Goal: Task Accomplishment & Management: Manage account settings

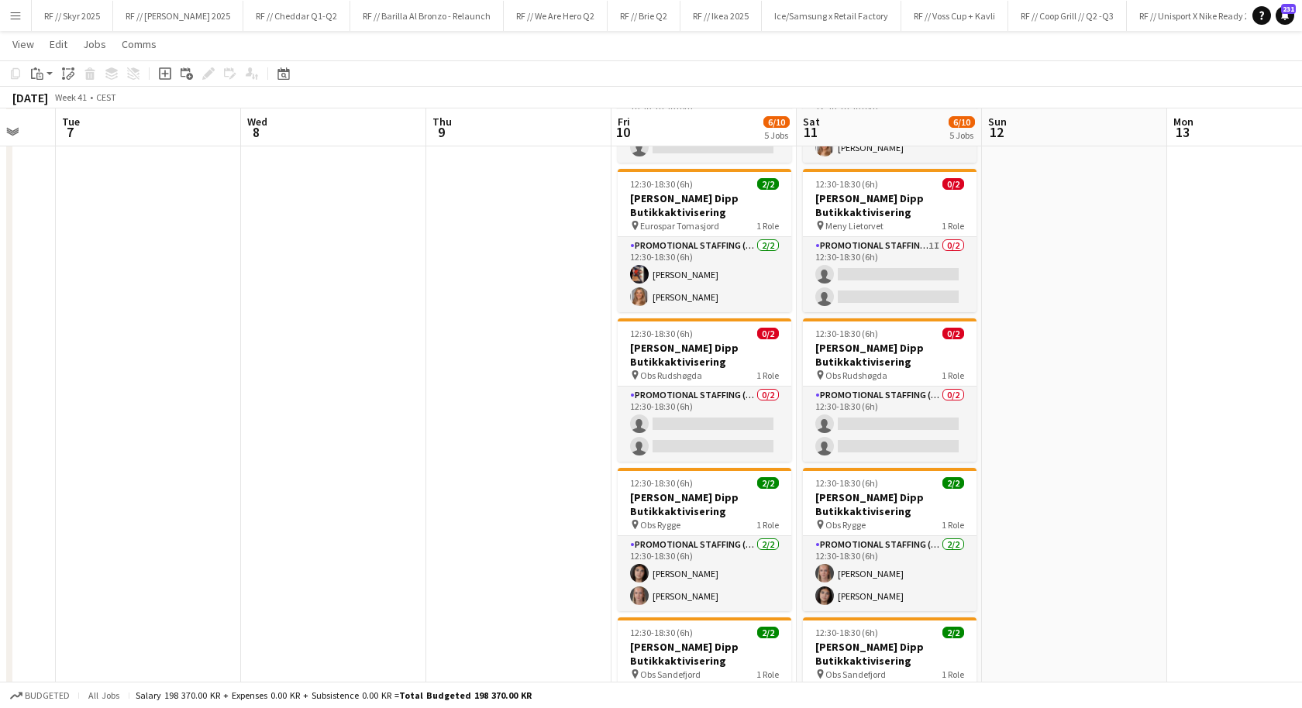
scroll to position [158, 0]
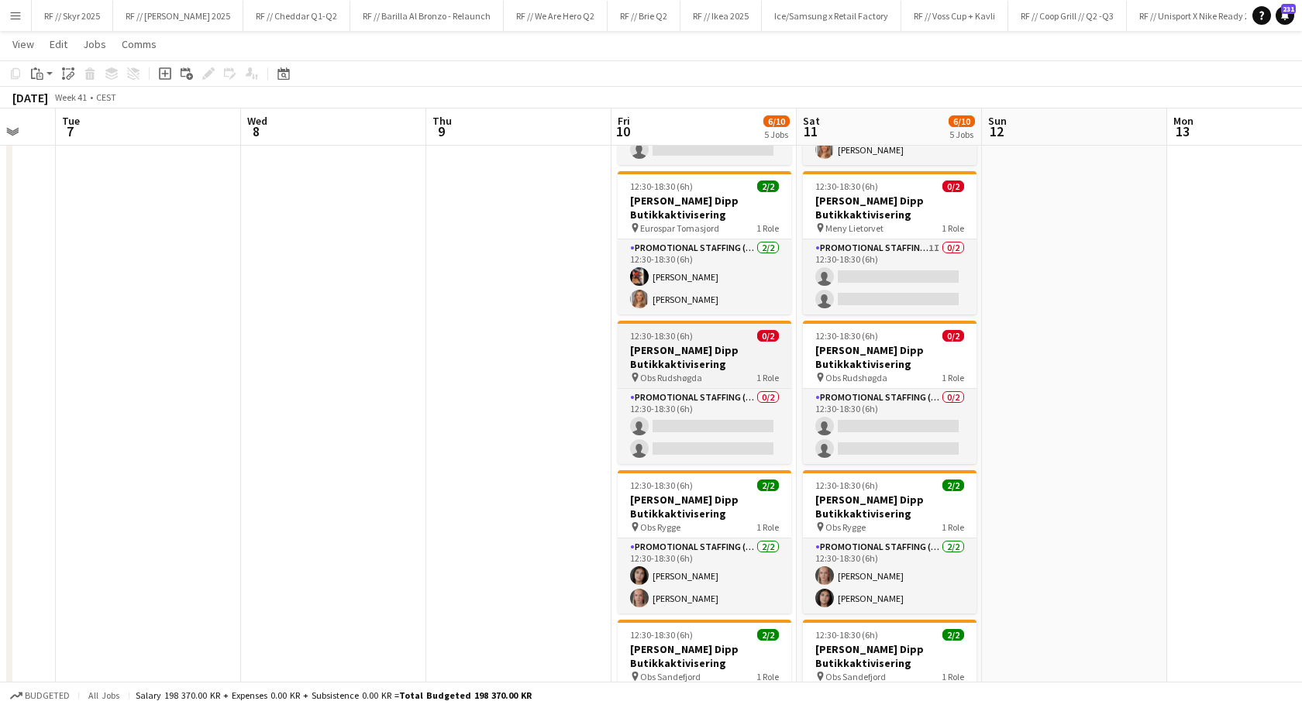
click at [687, 357] on h3 "[PERSON_NAME] Dipp Butikkaktivisering" at bounding box center [705, 357] width 174 height 28
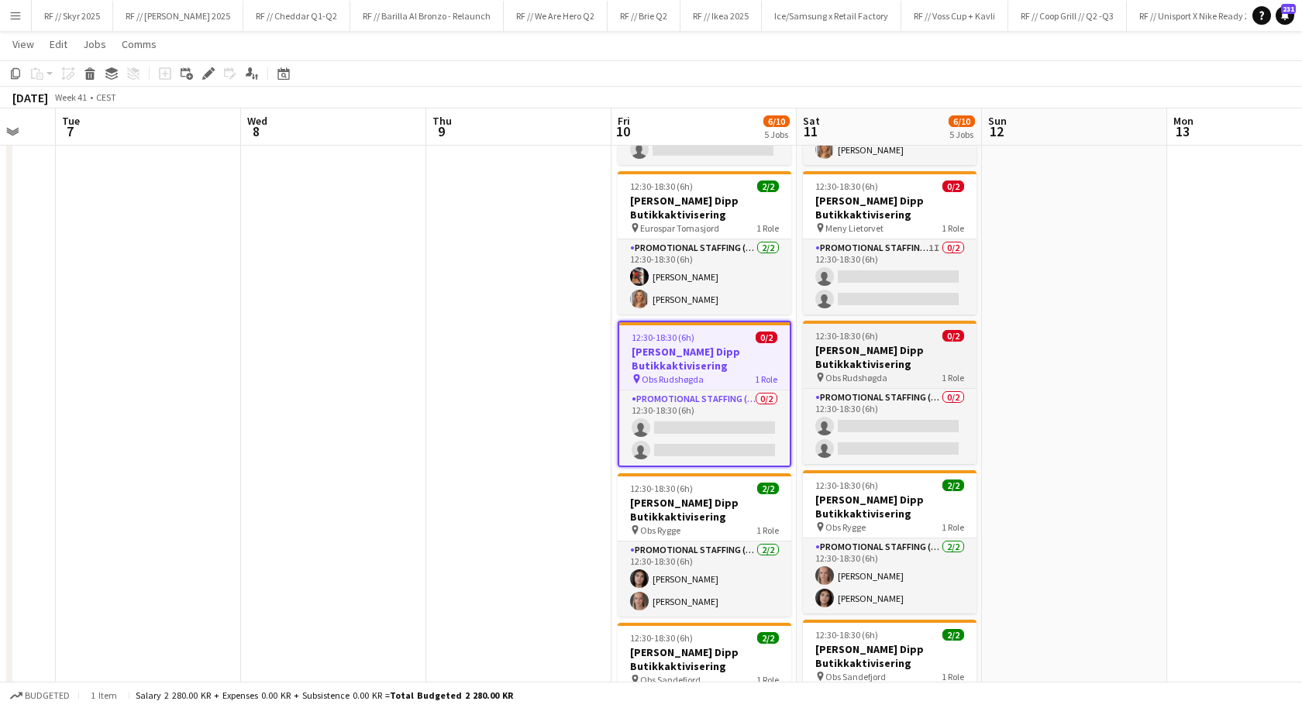
click at [870, 349] on h3 "[PERSON_NAME] Dipp Butikkaktivisering" at bounding box center [890, 357] width 174 height 28
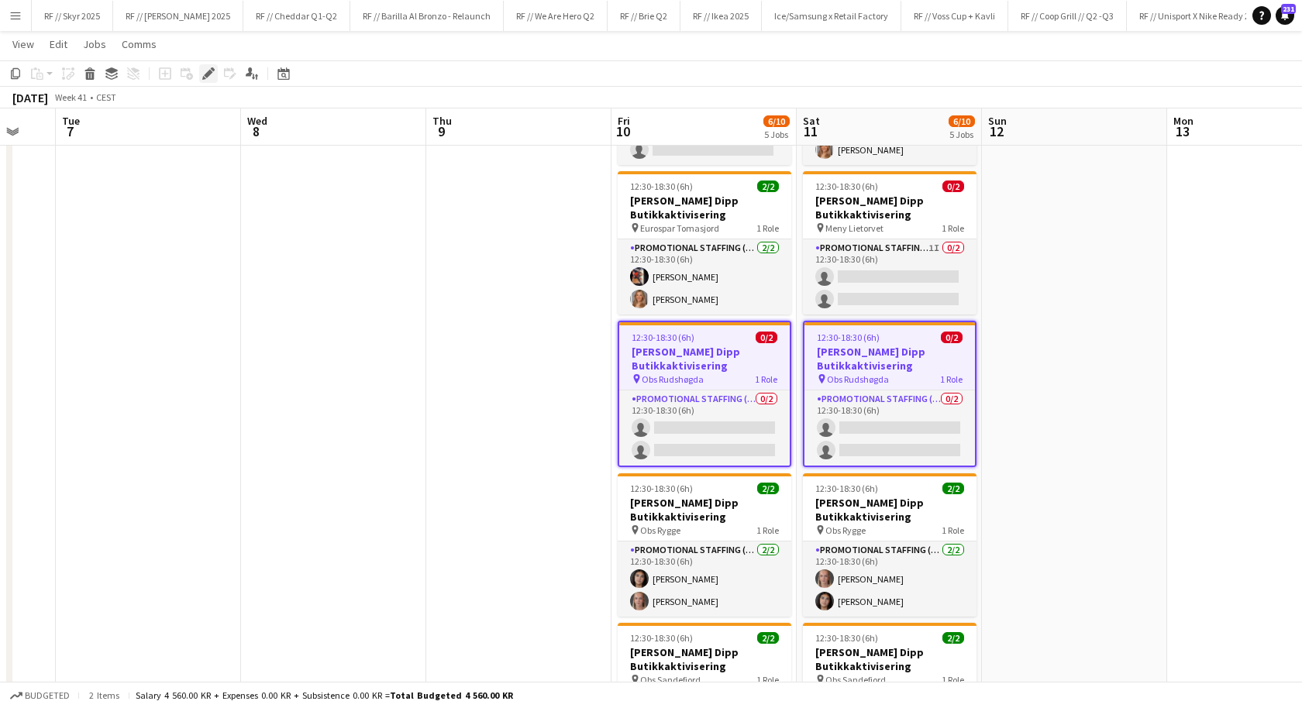
click at [209, 67] on icon "Edit" at bounding box center [208, 73] width 12 height 12
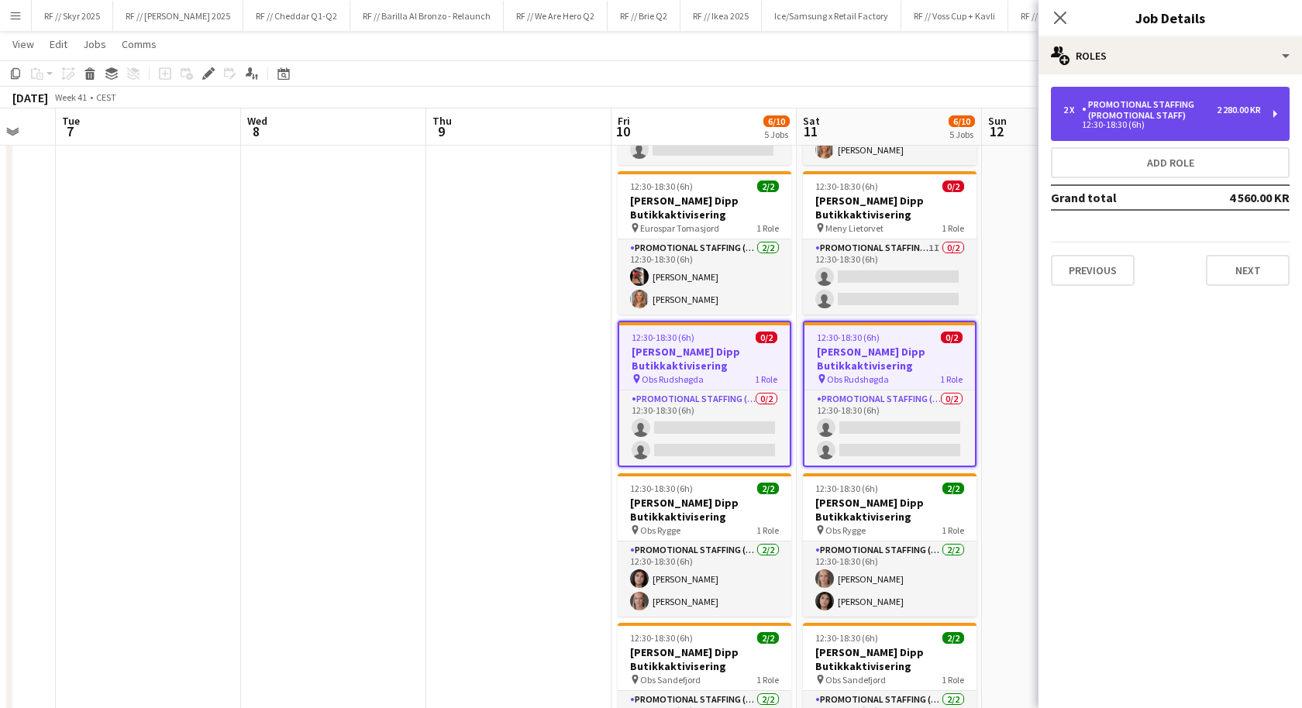
click at [1187, 121] on div "12:30-18:30 (6h)" at bounding box center [1162, 125] width 198 height 8
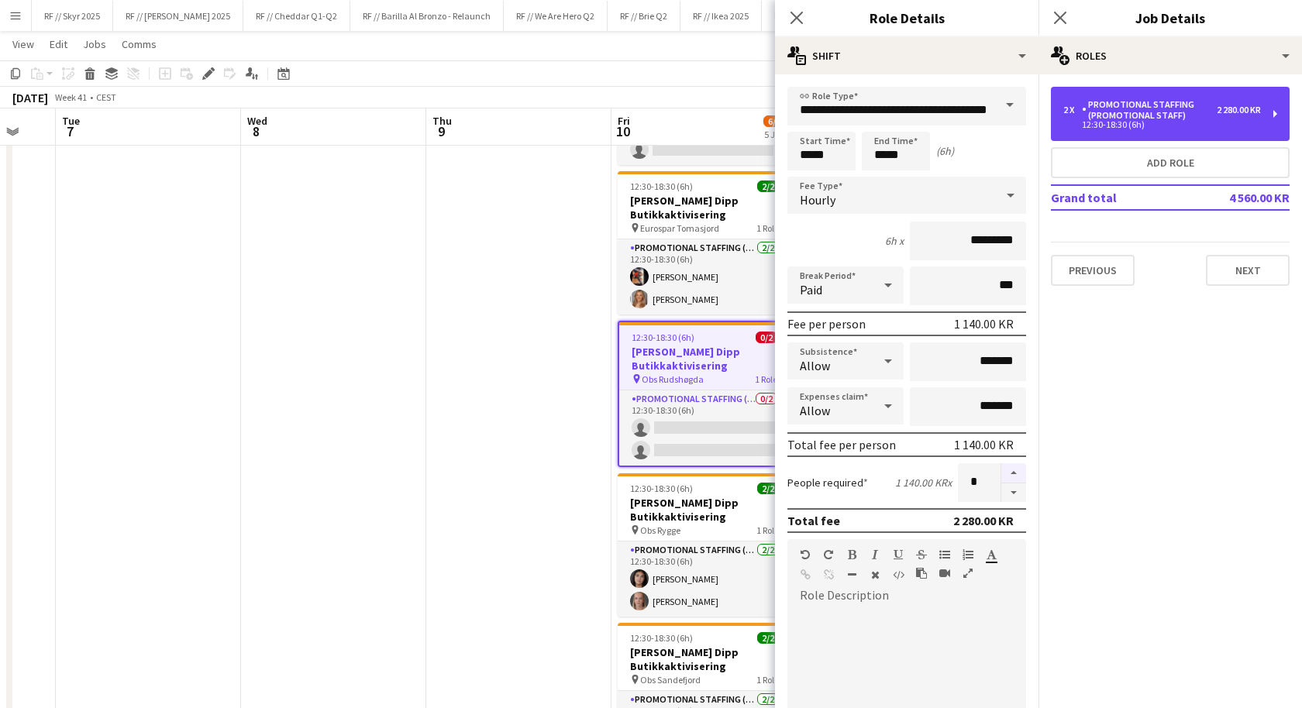
scroll to position [336, 0]
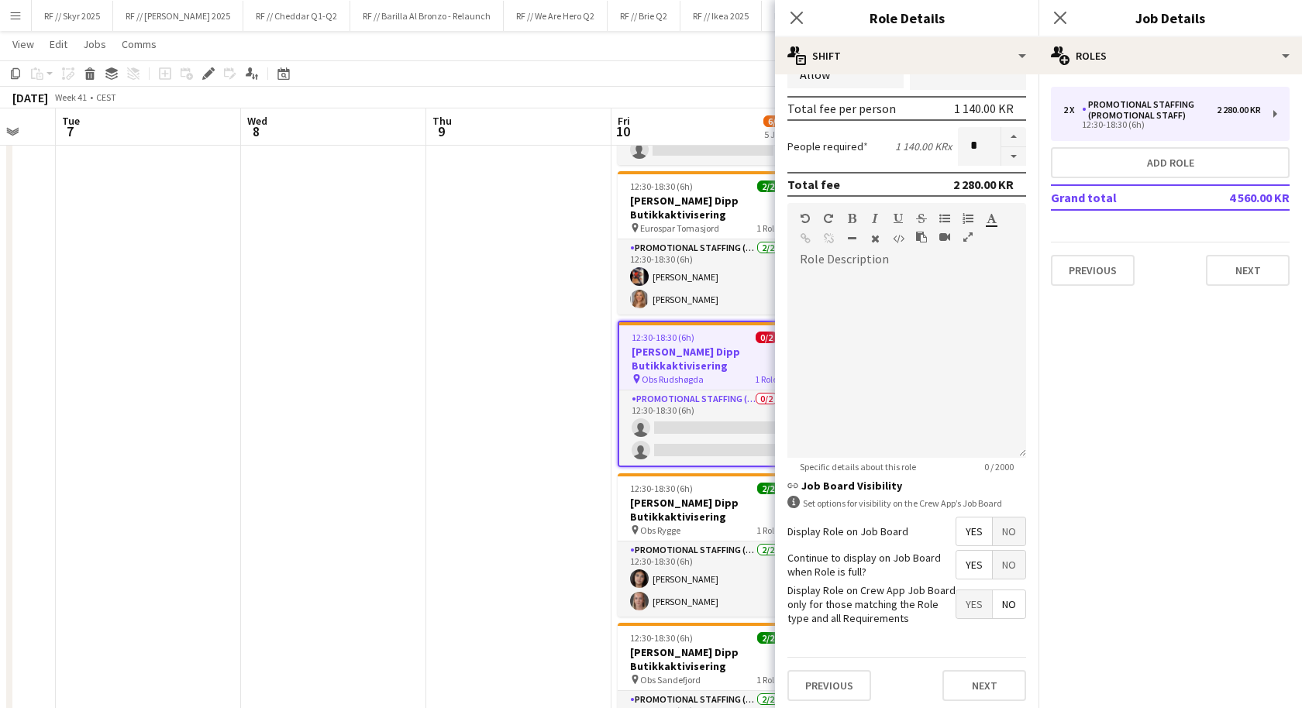
click at [479, 480] on app-date-cell at bounding box center [518, 483] width 185 height 935
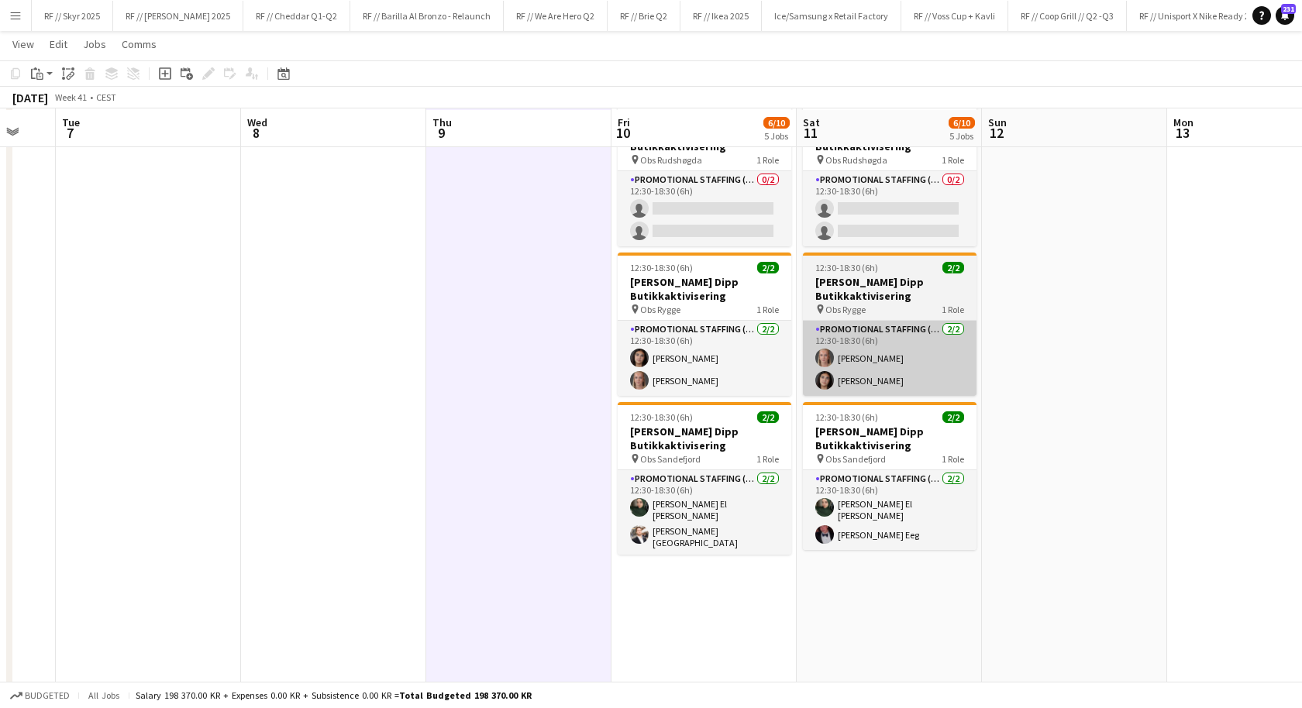
scroll to position [375, 0]
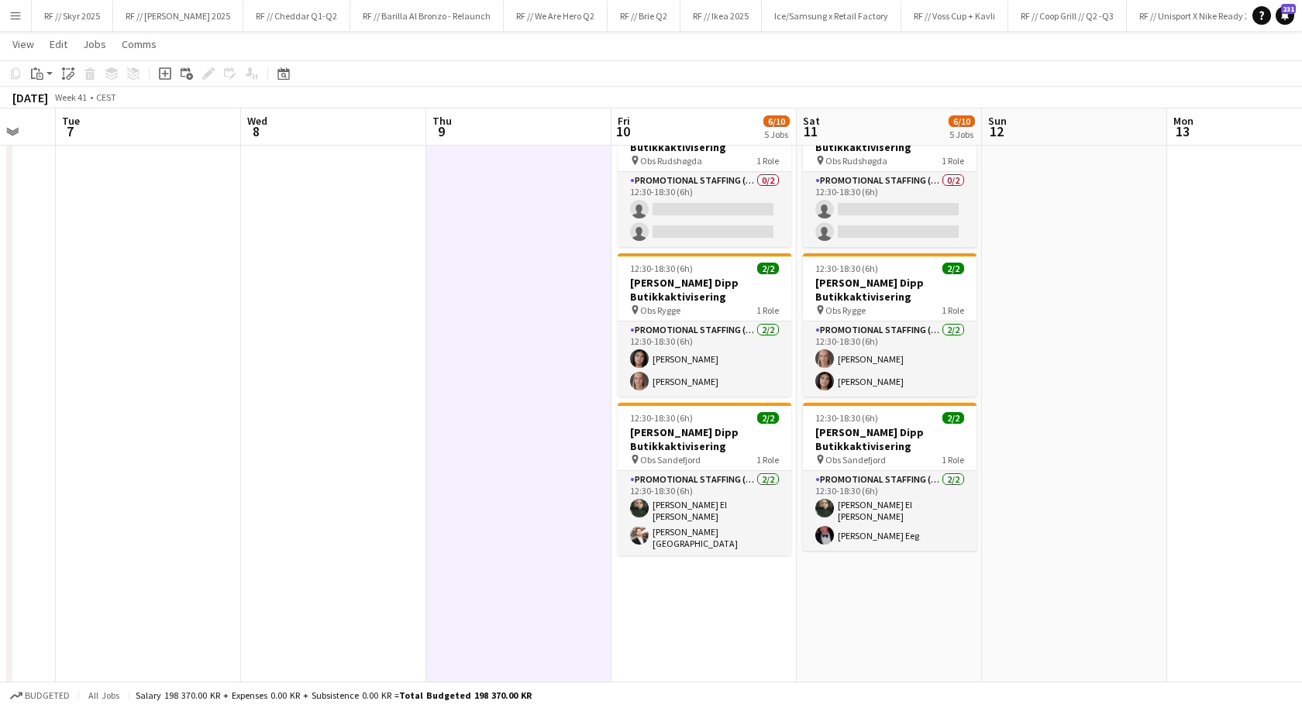
click at [918, 598] on app-date-cell "12:30-18:30 (6h) 2/2 Kavli Cheddar Dipp Butikkaktivisering pin Eurospar Tomasjo…" at bounding box center [889, 265] width 185 height 935
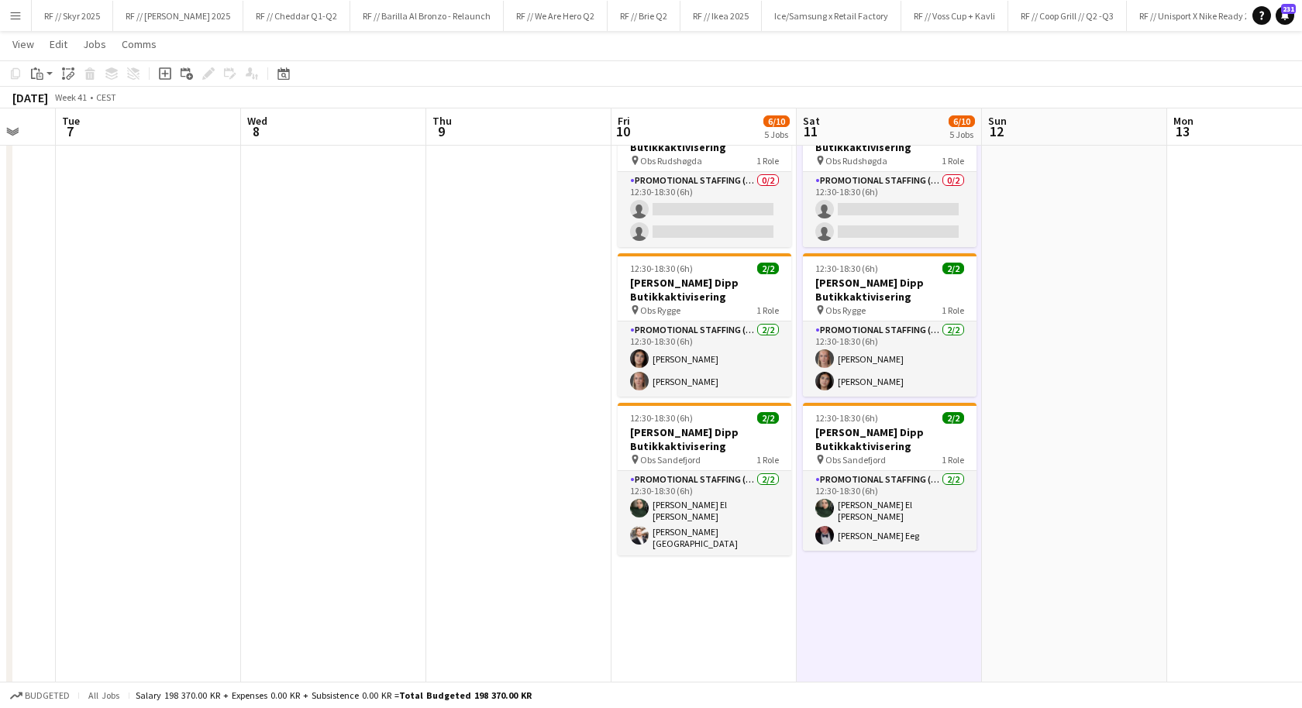
click at [918, 598] on app-date-cell "12:30-18:30 (6h) 2/2 Kavli Cheddar Dipp Butikkaktivisering pin Eurospar Tomasjo…" at bounding box center [889, 265] width 185 height 935
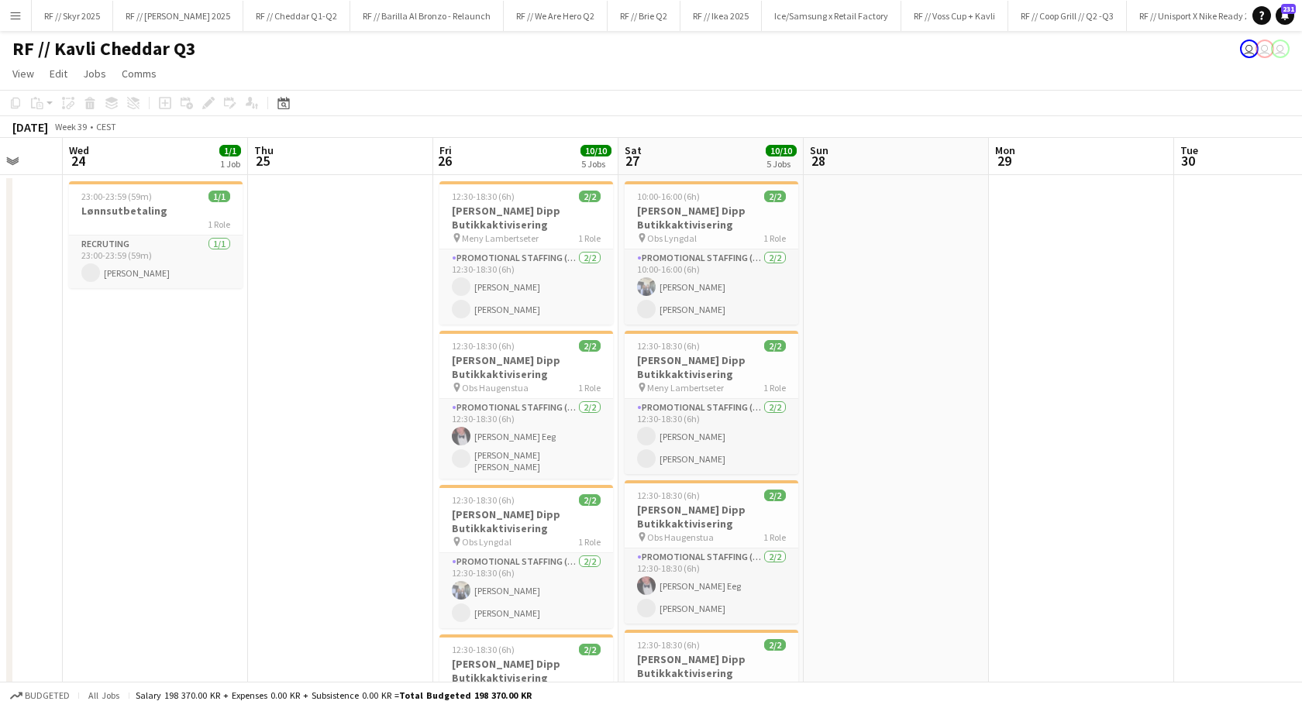
scroll to position [0, 477]
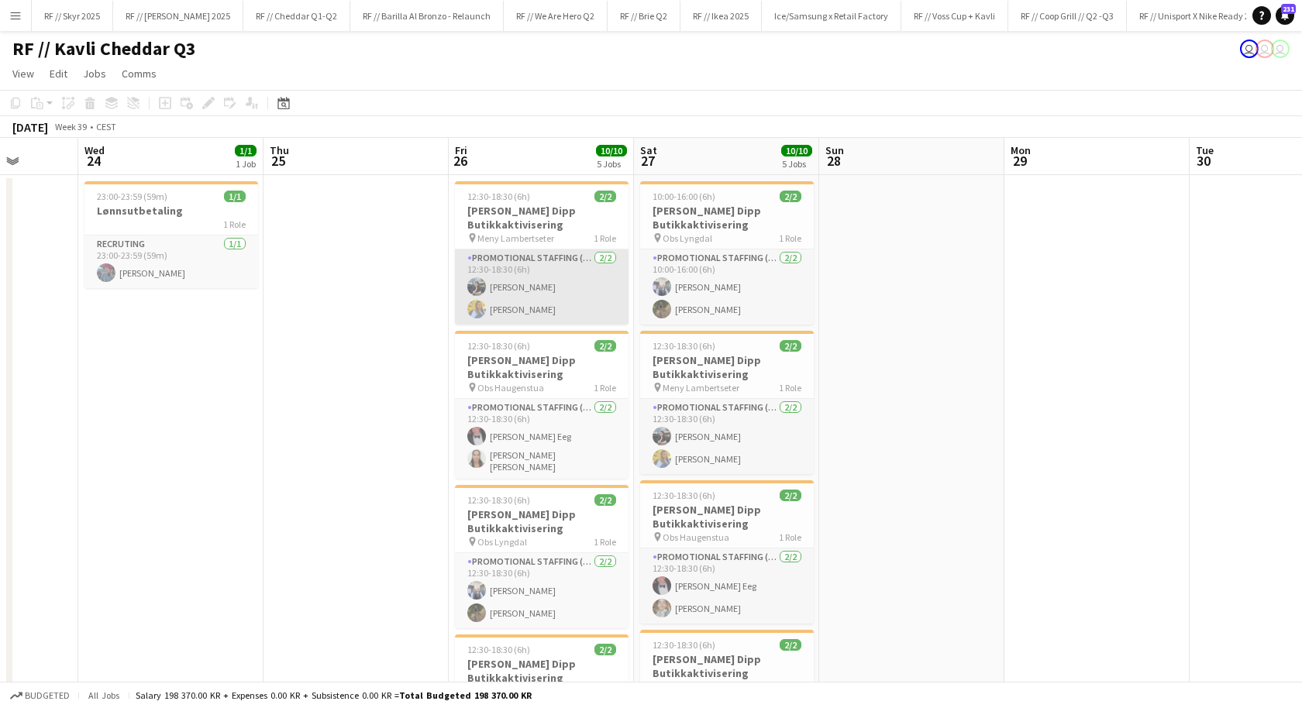
click at [498, 315] on app-card-role "Promotional Staffing (Promotional Staff) 2/2 12:30-18:30 (6h) Doris Kasymova Si…" at bounding box center [542, 287] width 174 height 75
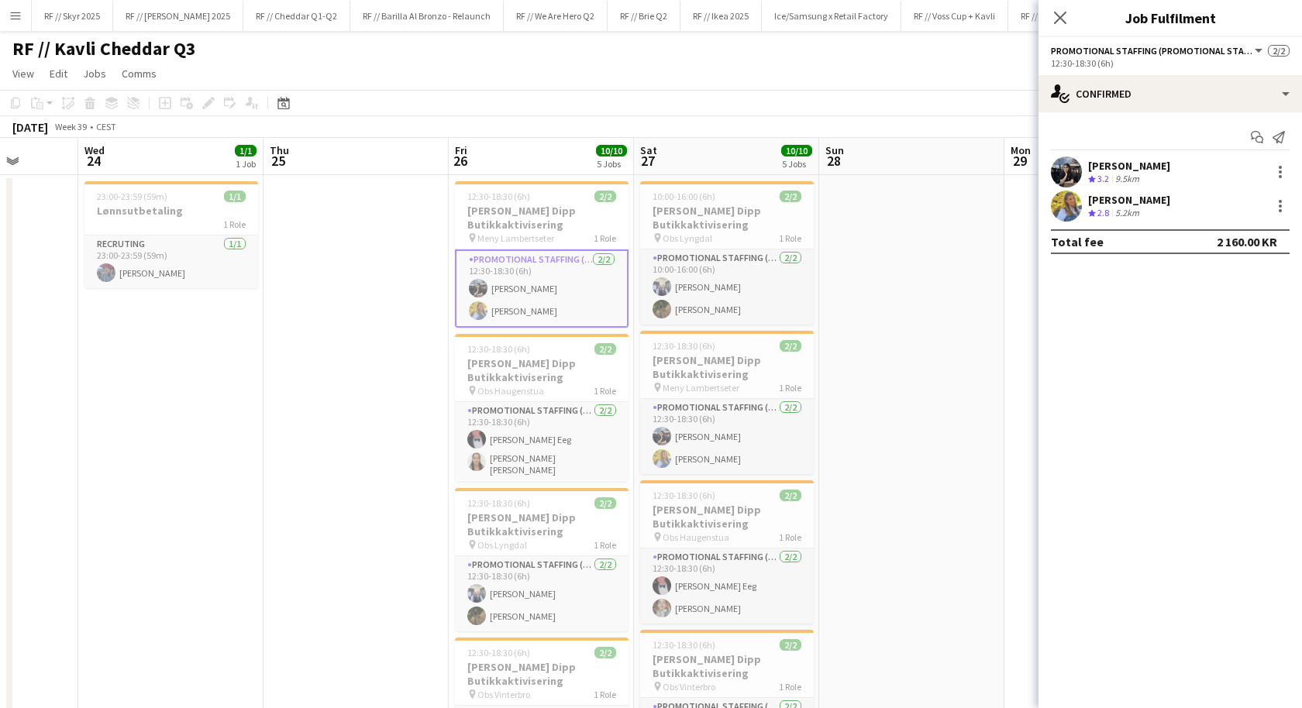
click at [1073, 195] on app-user-avatar at bounding box center [1066, 206] width 31 height 31
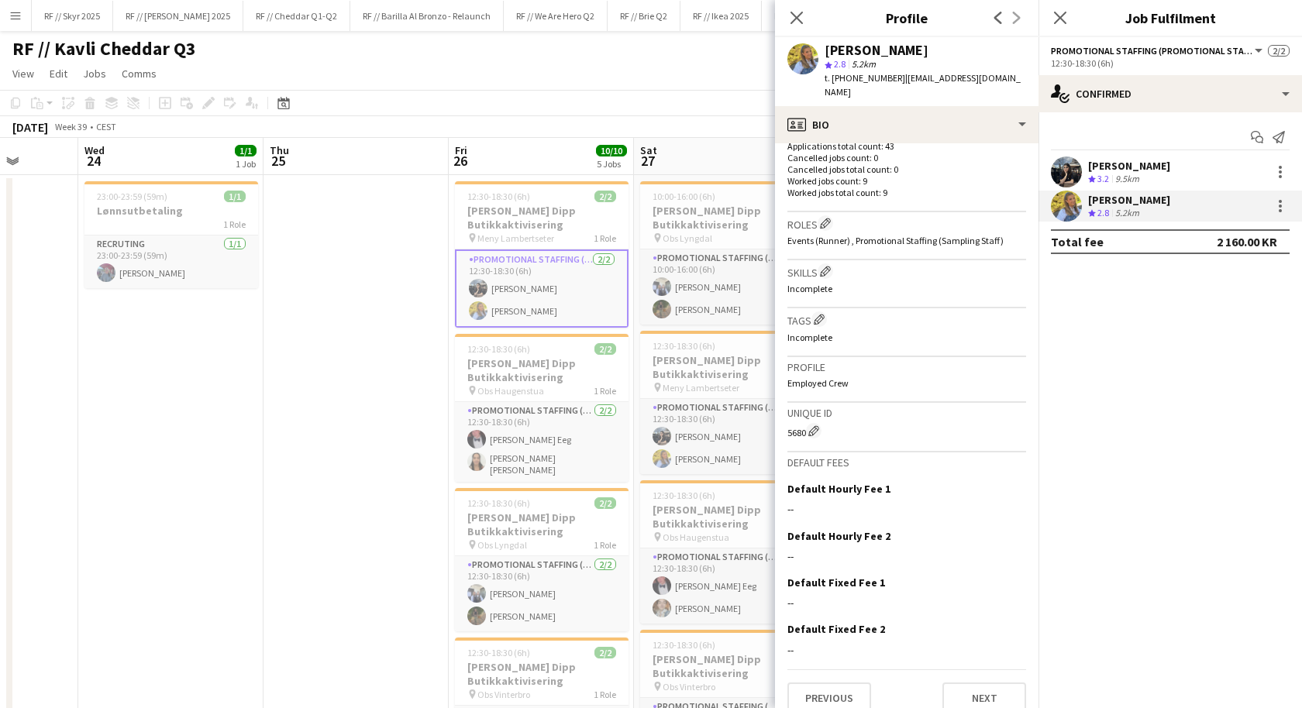
scroll to position [437, 0]
click at [705, 305] on app-card-role "Promotional Staffing (Promotional Staff) 2/2 10:00-16:00 (6h) Madelen Myrvin Ol…" at bounding box center [727, 287] width 174 height 75
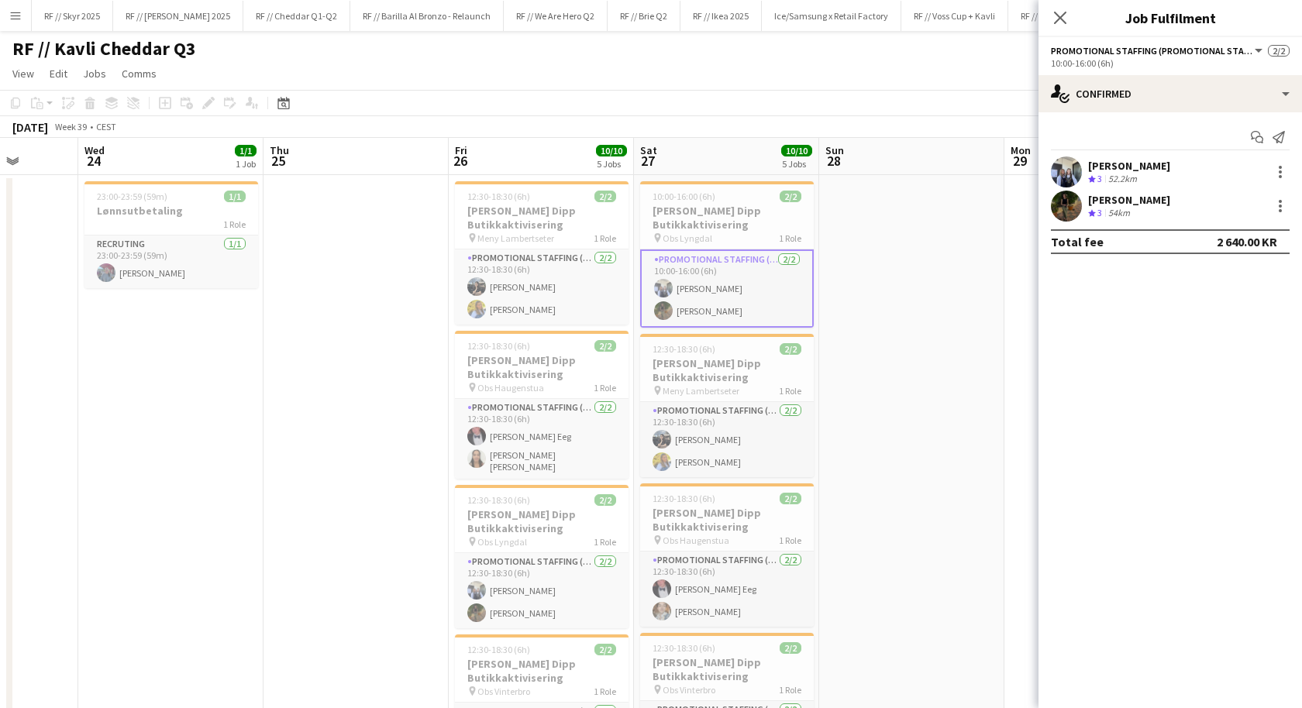
click at [1066, 173] on app-user-avatar at bounding box center [1066, 172] width 31 height 31
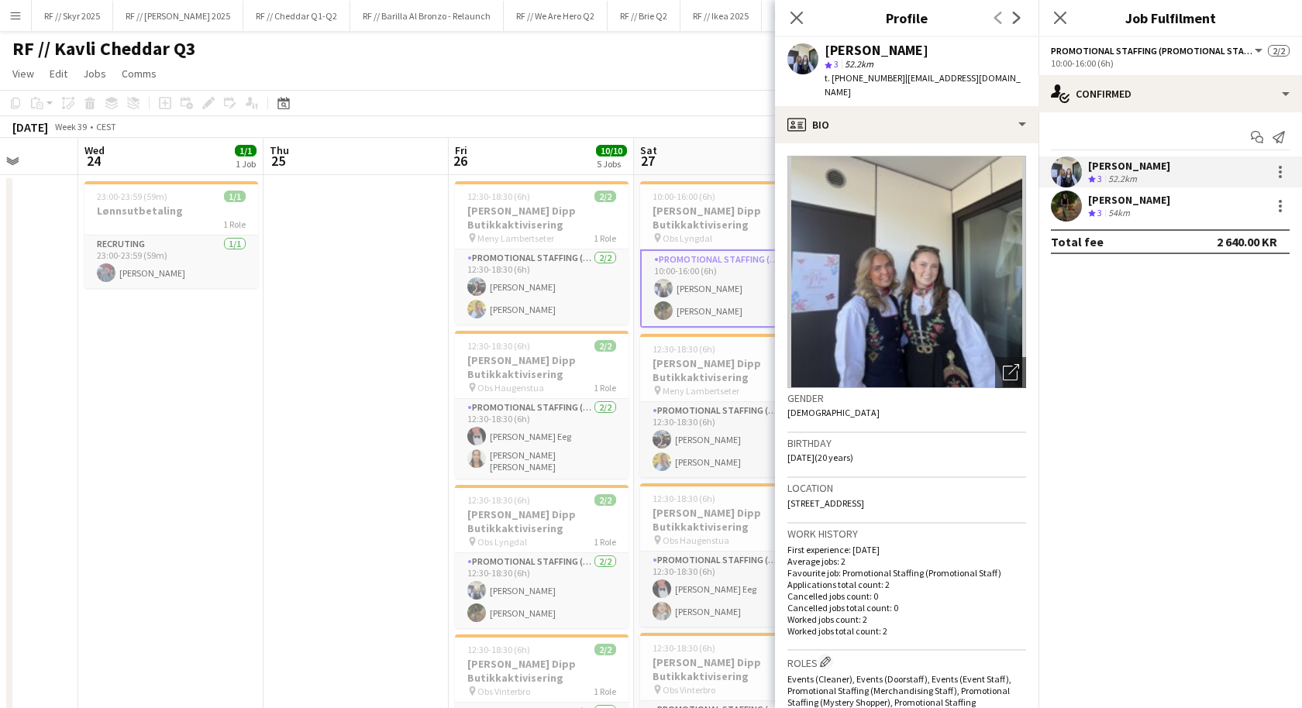
click at [370, 499] on app-date-cell at bounding box center [356, 642] width 185 height 935
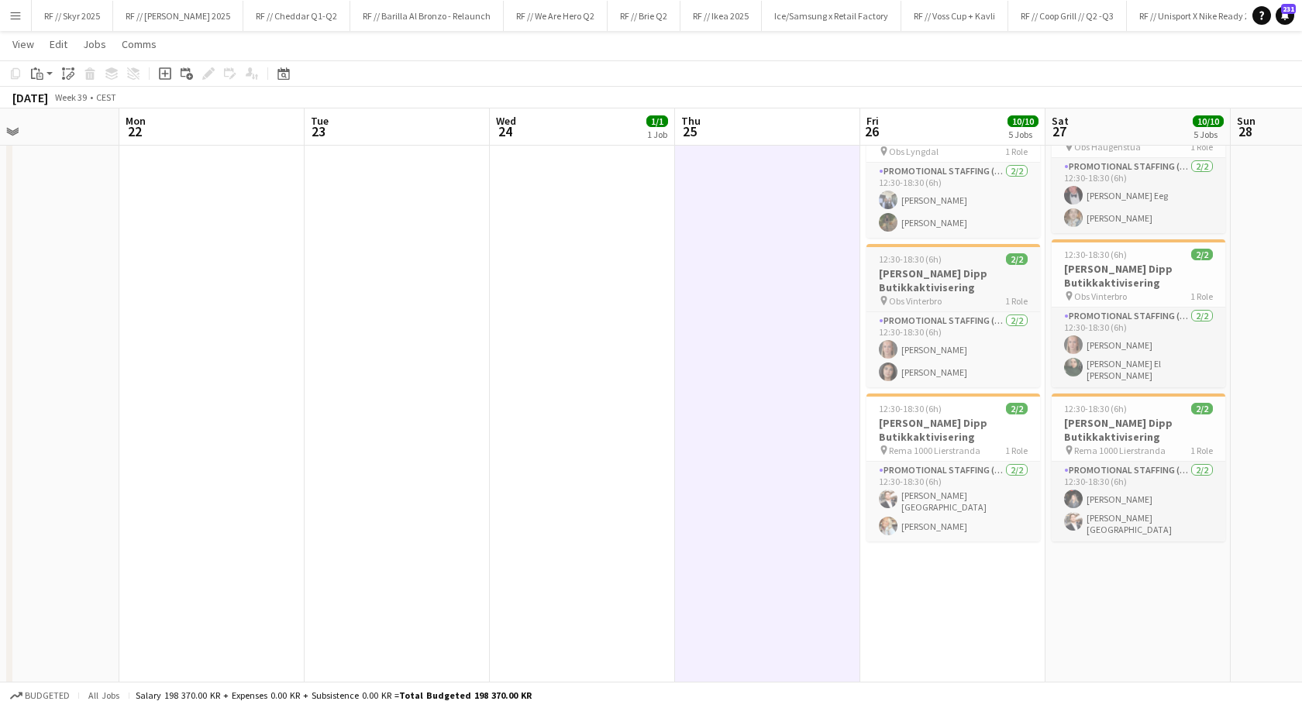
scroll to position [0, 412]
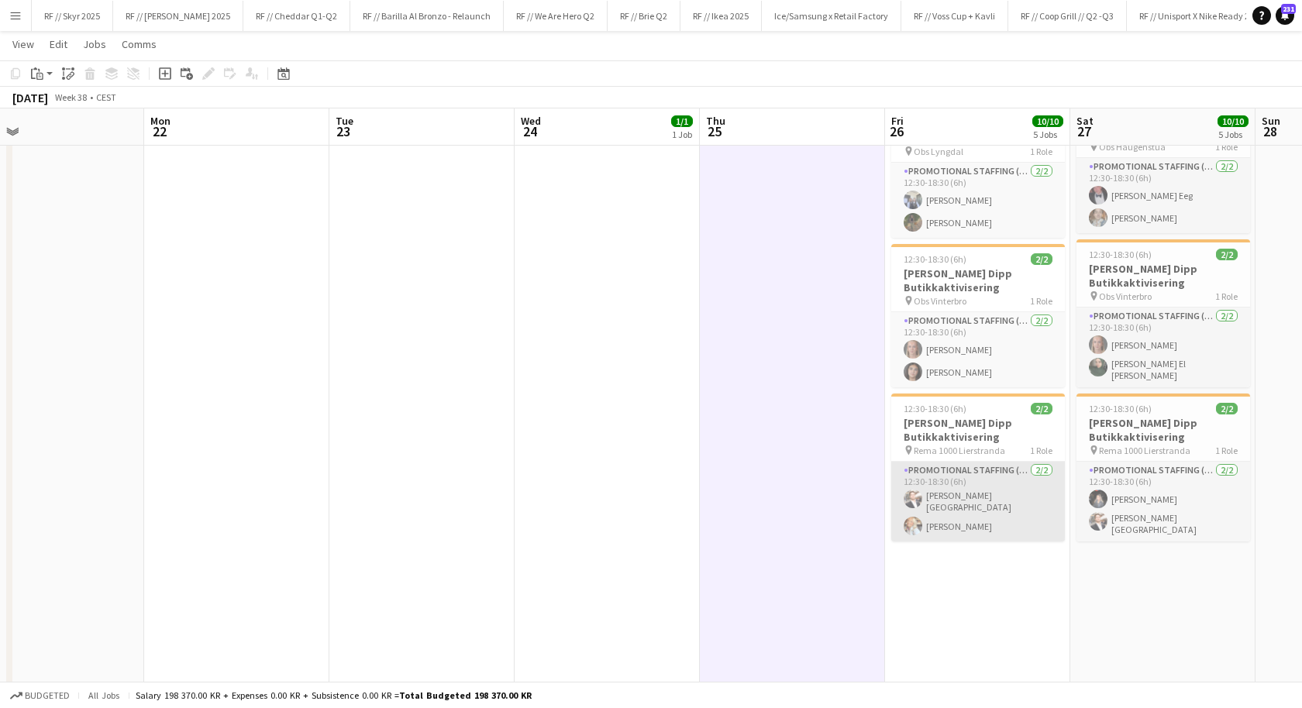
click at [923, 522] on app-card-role "Promotional Staffing (Promotional Staff) 2/2 12:30-18:30 (6h) Hans Torstein Lær…" at bounding box center [978, 502] width 174 height 80
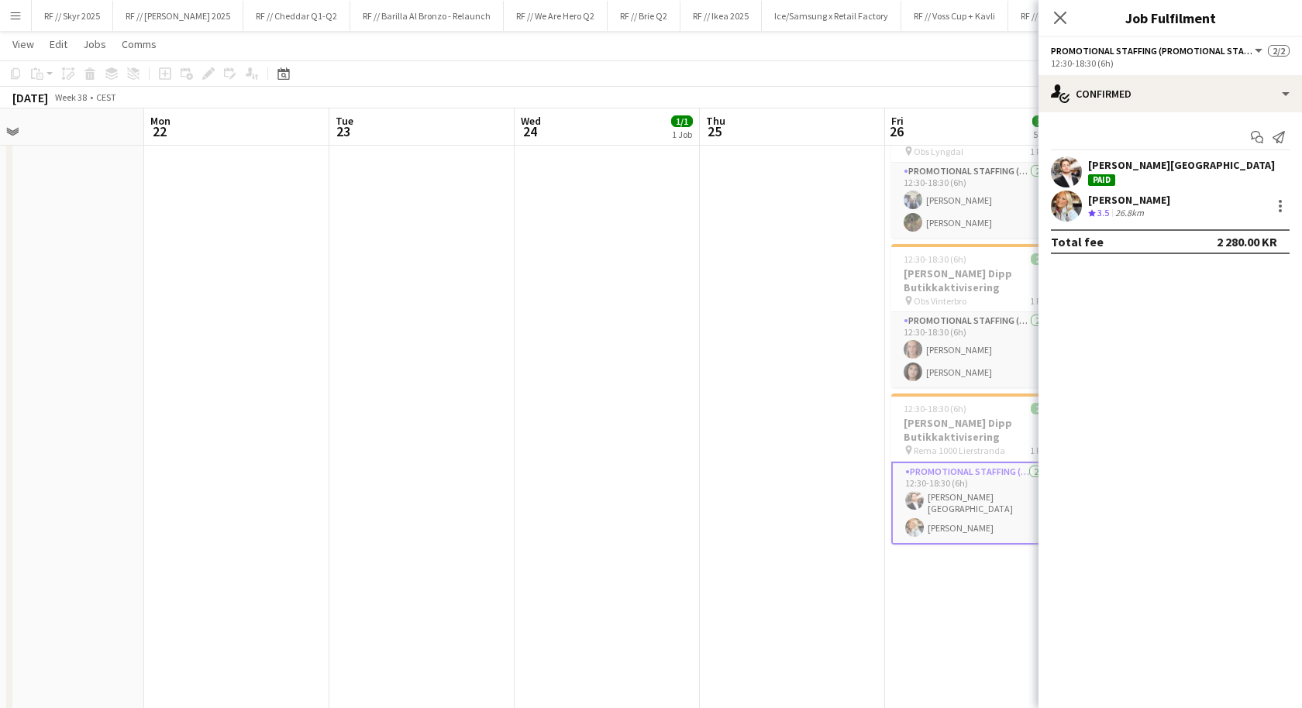
click at [1066, 191] on app-user-avatar at bounding box center [1066, 206] width 31 height 31
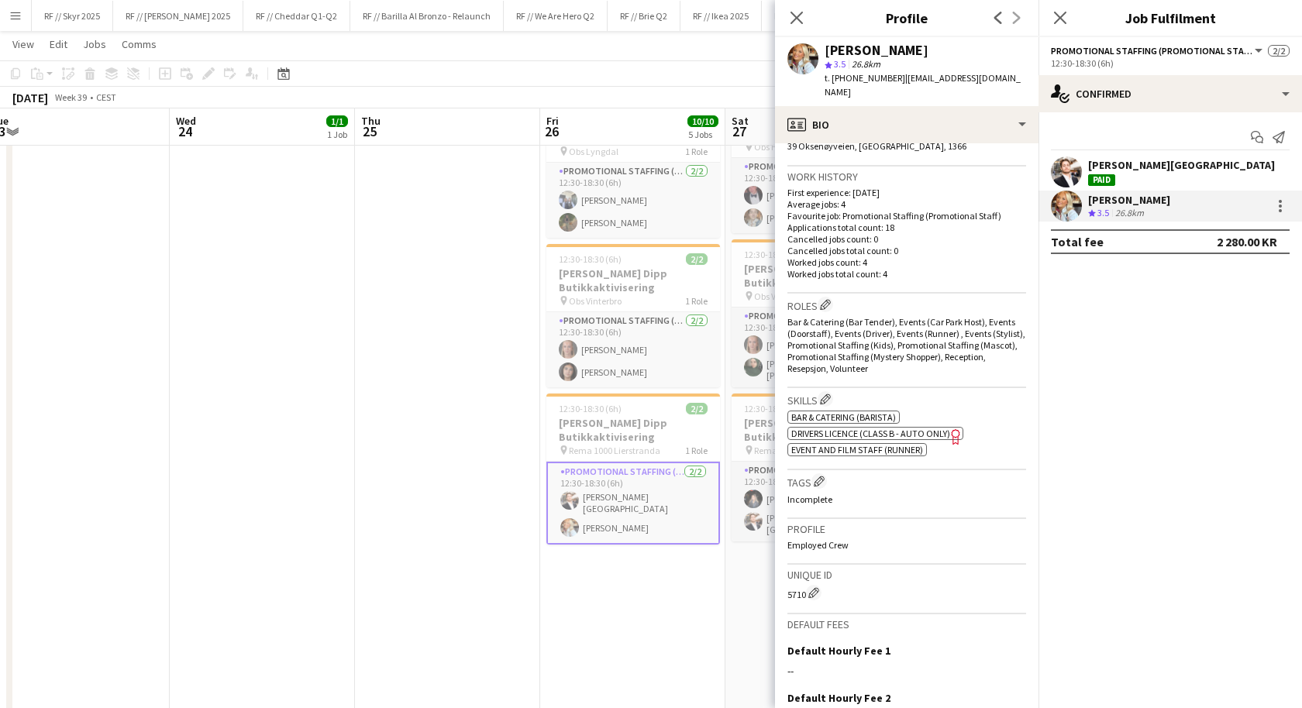
scroll to position [363, 0]
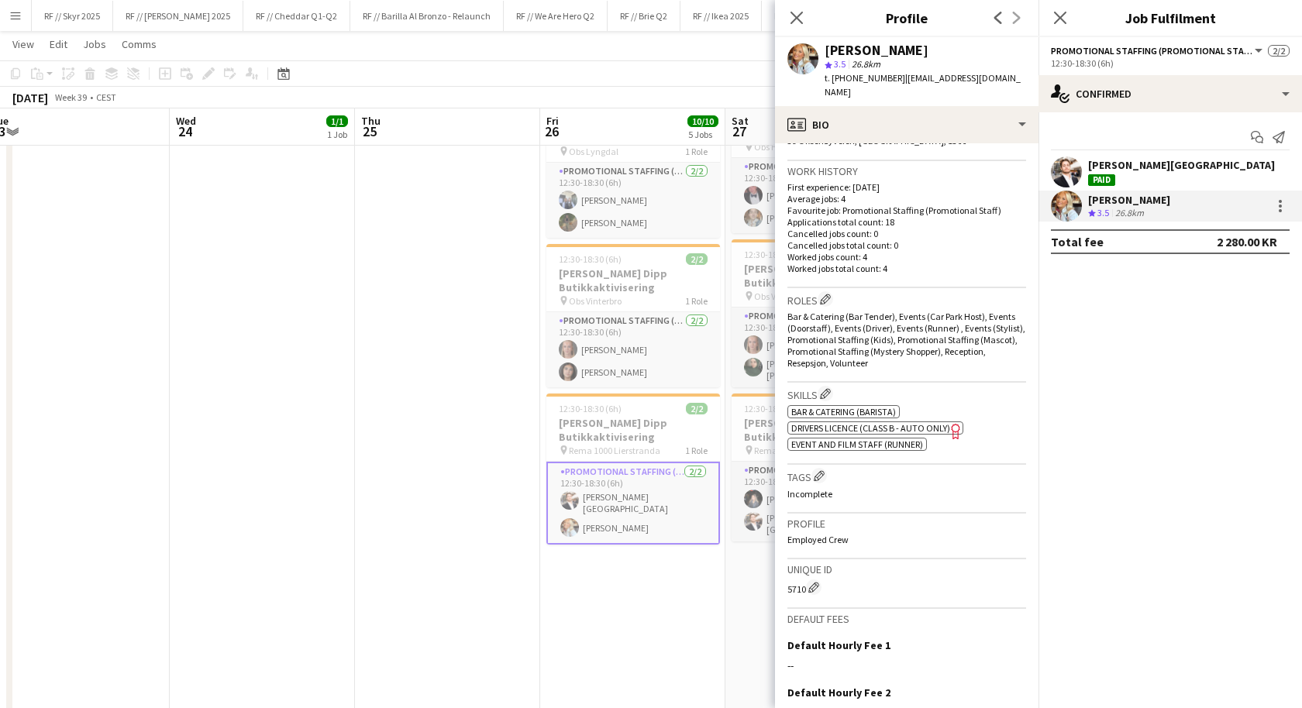
click at [628, 573] on app-date-cell "12:30-18:30 (6h) 2/2 Kavli Cheddar Dipp Butikkaktivisering pin Meny Lambertsete…" at bounding box center [632, 252] width 185 height 935
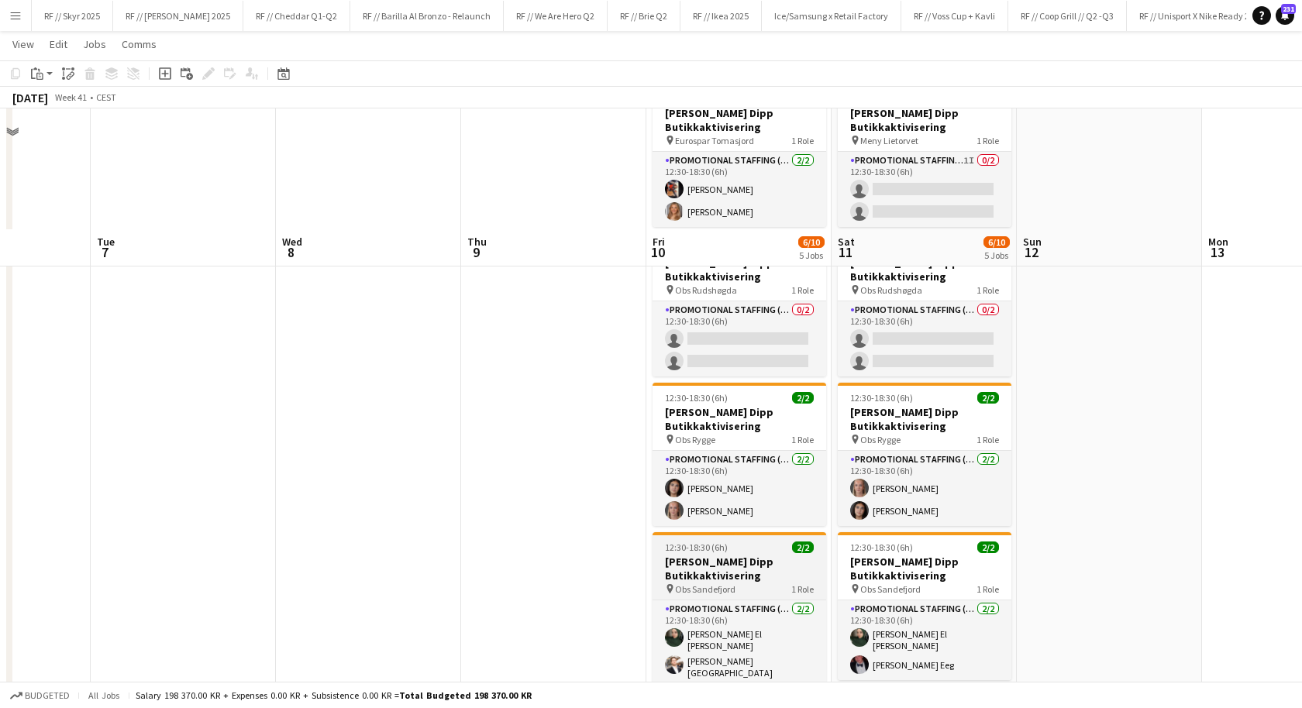
scroll to position [229, 0]
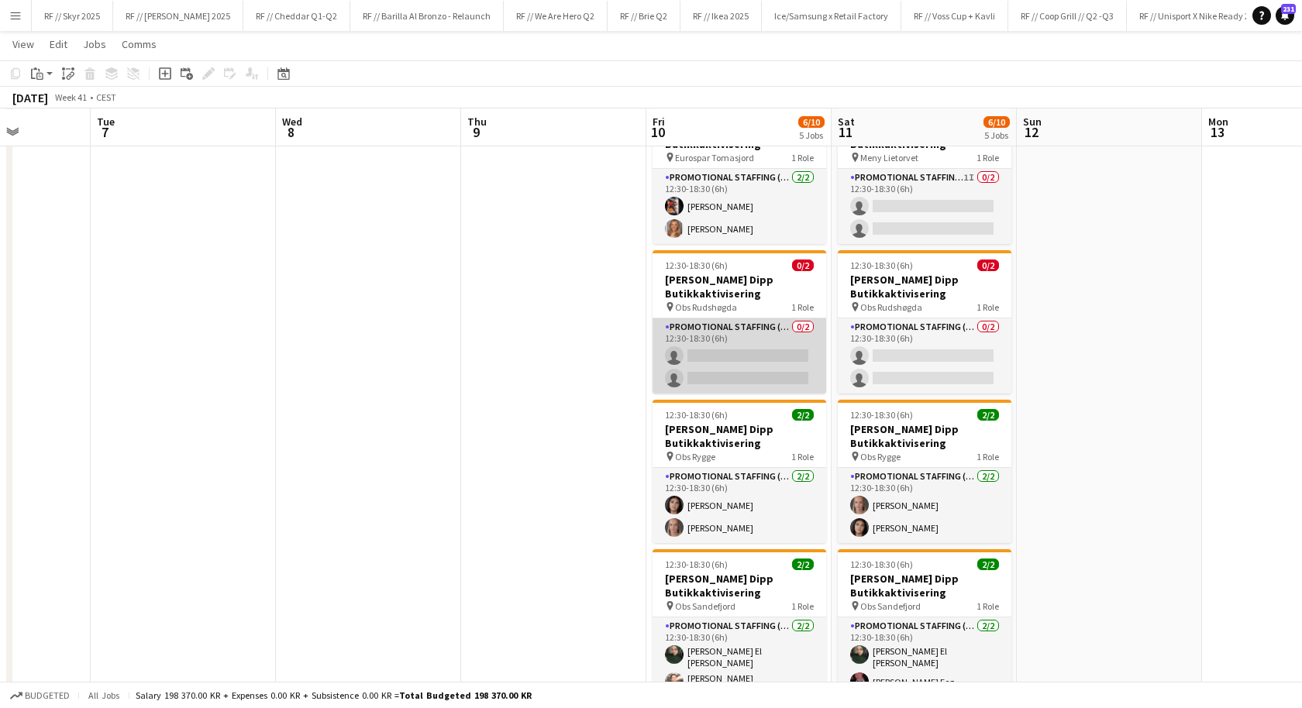
click at [747, 343] on app-card-role "Promotional Staffing (Promotional Staff) 0/2 12:30-18:30 (6h) single-neutral-ac…" at bounding box center [740, 356] width 174 height 75
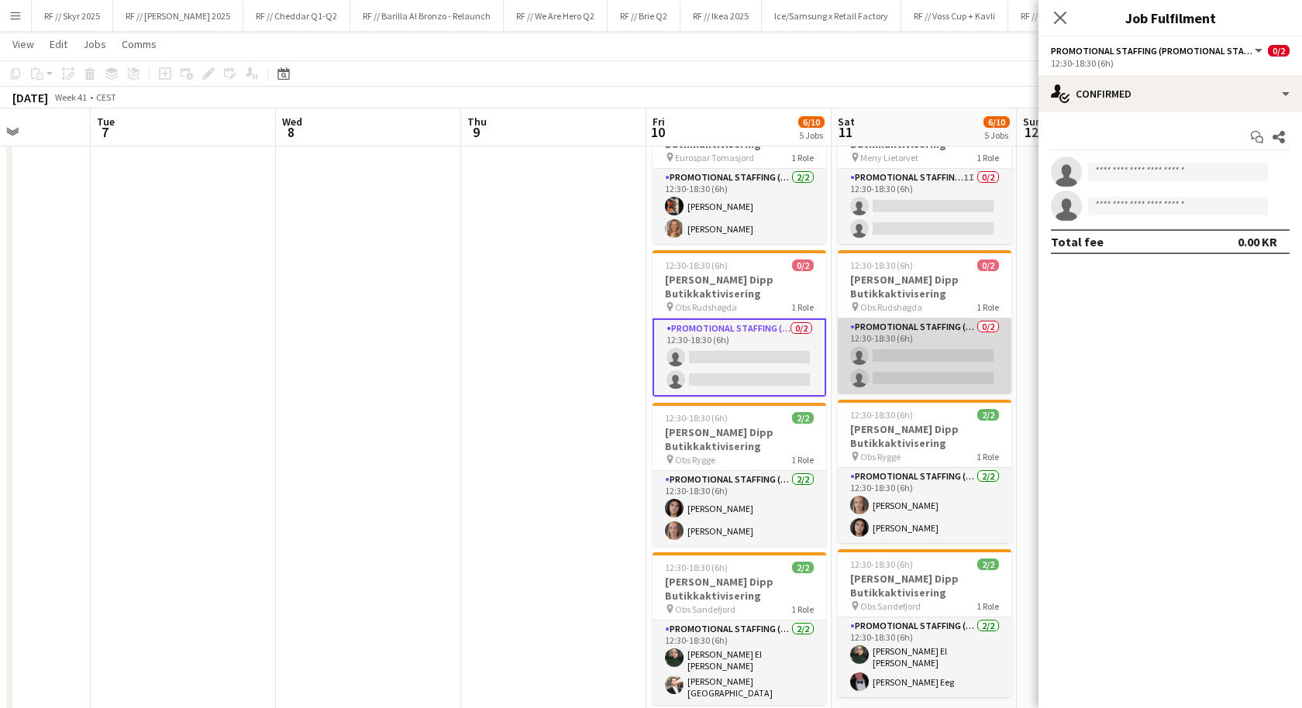
click at [939, 358] on app-card-role "Promotional Staffing (Promotional Staff) 0/2 12:30-18:30 (6h) single-neutral-ac…" at bounding box center [925, 356] width 174 height 75
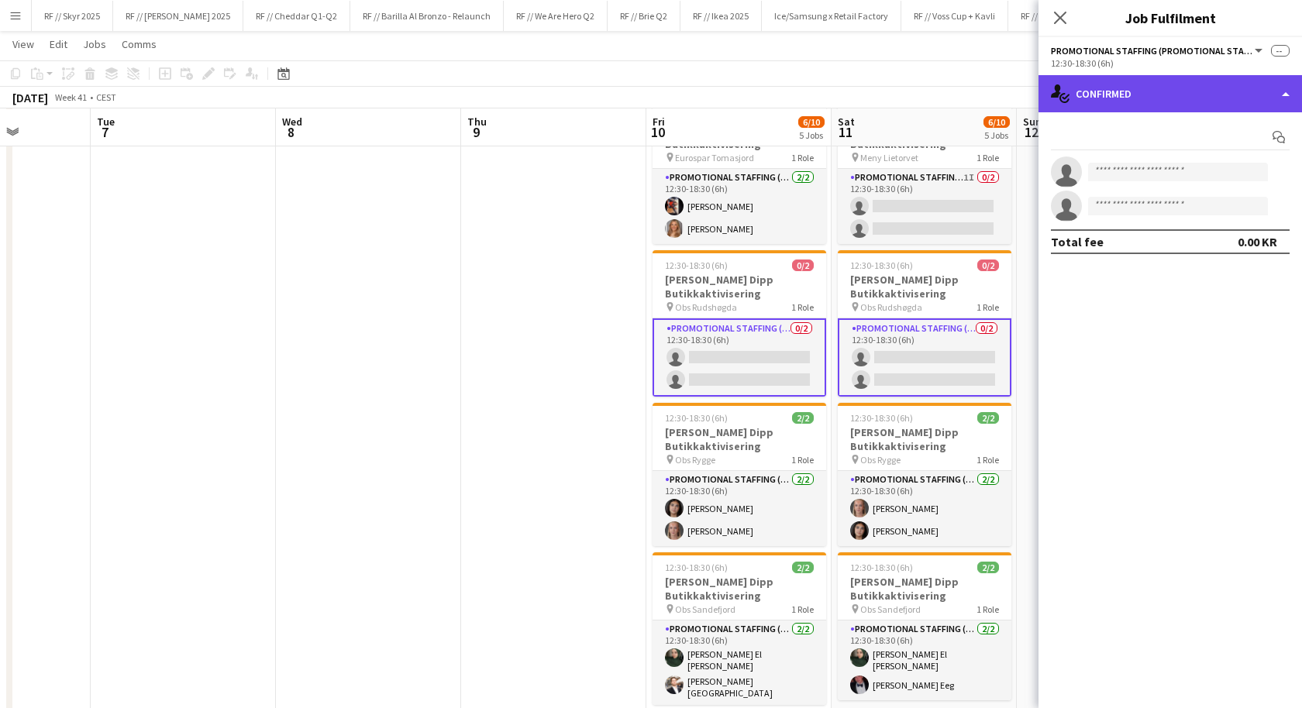
click at [1133, 95] on div "single-neutral-actions-check-2 Confirmed" at bounding box center [1171, 93] width 264 height 37
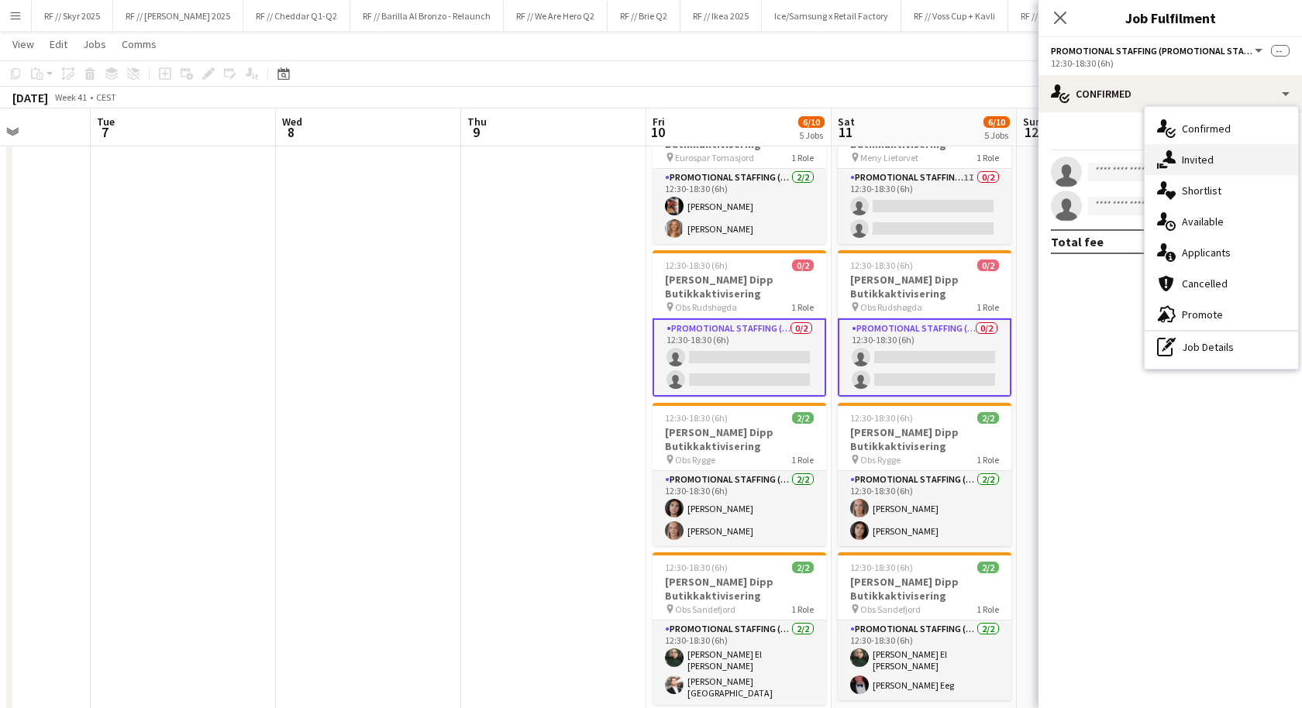
click at [1169, 164] on icon "single-neutral-actions-share-1" at bounding box center [1166, 159] width 19 height 19
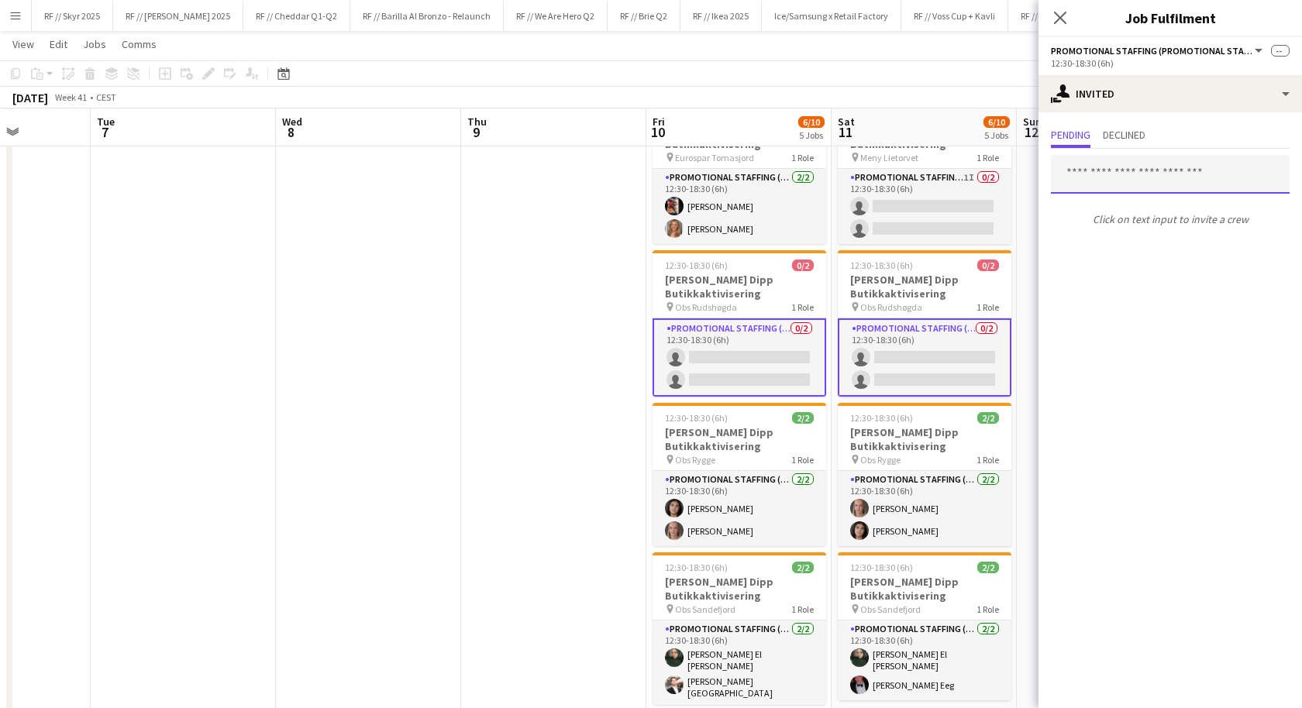
click at [1131, 185] on input "text" at bounding box center [1170, 174] width 239 height 39
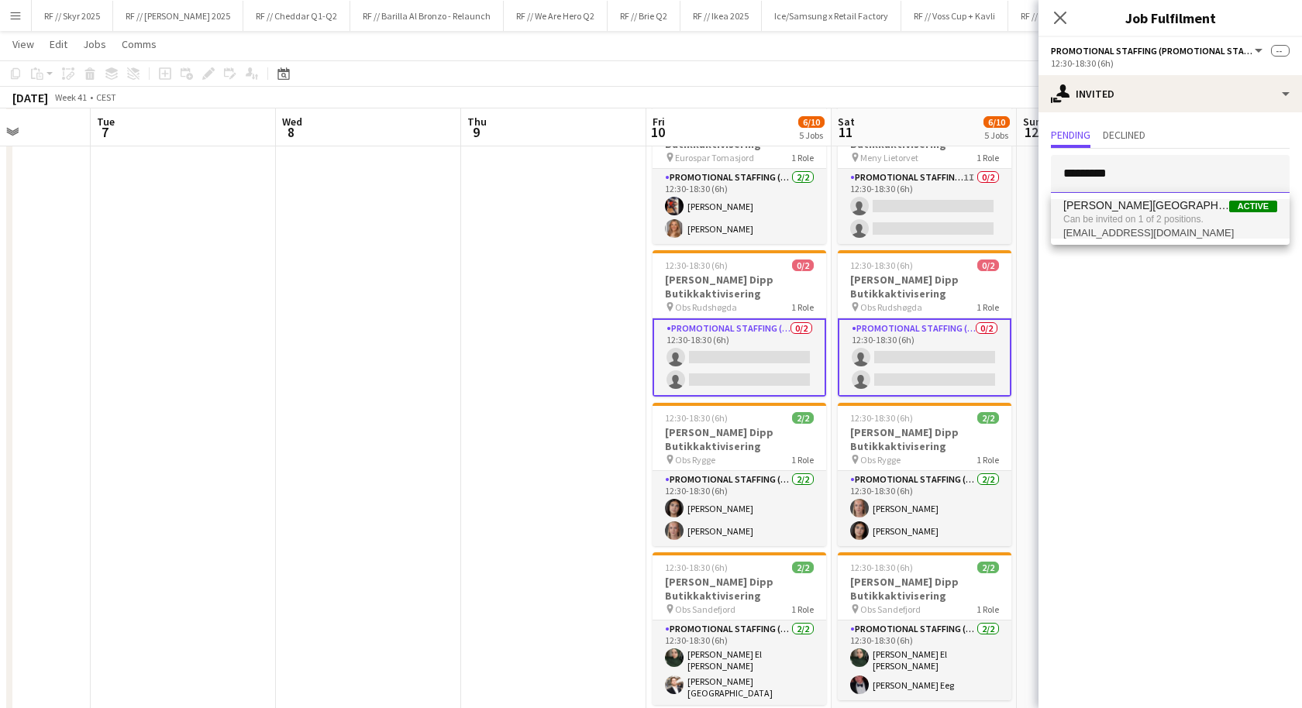
type input "*********"
click at [1131, 215] on span "Can be invited on 1 of 2 positions." at bounding box center [1170, 219] width 214 height 14
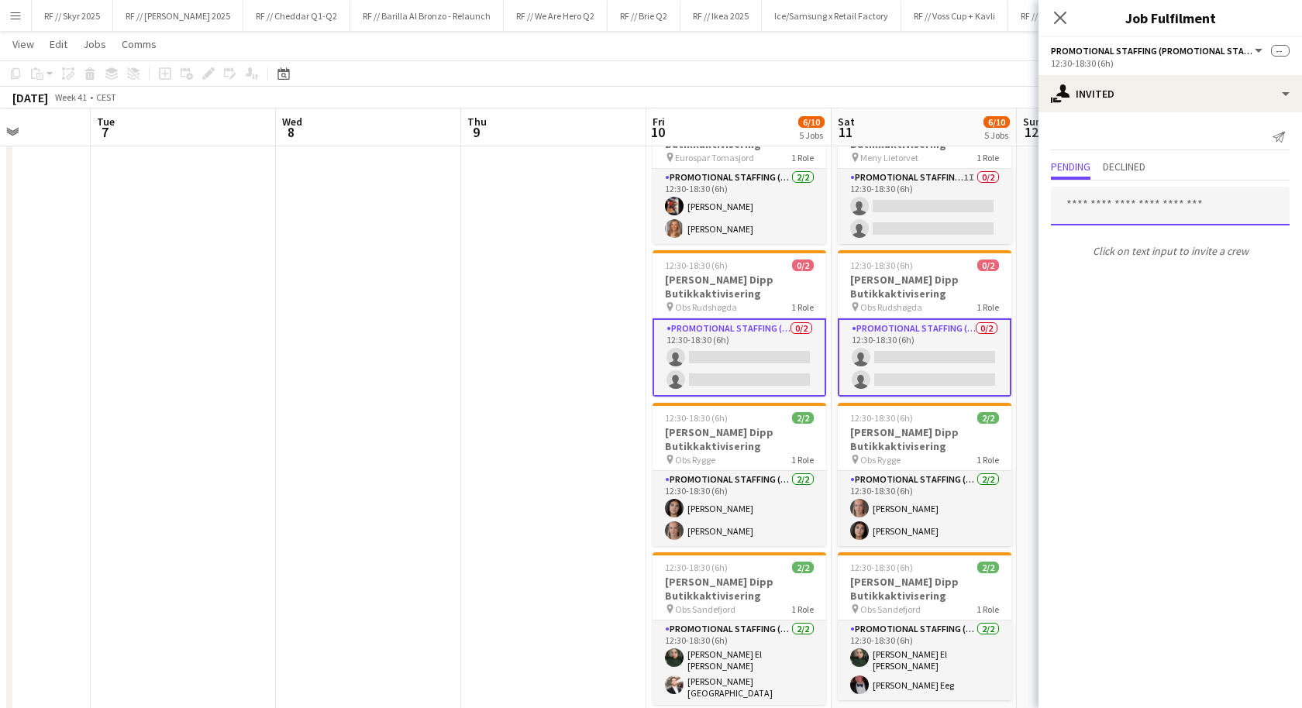
click at [1118, 208] on input "text" at bounding box center [1170, 206] width 239 height 39
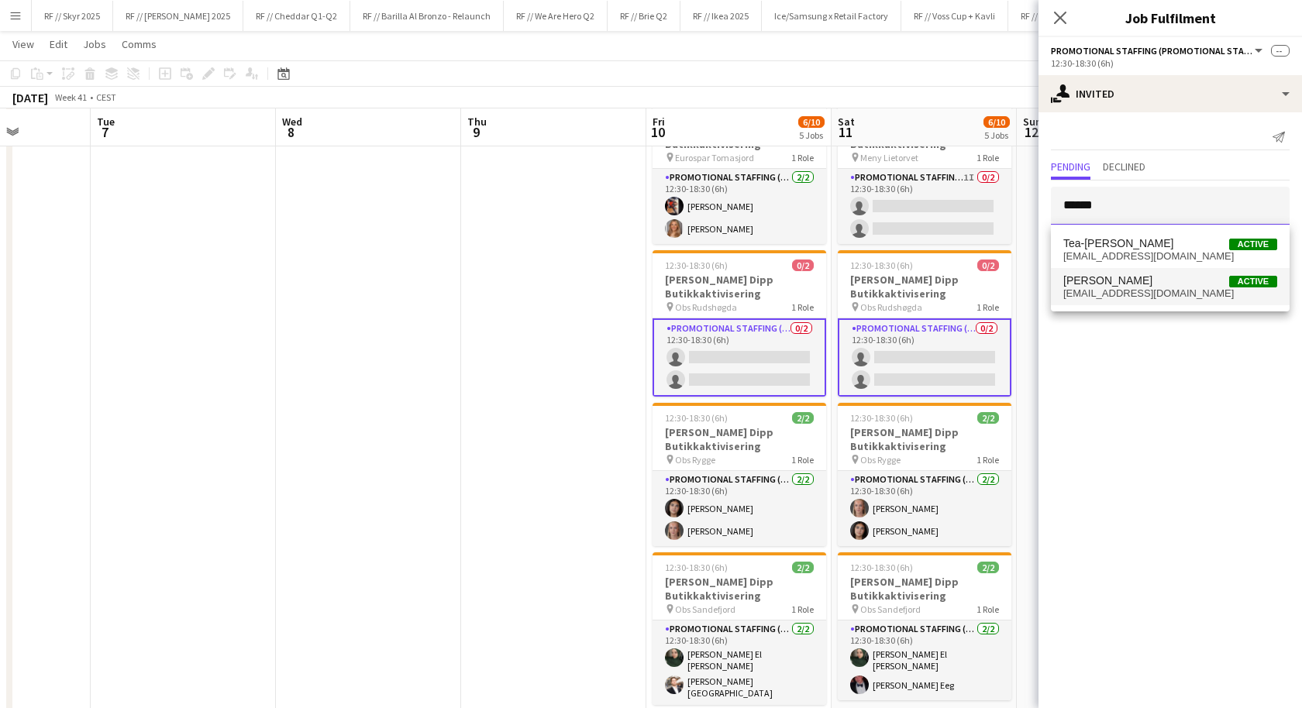
type input "******"
click at [1128, 284] on span "[PERSON_NAME]" at bounding box center [1107, 280] width 89 height 13
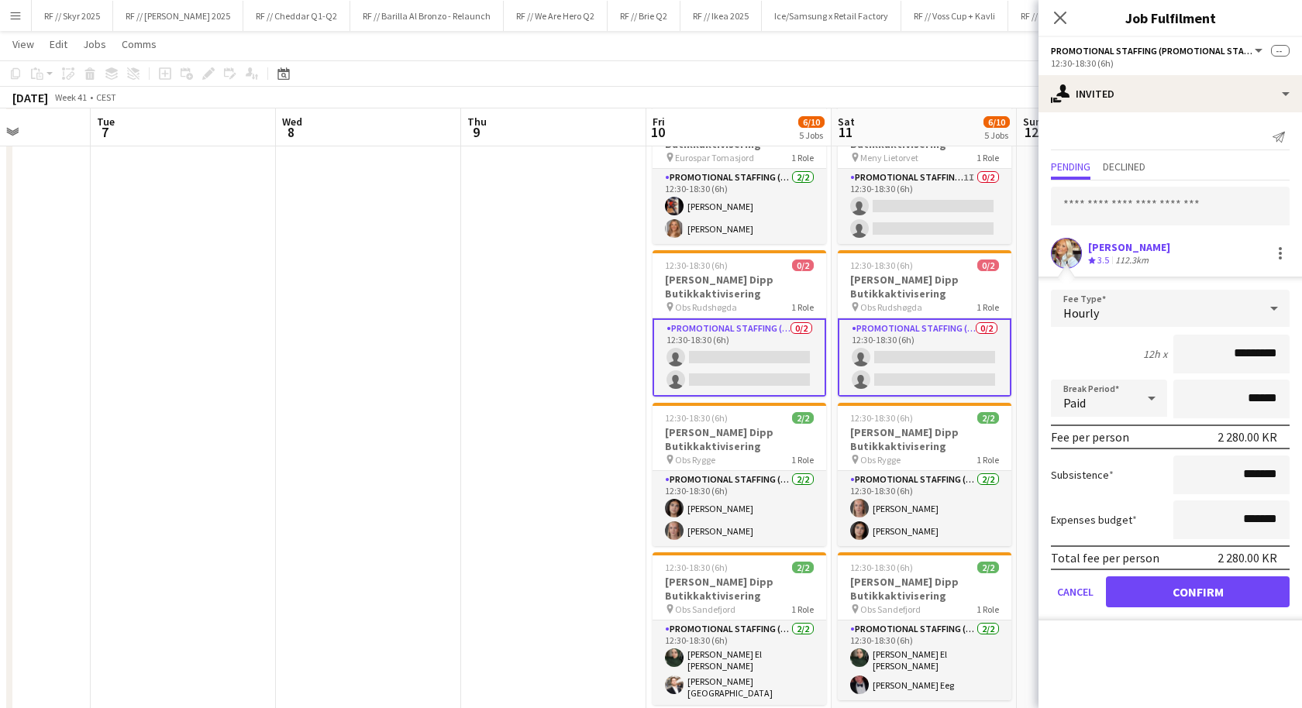
drag, startPoint x: 1244, startPoint y: 351, endPoint x: 1224, endPoint y: 351, distance: 20.2
click at [1224, 351] on input "*********" at bounding box center [1231, 354] width 116 height 39
type input "****"
type input "******"
click at [1206, 590] on button "Confirm" at bounding box center [1198, 592] width 184 height 31
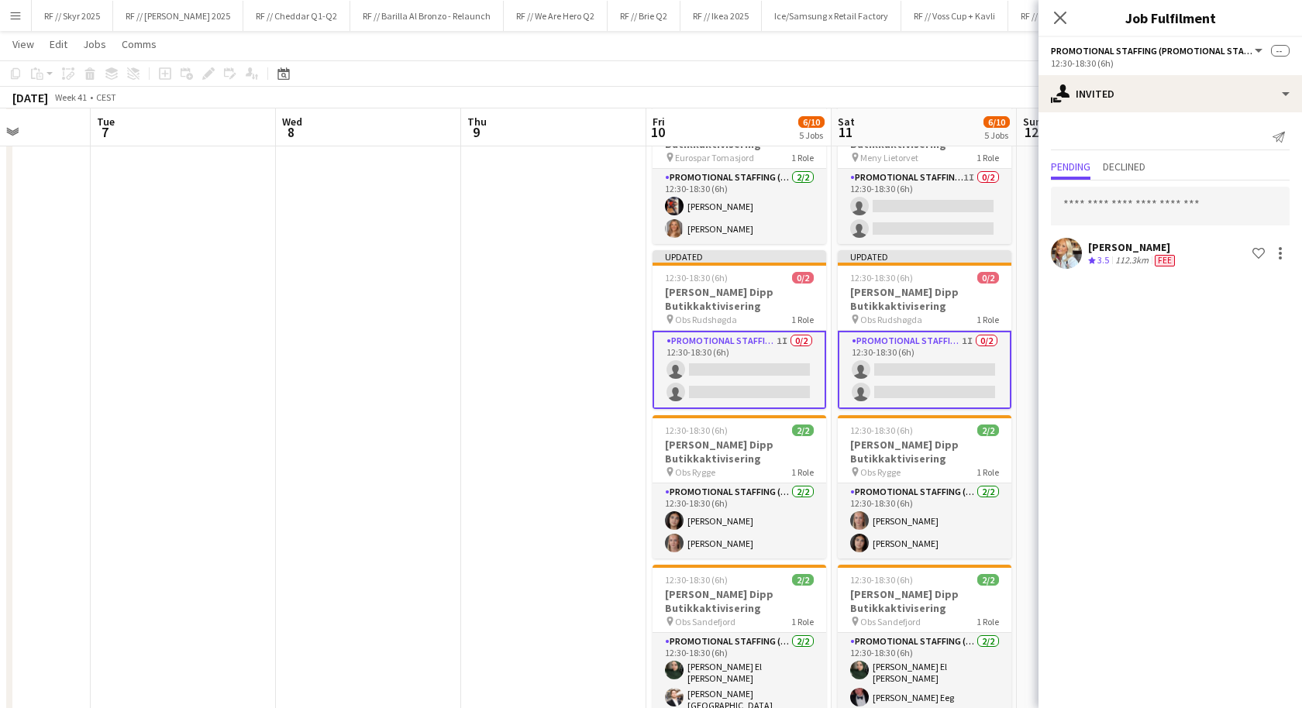
click at [574, 370] on app-date-cell at bounding box center [553, 412] width 185 height 935
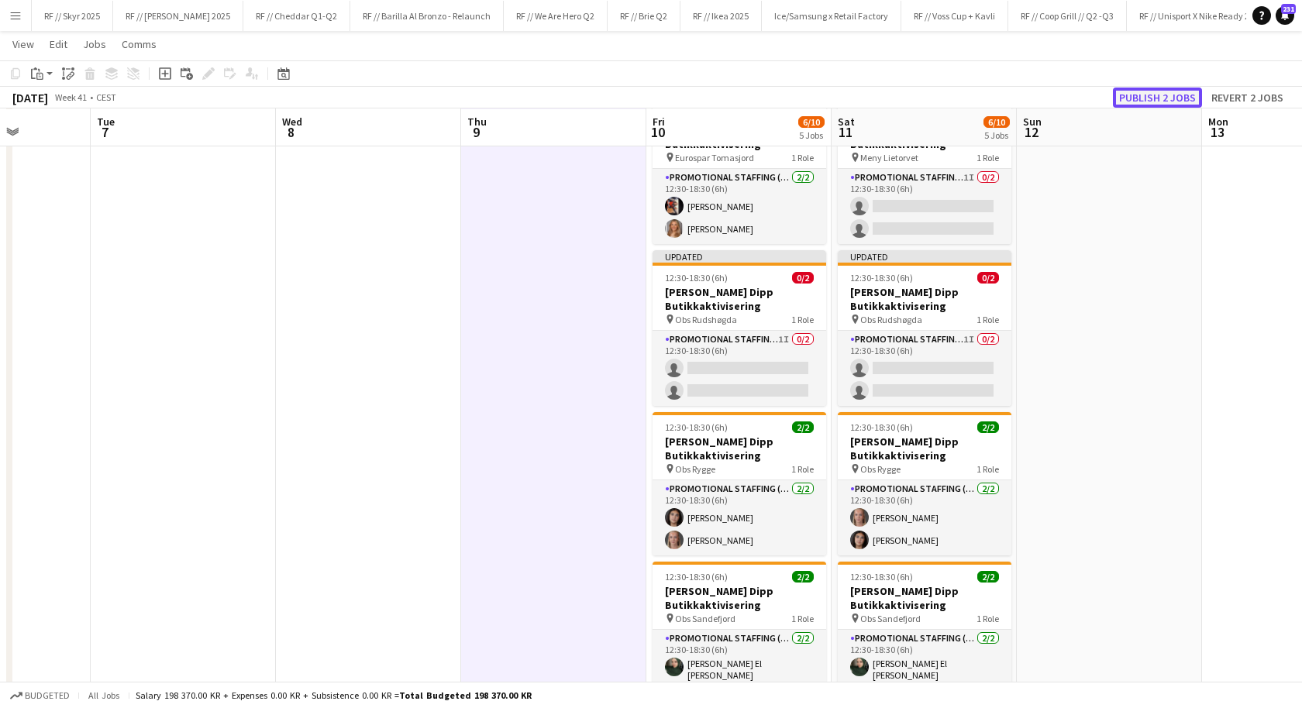
click at [1166, 92] on button "Publish 2 jobs" at bounding box center [1157, 98] width 89 height 20
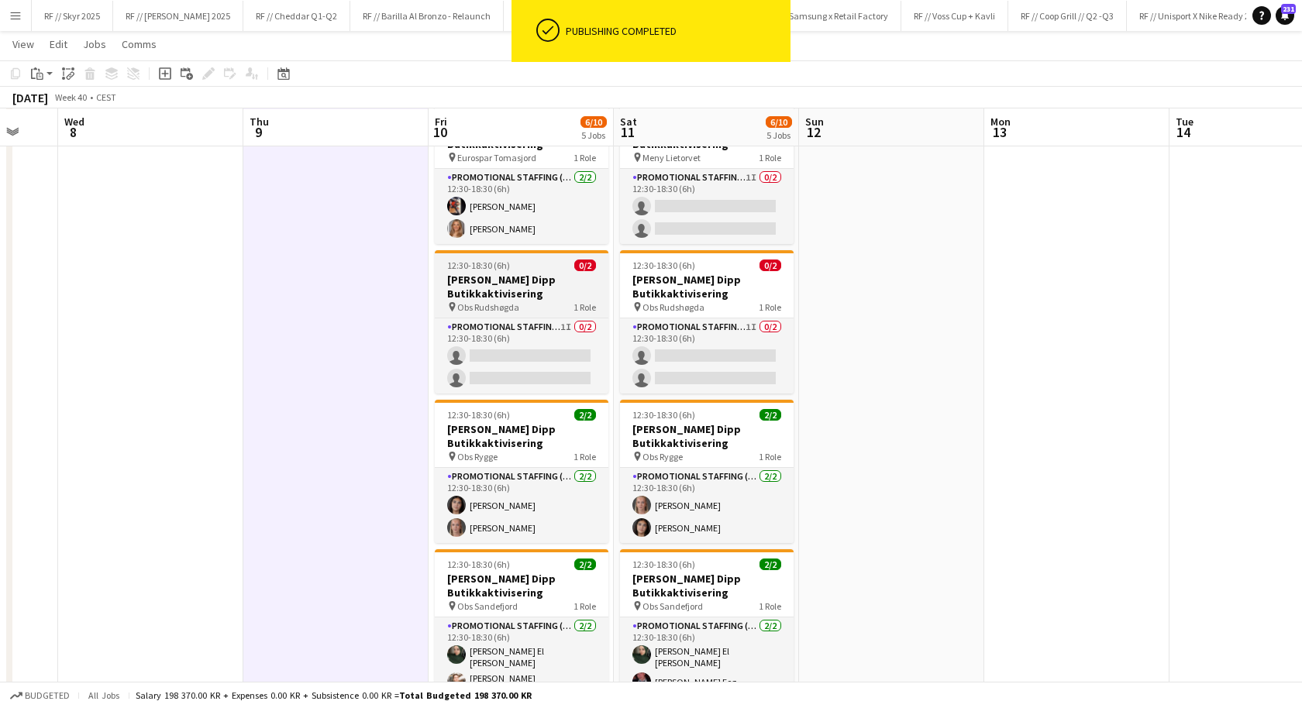
scroll to position [0, 502]
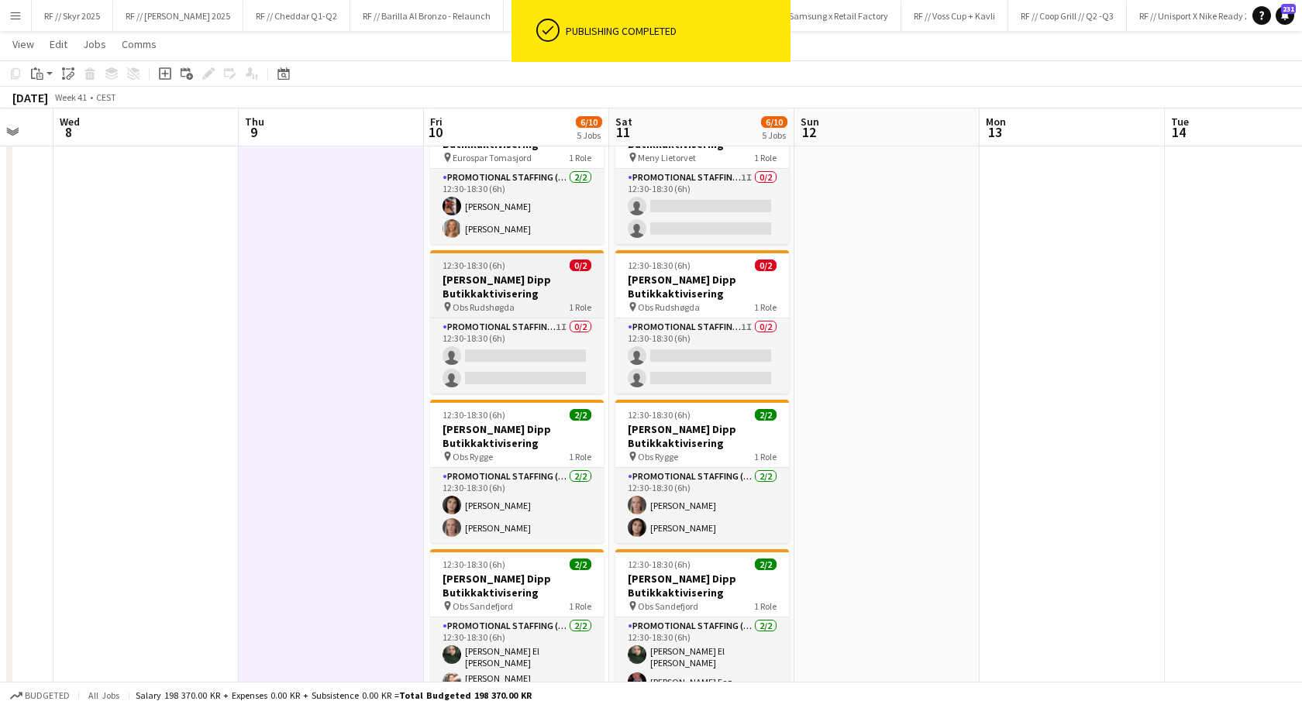
click at [512, 298] on h3 "[PERSON_NAME] Dipp Butikkaktivisering" at bounding box center [517, 287] width 174 height 28
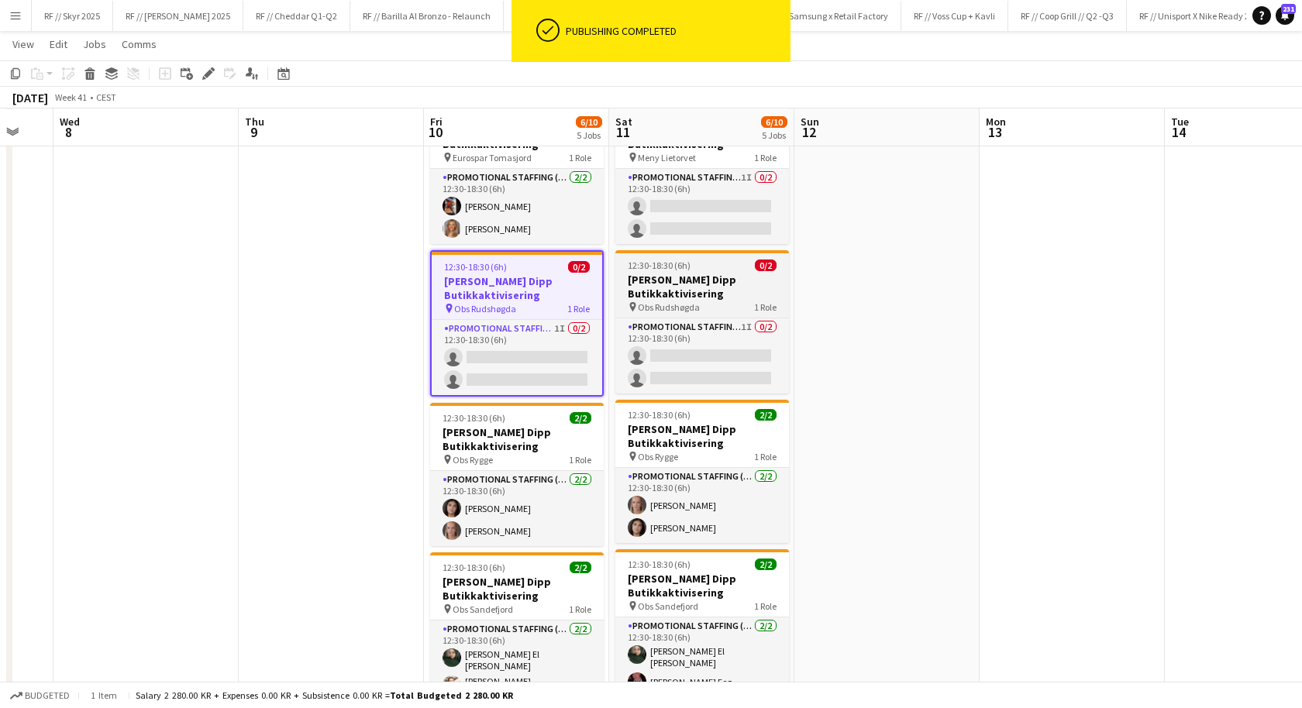
click at [645, 297] on h3 "[PERSON_NAME] Dipp Butikkaktivisering" at bounding box center [702, 287] width 174 height 28
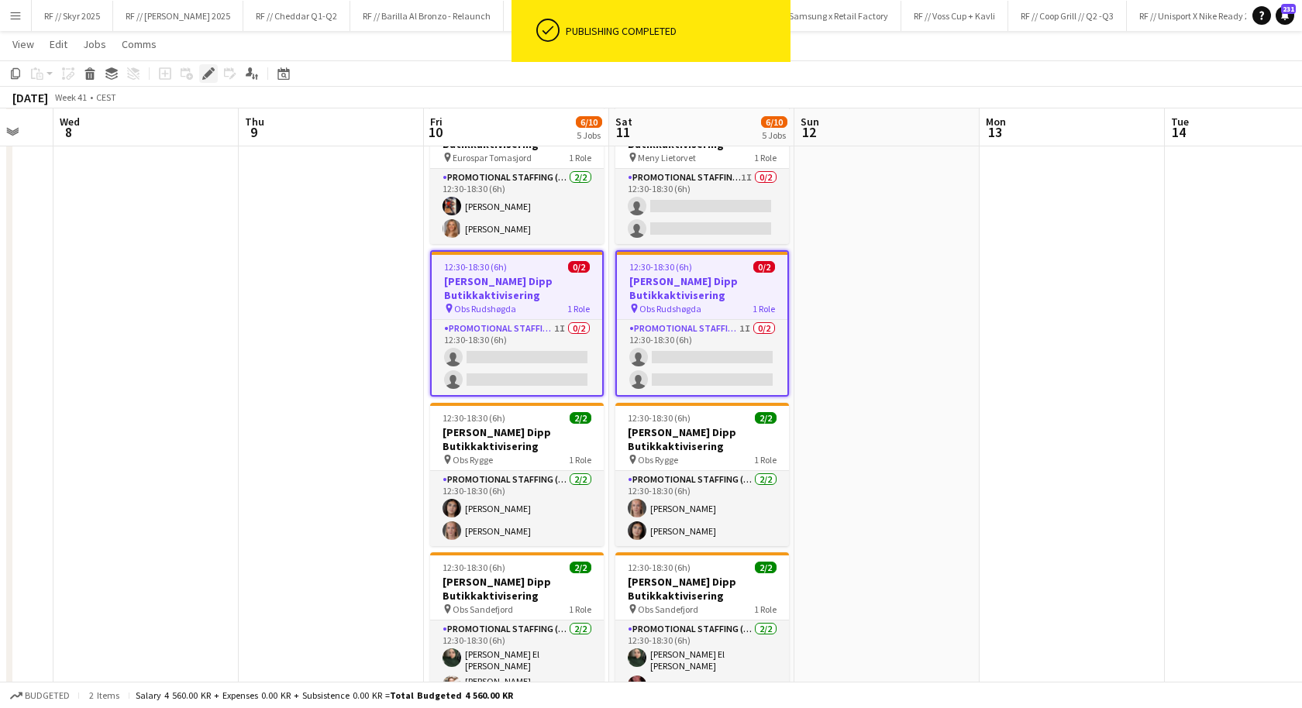
click at [204, 66] on div "Edit" at bounding box center [208, 73] width 19 height 19
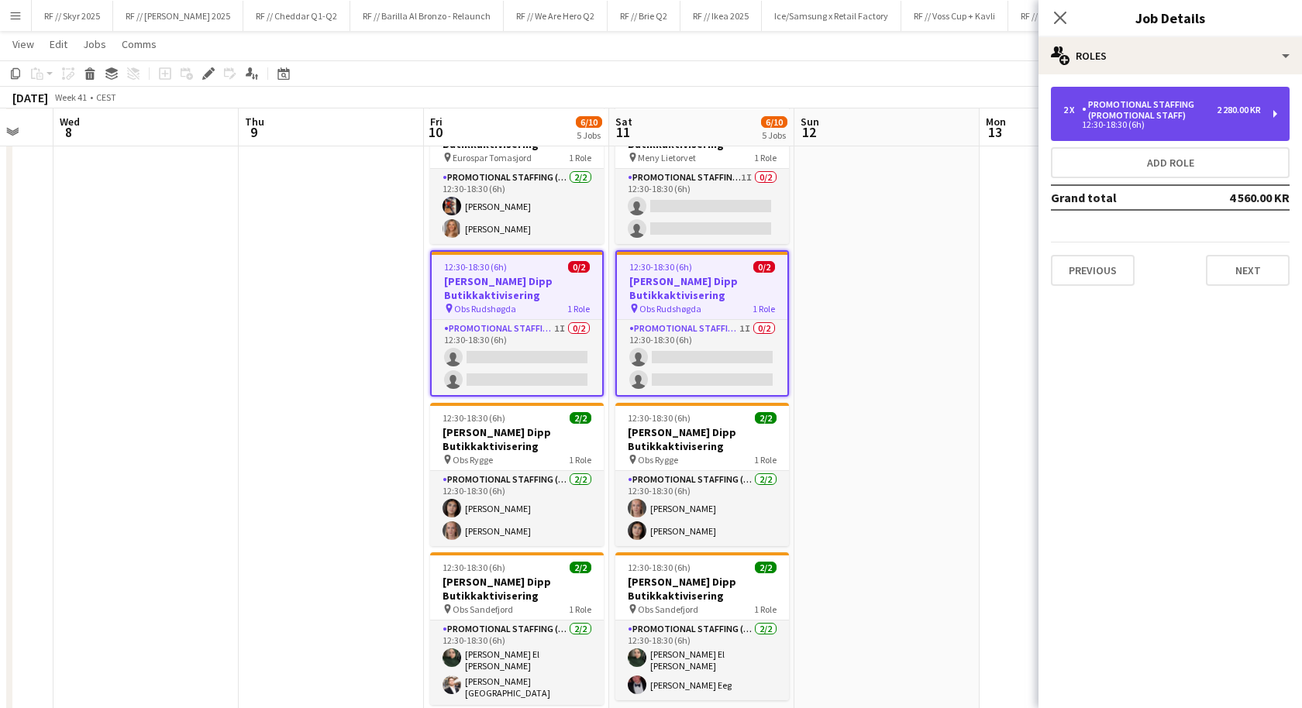
click at [1248, 114] on div "2 280.00 KR" at bounding box center [1239, 110] width 44 height 11
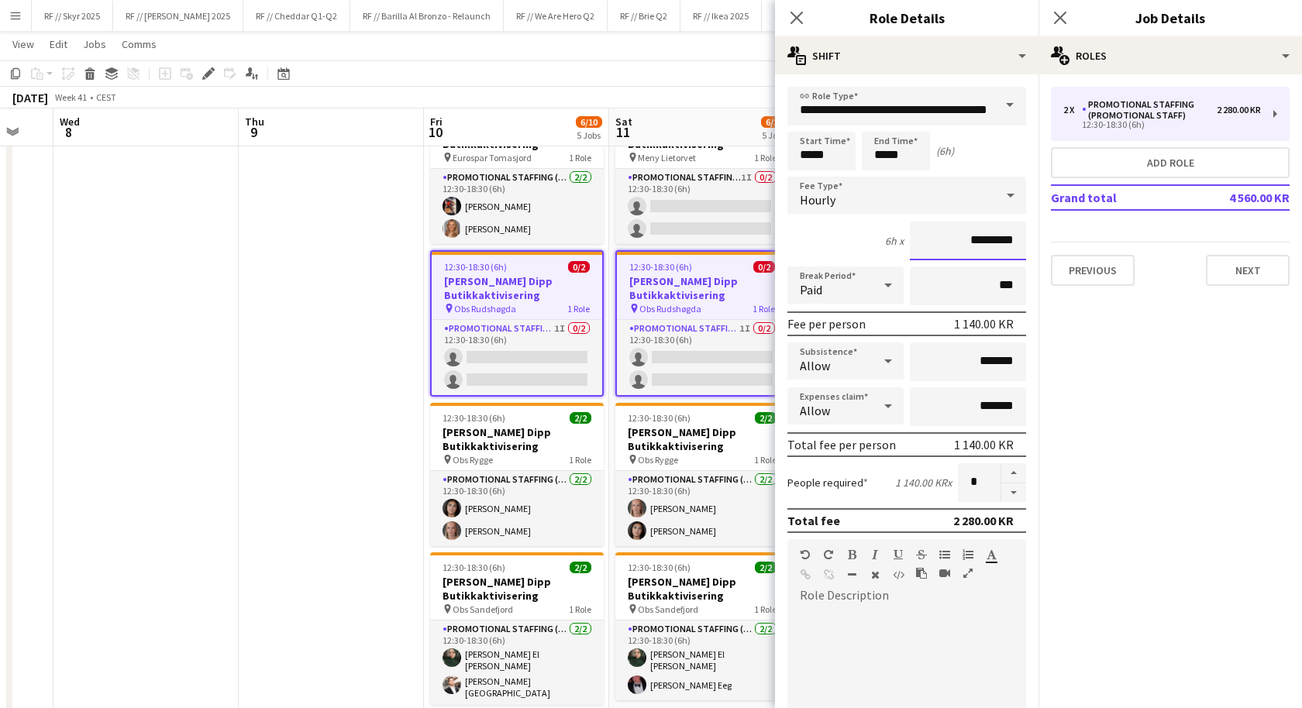
drag, startPoint x: 980, startPoint y: 241, endPoint x: 955, endPoint y: 240, distance: 25.6
click at [955, 240] on input "*********" at bounding box center [968, 241] width 116 height 39
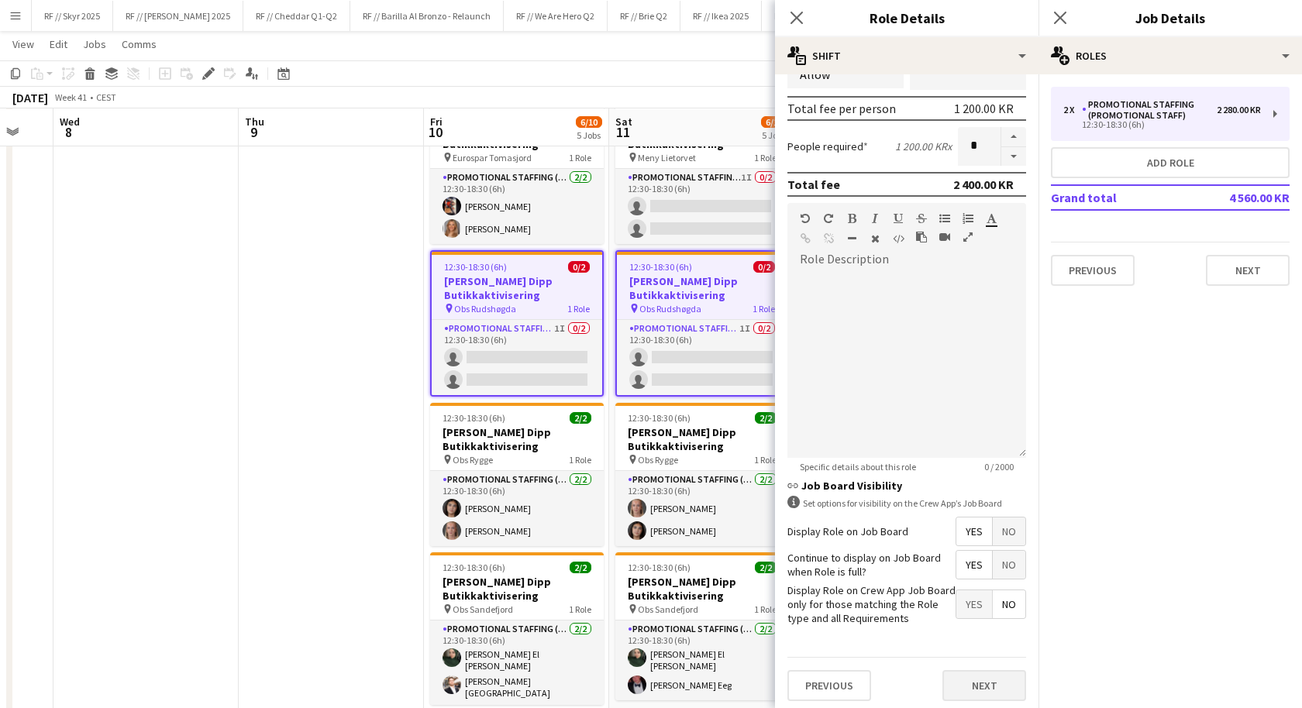
type input "*********"
click at [981, 670] on button "Next" at bounding box center [984, 685] width 84 height 31
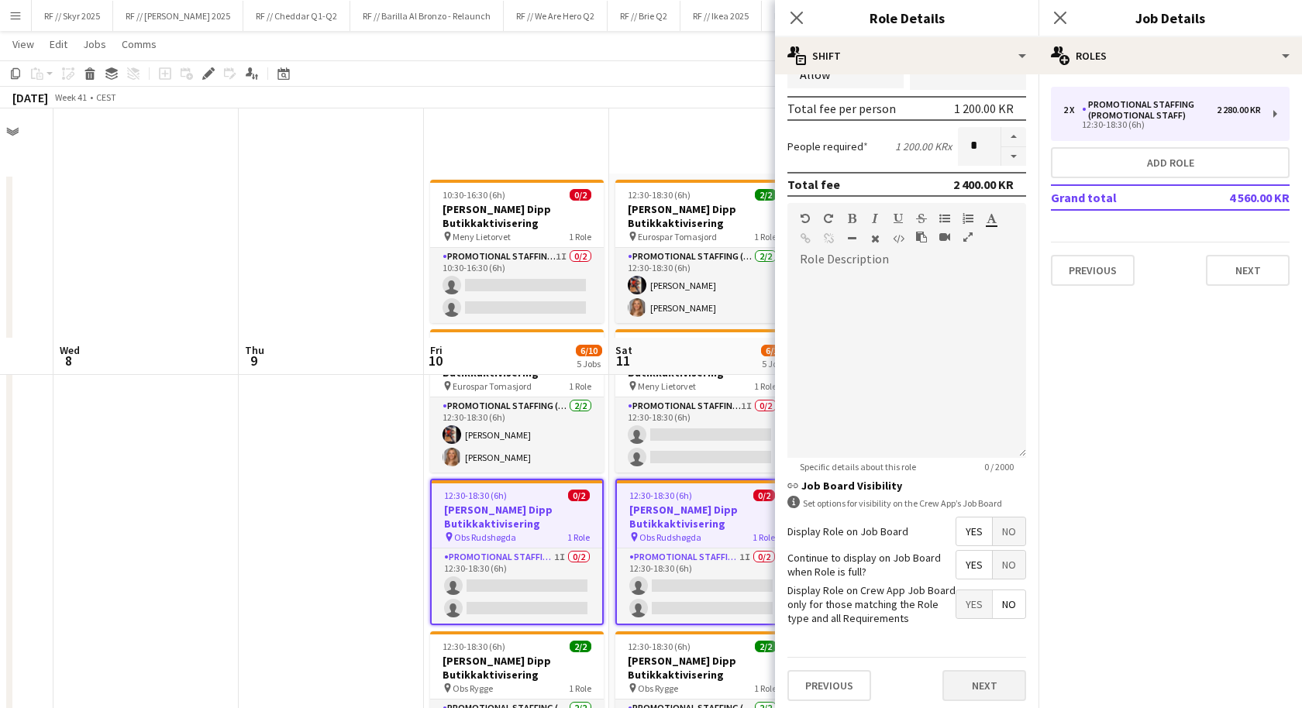
scroll to position [0, 0]
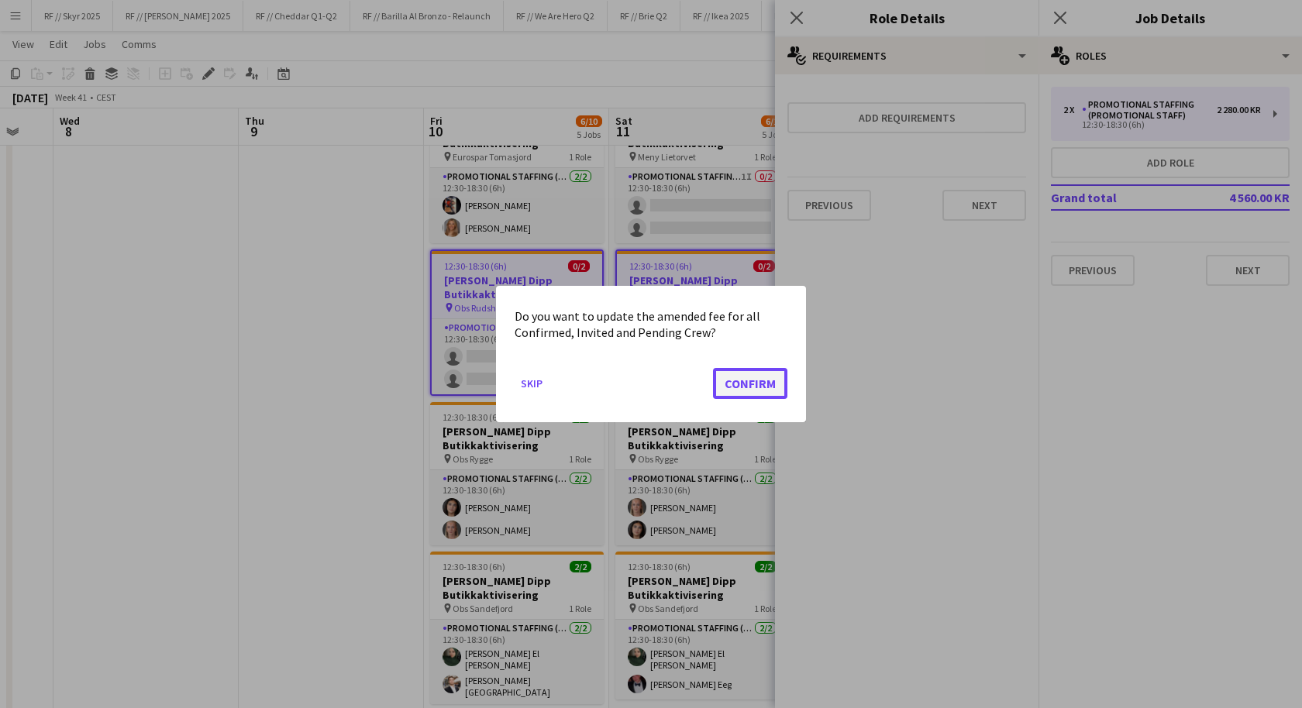
click at [754, 385] on button "Confirm" at bounding box center [750, 383] width 74 height 31
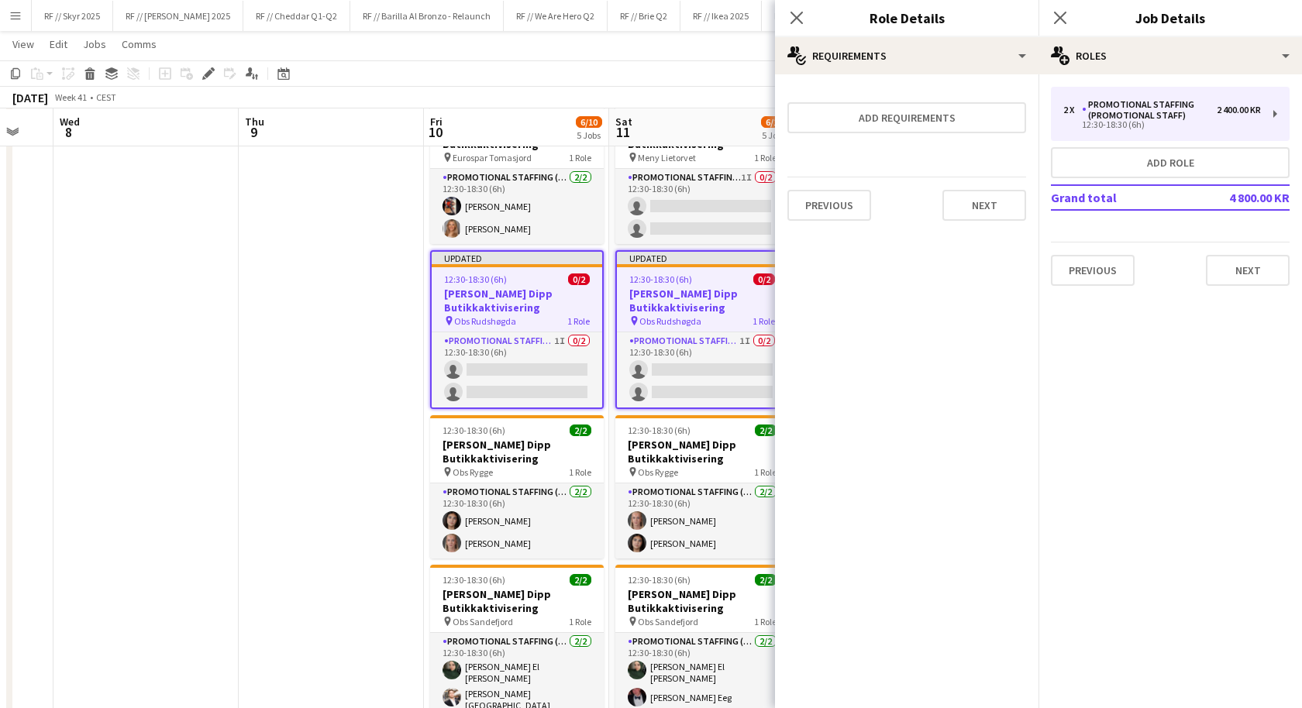
click at [354, 438] on app-date-cell at bounding box center [331, 488] width 185 height 1087
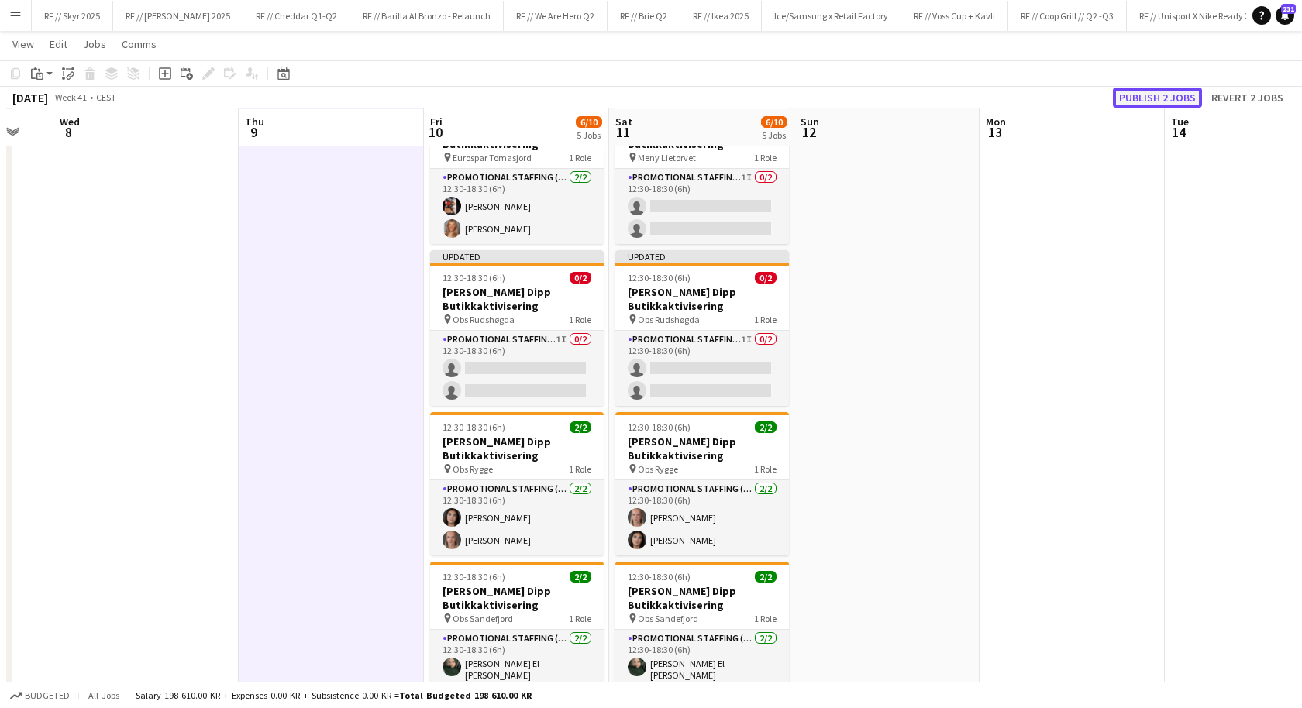
click at [1167, 102] on button "Publish 2 jobs" at bounding box center [1157, 98] width 89 height 20
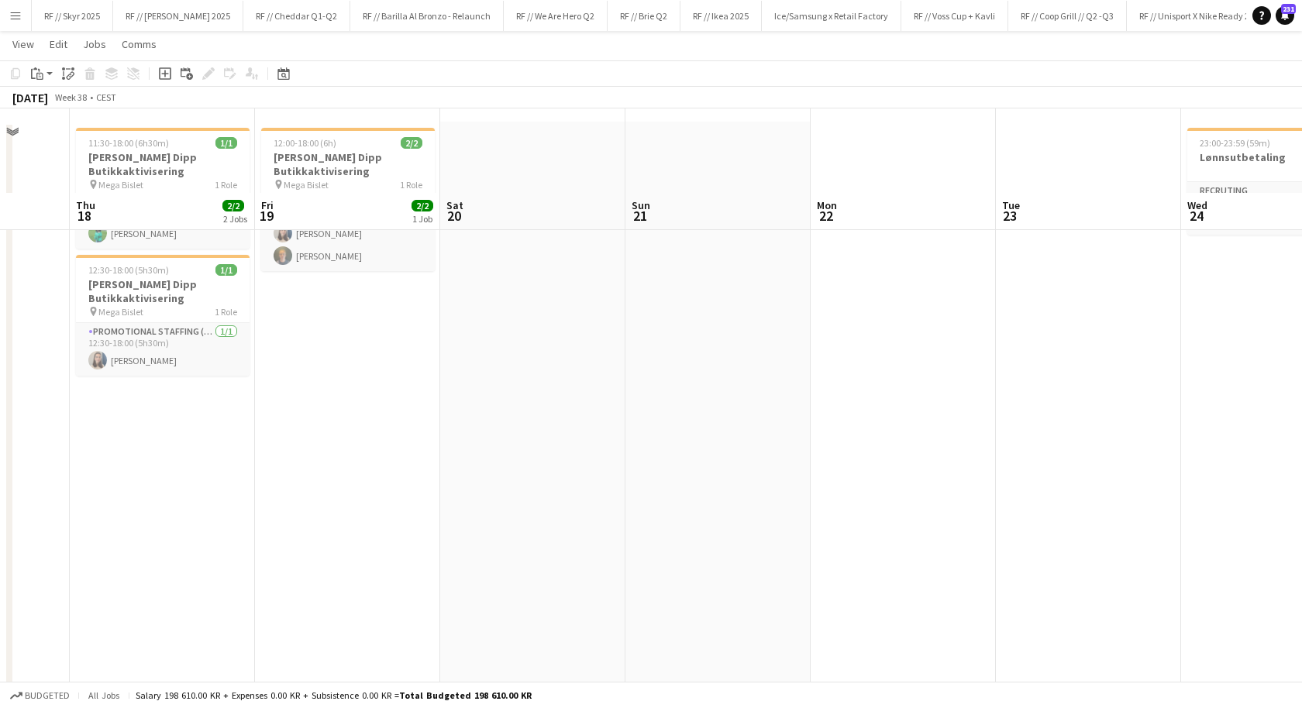
scroll to position [0, 0]
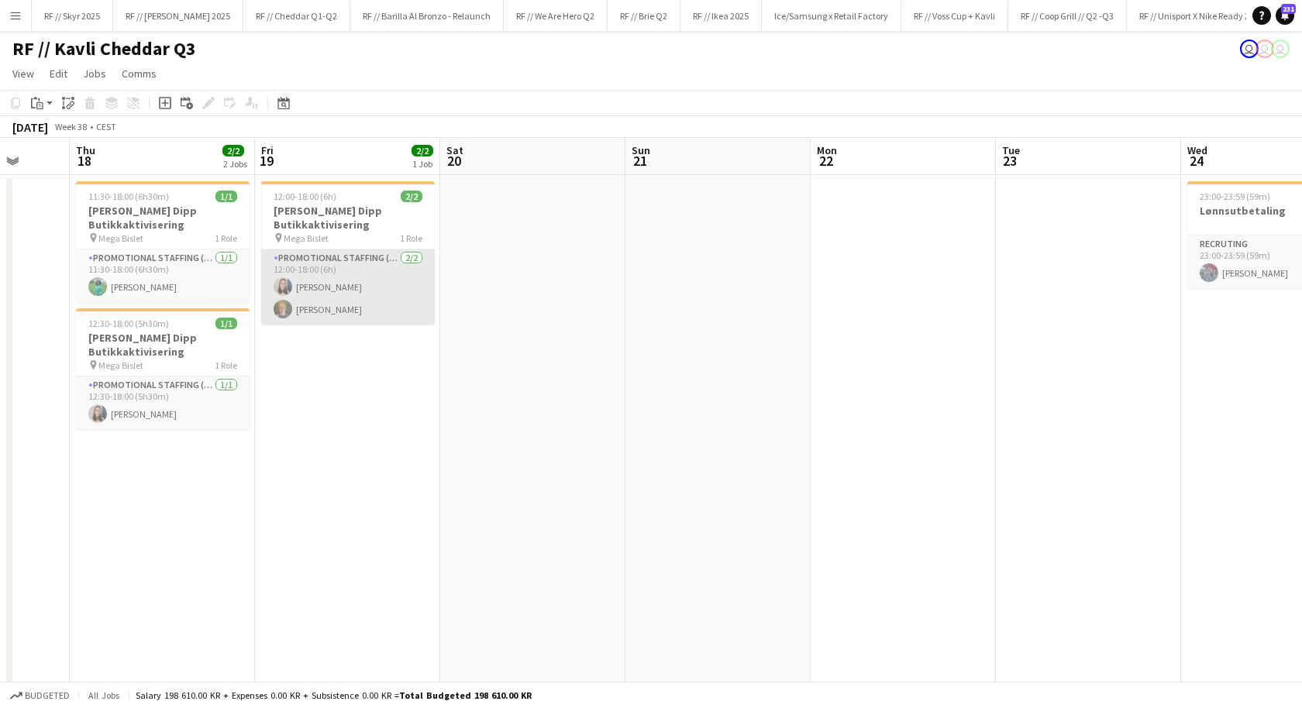
click at [347, 304] on app-card-role "Promotional Staffing (Promotional Staff) 2/2 12:00-18:00 (6h) Saga Poulsen Eiri…" at bounding box center [348, 287] width 174 height 75
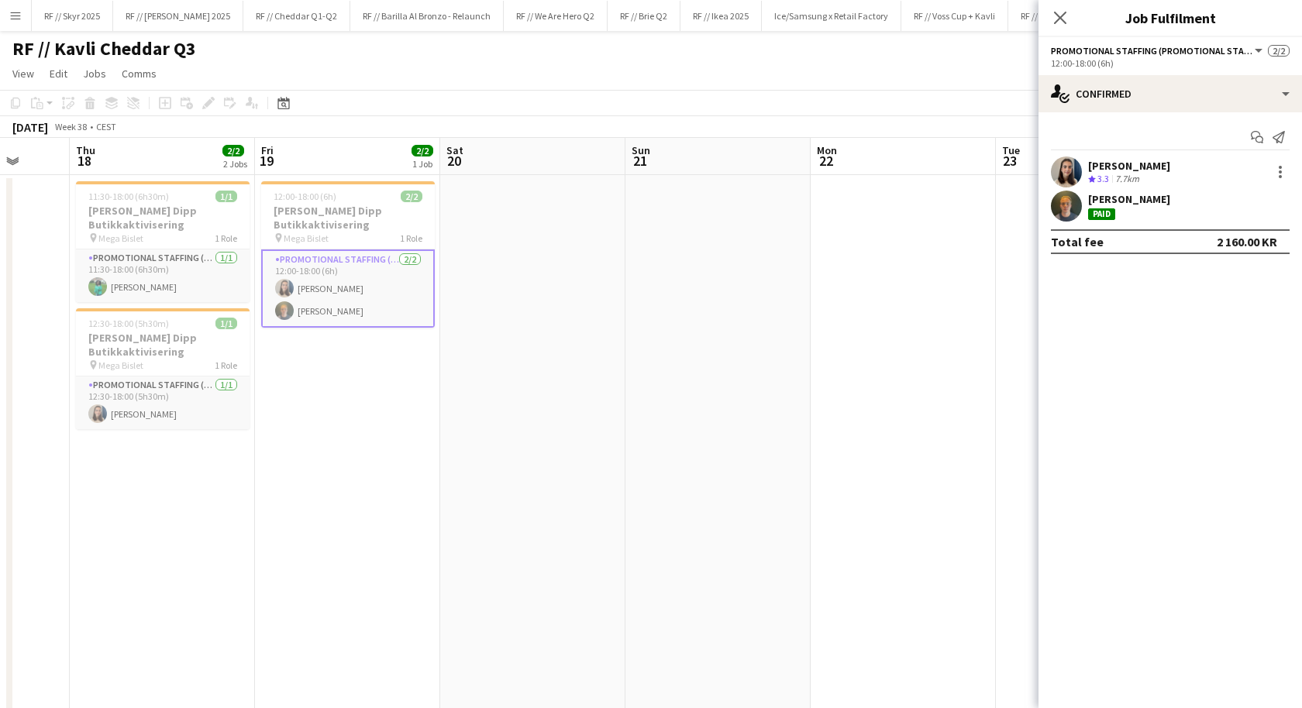
click at [1073, 205] on app-user-avatar at bounding box center [1066, 206] width 31 height 31
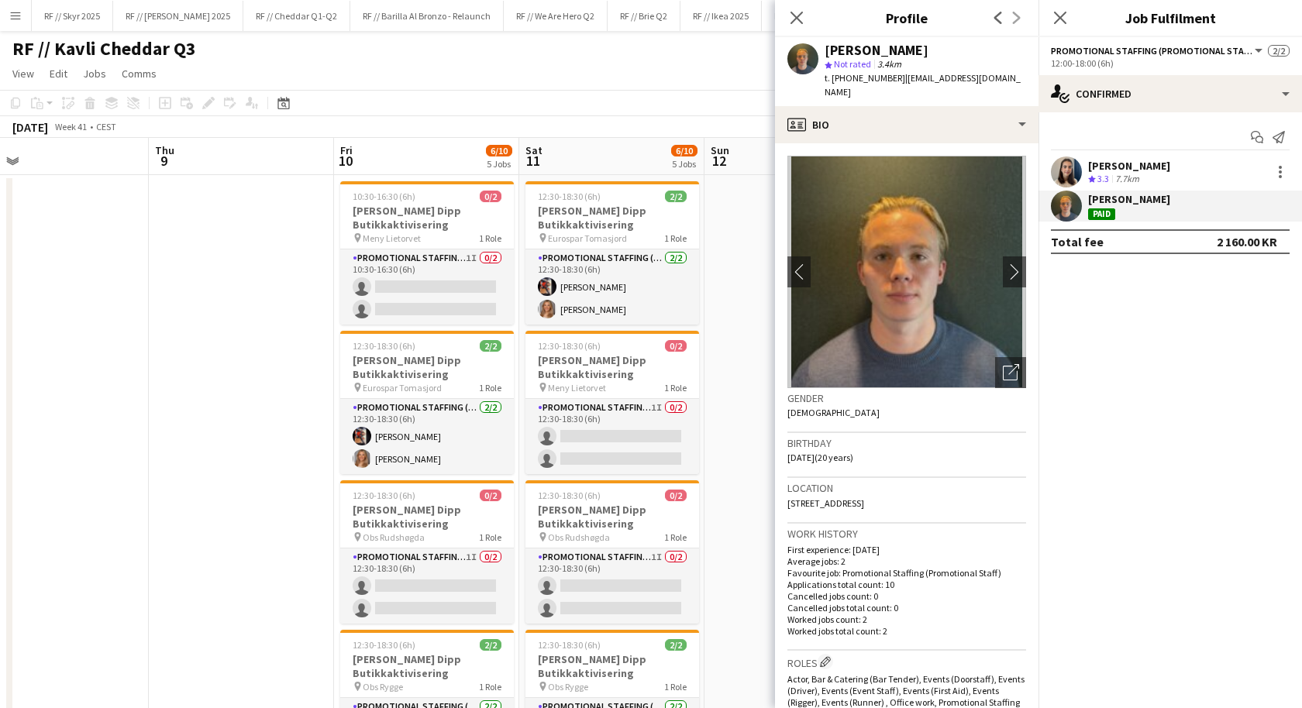
scroll to position [0, 594]
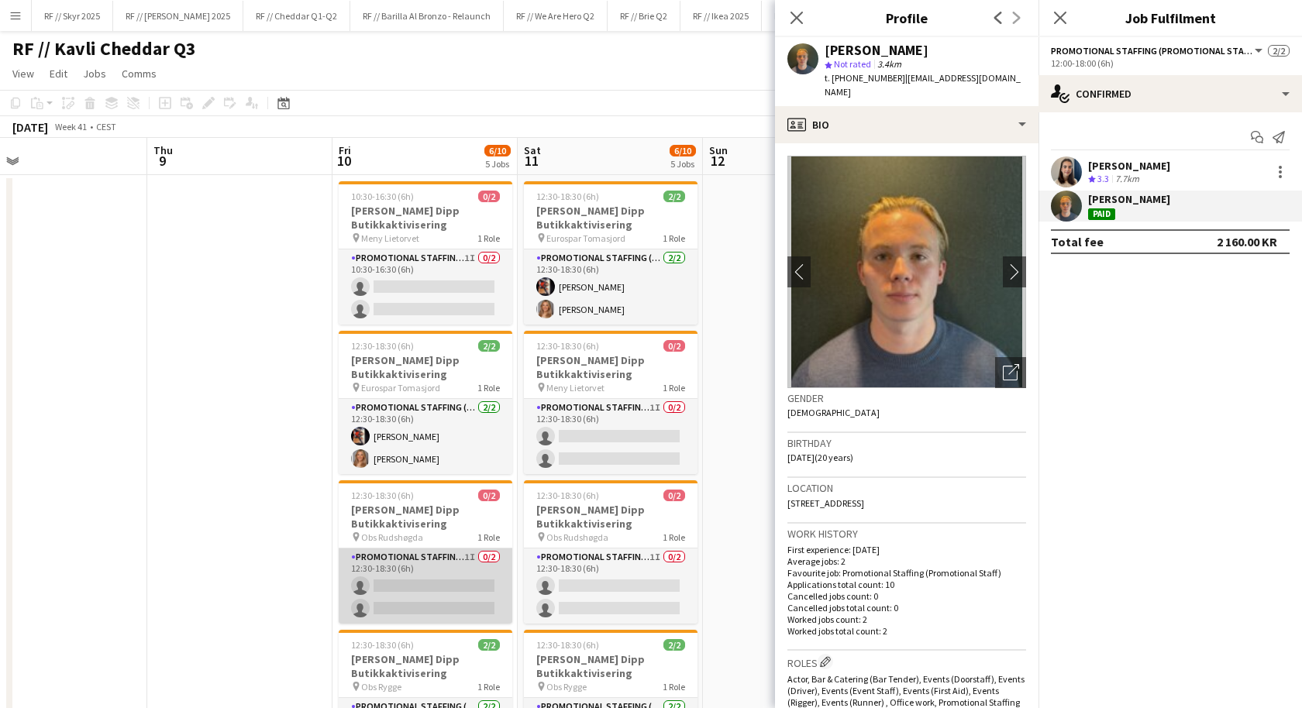
click at [429, 563] on app-card-role "Promotional Staffing (Promotional Staff) 1I 0/2 12:30-18:30 (6h) single-neutral…" at bounding box center [426, 586] width 174 height 75
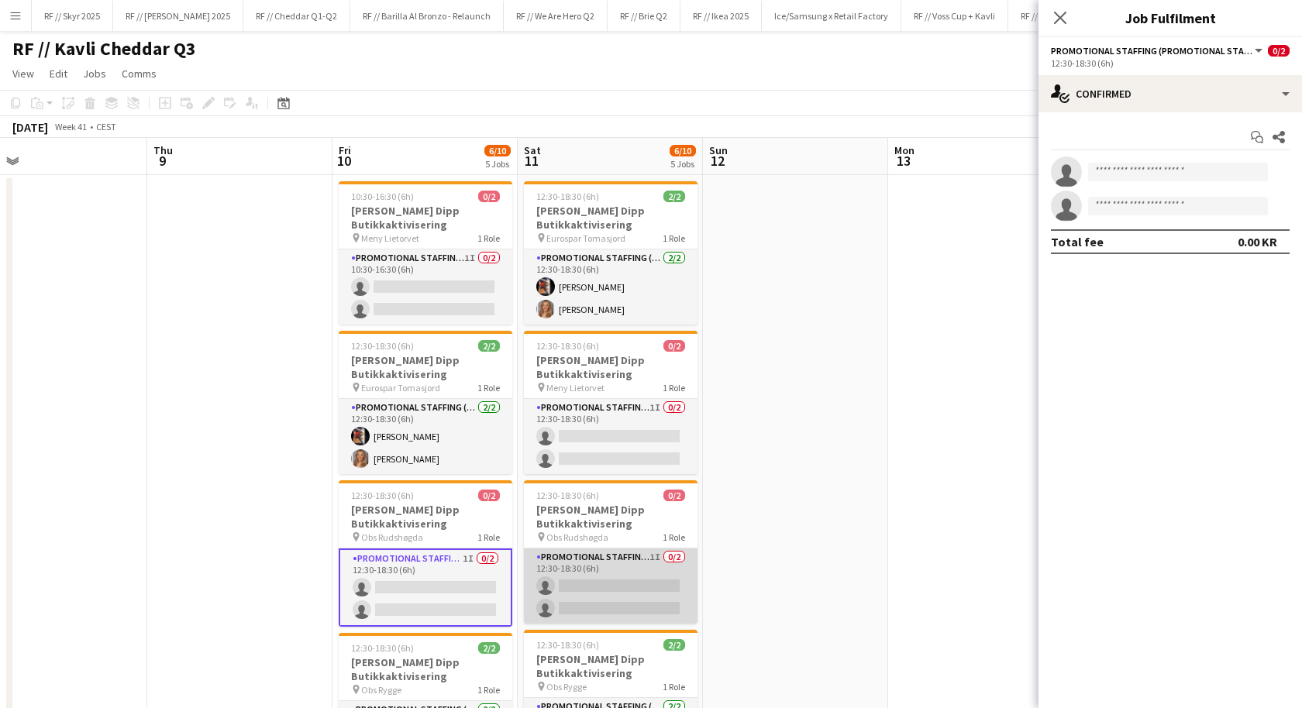
click at [606, 571] on app-card-role "Promotional Staffing (Promotional Staff) 1I 0/2 12:30-18:30 (6h) single-neutral…" at bounding box center [611, 586] width 174 height 75
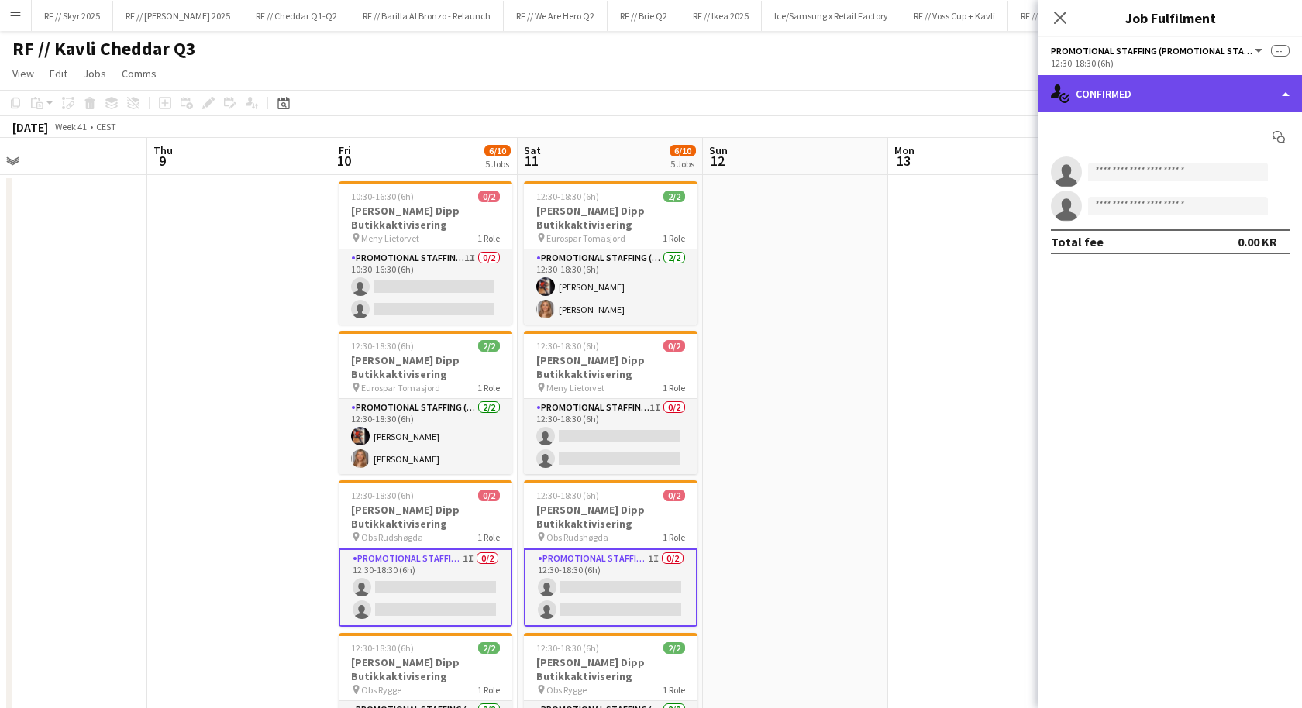
click at [1120, 97] on div "single-neutral-actions-check-2 Confirmed" at bounding box center [1171, 93] width 264 height 37
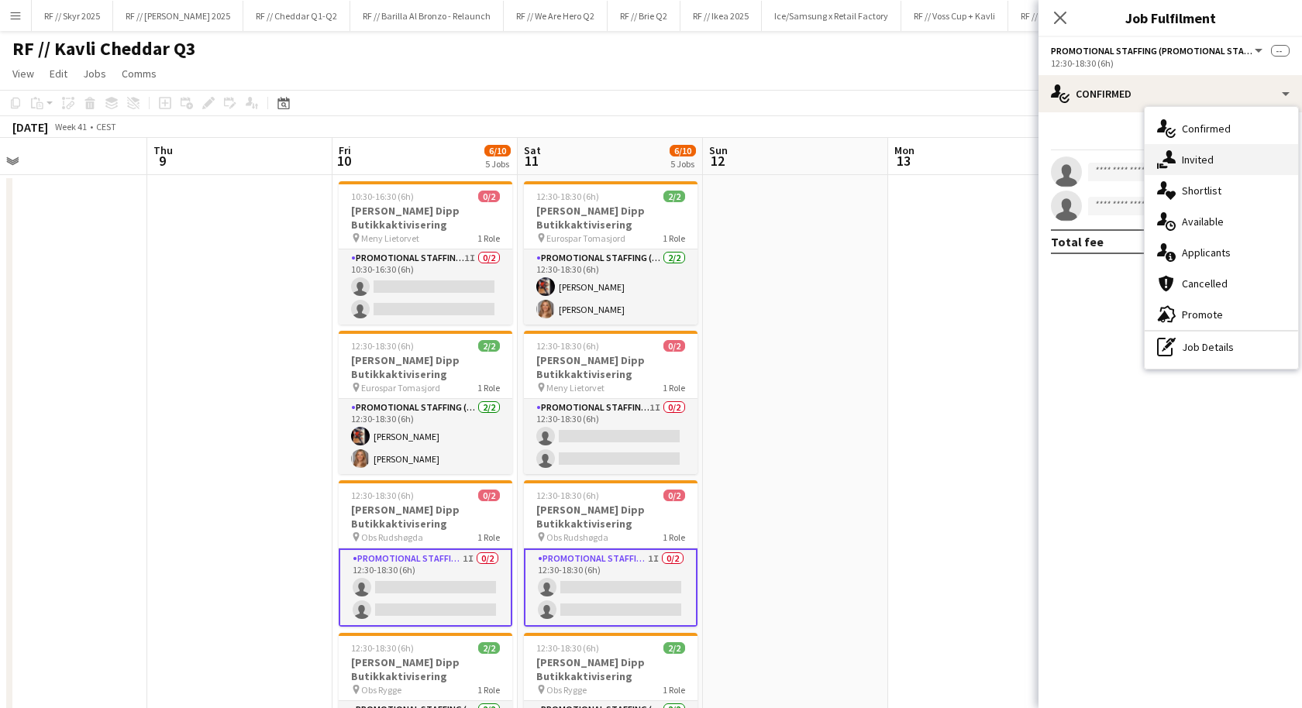
click at [1163, 156] on icon "single-neutral-actions-share-1" at bounding box center [1166, 159] width 19 height 19
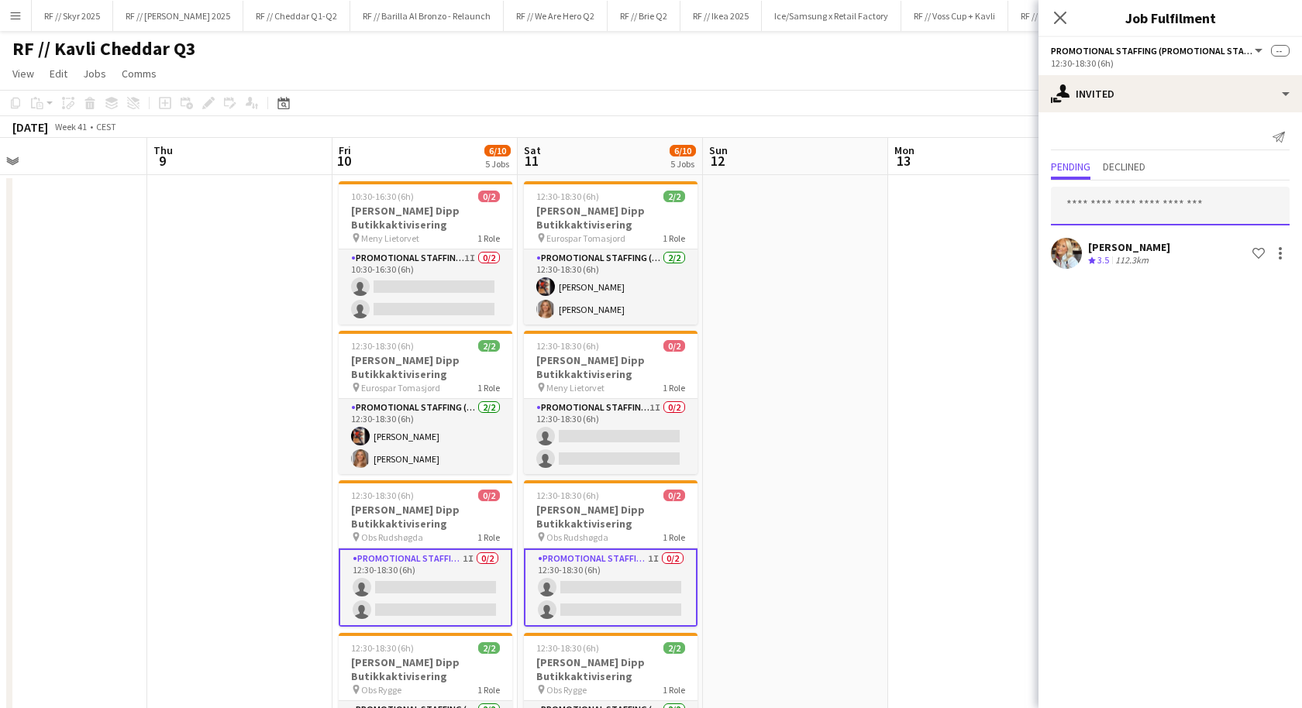
click at [1124, 202] on input "text" at bounding box center [1170, 206] width 239 height 39
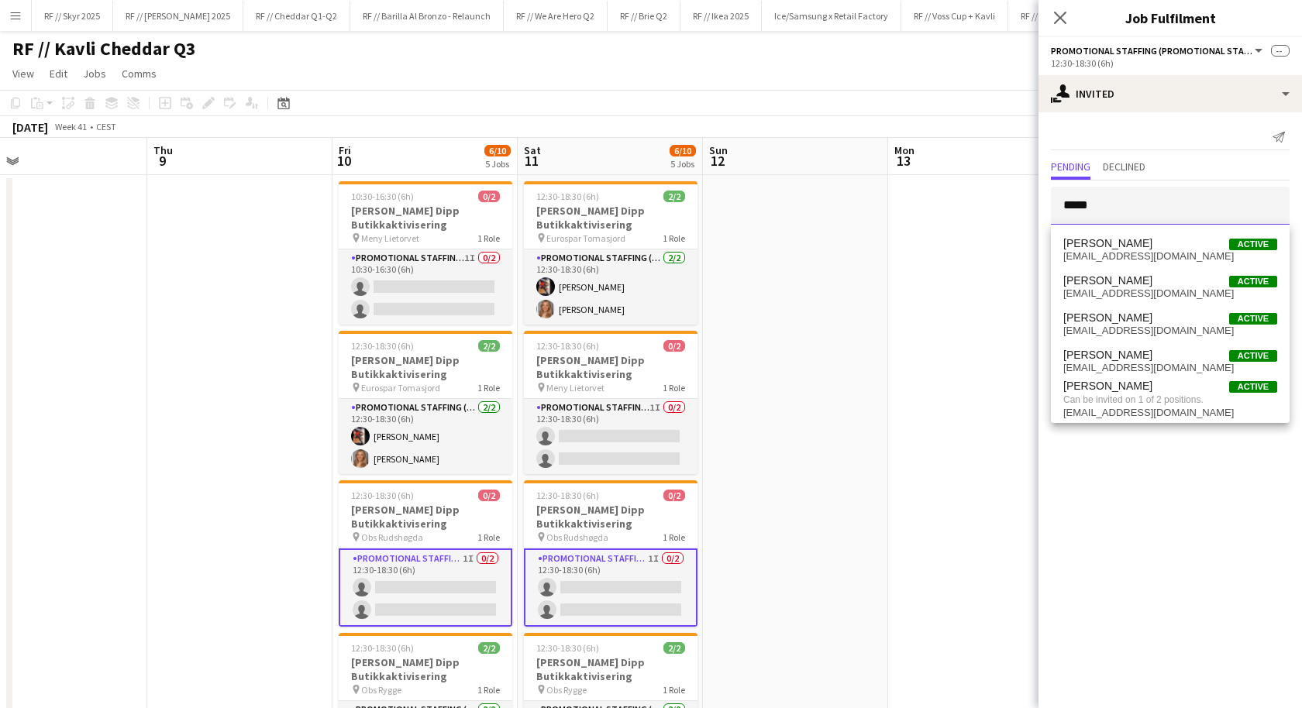
type input "*****"
click at [775, 473] on app-date-cell at bounding box center [795, 718] width 185 height 1087
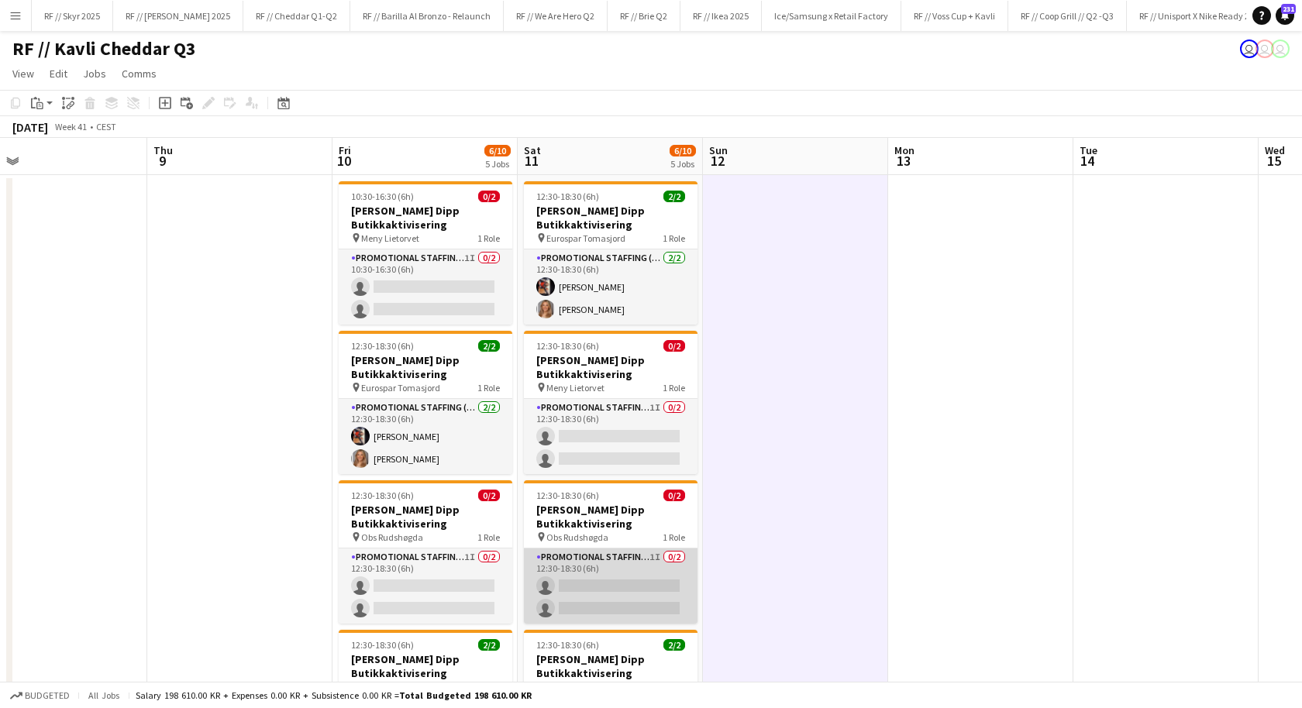
click at [649, 594] on app-card-role "Promotional Staffing (Promotional Staff) 1I 0/2 12:30-18:30 (6h) single-neutral…" at bounding box center [611, 586] width 174 height 75
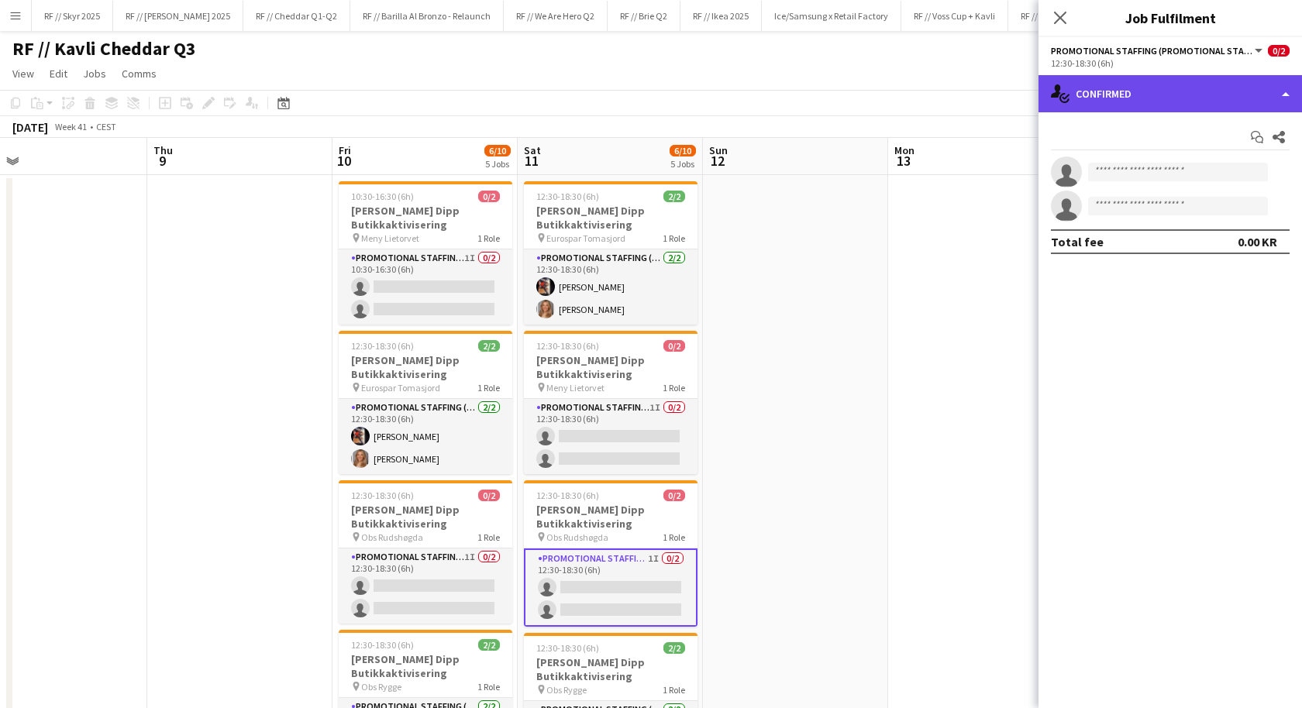
click at [1094, 89] on div "single-neutral-actions-check-2 Confirmed" at bounding box center [1171, 93] width 264 height 37
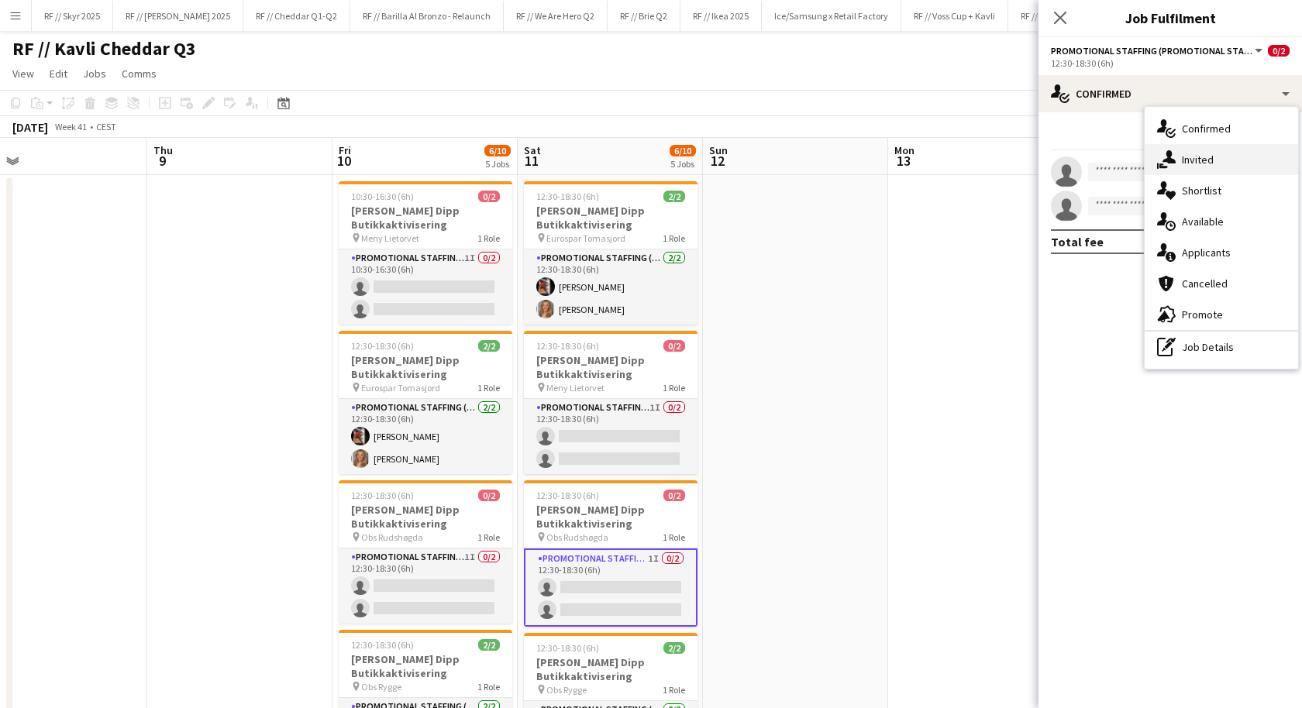
click at [1180, 150] on div "single-neutral-actions-share-1 Invited" at bounding box center [1221, 159] width 153 height 31
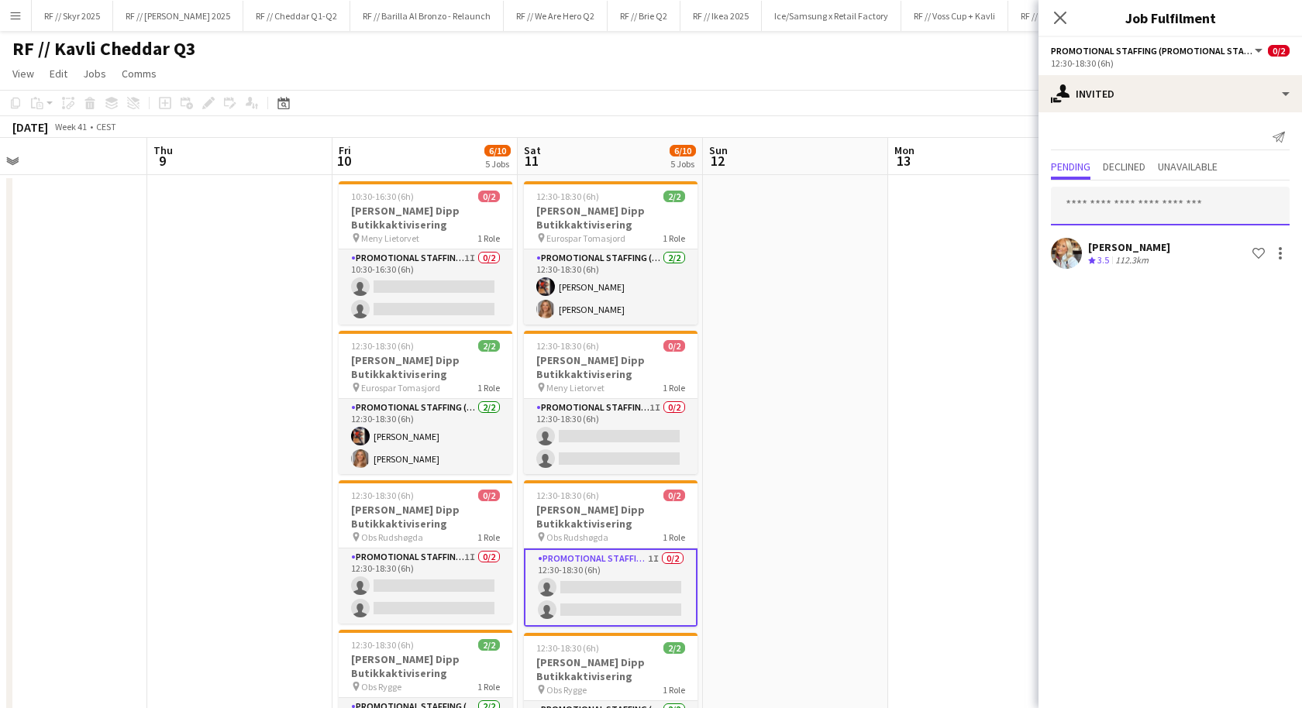
click at [1137, 195] on input "text" at bounding box center [1170, 206] width 239 height 39
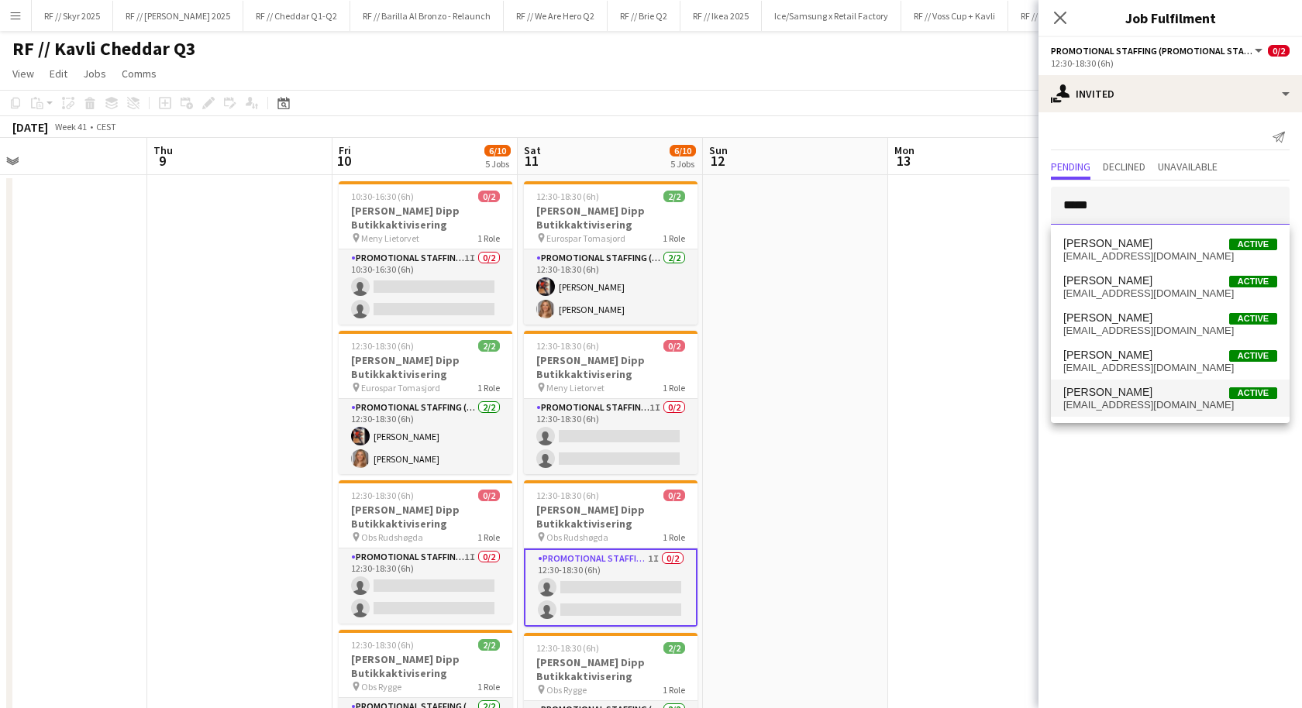
type input "*****"
click at [1140, 390] on span "Eirik Meisingset Active" at bounding box center [1170, 392] width 214 height 13
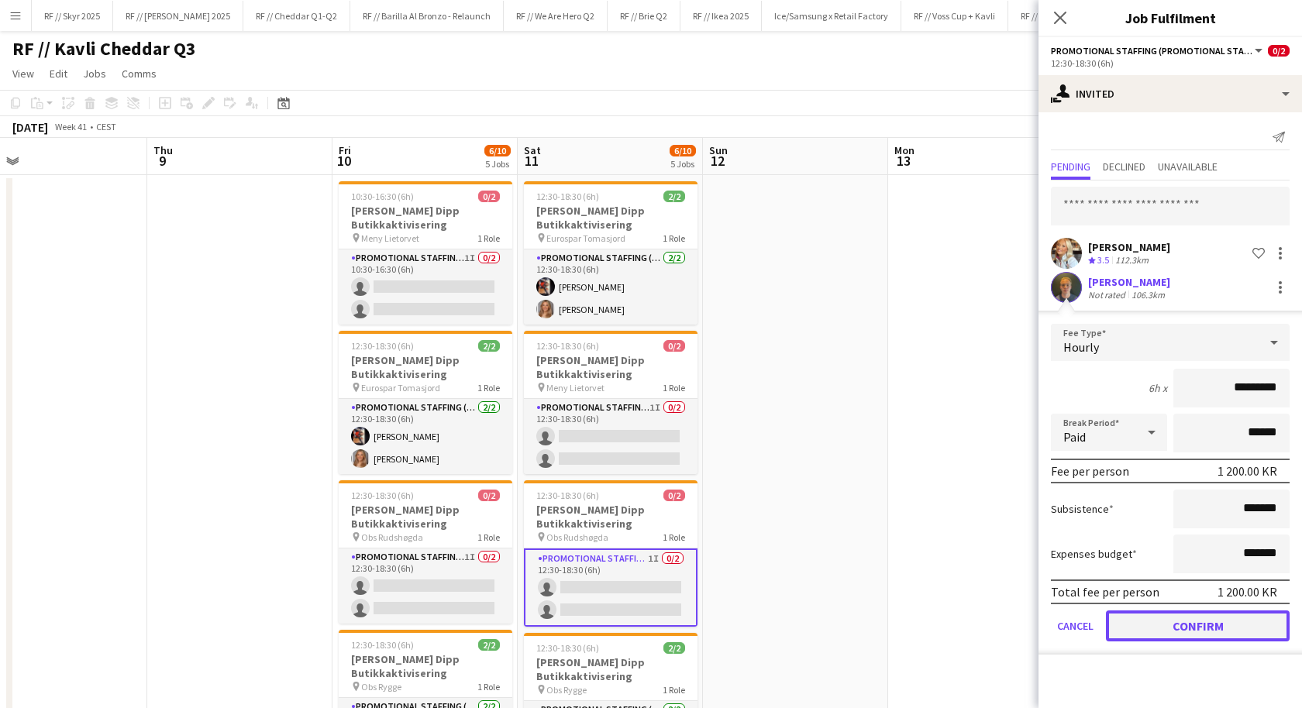
click at [1177, 620] on button "Confirm" at bounding box center [1198, 626] width 184 height 31
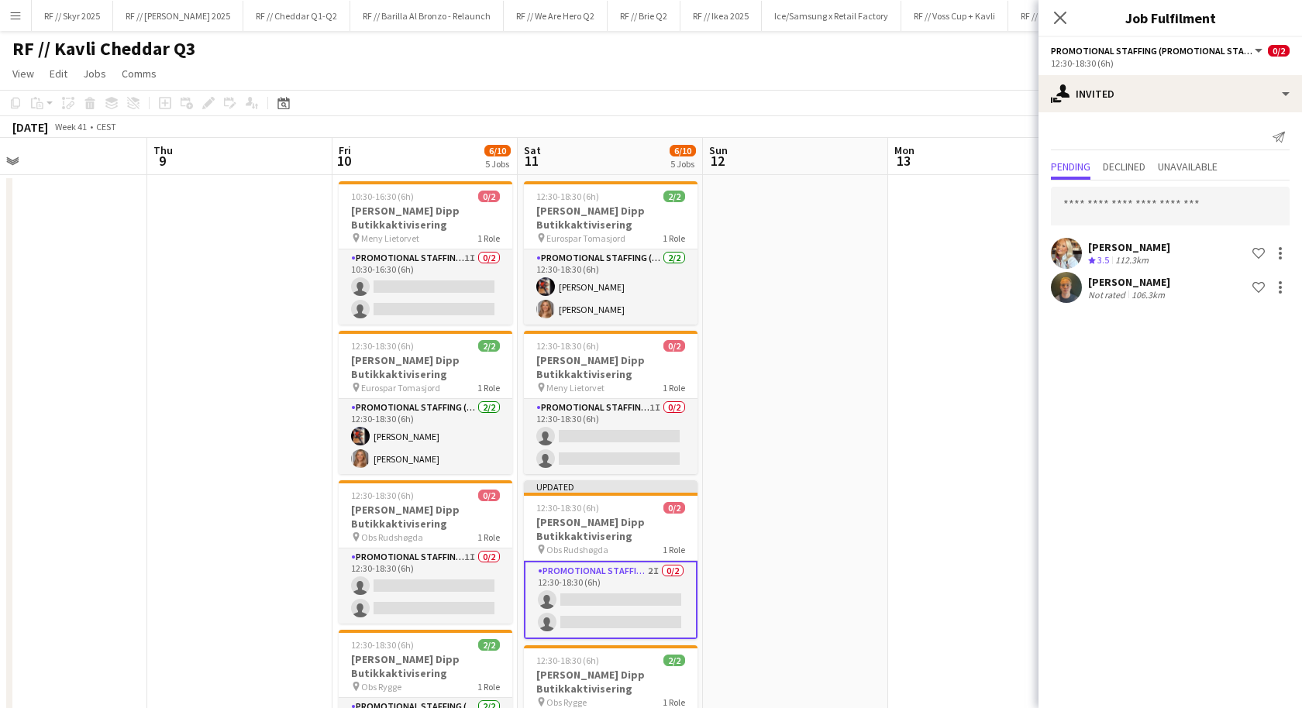
click at [856, 501] on app-date-cell at bounding box center [795, 718] width 185 height 1087
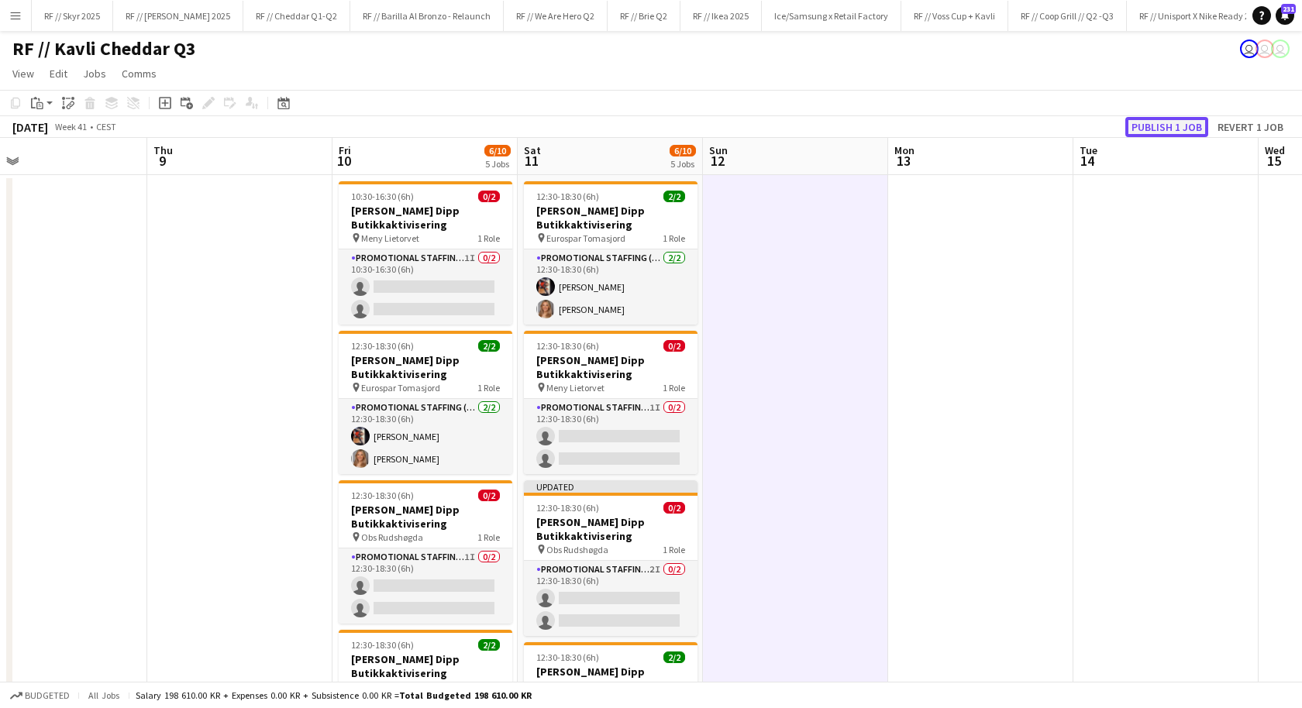
click at [1173, 129] on button "Publish 1 job" at bounding box center [1166, 127] width 83 height 20
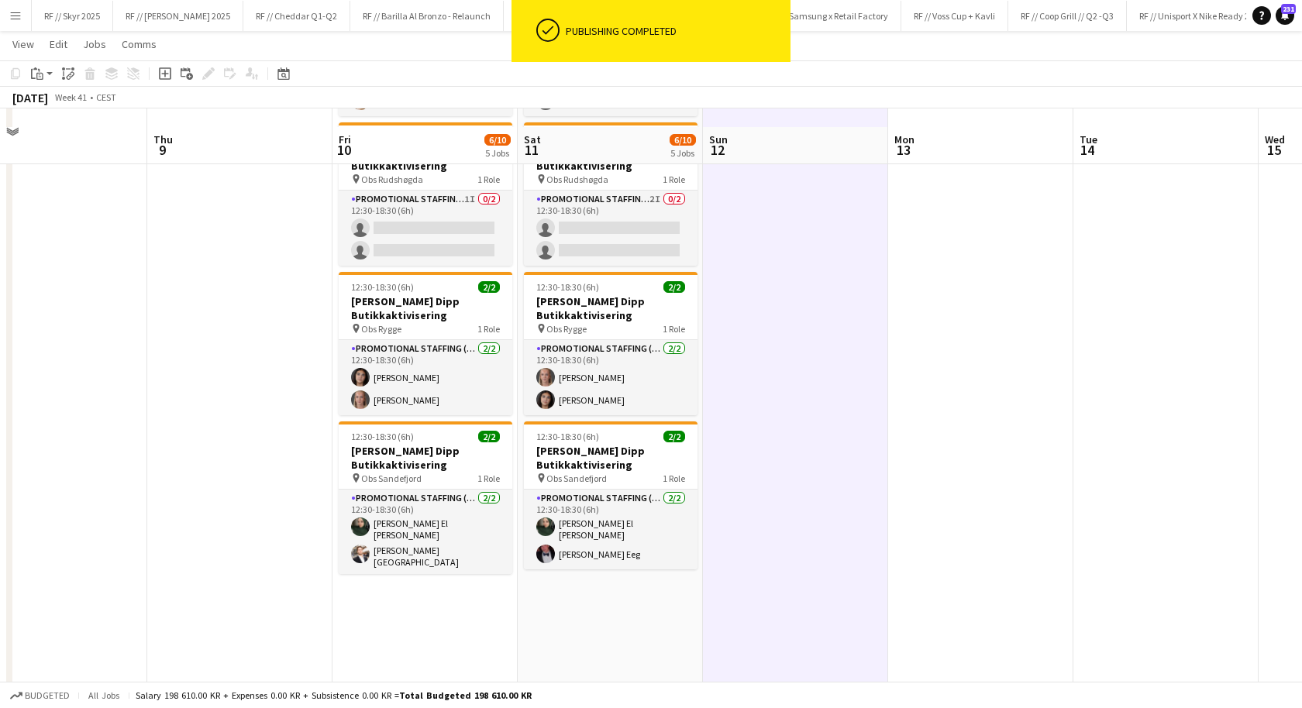
scroll to position [336, 0]
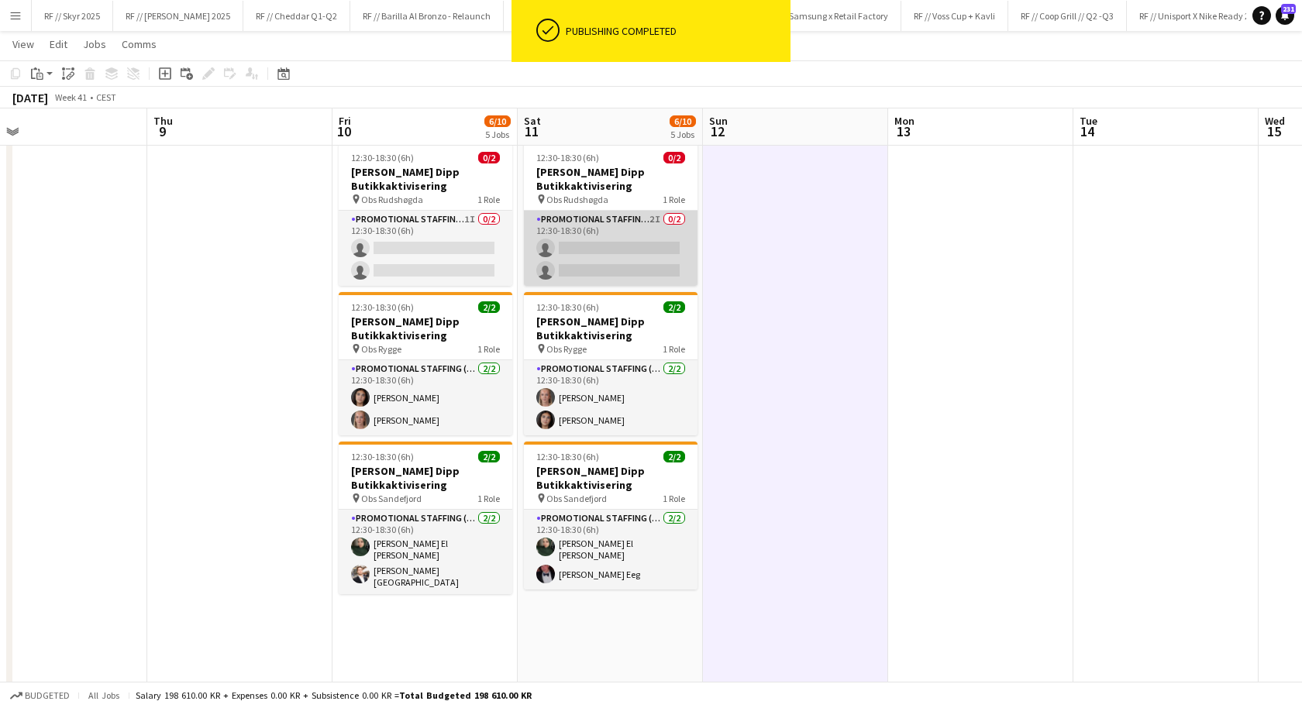
click at [618, 233] on app-card-role "Promotional Staffing (Promotional Staff) 2I 0/2 12:30-18:30 (6h) single-neutral…" at bounding box center [611, 248] width 174 height 75
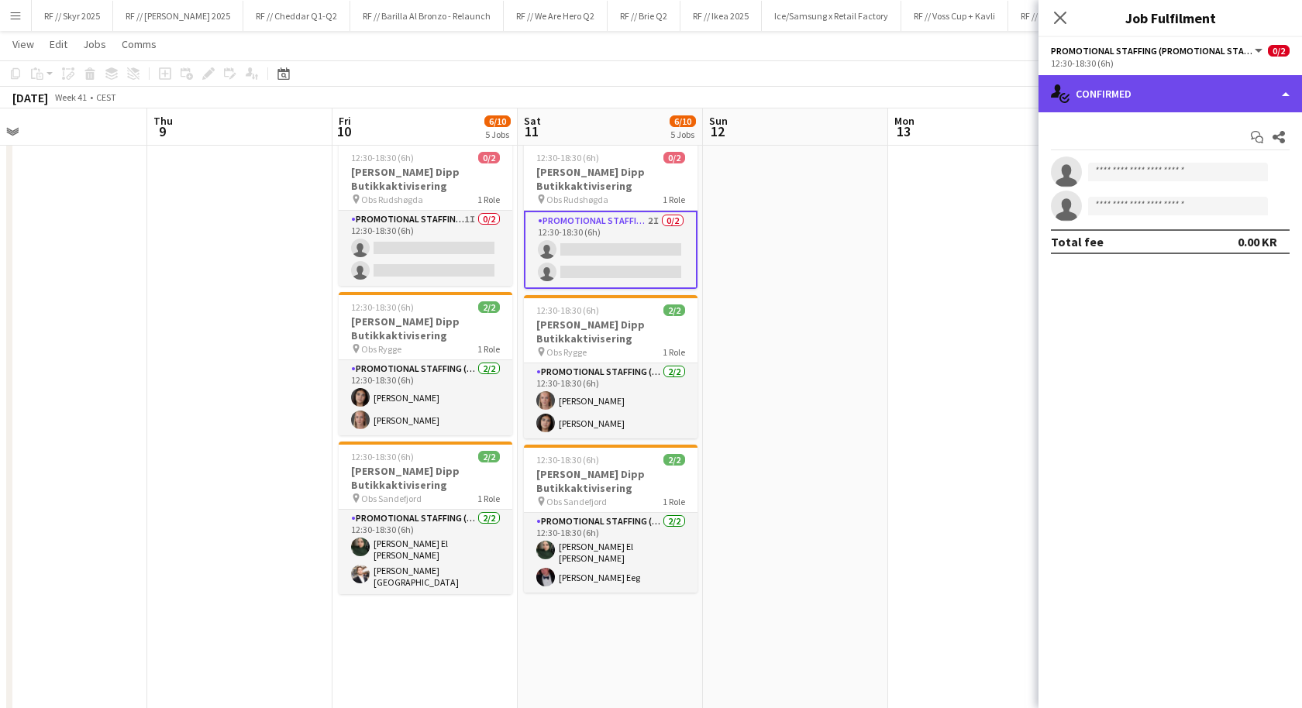
click at [1114, 94] on div "single-neutral-actions-check-2 Confirmed" at bounding box center [1171, 93] width 264 height 37
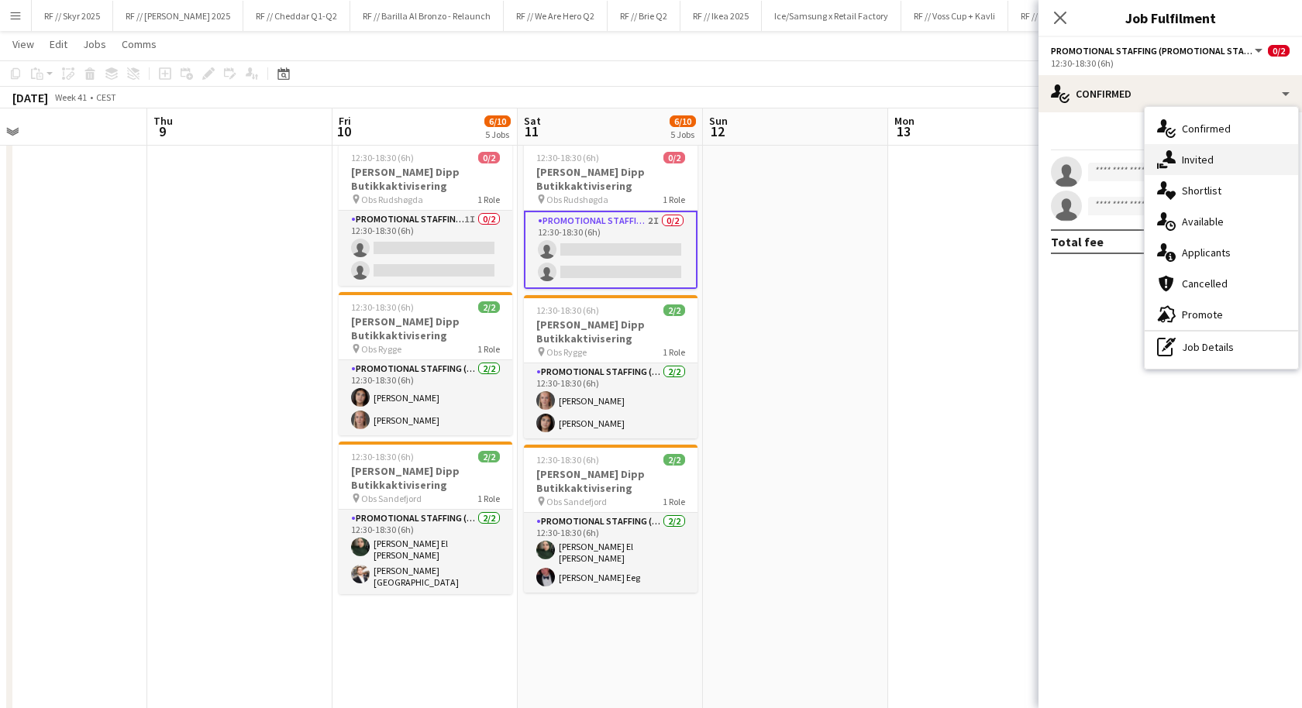
click at [1190, 158] on span "Invited" at bounding box center [1198, 160] width 32 height 14
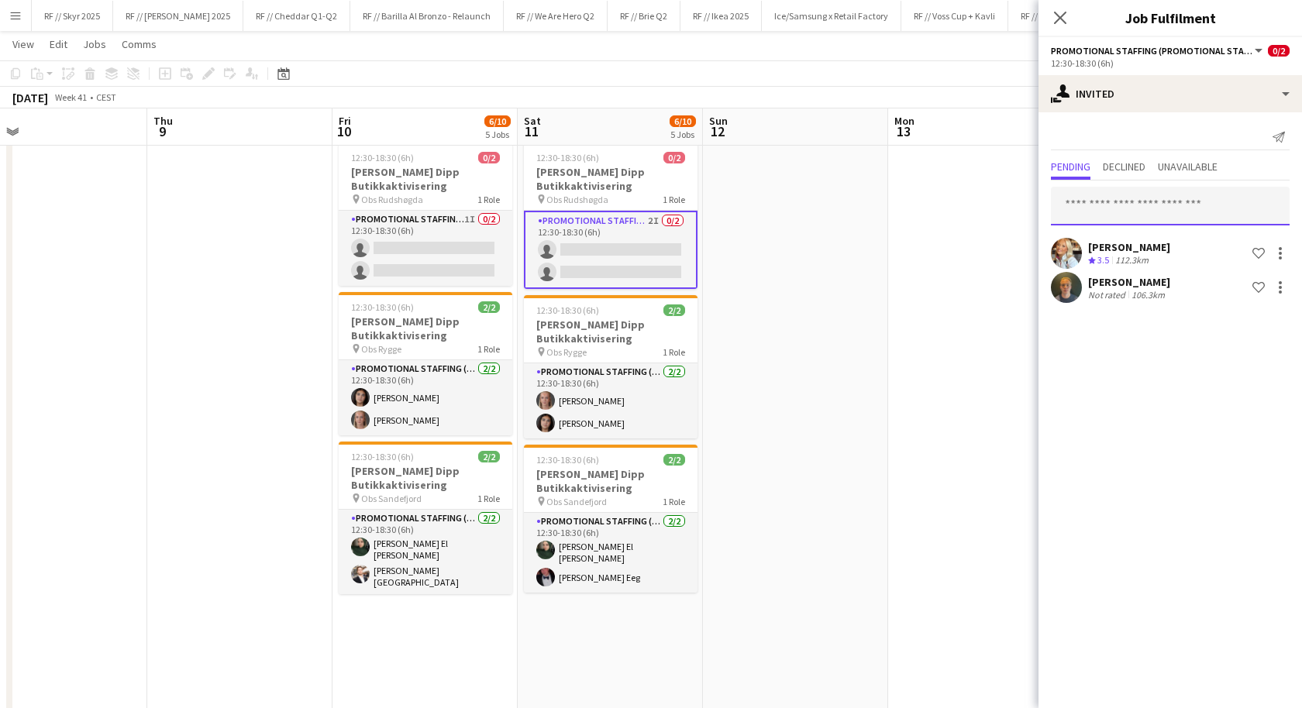
click at [1158, 200] on input "text" at bounding box center [1170, 206] width 239 height 39
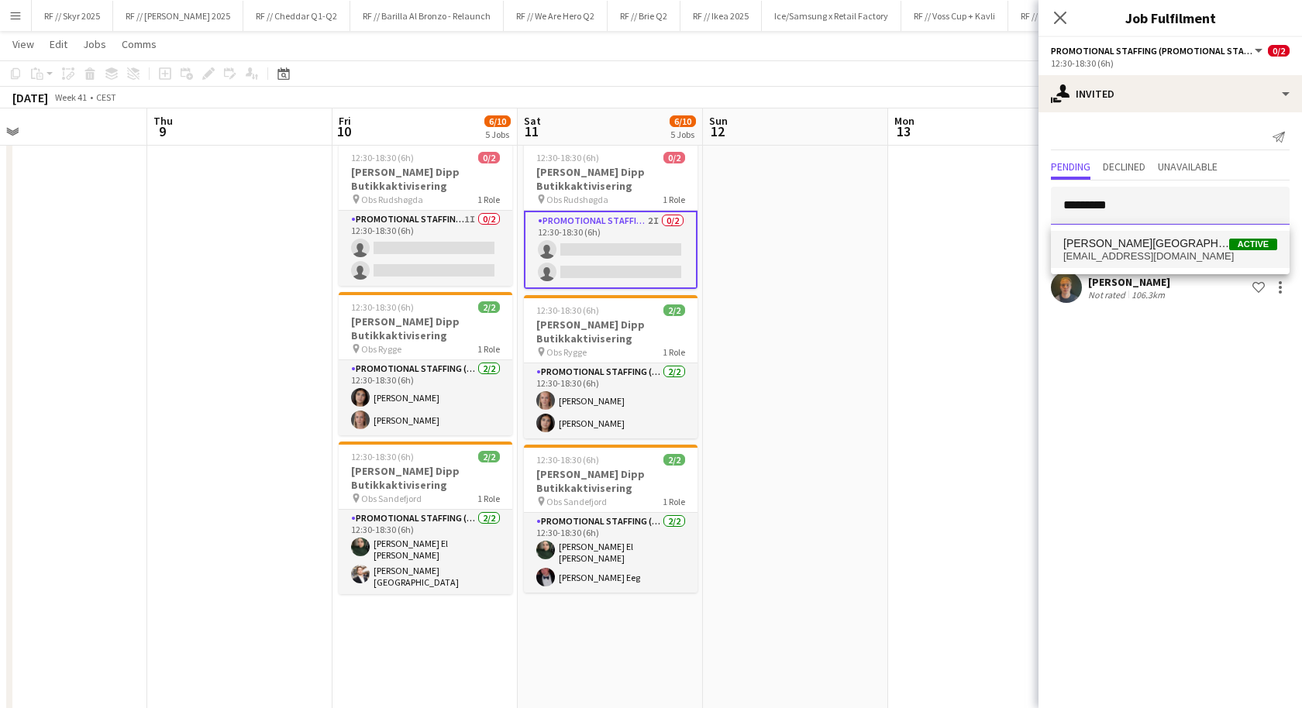
type input "*********"
click at [1139, 241] on span "[PERSON_NAME][GEOGRAPHIC_DATA]" at bounding box center [1146, 243] width 166 height 13
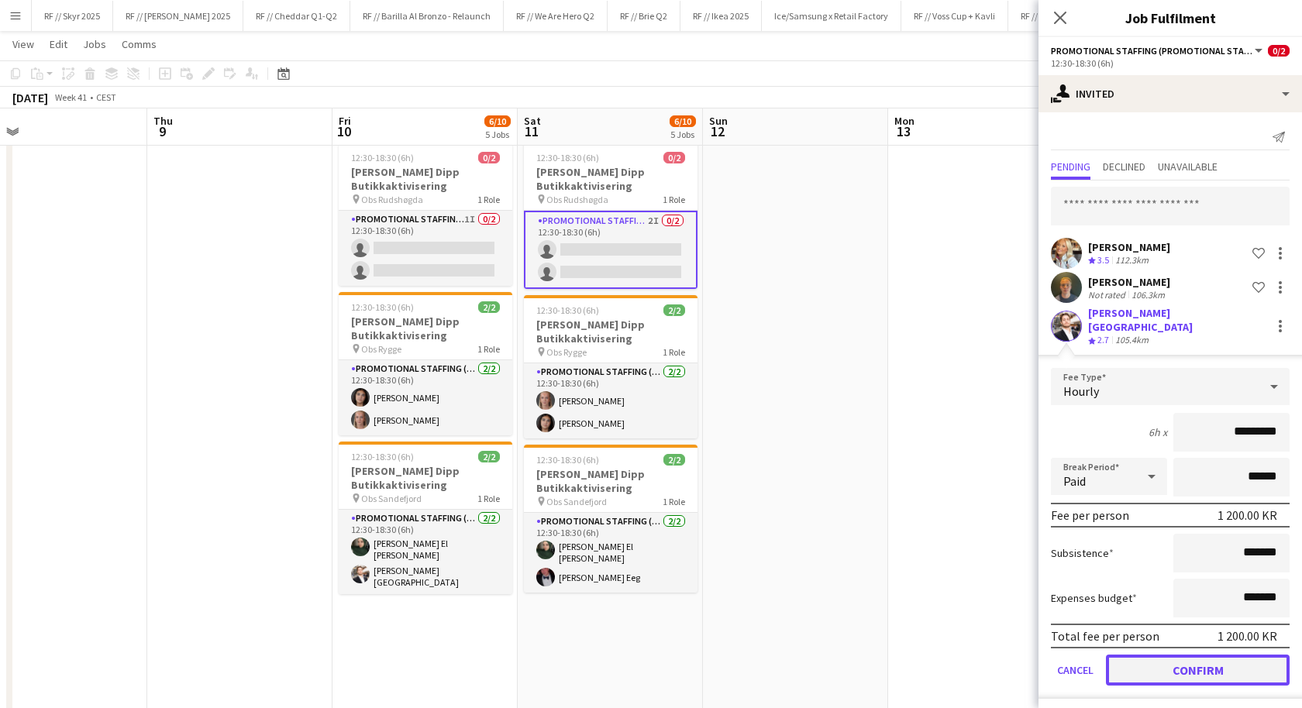
click at [1176, 656] on button "Confirm" at bounding box center [1198, 670] width 184 height 31
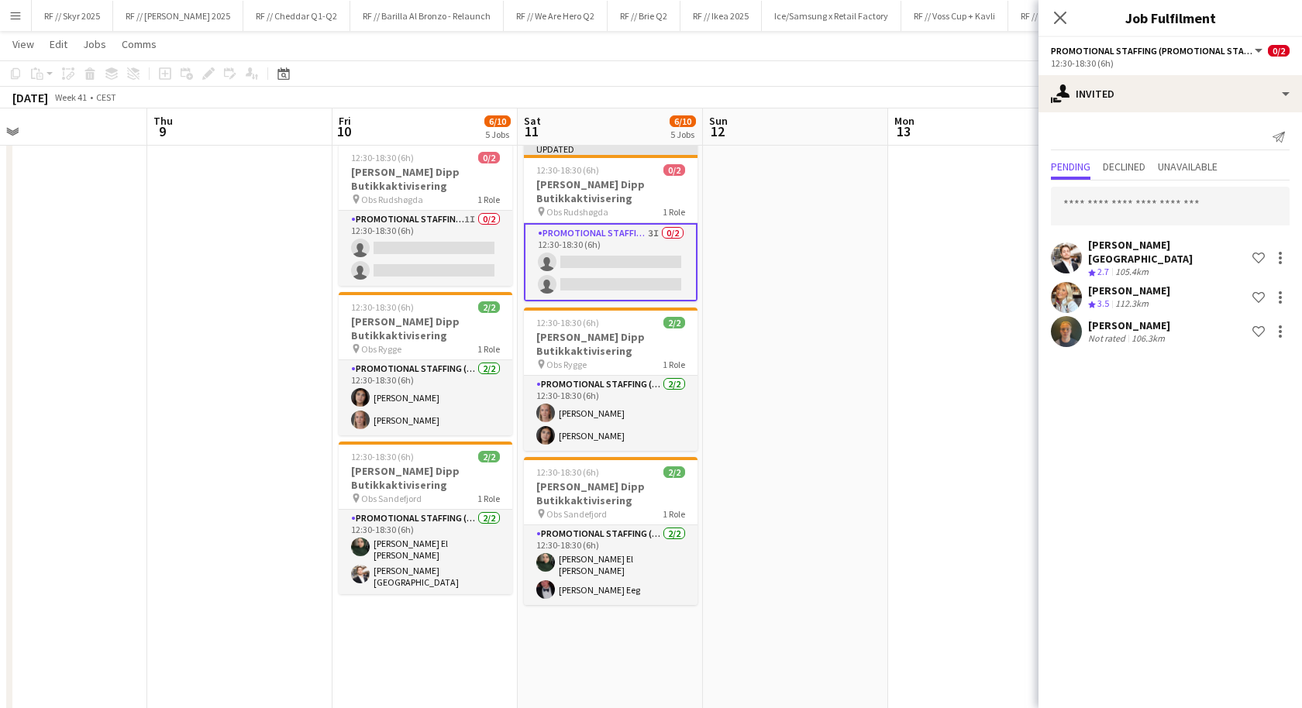
click at [928, 389] on app-date-cell at bounding box center [980, 380] width 185 height 1087
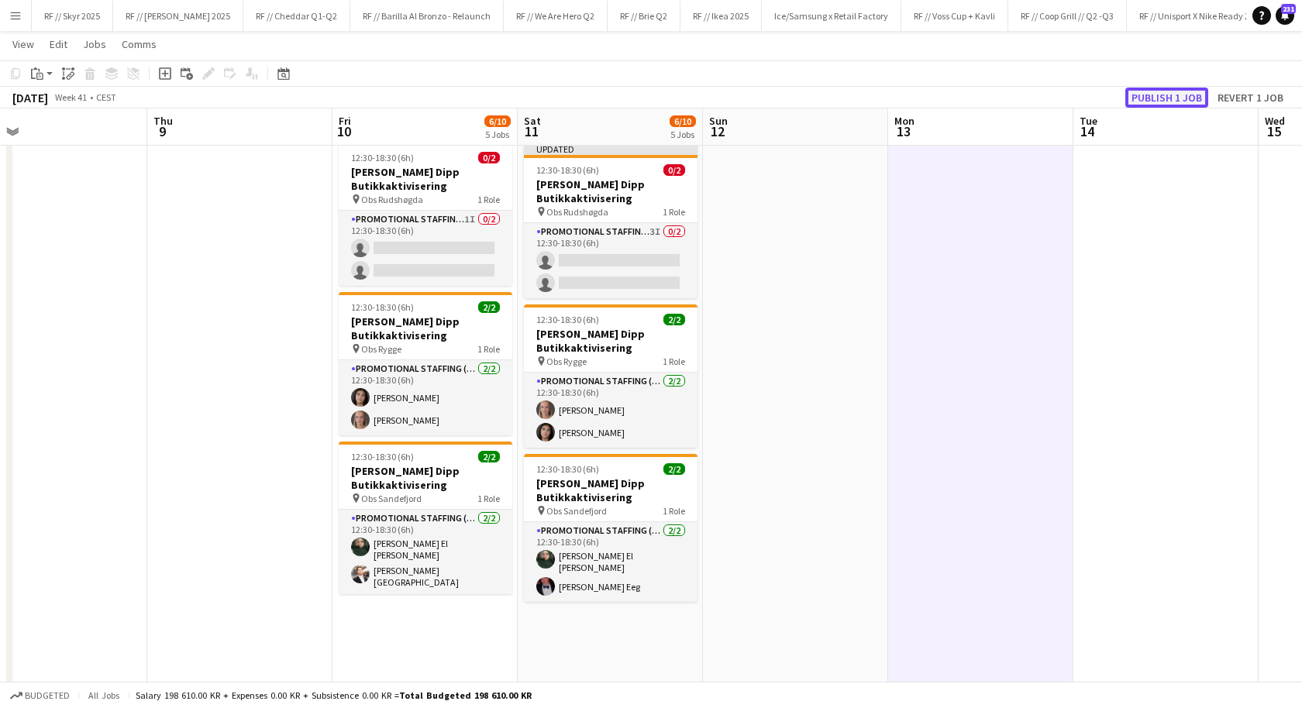
click at [1142, 96] on button "Publish 1 job" at bounding box center [1166, 98] width 83 height 20
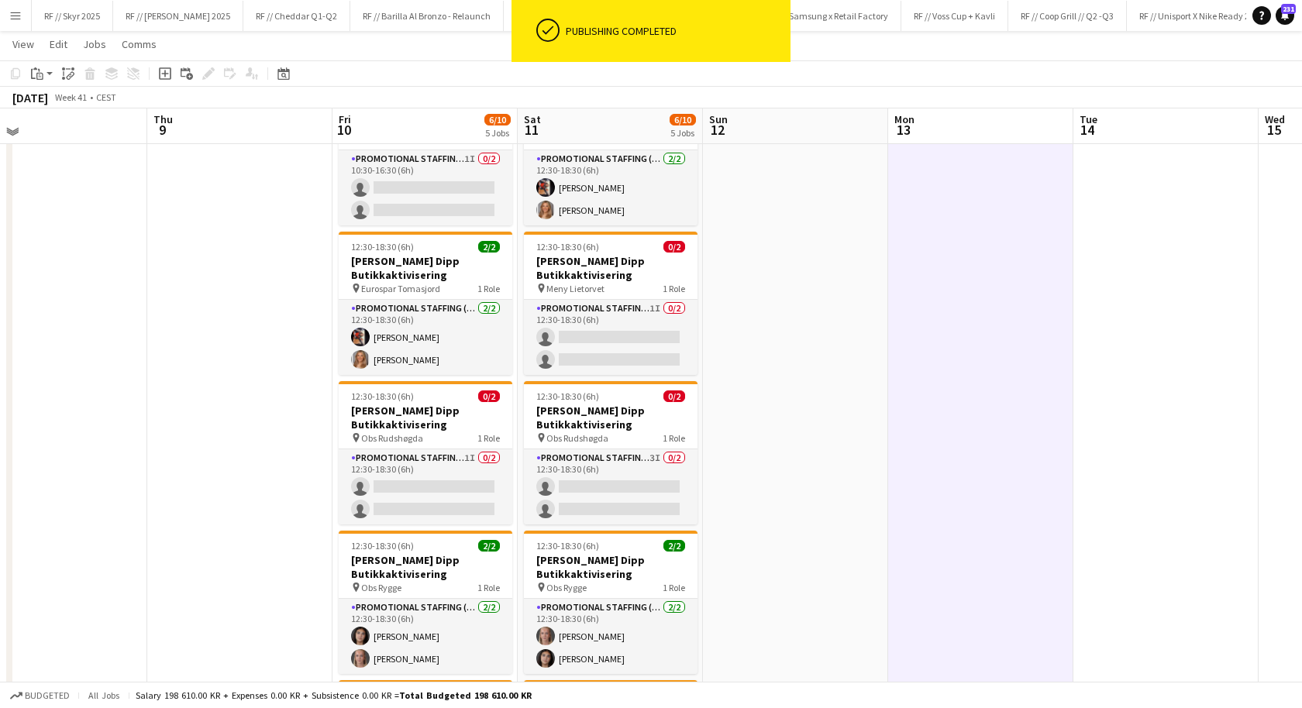
scroll to position [96, 0]
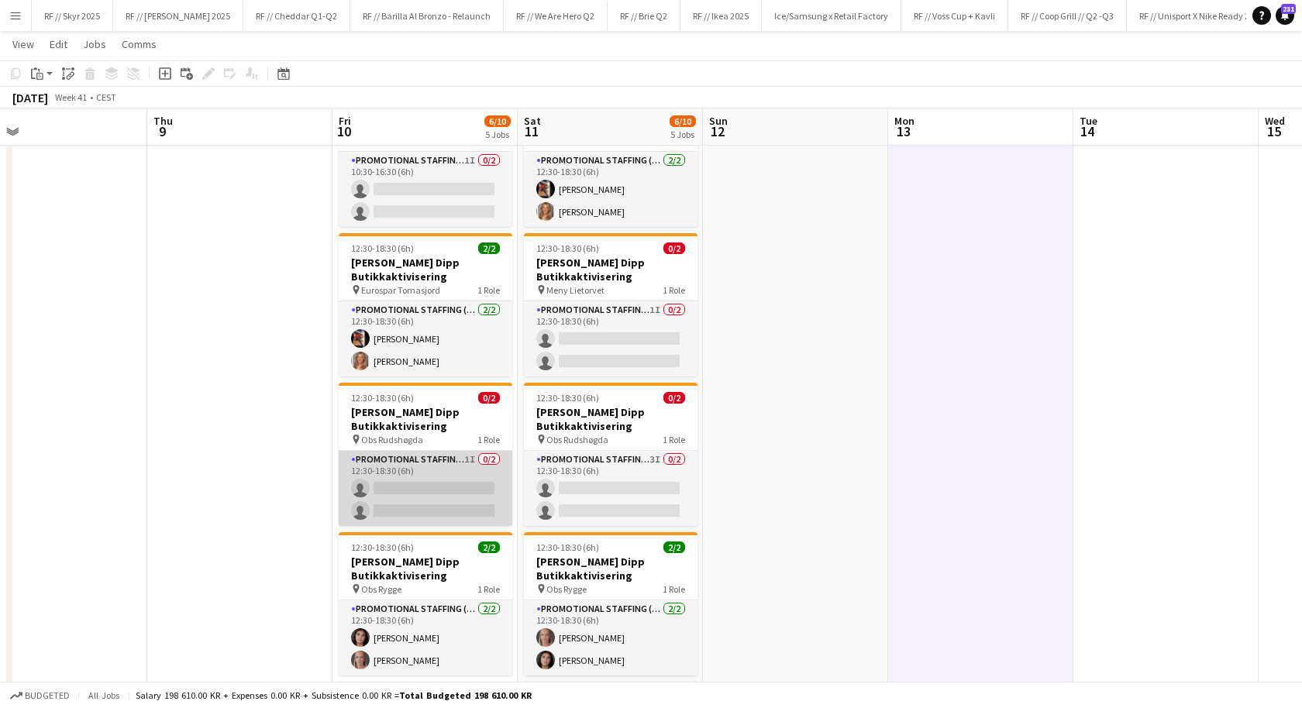
click at [480, 472] on app-card-role "Promotional Staffing (Promotional Staff) 1I 0/2 12:30-18:30 (6h) single-neutral…" at bounding box center [426, 488] width 174 height 75
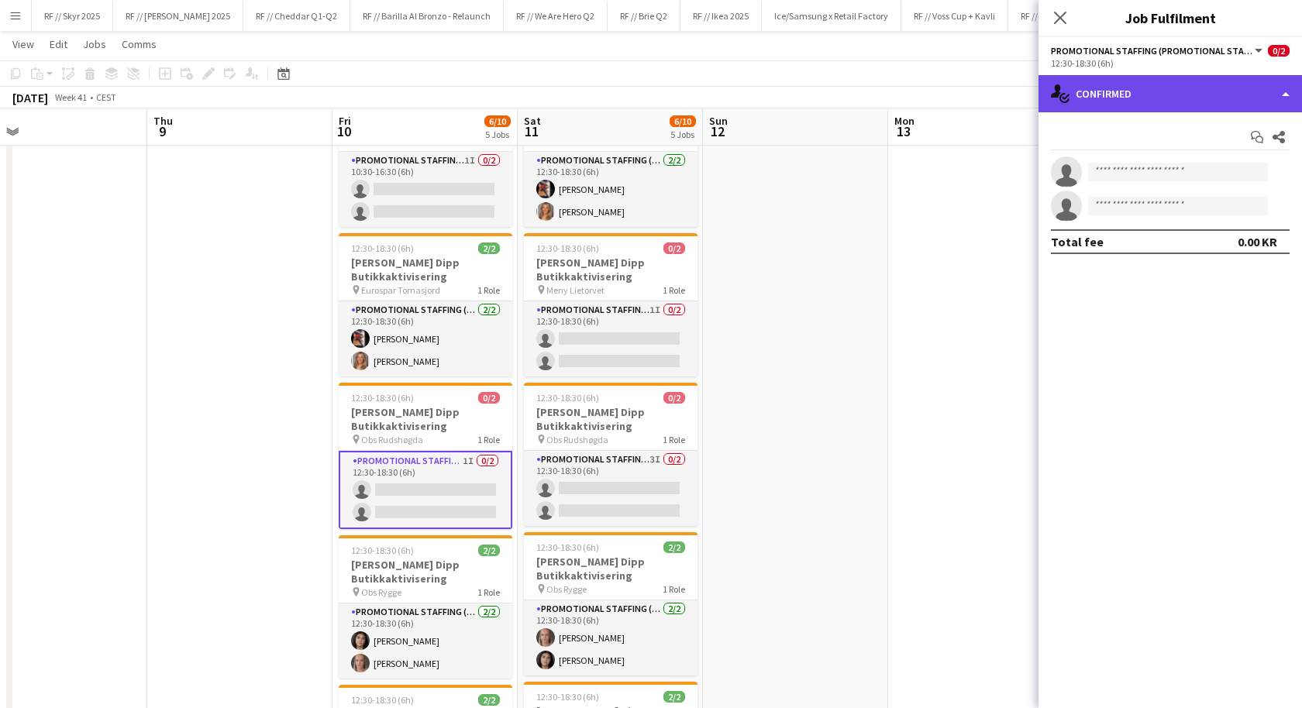
click at [1094, 88] on div "single-neutral-actions-check-2 Confirmed" at bounding box center [1171, 93] width 264 height 37
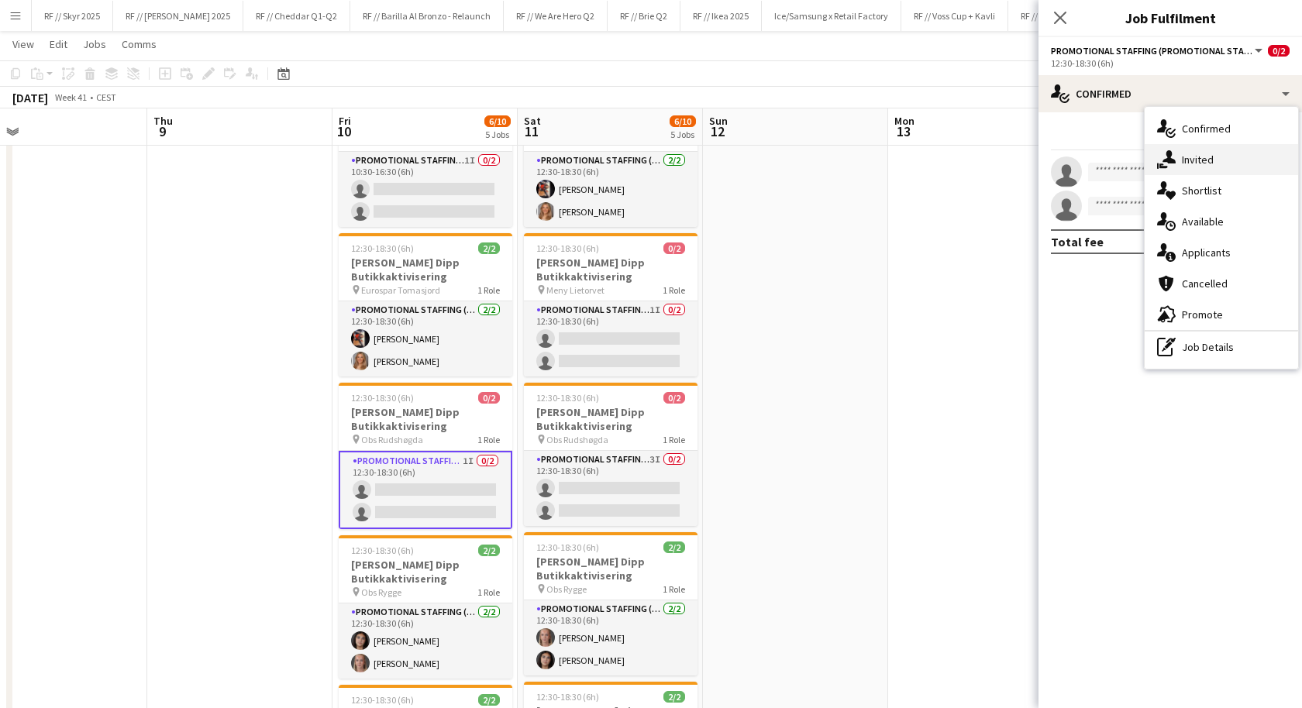
click at [1179, 161] on div "single-neutral-actions-share-1 Invited" at bounding box center [1221, 159] width 153 height 31
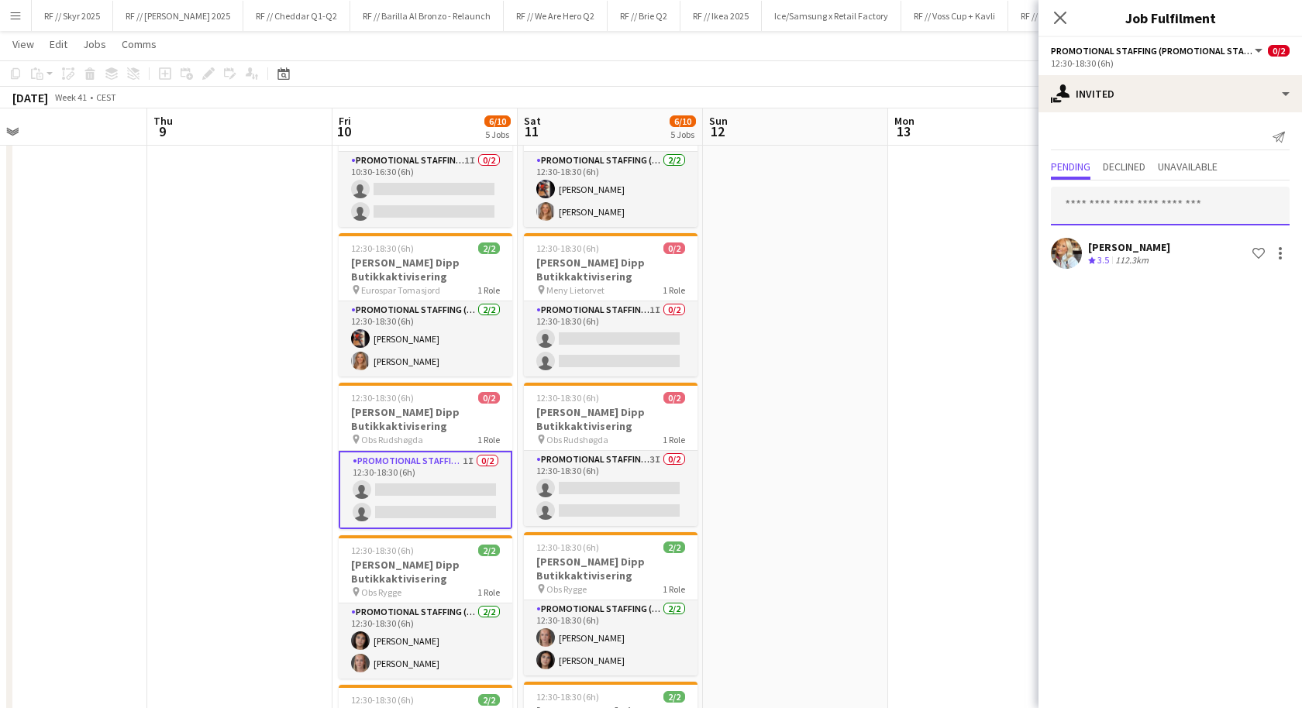
click at [1128, 198] on input "text" at bounding box center [1170, 206] width 239 height 39
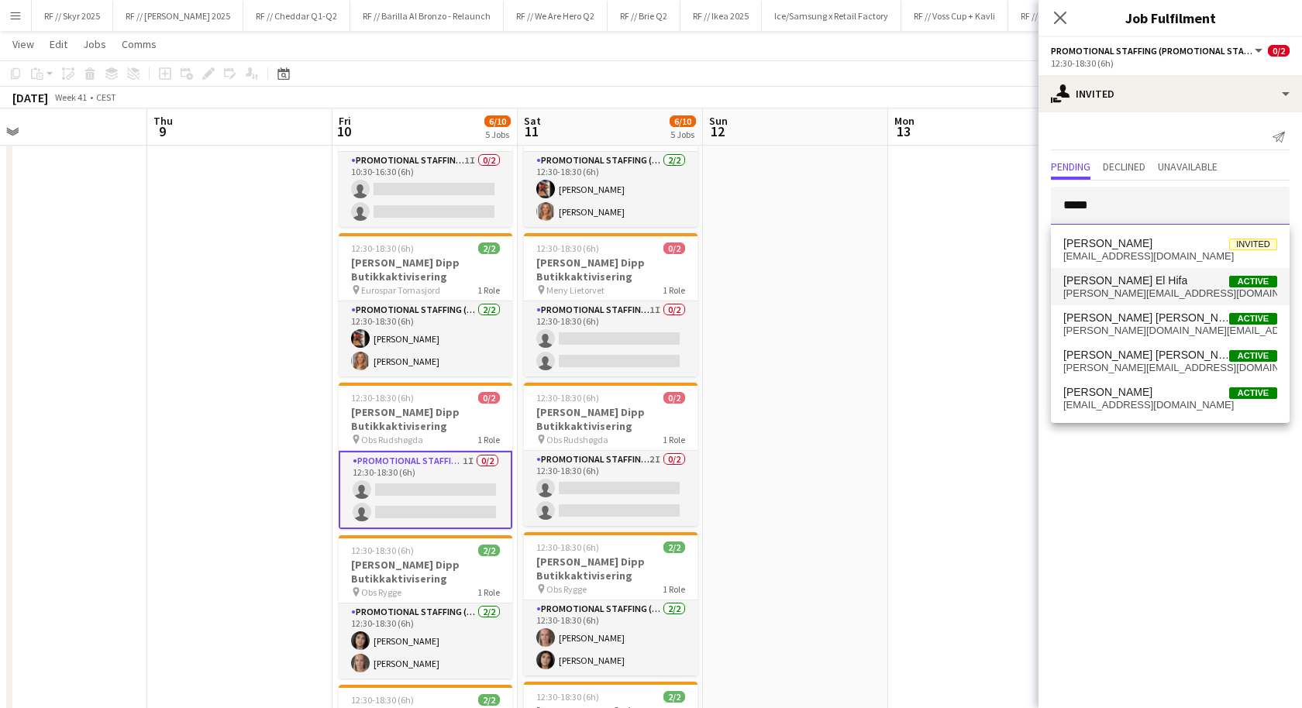
type input "*****"
click at [1168, 288] on span "elias.elhifa@gmail.com" at bounding box center [1170, 294] width 214 height 12
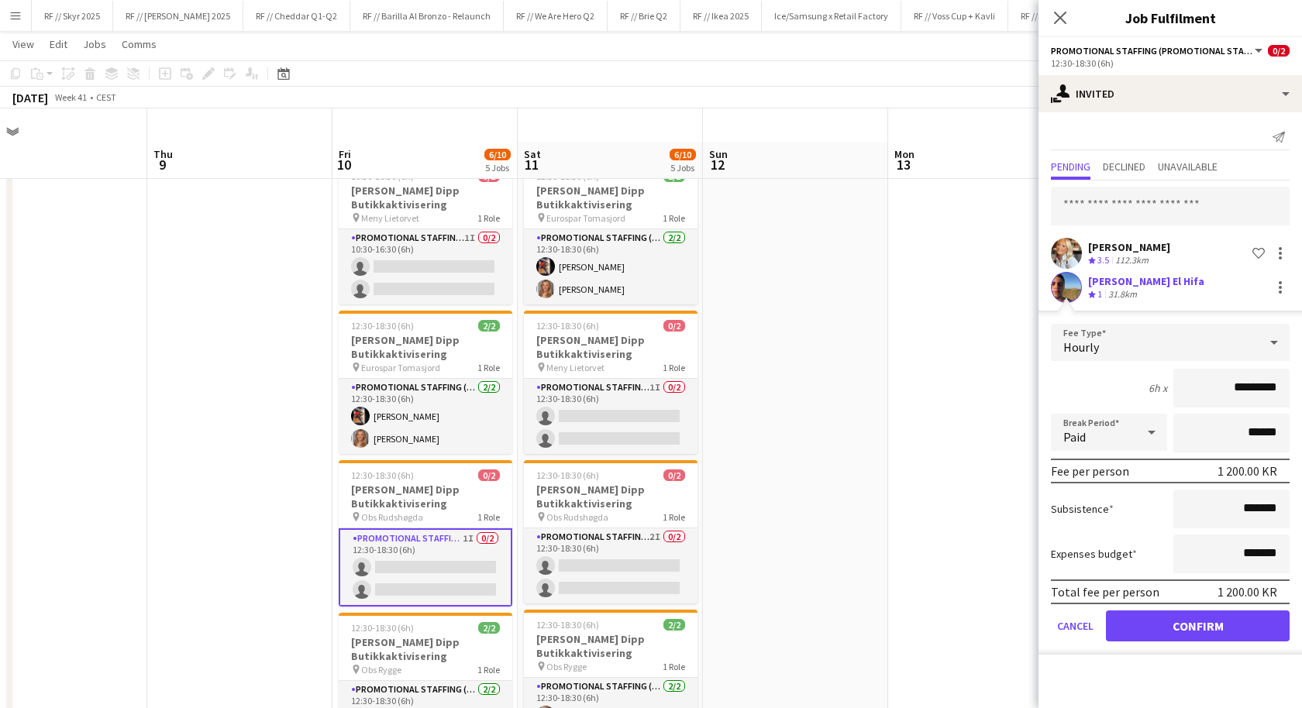
scroll to position [0, 0]
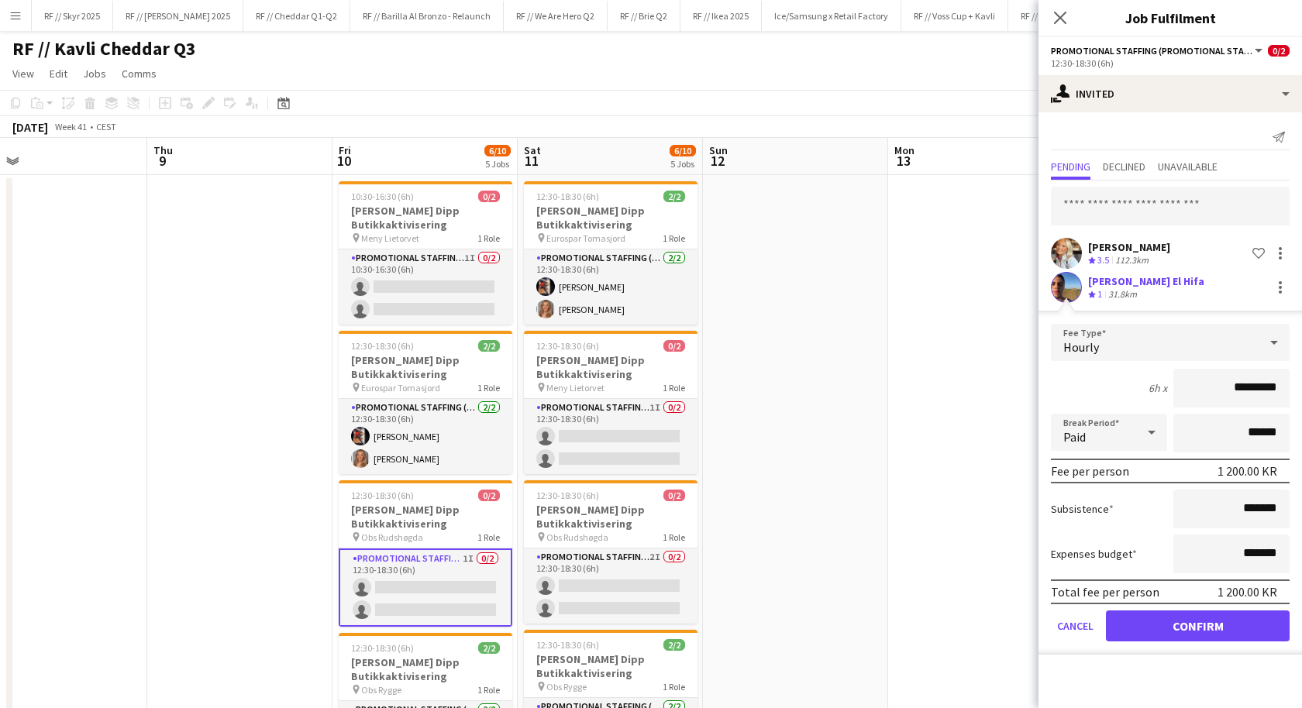
click at [967, 369] on app-date-cell at bounding box center [980, 718] width 185 height 1087
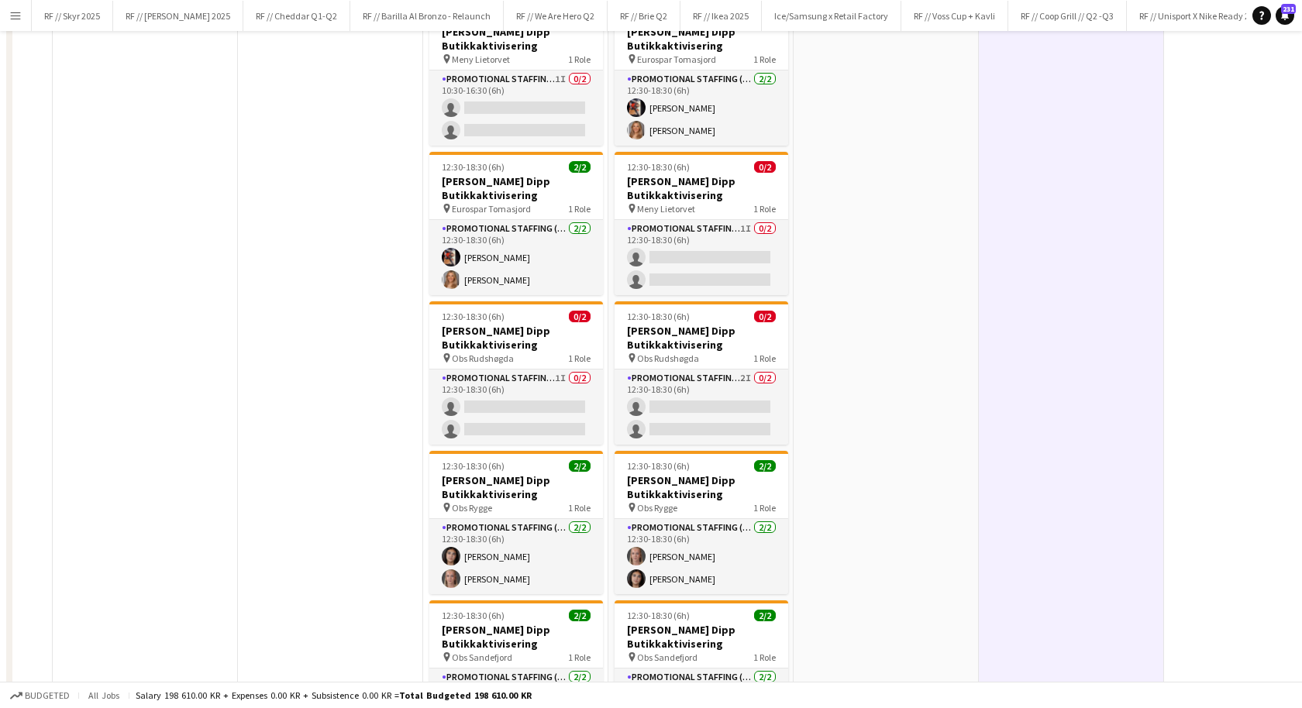
scroll to position [189, 0]
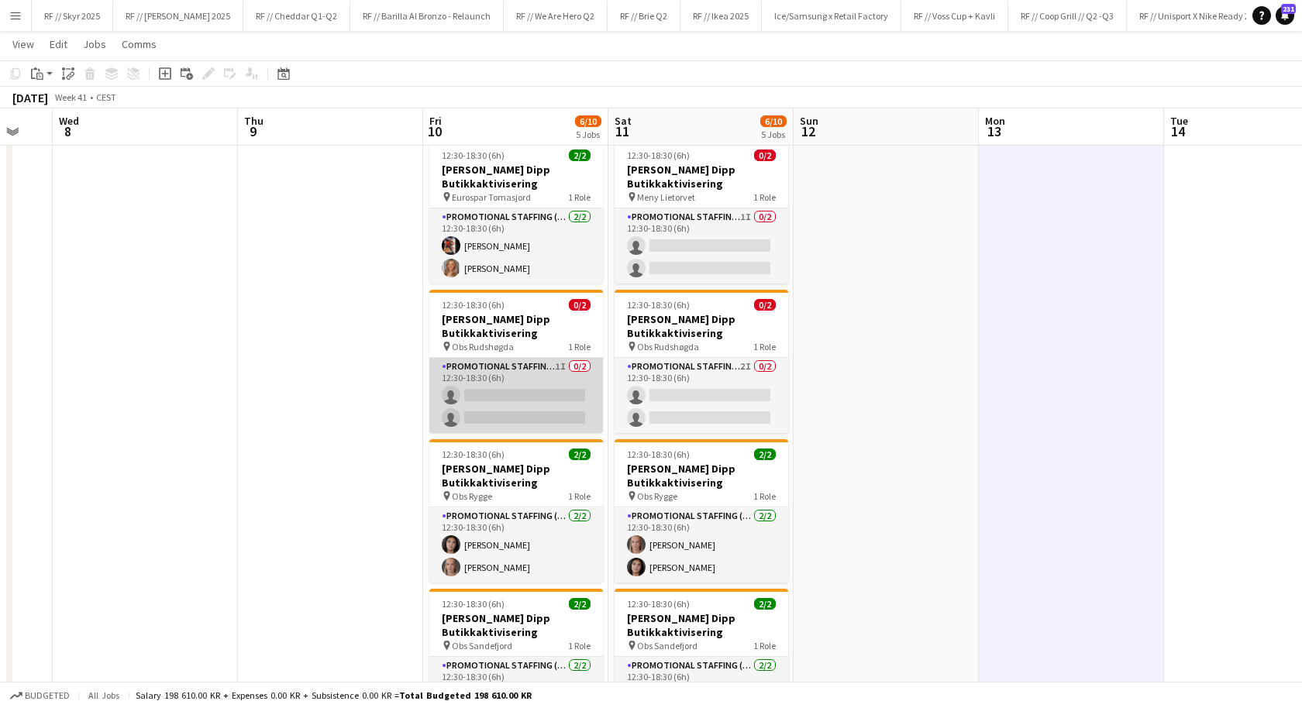
click at [515, 384] on app-card-role "Promotional Staffing (Promotional Staff) 1I 0/2 12:30-18:30 (6h) single-neutral…" at bounding box center [516, 395] width 174 height 75
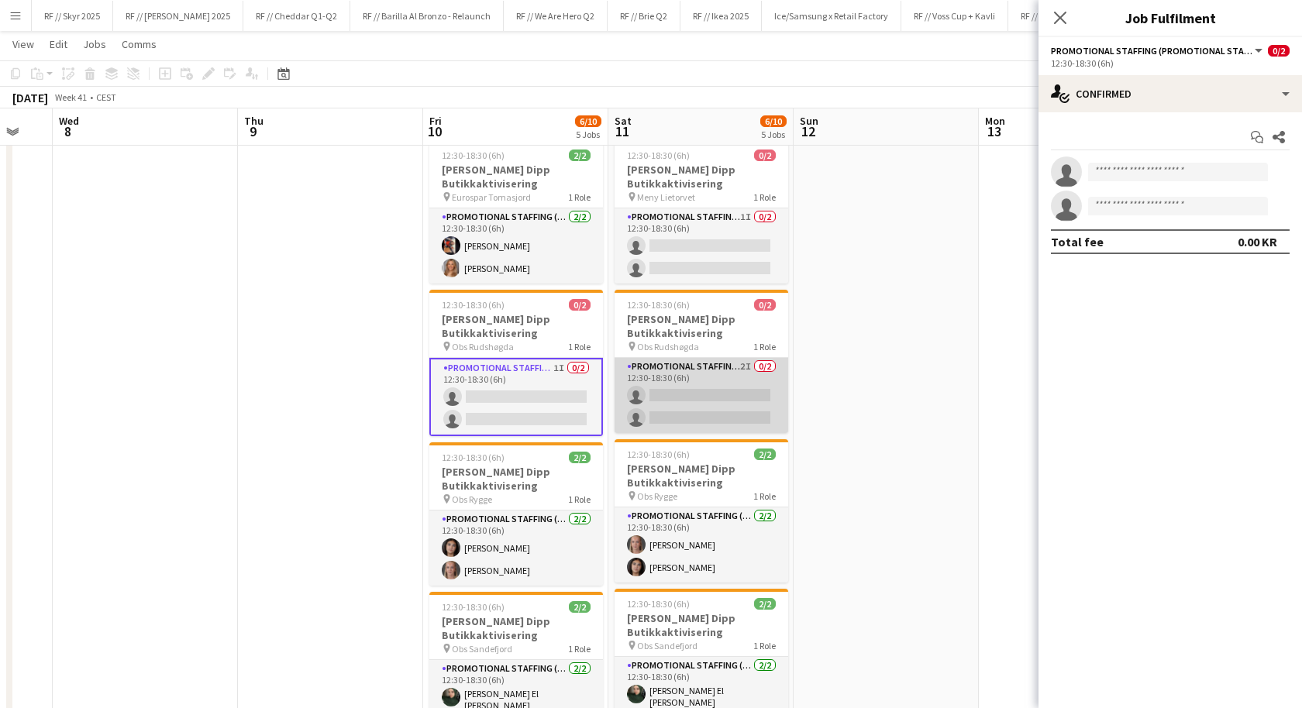
click at [671, 393] on app-card-role "Promotional Staffing (Promotional Staff) 2I 0/2 12:30-18:30 (6h) single-neutral…" at bounding box center [702, 395] width 174 height 75
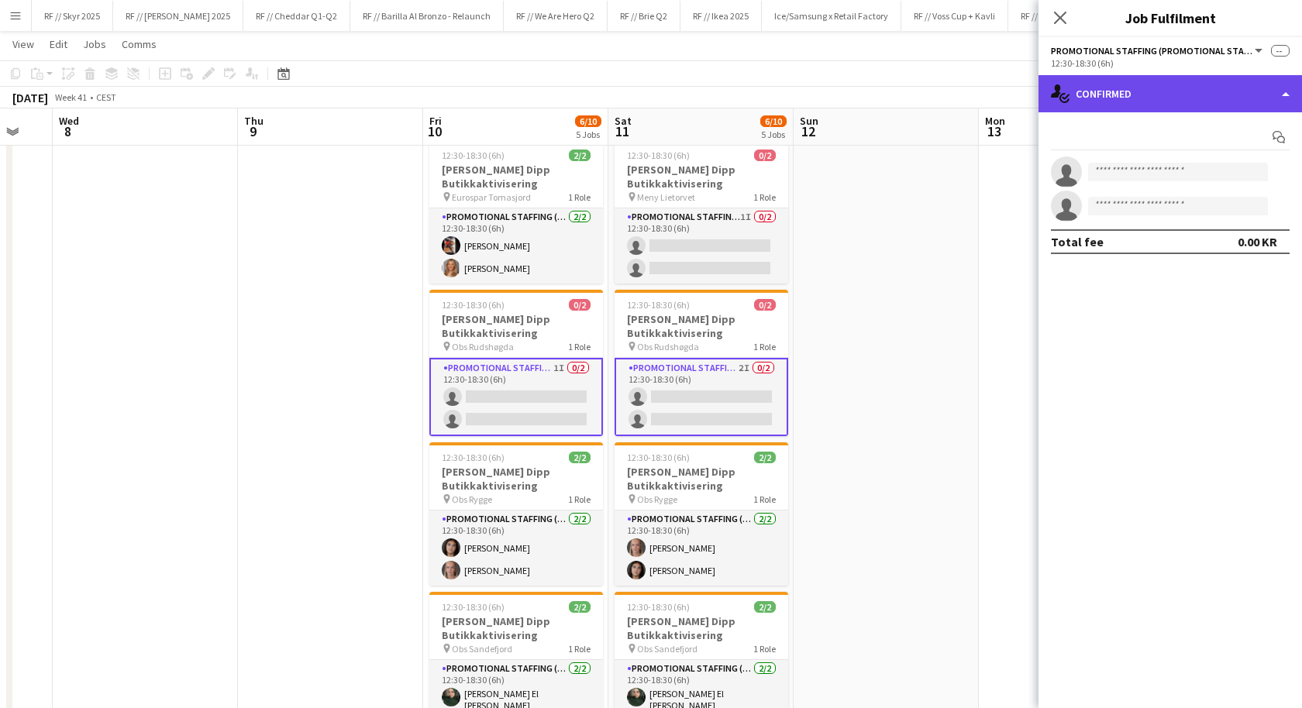
click at [1117, 109] on div "single-neutral-actions-check-2 Confirmed" at bounding box center [1171, 93] width 264 height 37
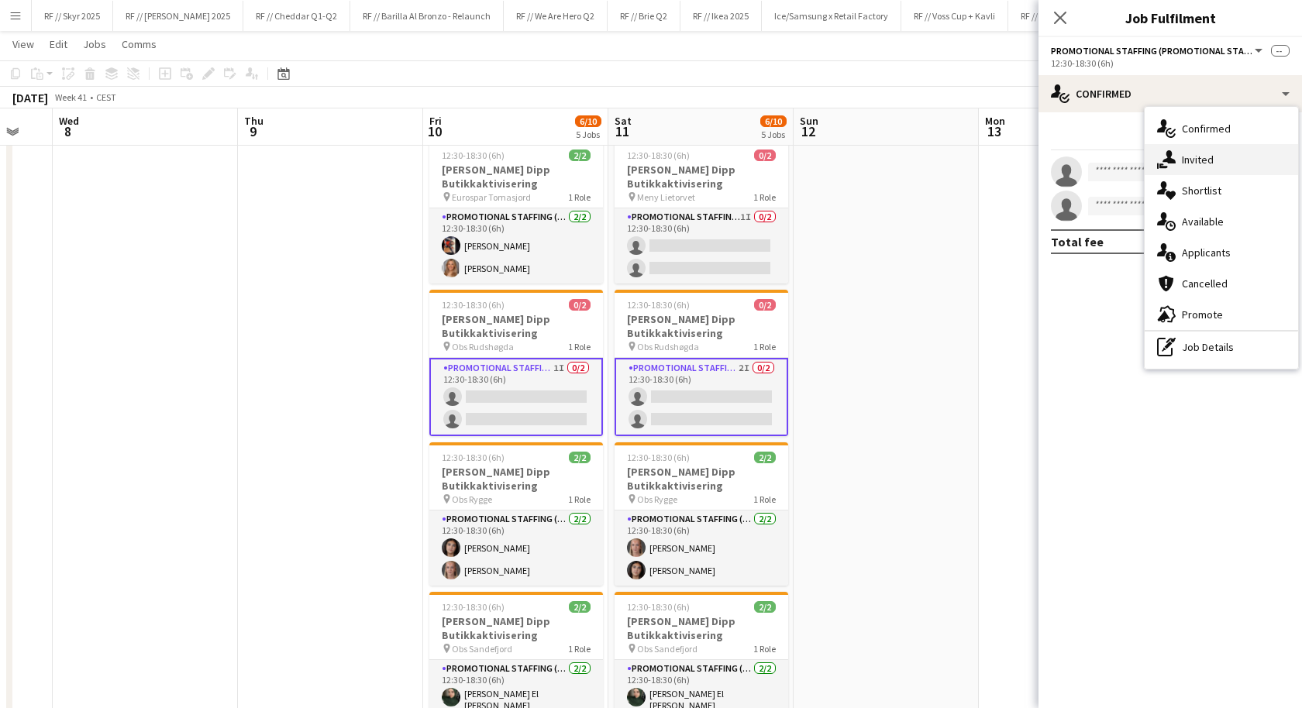
click at [1163, 156] on icon "single-neutral-actions-share-1" at bounding box center [1166, 159] width 19 height 19
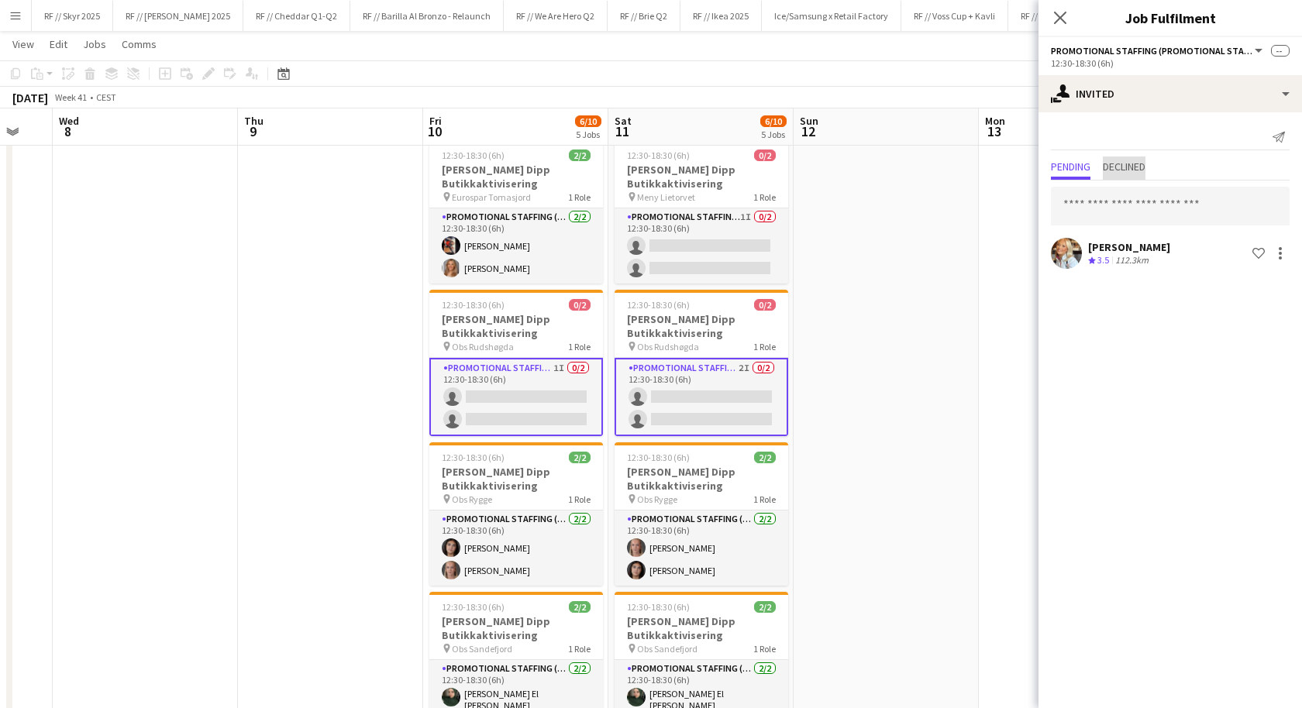
click at [1127, 169] on span "Declined" at bounding box center [1124, 166] width 43 height 11
click at [1082, 167] on span "Pending" at bounding box center [1071, 166] width 40 height 11
click at [1107, 206] on input "text" at bounding box center [1170, 206] width 239 height 39
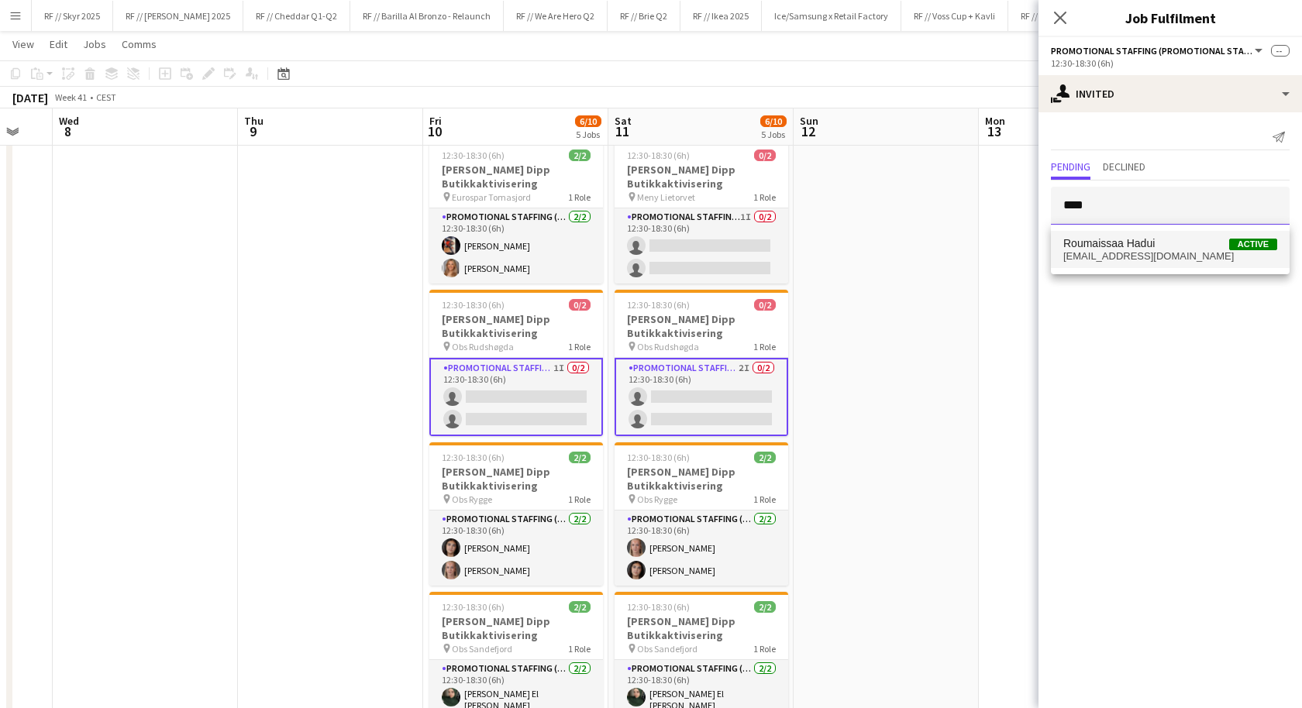
type input "****"
click at [1112, 255] on span "roumaissaahadui912@gmail.com" at bounding box center [1170, 256] width 214 height 12
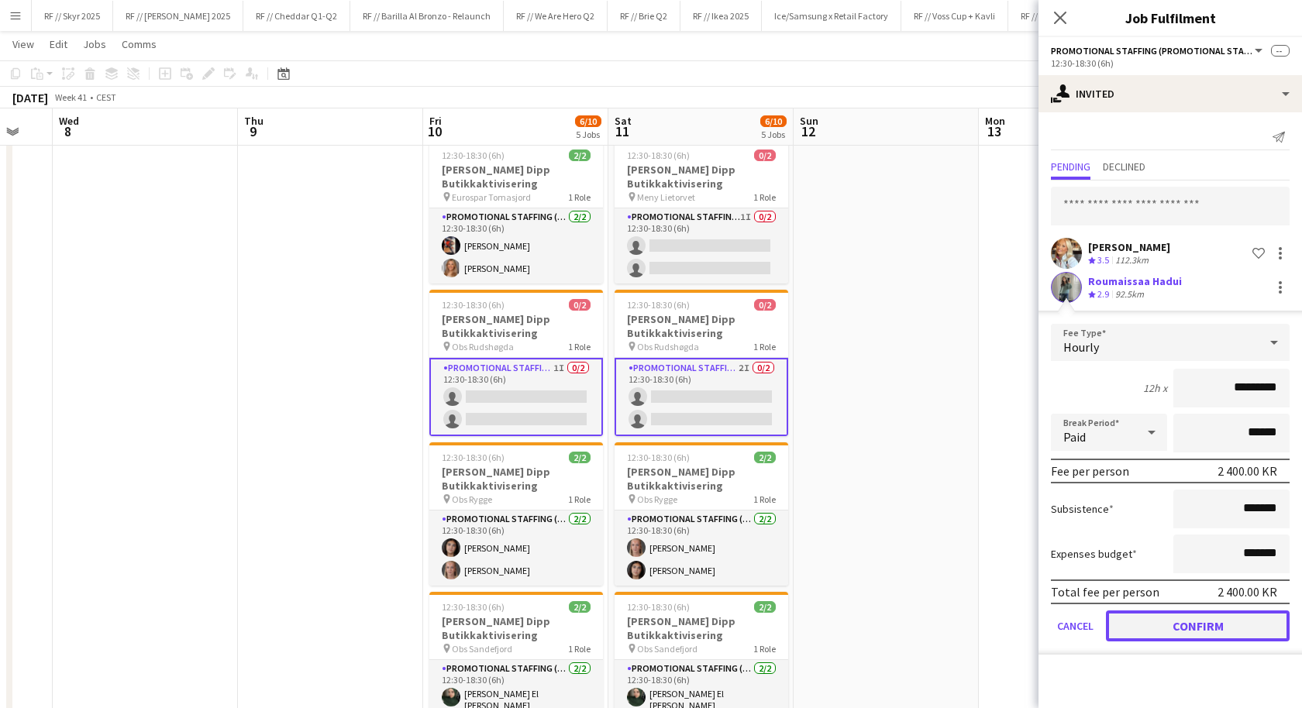
click at [1197, 615] on button "Confirm" at bounding box center [1198, 626] width 184 height 31
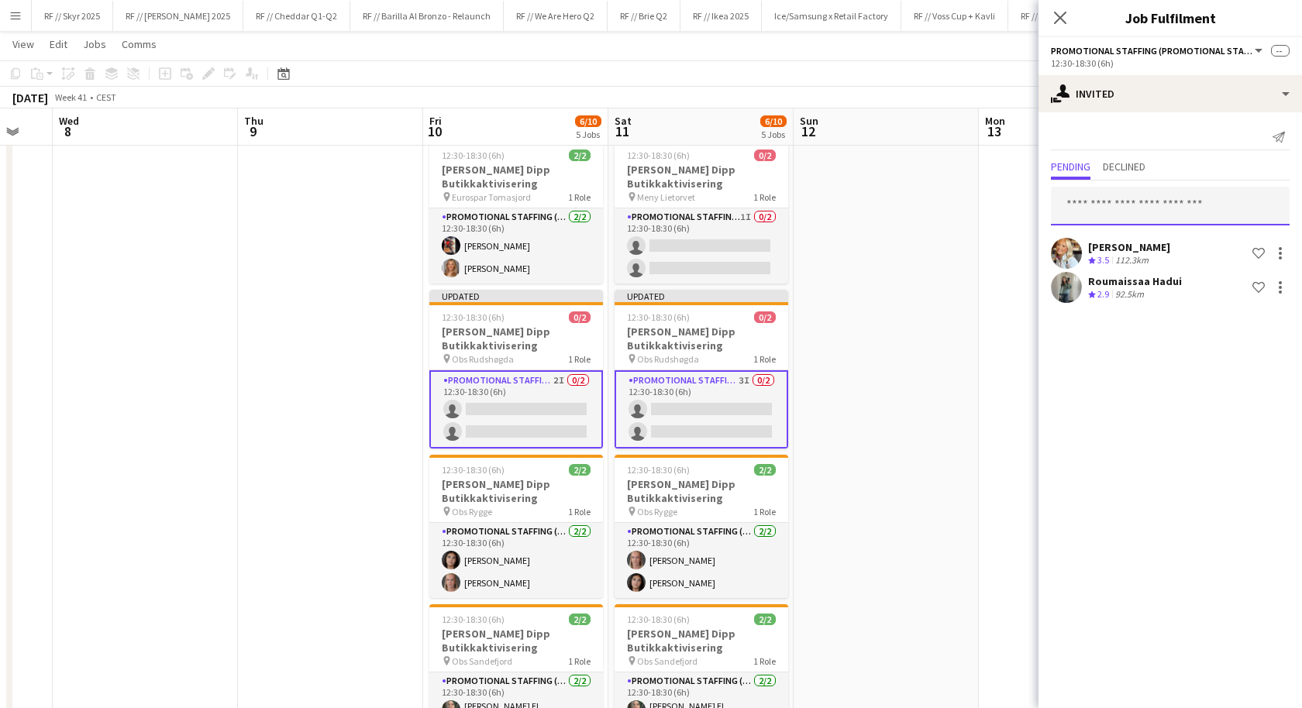
click at [1097, 205] on input "text" at bounding box center [1170, 206] width 239 height 39
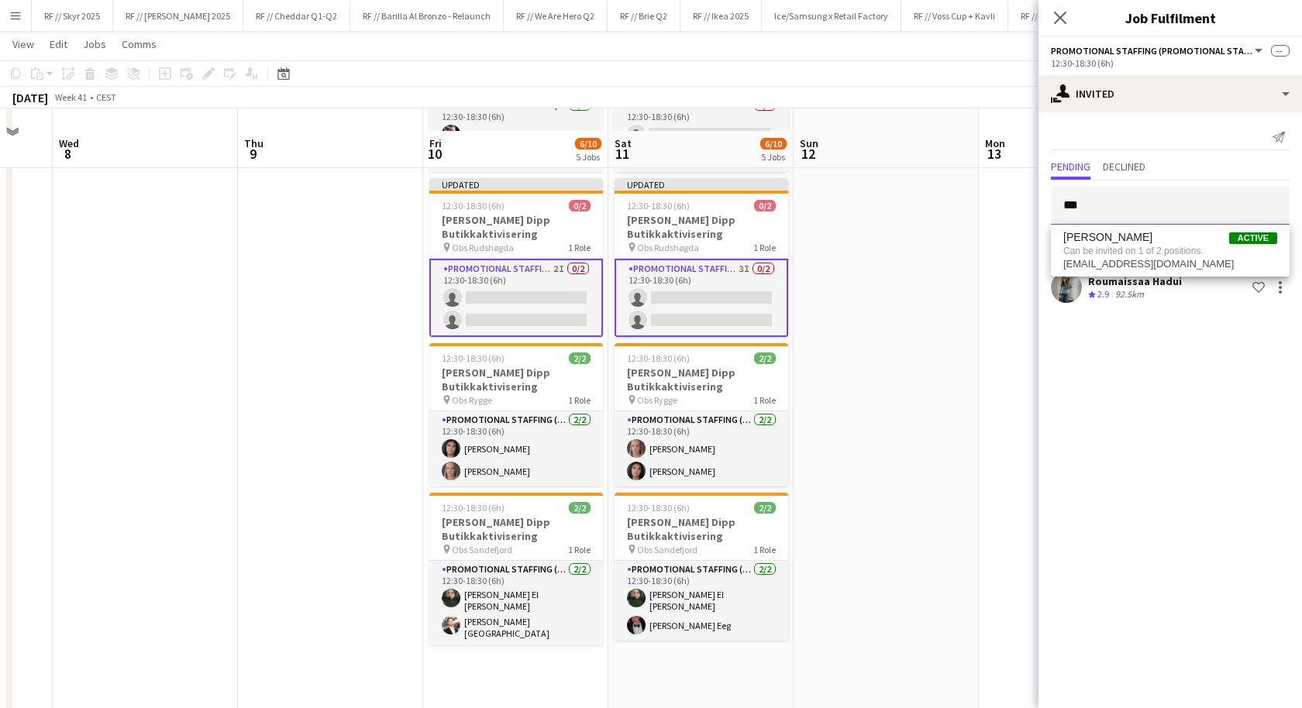
scroll to position [299, 0]
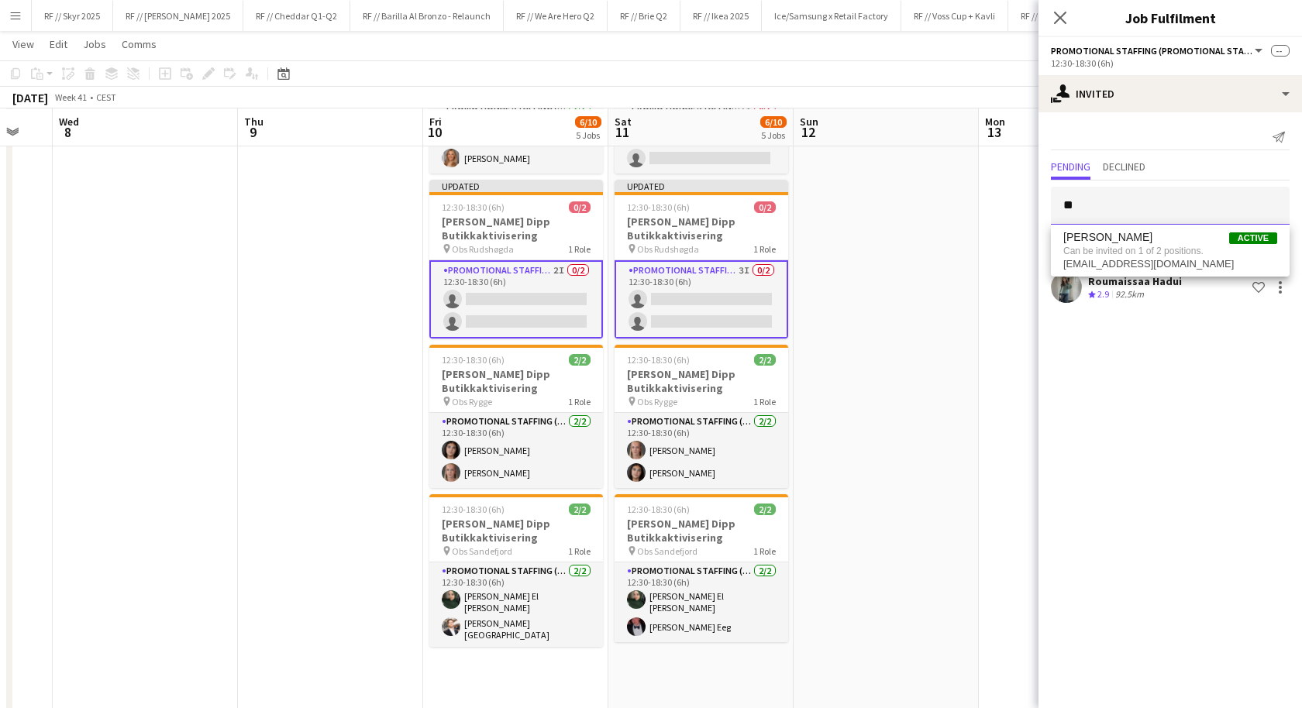
type input "*"
type input "****"
click at [1094, 243] on span "Alaa Barrar" at bounding box center [1107, 243] width 89 height 13
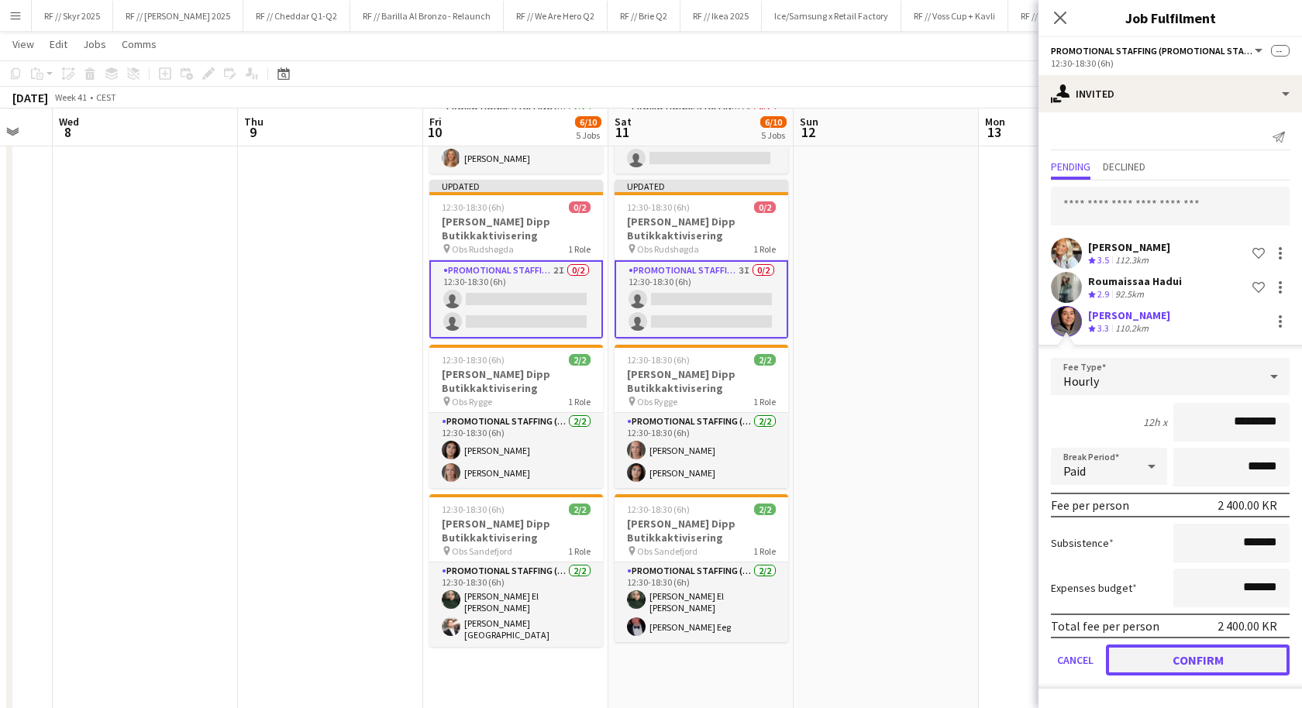
click at [1210, 659] on button "Confirm" at bounding box center [1198, 660] width 184 height 31
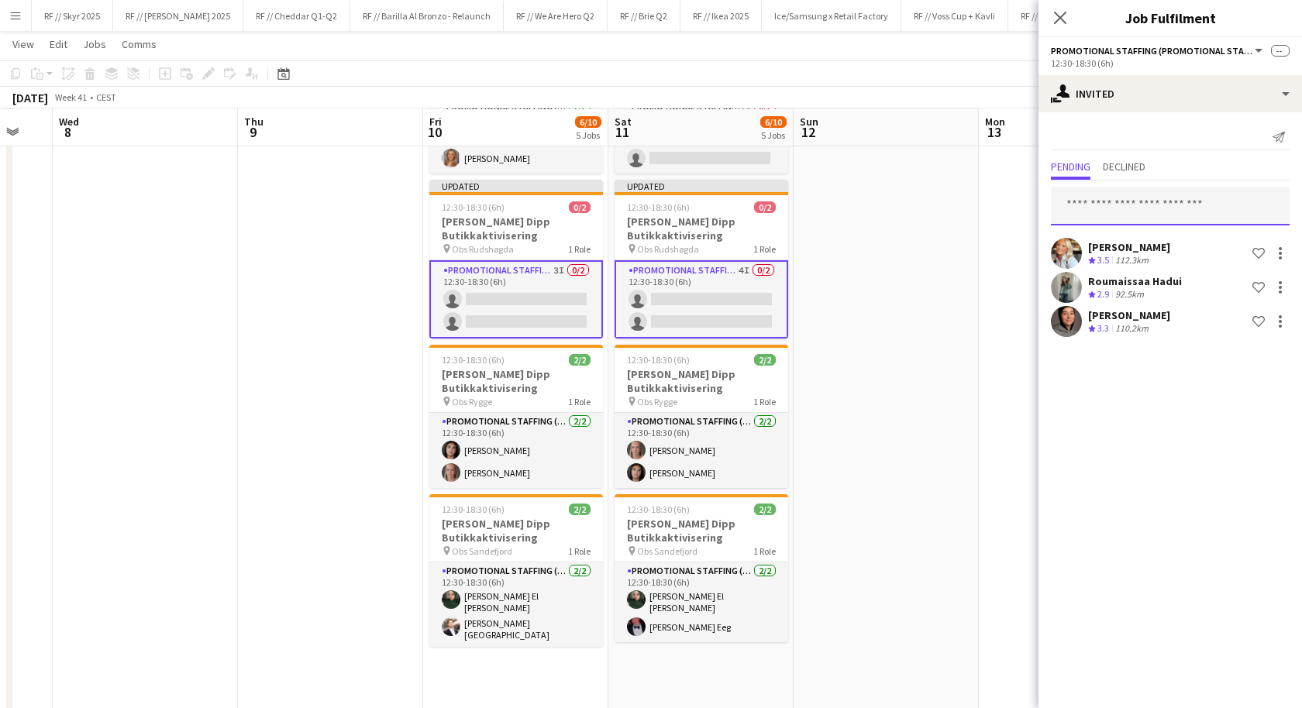
click at [1113, 201] on input "text" at bounding box center [1170, 206] width 239 height 39
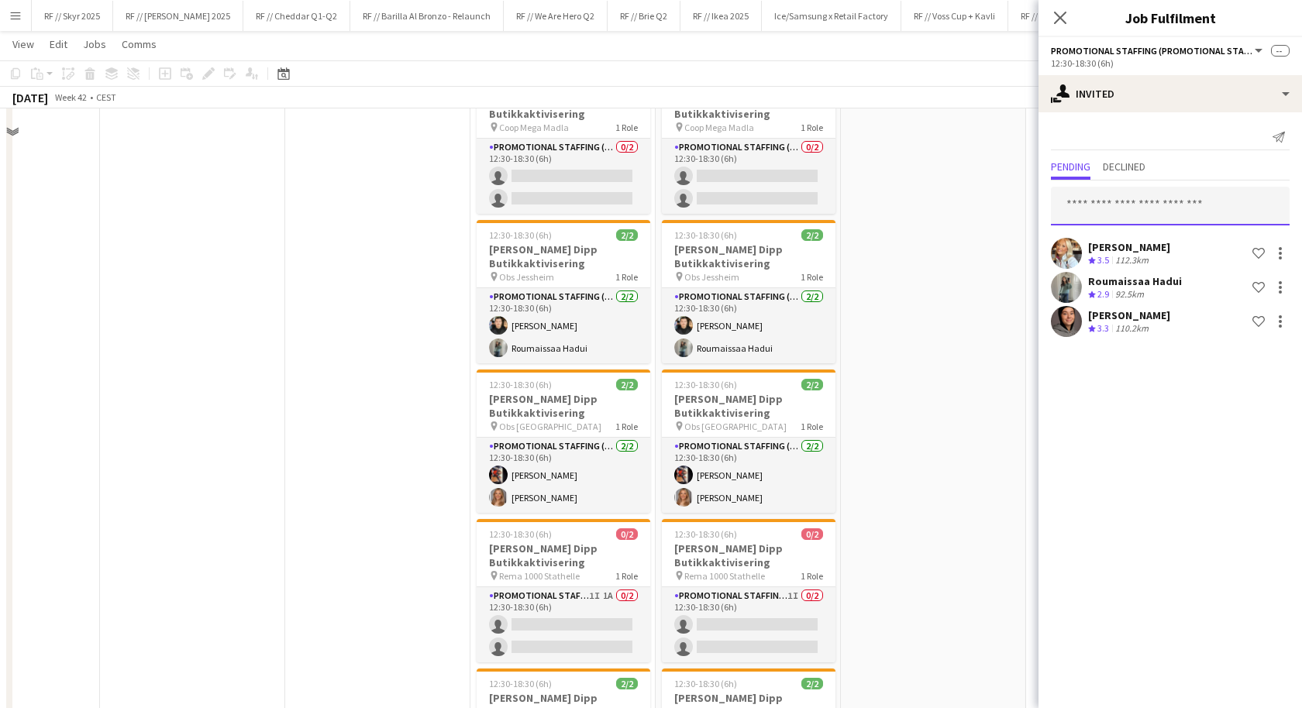
scroll to position [122, 0]
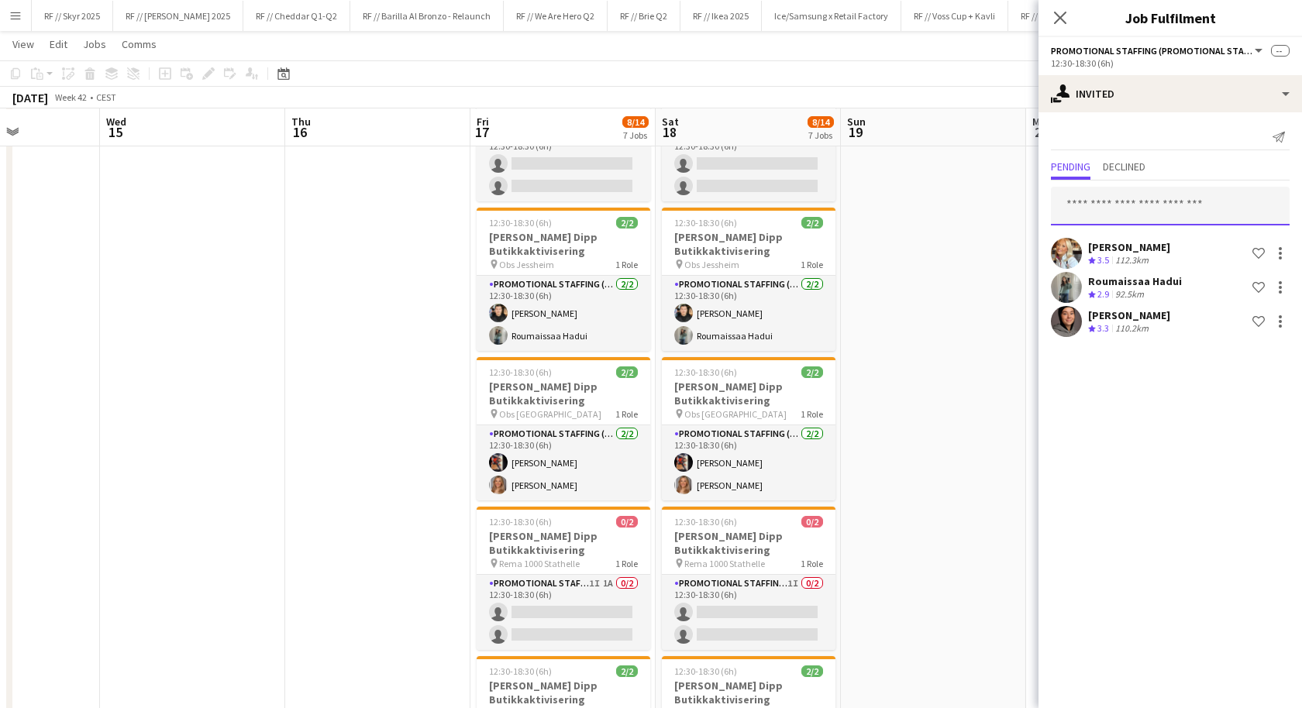
click at [1119, 208] on input "text" at bounding box center [1170, 206] width 239 height 39
type input "*****"
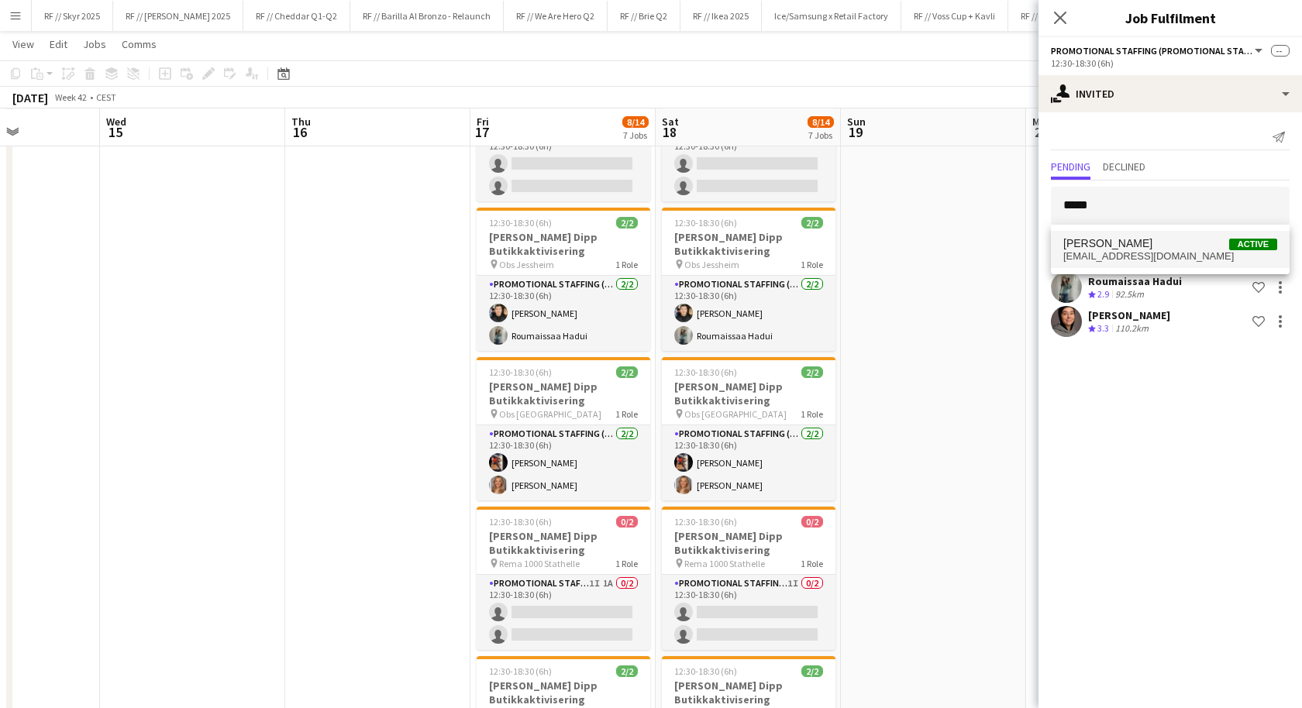
click at [1141, 256] on span "i.kayabasi@outlook.com" at bounding box center [1170, 256] width 214 height 12
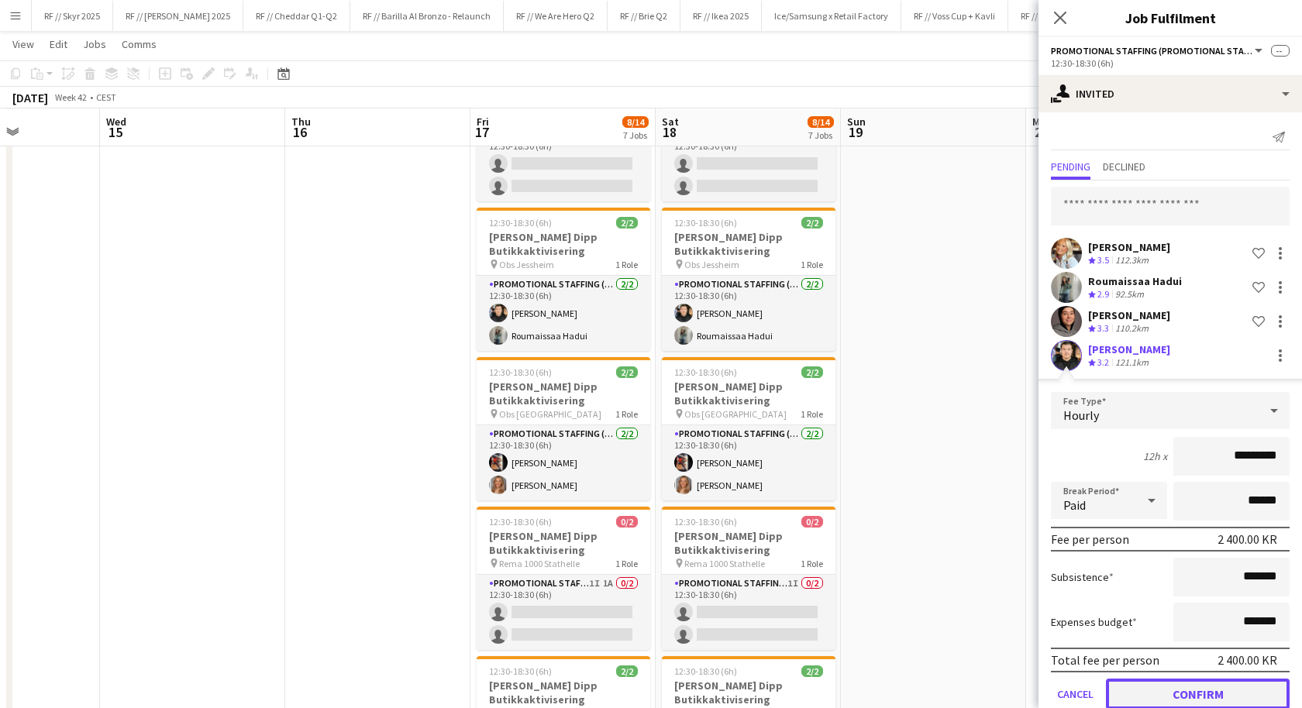
click at [1208, 687] on button "Confirm" at bounding box center [1198, 694] width 184 height 31
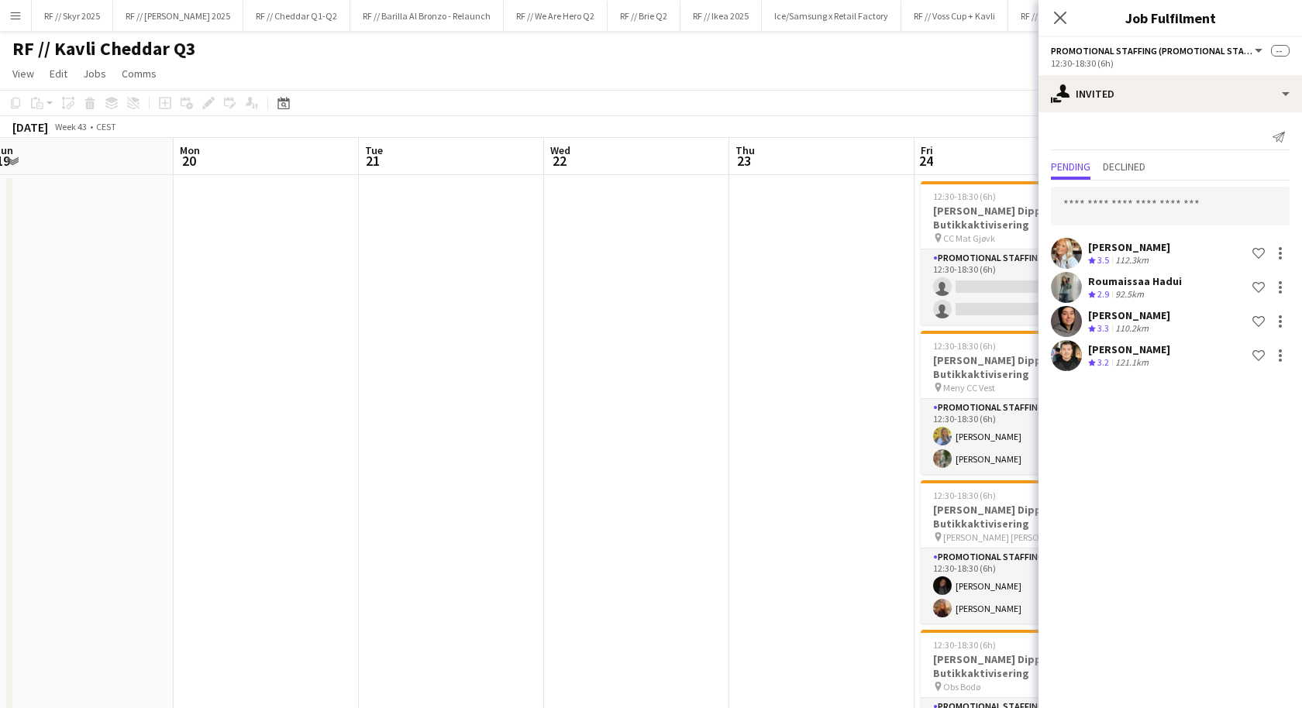
scroll to position [0, 577]
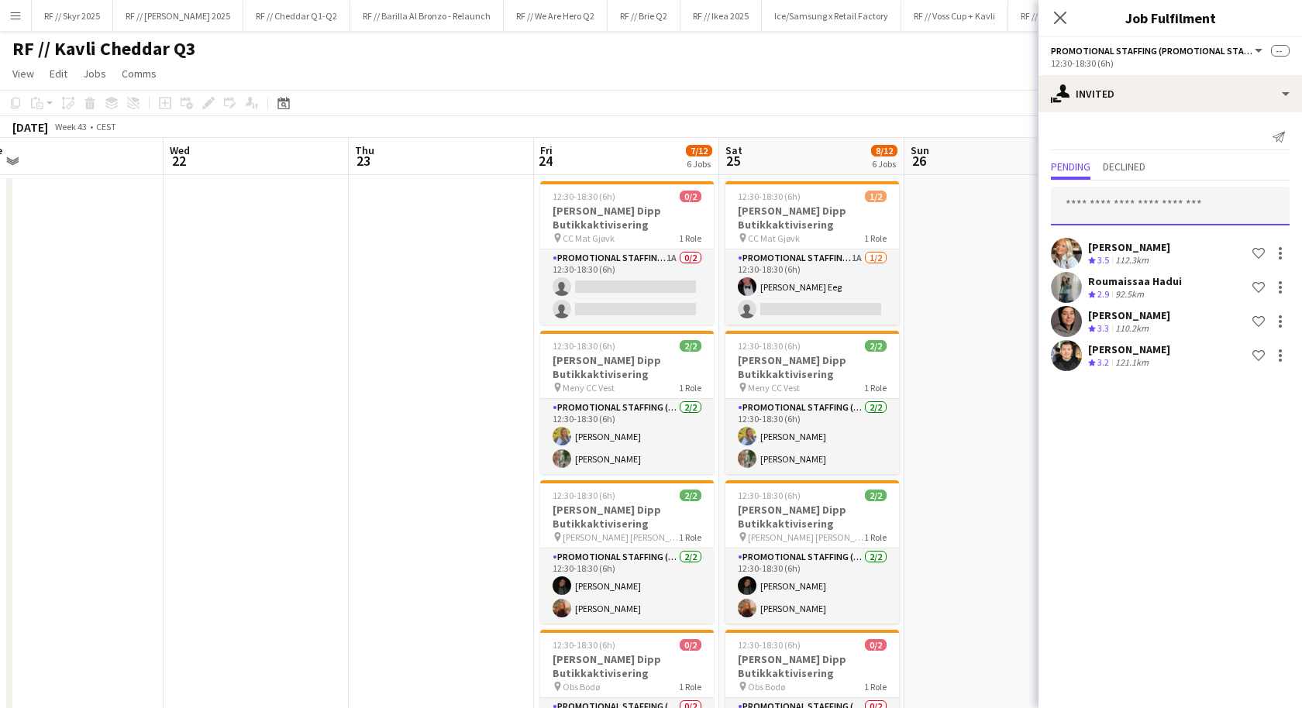
click at [1122, 203] on input "text" at bounding box center [1170, 206] width 239 height 39
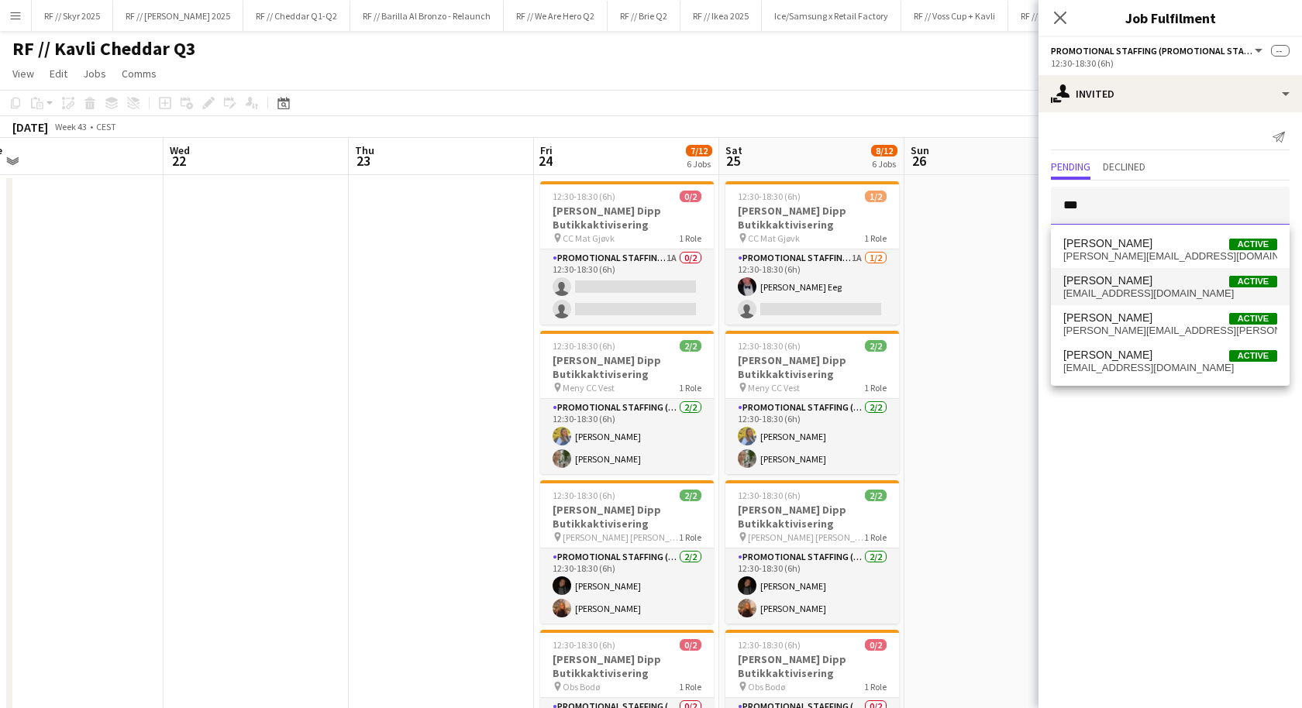
type input "***"
click at [1161, 288] on span "bolstadaagesensigrid@gmail.com" at bounding box center [1170, 294] width 214 height 12
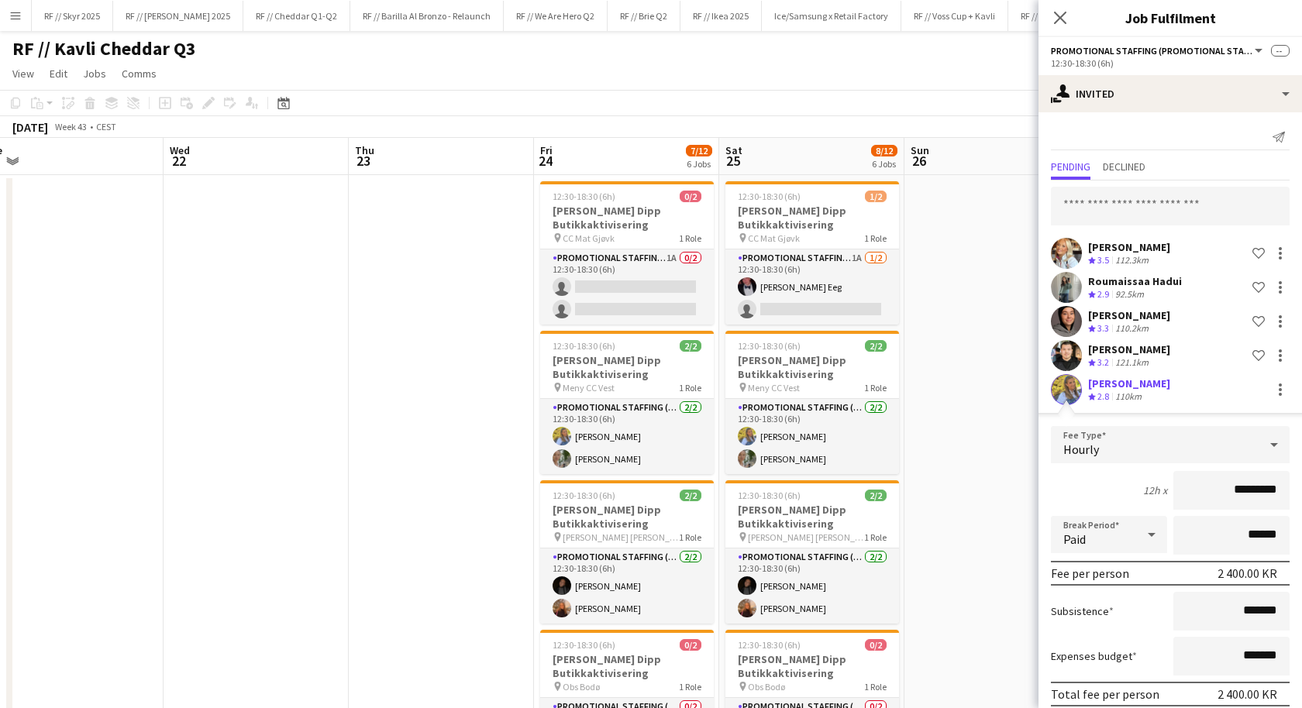
scroll to position [60, 0]
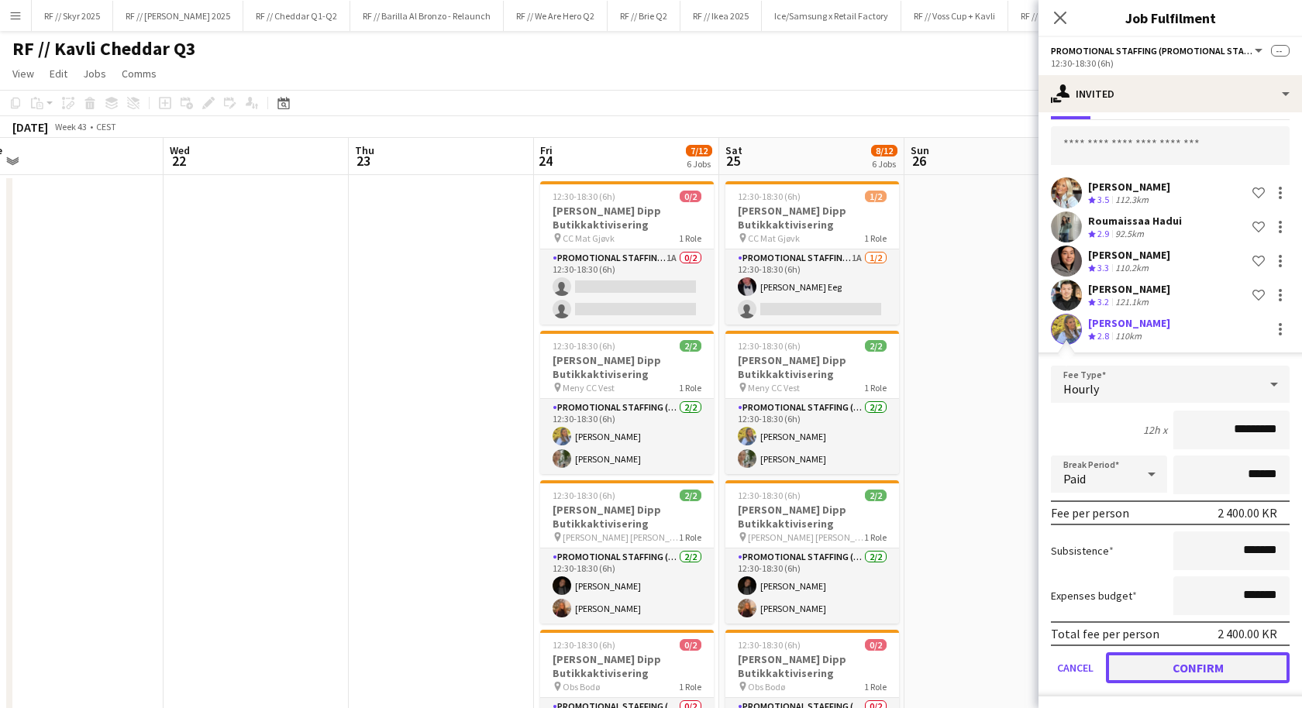
click at [1218, 667] on button "Confirm" at bounding box center [1198, 668] width 184 height 31
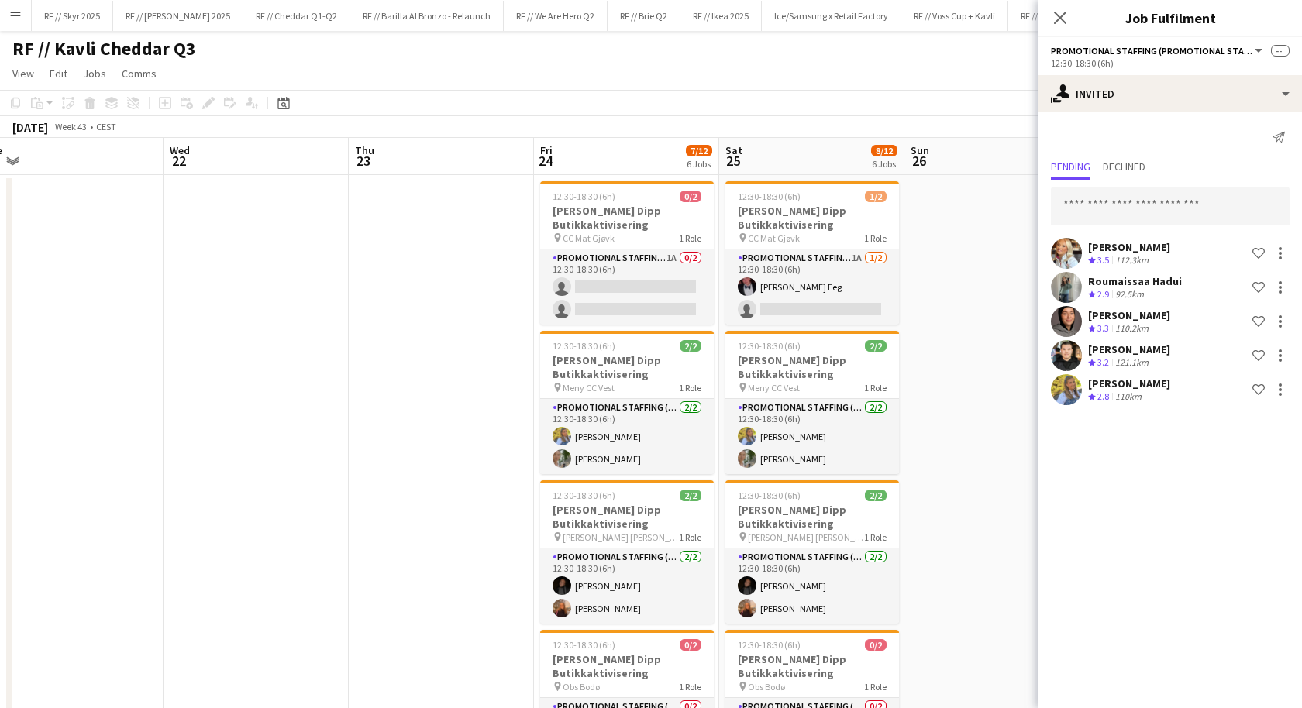
scroll to position [0, 0]
click at [1144, 210] on input "text" at bounding box center [1170, 206] width 239 height 39
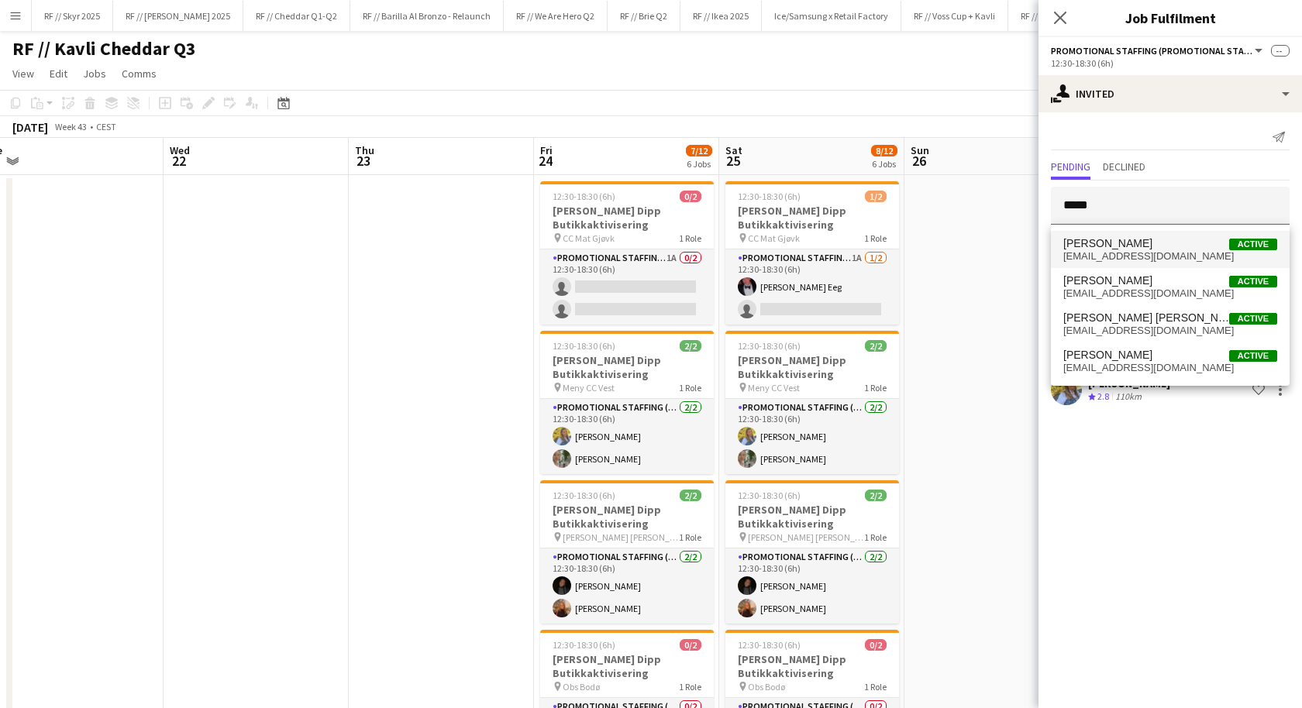
type input "*****"
click at [1142, 242] on span "[PERSON_NAME]" at bounding box center [1107, 243] width 89 height 13
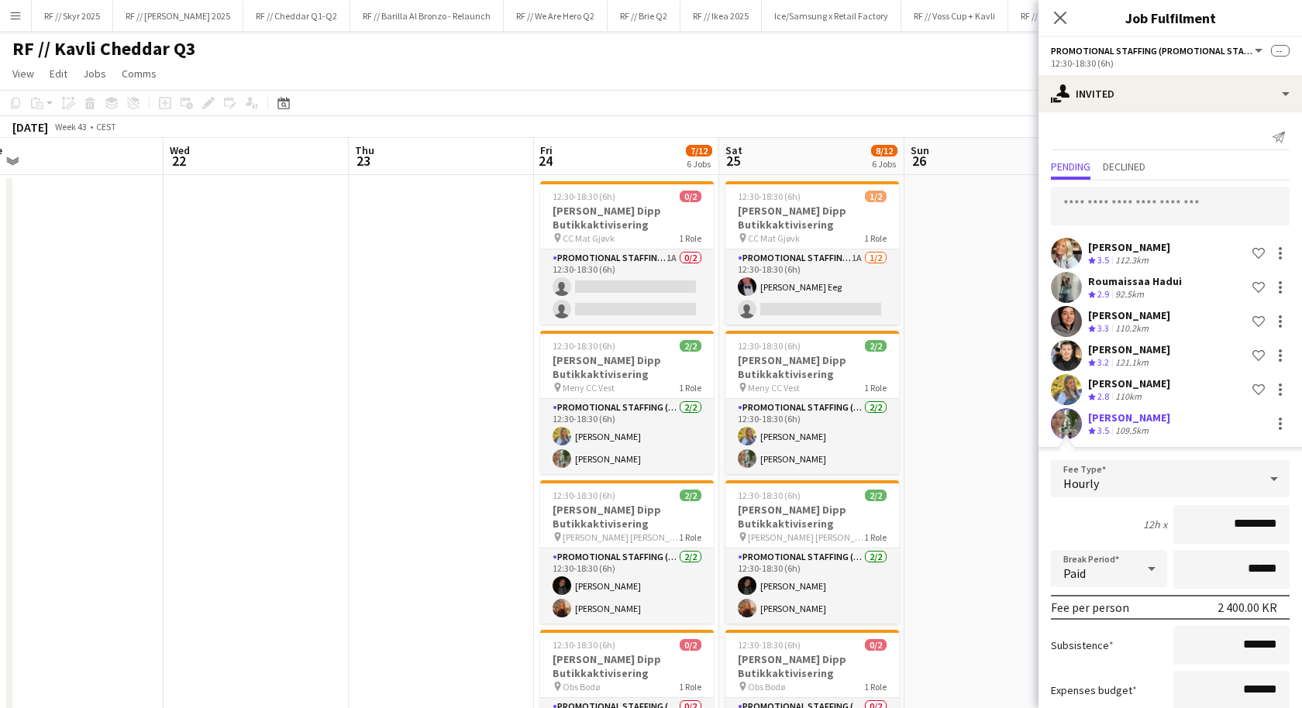
scroll to position [95, 0]
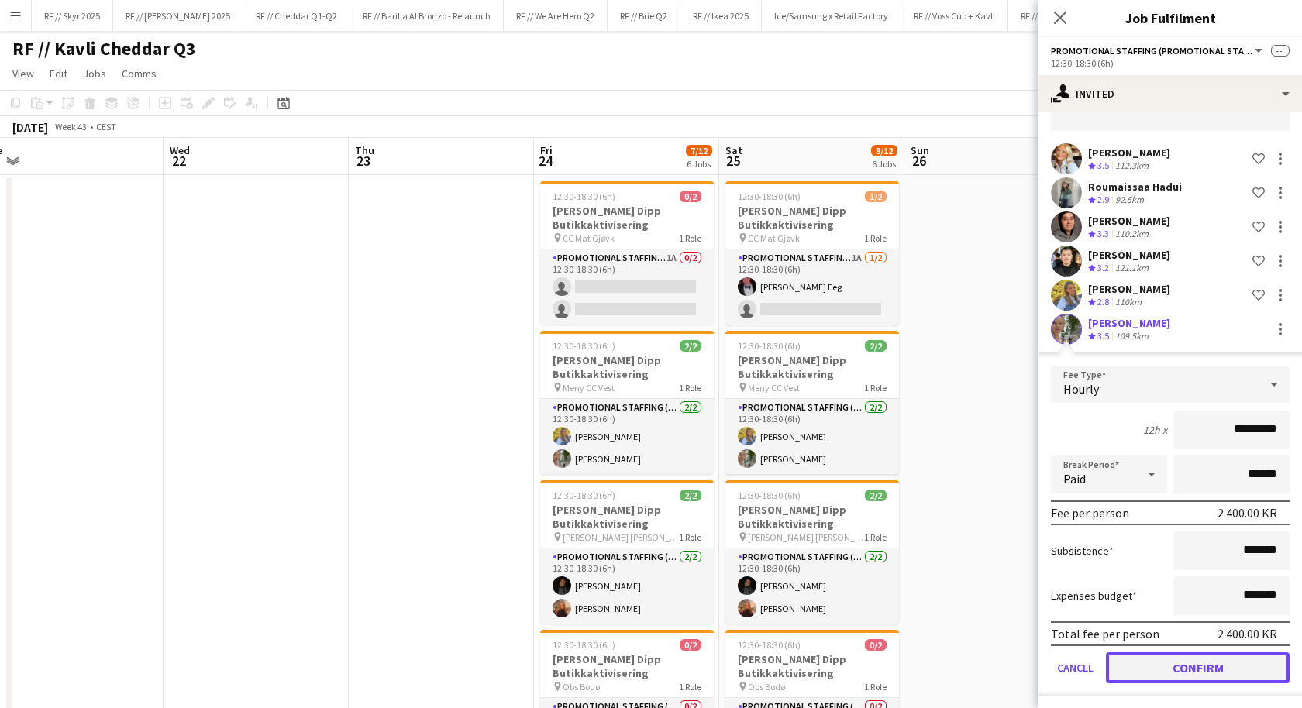
click at [1189, 670] on button "Confirm" at bounding box center [1198, 668] width 184 height 31
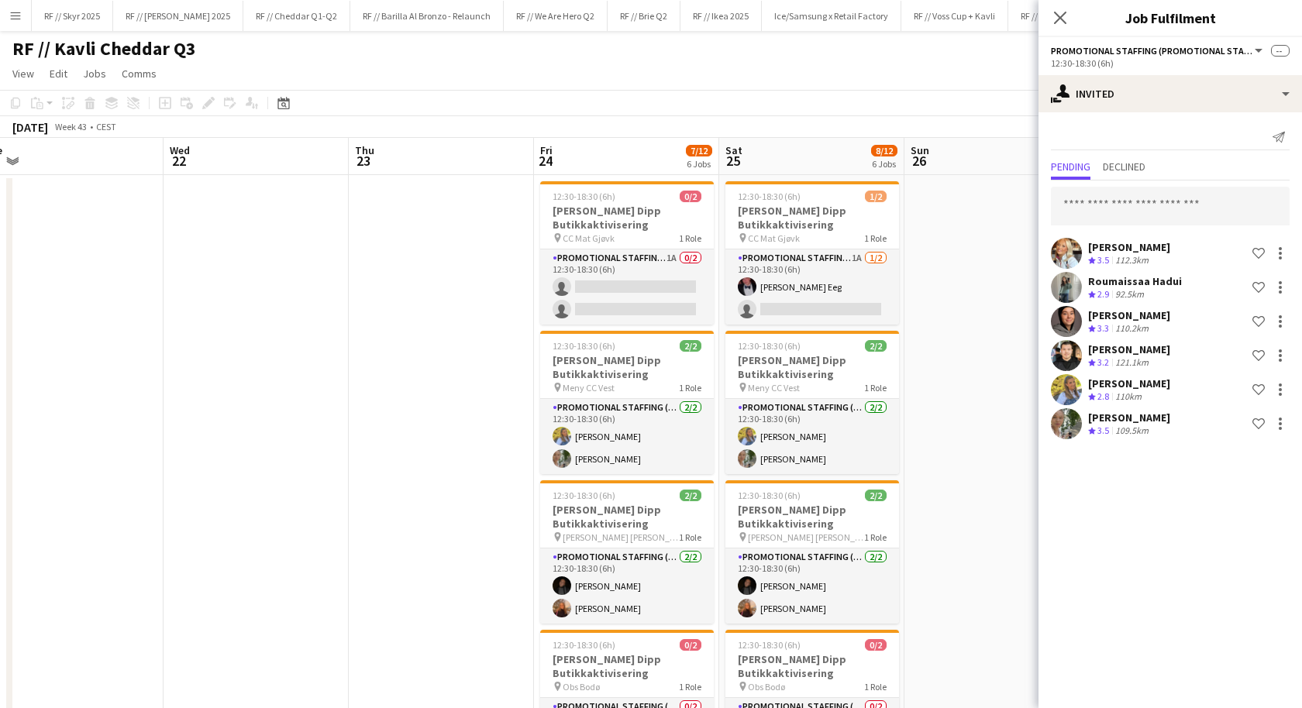
click at [1065, 421] on app-user-avatar at bounding box center [1066, 423] width 31 height 31
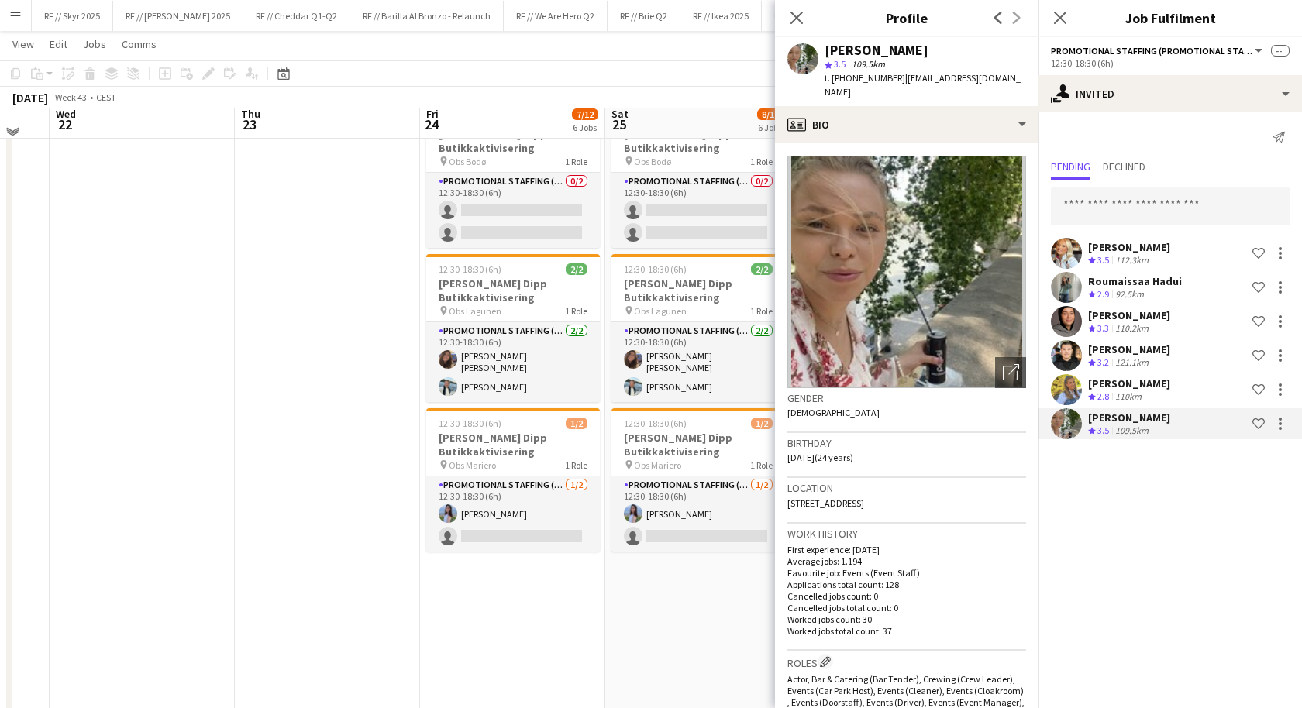
scroll to position [541, 0]
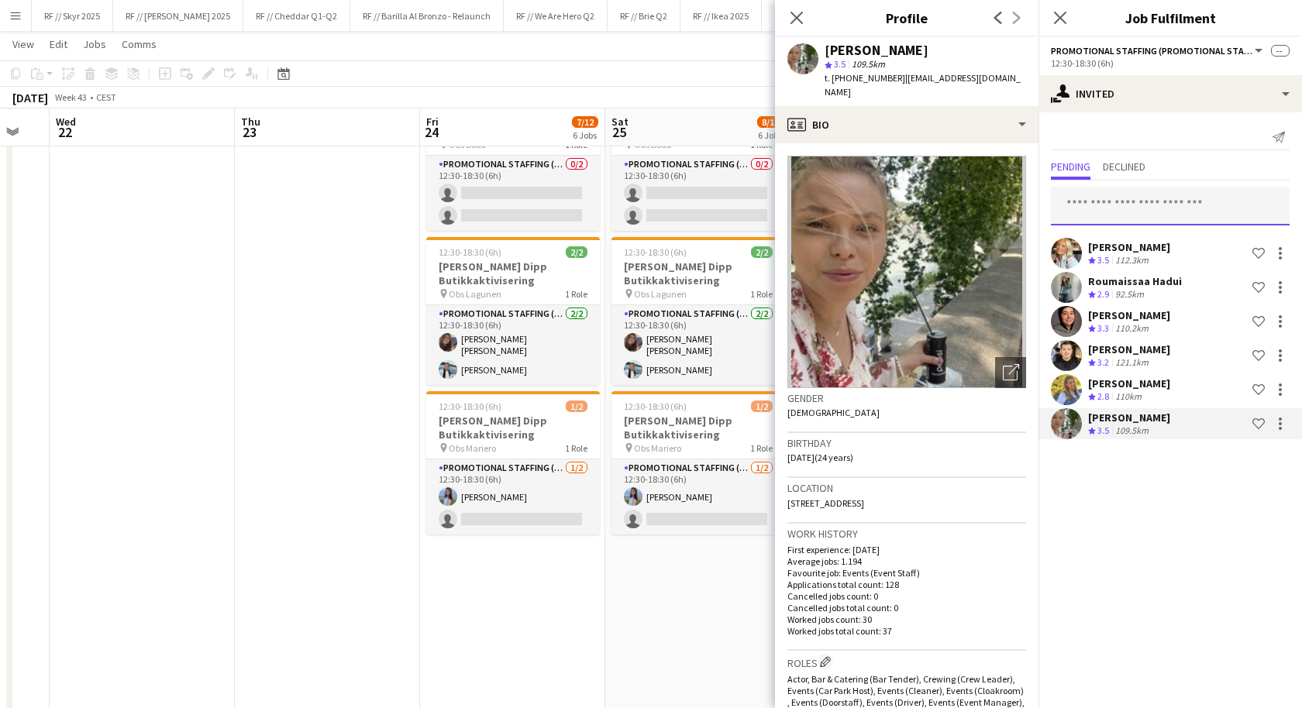
click at [1101, 199] on input "text" at bounding box center [1170, 206] width 239 height 39
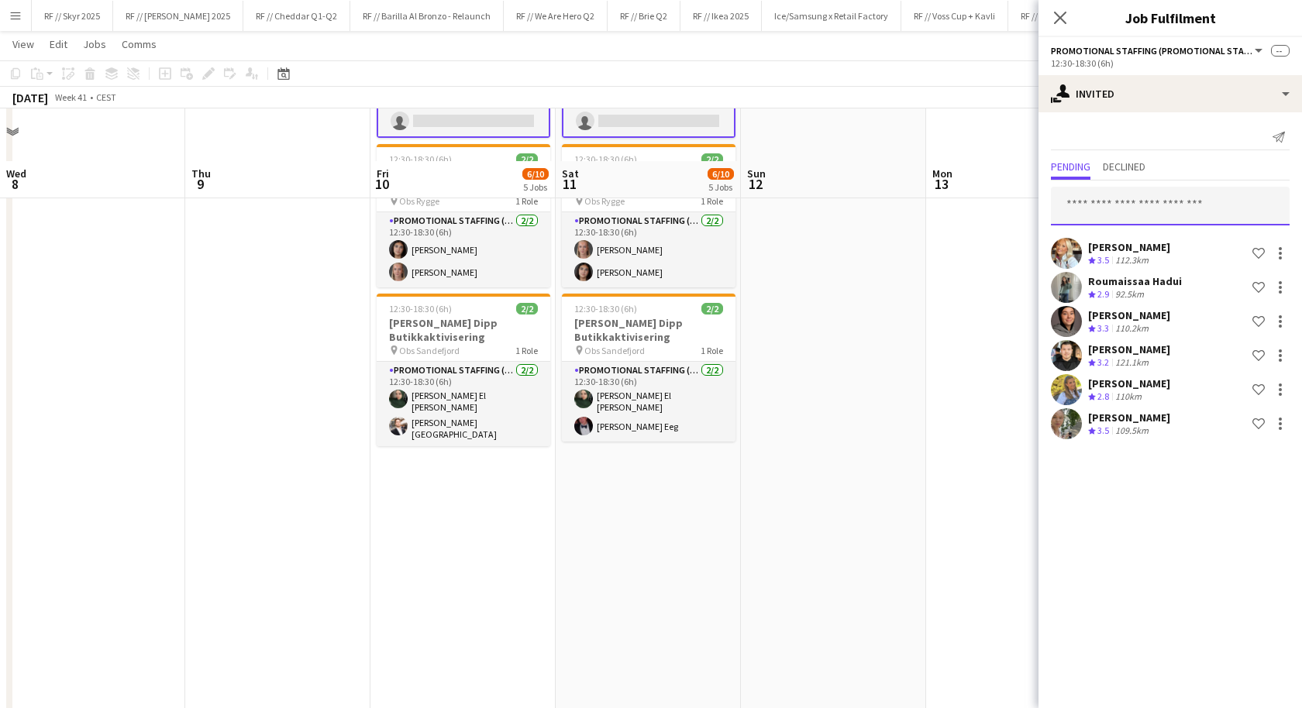
scroll to position [485, 0]
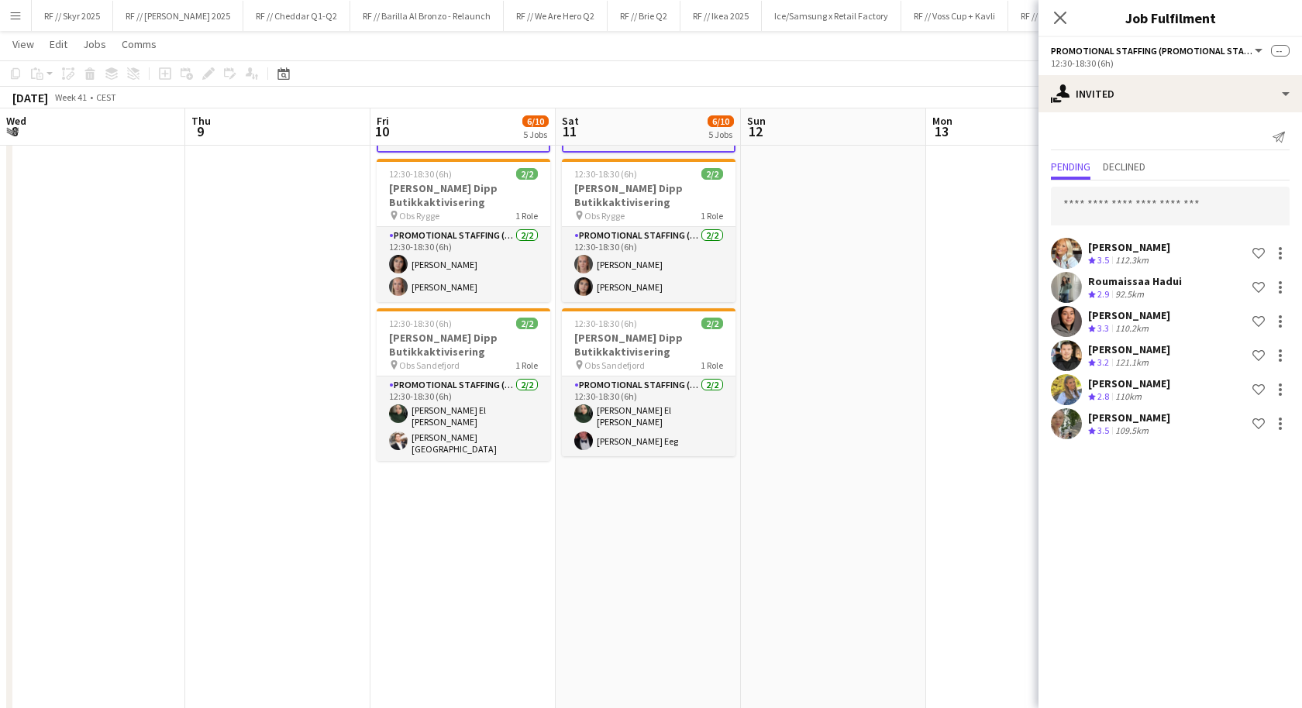
click at [853, 354] on app-date-cell at bounding box center [833, 231] width 185 height 1087
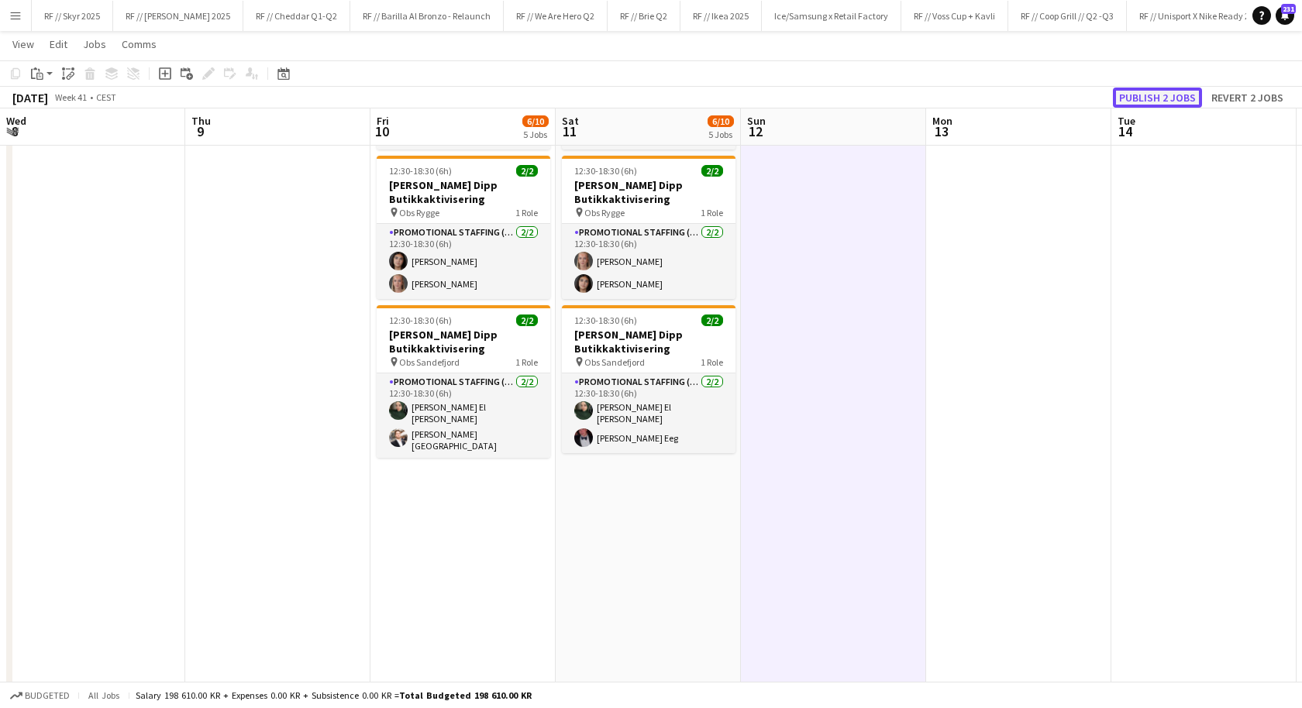
click at [1173, 98] on button "Publish 2 jobs" at bounding box center [1157, 98] width 89 height 20
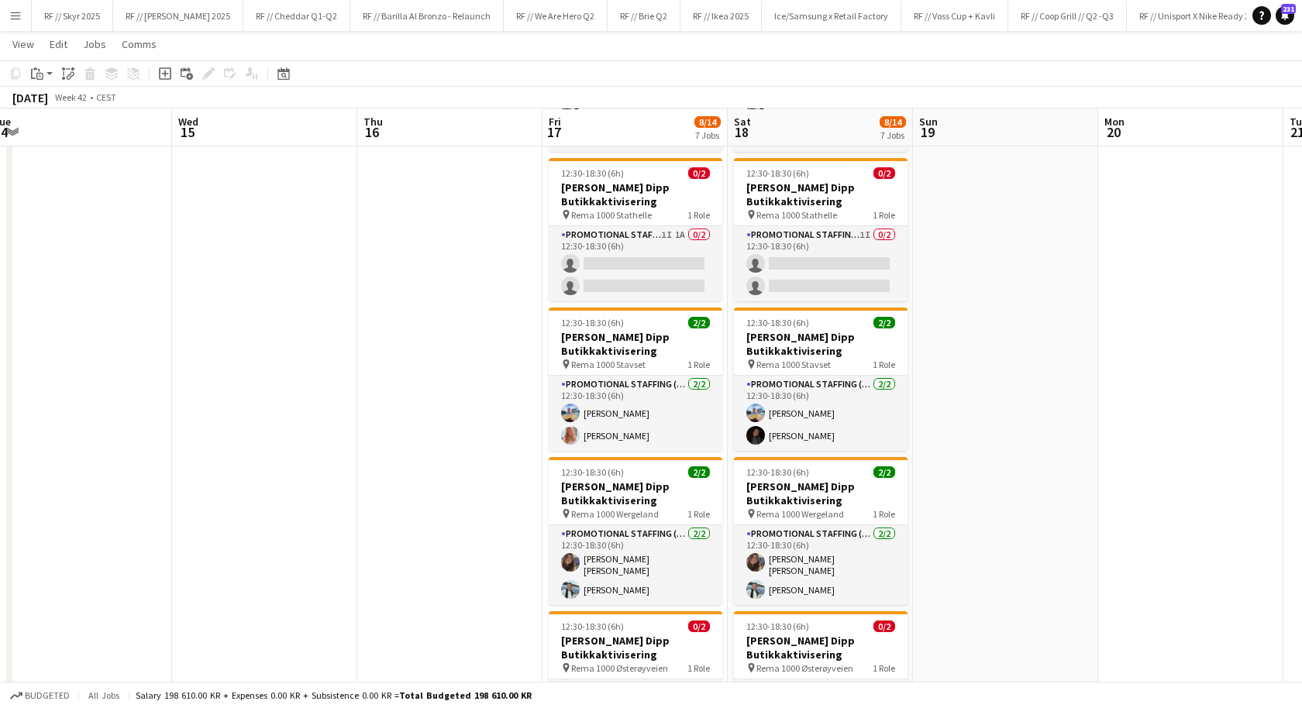
scroll to position [577, 0]
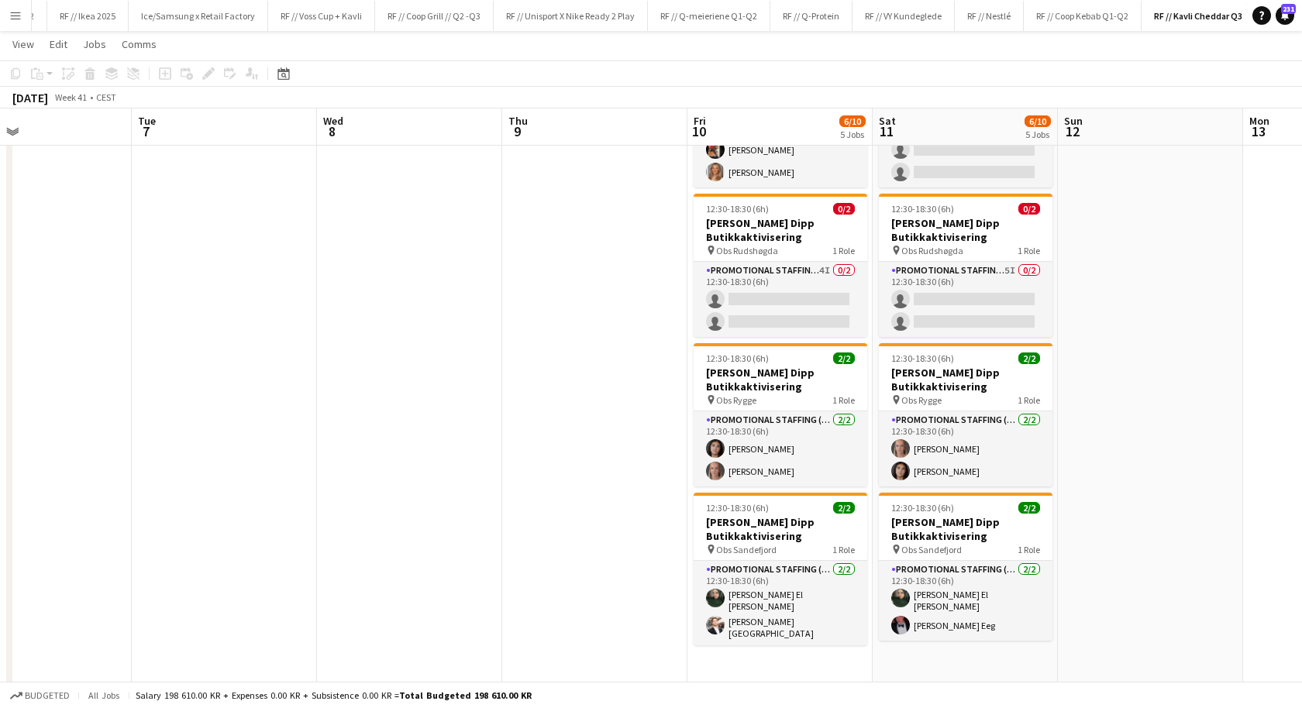
scroll to position [284, 0]
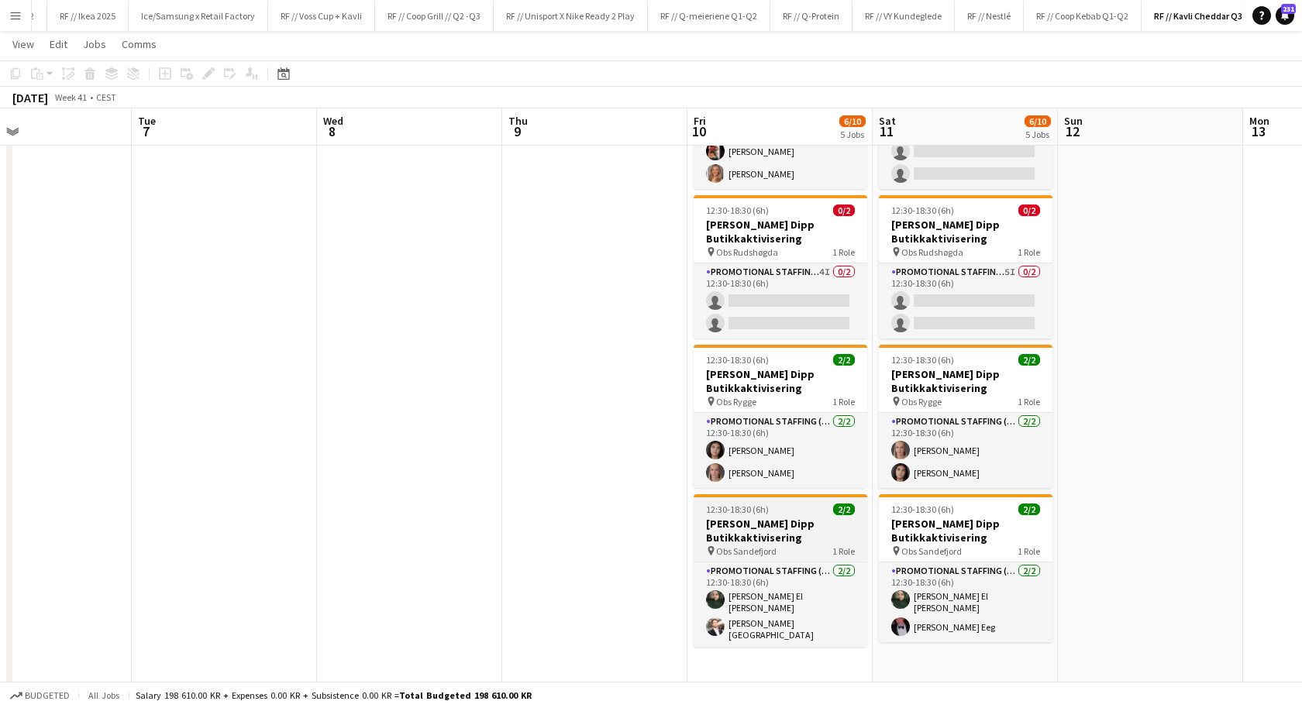
click at [786, 545] on div "pin Obs Sandefjord 1 Role" at bounding box center [781, 551] width 174 height 12
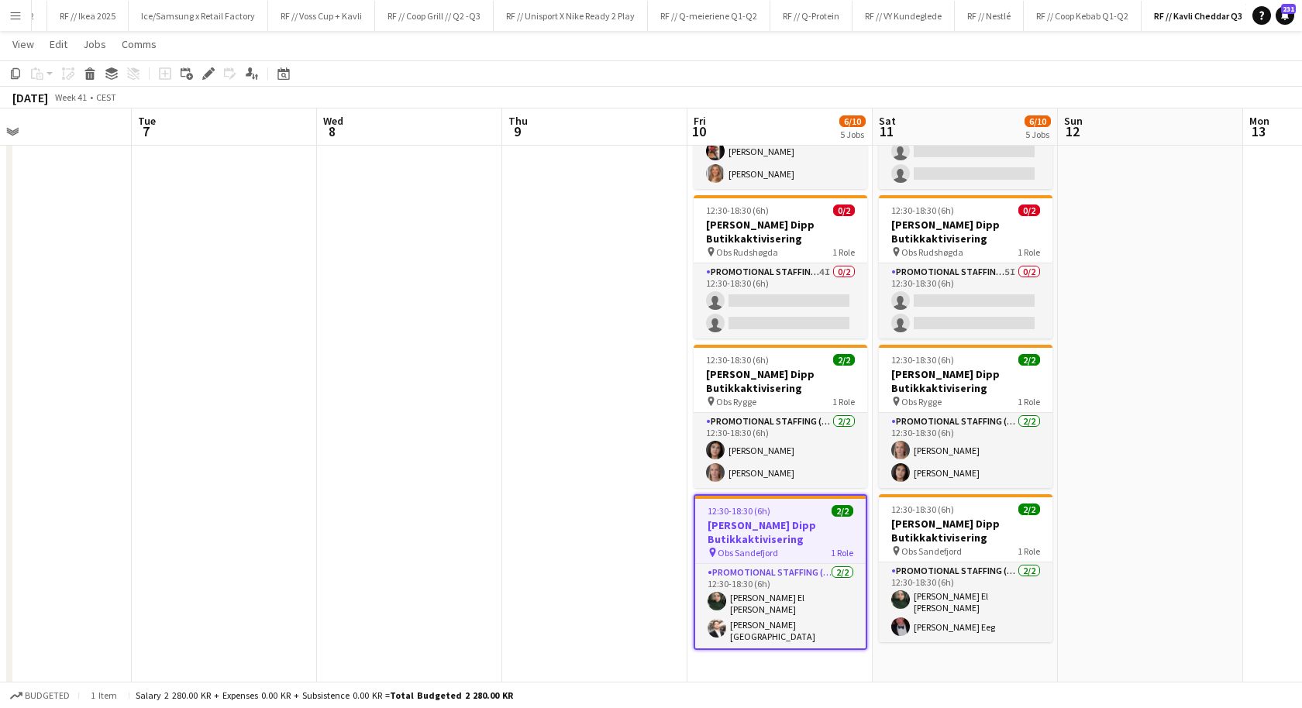
click at [670, 587] on app-date-cell at bounding box center [594, 357] width 185 height 935
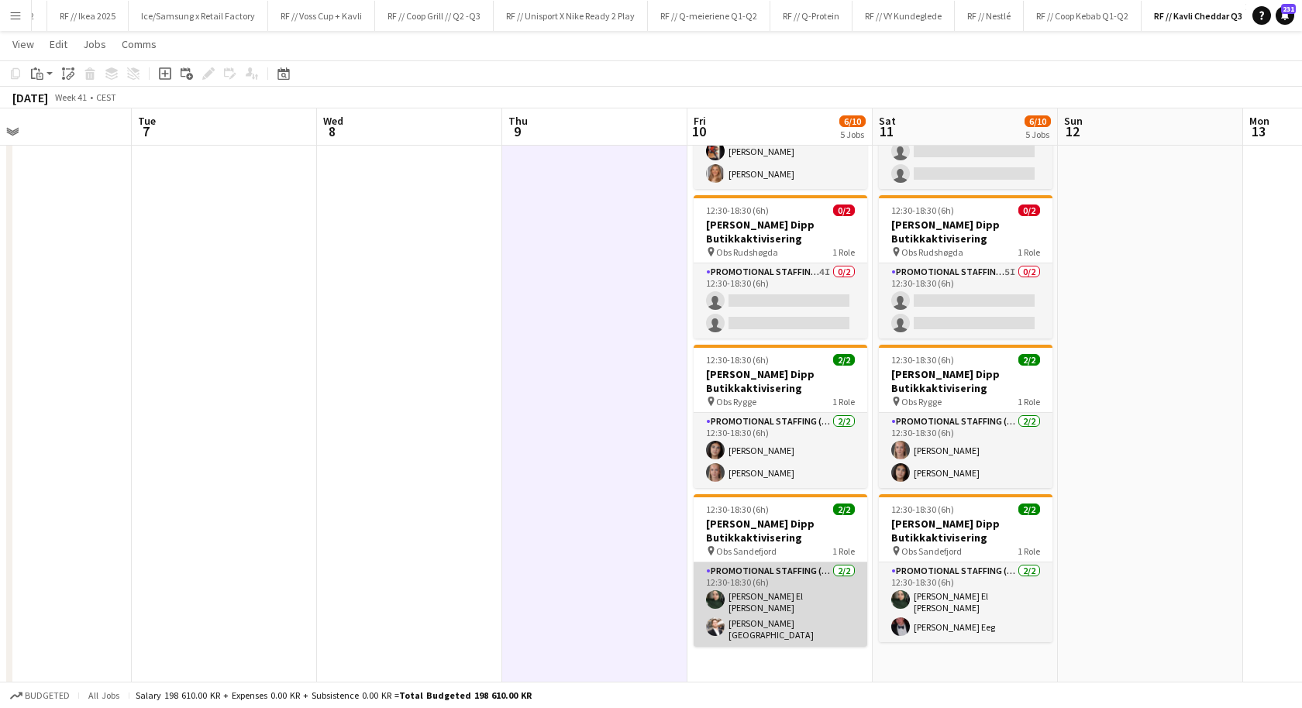
click at [721, 587] on app-card-role "Promotional Staffing (Promotional Staff) 2/2 12:30-18:30 (6h) Nawal El Baraka H…" at bounding box center [781, 605] width 174 height 84
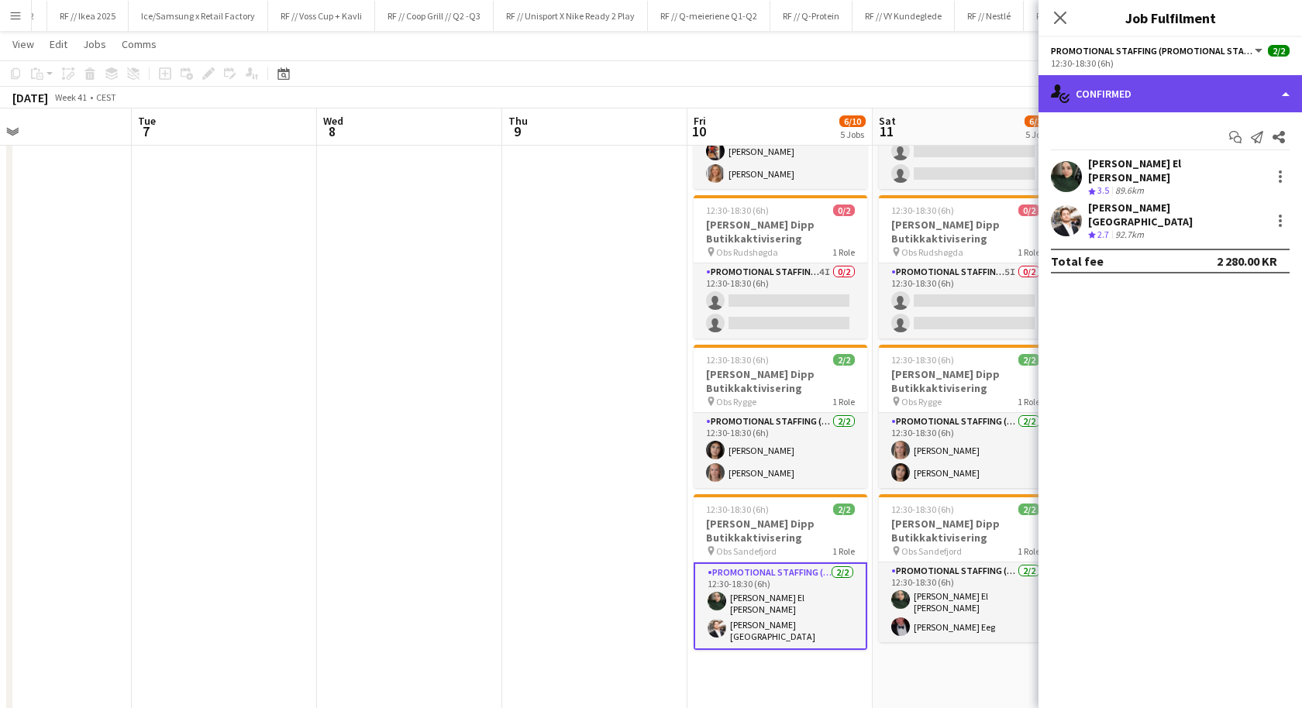
click at [1116, 109] on div "single-neutral-actions-check-2 Confirmed" at bounding box center [1171, 93] width 264 height 37
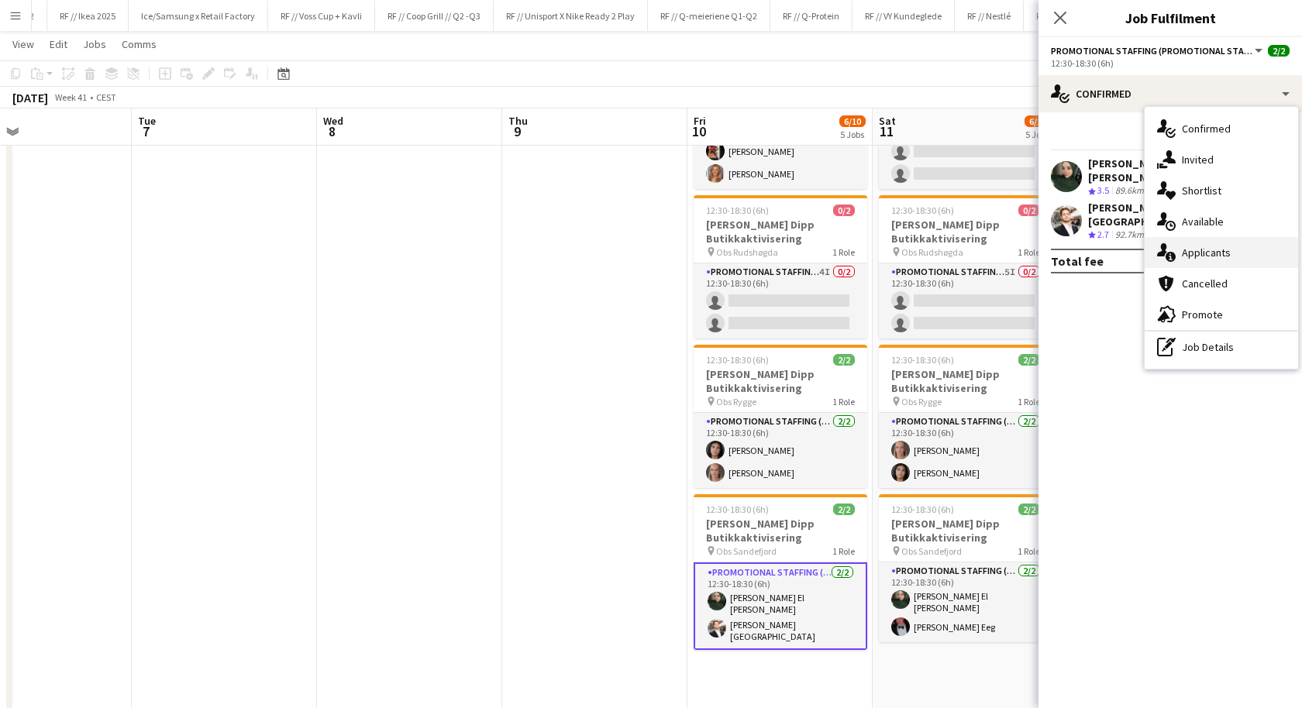
click at [1195, 254] on span "Applicants" at bounding box center [1206, 253] width 49 height 14
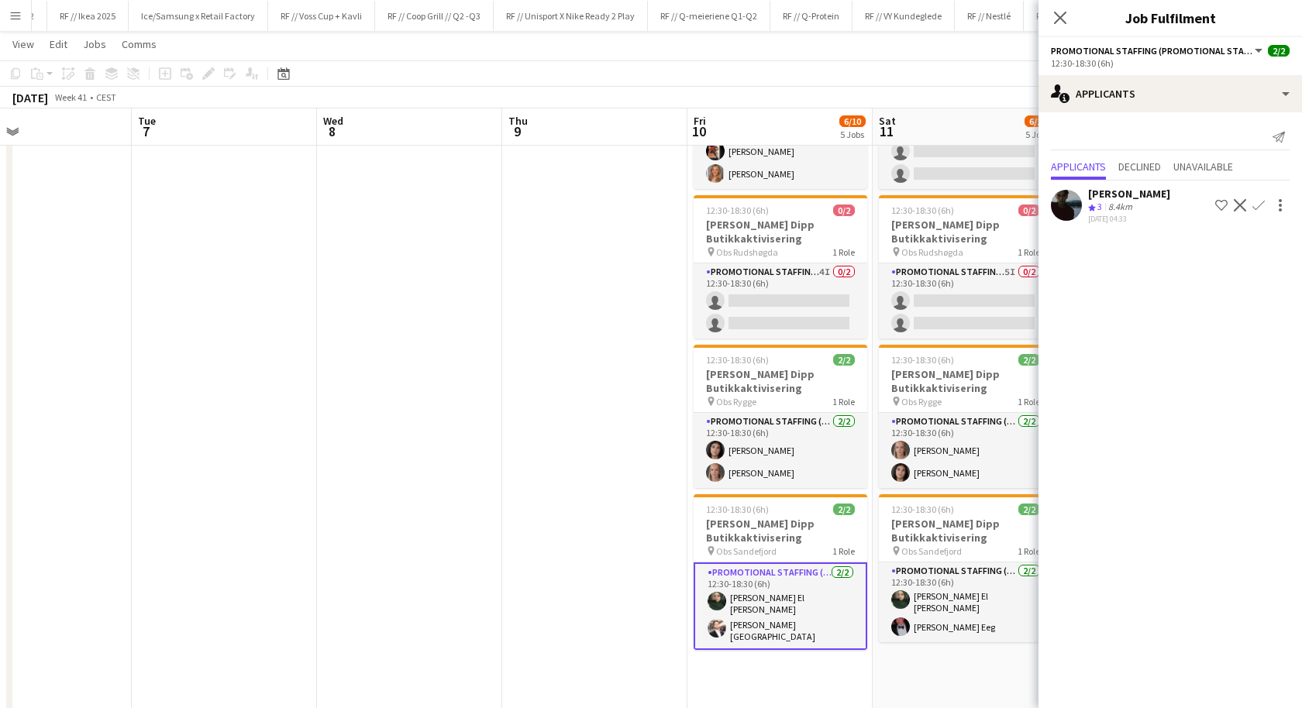
click at [1084, 206] on div "Oliver Norkyn Crew rating 3 8.4km 27-09-2025 04:33 Shortlist crew Decline Confi…" at bounding box center [1171, 205] width 264 height 37
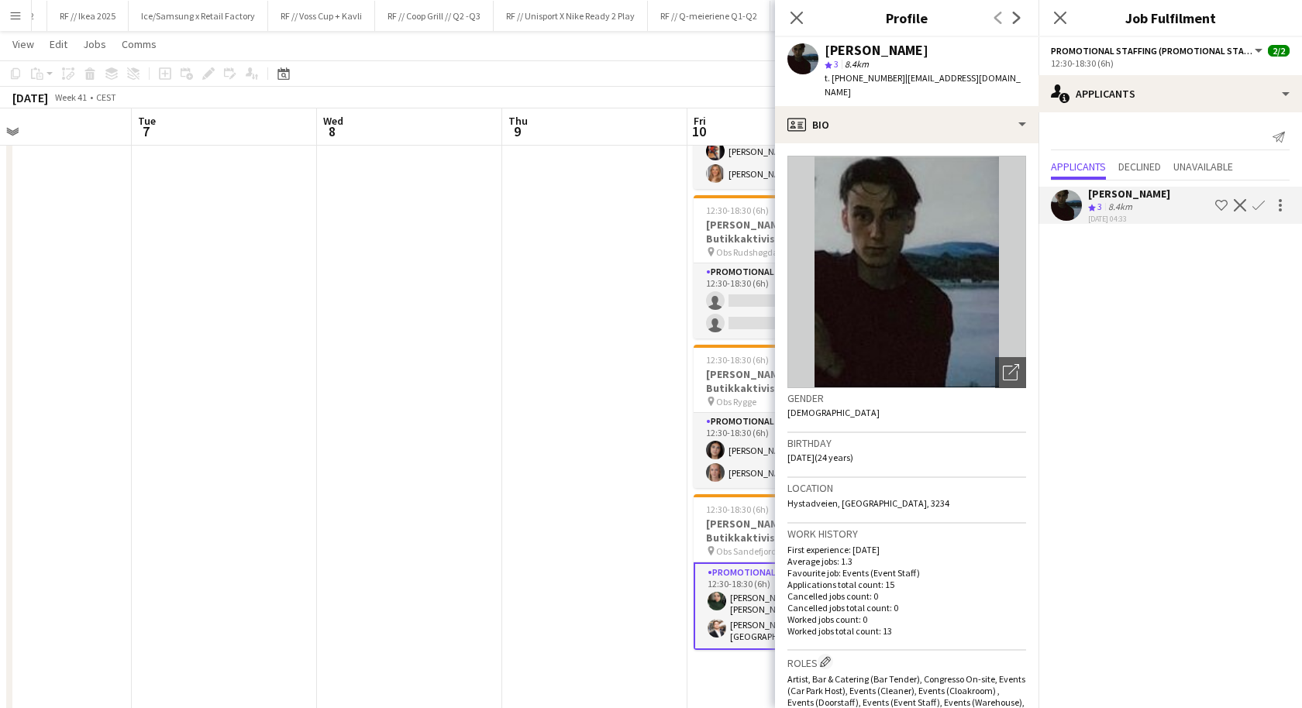
click at [254, 237] on app-date-cell at bounding box center [224, 357] width 185 height 935
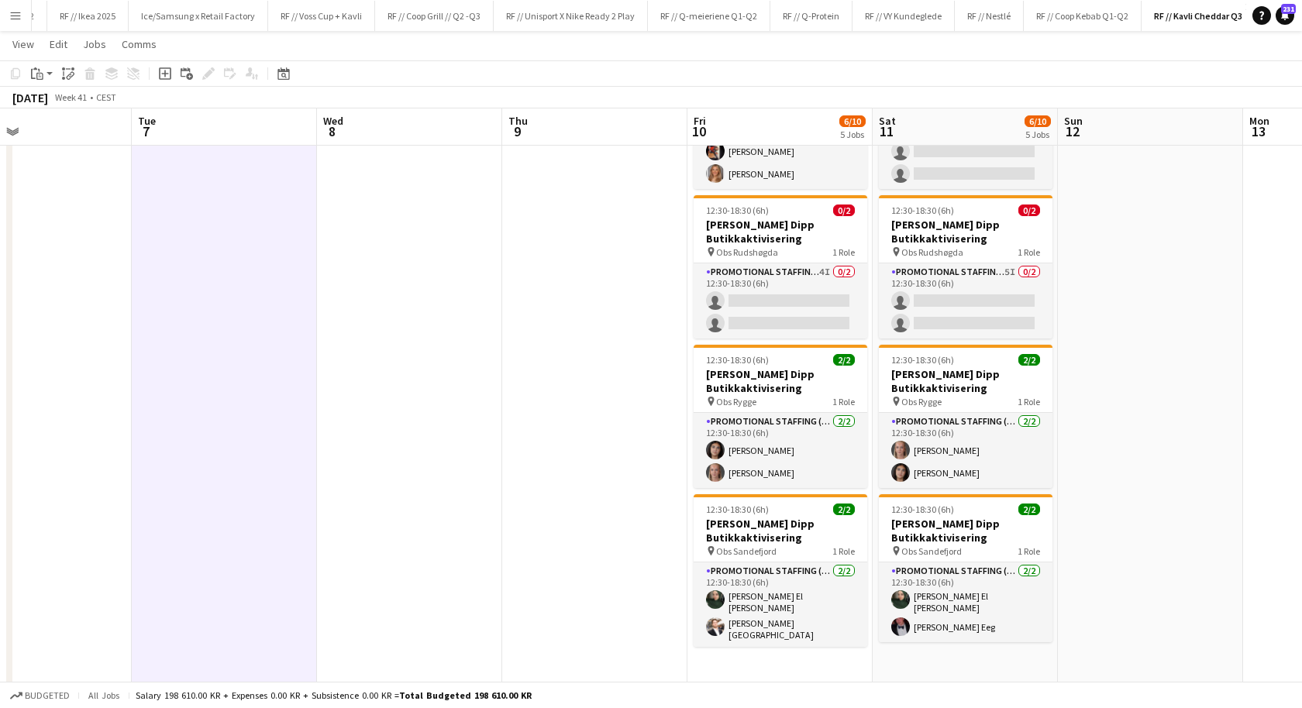
click at [23, 19] on button "Menu" at bounding box center [15, 15] width 31 height 31
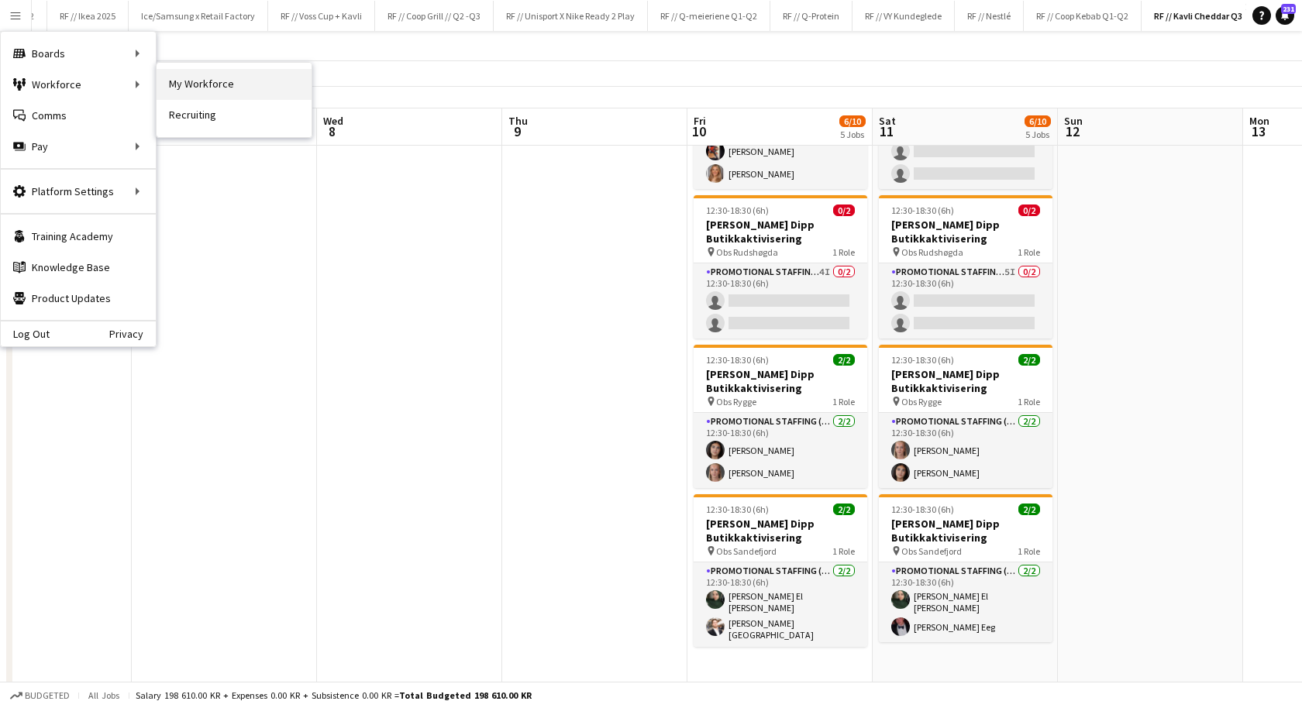
click at [211, 83] on link "My Workforce" at bounding box center [234, 84] width 155 height 31
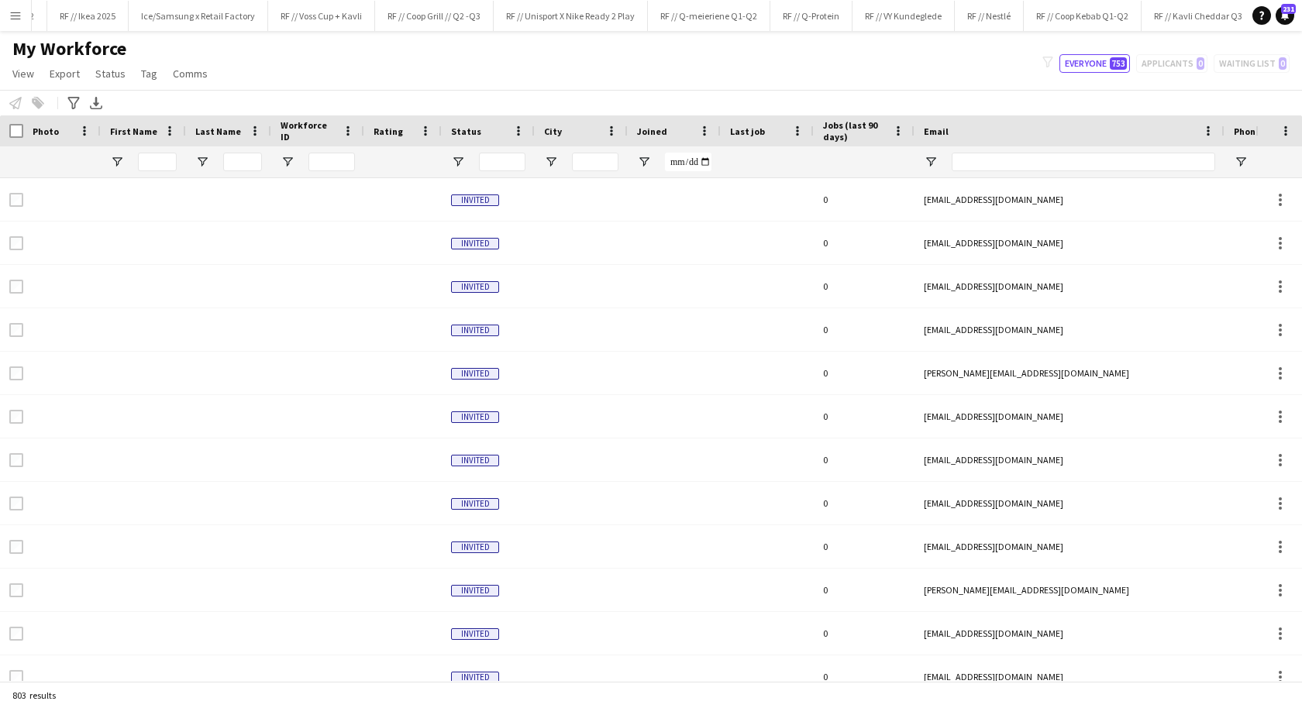
type input "******"
type input "**********"
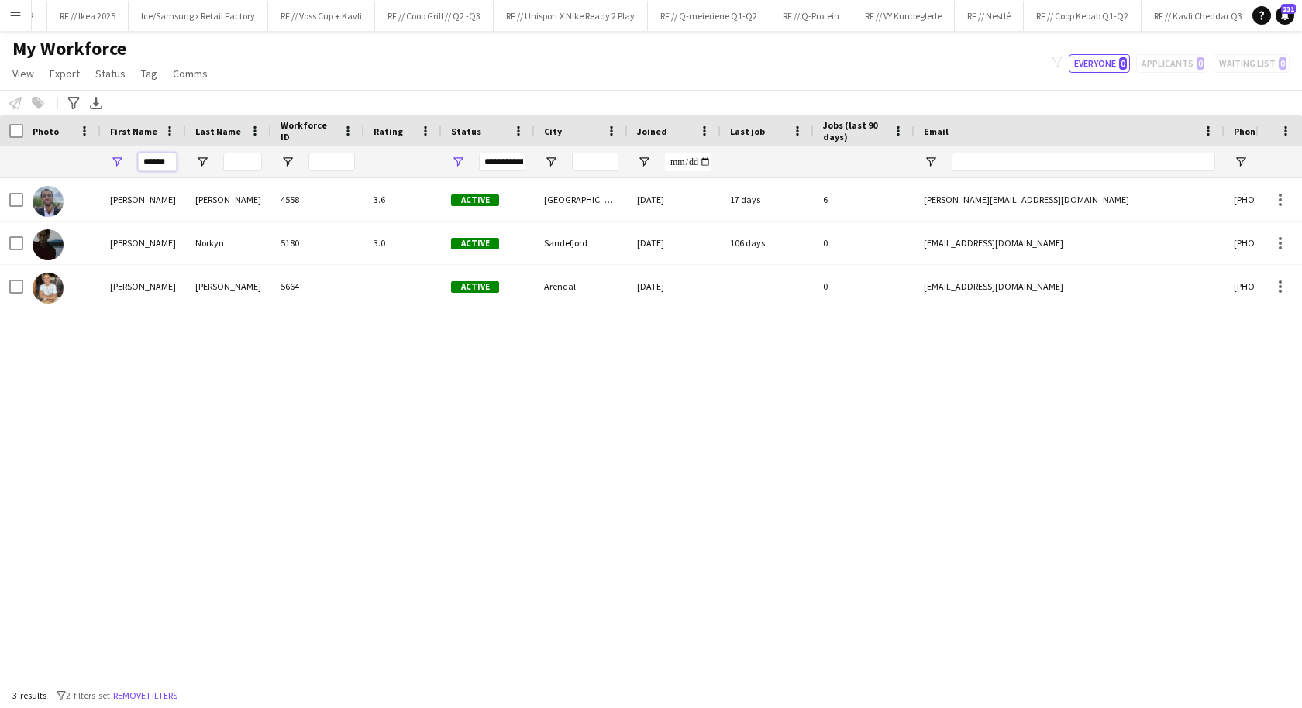
click at [156, 157] on input "******" at bounding box center [157, 162] width 39 height 19
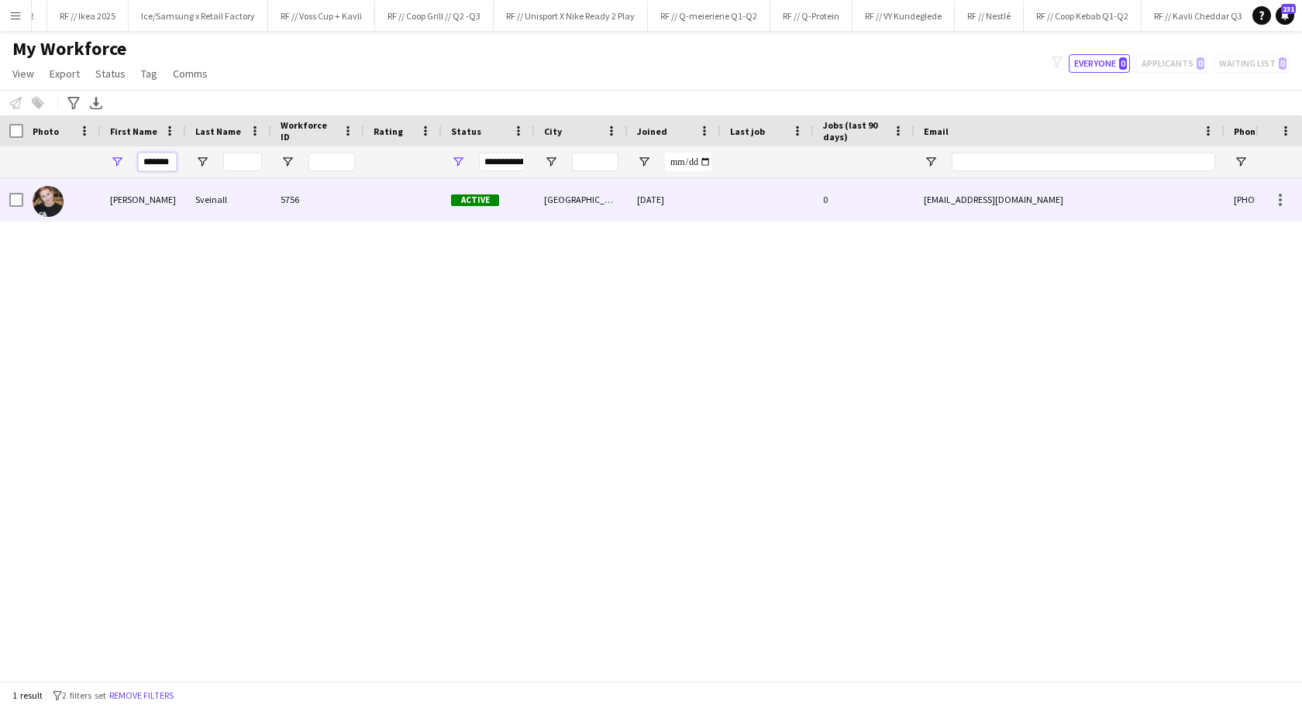
type input "*******"
click at [176, 196] on div "Johanna" at bounding box center [143, 199] width 85 height 43
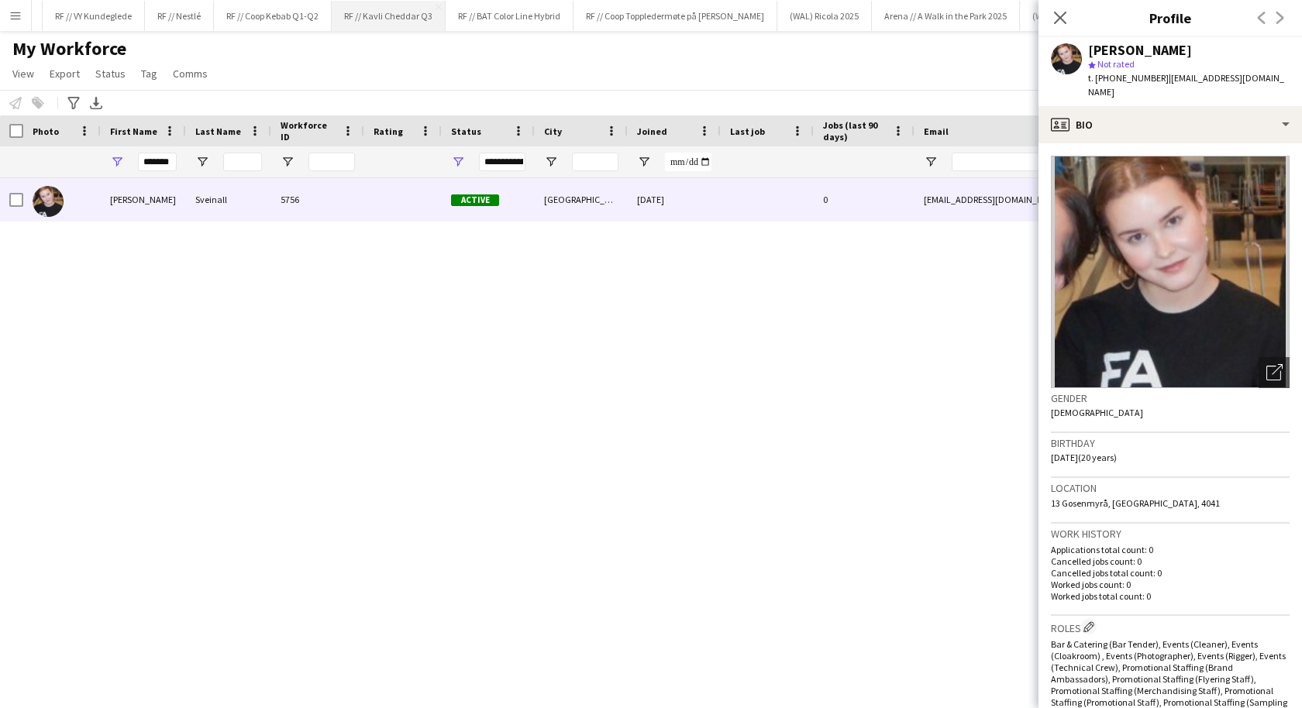
scroll to position [0, 1651]
click at [178, 13] on button "RF // Kavli Cheddar Q3 Close" at bounding box center [181, 16] width 114 height 30
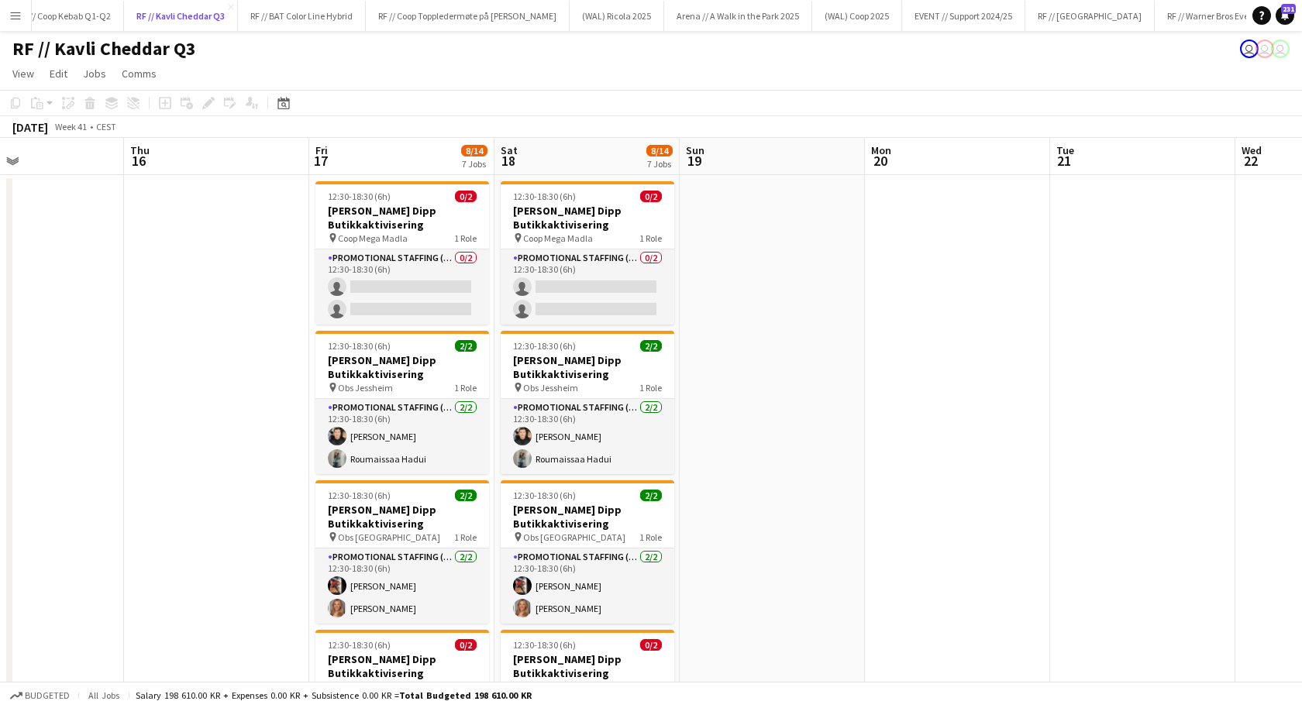
scroll to position [0, 684]
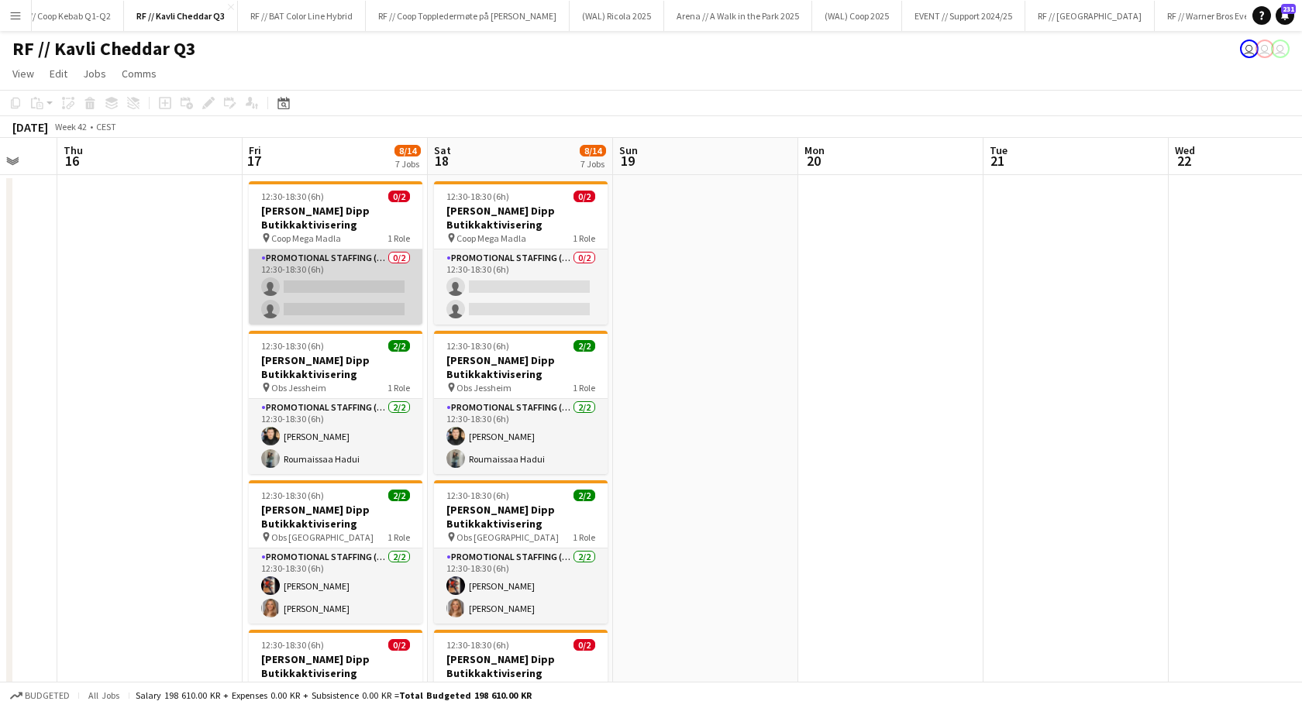
click at [353, 292] on app-card-role "Promotional Staffing (Promotional Staff) 0/2 12:30-18:30 (6h) single-neutral-ac…" at bounding box center [336, 287] width 174 height 75
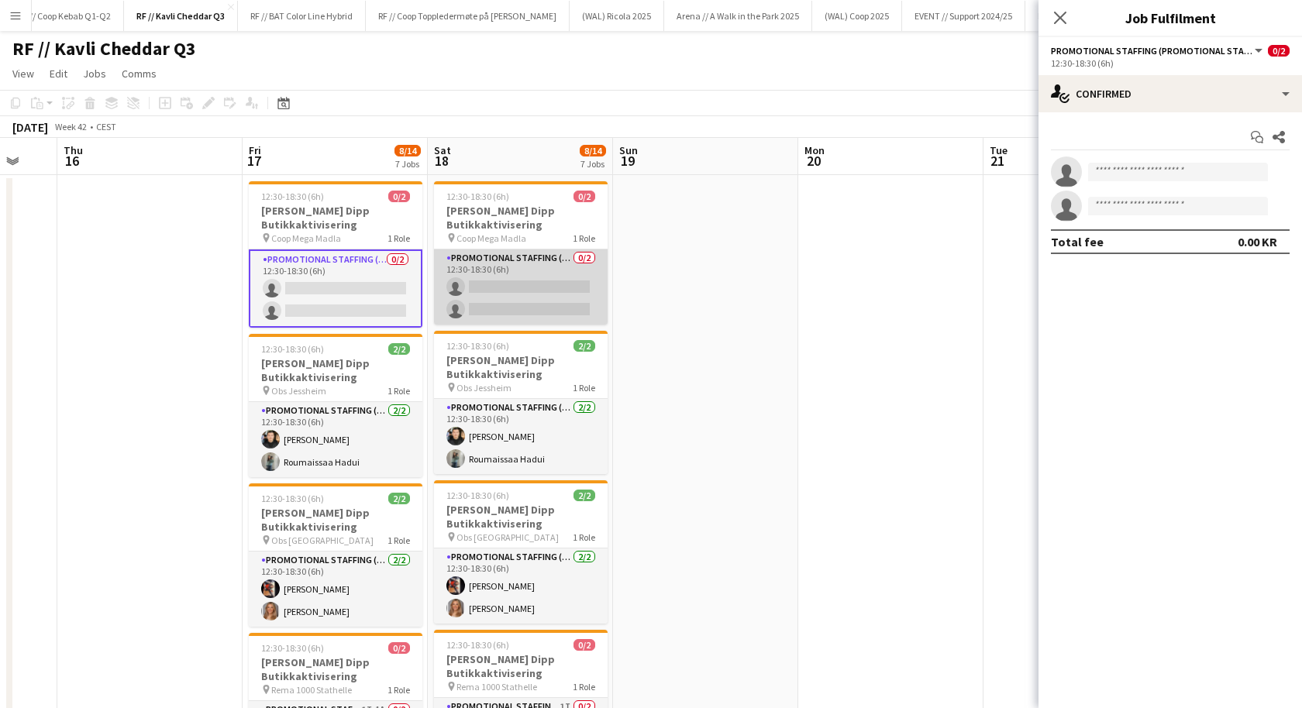
click at [584, 289] on app-card-role "Promotional Staffing (Promotional Staff) 0/2 12:30-18:30 (6h) single-neutral-ac…" at bounding box center [521, 287] width 174 height 75
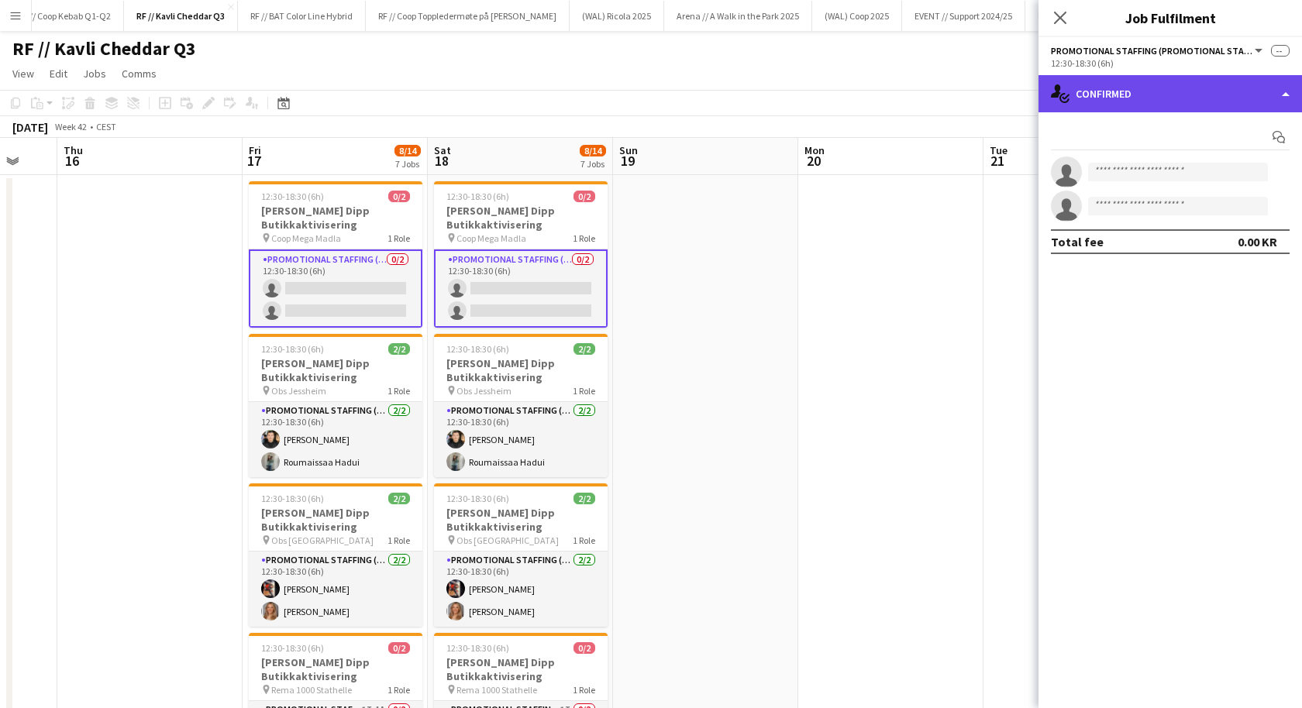
click at [1206, 90] on div "single-neutral-actions-check-2 Confirmed" at bounding box center [1171, 93] width 264 height 37
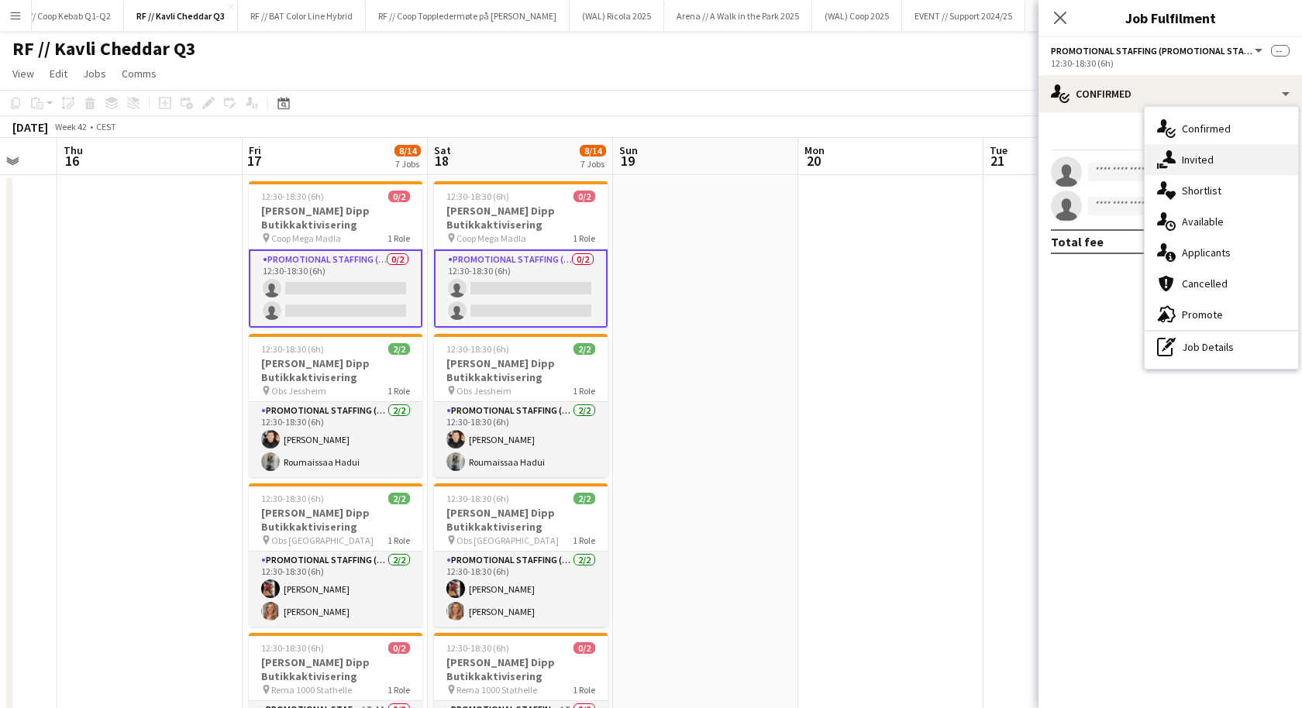
click at [1194, 152] on div "single-neutral-actions-share-1 Invited" at bounding box center [1221, 159] width 153 height 31
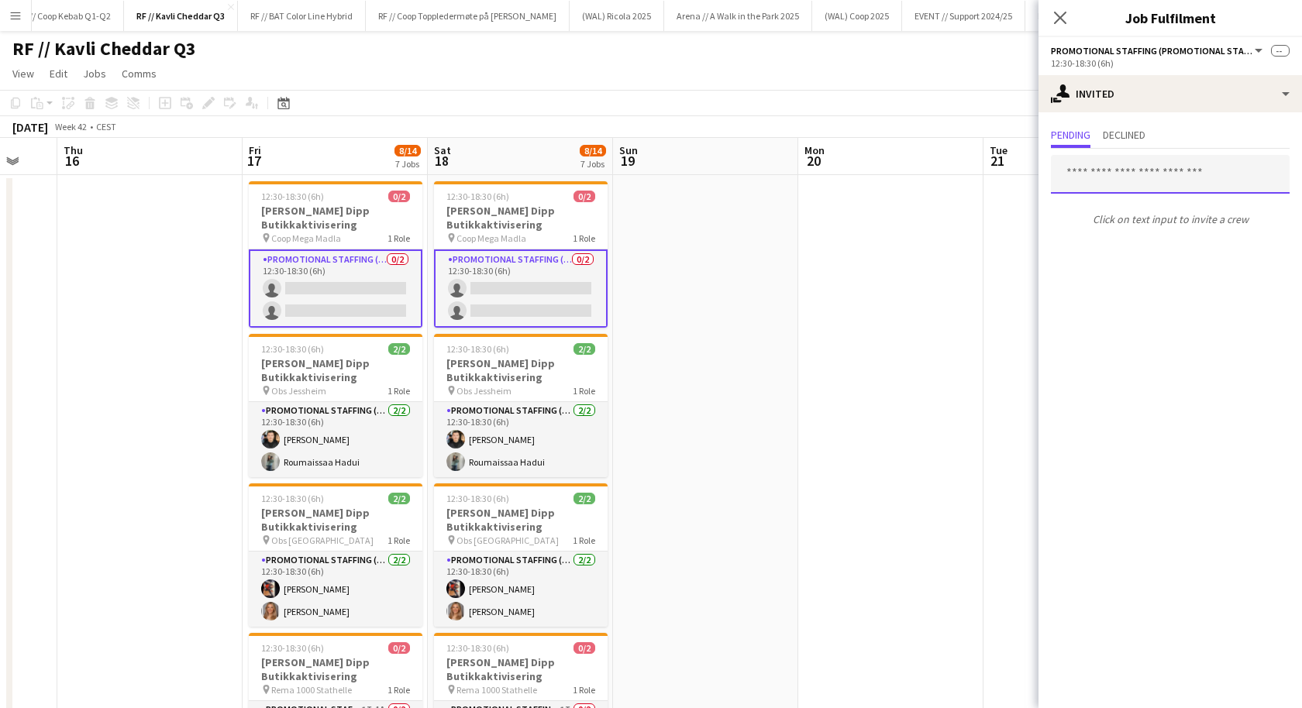
click at [1113, 167] on input "text" at bounding box center [1170, 174] width 239 height 39
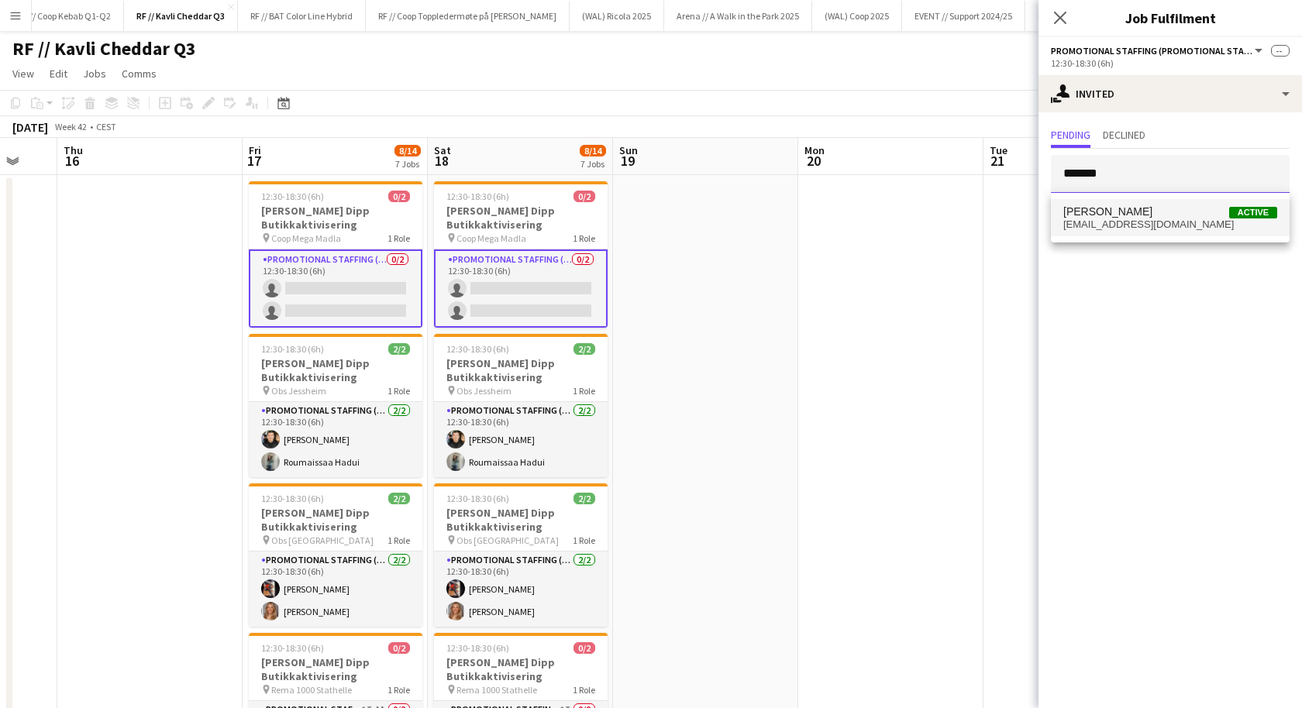
type input "*******"
click at [1118, 221] on span "sveinallj@gmail.com" at bounding box center [1170, 225] width 214 height 12
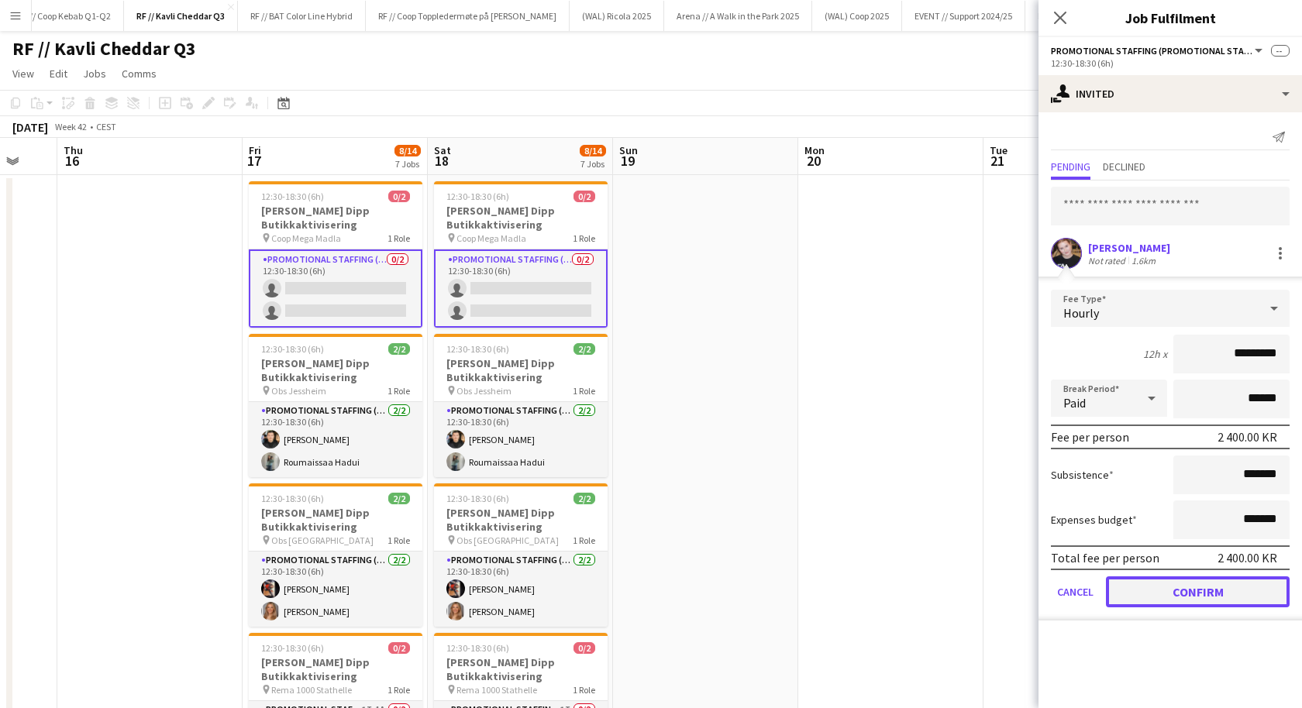
click at [1153, 586] on button "Confirm" at bounding box center [1198, 592] width 184 height 31
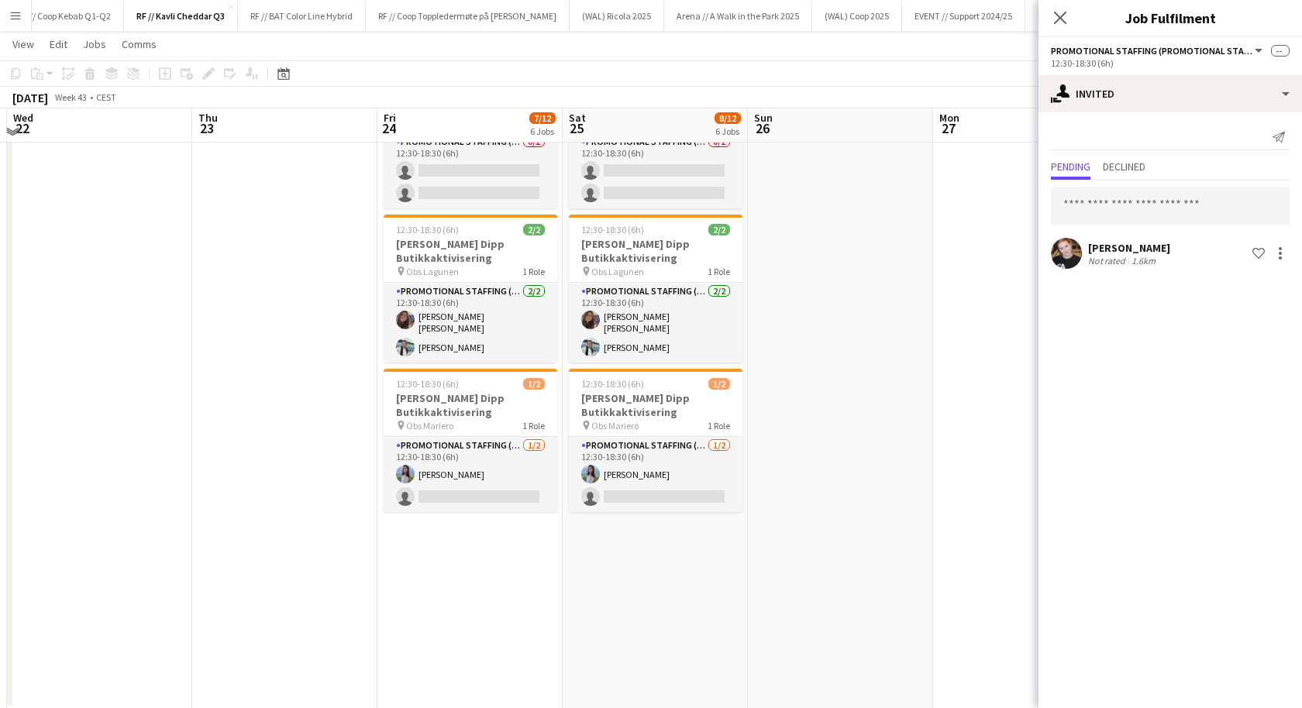
scroll to position [564, 0]
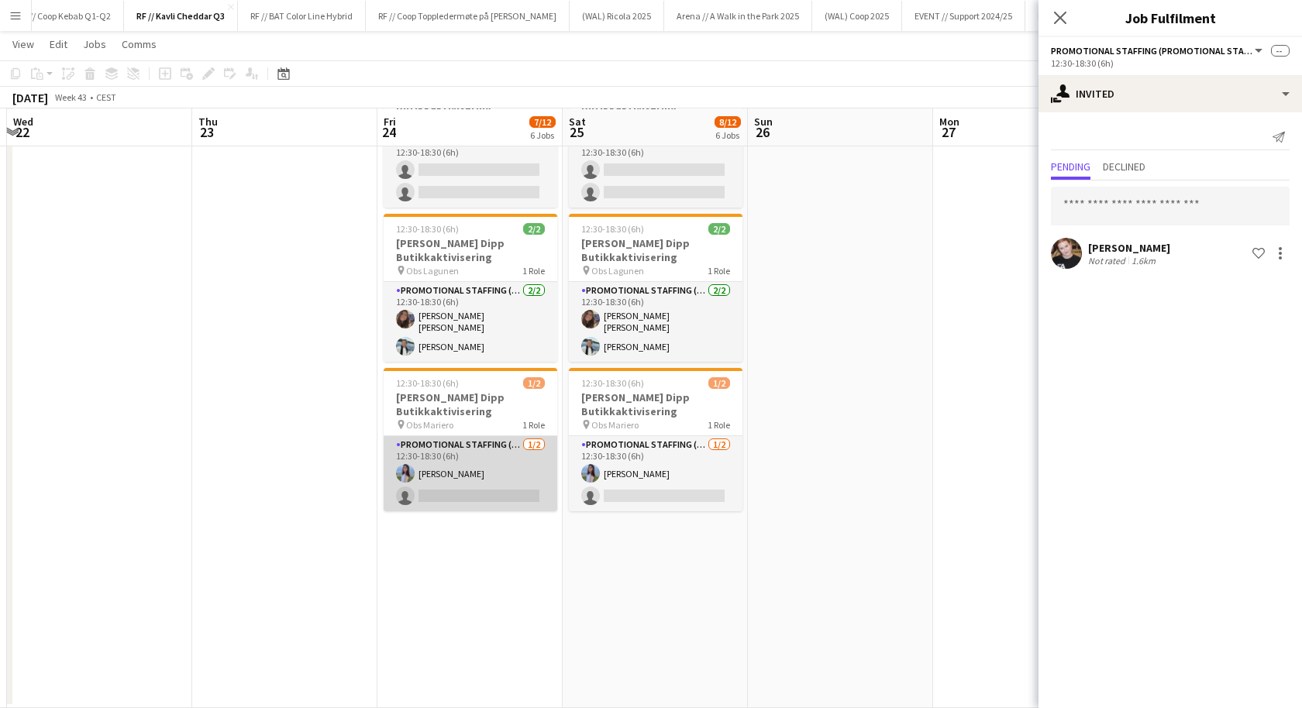
click at [519, 484] on app-card-role "Promotional Staffing (Promotional Staff) 1/2 12:30-18:30 (6h) Maren Gangsøy sin…" at bounding box center [471, 473] width 174 height 75
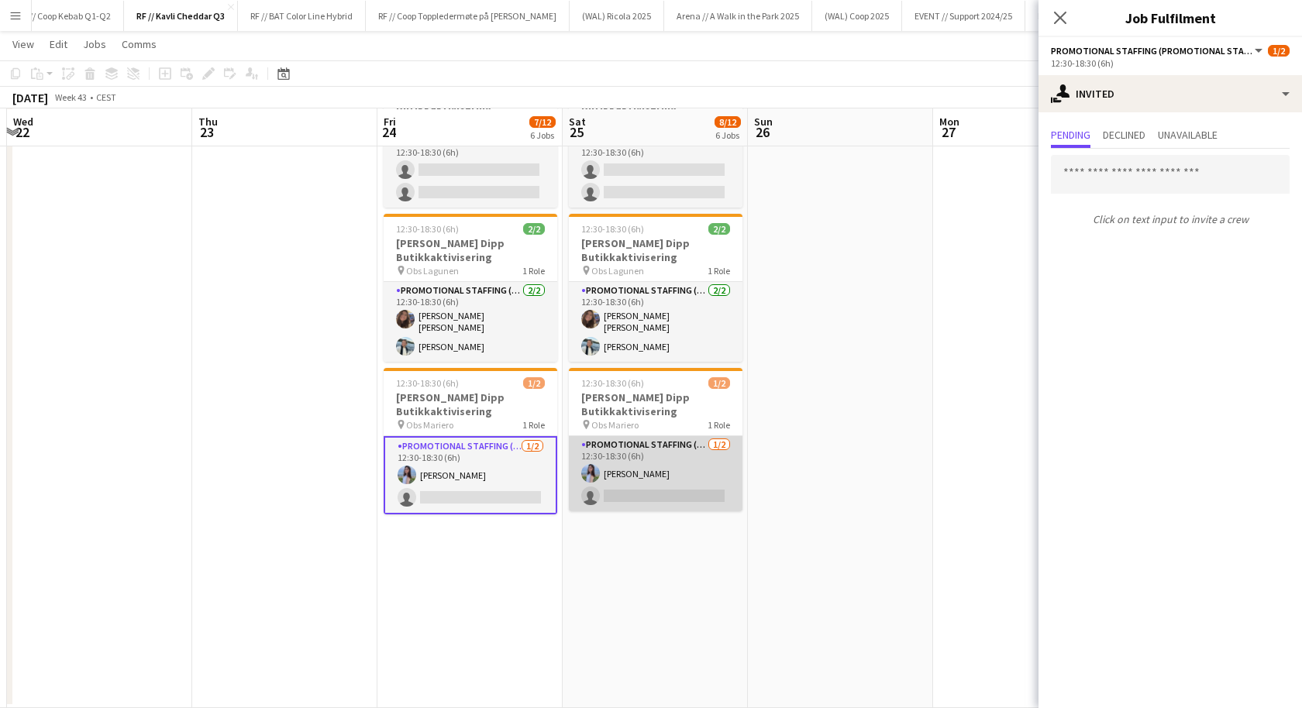
click at [637, 482] on app-card-role "Promotional Staffing (Promotional Staff) 1/2 12:30-18:30 (6h) Maren Gangsøy sin…" at bounding box center [656, 473] width 174 height 75
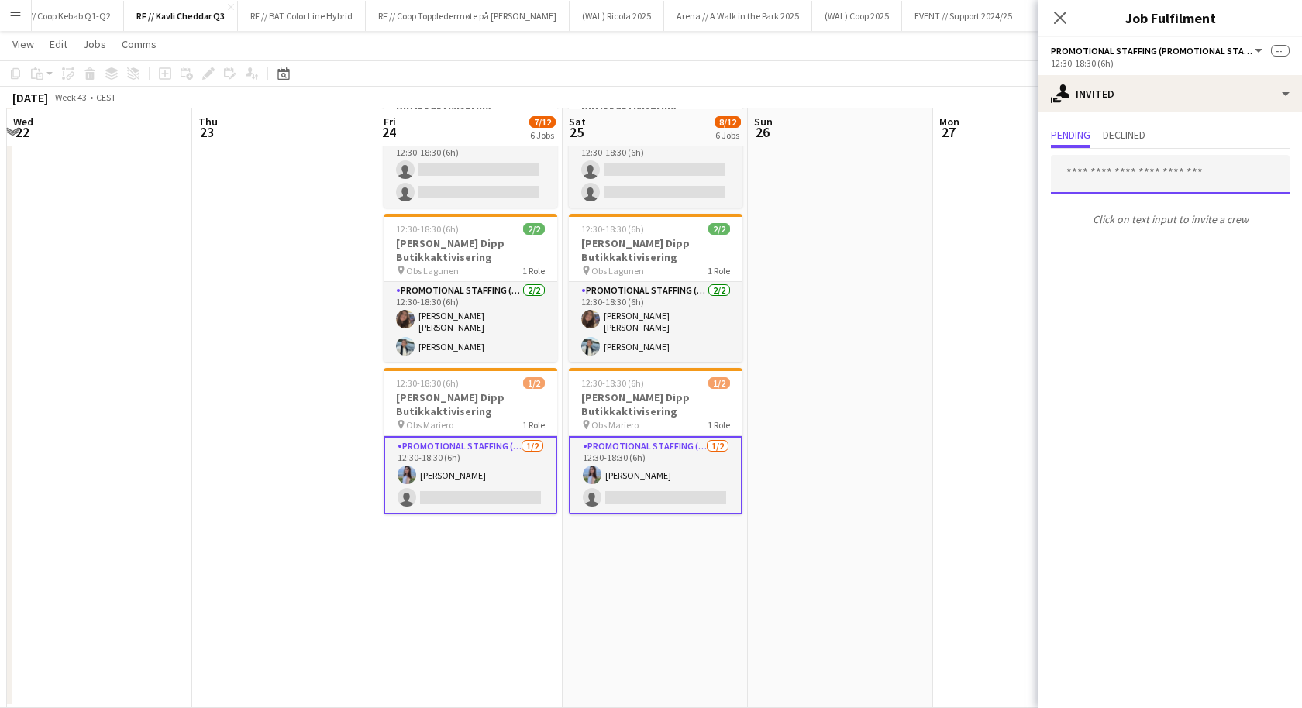
click at [1107, 179] on input "text" at bounding box center [1170, 174] width 239 height 39
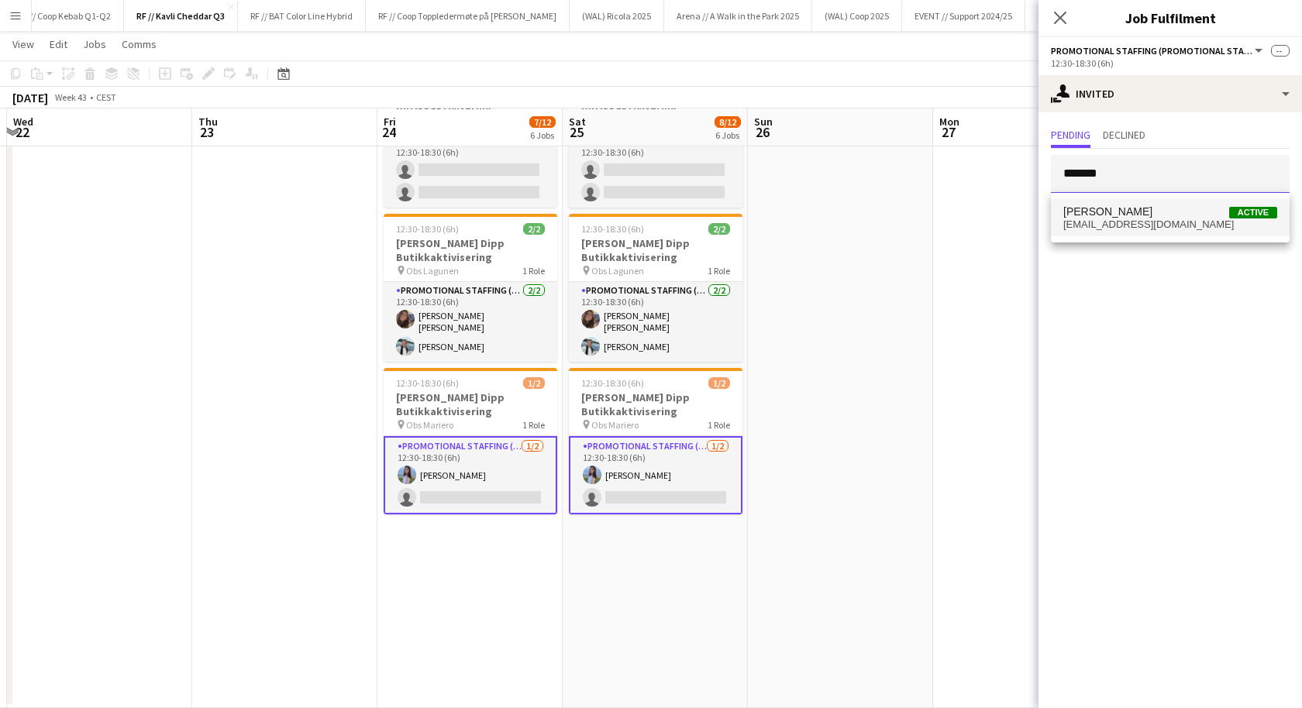
type input "*******"
click at [1140, 222] on span "sveinallj@gmail.com" at bounding box center [1170, 225] width 214 height 12
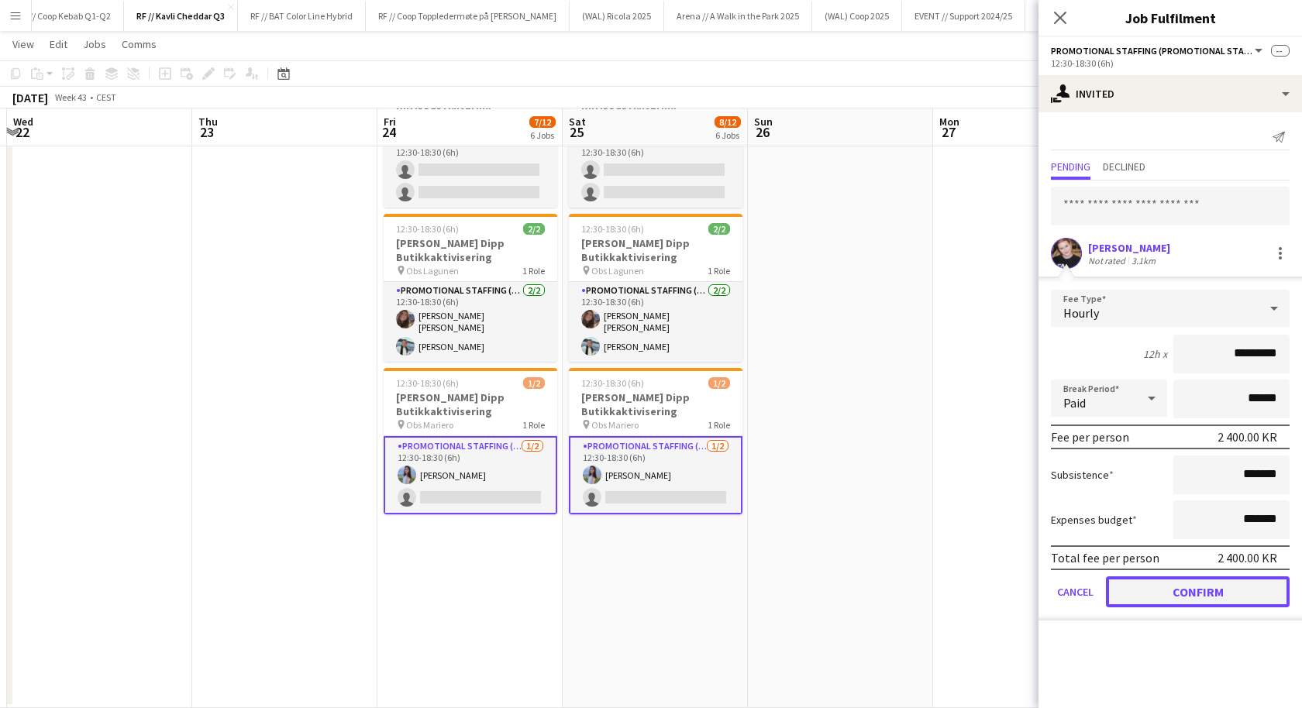
click at [1164, 592] on button "Confirm" at bounding box center [1198, 592] width 184 height 31
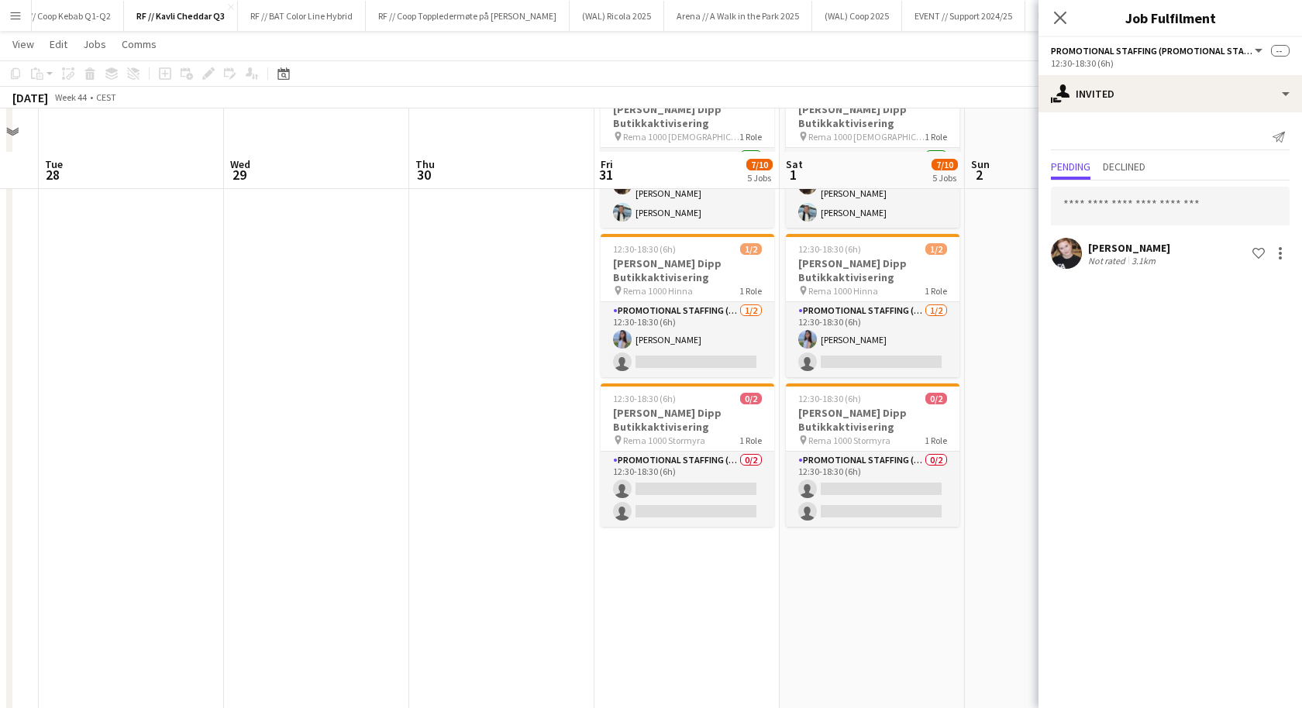
scroll to position [370, 0]
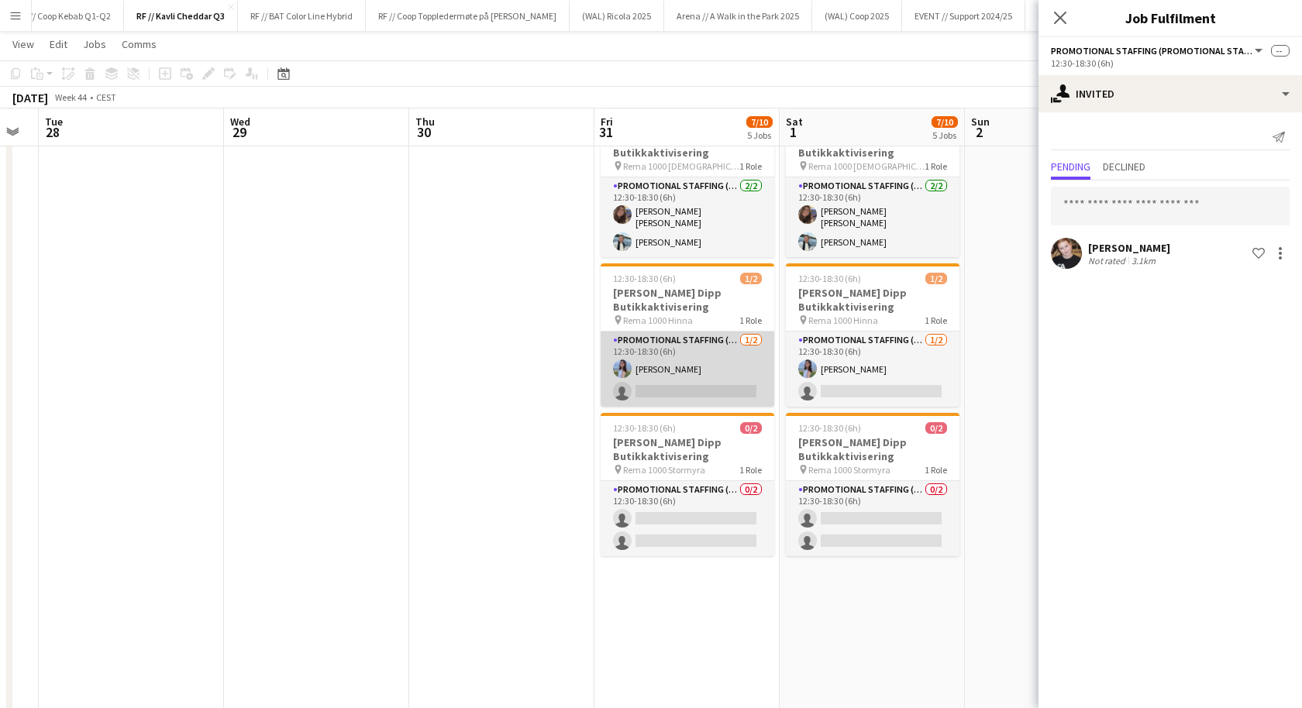
click at [701, 374] on app-card-role "Promotional Staffing (Promotional Staff) 1/2 12:30-18:30 (6h) Maren Gangsøy sin…" at bounding box center [688, 369] width 174 height 75
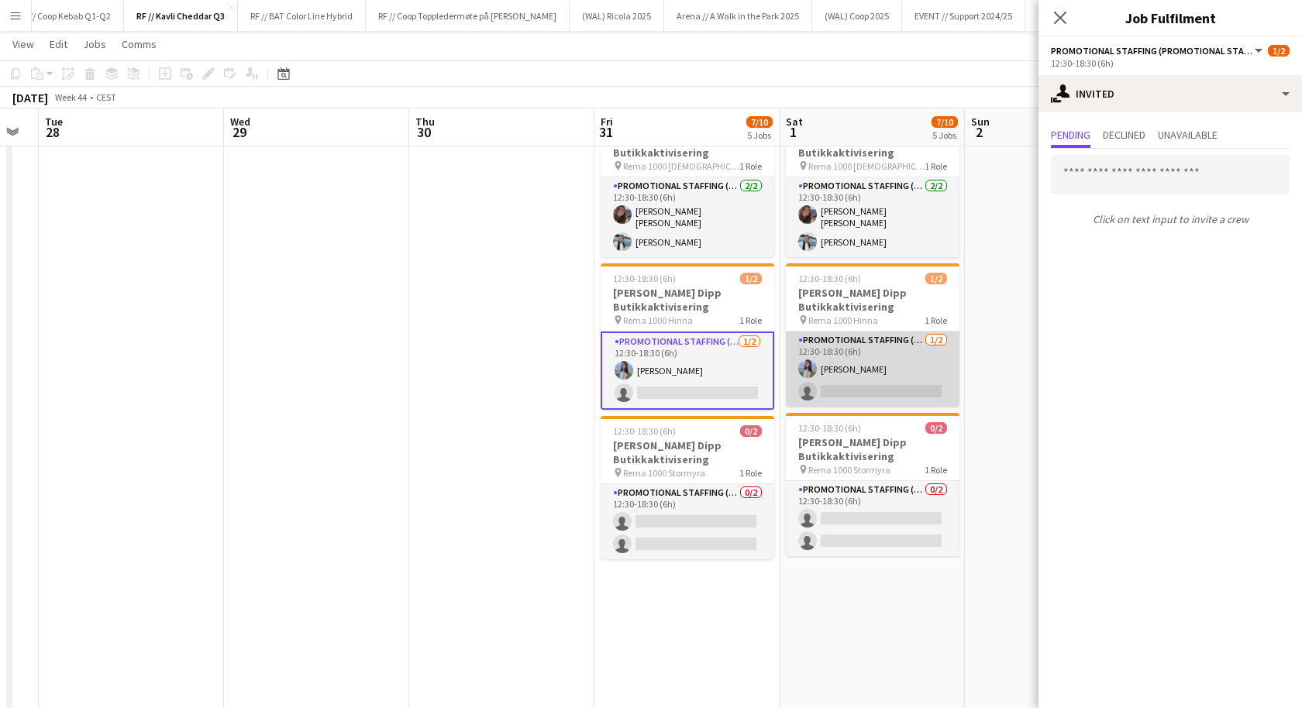
click at [834, 382] on app-card-role "Promotional Staffing (Promotional Staff) 1/2 12:30-18:30 (6h) Maren Gangsøy sin…" at bounding box center [873, 369] width 174 height 75
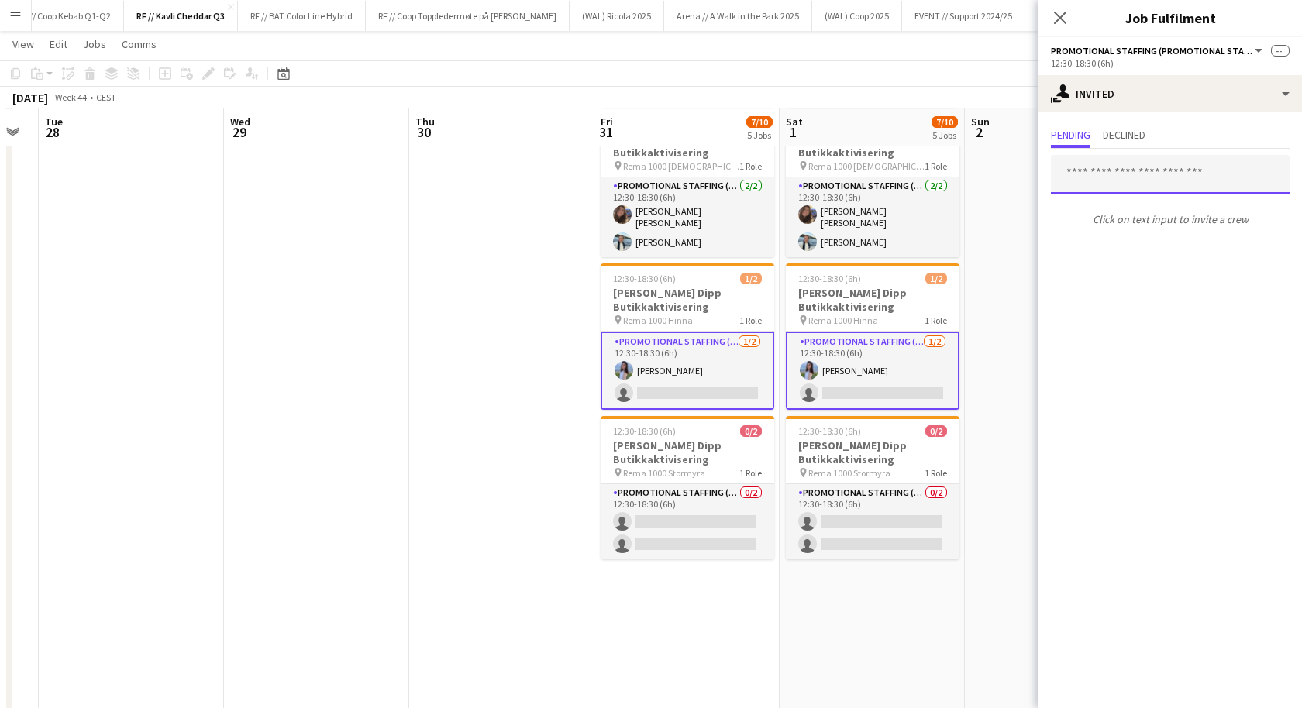
click at [1083, 177] on input "text" at bounding box center [1170, 174] width 239 height 39
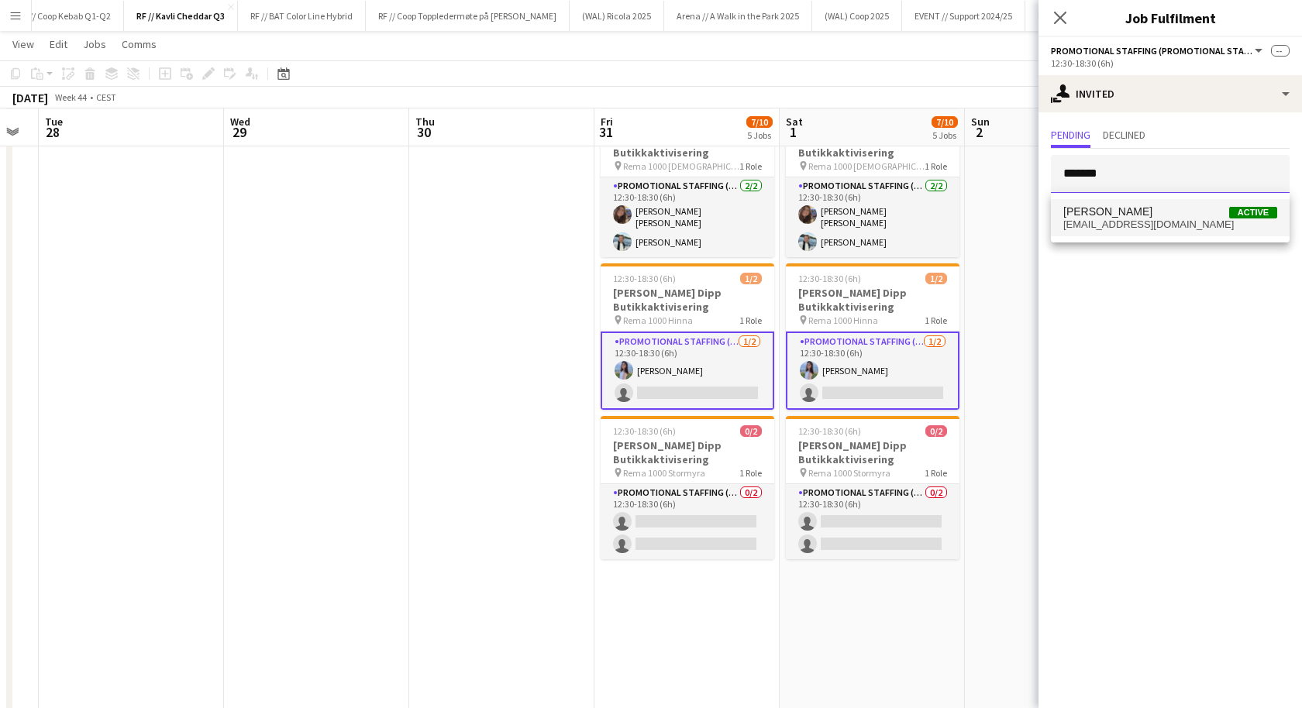
type input "*******"
click at [1106, 210] on span "Johanna Sveinall" at bounding box center [1107, 211] width 89 height 13
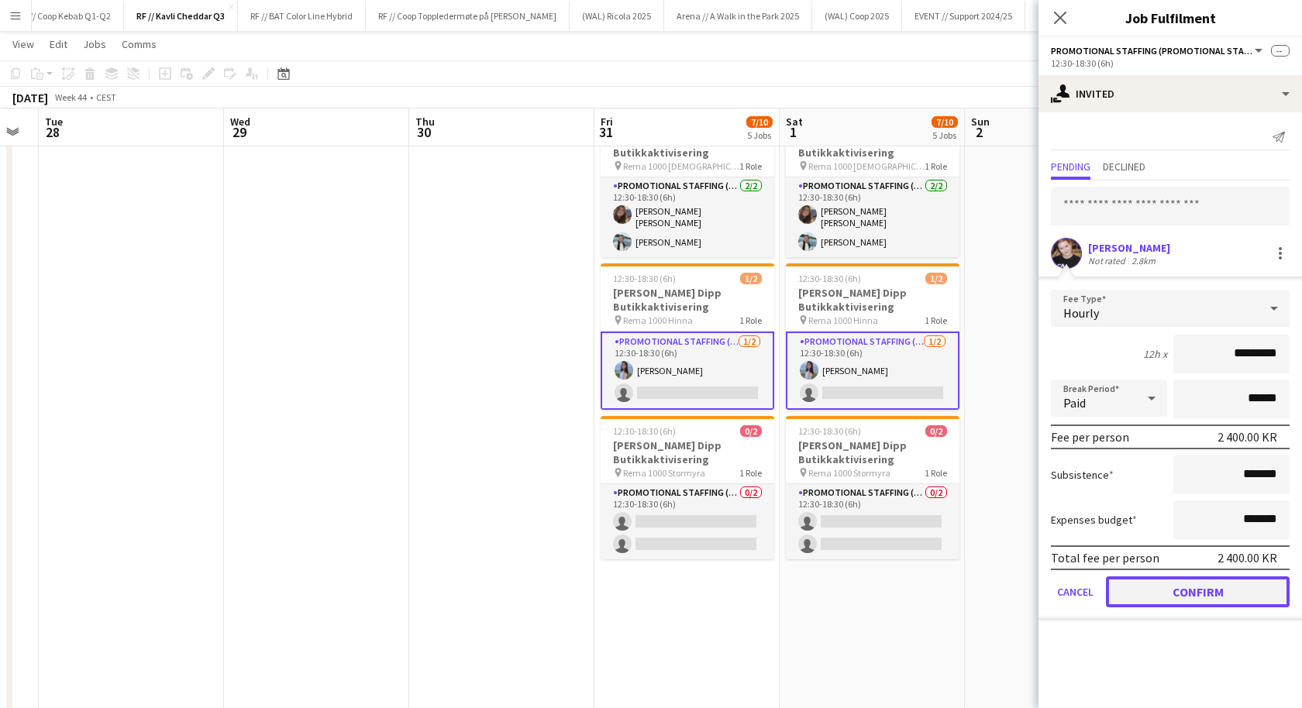
click at [1183, 584] on button "Confirm" at bounding box center [1198, 592] width 184 height 31
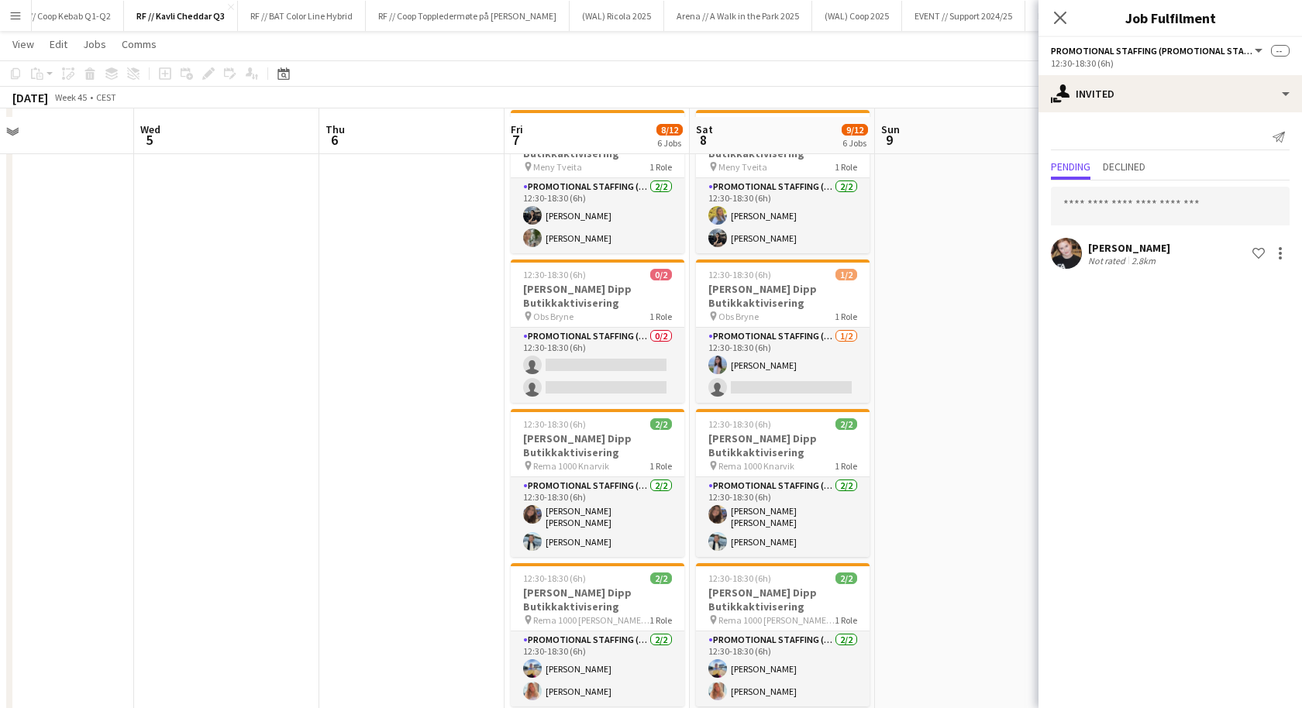
scroll to position [60, 0]
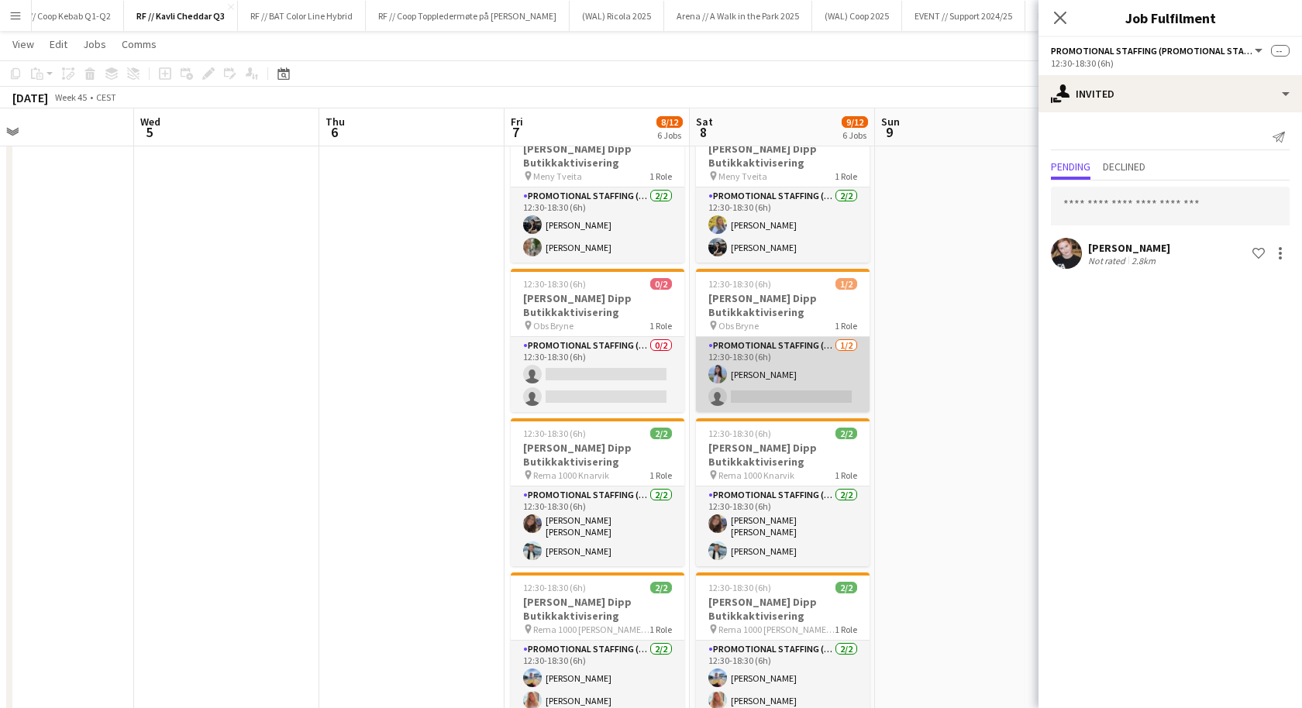
click at [782, 383] on app-card-role "Promotional Staffing (Promotional Staff) 1/2 12:30-18:30 (6h) Maren Gangsøy sin…" at bounding box center [783, 374] width 174 height 75
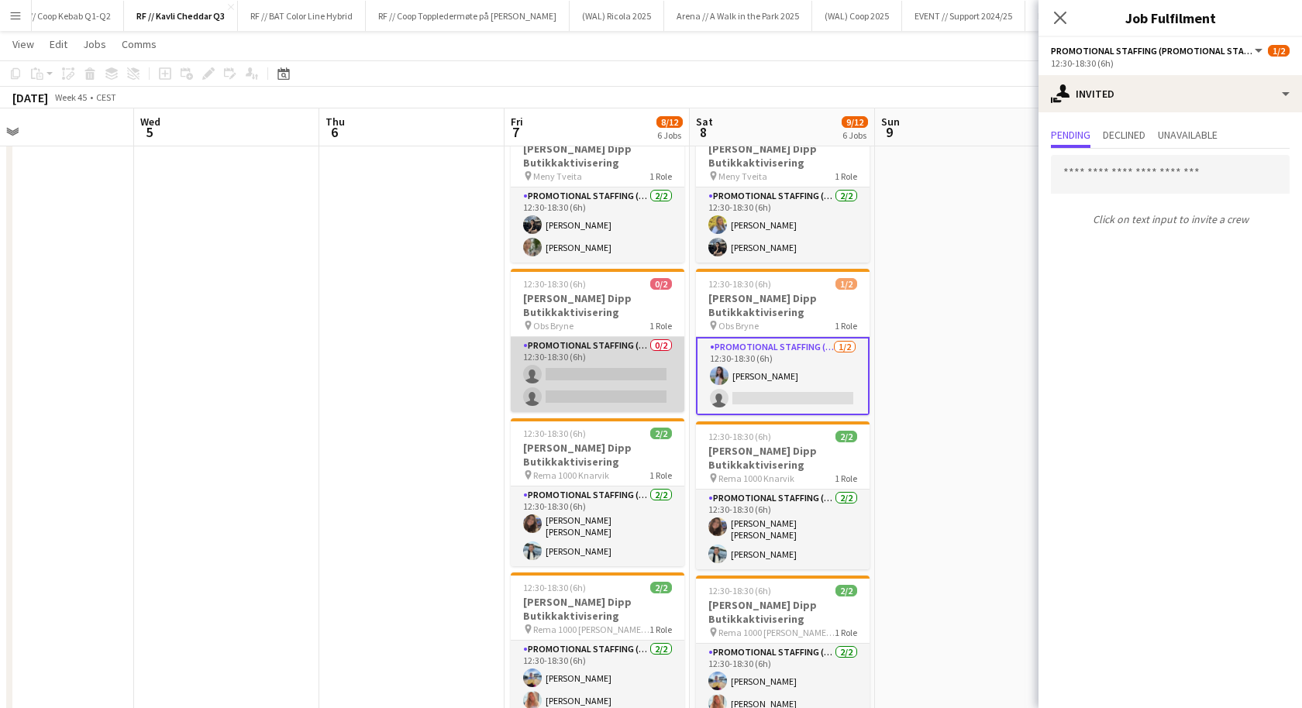
click at [629, 396] on app-card-role "Promotional Staffing (Promotional Staff) 0/2 12:30-18:30 (6h) single-neutral-ac…" at bounding box center [598, 374] width 174 height 75
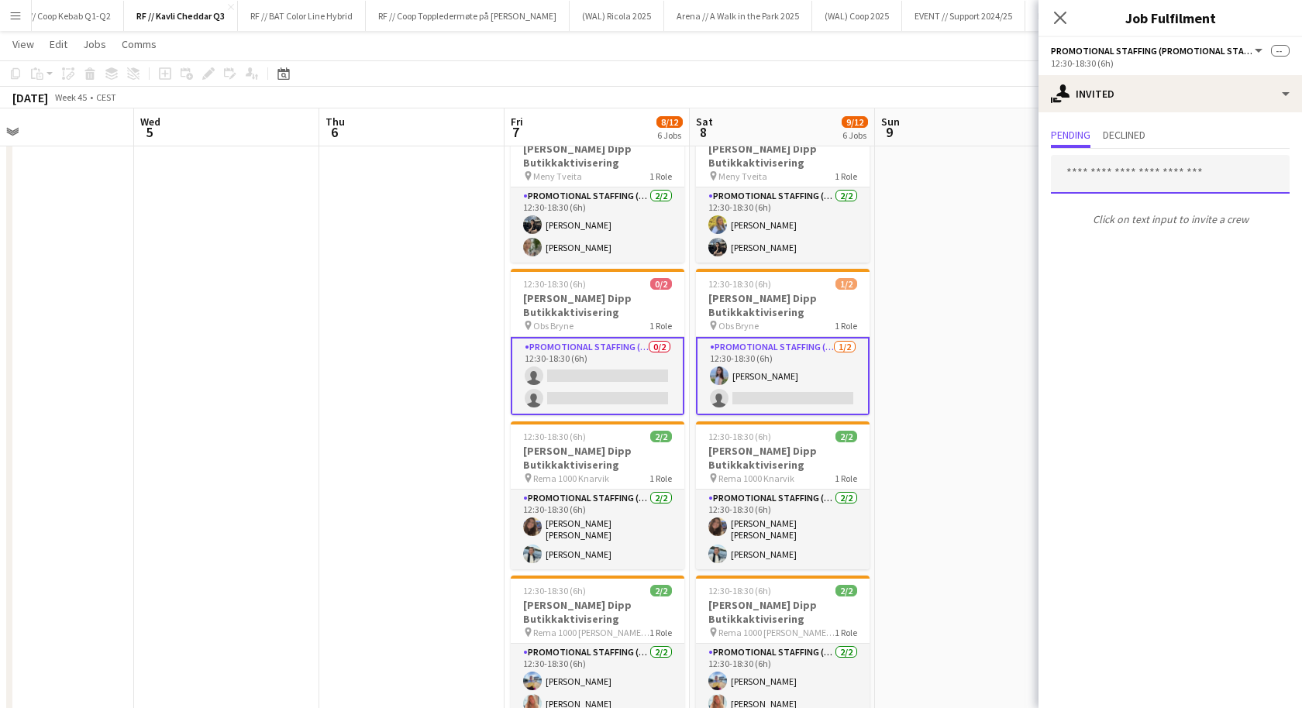
click at [1115, 158] on input "text" at bounding box center [1170, 174] width 239 height 39
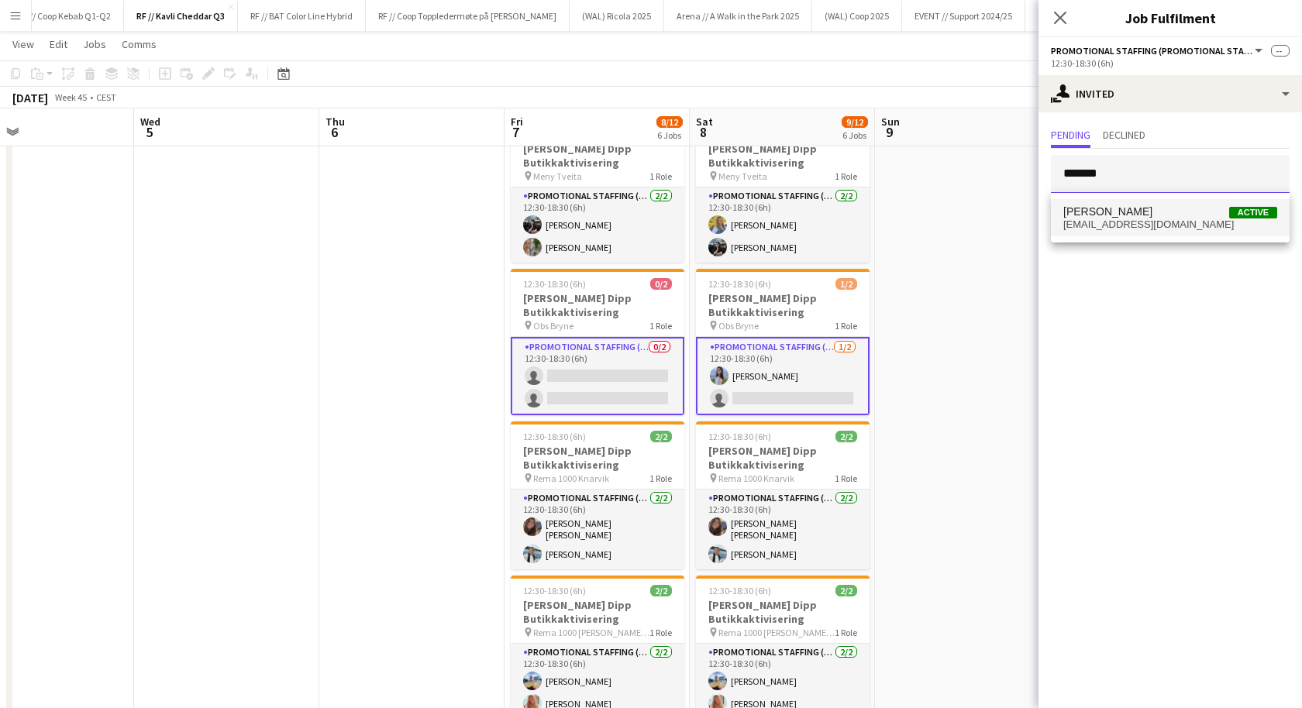
type input "*******"
click at [1132, 208] on span "Johanna Sveinall" at bounding box center [1107, 211] width 89 height 13
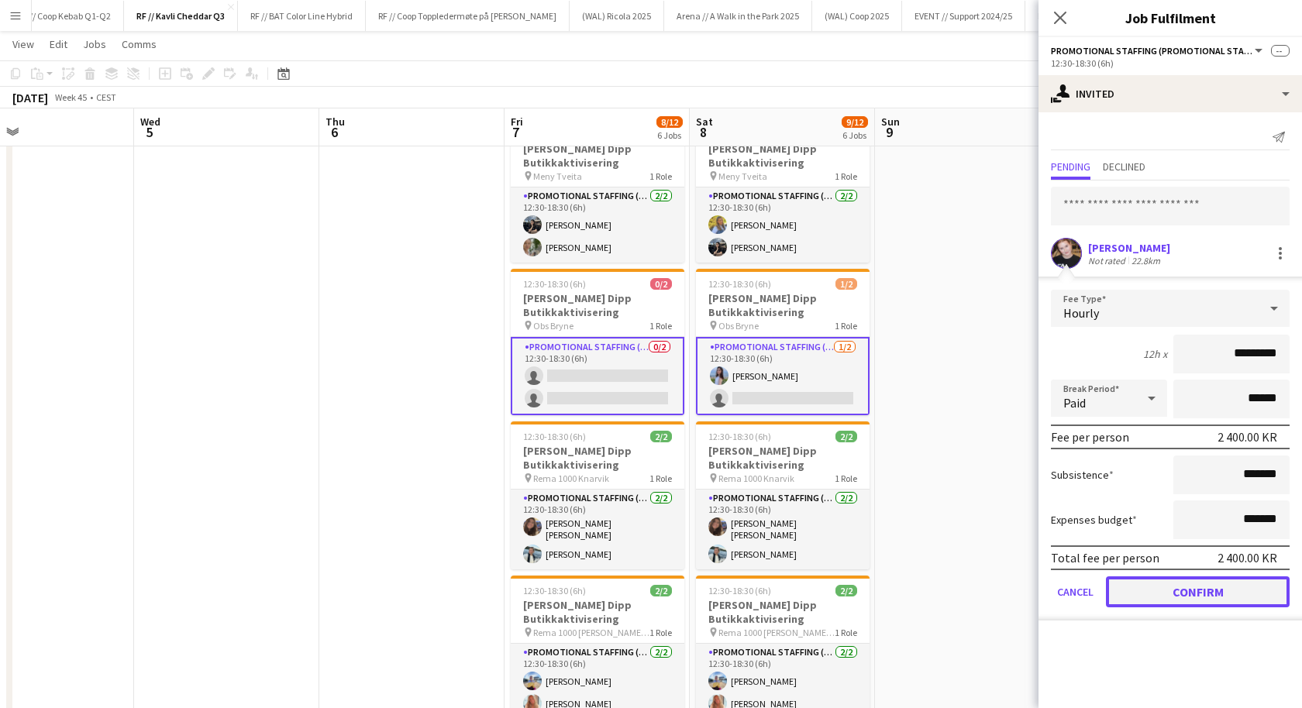
click at [1170, 580] on button "Confirm" at bounding box center [1198, 592] width 184 height 31
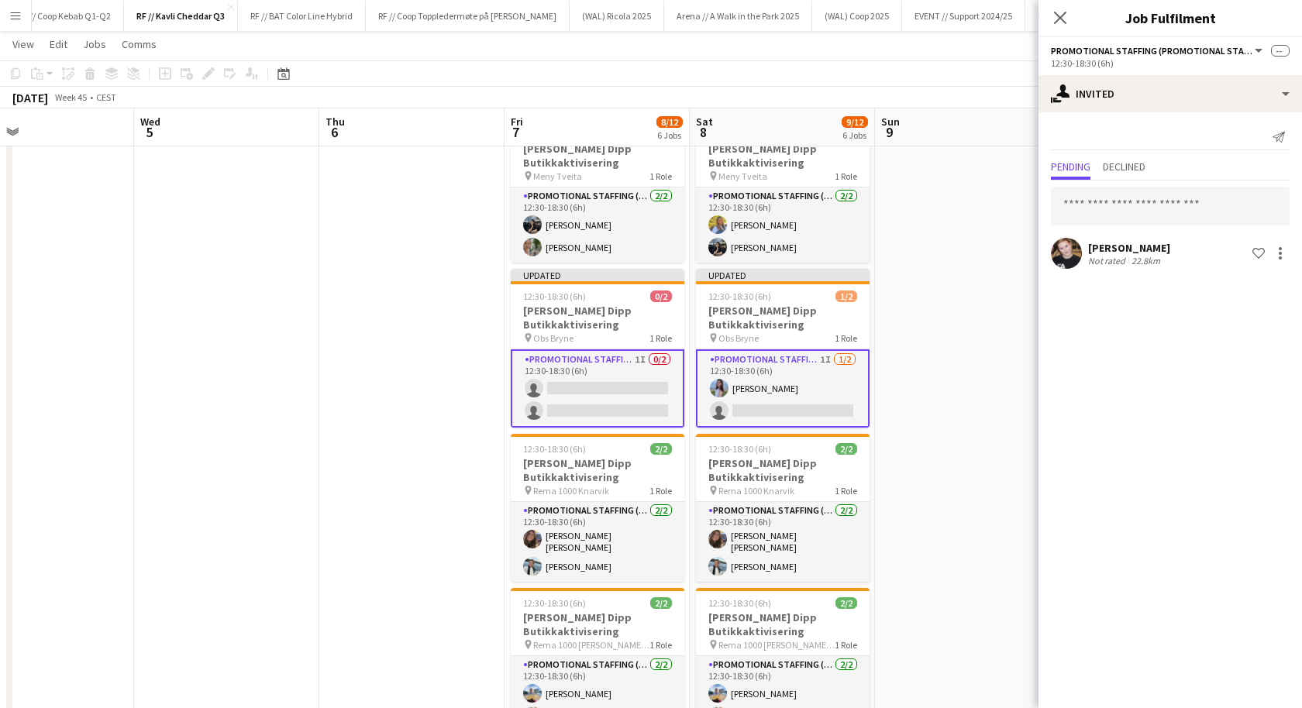
click at [941, 405] on app-date-cell at bounding box center [967, 662] width 185 height 1099
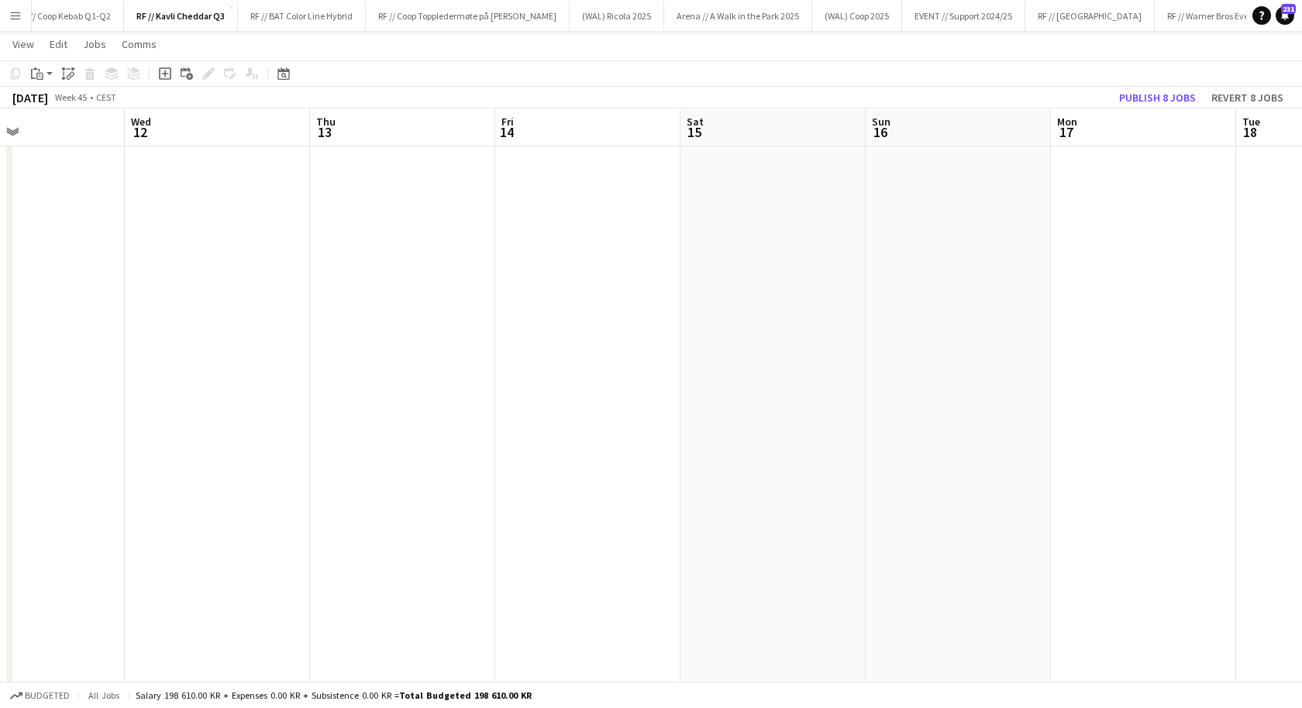
scroll to position [0, 748]
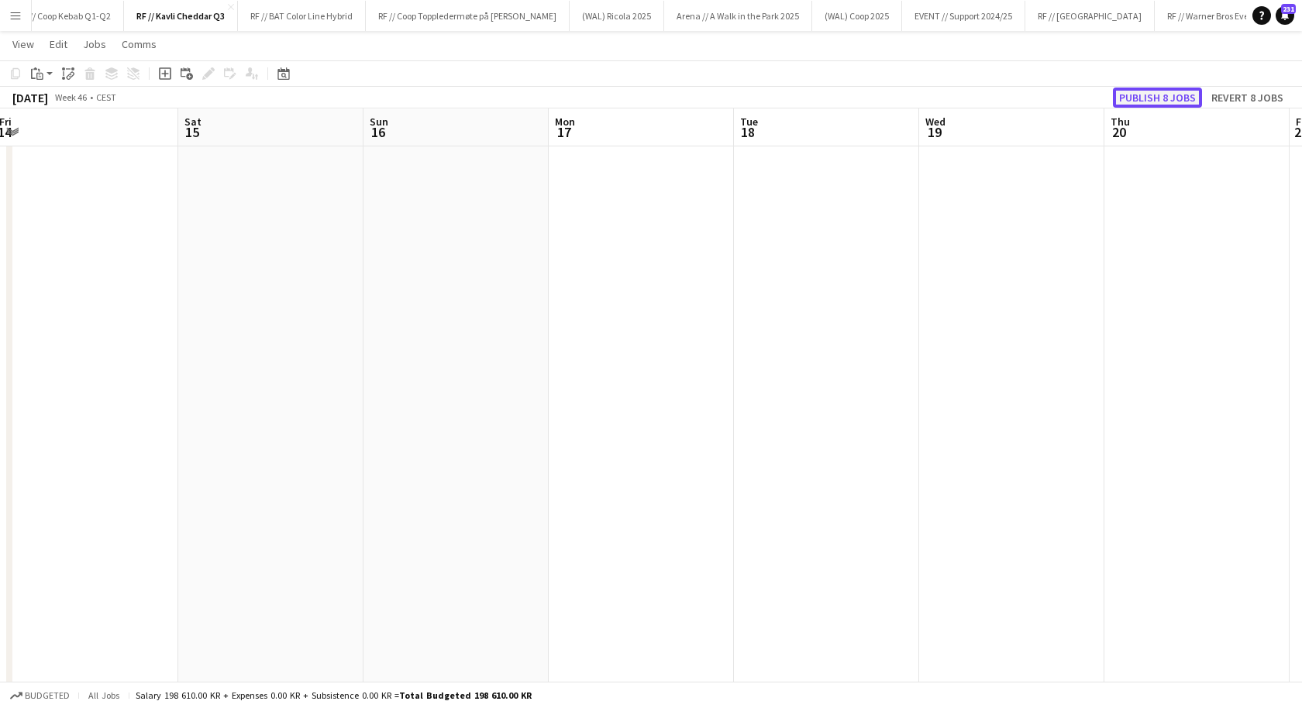
click at [1174, 101] on button "Publish 8 jobs" at bounding box center [1157, 98] width 89 height 20
click at [184, 19] on button "RF // Kavli Cheddar Q3 Close" at bounding box center [181, 16] width 114 height 30
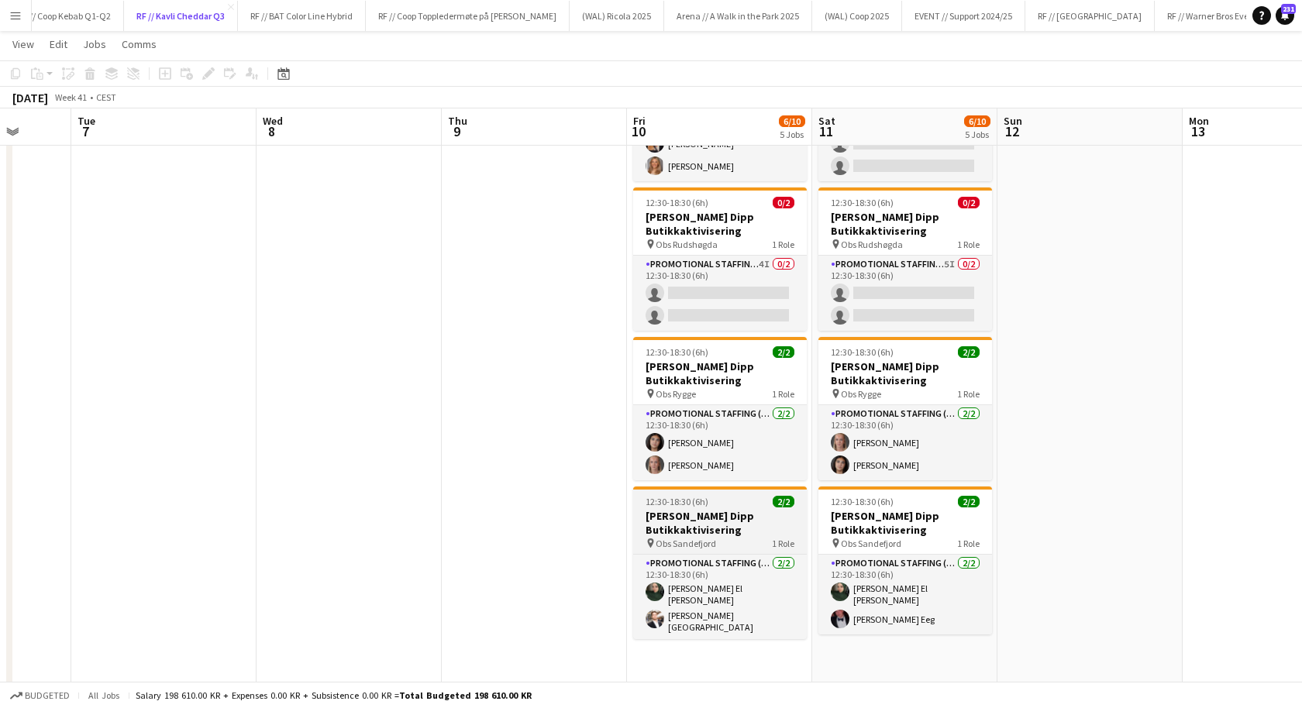
scroll to position [289, 0]
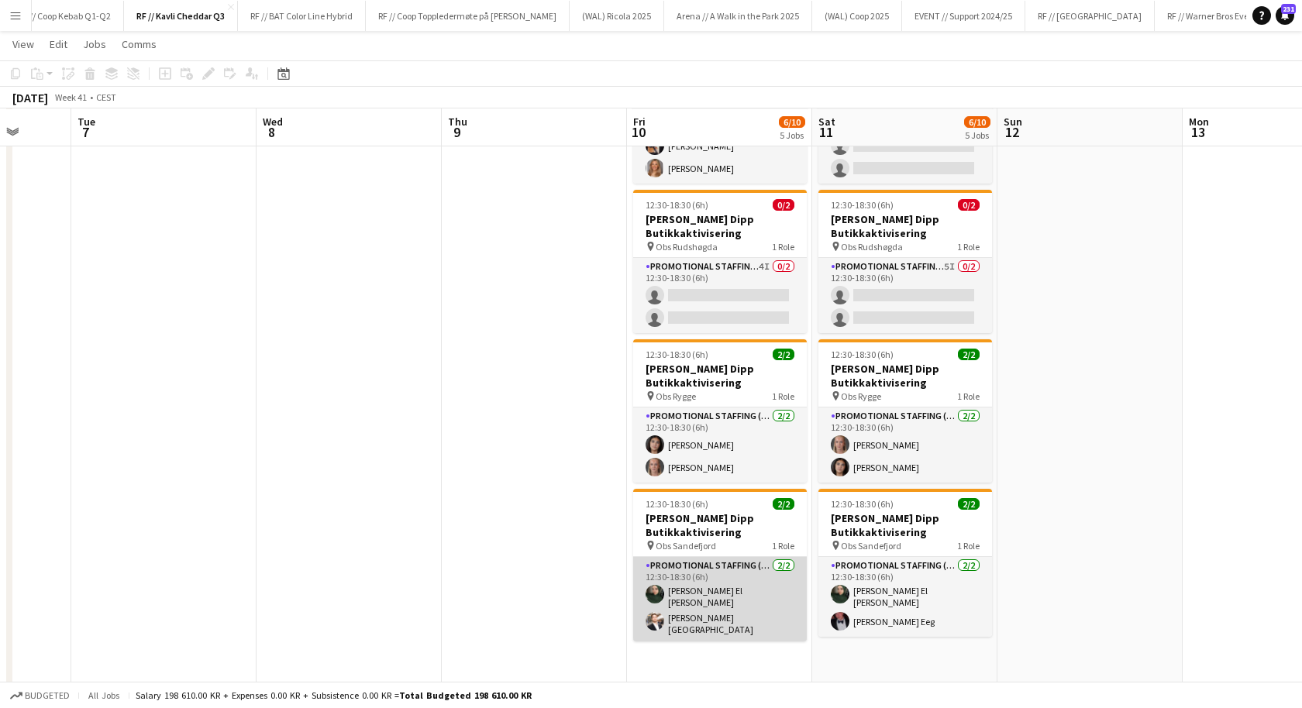
click at [754, 586] on app-card-role "Promotional Staffing (Promotional Staff) 2/2 12:30-18:30 (6h) Nawal El Baraka H…" at bounding box center [720, 599] width 174 height 84
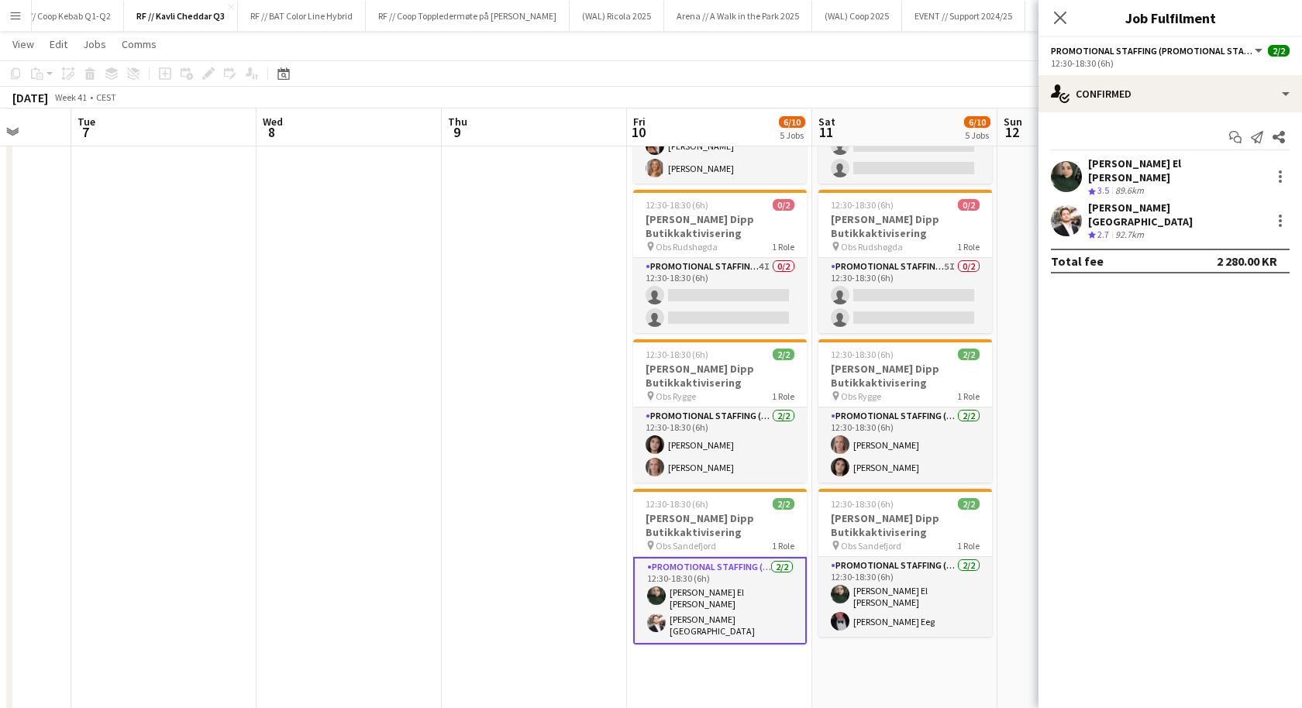
click at [1098, 184] on span "3.5" at bounding box center [1103, 190] width 12 height 12
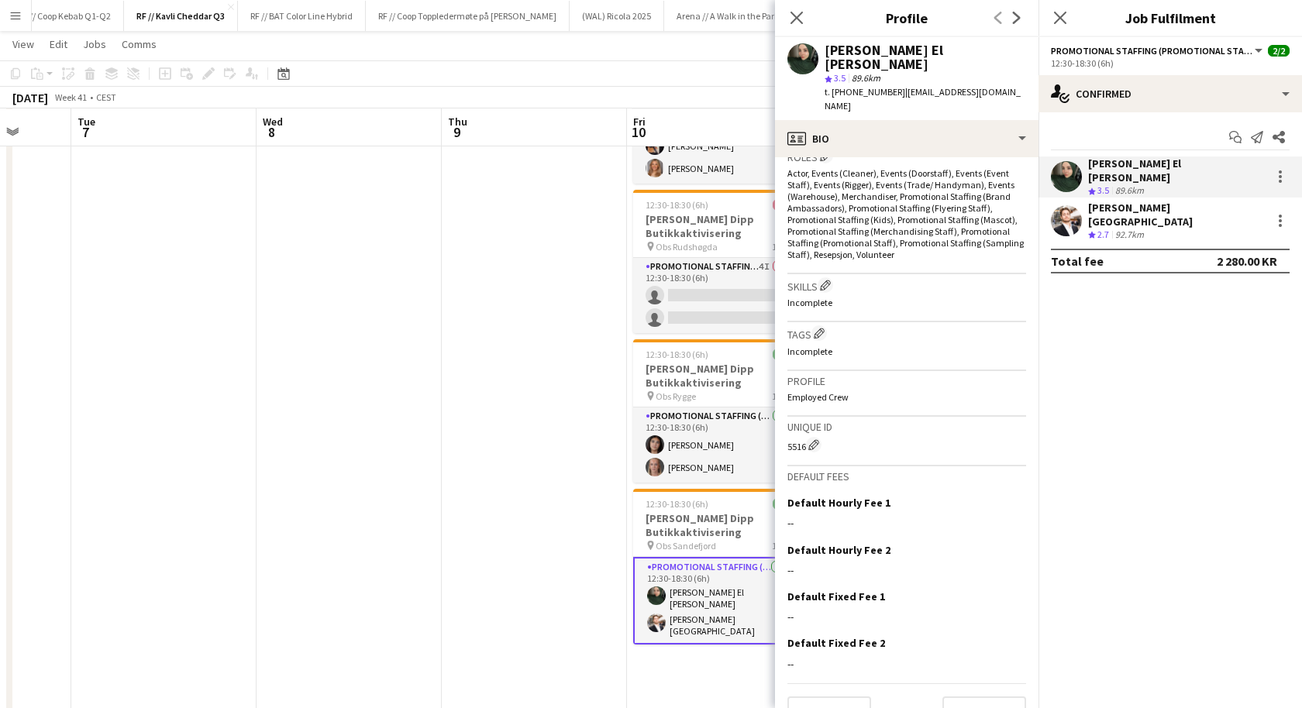
scroll to position [514, 0]
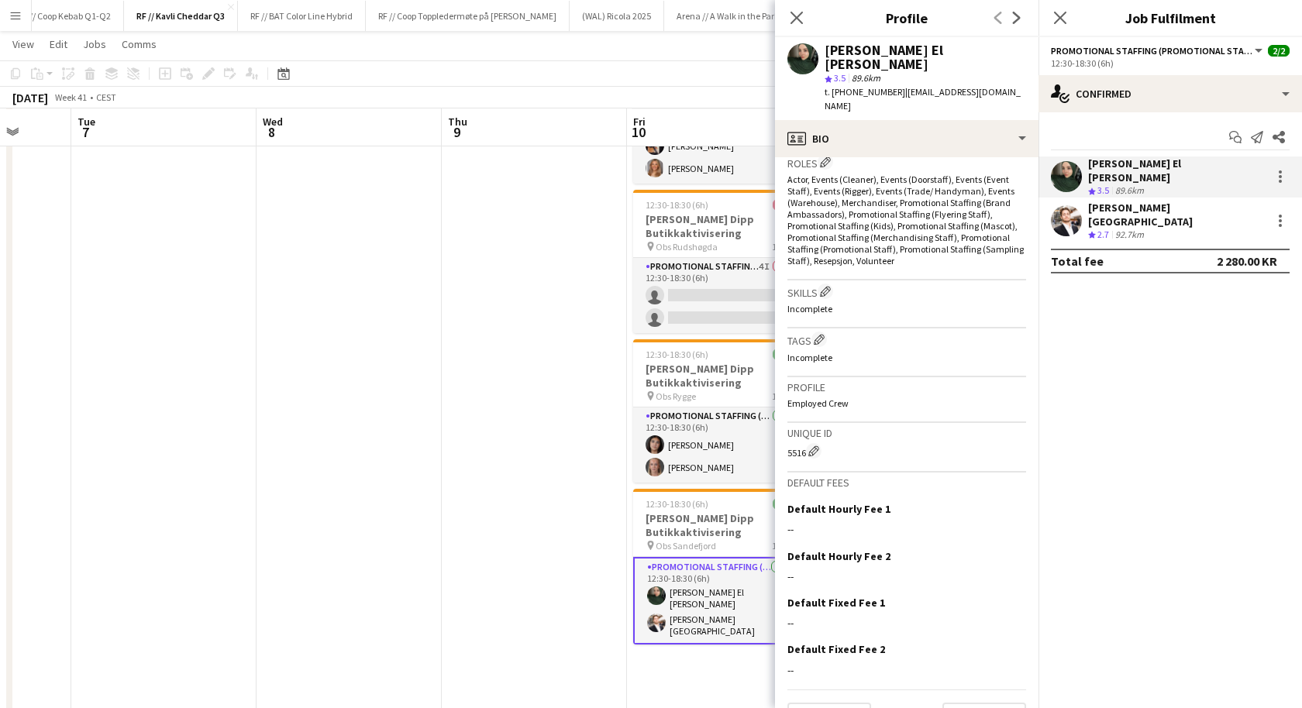
click at [531, 577] on app-date-cell at bounding box center [534, 352] width 185 height 935
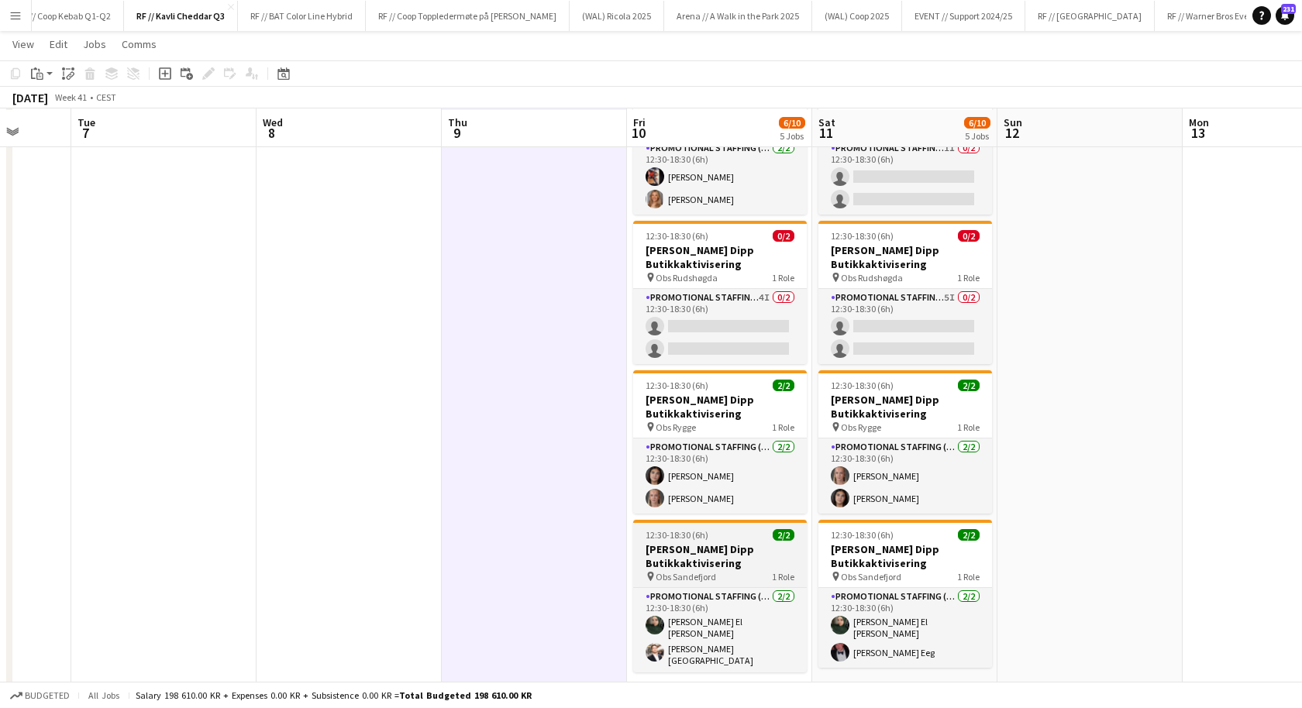
scroll to position [260, 0]
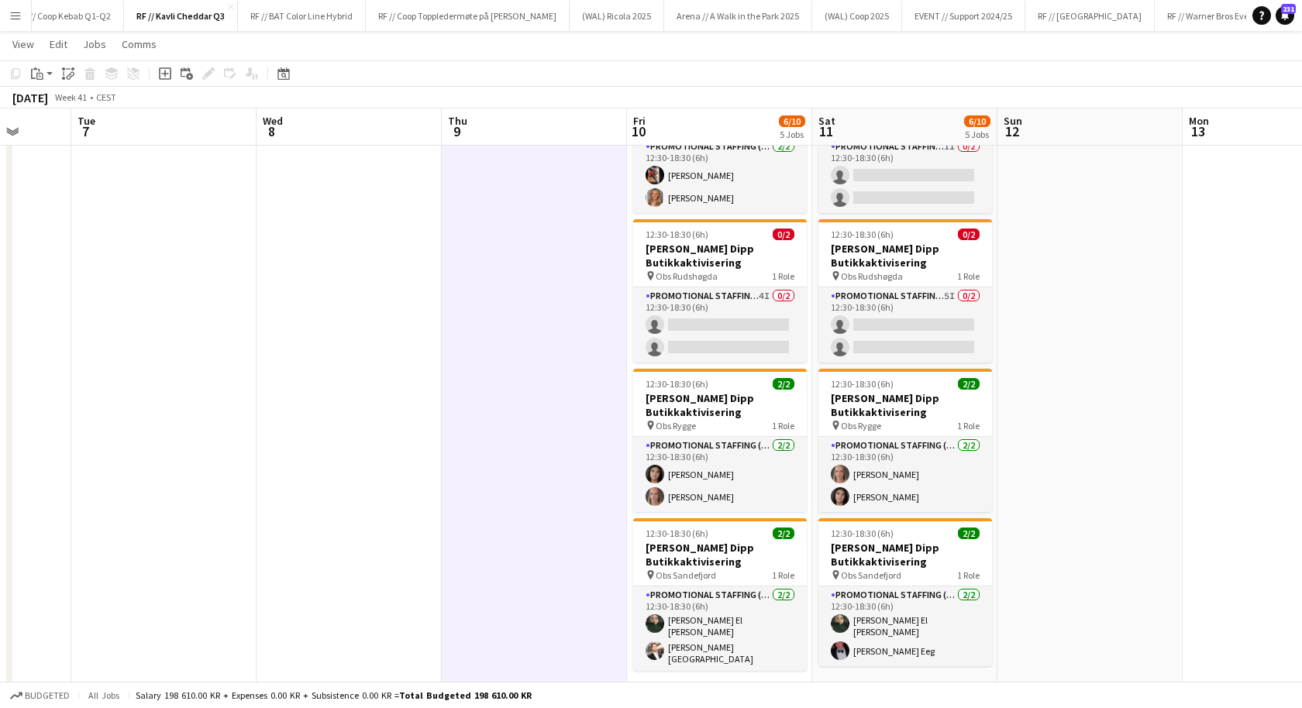
click at [473, 481] on app-date-cell at bounding box center [534, 381] width 185 height 935
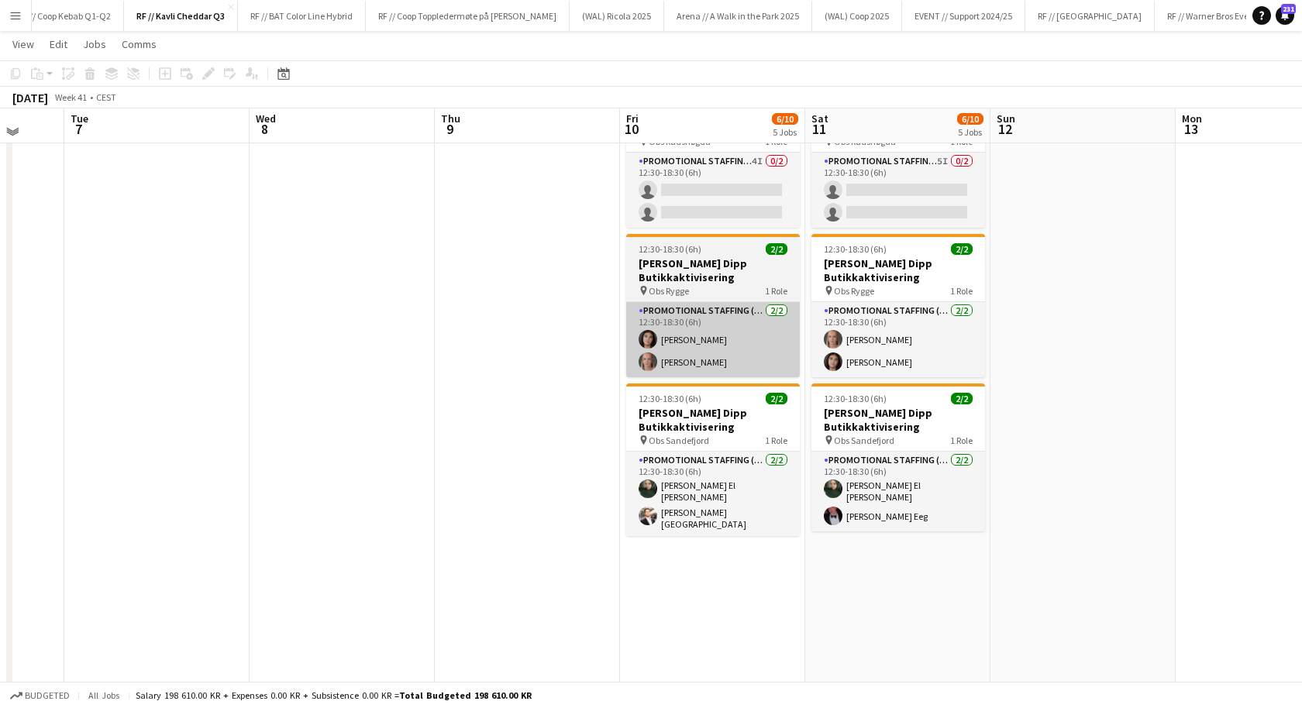
scroll to position [392, 0]
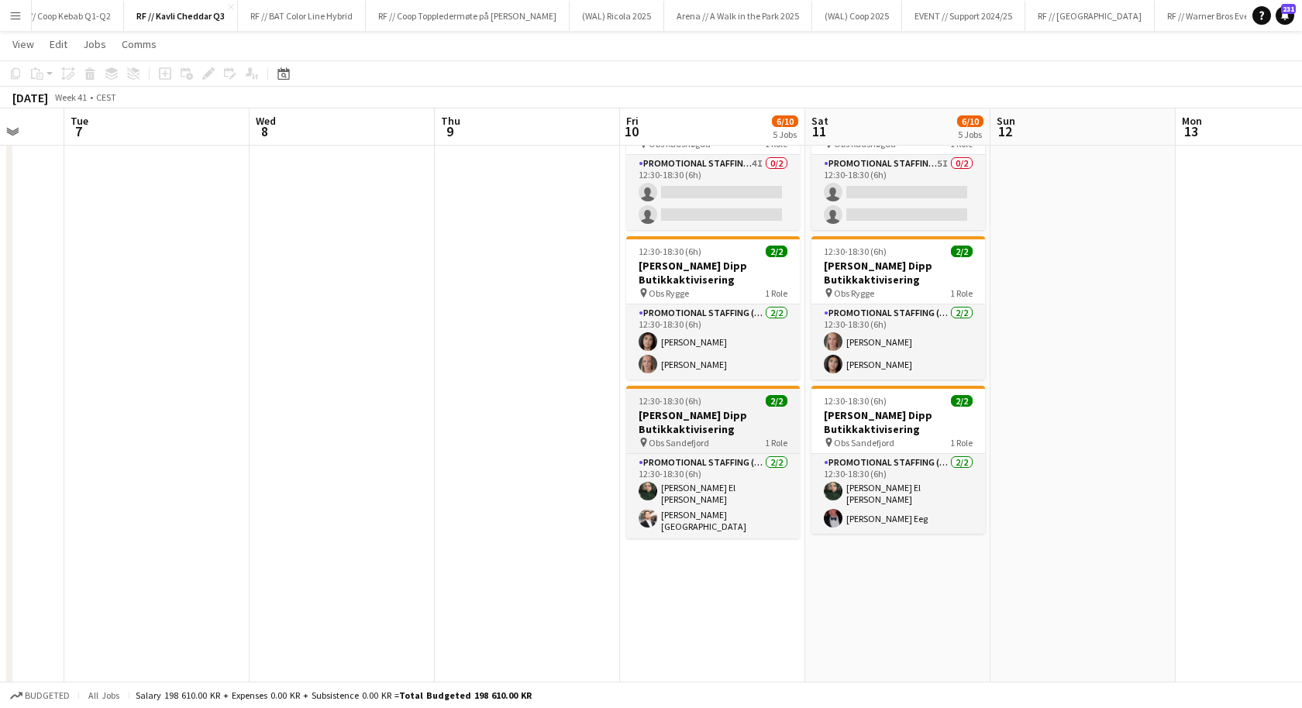
click at [668, 419] on h3 "[PERSON_NAME] Dipp Butikkaktivisering" at bounding box center [713, 422] width 174 height 28
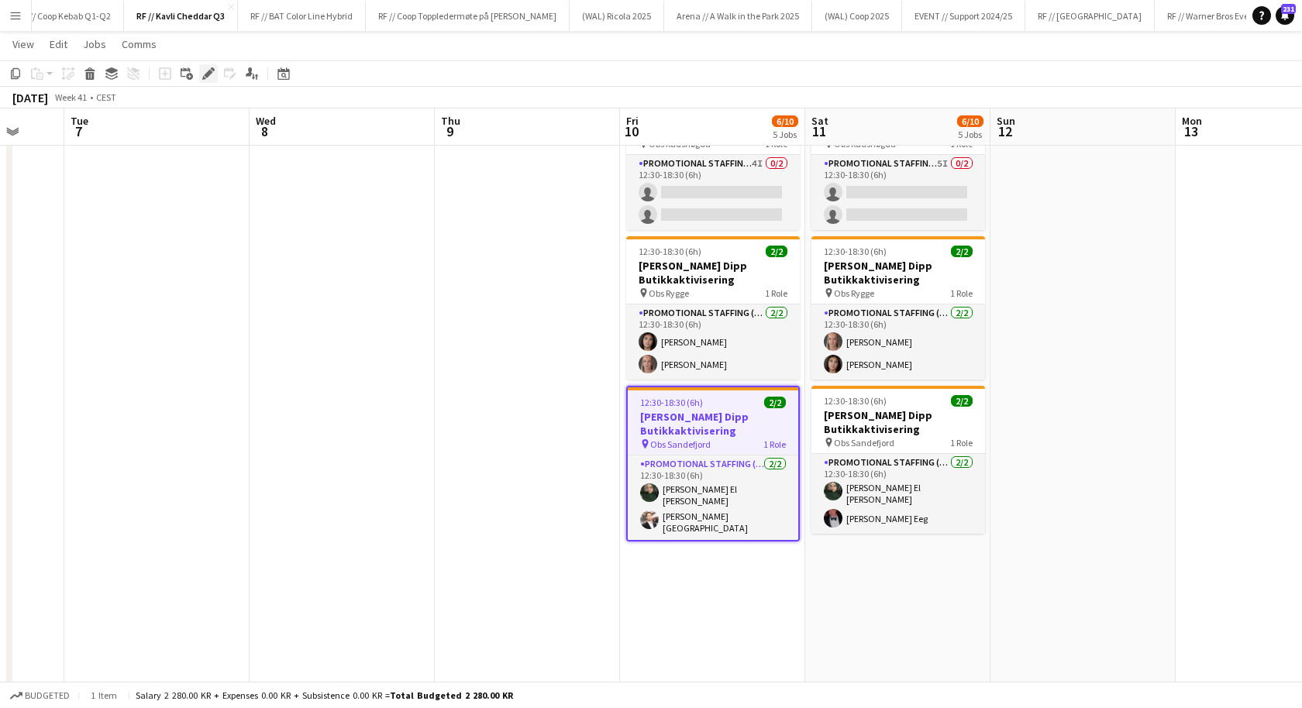
click at [210, 72] on icon at bounding box center [208, 74] width 9 height 9
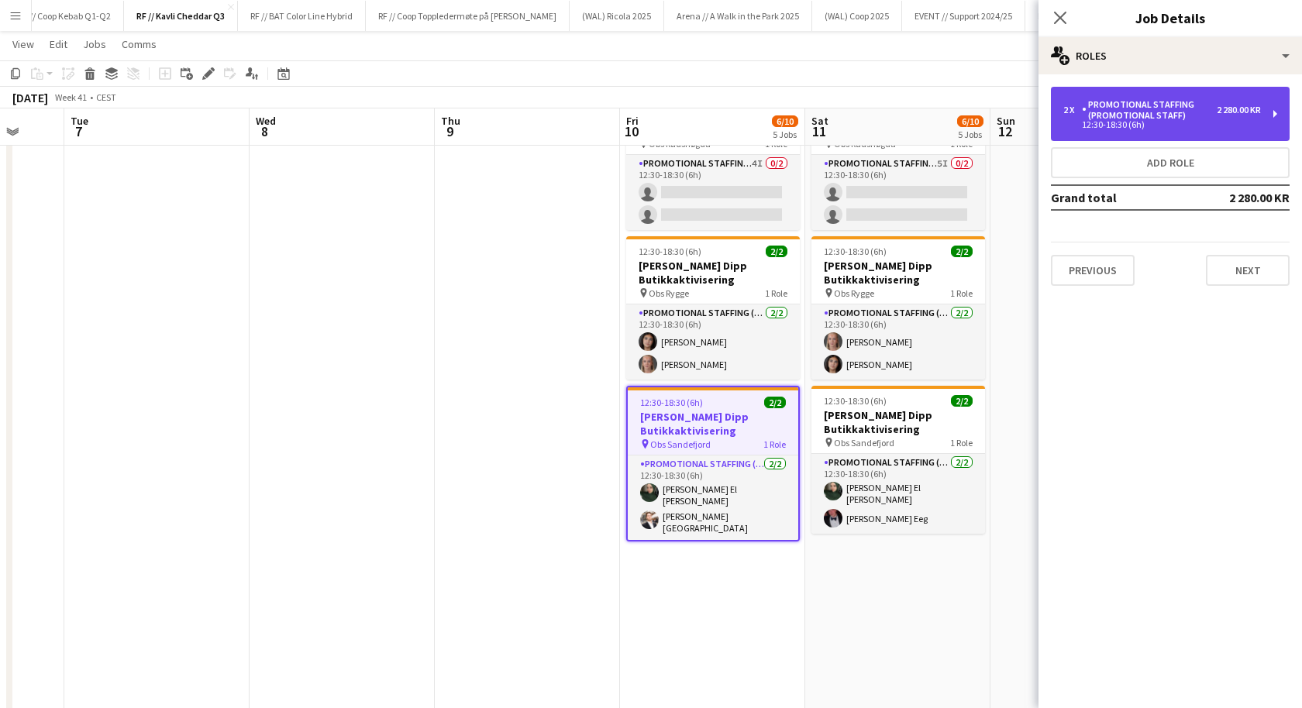
click at [1144, 127] on div "12:30-18:30 (6h)" at bounding box center [1162, 125] width 198 height 8
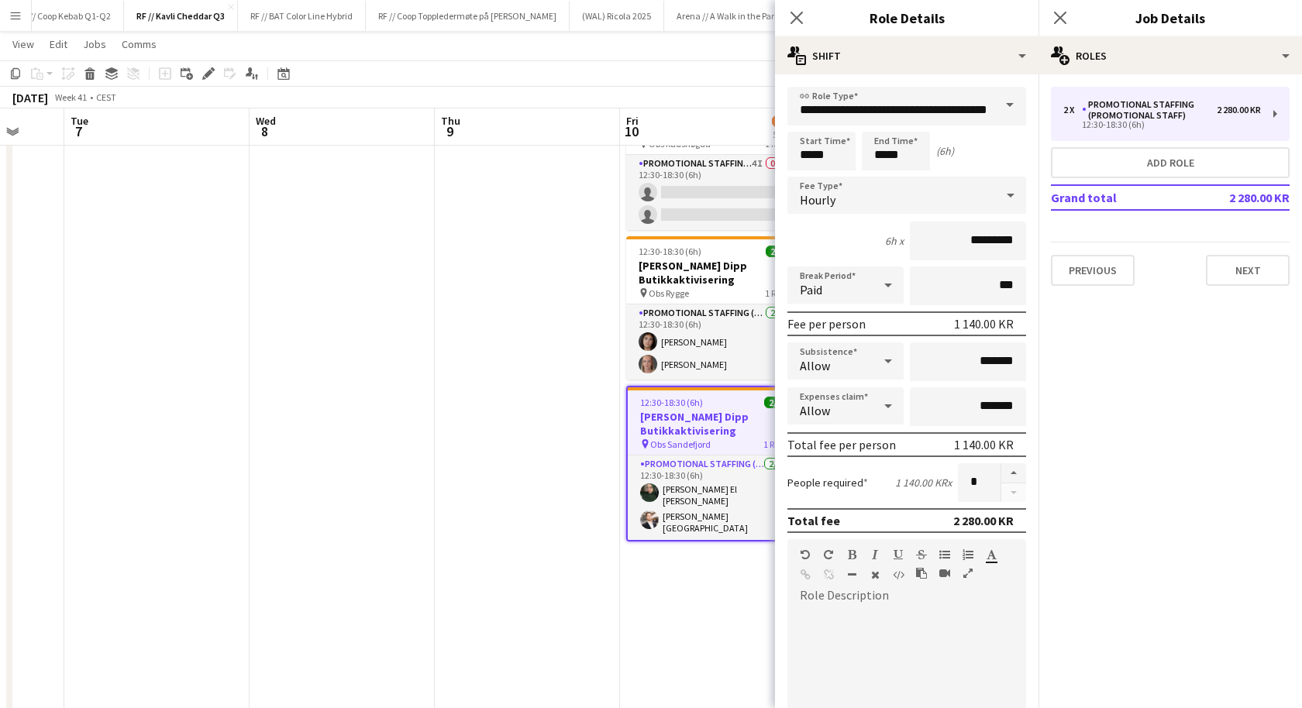
click at [471, 339] on app-date-cell at bounding box center [527, 324] width 185 height 1087
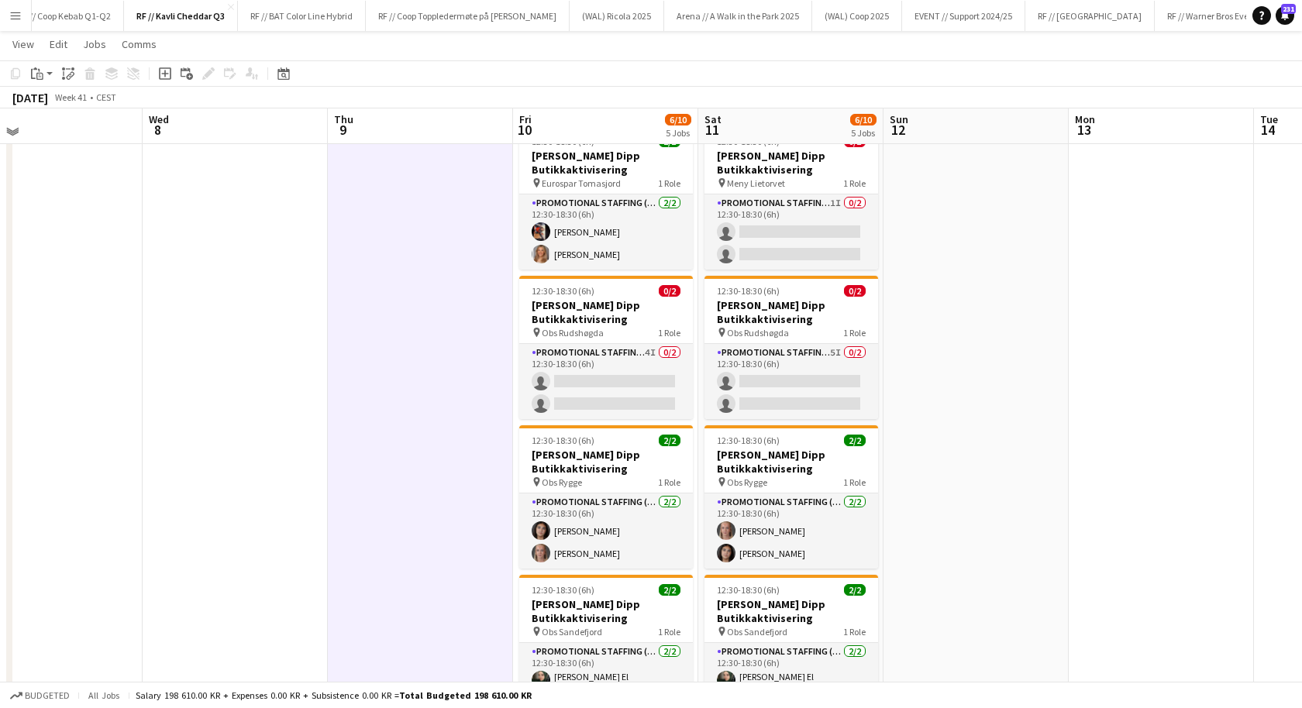
scroll to position [202, 0]
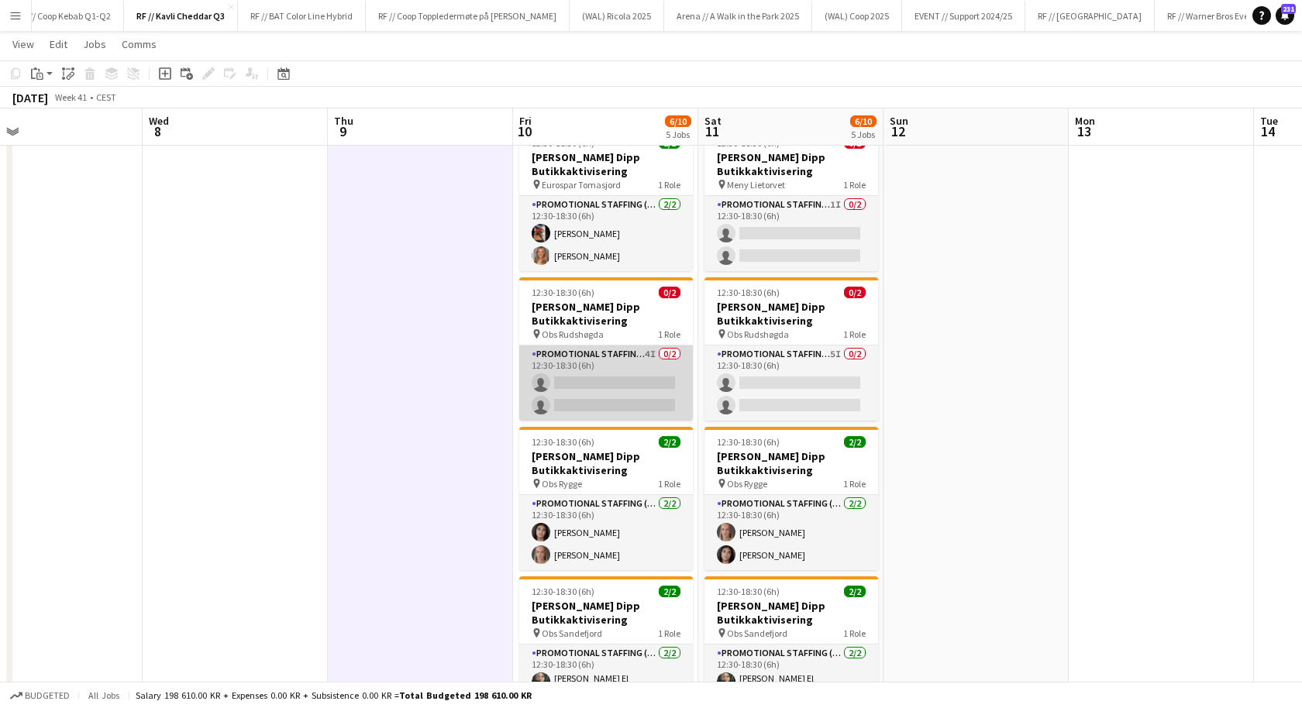
click at [627, 378] on app-card-role "Promotional Staffing (Promotional Staff) 4I 0/2 12:30-18:30 (6h) single-neutral…" at bounding box center [606, 383] width 174 height 75
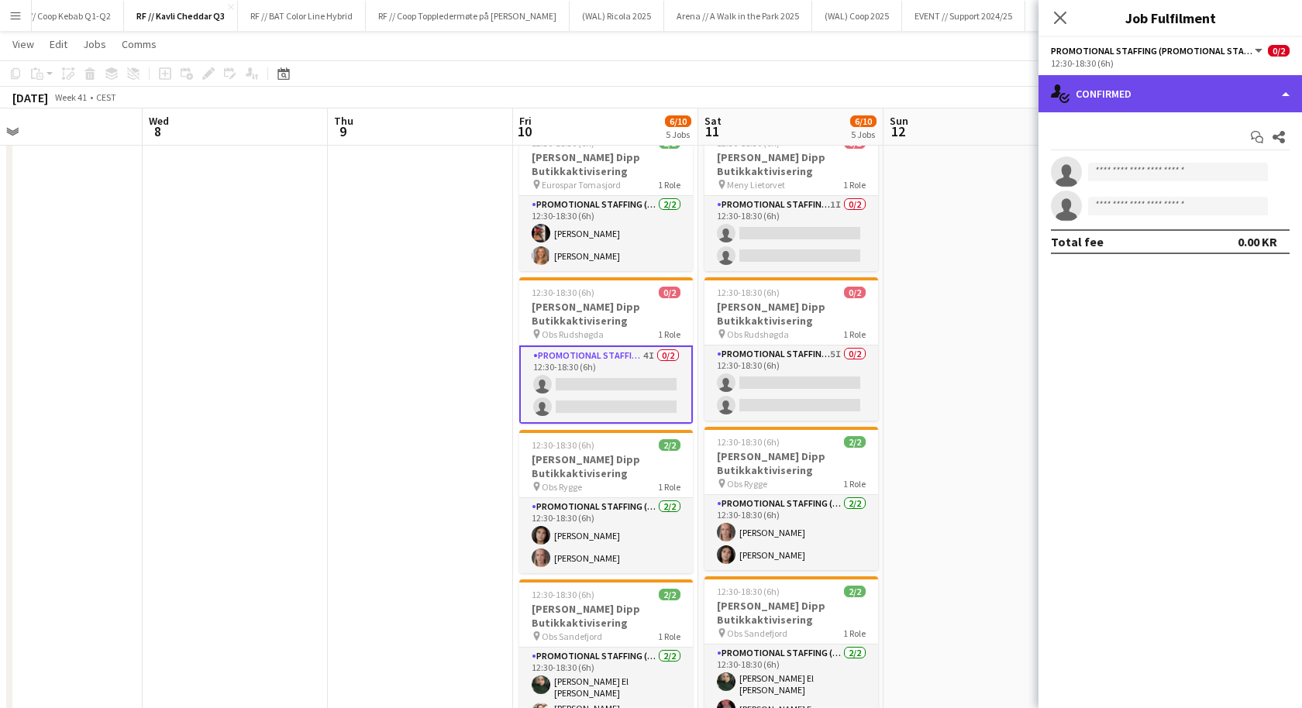
click at [1154, 95] on div "single-neutral-actions-check-2 Confirmed" at bounding box center [1171, 93] width 264 height 37
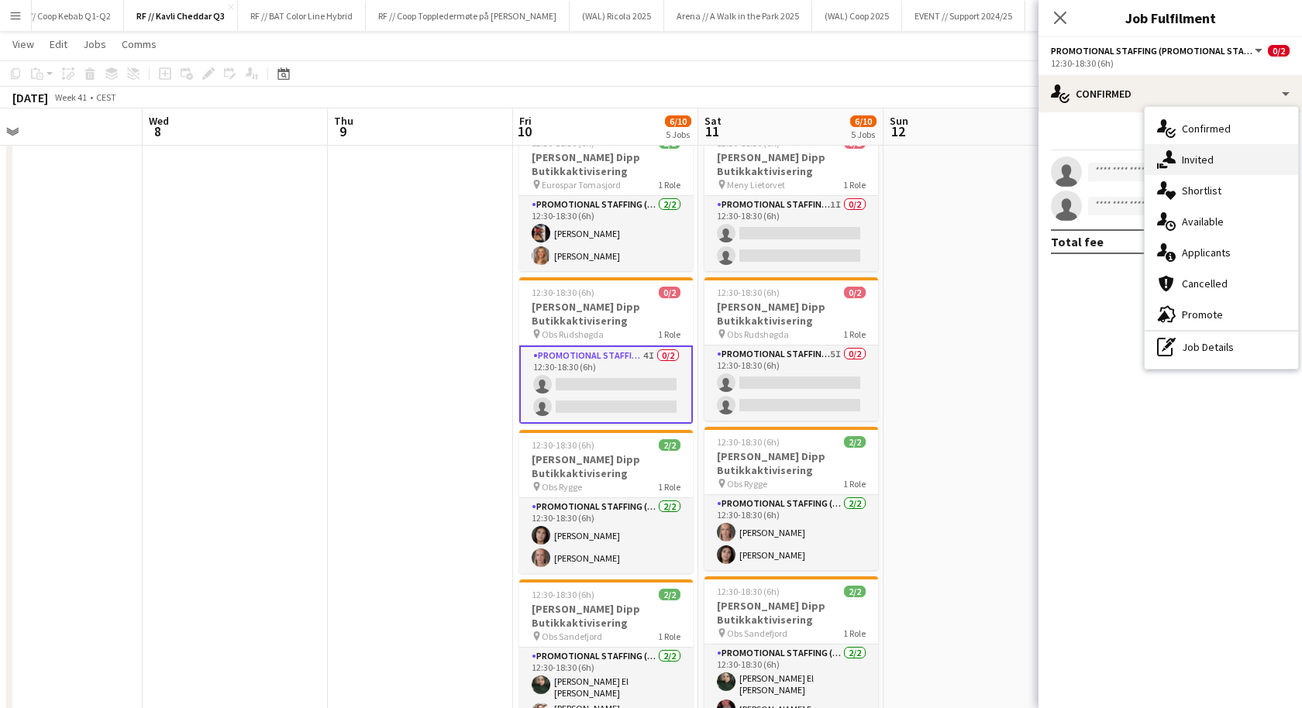
click at [1172, 169] on div "single-neutral-actions-share-1 Invited" at bounding box center [1221, 159] width 153 height 31
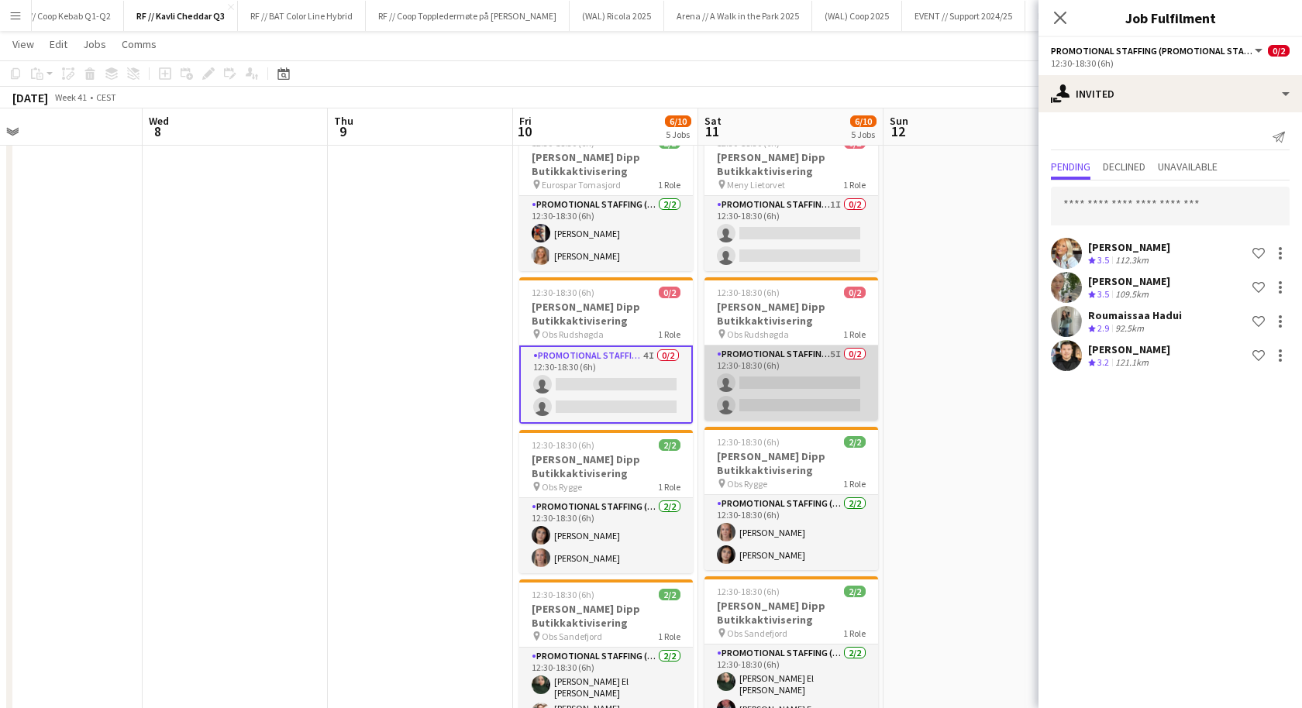
click at [814, 384] on app-card-role "Promotional Staffing (Promotional Staff) 5I 0/2 12:30-18:30 (6h) single-neutral…" at bounding box center [791, 383] width 174 height 75
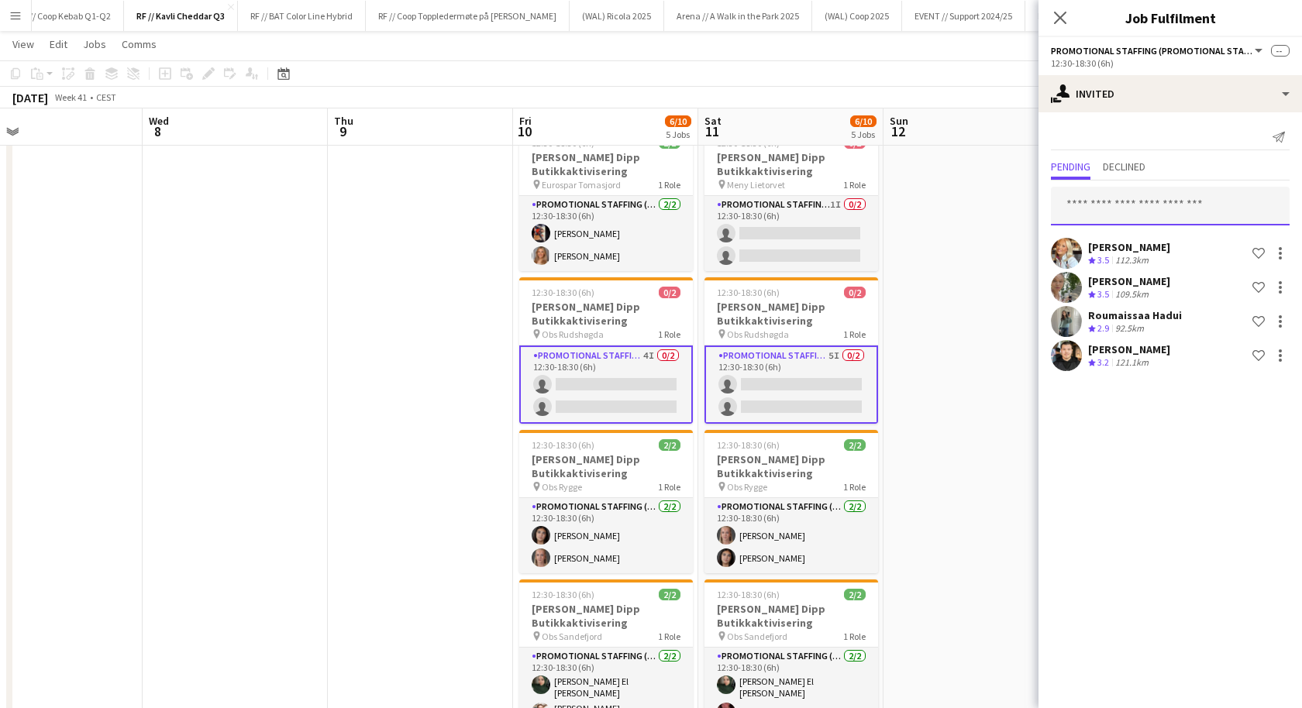
click at [1073, 201] on input "text" at bounding box center [1170, 206] width 239 height 39
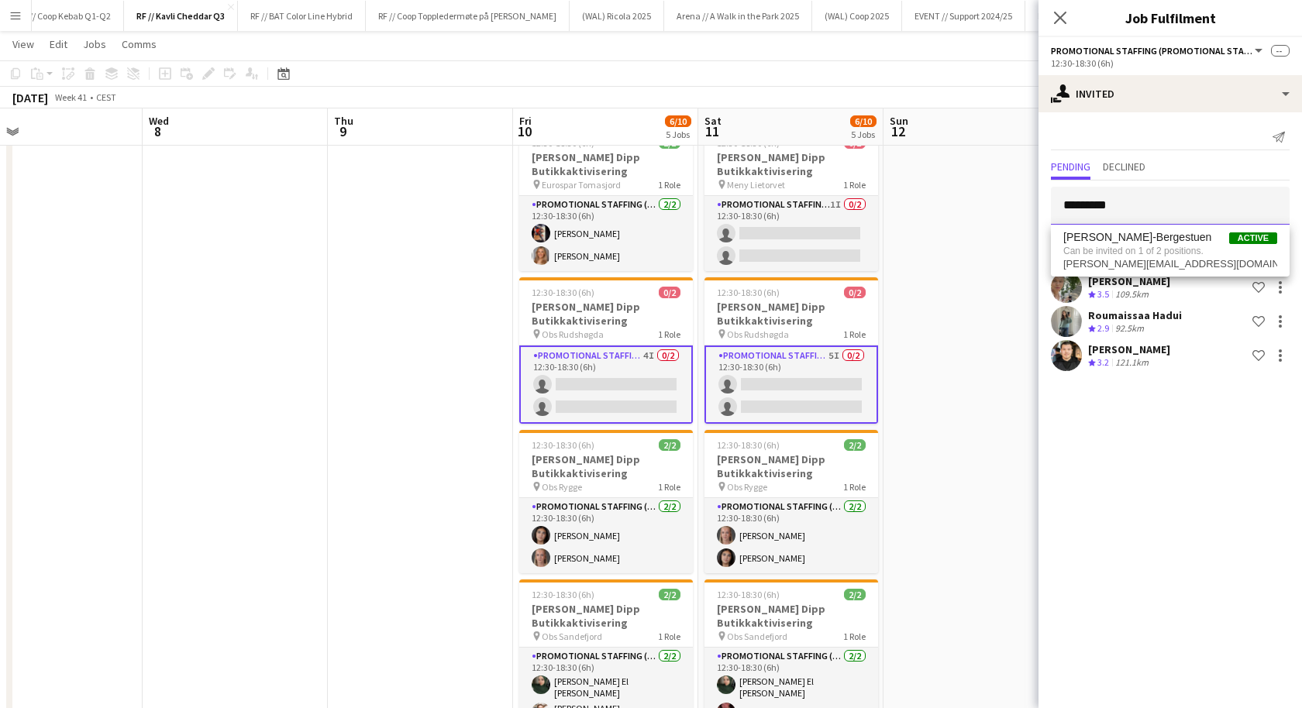
drag, startPoint x: 1105, startPoint y: 205, endPoint x: 937, endPoint y: 205, distance: 168.2
click at [938, 205] on body "Menu Boards Boards Boards All jobs Status Workforce Workforce My Workforce Recr…" at bounding box center [651, 441] width 1302 height 1287
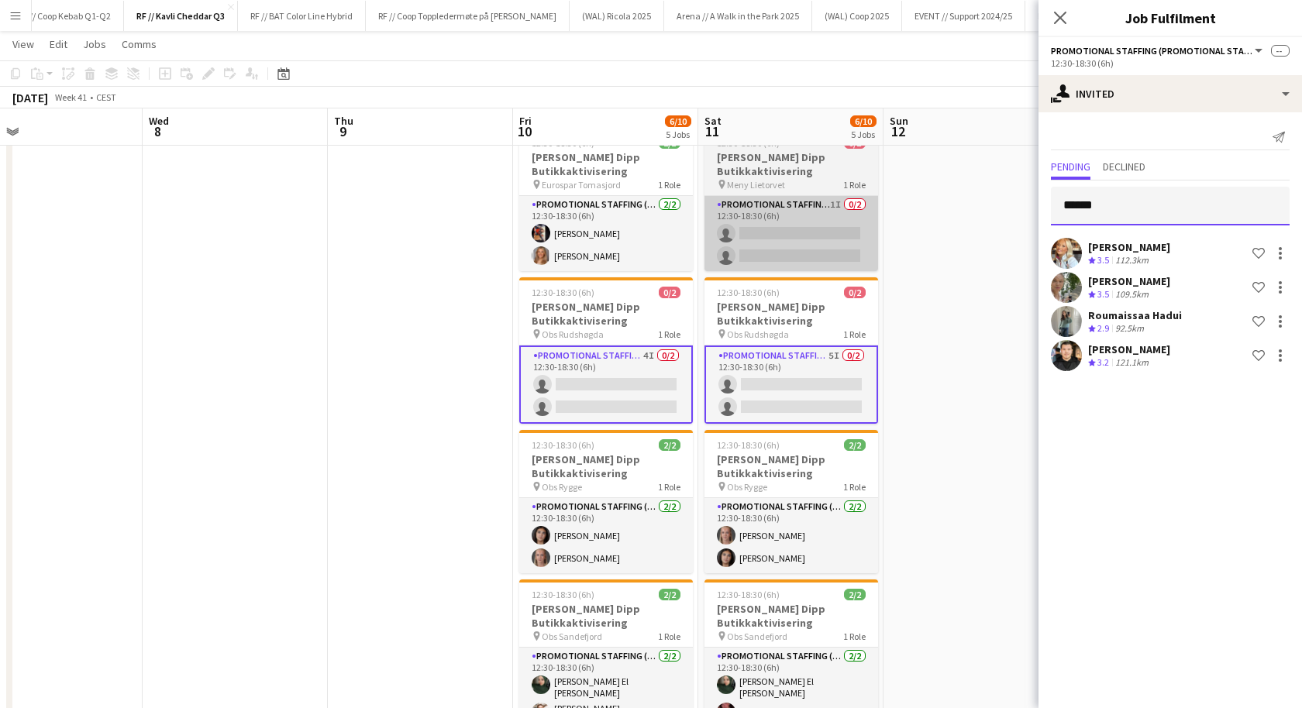
drag, startPoint x: 1107, startPoint y: 207, endPoint x: 860, endPoint y: 201, distance: 246.5
click at [860, 201] on body "Menu Boards Boards Boards All jobs Status Workforce Workforce My Workforce Recr…" at bounding box center [651, 441] width 1302 height 1287
type input "*"
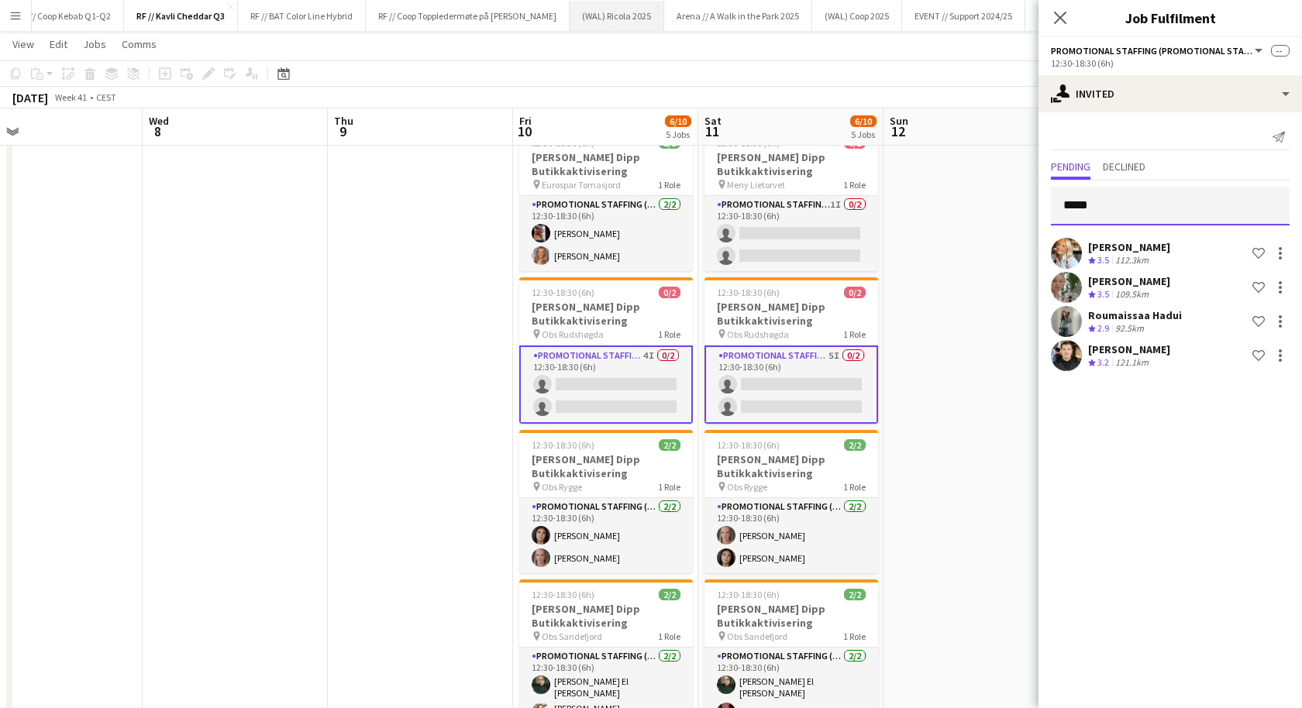
type input "*****"
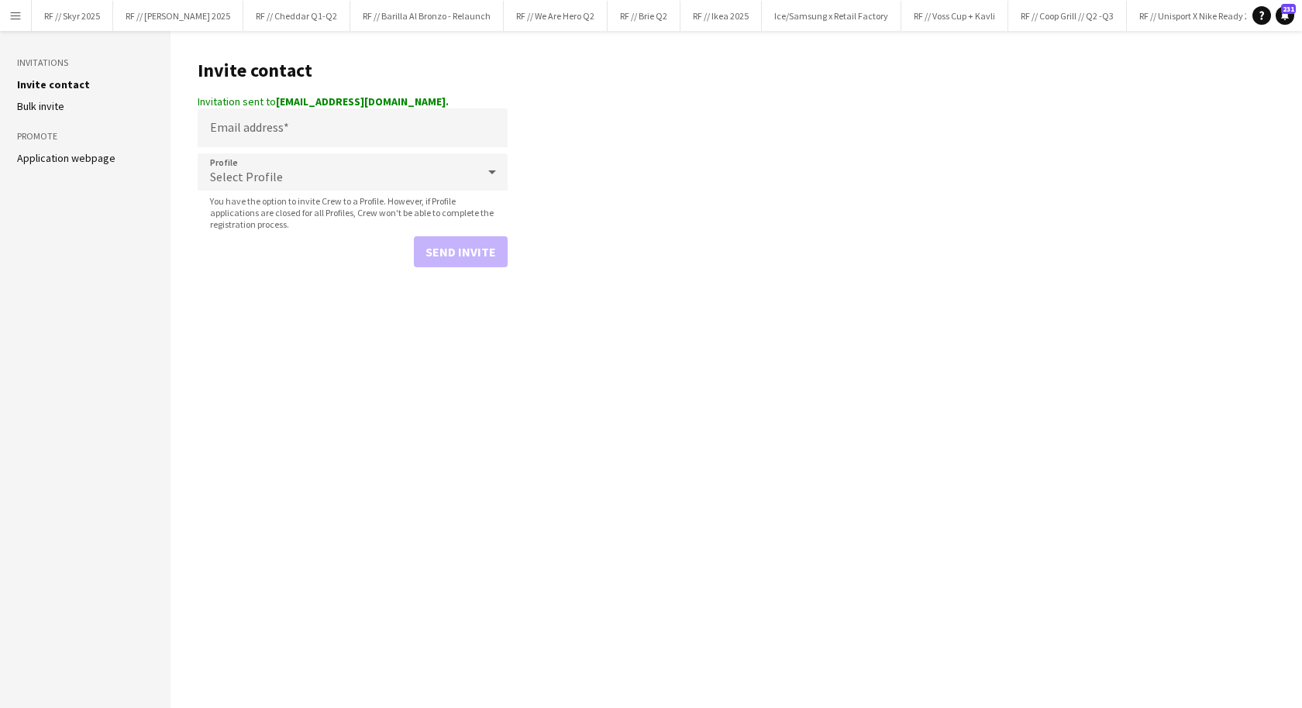
scroll to position [0, 41]
click at [12, 16] on app-icon "Menu" at bounding box center [15, 15] width 12 height 12
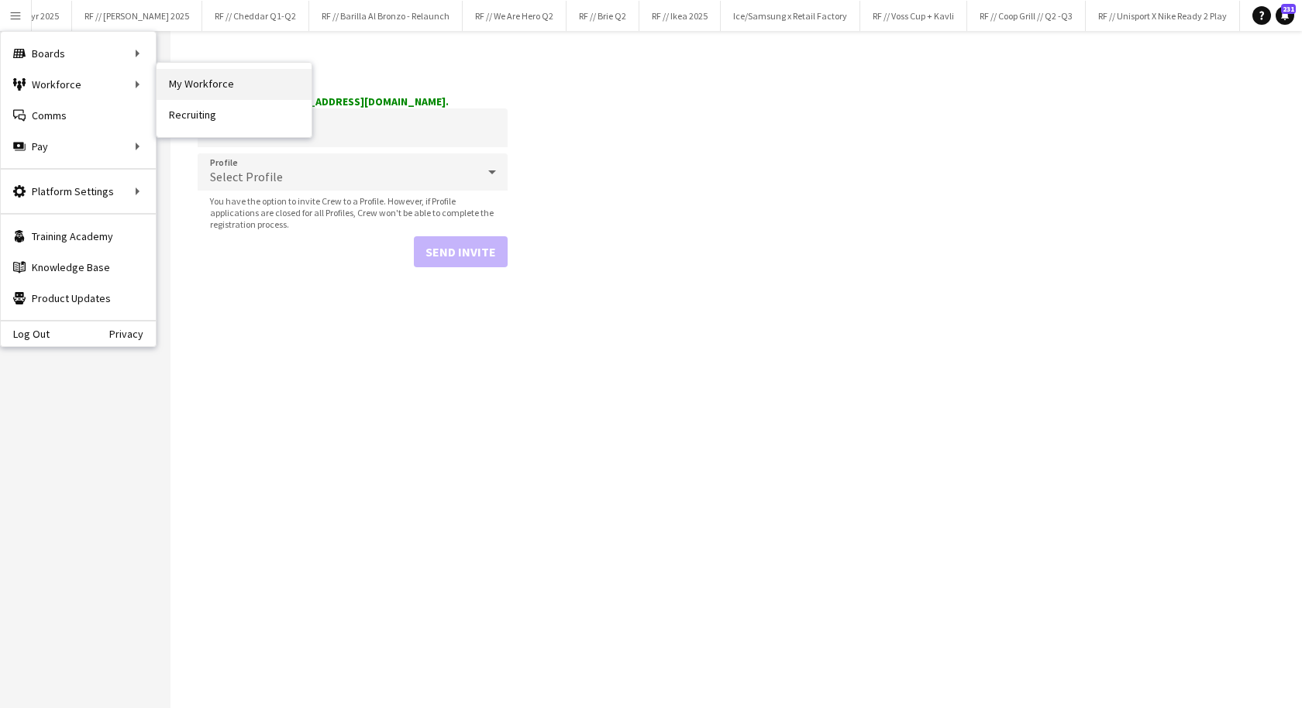
click at [183, 84] on link "My Workforce" at bounding box center [234, 84] width 155 height 31
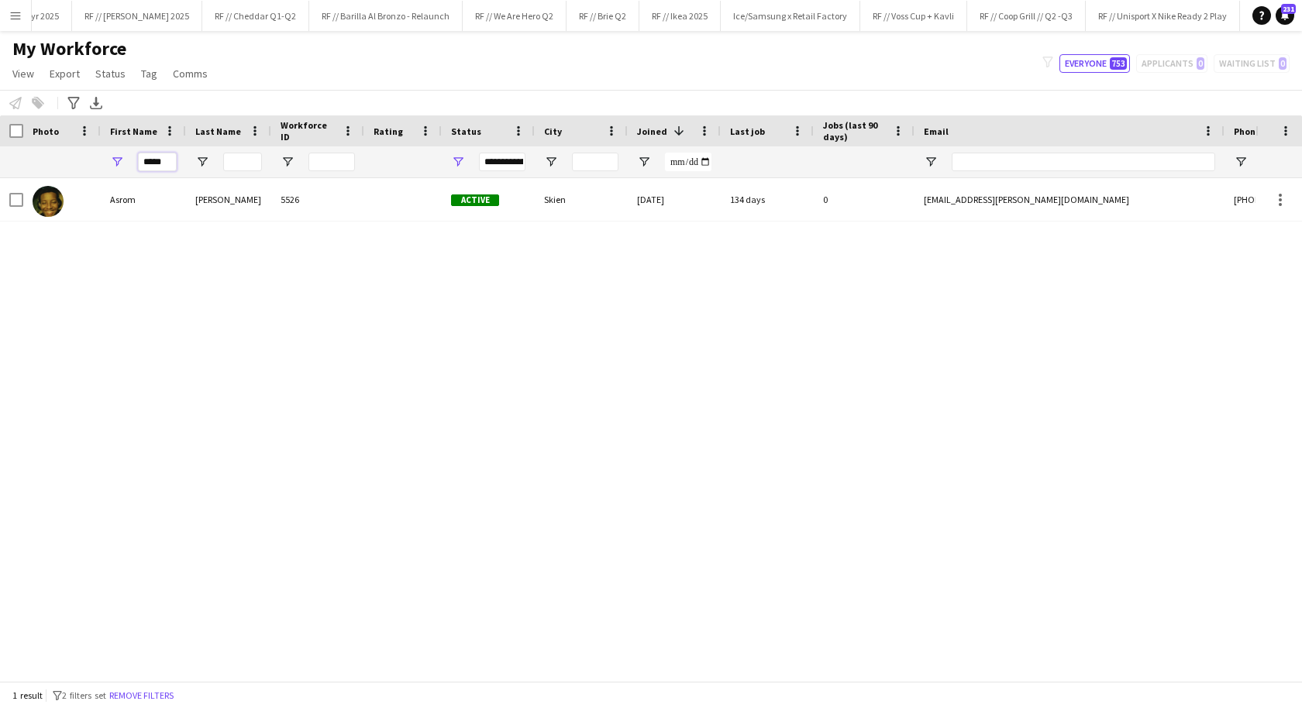
click at [167, 162] on input "*****" at bounding box center [157, 162] width 39 height 19
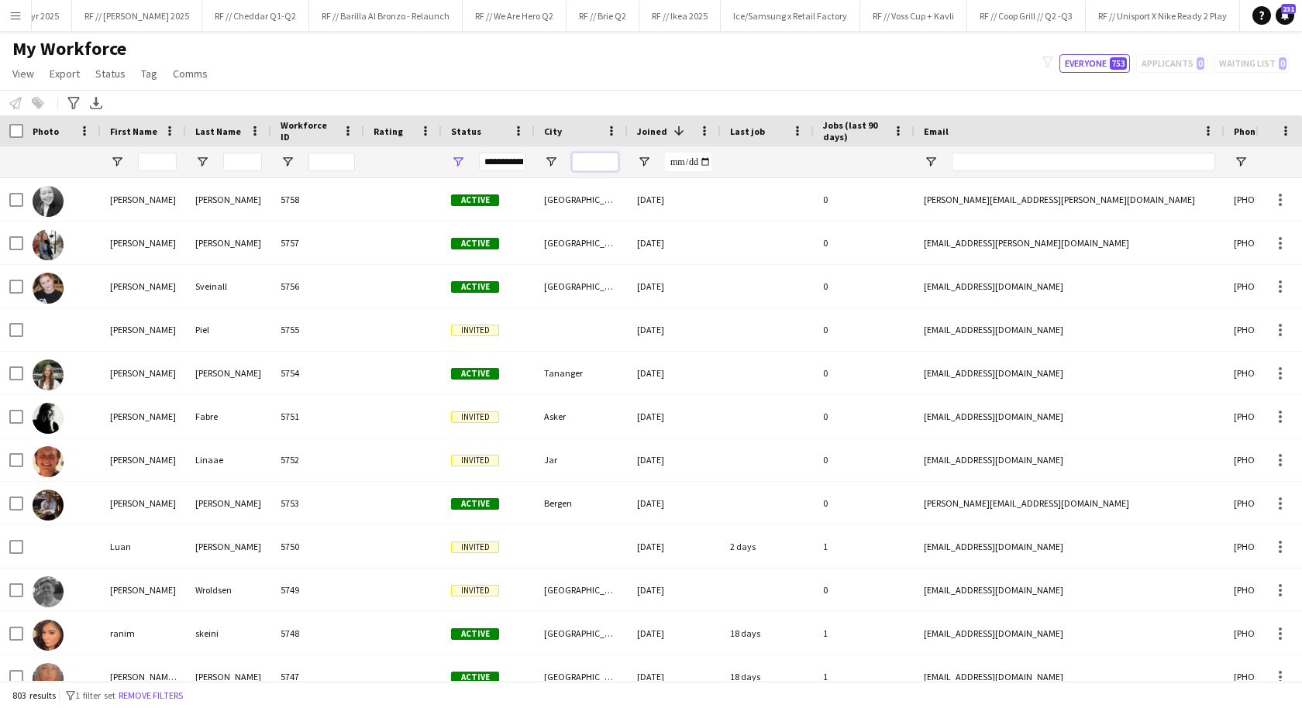
click at [594, 153] on input "City Filter Input" at bounding box center [595, 162] width 47 height 19
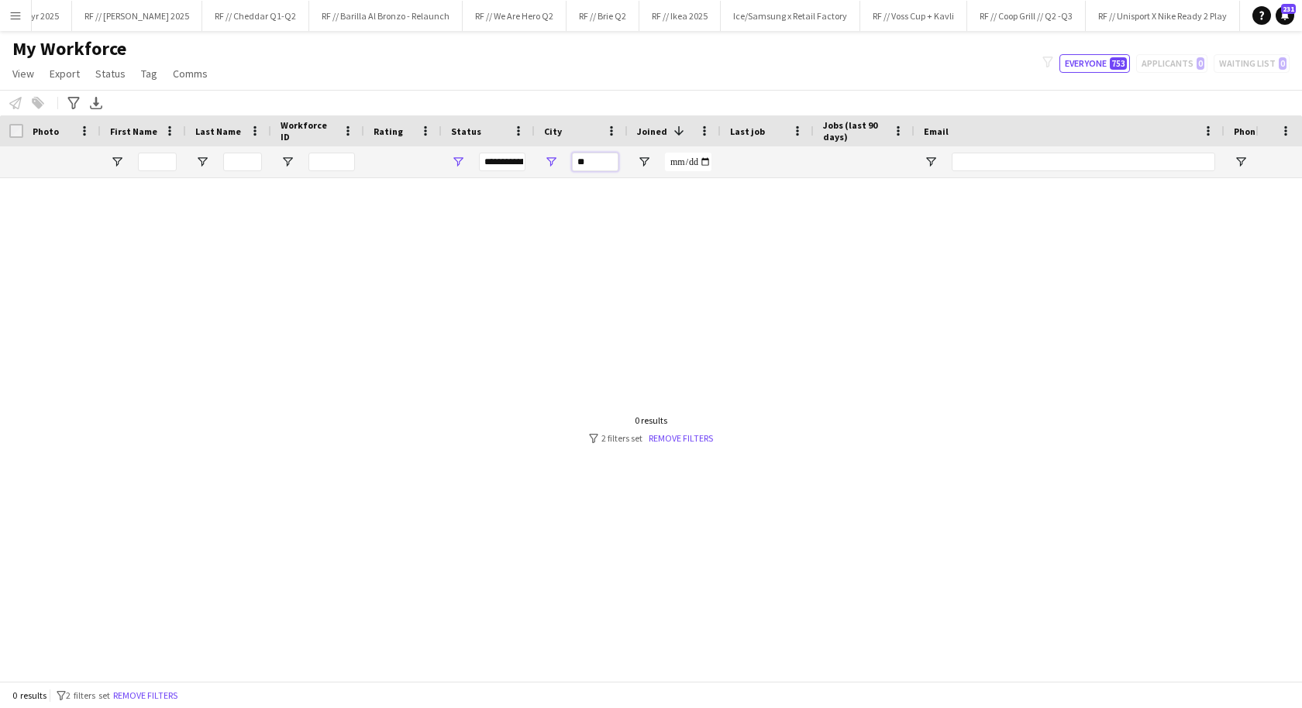
type input "*"
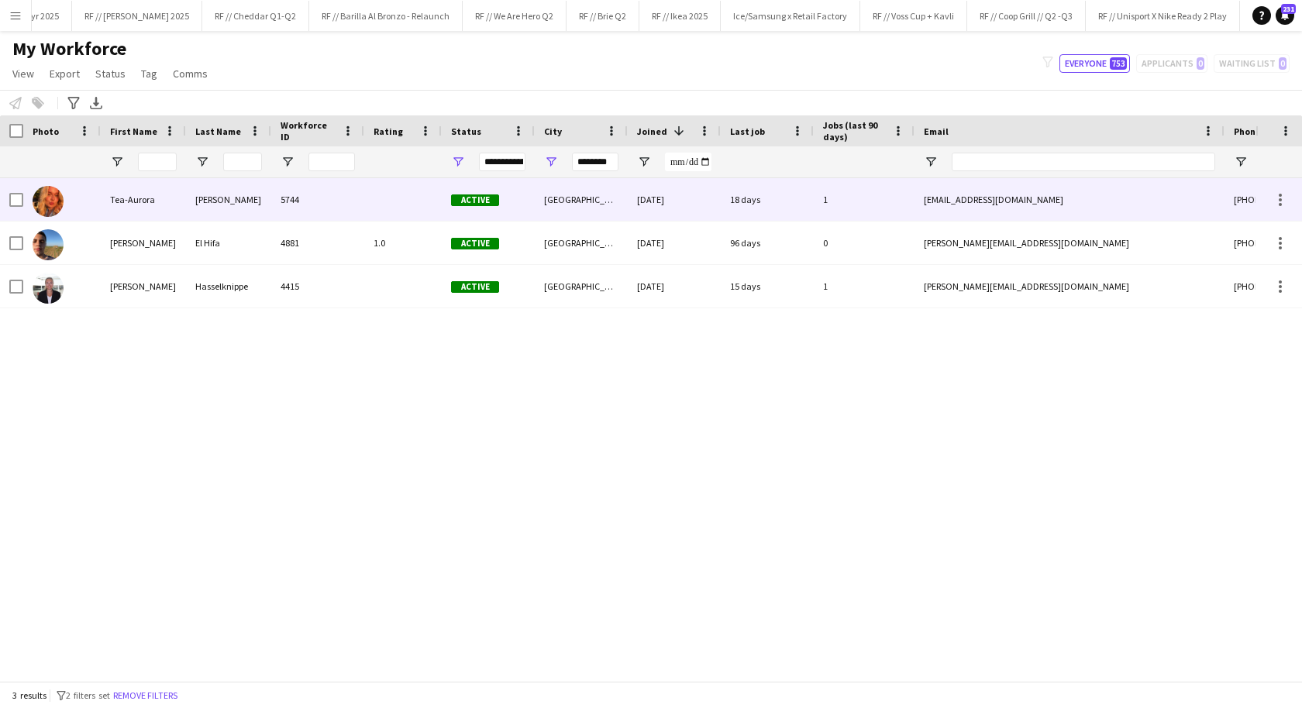
click at [367, 197] on div at bounding box center [403, 199] width 78 height 43
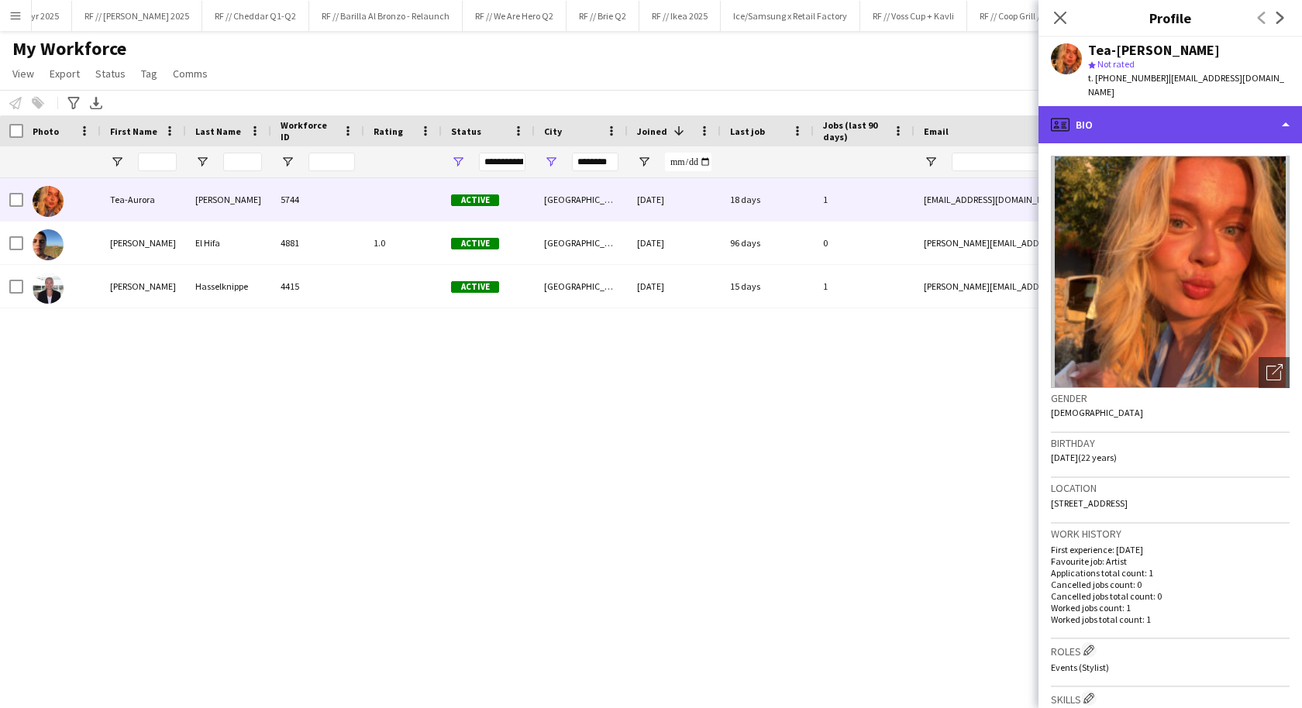
click at [1198, 112] on div "profile Bio" at bounding box center [1171, 124] width 264 height 37
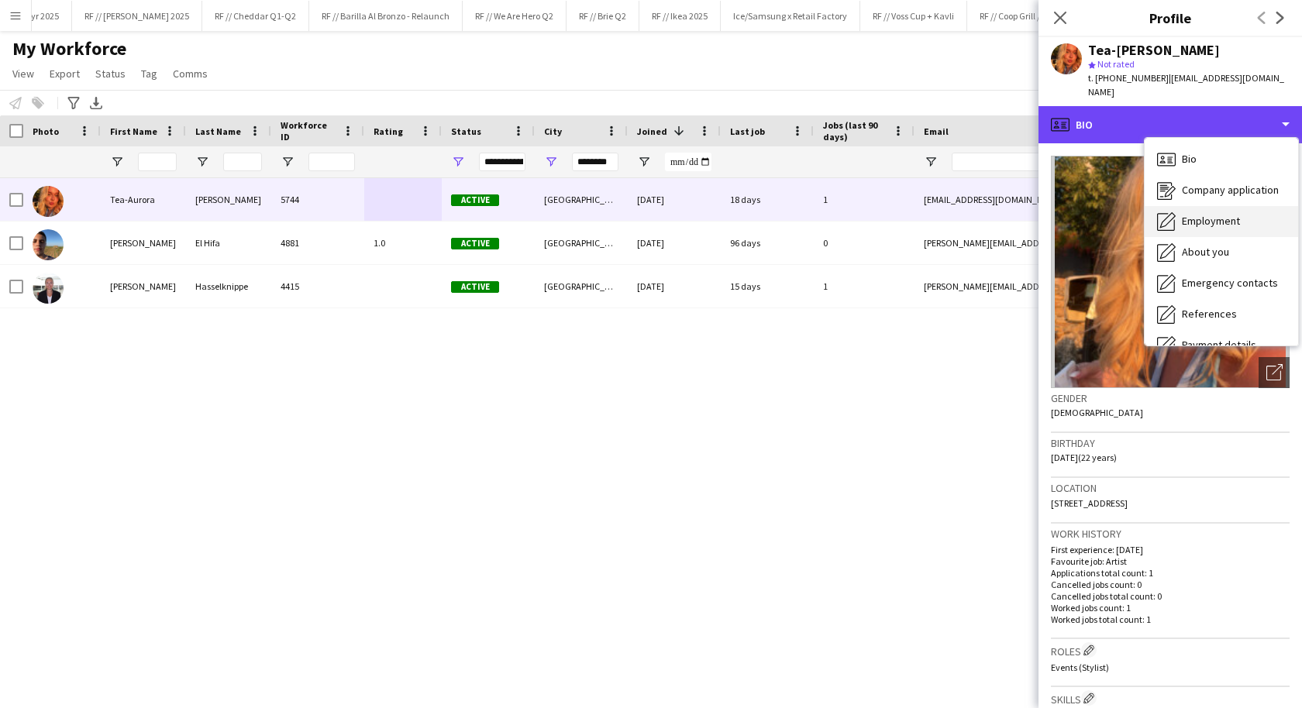
scroll to position [145, 0]
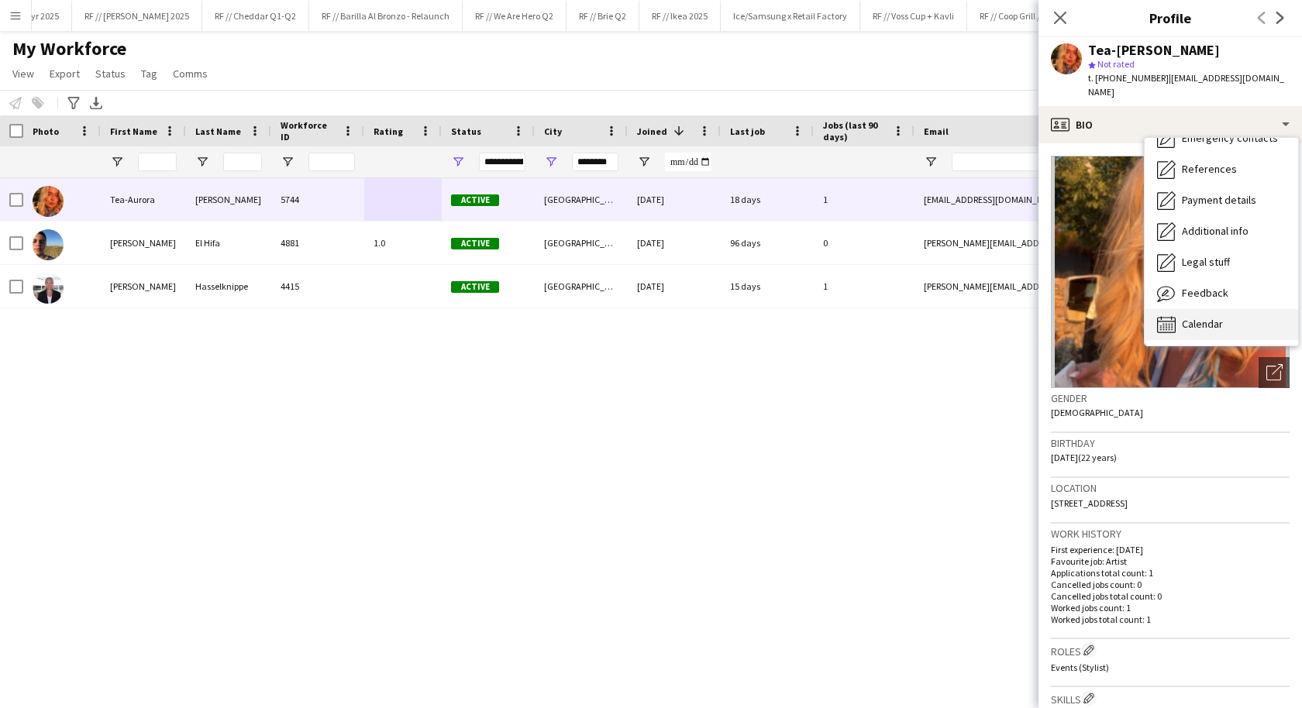
click at [1204, 317] on span "Calendar" at bounding box center [1202, 324] width 41 height 14
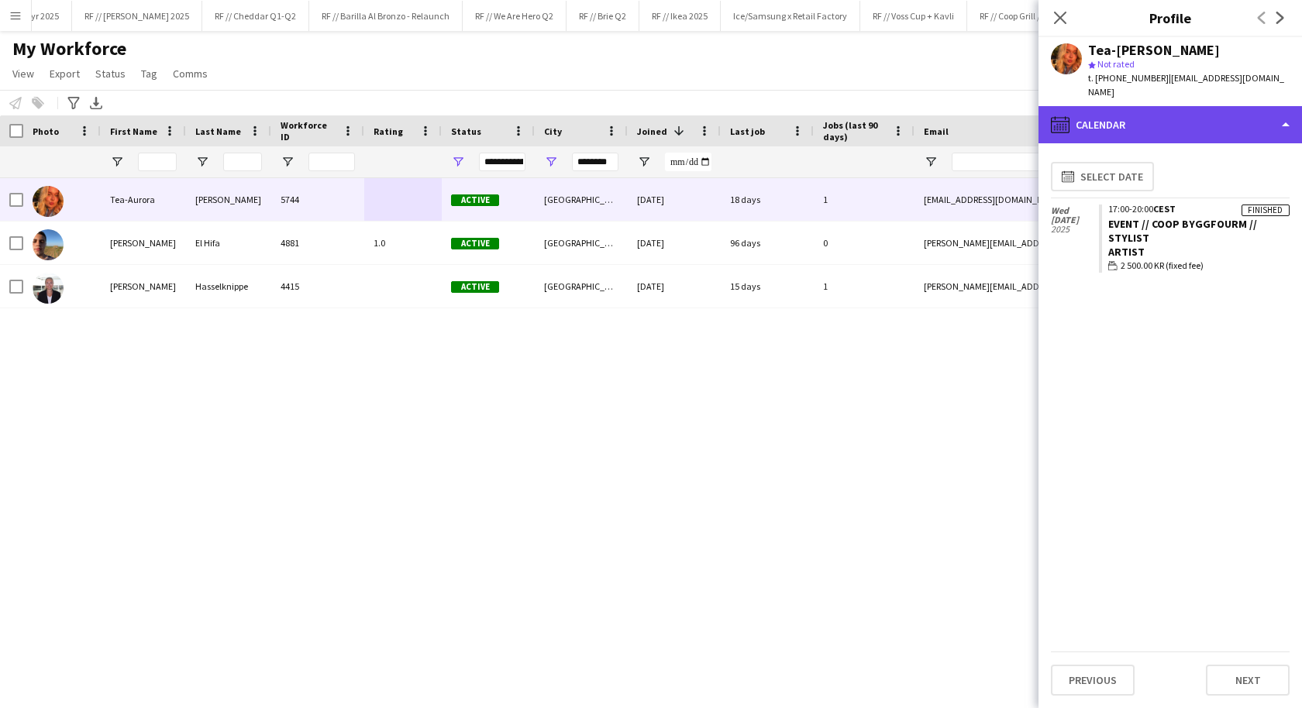
click at [1154, 111] on div "calendar-full Calendar" at bounding box center [1171, 124] width 264 height 37
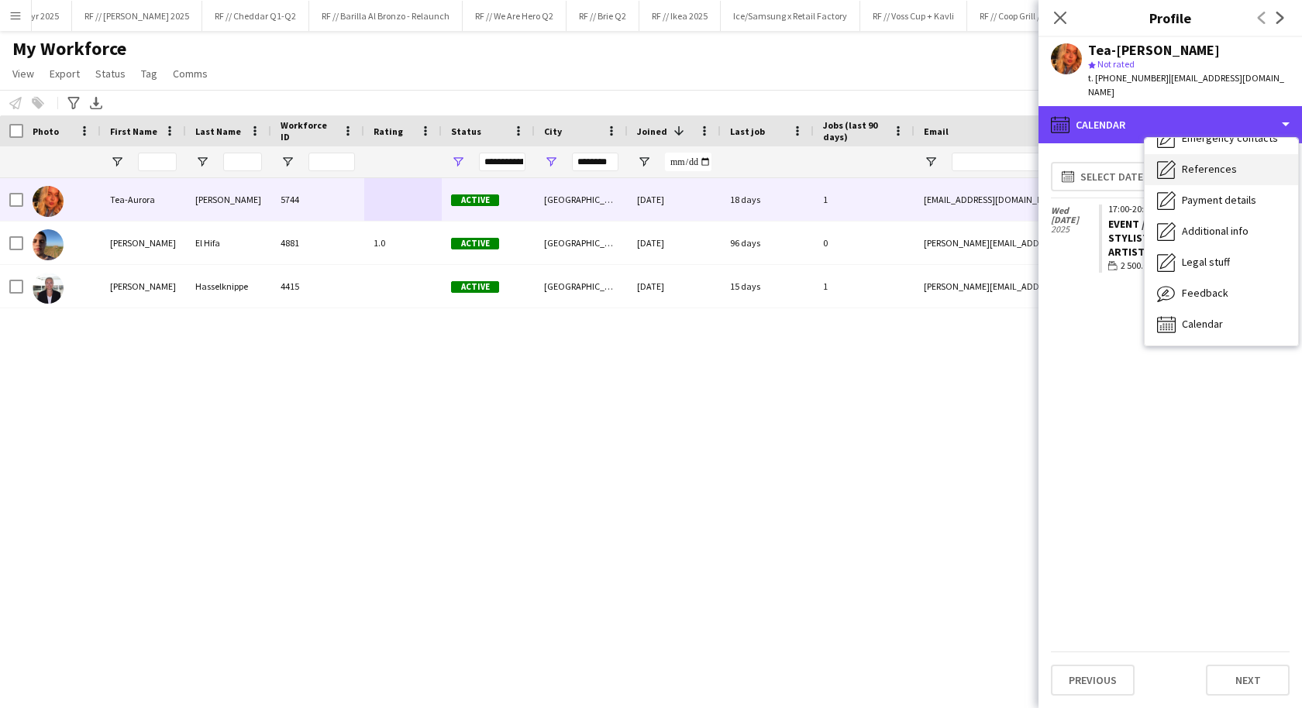
scroll to position [0, 0]
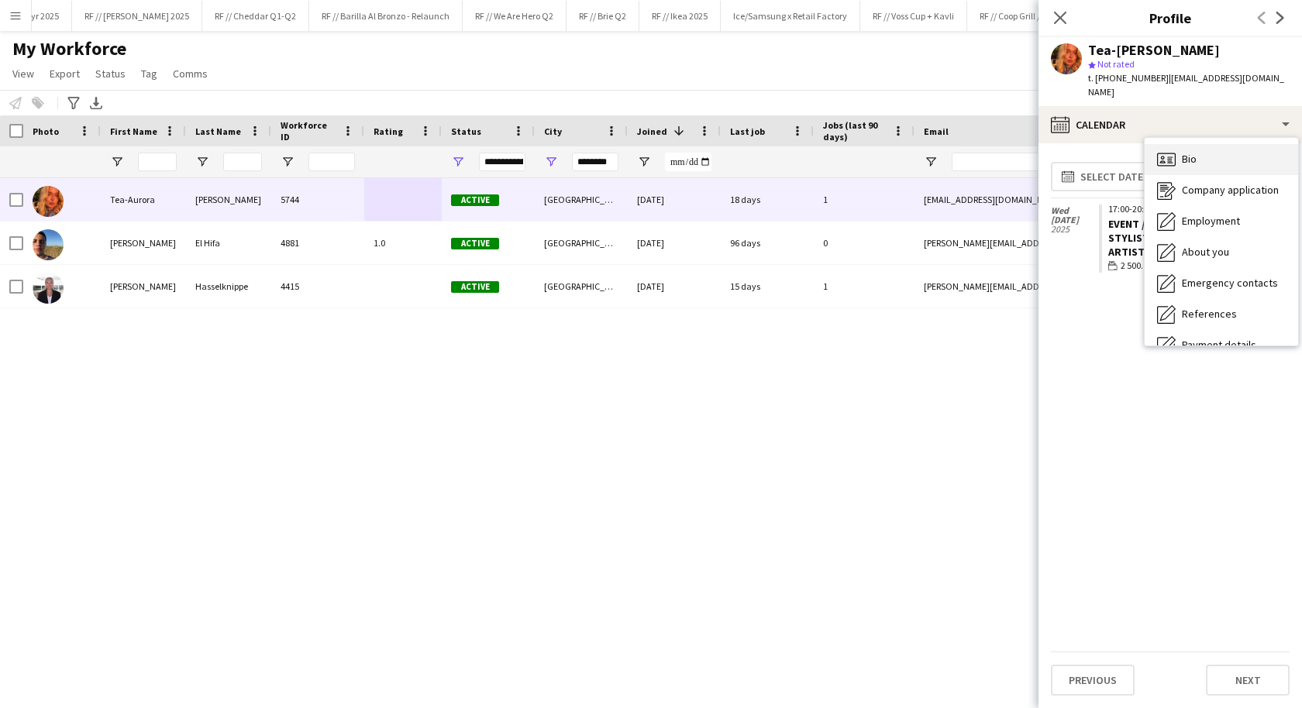
click at [1187, 152] on span "Bio" at bounding box center [1189, 159] width 15 height 14
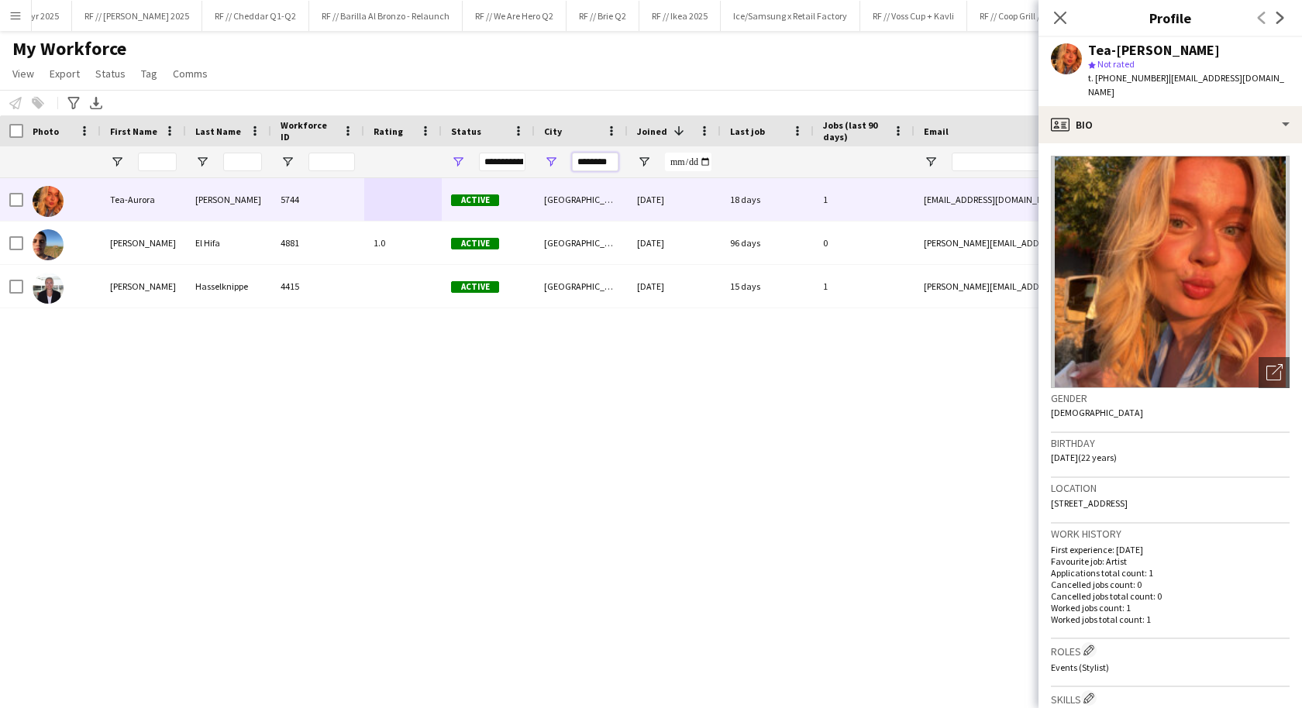
click at [593, 158] on input "********" at bounding box center [595, 162] width 47 height 19
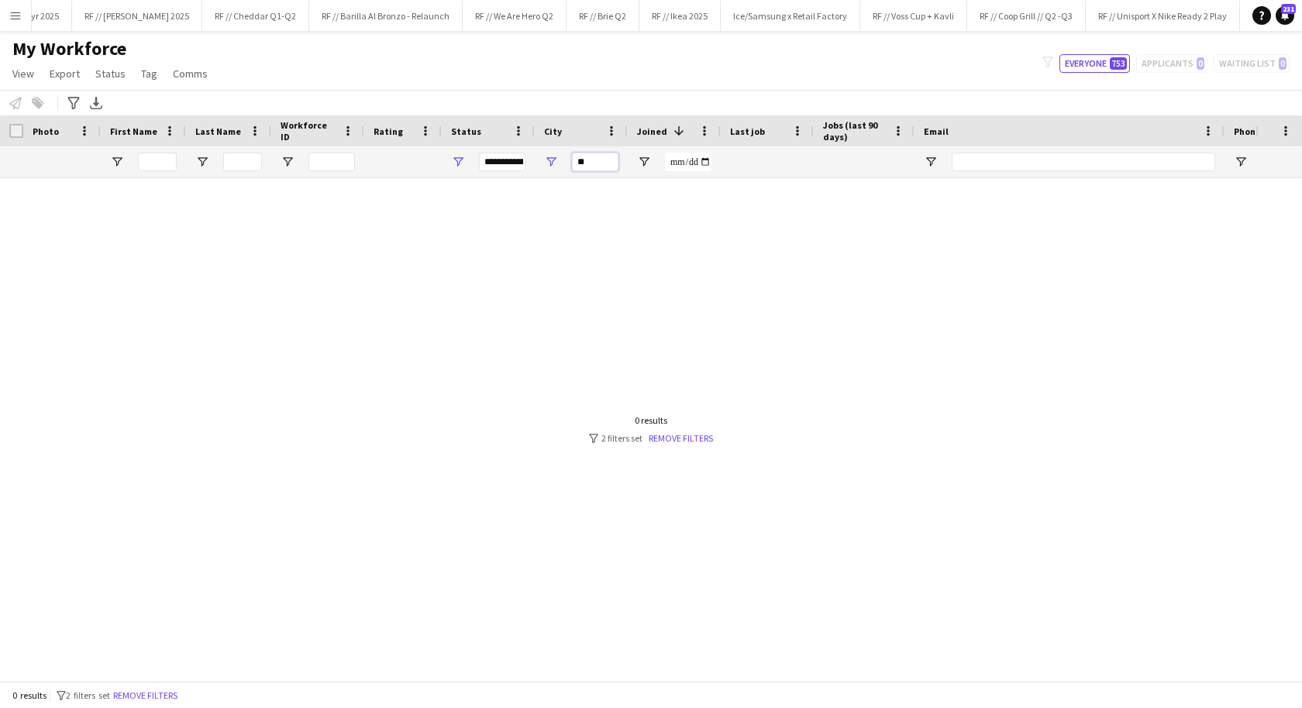
type input "*"
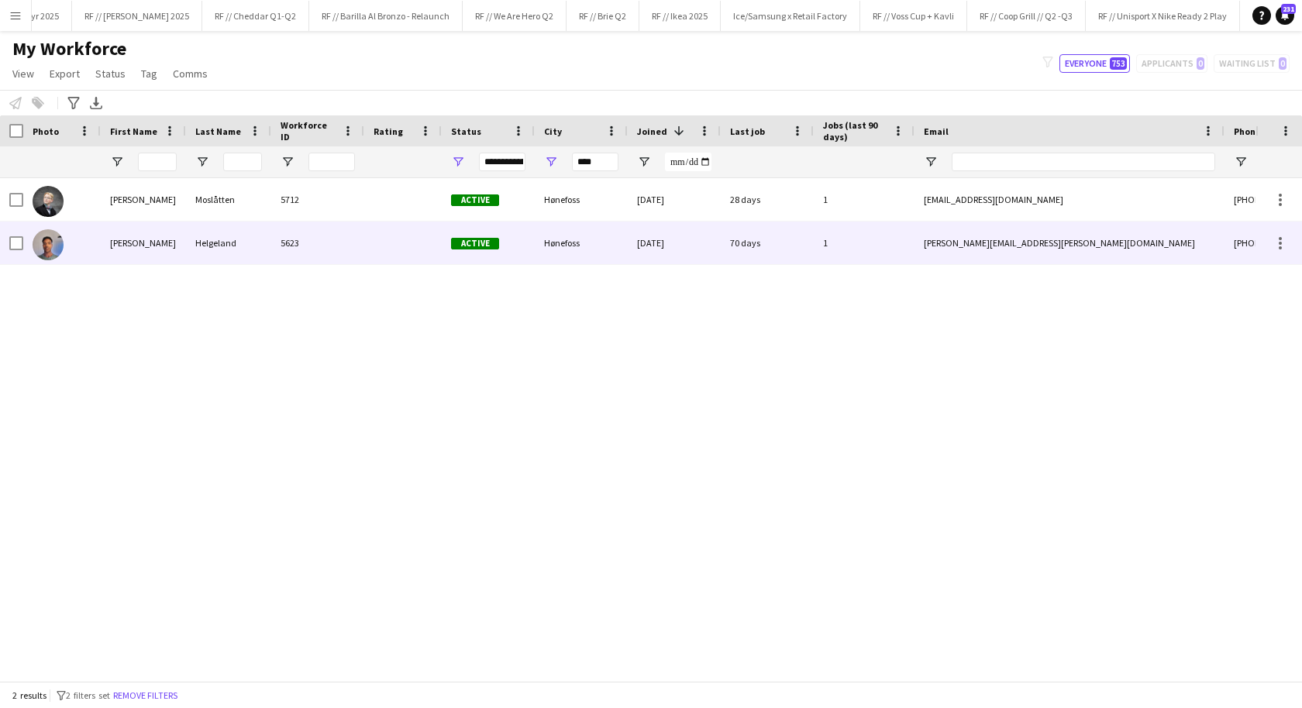
click at [254, 234] on div "Helgeland" at bounding box center [228, 243] width 85 height 43
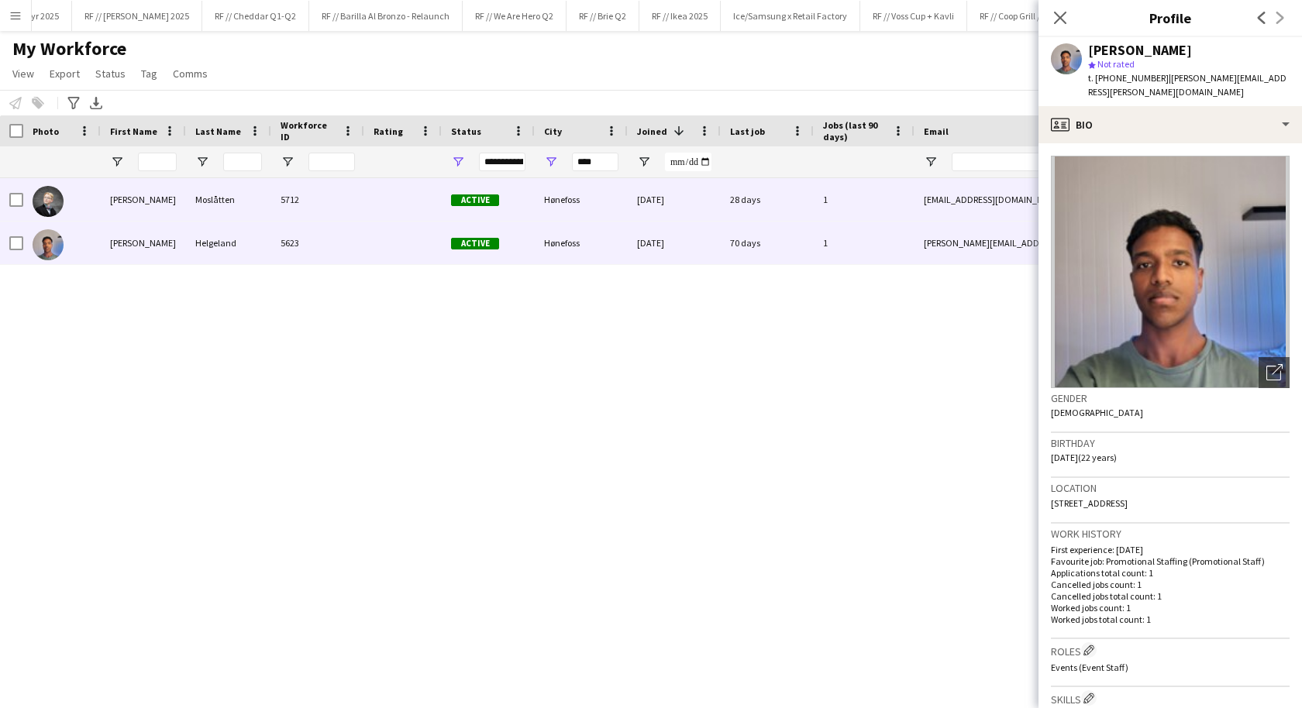
click at [300, 203] on div "5712" at bounding box center [317, 199] width 93 height 43
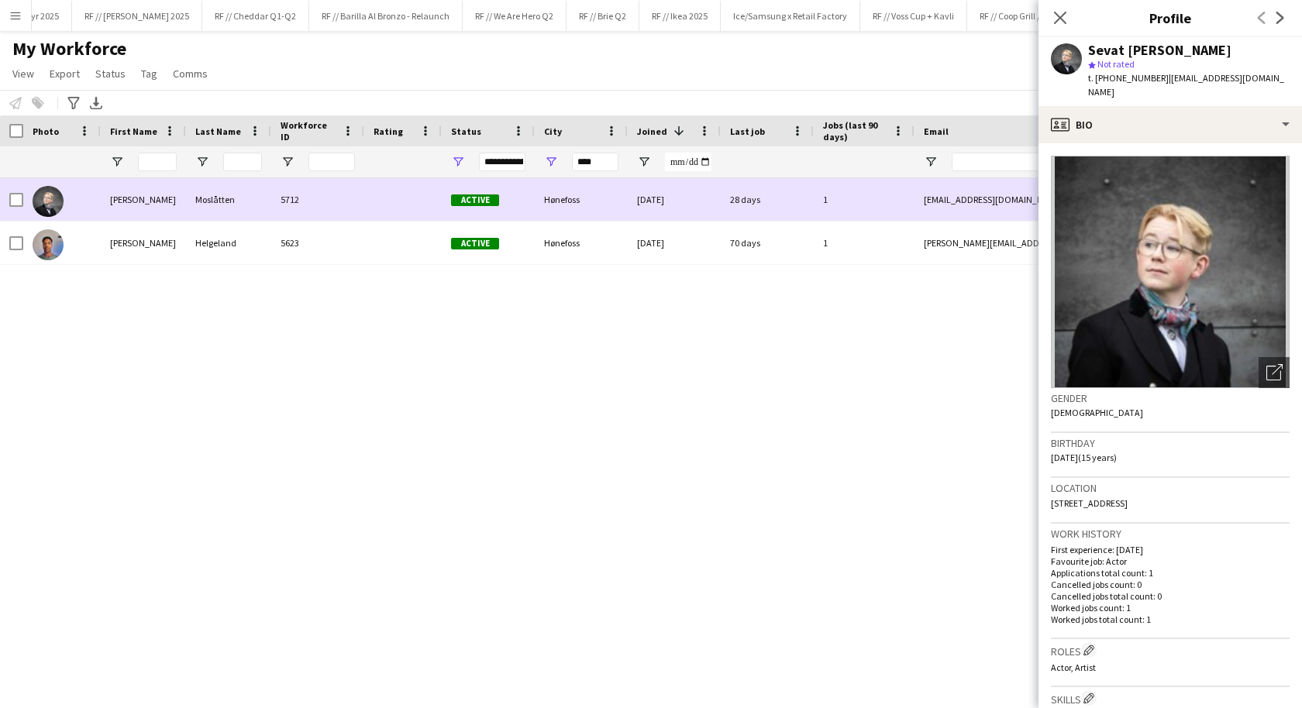
click at [300, 203] on div "5712" at bounding box center [317, 199] width 93 height 43
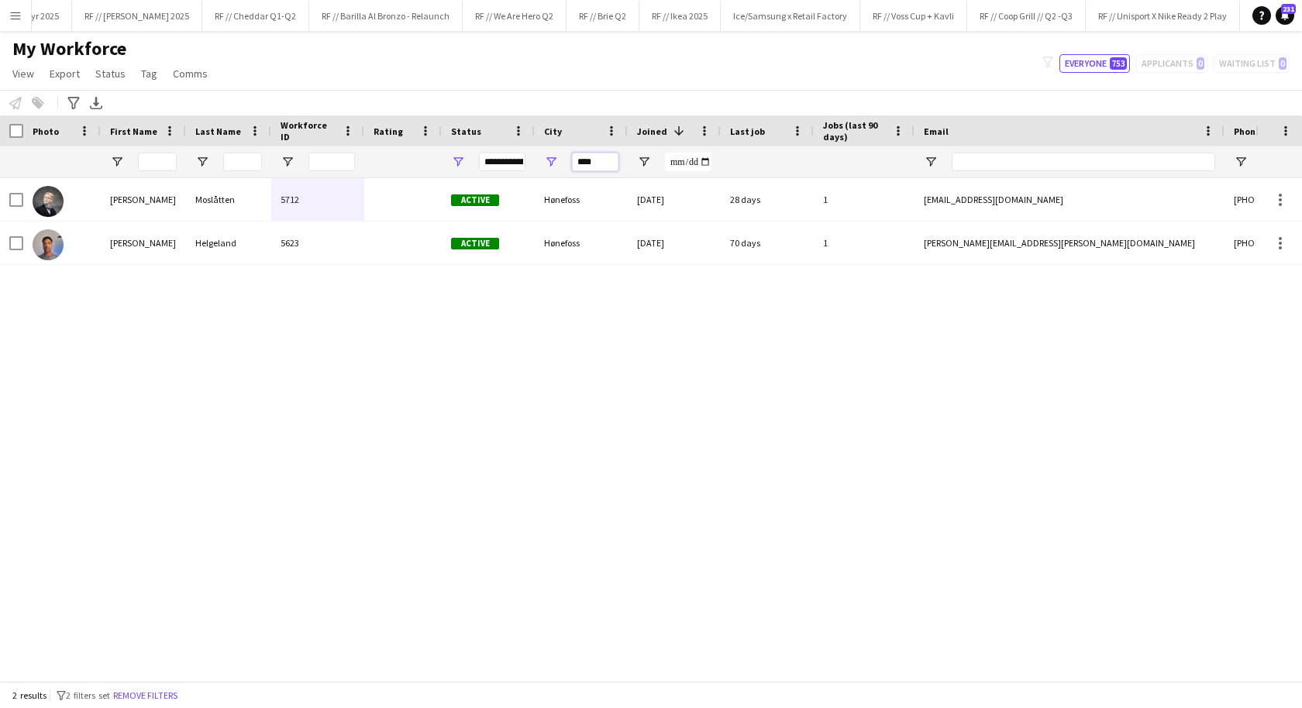
click at [598, 160] on input "****" at bounding box center [595, 162] width 47 height 19
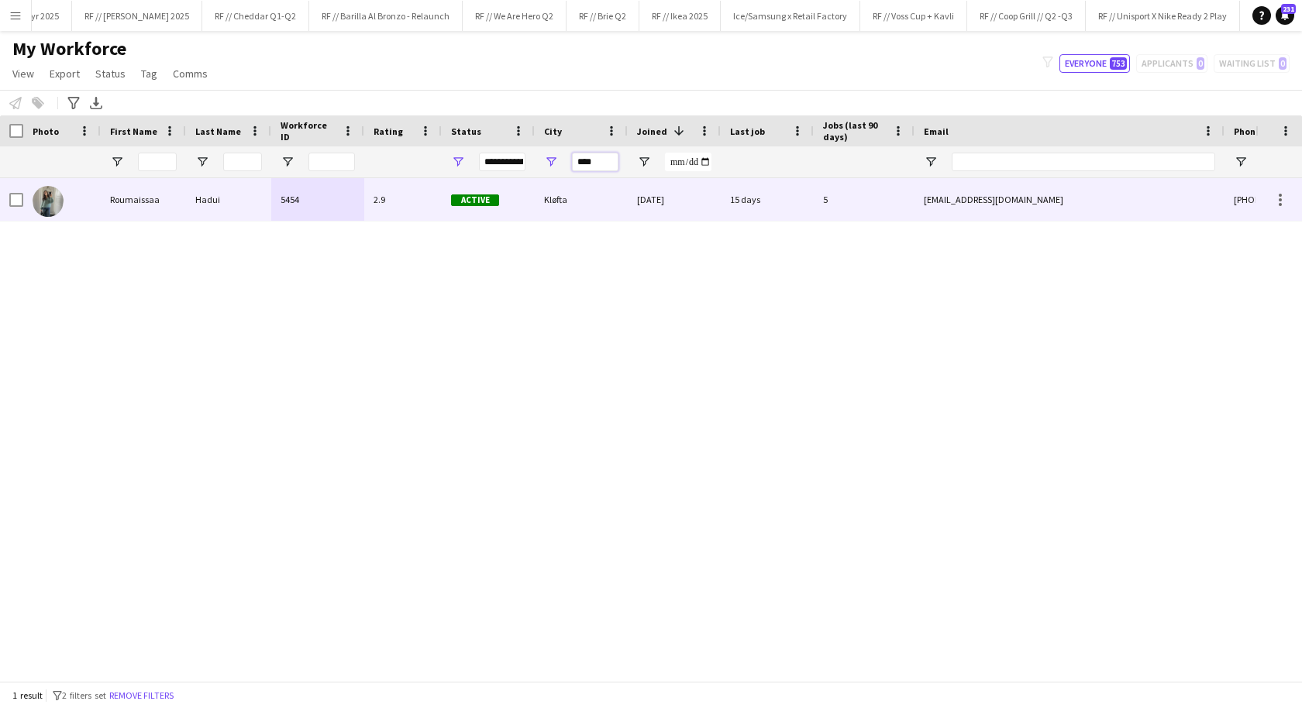
type input "****"
click at [539, 198] on div "Kløfta" at bounding box center [581, 199] width 93 height 43
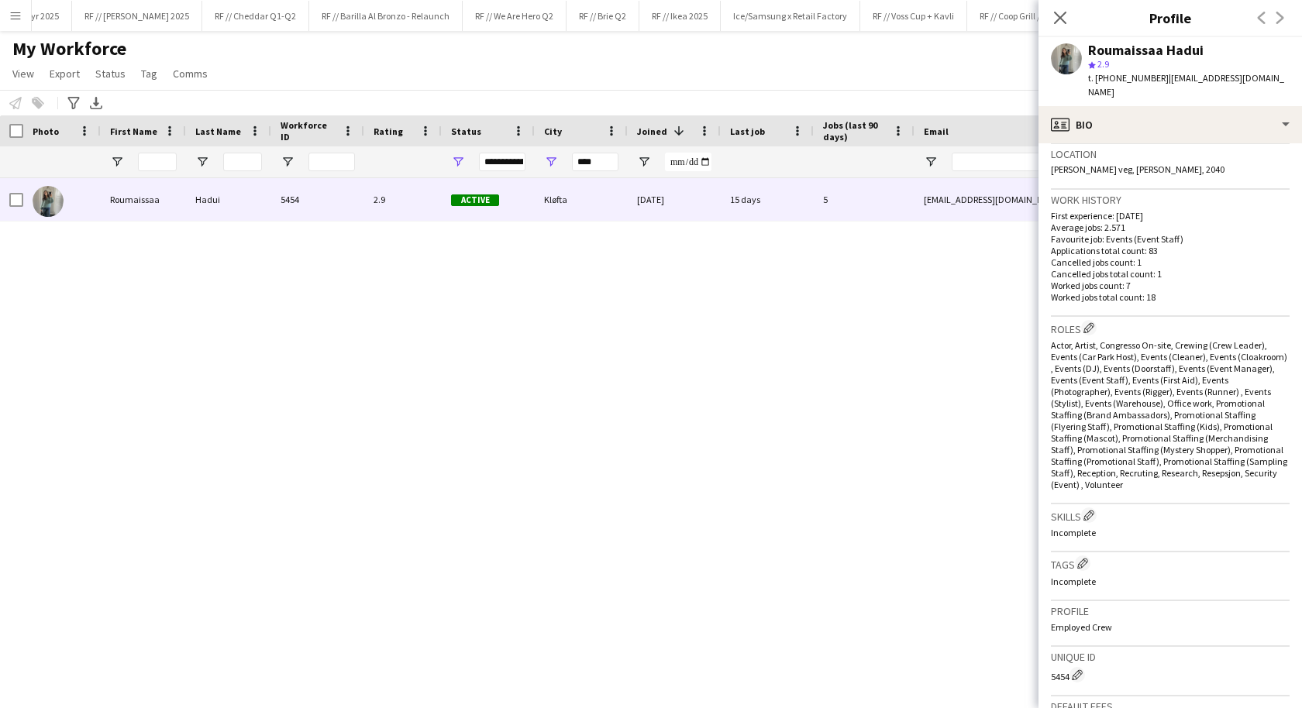
scroll to position [322, 0]
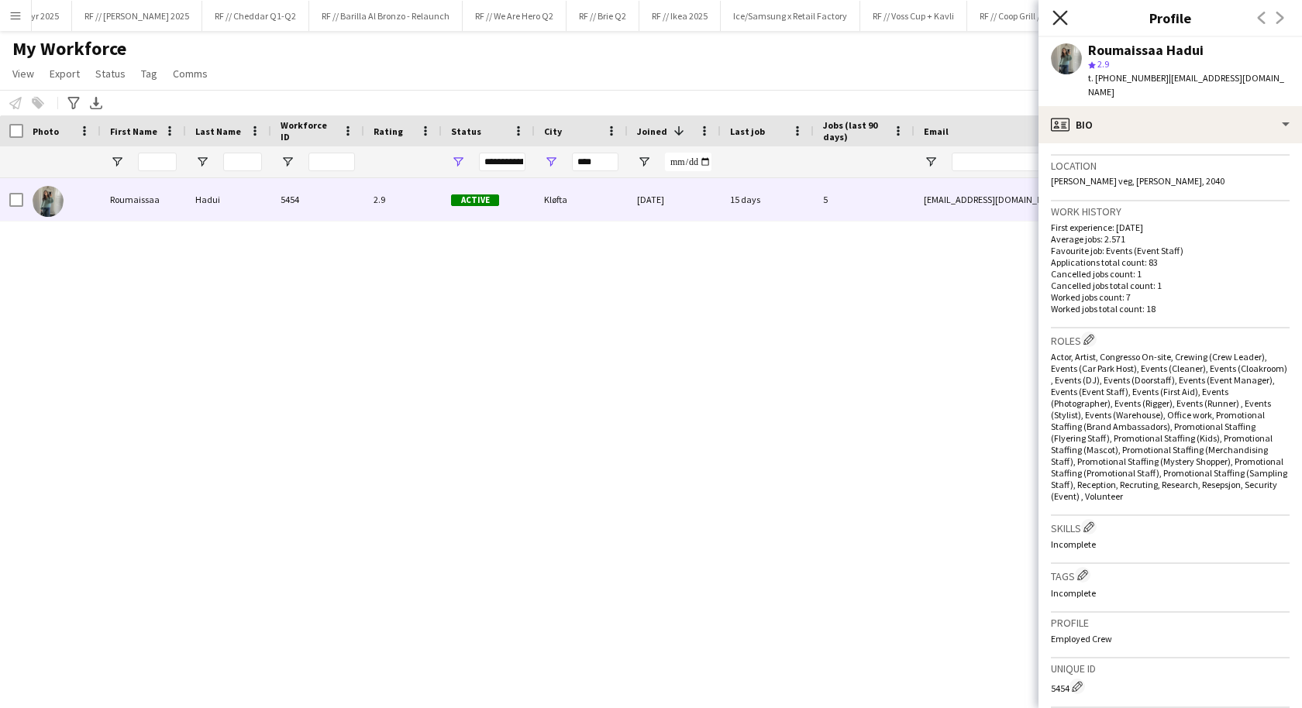
click at [1060, 20] on icon "Close pop-in" at bounding box center [1059, 17] width 15 height 15
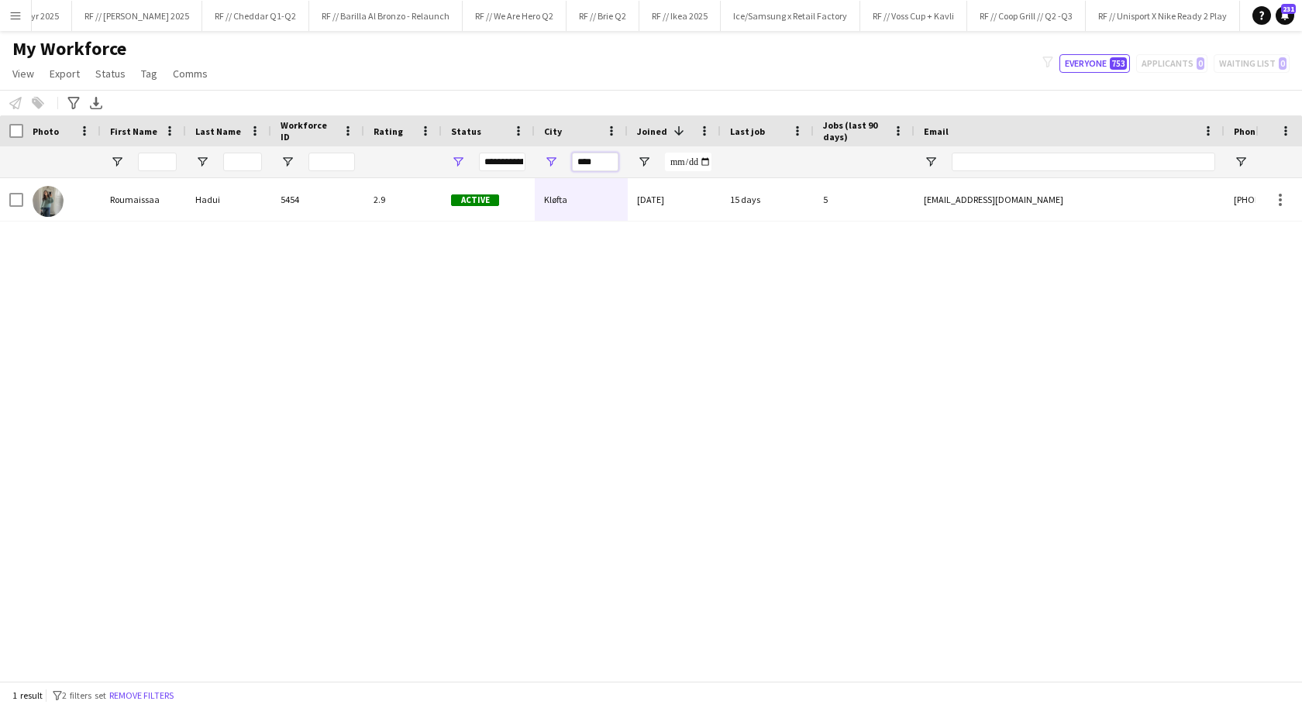
click at [600, 167] on input "****" at bounding box center [595, 162] width 47 height 19
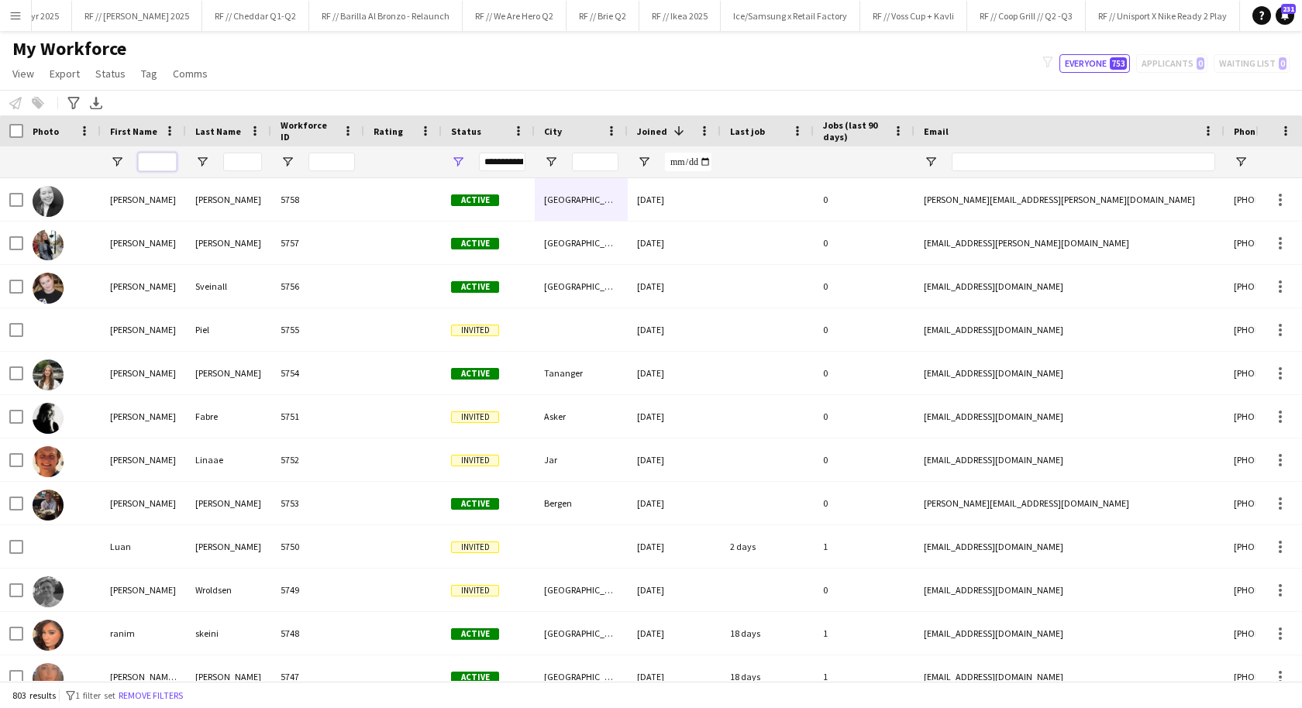
click at [166, 163] on input "First Name Filter Input" at bounding box center [157, 162] width 39 height 19
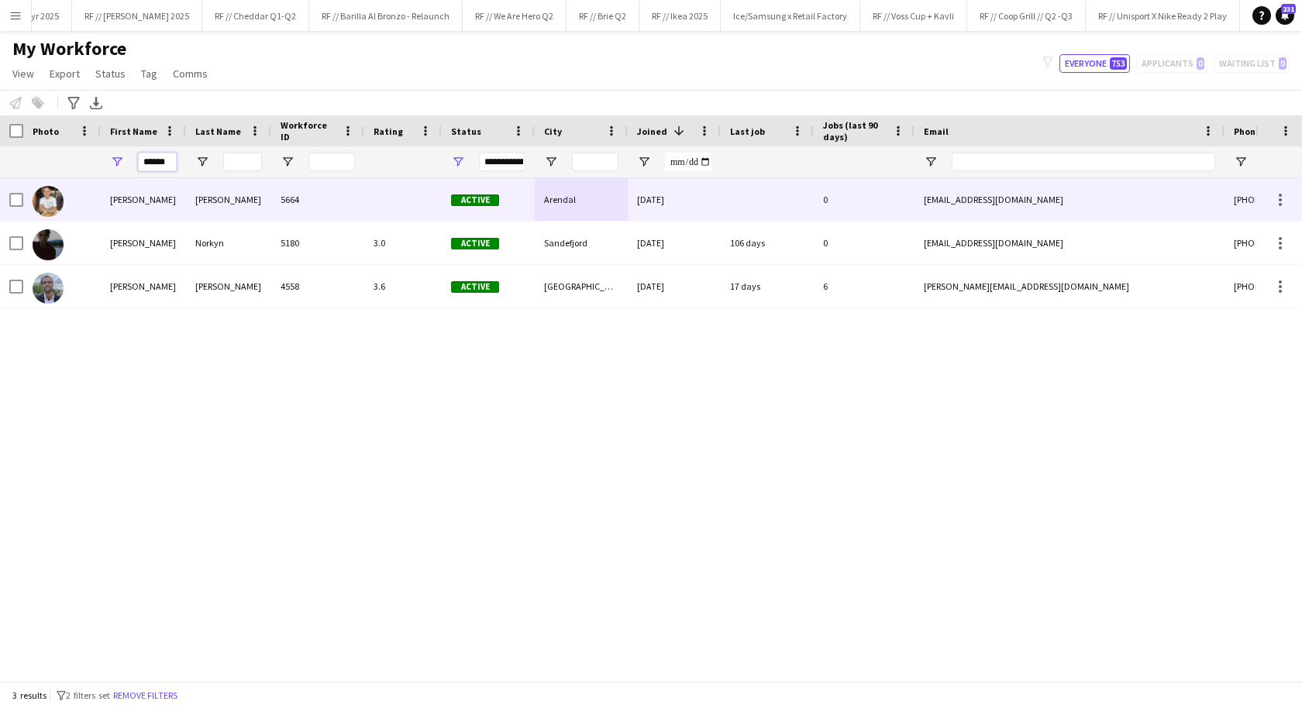
type input "******"
click at [149, 211] on div "Oliver" at bounding box center [143, 199] width 85 height 43
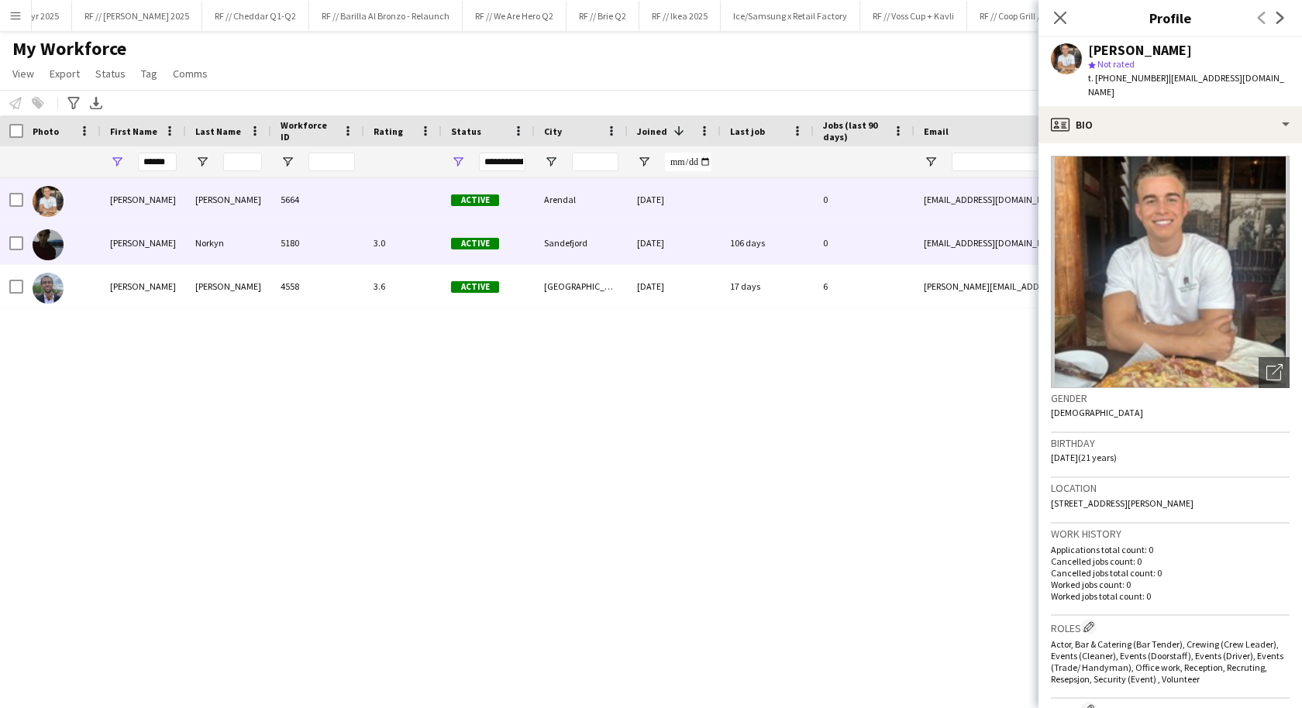
click at [329, 257] on div "5180" at bounding box center [317, 243] width 93 height 43
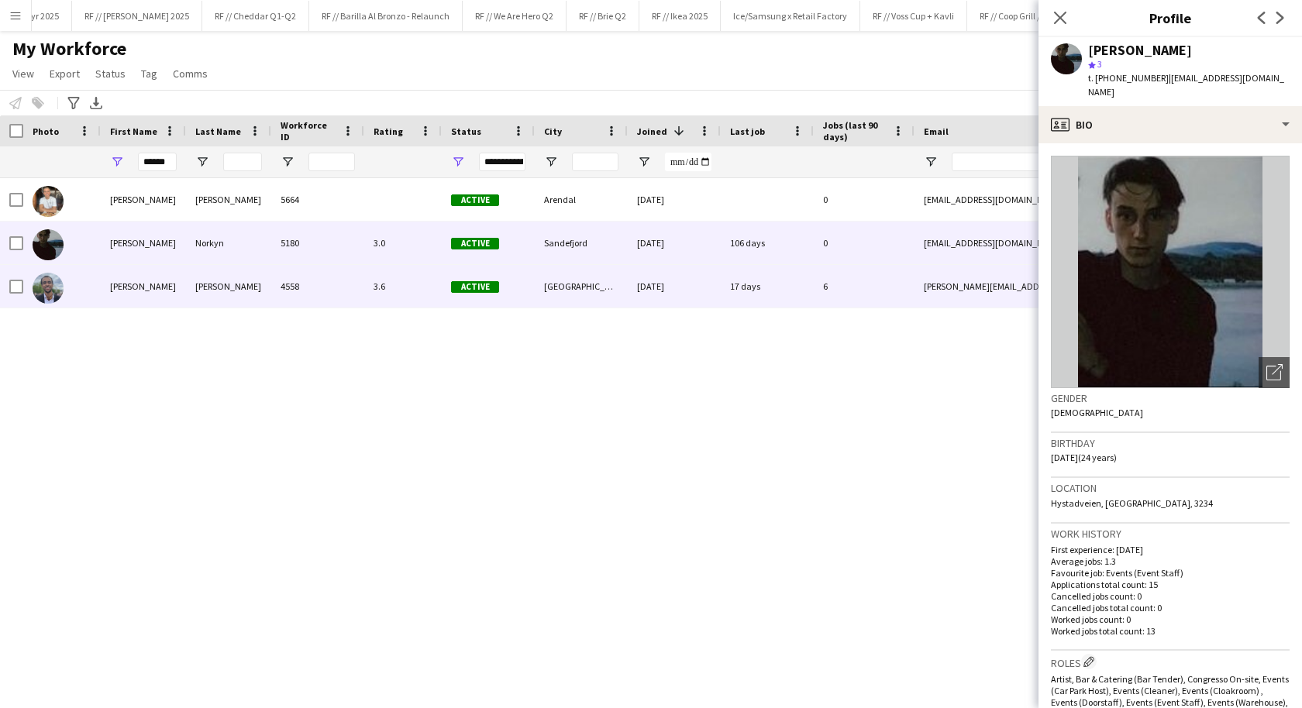
click at [332, 291] on div "4558" at bounding box center [317, 286] width 93 height 43
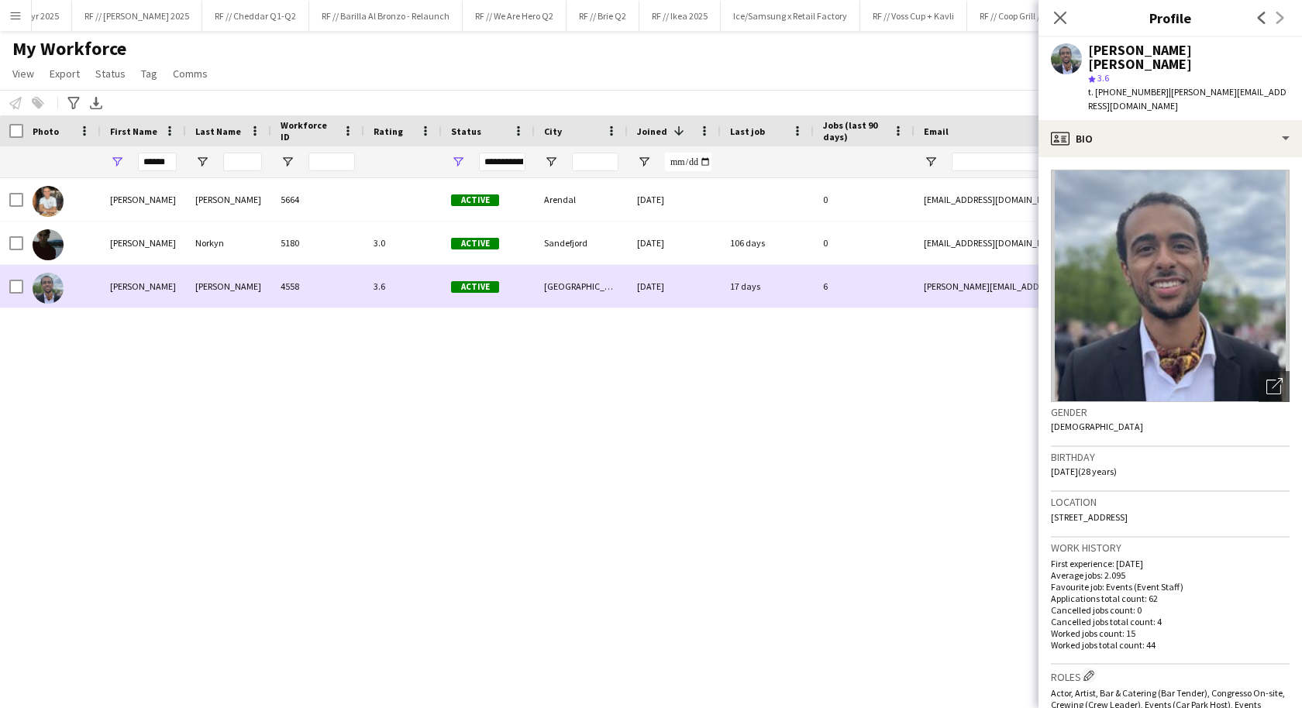
click at [332, 291] on div "4558" at bounding box center [317, 286] width 93 height 43
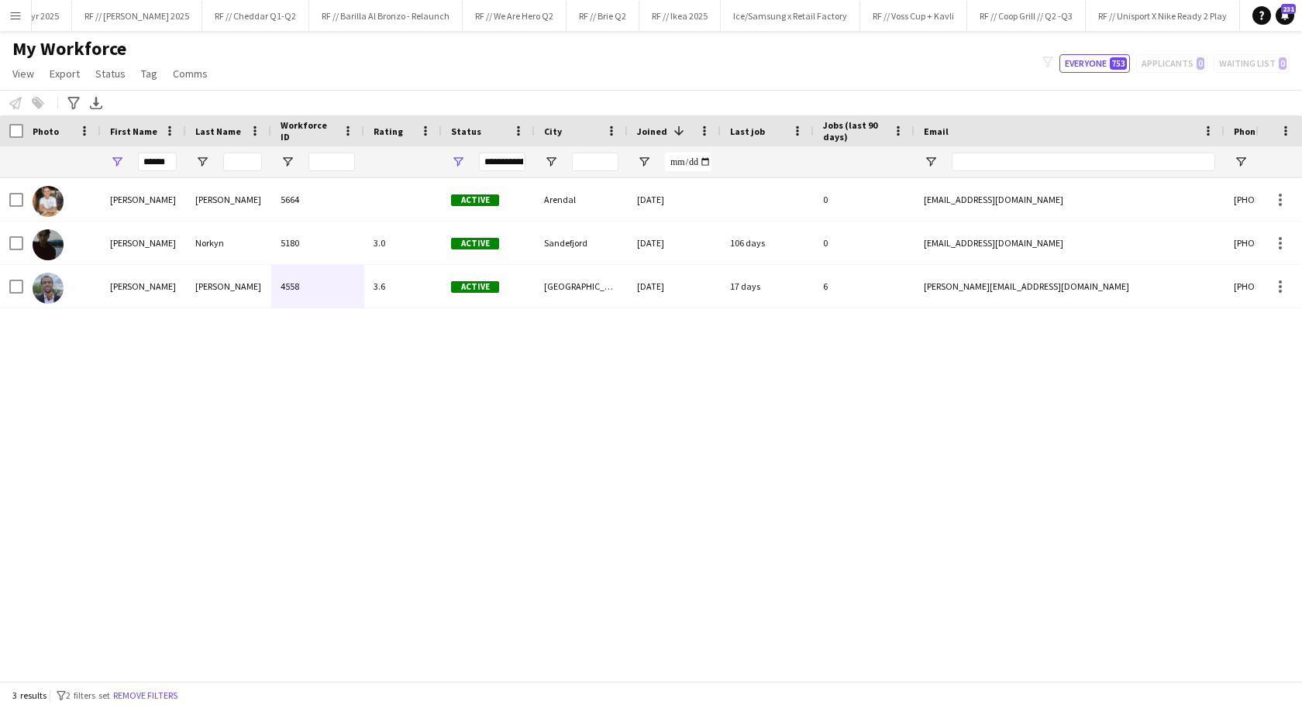
click at [22, 16] on button "Menu" at bounding box center [15, 15] width 31 height 31
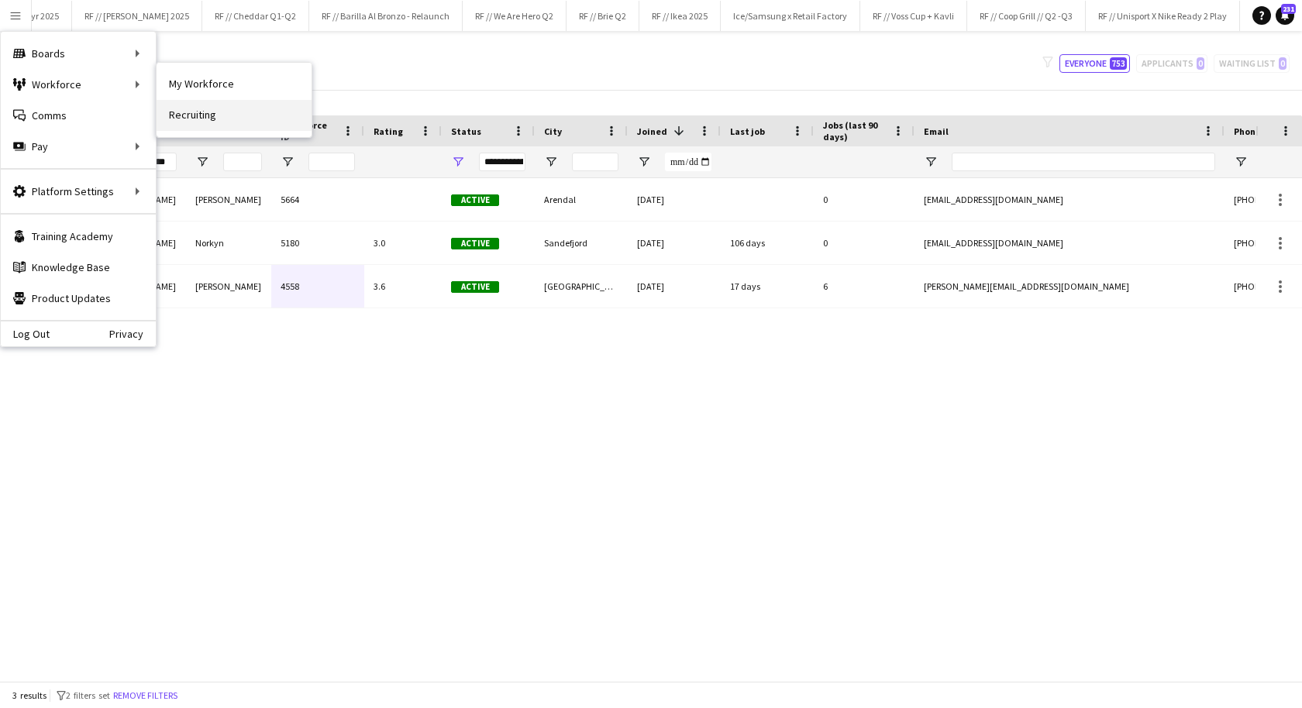
click at [204, 105] on link "Recruiting" at bounding box center [234, 115] width 155 height 31
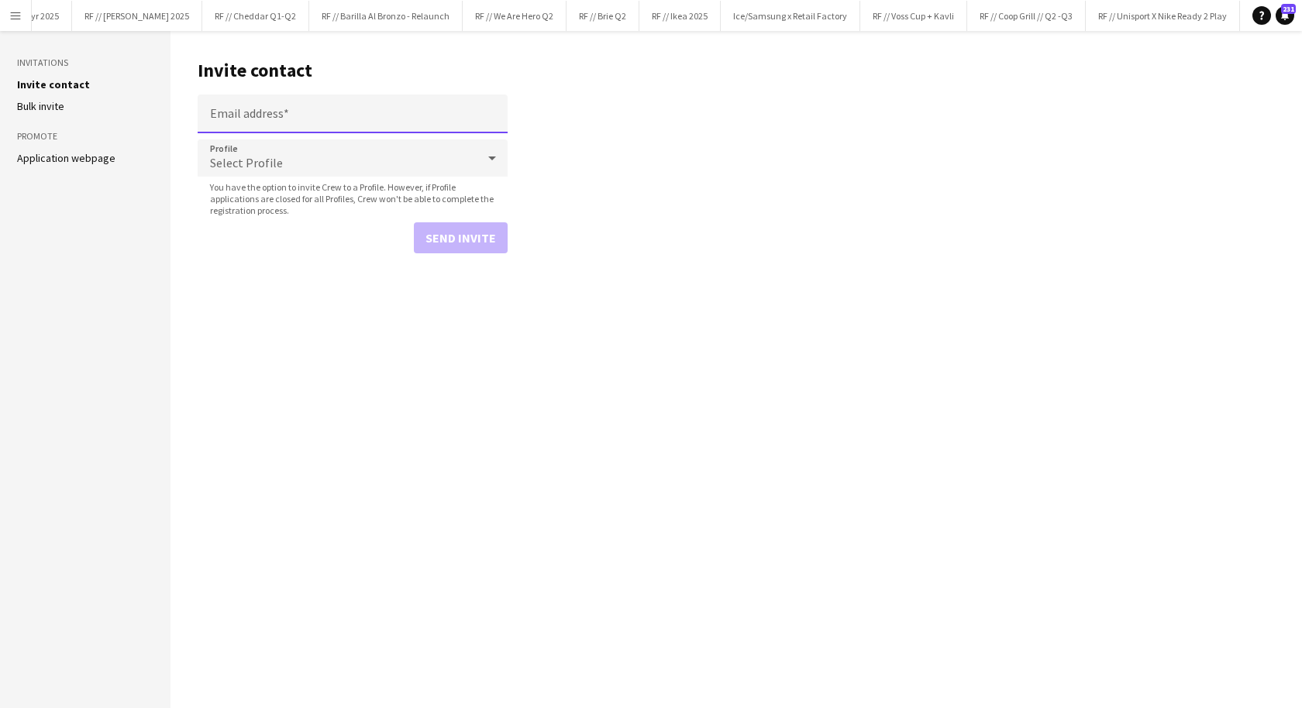
click at [243, 119] on input "Email address" at bounding box center [353, 114] width 310 height 39
paste input "**********"
type input "**********"
click at [459, 236] on button "Send invite" at bounding box center [461, 237] width 94 height 31
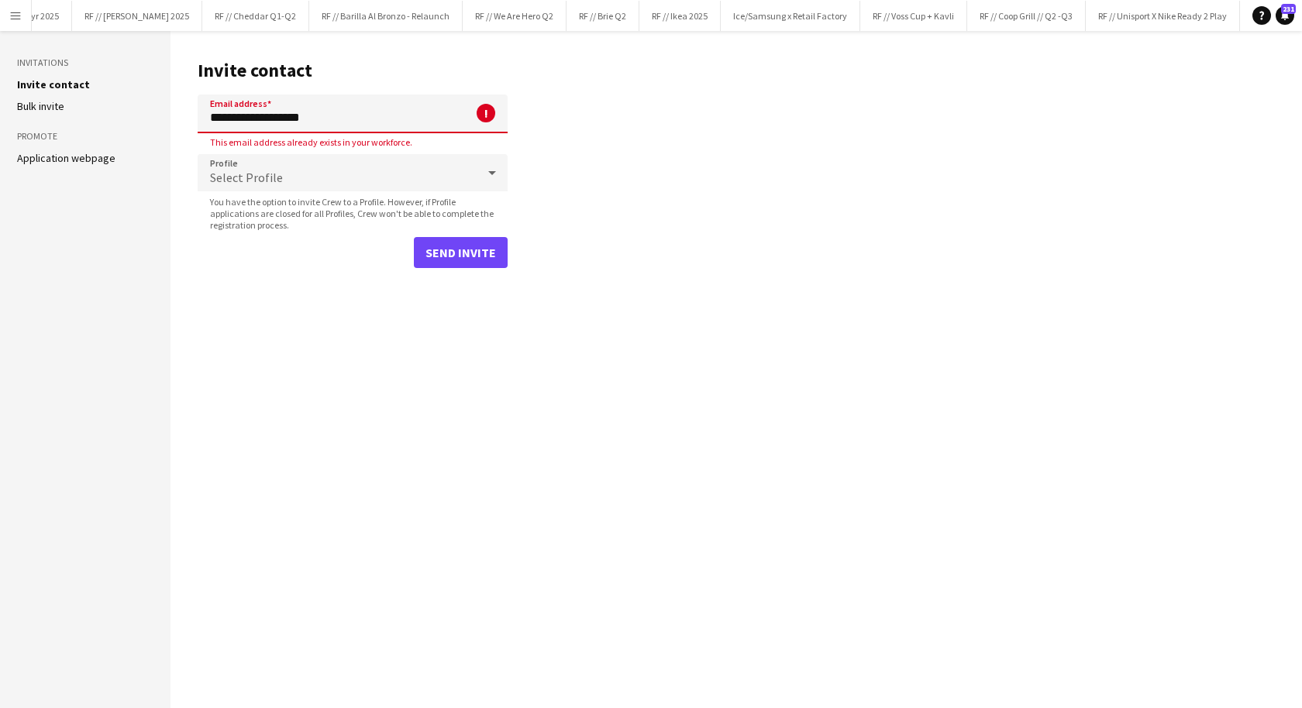
click at [14, 16] on app-icon "Menu" at bounding box center [15, 15] width 12 height 12
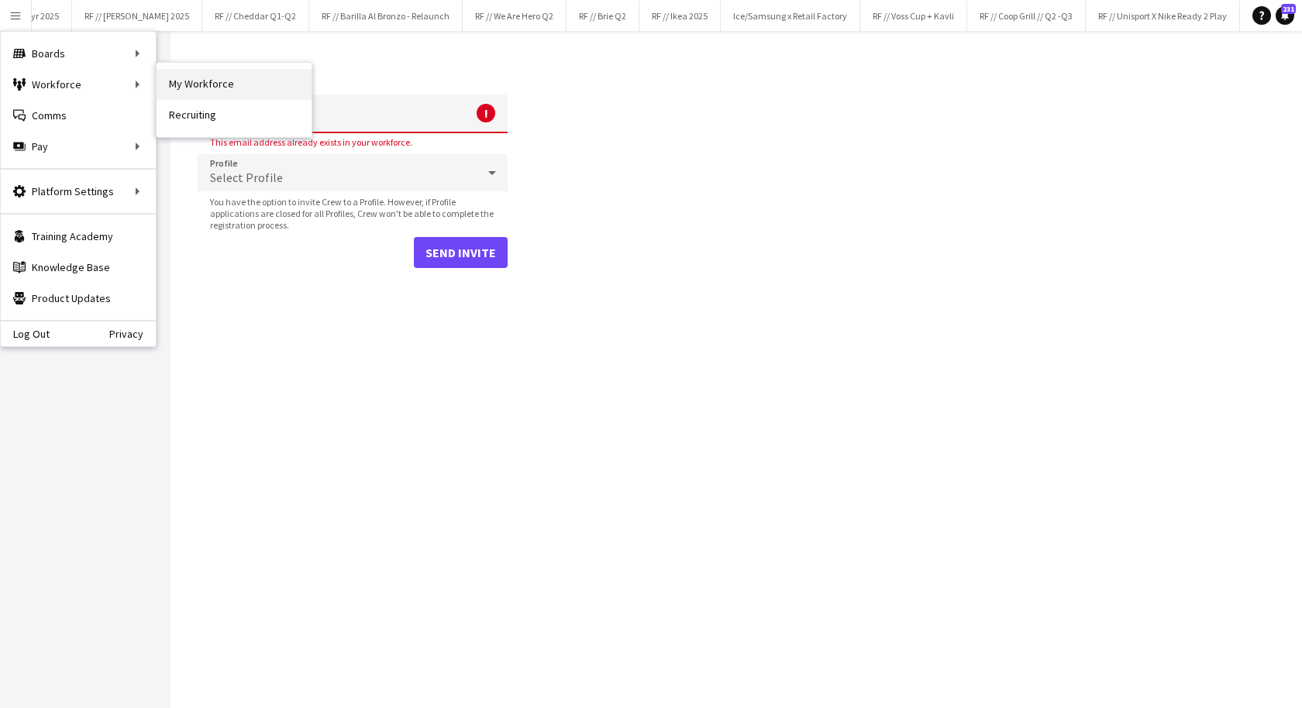
click at [202, 87] on link "My Workforce" at bounding box center [234, 84] width 155 height 31
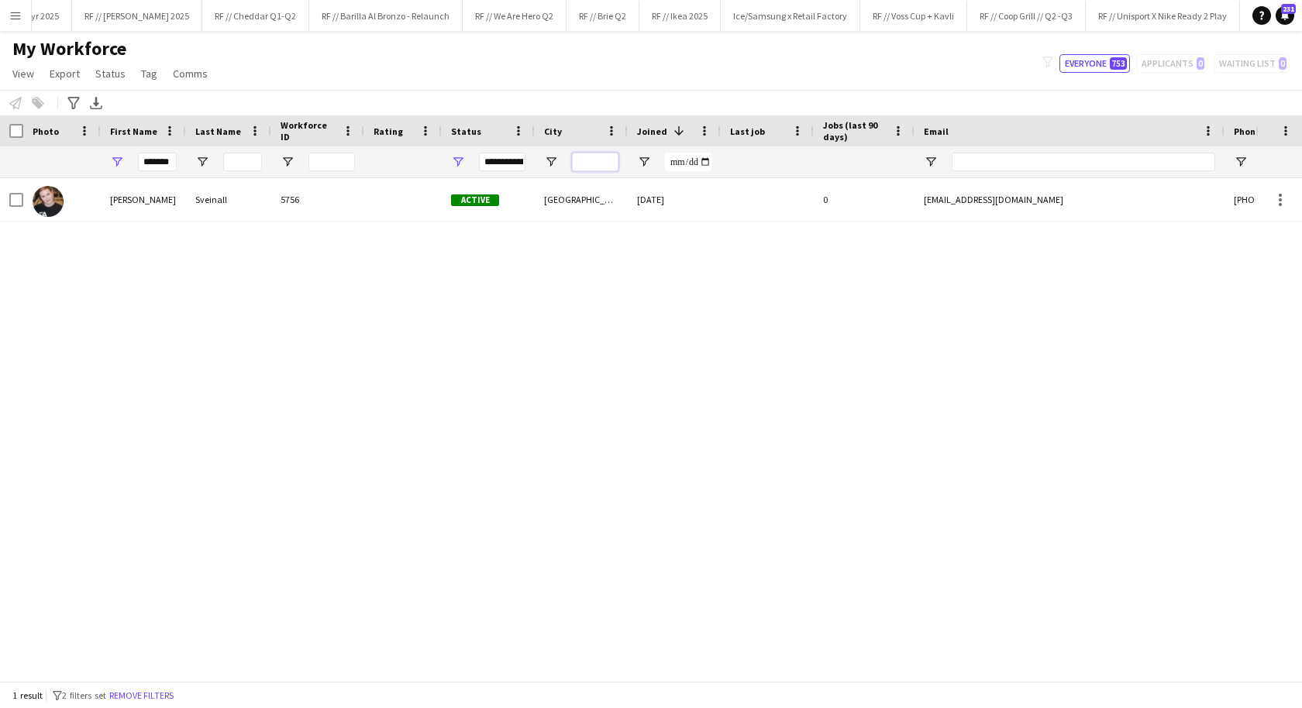
click at [582, 169] on input "City Filter Input" at bounding box center [595, 162] width 47 height 19
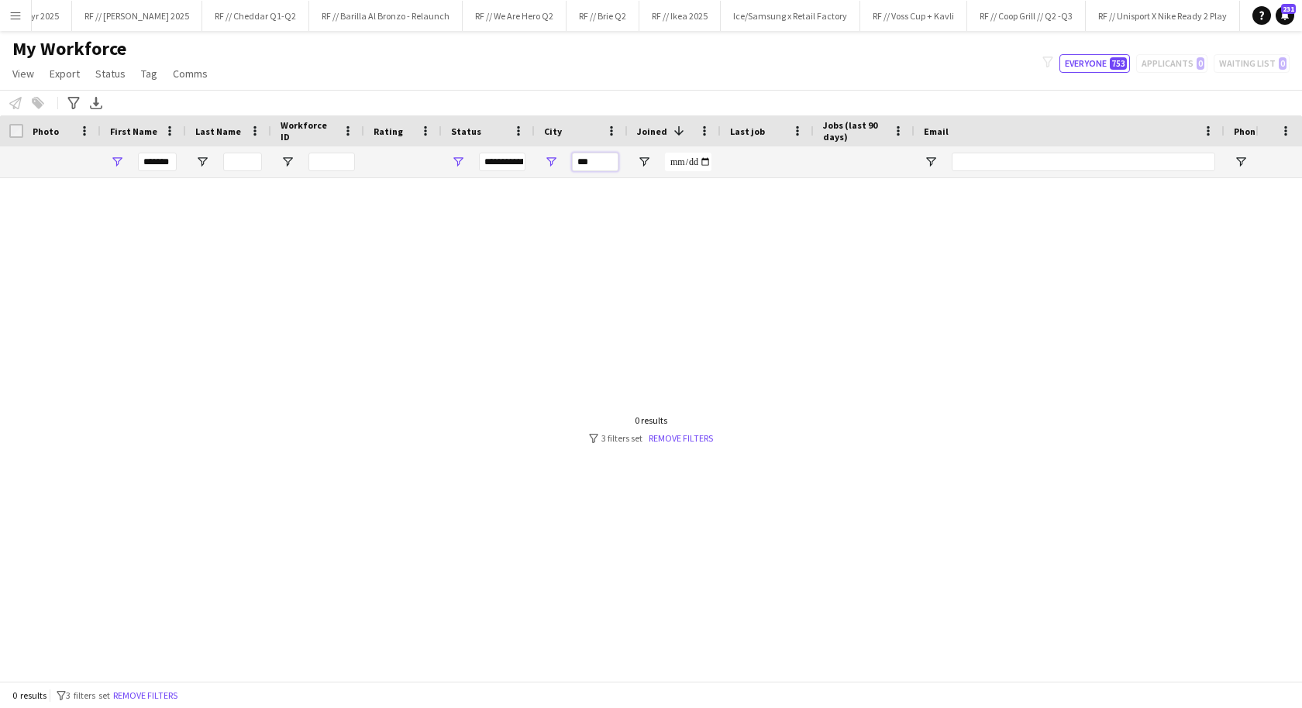
type input "***"
click at [158, 166] on input "*******" at bounding box center [157, 162] width 39 height 19
click at [610, 159] on input "***" at bounding box center [595, 162] width 47 height 19
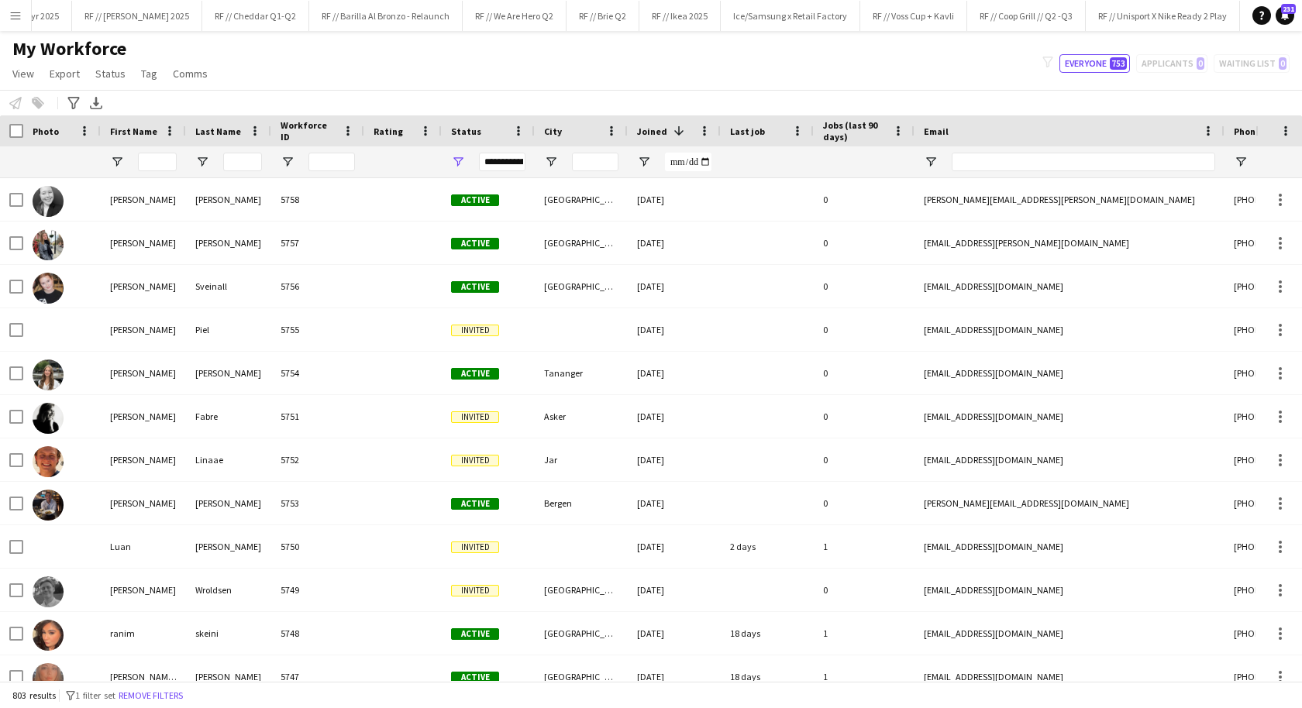
click at [177, 167] on div at bounding box center [143, 161] width 85 height 31
click at [164, 160] on input "First Name Filter Input" at bounding box center [157, 162] width 39 height 19
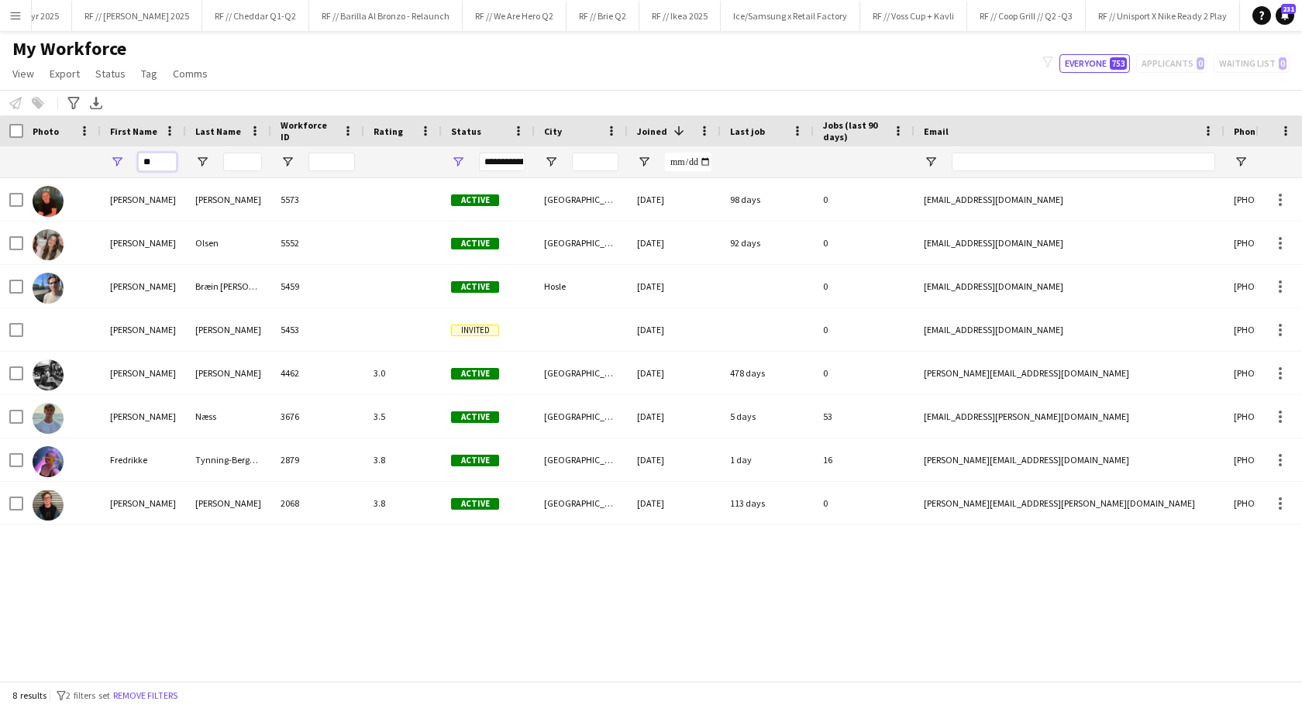
type input "*"
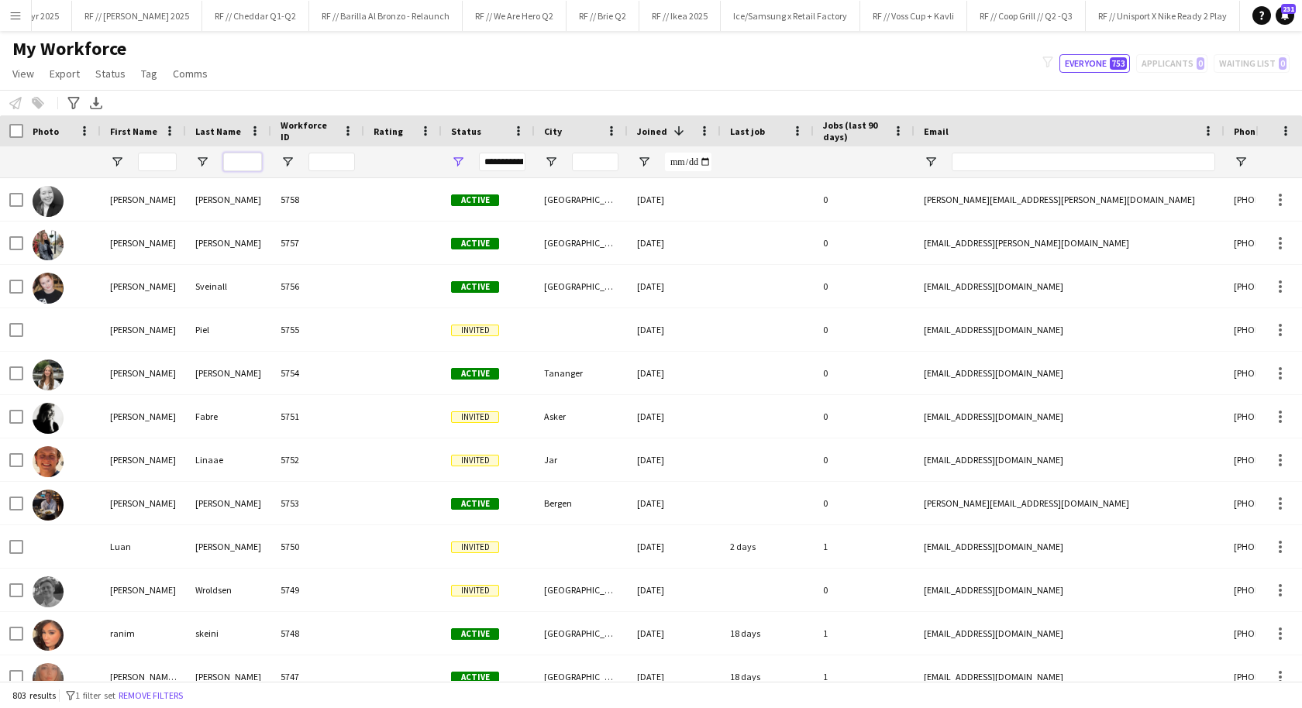
click at [243, 164] on input "Last Name Filter Input" at bounding box center [242, 162] width 39 height 19
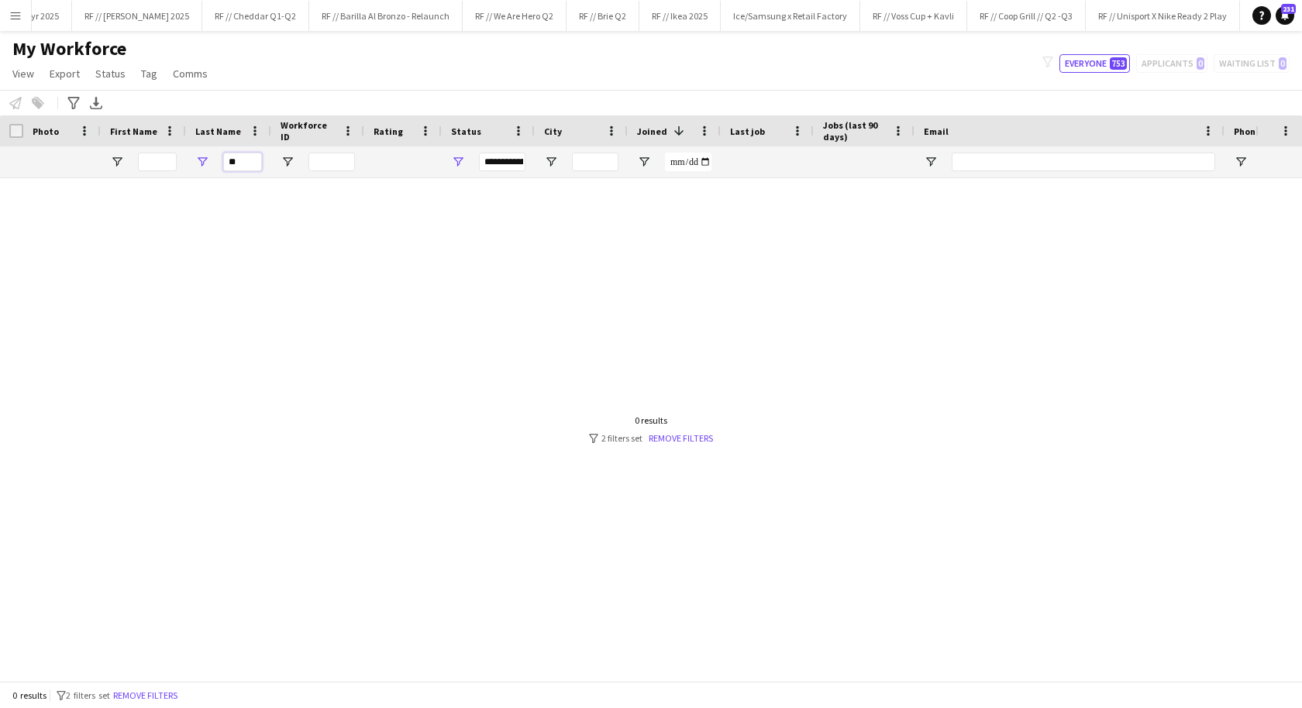
type input "*"
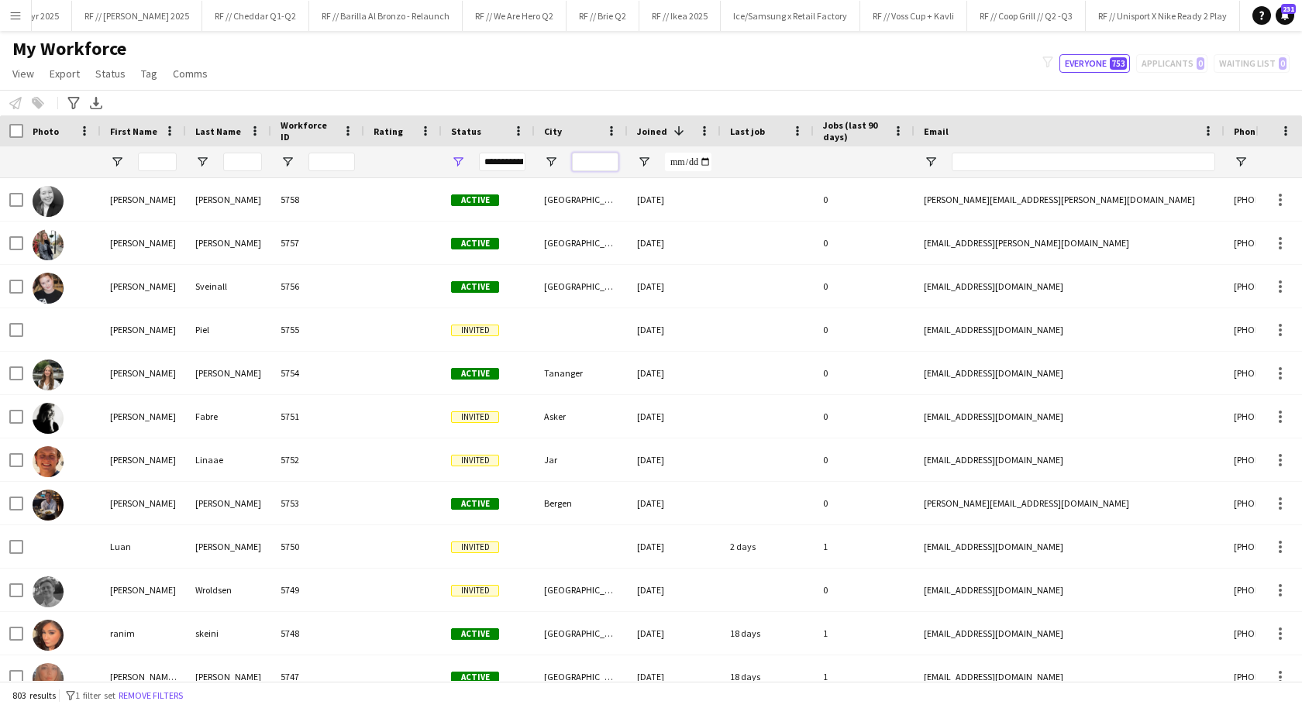
click at [599, 157] on input "City Filter Input" at bounding box center [595, 162] width 47 height 19
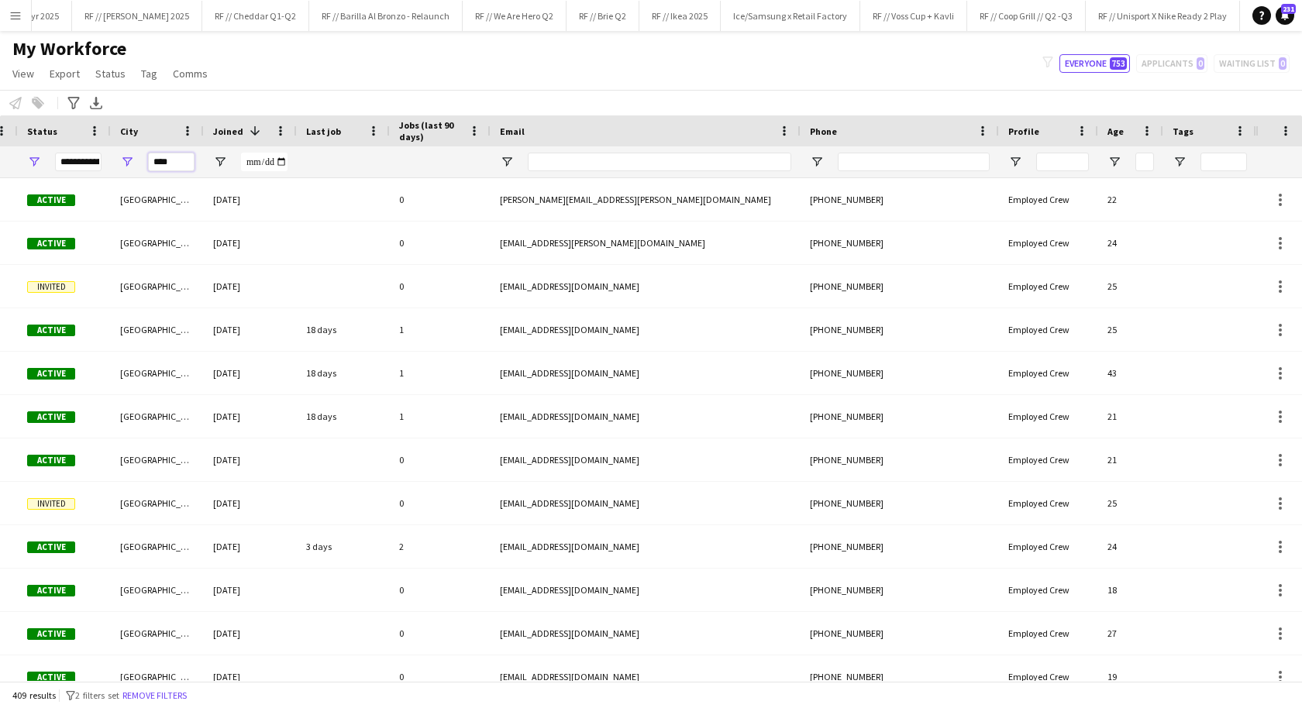
type input "****"
click at [1115, 128] on span "Age" at bounding box center [1115, 132] width 16 height 12
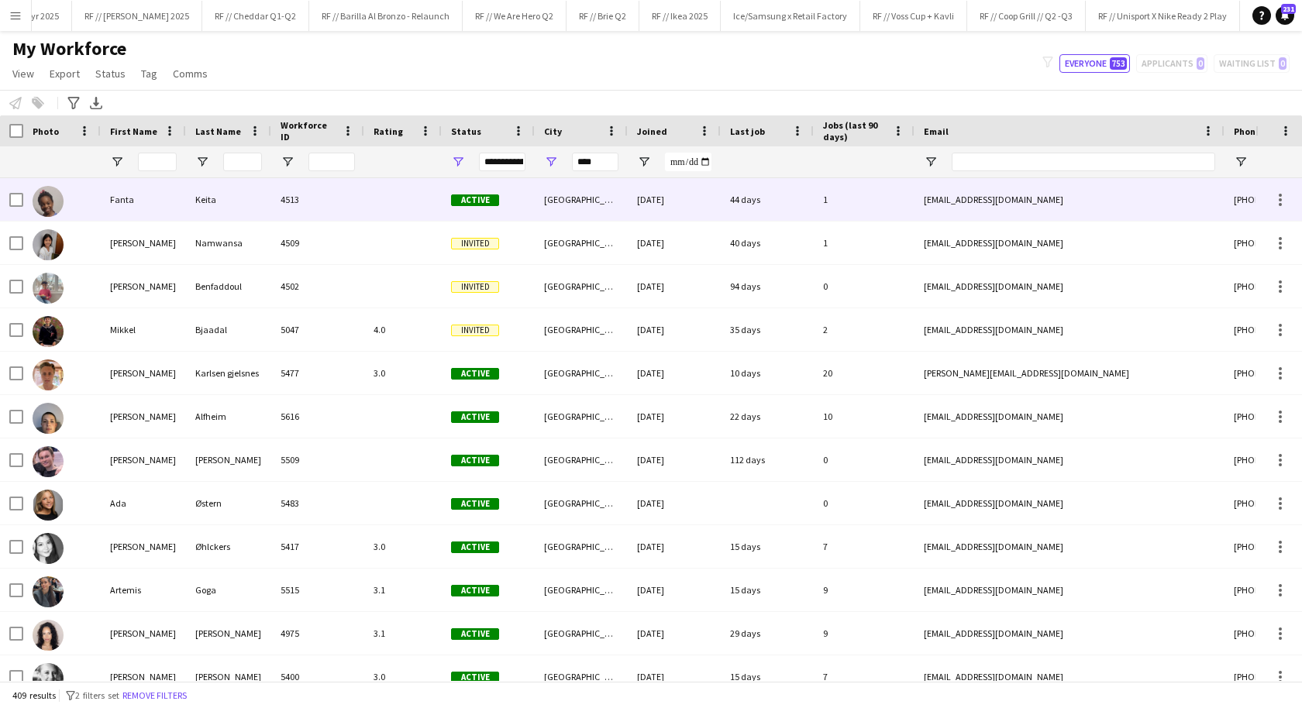
click at [260, 209] on div "Keita" at bounding box center [228, 199] width 85 height 43
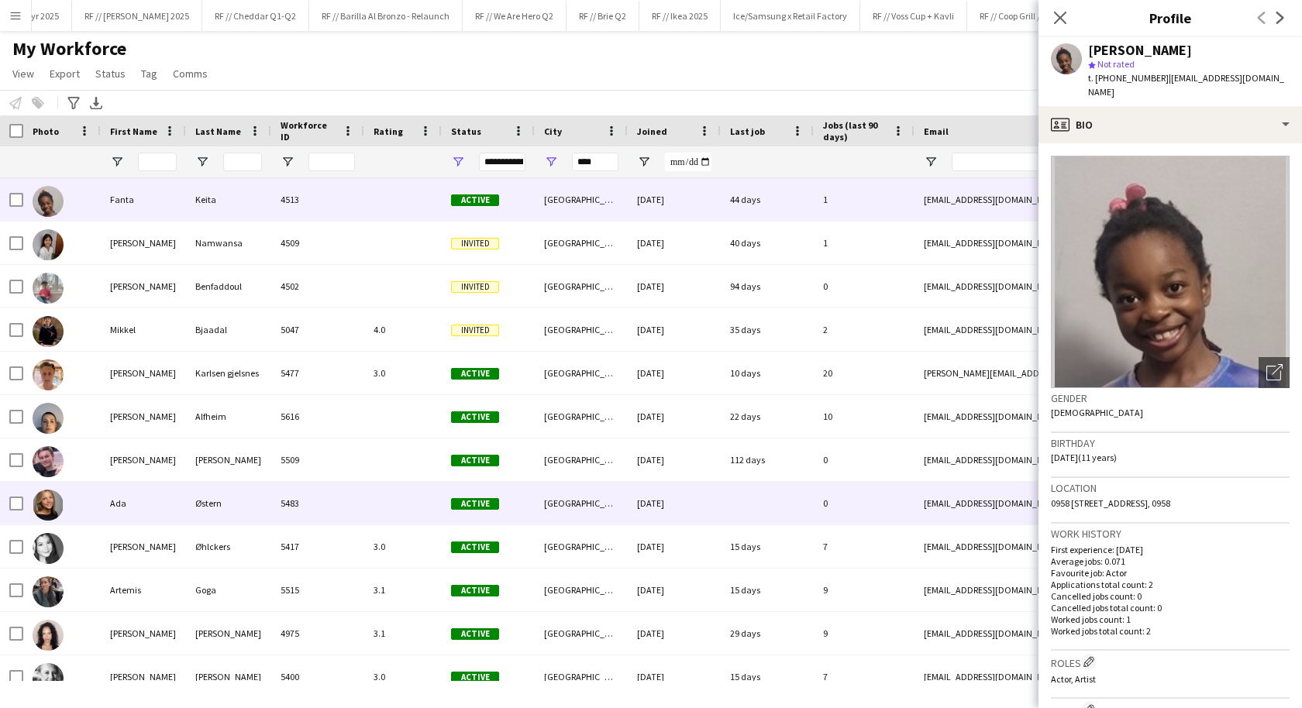
click at [188, 499] on div "Østern" at bounding box center [228, 503] width 85 height 43
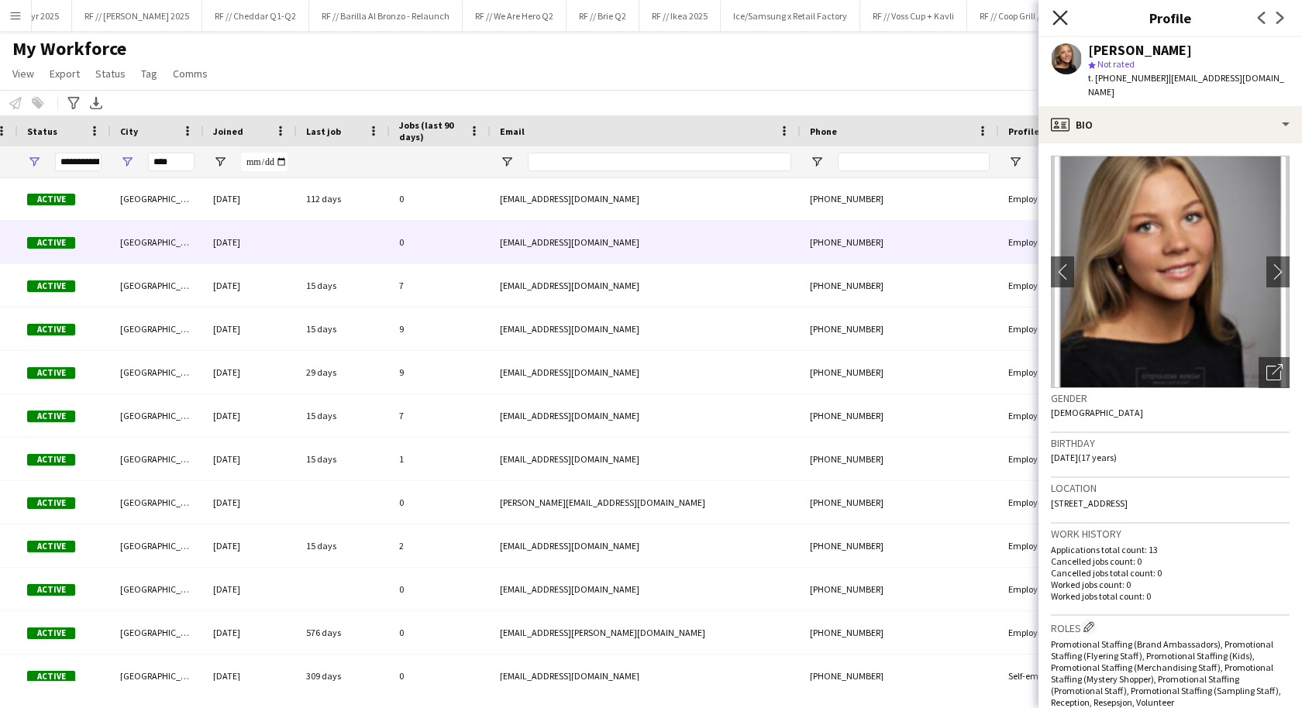
click at [1061, 11] on icon "Close pop-in" at bounding box center [1059, 17] width 15 height 15
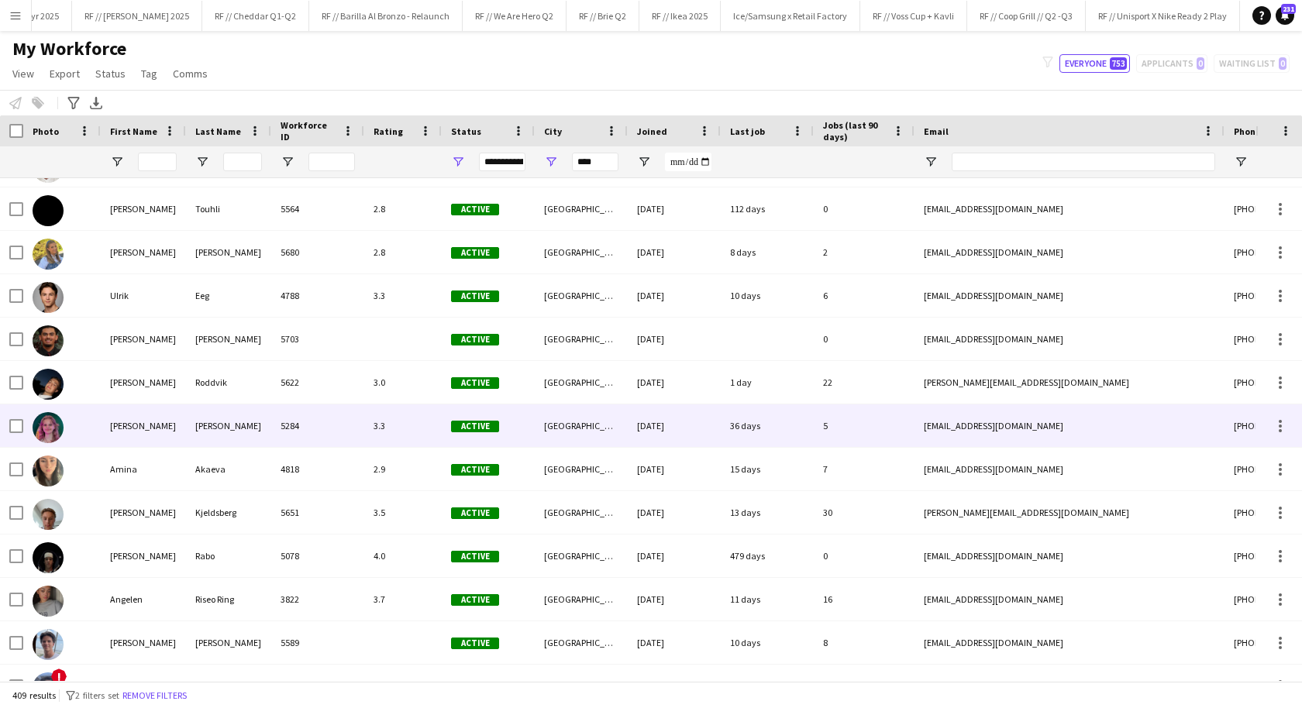
click at [218, 423] on div "Rendahl" at bounding box center [228, 426] width 85 height 43
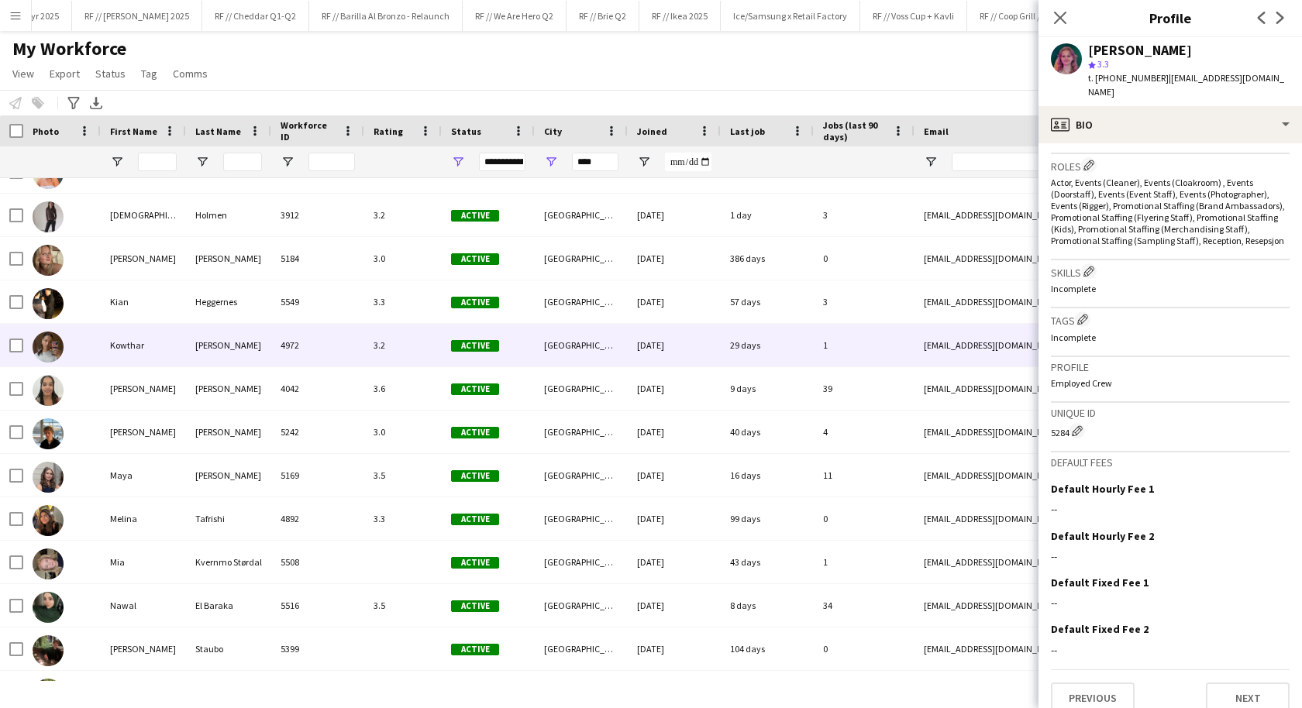
click at [188, 342] on div "Ali" at bounding box center [228, 345] width 85 height 43
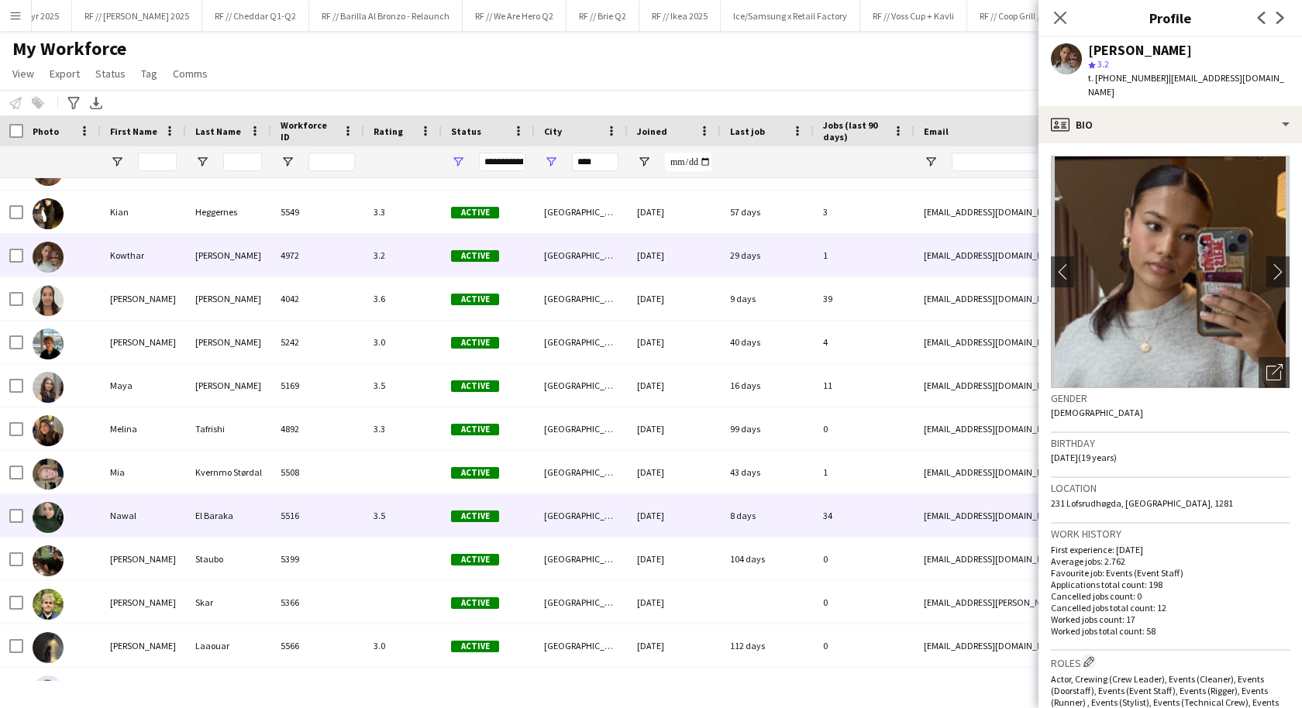
click at [262, 510] on div "El Baraka" at bounding box center [228, 515] width 85 height 43
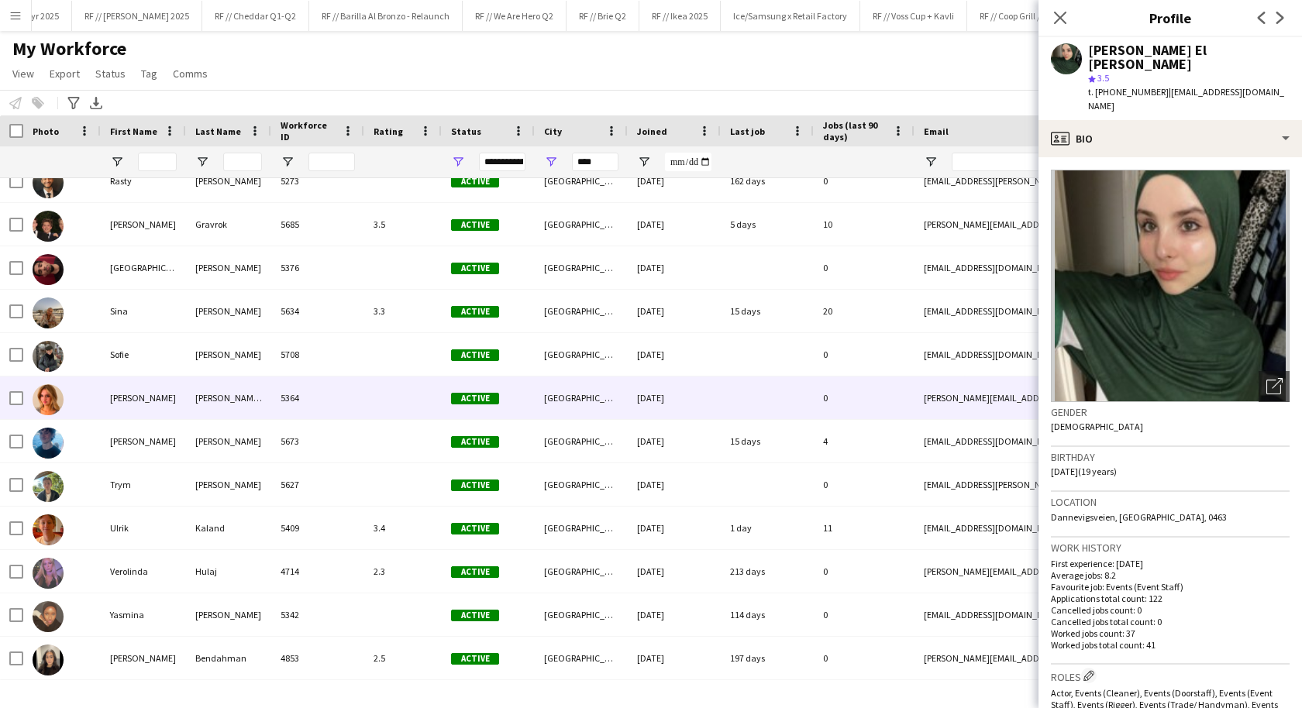
click at [233, 415] on div "Strømmen Nicolaysen" at bounding box center [228, 398] width 85 height 43
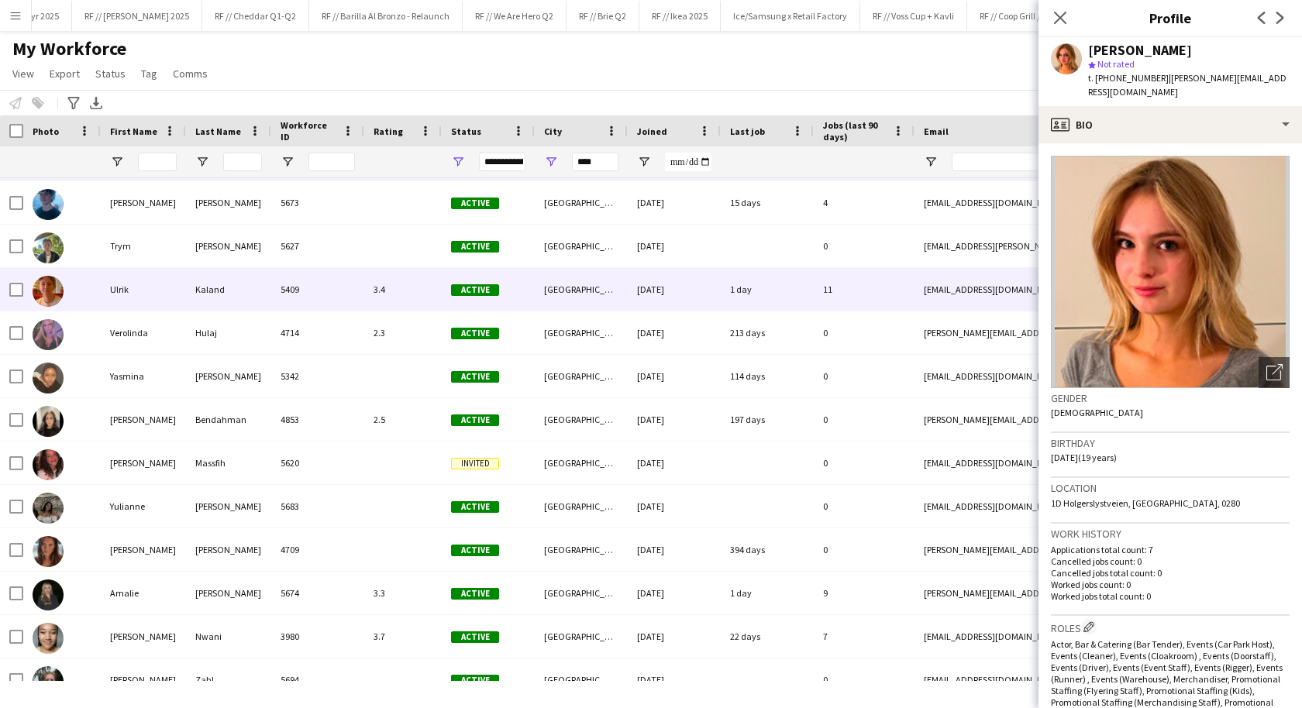
click at [234, 305] on div "Kaland" at bounding box center [228, 289] width 85 height 43
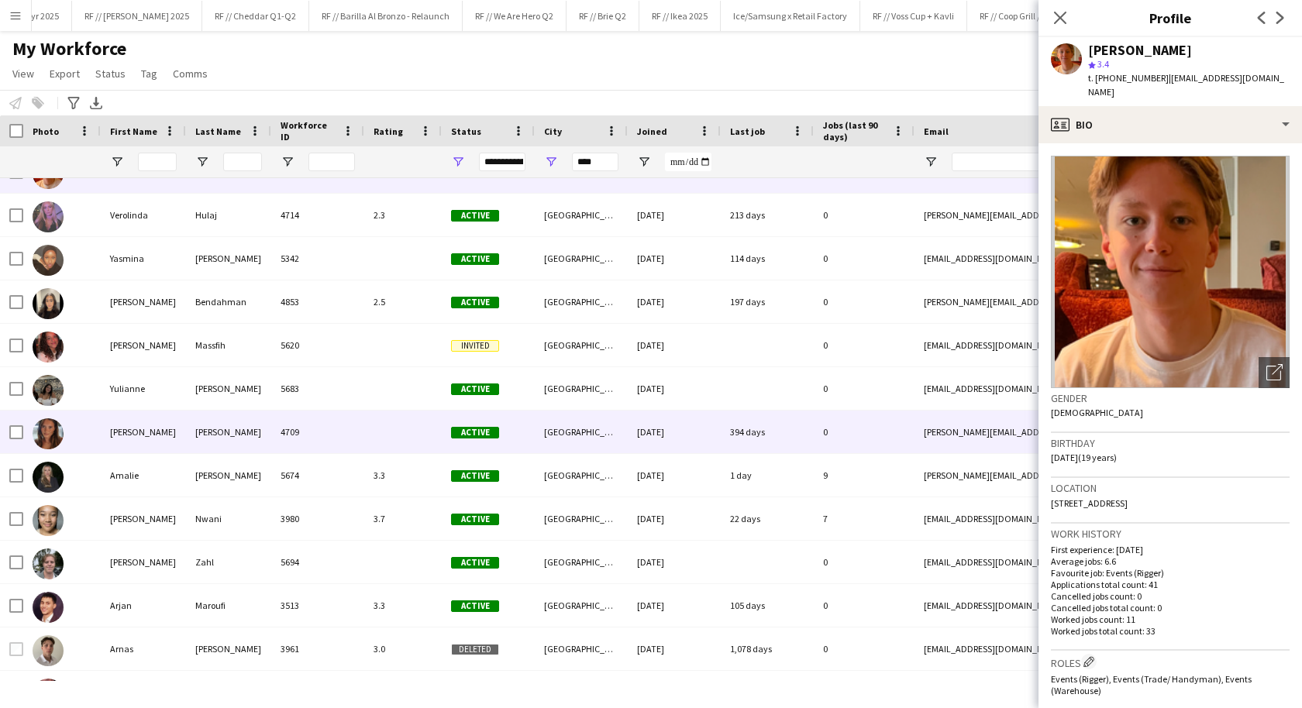
click at [274, 436] on div "4709" at bounding box center [317, 432] width 93 height 43
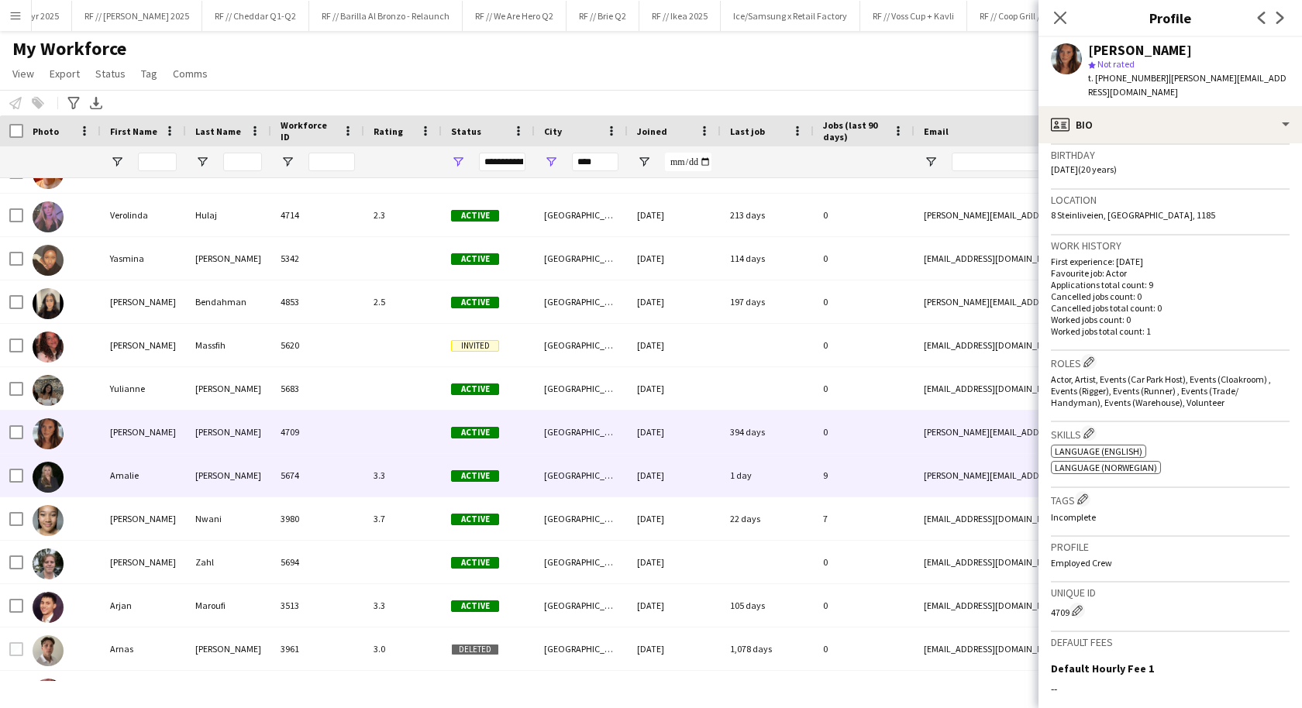
click at [315, 468] on div "5674" at bounding box center [317, 475] width 93 height 43
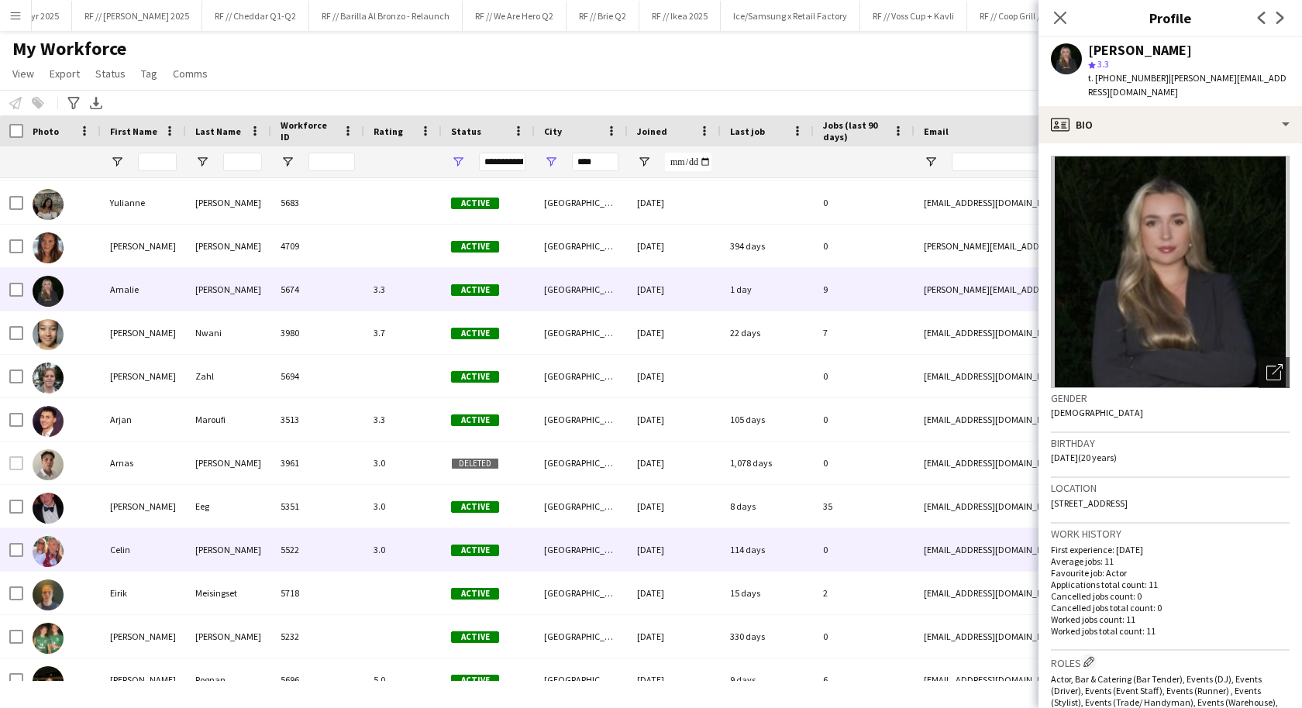
click at [241, 546] on div "Myhre" at bounding box center [228, 550] width 85 height 43
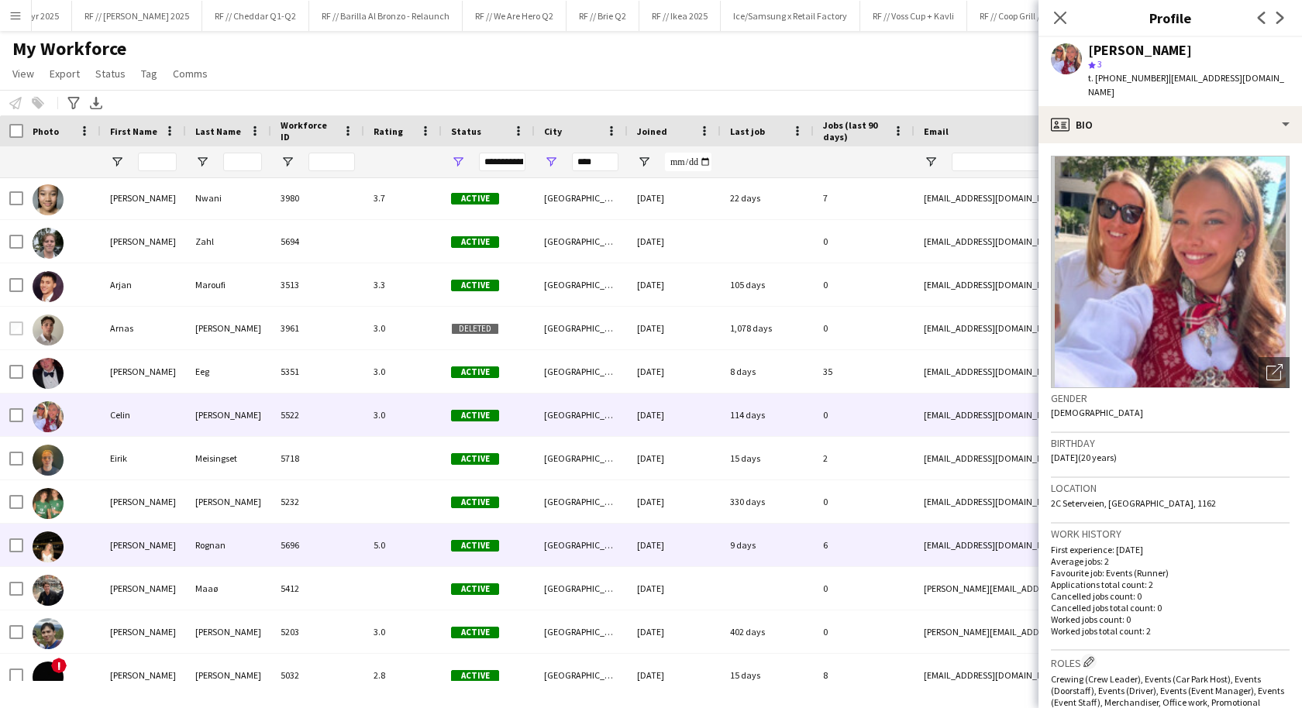
click at [226, 556] on div "Rognan" at bounding box center [228, 545] width 85 height 43
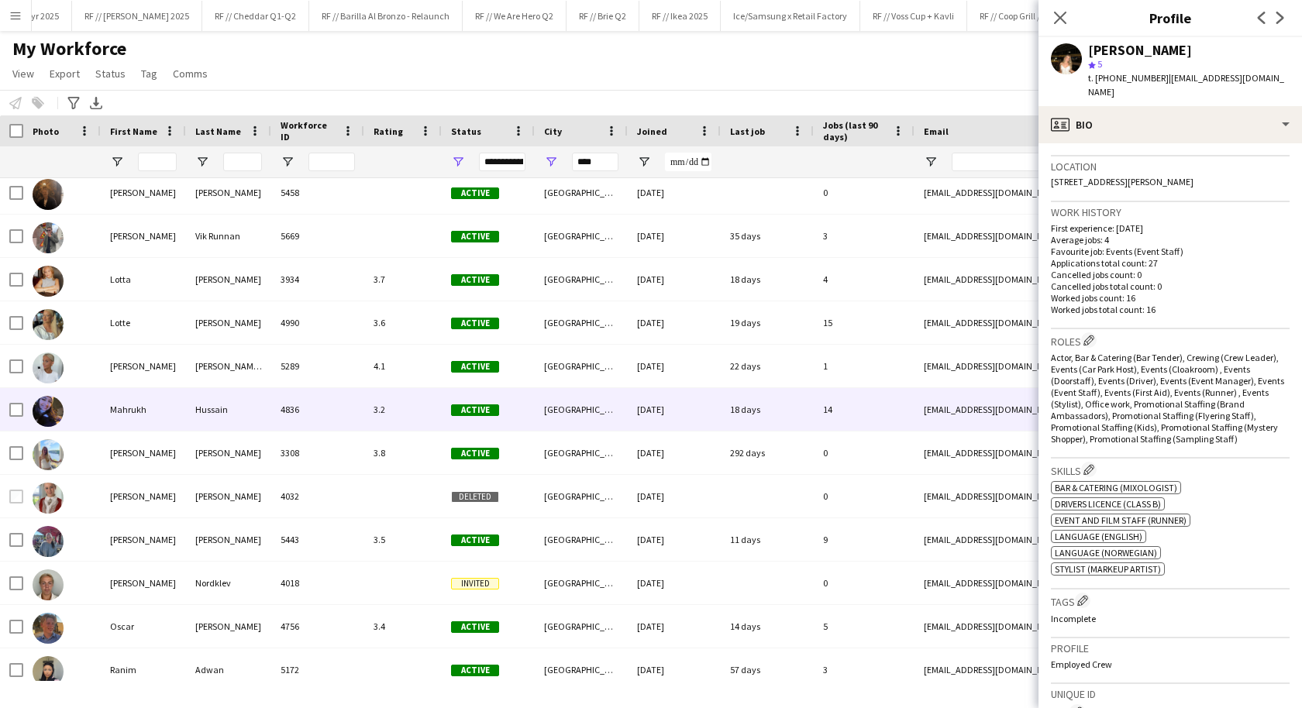
click at [245, 415] on div "Hussain" at bounding box center [228, 409] width 85 height 43
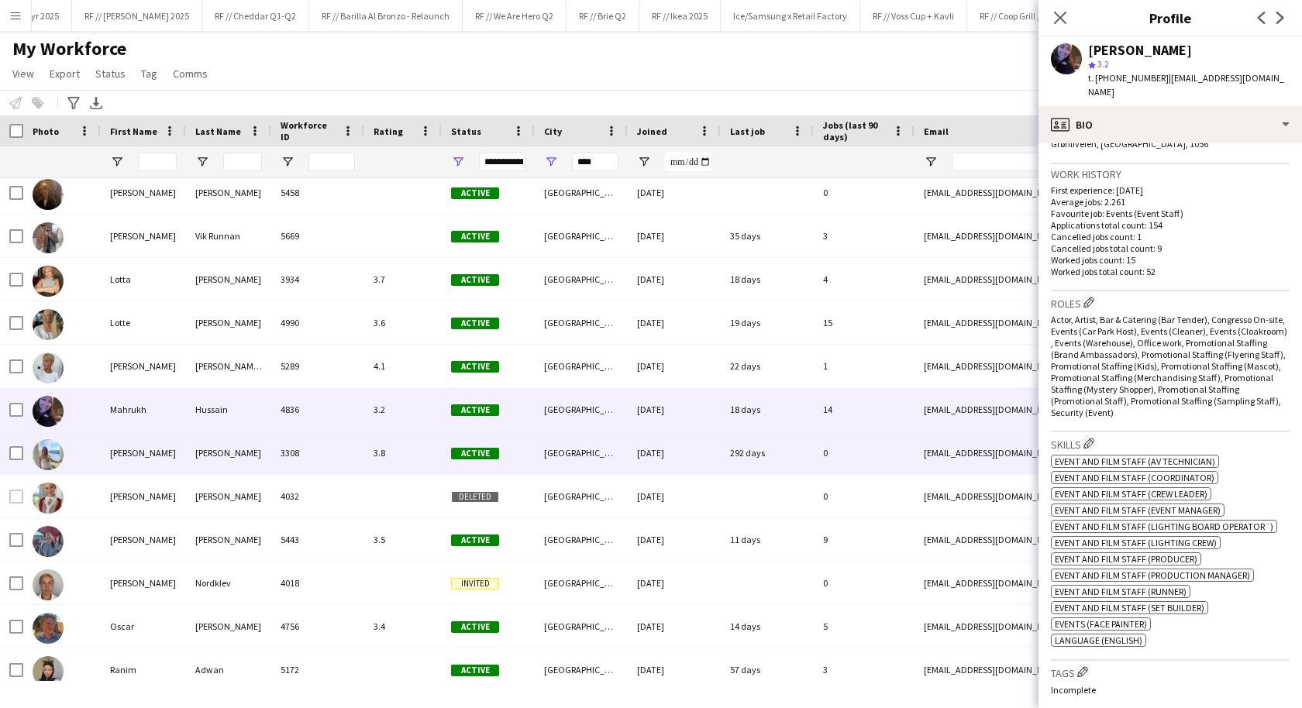
click at [284, 457] on div "3308" at bounding box center [317, 453] width 93 height 43
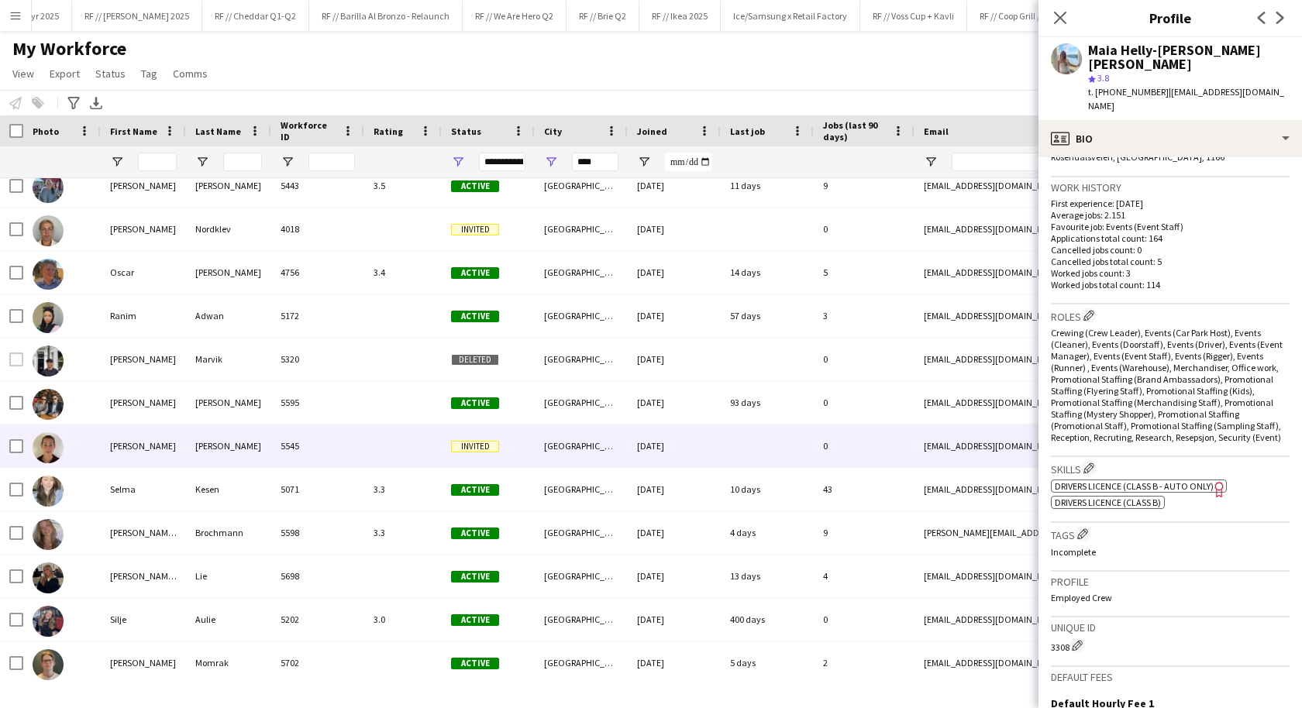
click at [253, 443] on div "Lindeman" at bounding box center [228, 446] width 85 height 43
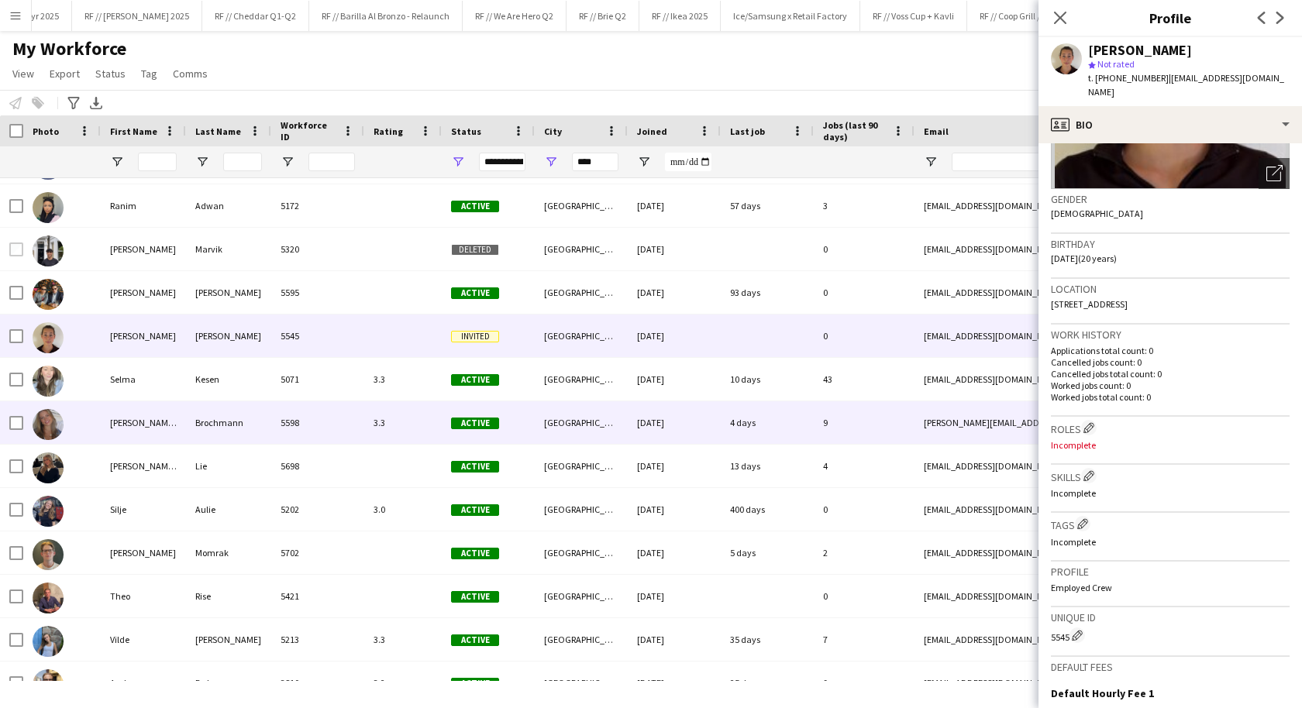
click at [238, 413] on div "Brochmann" at bounding box center [228, 422] width 85 height 43
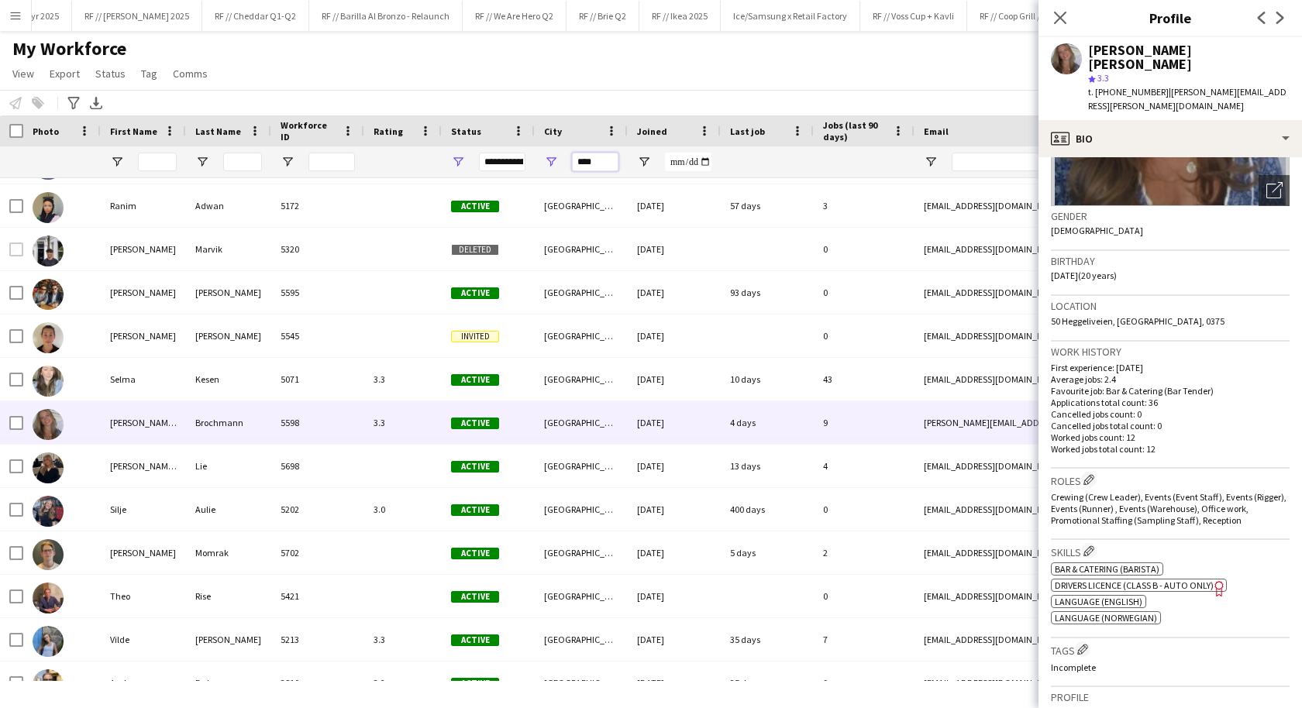
click at [594, 160] on input "****" at bounding box center [595, 162] width 47 height 19
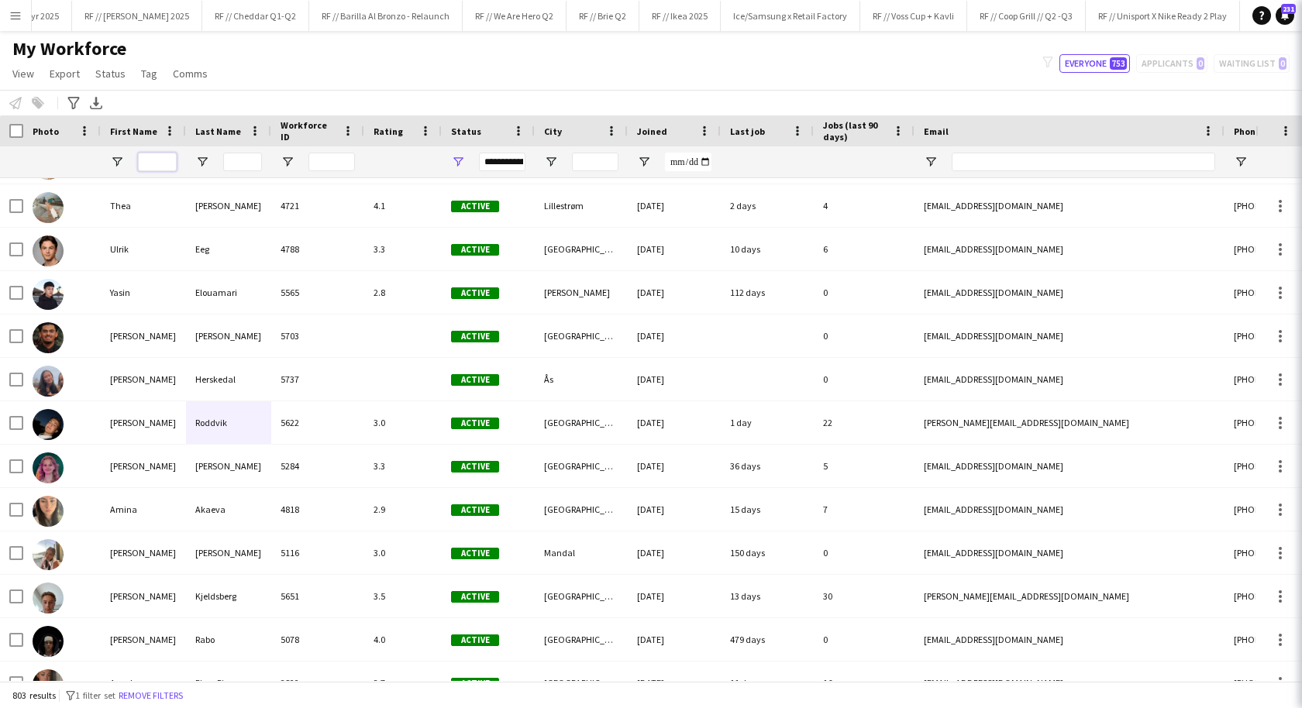
click at [165, 157] on input "First Name Filter Input" at bounding box center [157, 162] width 39 height 19
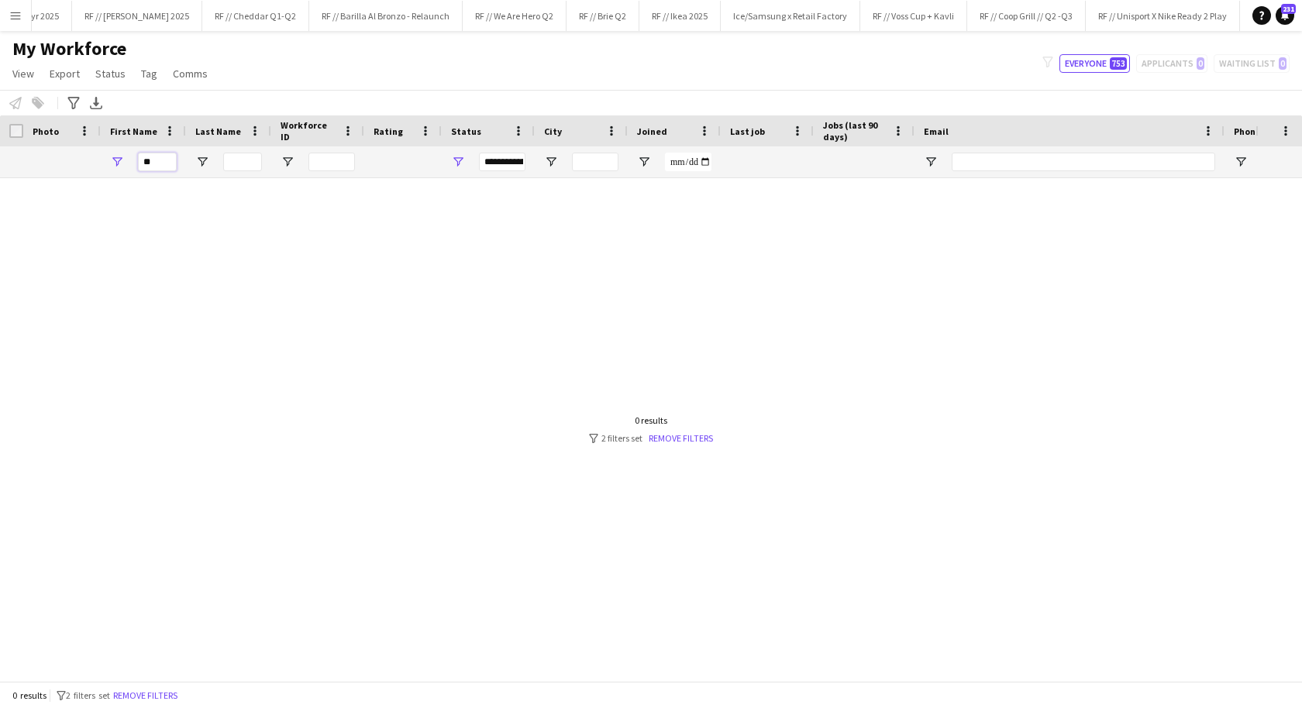
type input "*"
click at [590, 160] on input "City Filter Input" at bounding box center [595, 162] width 47 height 19
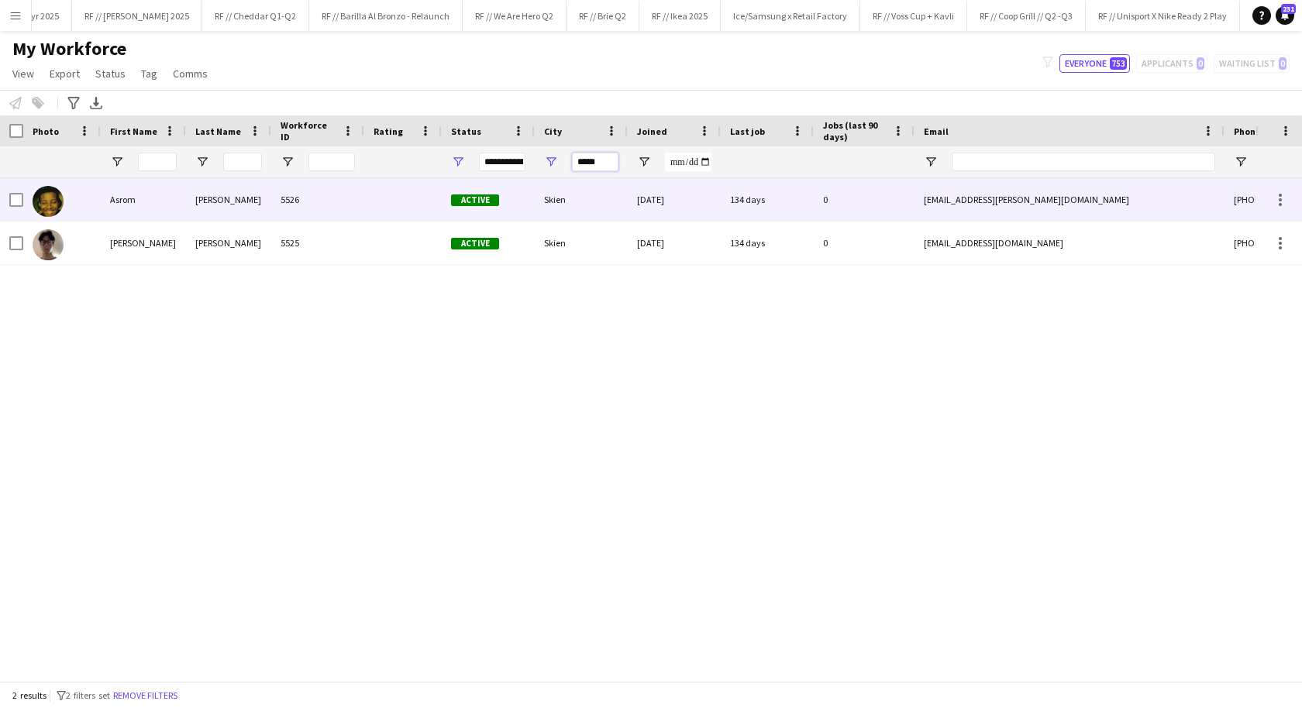
type input "*****"
click at [291, 210] on div "5526" at bounding box center [317, 199] width 93 height 43
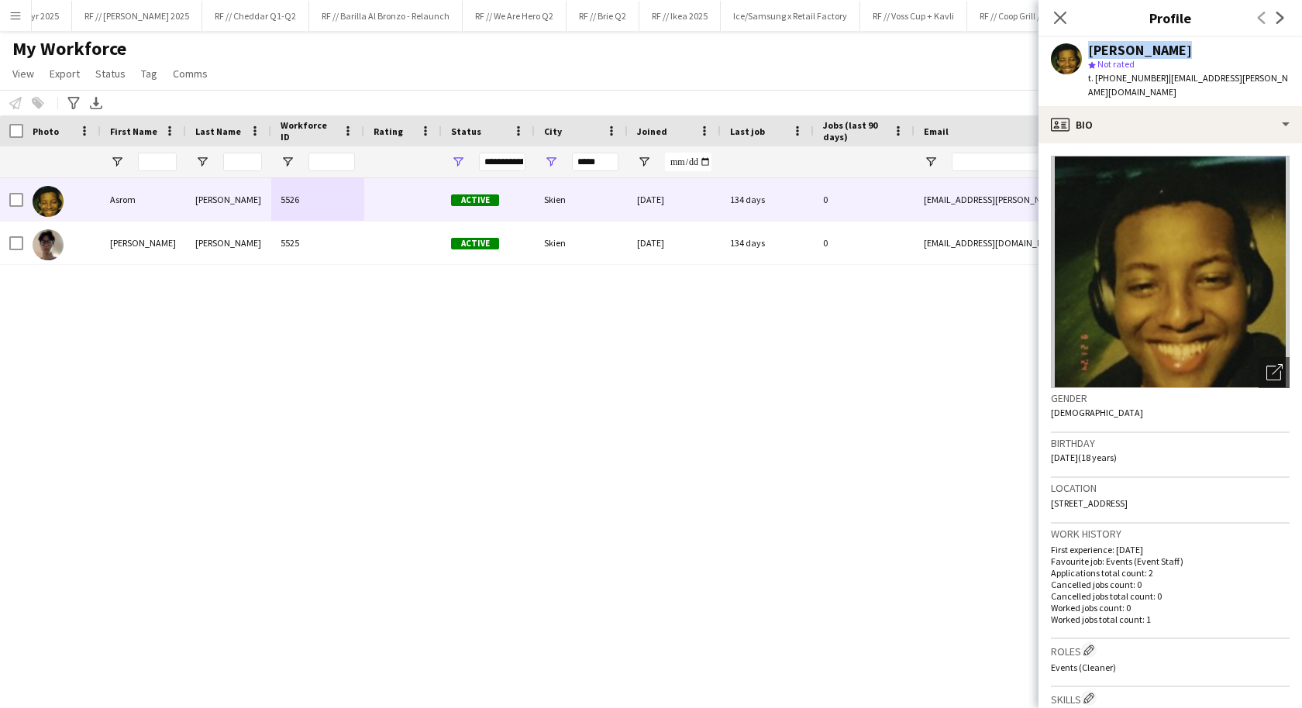
drag, startPoint x: 1180, startPoint y: 50, endPoint x: 1084, endPoint y: 47, distance: 96.2
click at [1084, 47] on div "Asrom Negash star Not rated t. +4794250973 | asrom.negash@gmail.com" at bounding box center [1171, 71] width 264 height 69
copy div "[PERSON_NAME]"
click at [599, 160] on input "*****" at bounding box center [595, 162] width 47 height 19
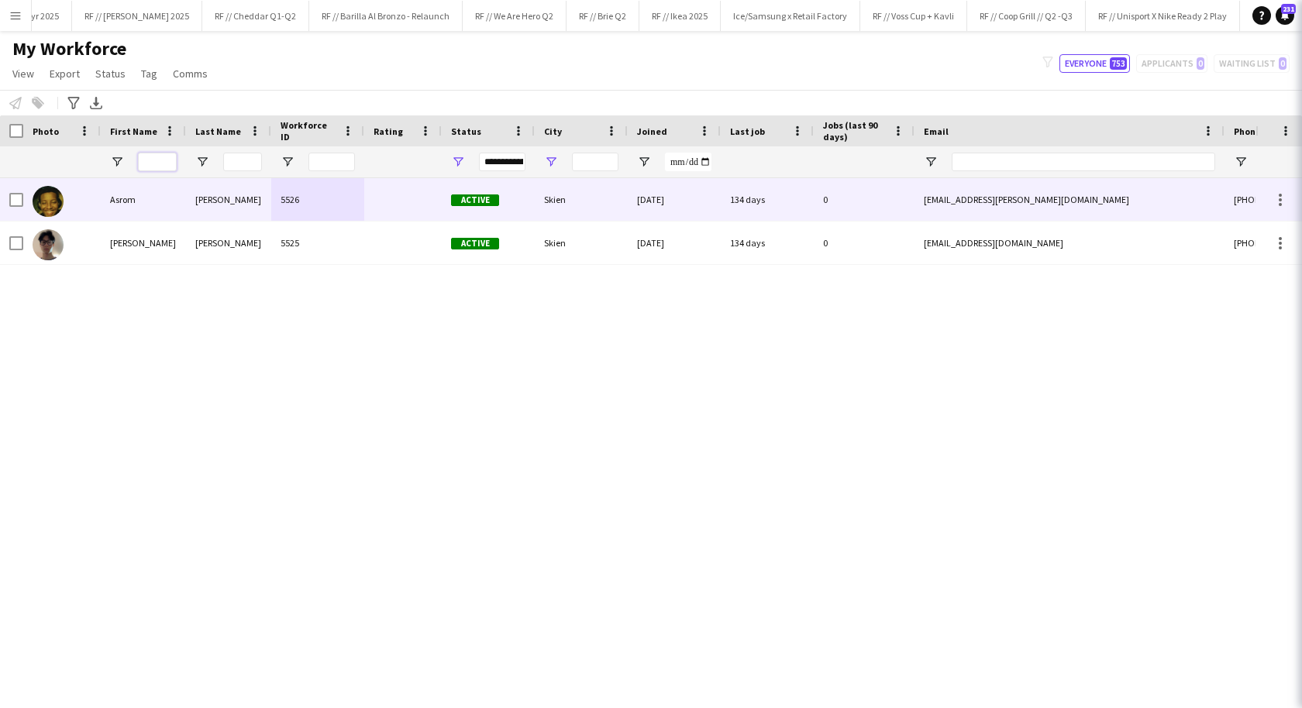
click at [167, 162] on input "First Name Filter Input" at bounding box center [157, 162] width 39 height 19
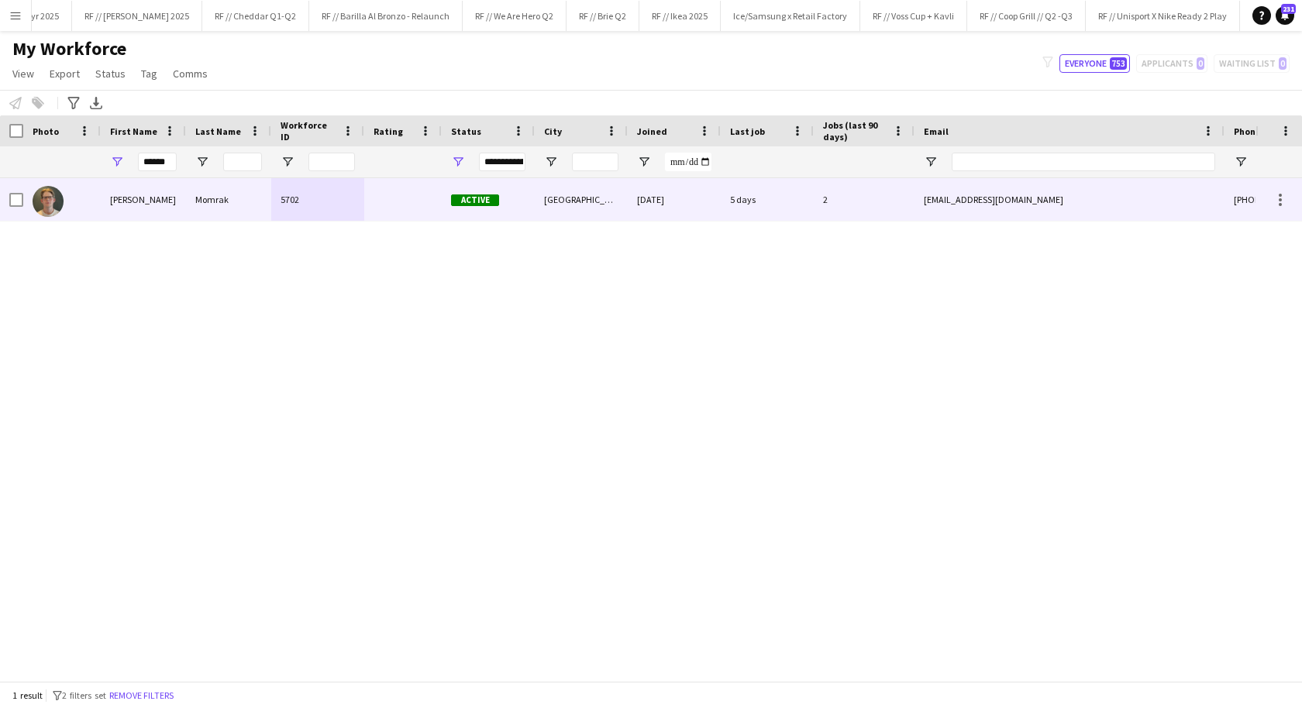
click at [187, 203] on div "Momrak" at bounding box center [228, 199] width 85 height 43
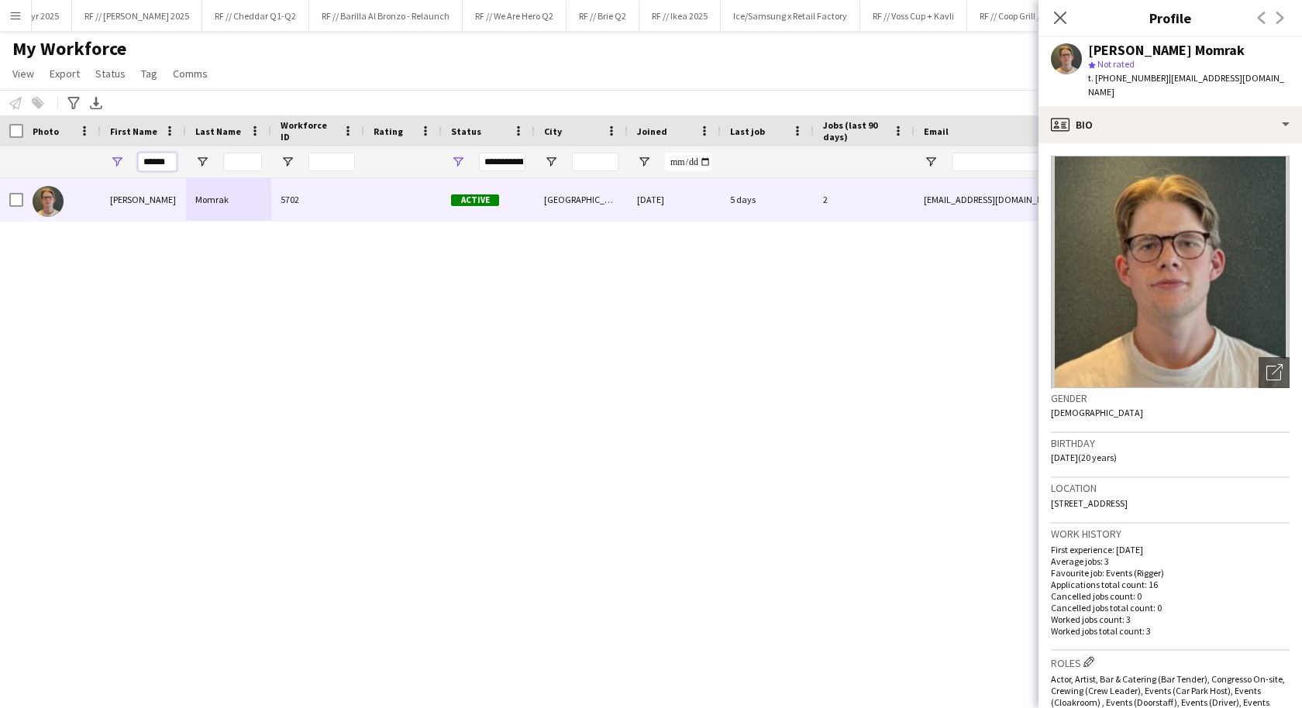
click at [159, 160] on input "******" at bounding box center [157, 162] width 39 height 19
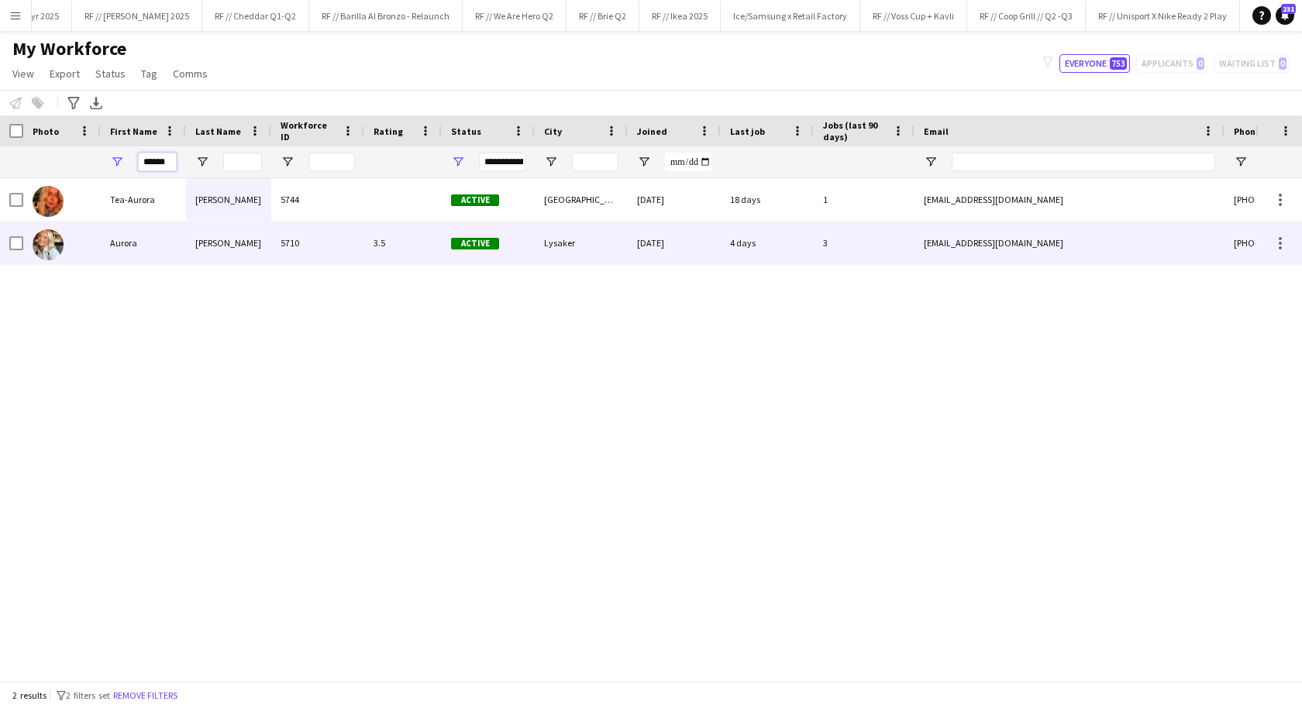
type input "******"
click at [167, 240] on div "Aurora" at bounding box center [143, 243] width 85 height 43
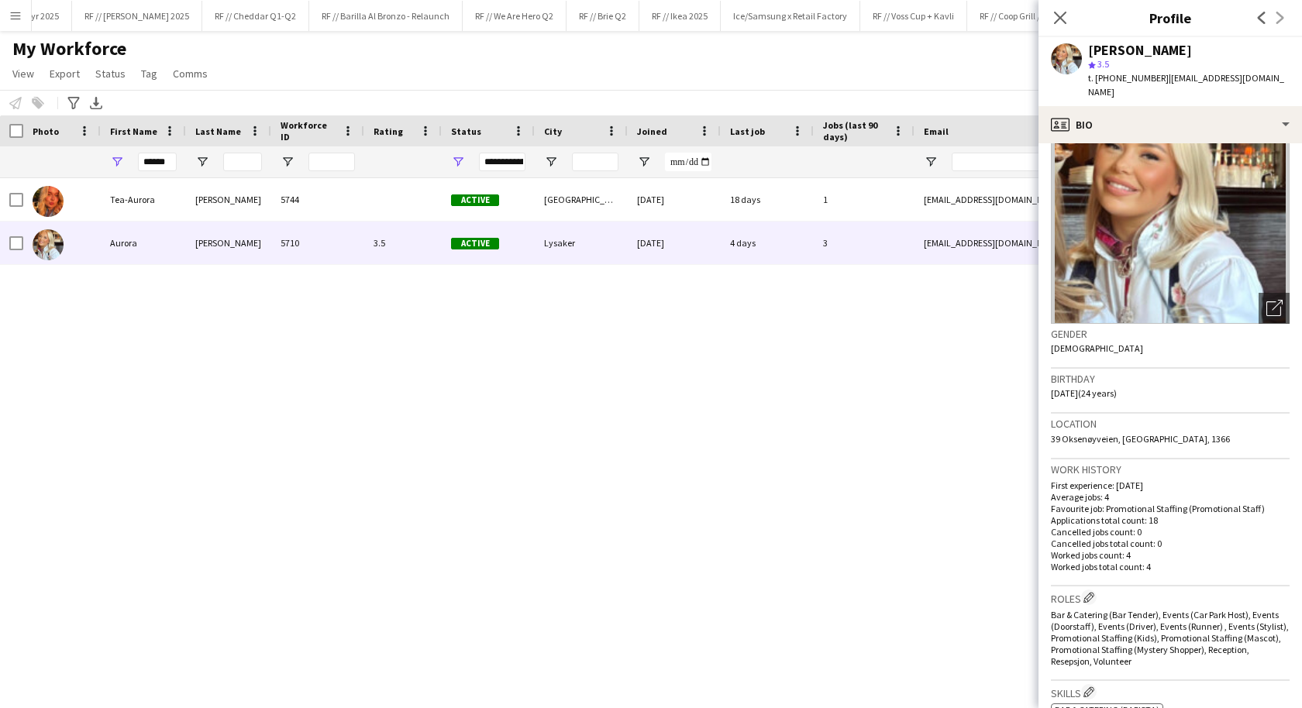
scroll to position [65, 0]
drag, startPoint x: 1175, startPoint y: 424, endPoint x: 1046, endPoint y: 425, distance: 128.7
click at [1046, 425] on app-crew-profile-bio "Open photos pop-in Gender Female Birthday 15-03-2001 (24 years) Location 39 Oks…" at bounding box center [1171, 425] width 264 height 565
copy span "39 Oksenøyveien, Lysaker, 1366"
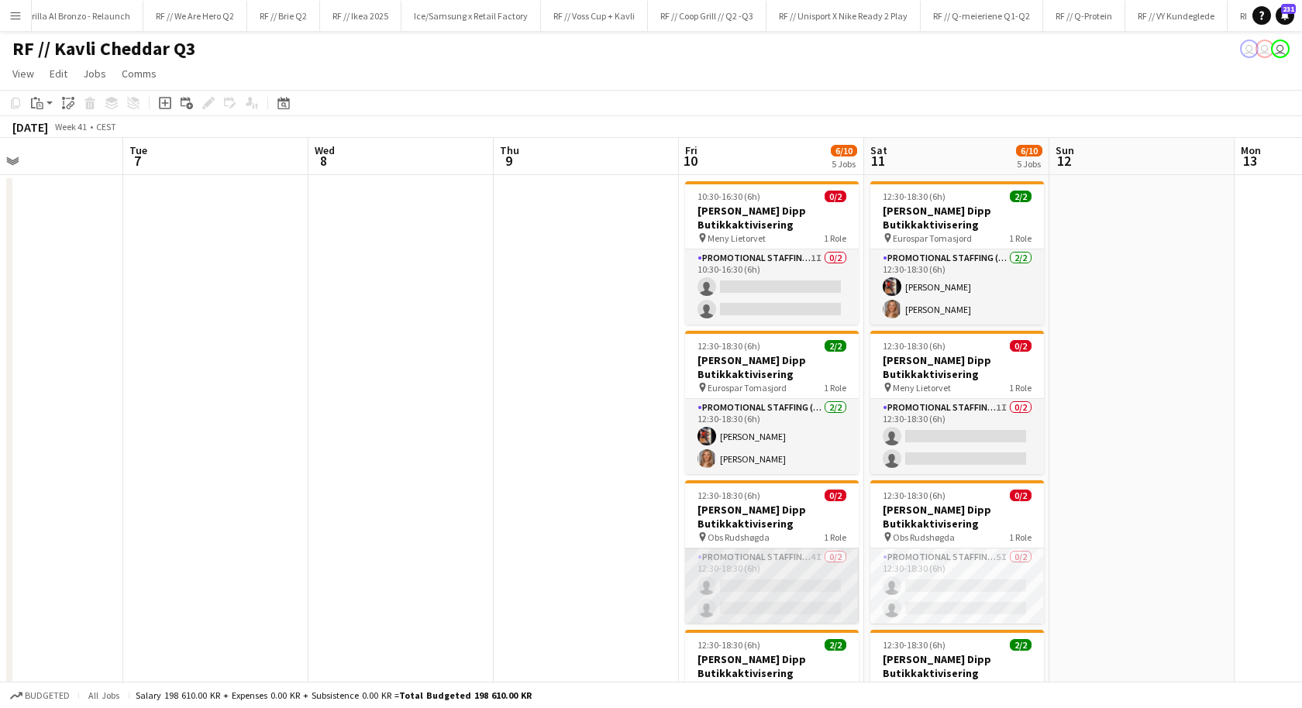
scroll to position [74, 0]
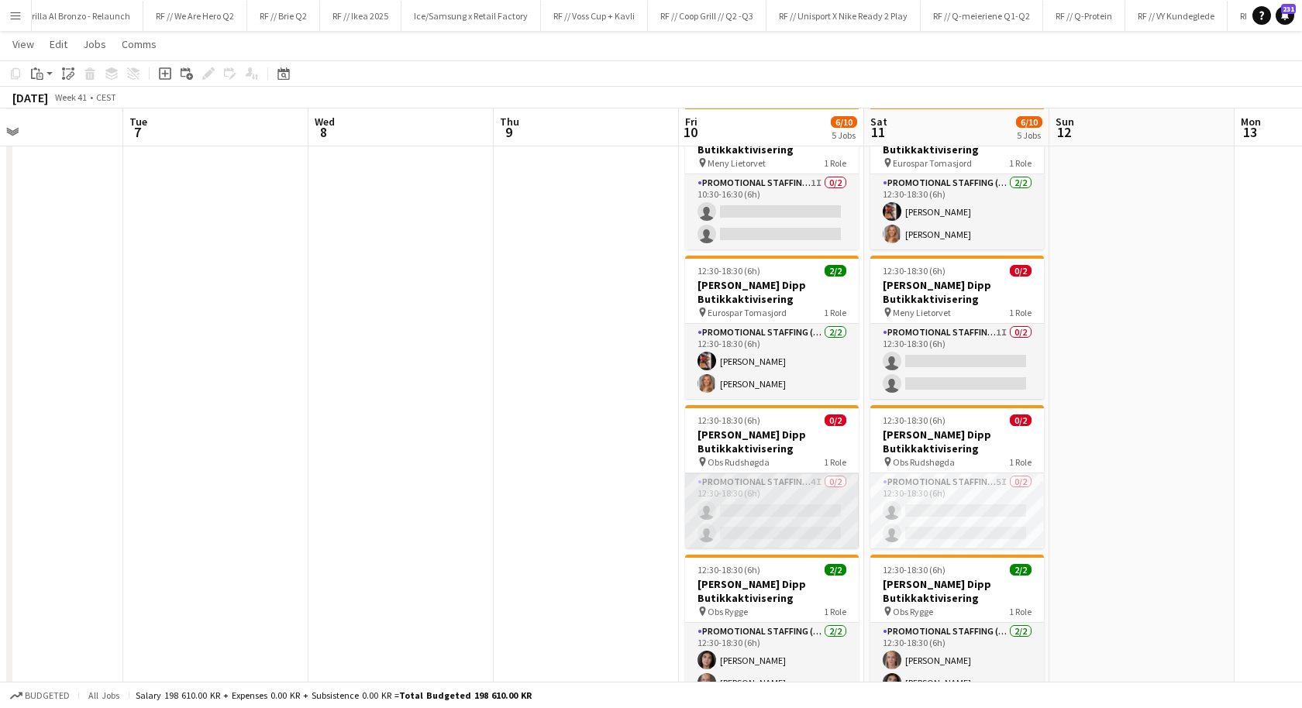
click at [766, 531] on app-card-role "Promotional Staffing (Promotional Staff) 4I 0/2 12:30-18:30 (6h) single-neutral…" at bounding box center [772, 511] width 174 height 75
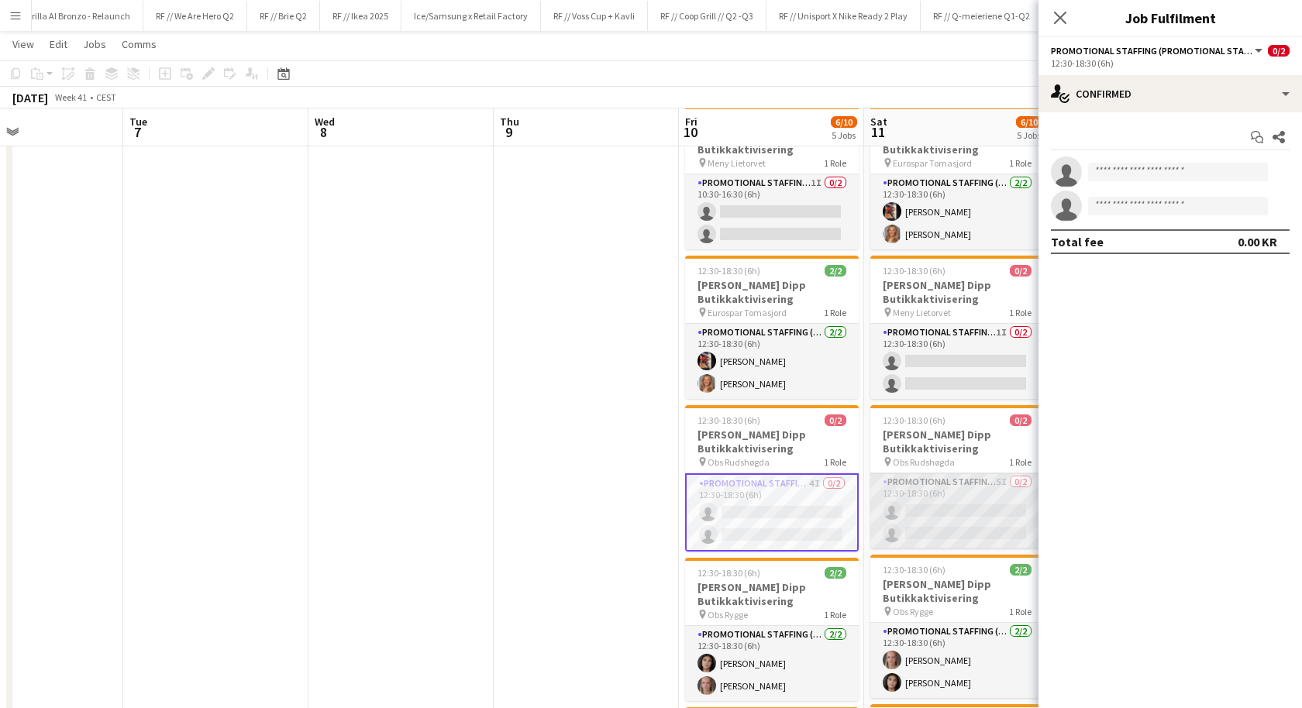
click at [919, 515] on app-card-role "Promotional Staffing (Promotional Staff) 5I 0/2 12:30-18:30 (6h) single-neutral…" at bounding box center [957, 511] width 174 height 75
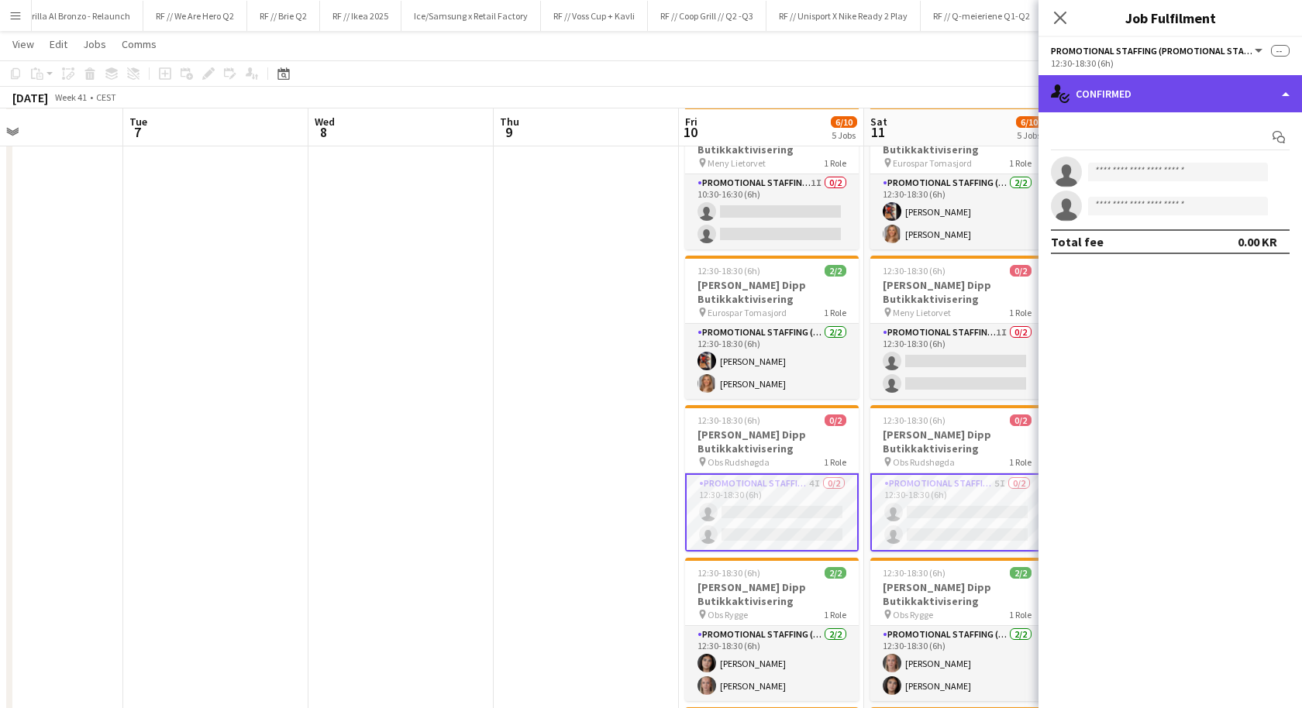
click at [1187, 102] on div "single-neutral-actions-check-2 Confirmed" at bounding box center [1171, 93] width 264 height 37
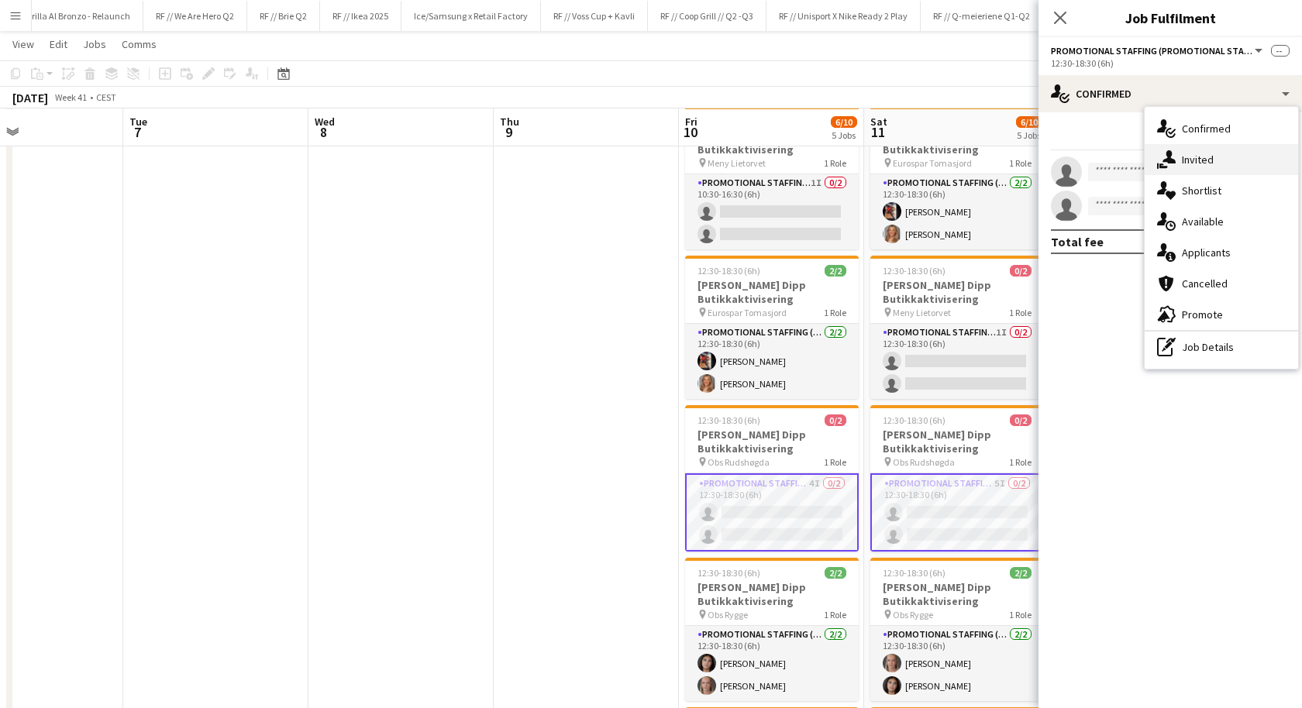
click at [1176, 157] on div "single-neutral-actions-share-1 Invited" at bounding box center [1221, 159] width 153 height 31
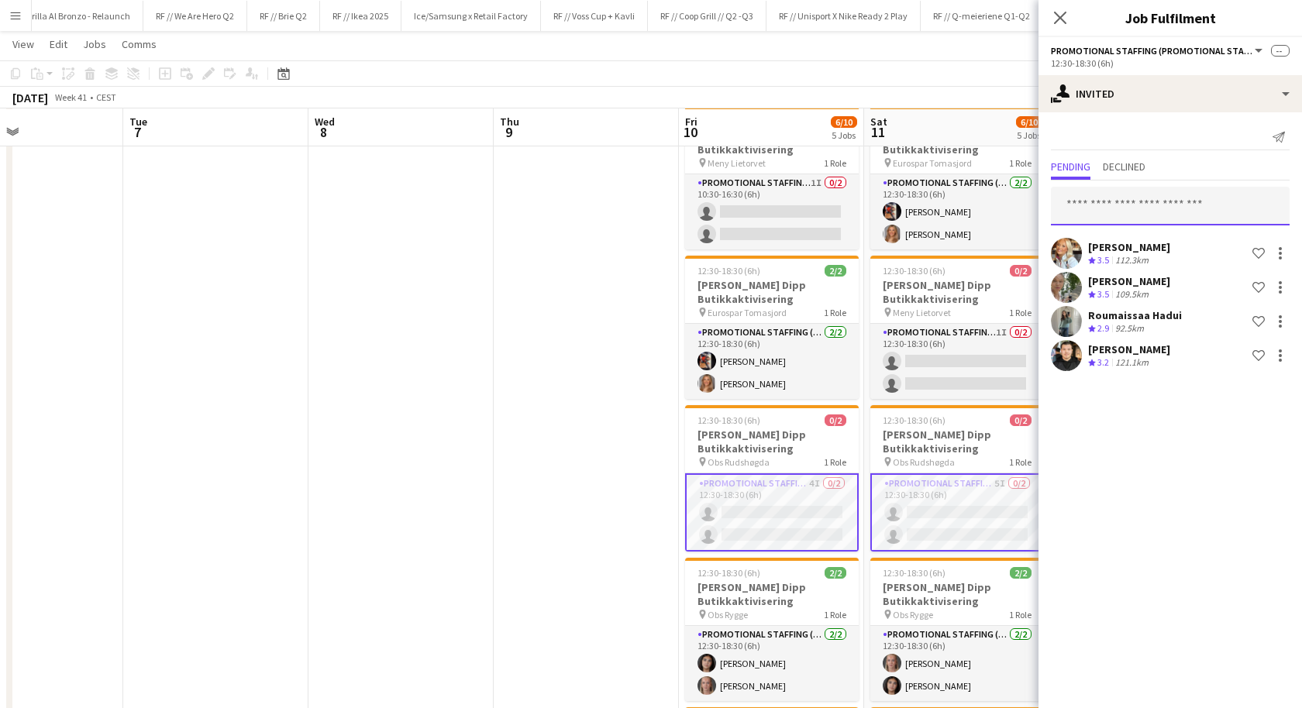
click at [1126, 205] on input "text" at bounding box center [1170, 206] width 239 height 39
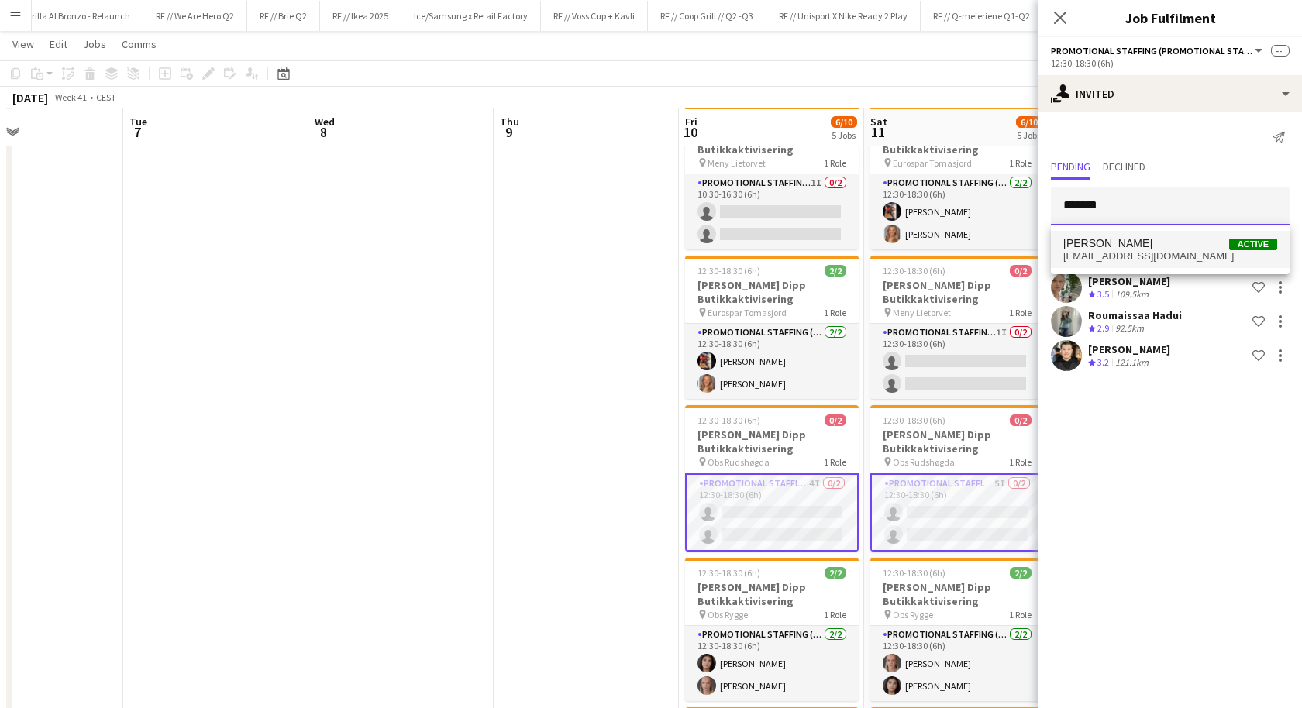
type input "*******"
click at [1161, 246] on span "[PERSON_NAME] Active" at bounding box center [1170, 243] width 214 height 13
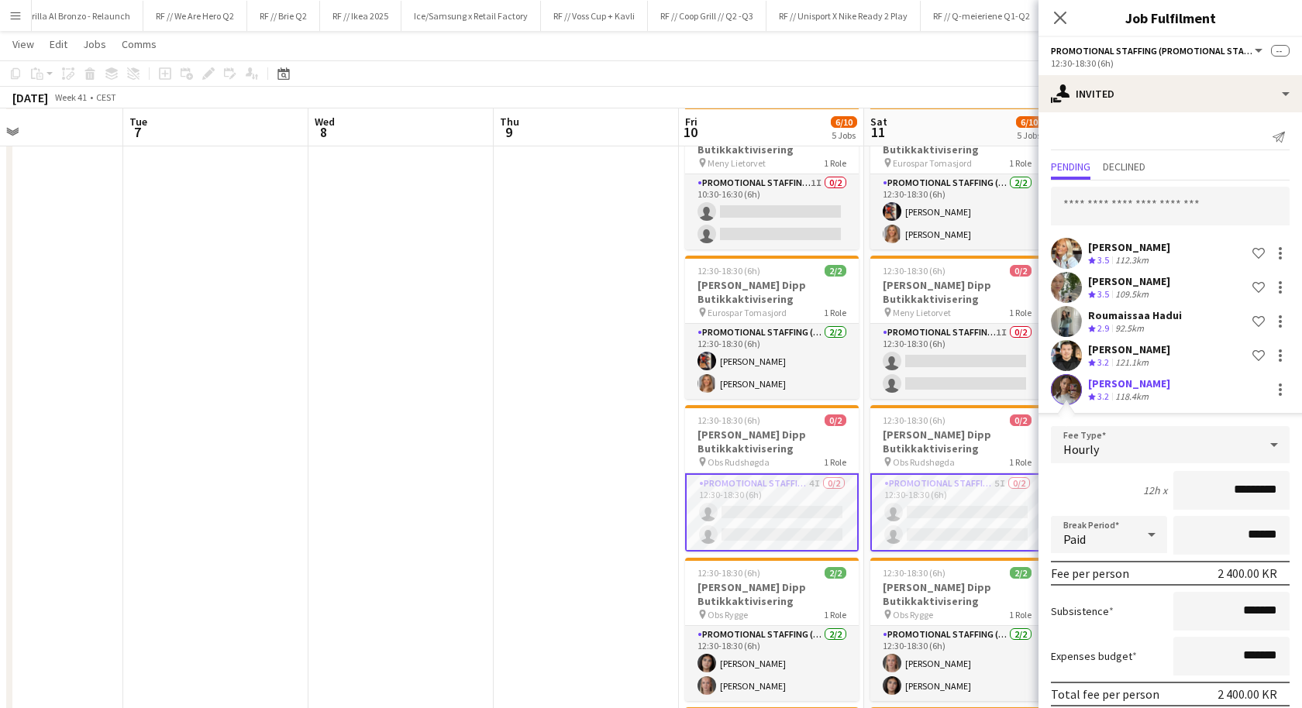
scroll to position [60, 0]
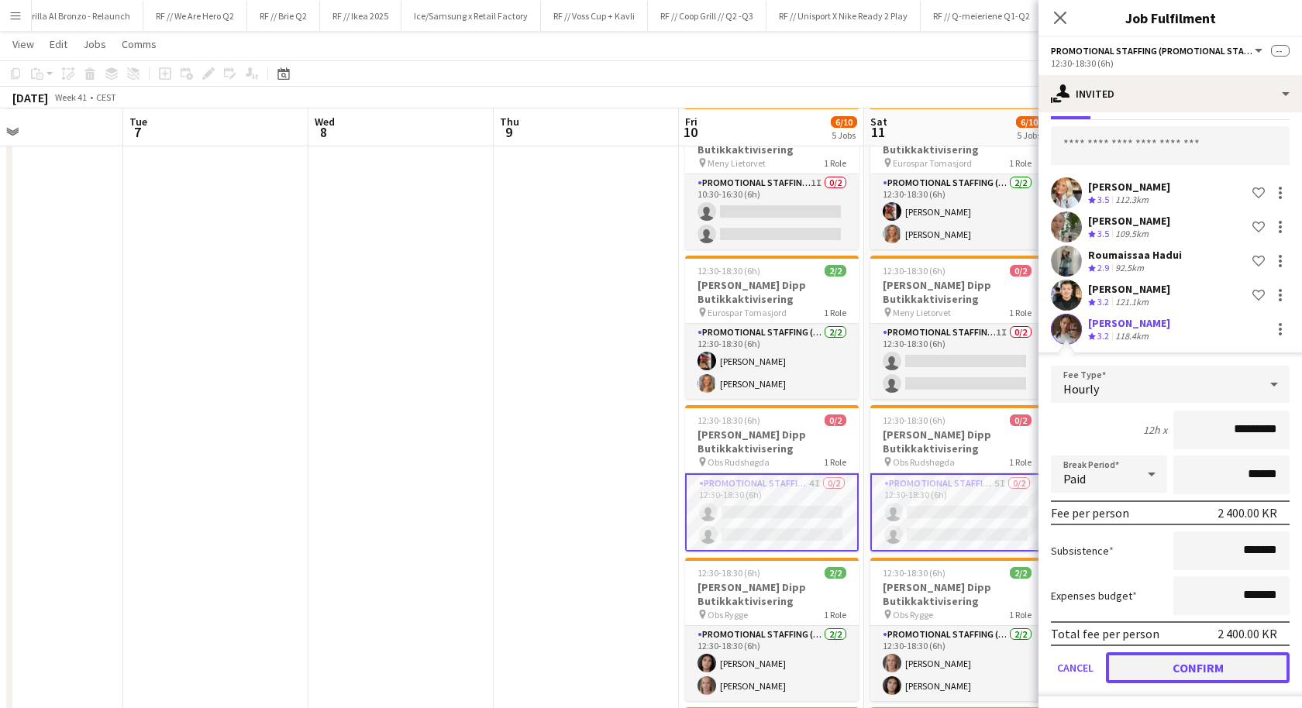
click at [1150, 671] on button "Confirm" at bounding box center [1198, 668] width 184 height 31
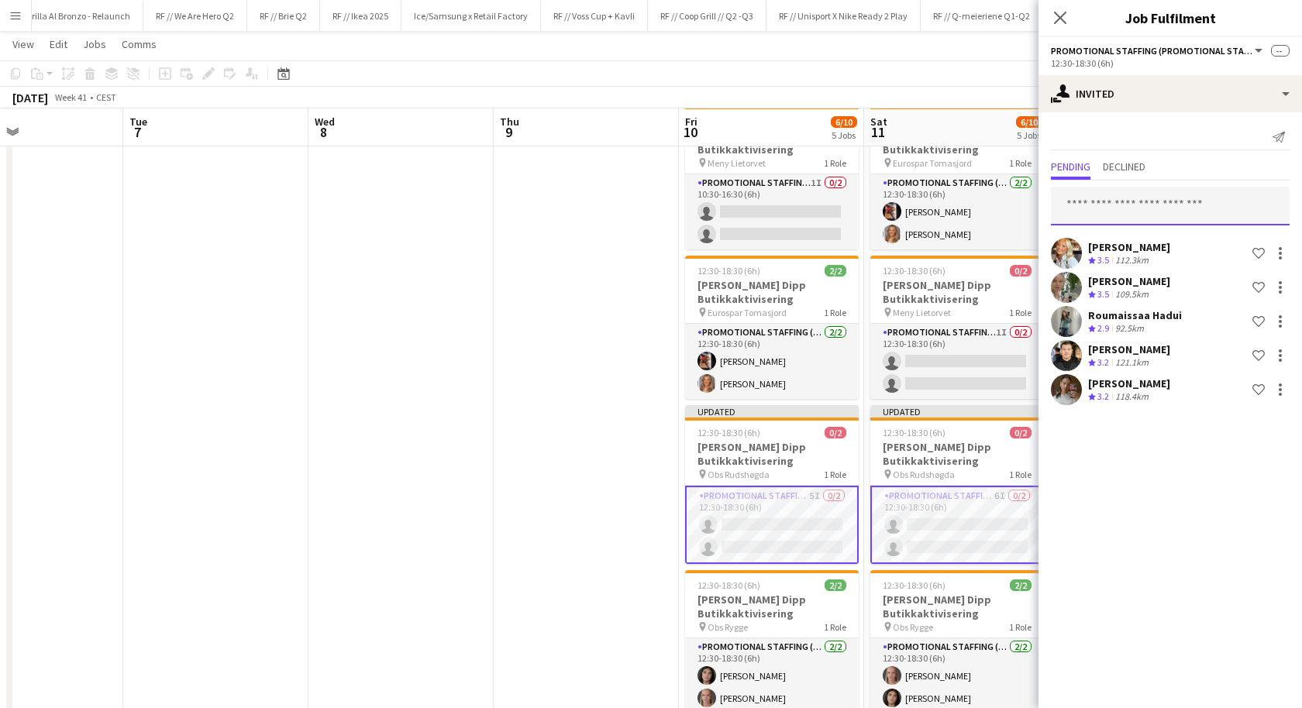
click at [1125, 201] on input "text" at bounding box center [1170, 206] width 239 height 39
type input "******"
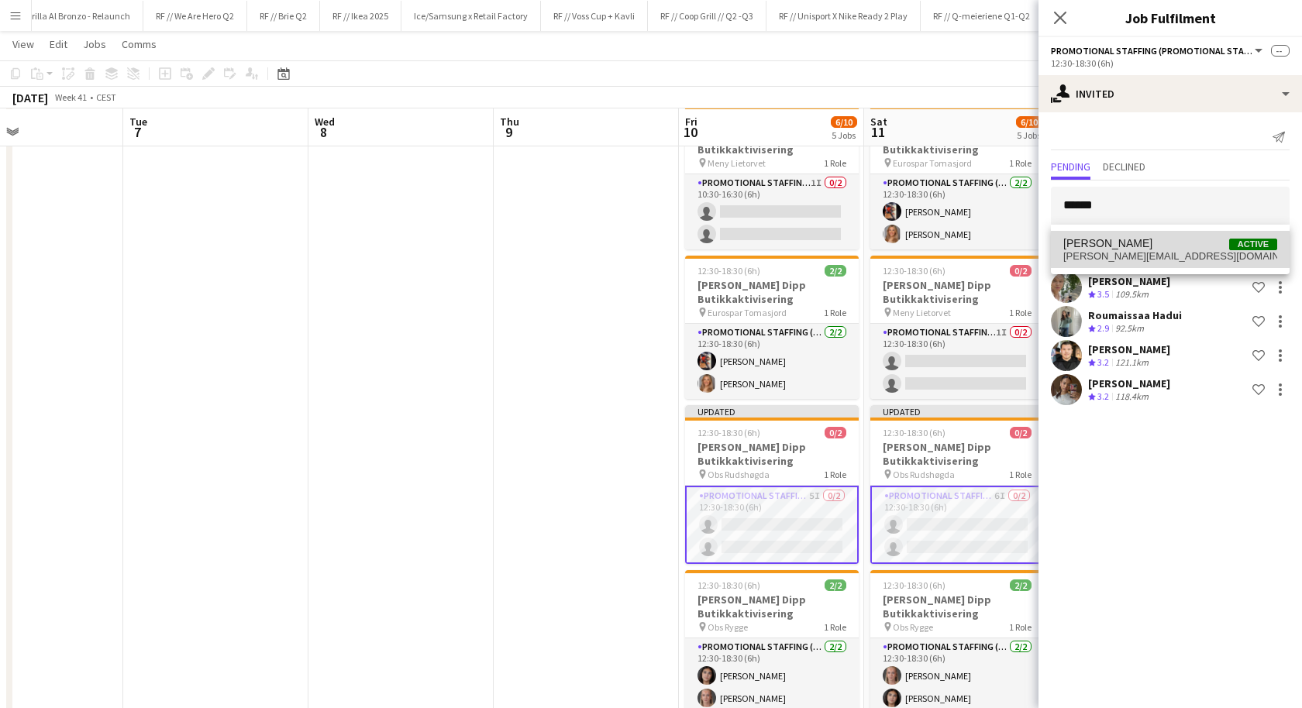
click at [1152, 243] on span "[PERSON_NAME]" at bounding box center [1107, 243] width 89 height 13
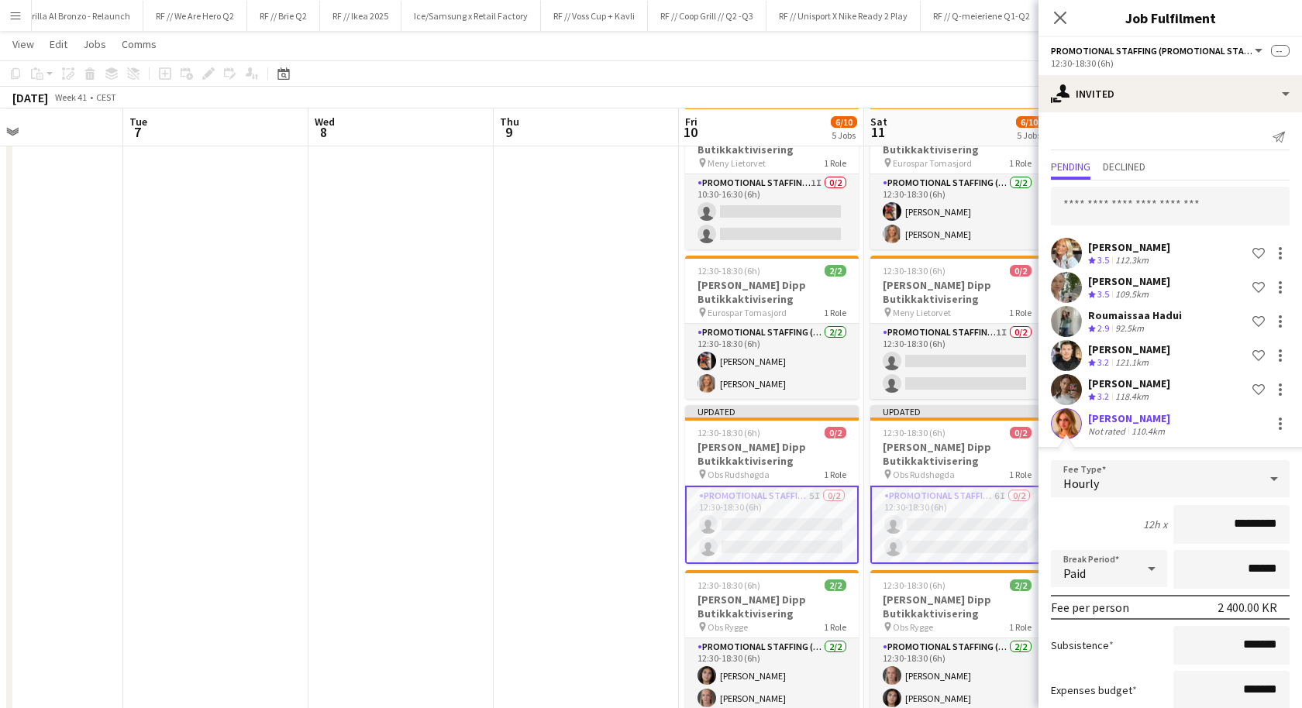
scroll to position [95, 0]
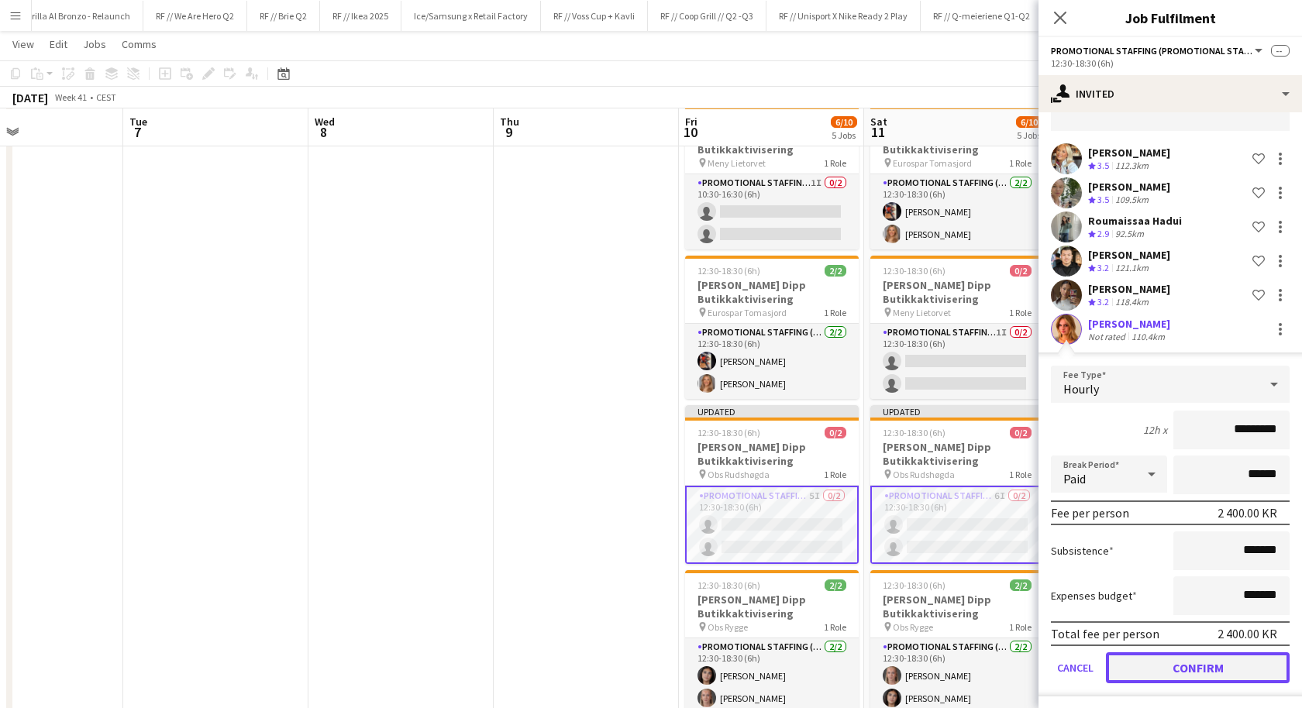
click at [1164, 660] on button "Confirm" at bounding box center [1198, 668] width 184 height 31
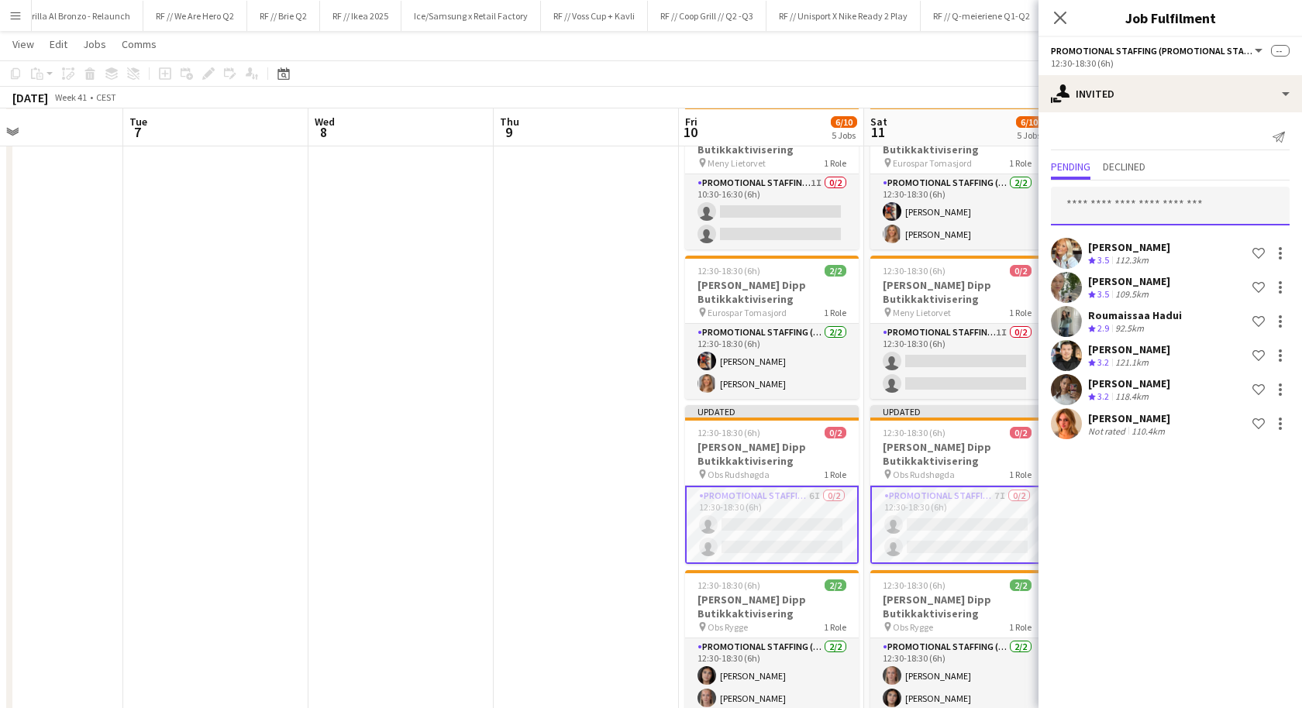
click at [1166, 211] on input "text" at bounding box center [1170, 206] width 239 height 39
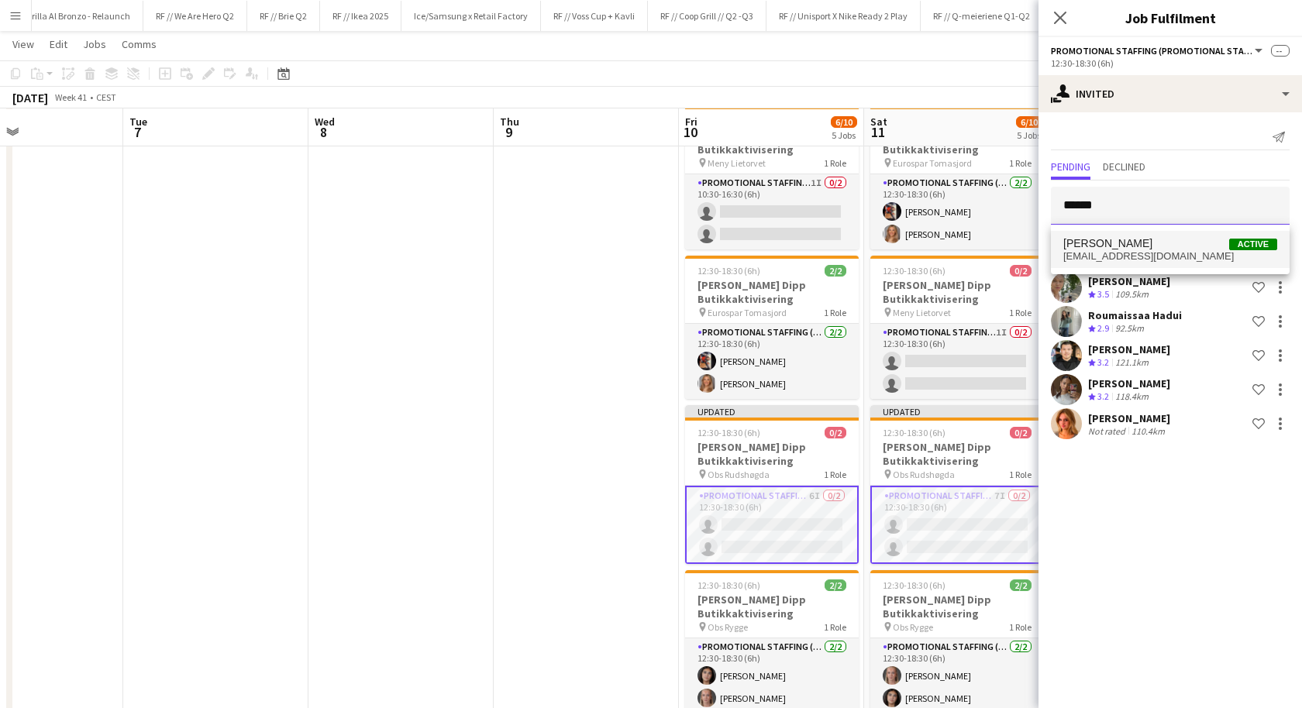
type input "******"
click at [1167, 250] on span "[EMAIL_ADDRESS][DOMAIN_NAME]" at bounding box center [1170, 256] width 214 height 12
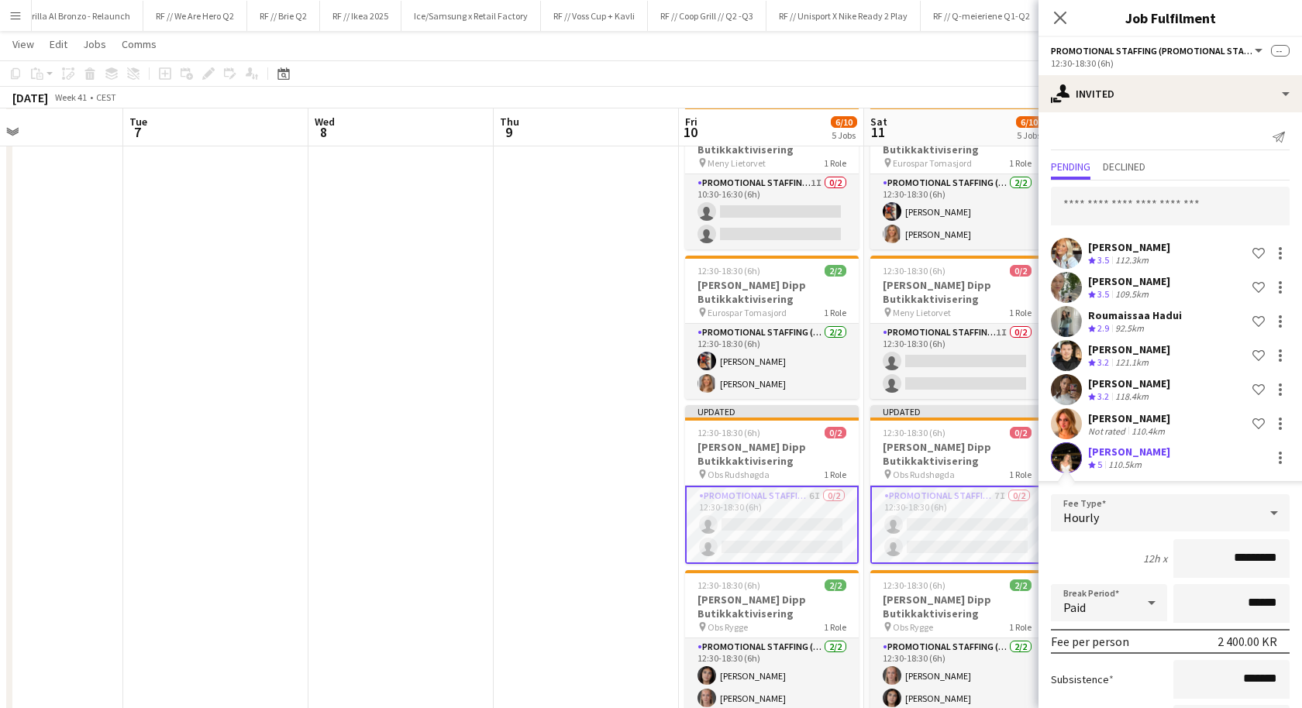
scroll to position [129, 0]
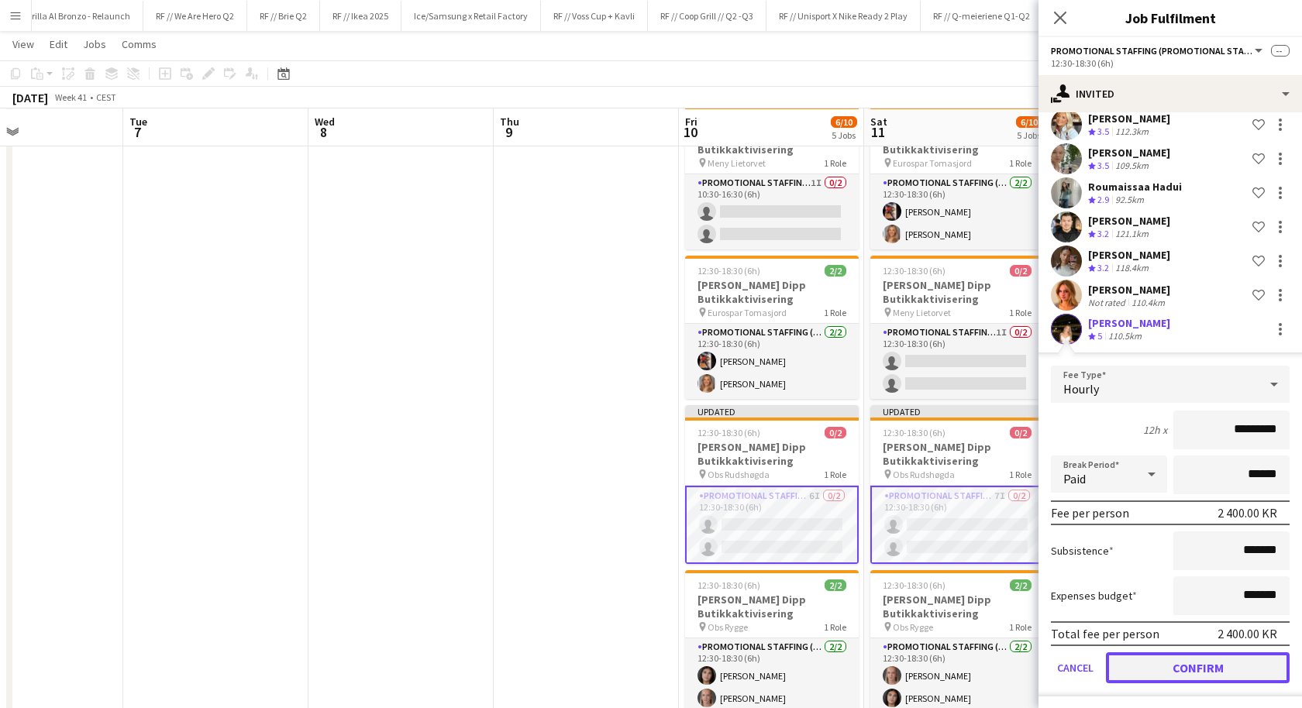
click at [1125, 660] on button "Confirm" at bounding box center [1198, 668] width 184 height 31
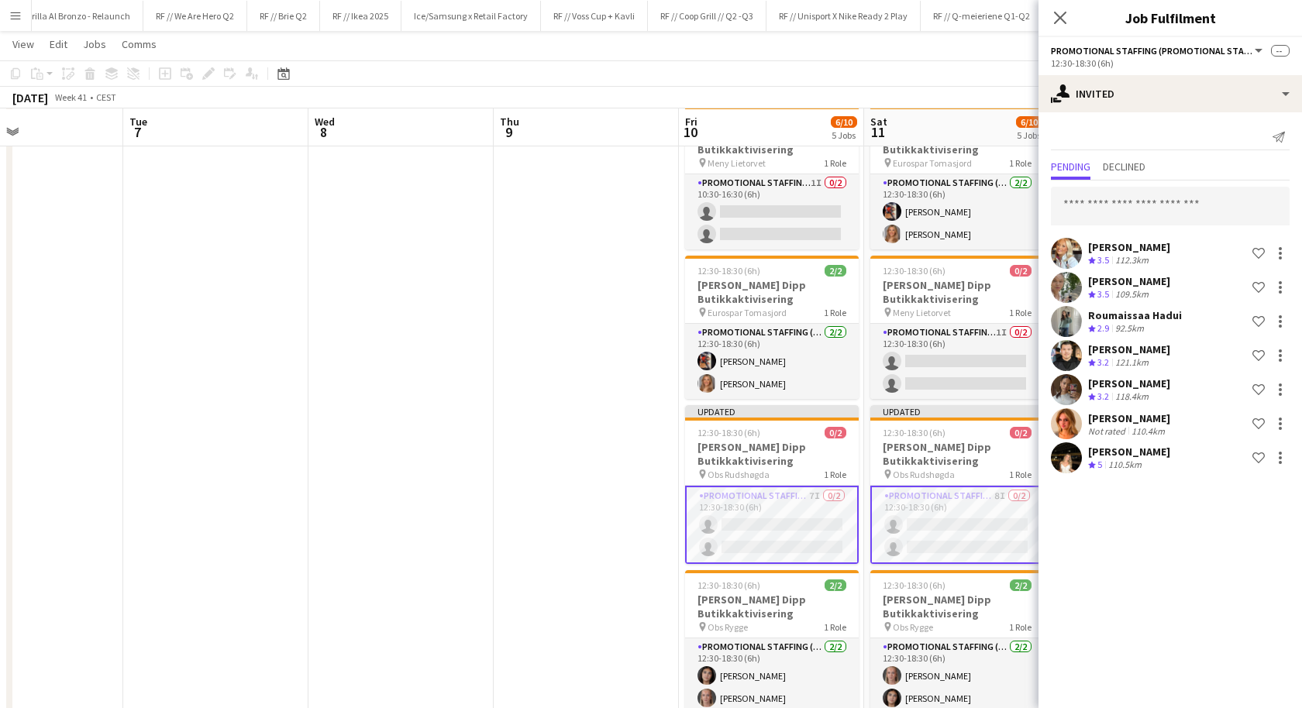
scroll to position [0, 0]
click at [1145, 201] on input "text" at bounding box center [1170, 206] width 239 height 39
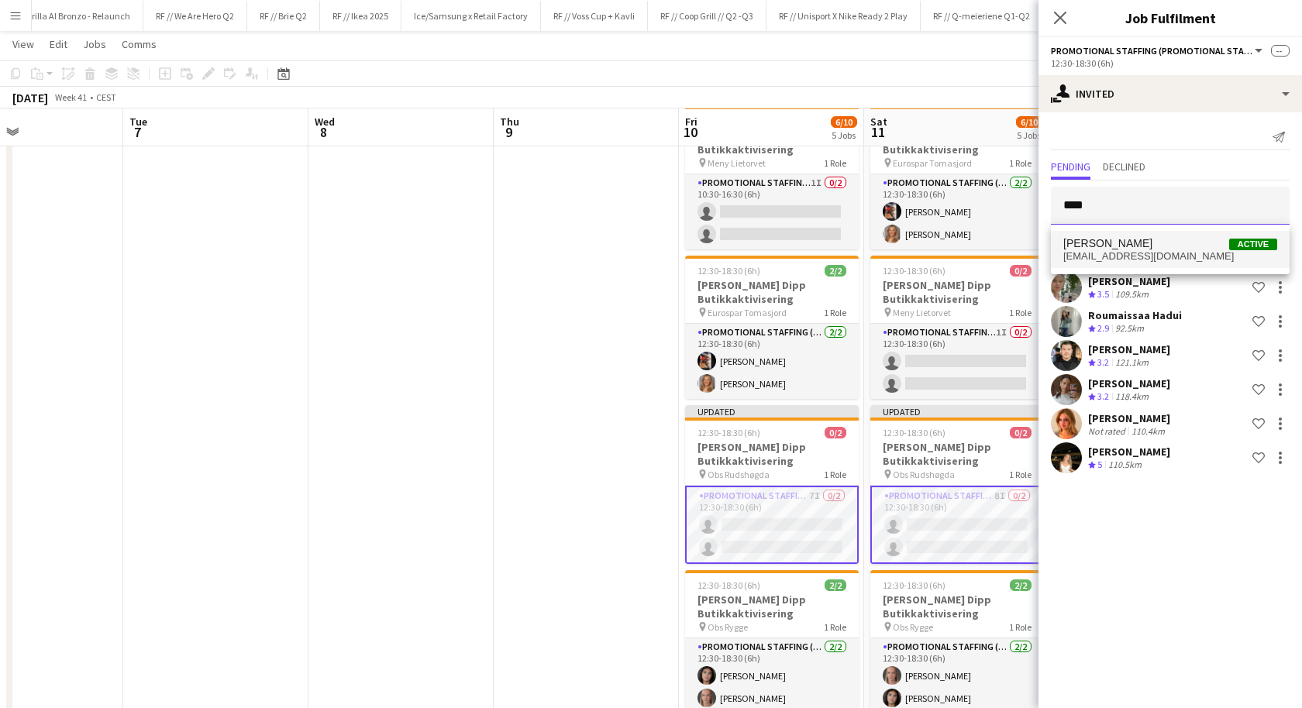
type input "****"
click at [1152, 246] on span "[PERSON_NAME]" at bounding box center [1107, 243] width 89 height 13
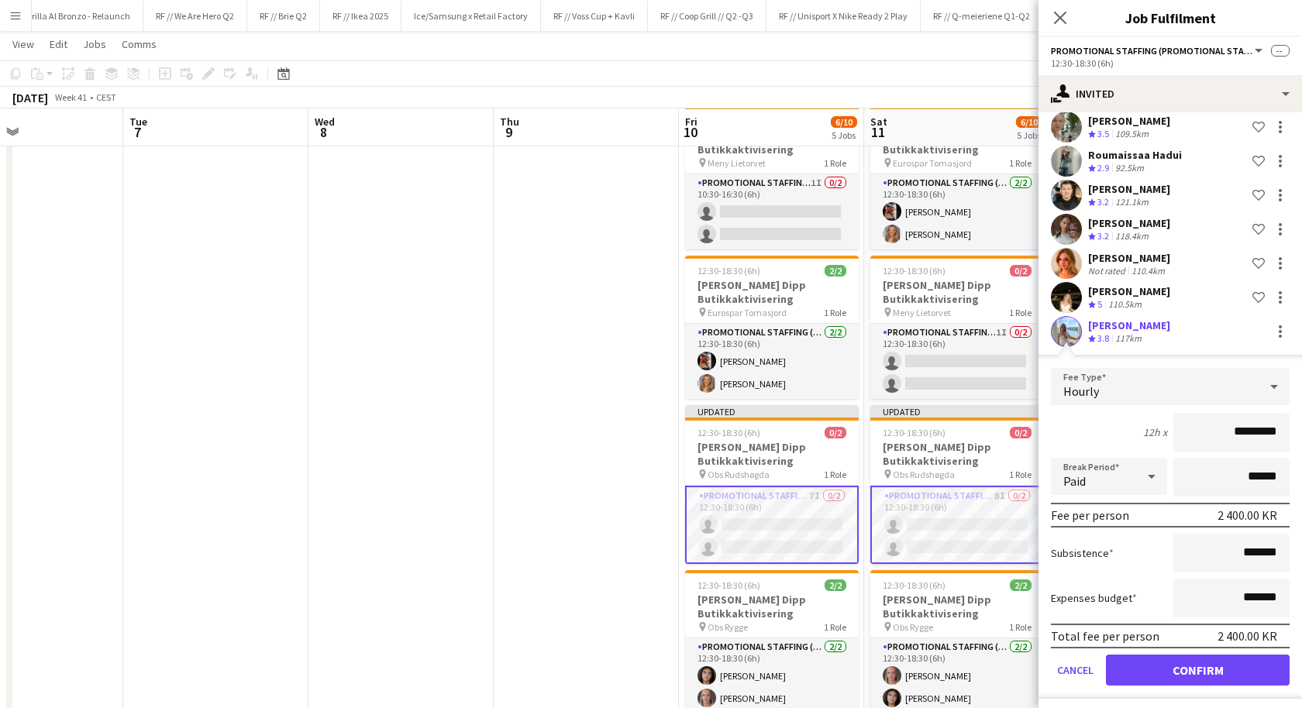
scroll to position [163, 0]
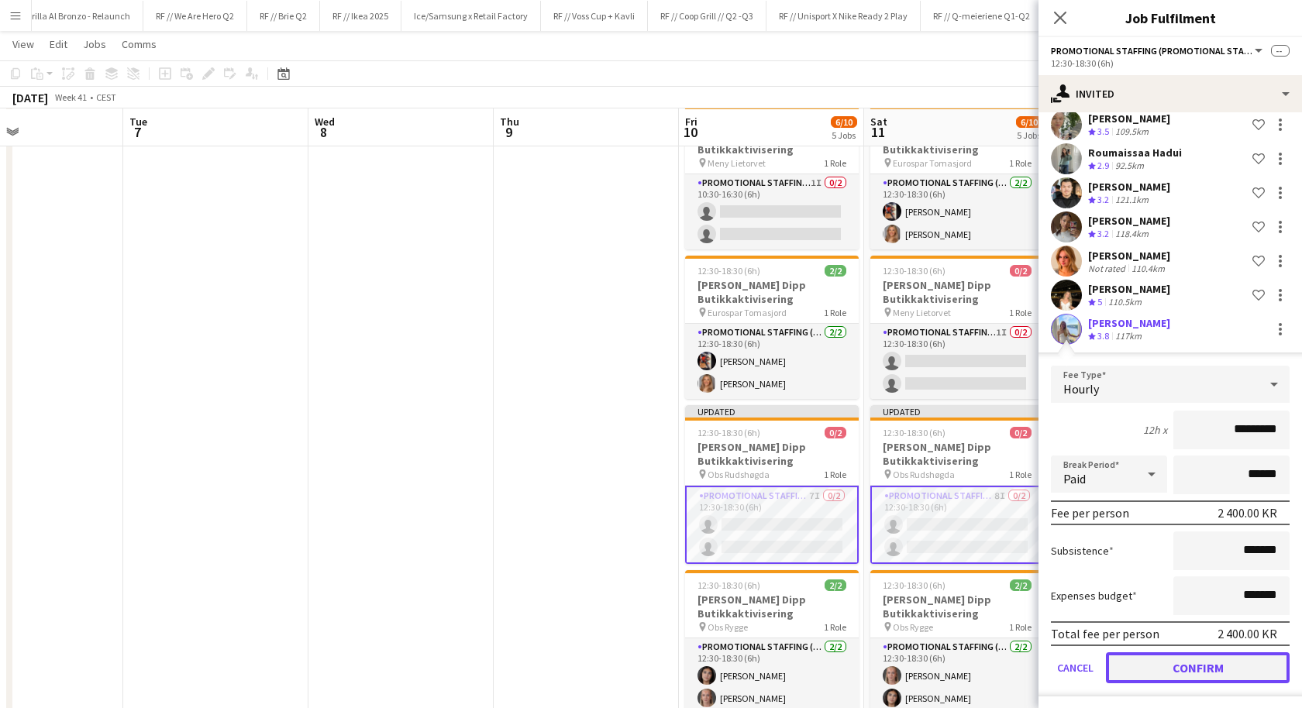
click at [1199, 659] on button "Confirm" at bounding box center [1198, 668] width 184 height 31
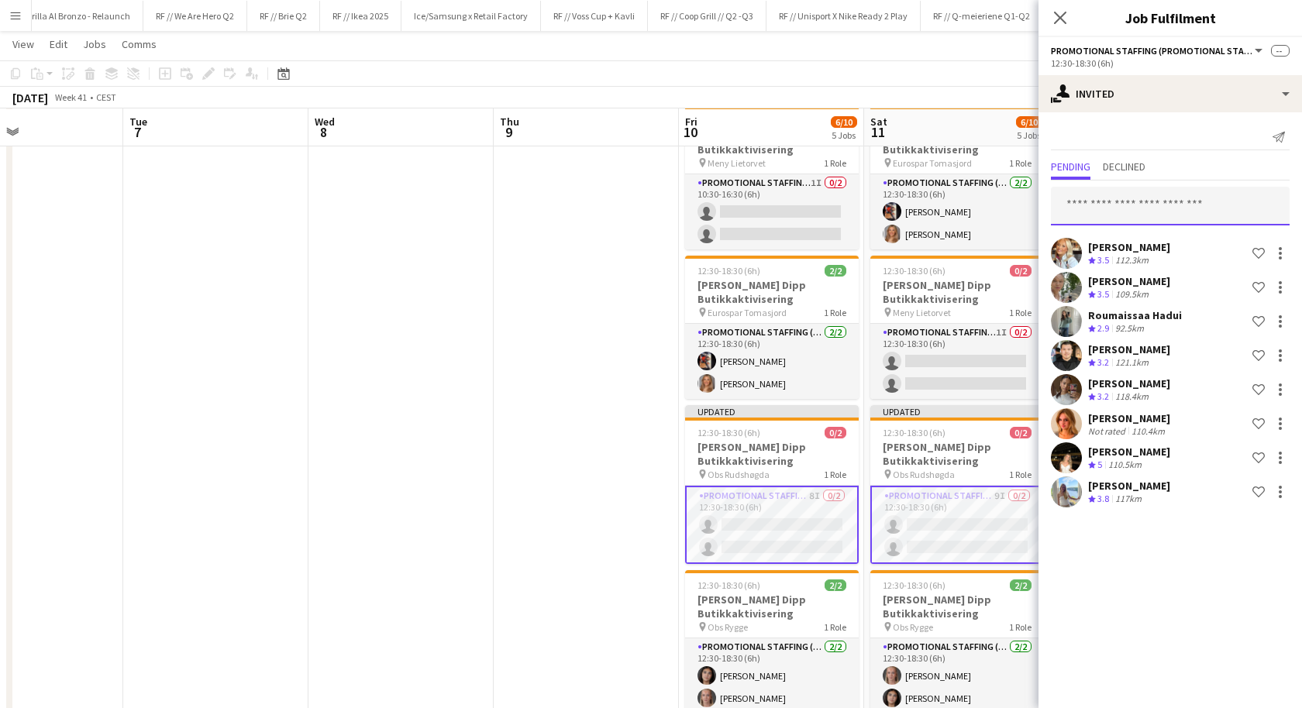
click at [1128, 196] on input "text" at bounding box center [1170, 206] width 239 height 39
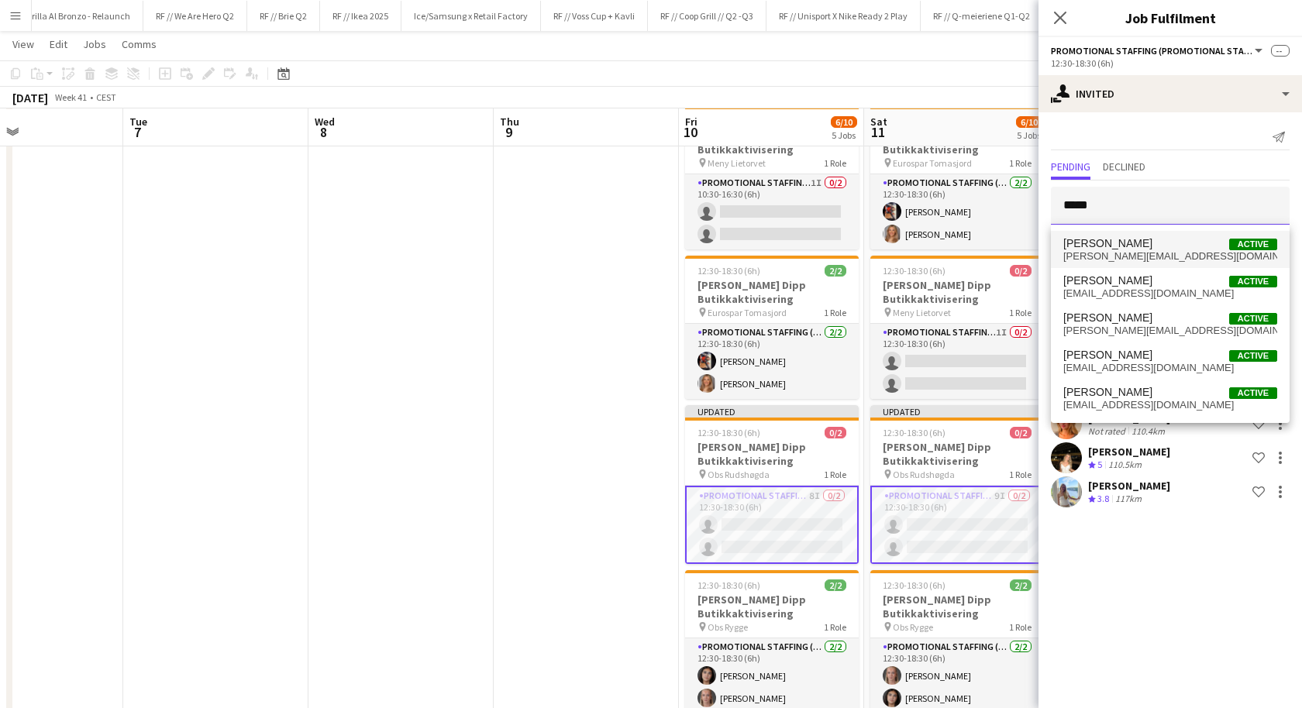
type input "*****"
click at [1132, 257] on span "[PERSON_NAME][EMAIL_ADDRESS][DOMAIN_NAME]" at bounding box center [1170, 256] width 214 height 12
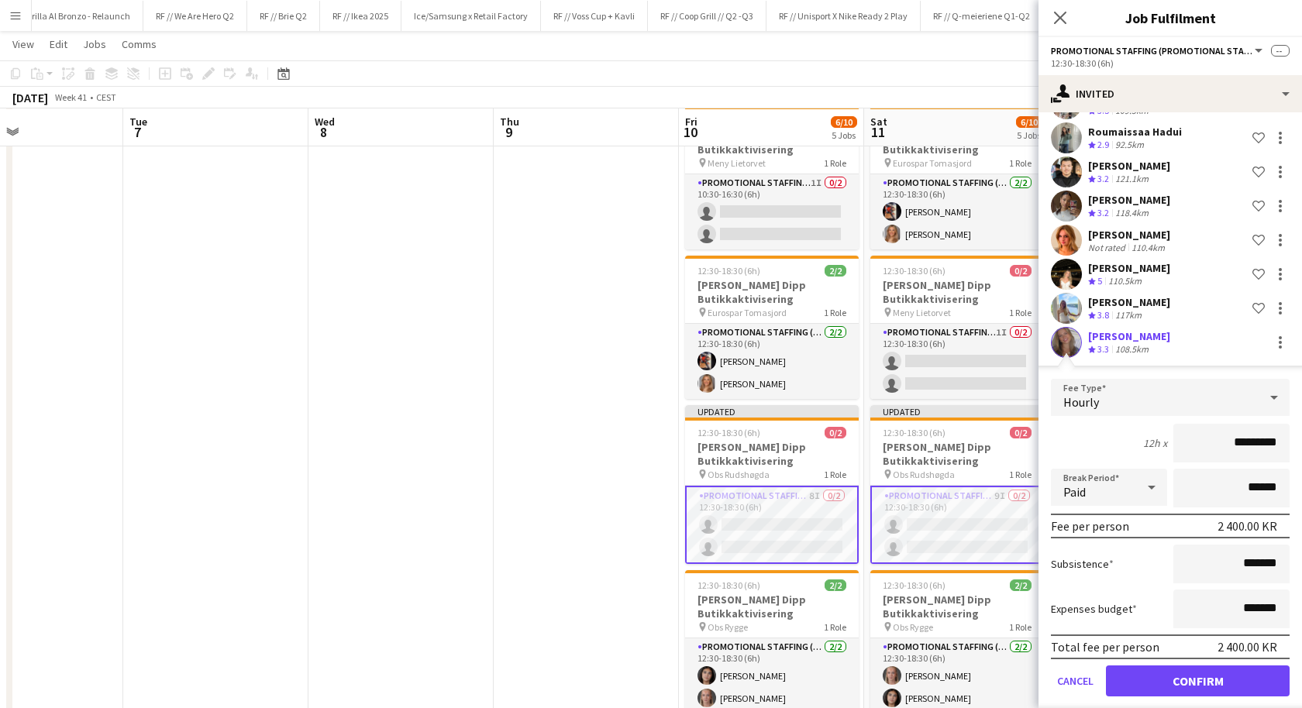
scroll to position [197, 0]
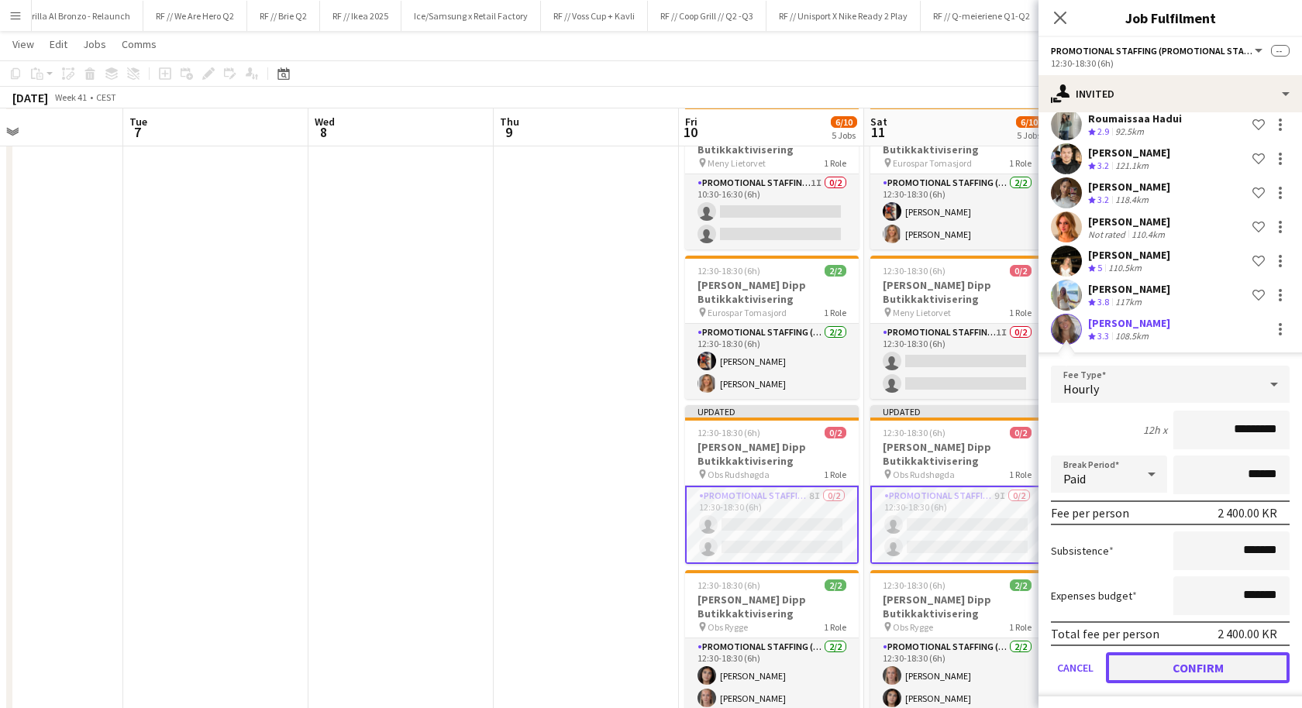
click at [1196, 661] on button "Confirm" at bounding box center [1198, 668] width 184 height 31
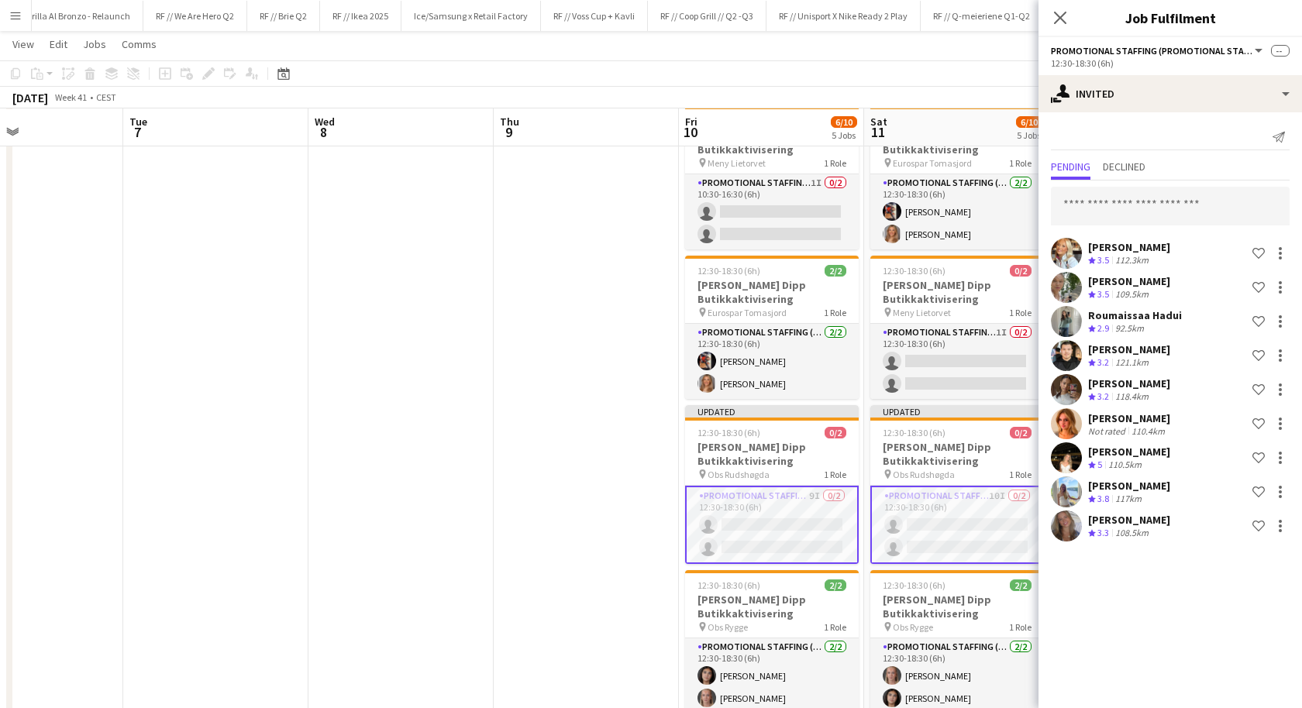
click at [608, 466] on app-date-cell at bounding box center [586, 567] width 185 height 935
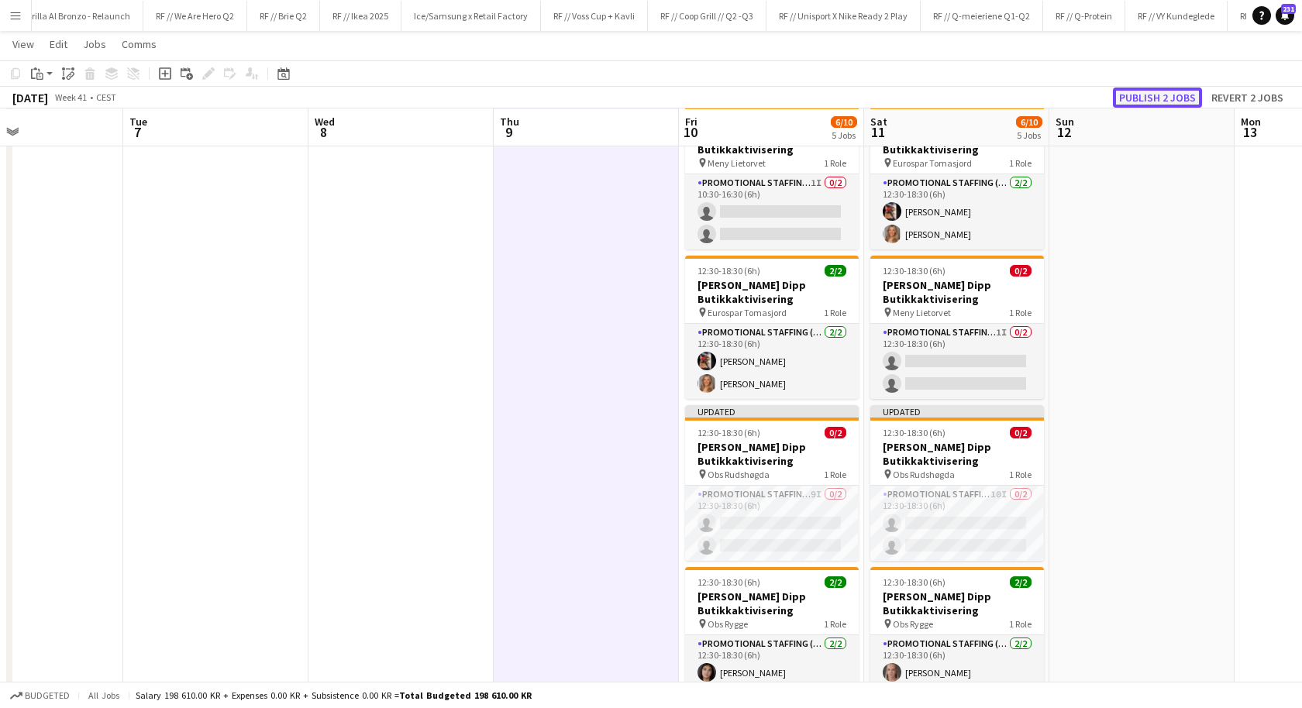
click at [1152, 96] on button "Publish 2 jobs" at bounding box center [1157, 98] width 89 height 20
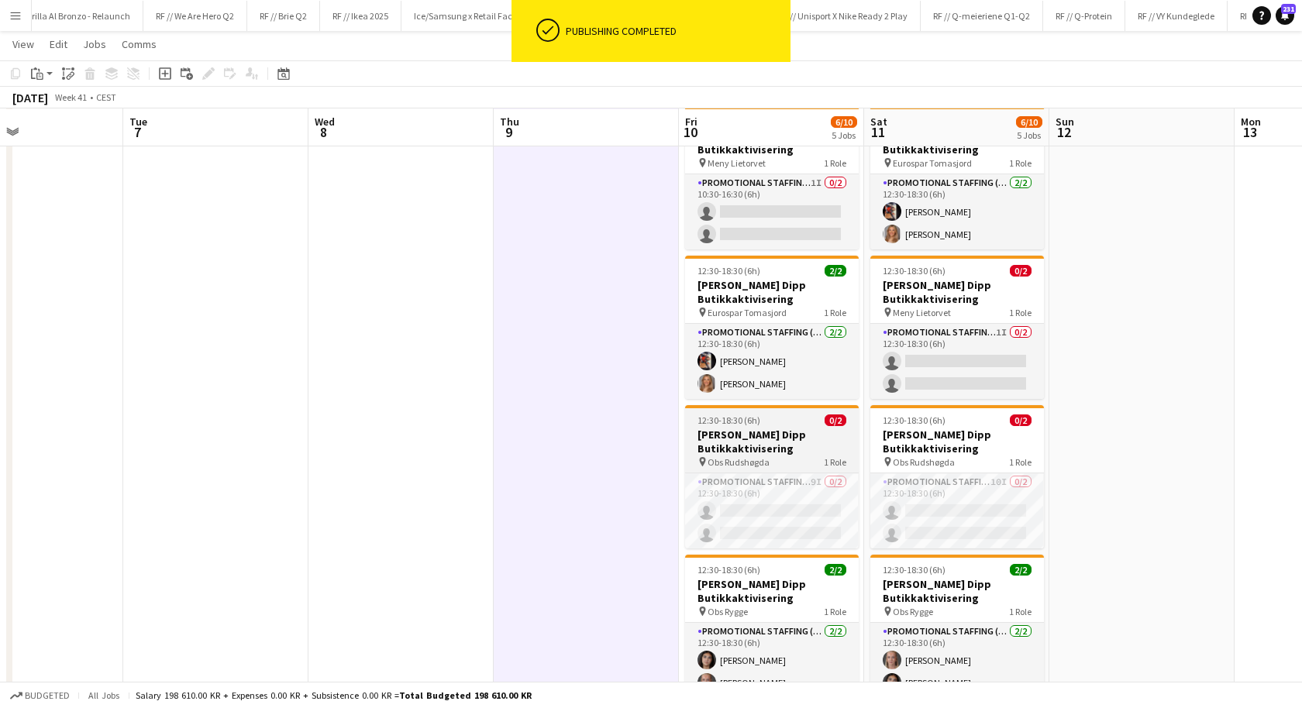
click at [791, 456] on div "pin Obs Rudshøgda 1 Role" at bounding box center [772, 462] width 174 height 12
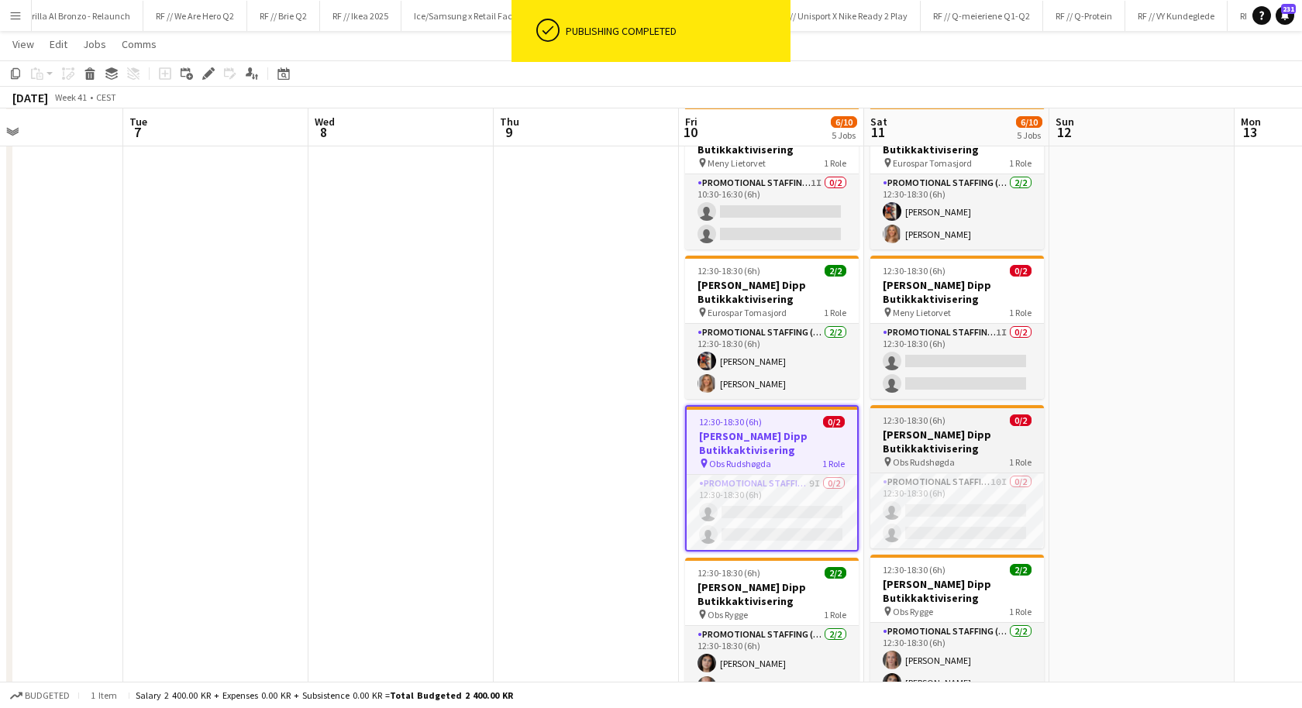
click at [939, 434] on h3 "[PERSON_NAME] Dipp Butikkaktivisering" at bounding box center [957, 442] width 174 height 28
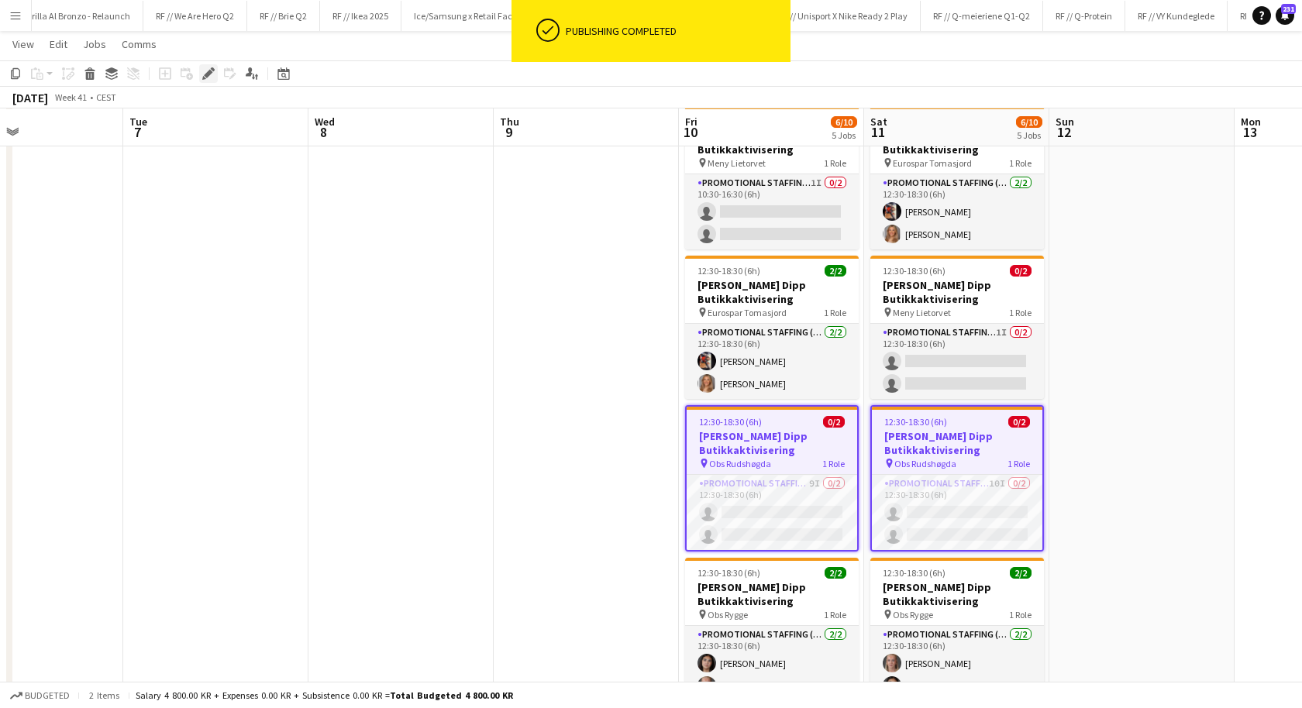
click at [208, 78] on icon "Edit" at bounding box center [208, 73] width 12 height 12
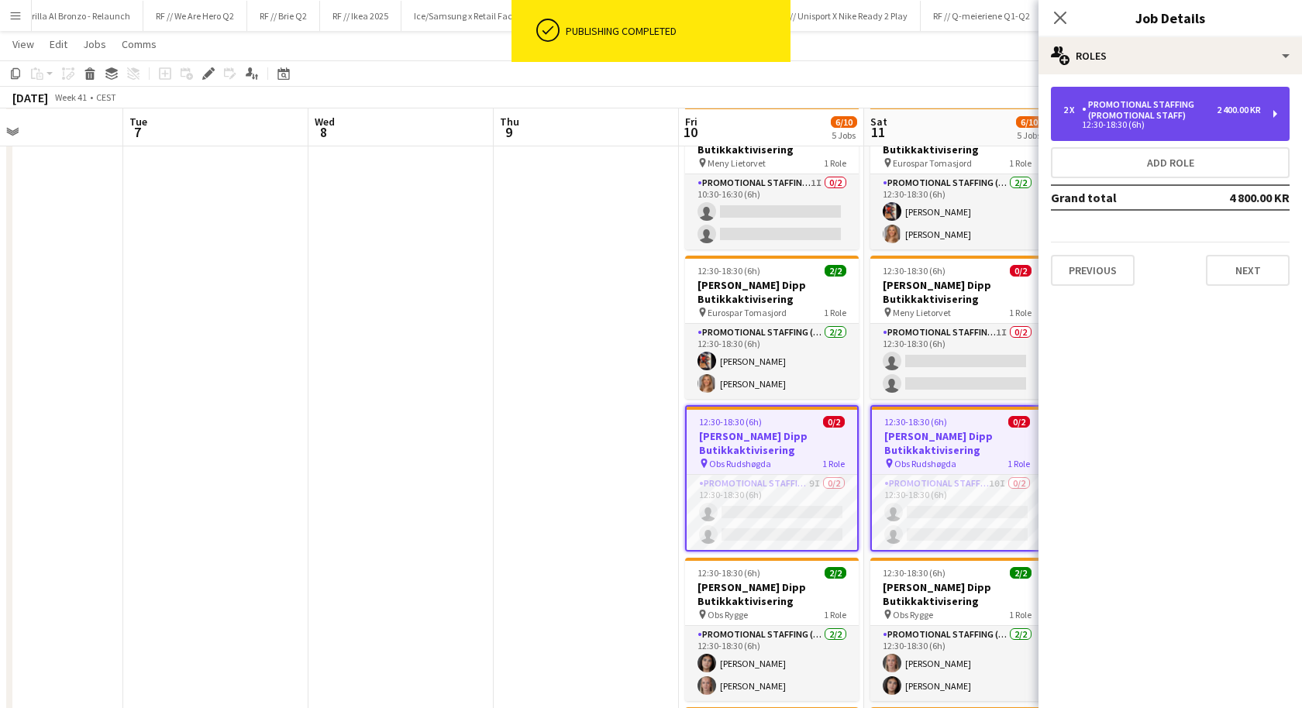
click at [1128, 113] on div "Promotional Staffing (Promotional Staff)" at bounding box center [1149, 110] width 135 height 22
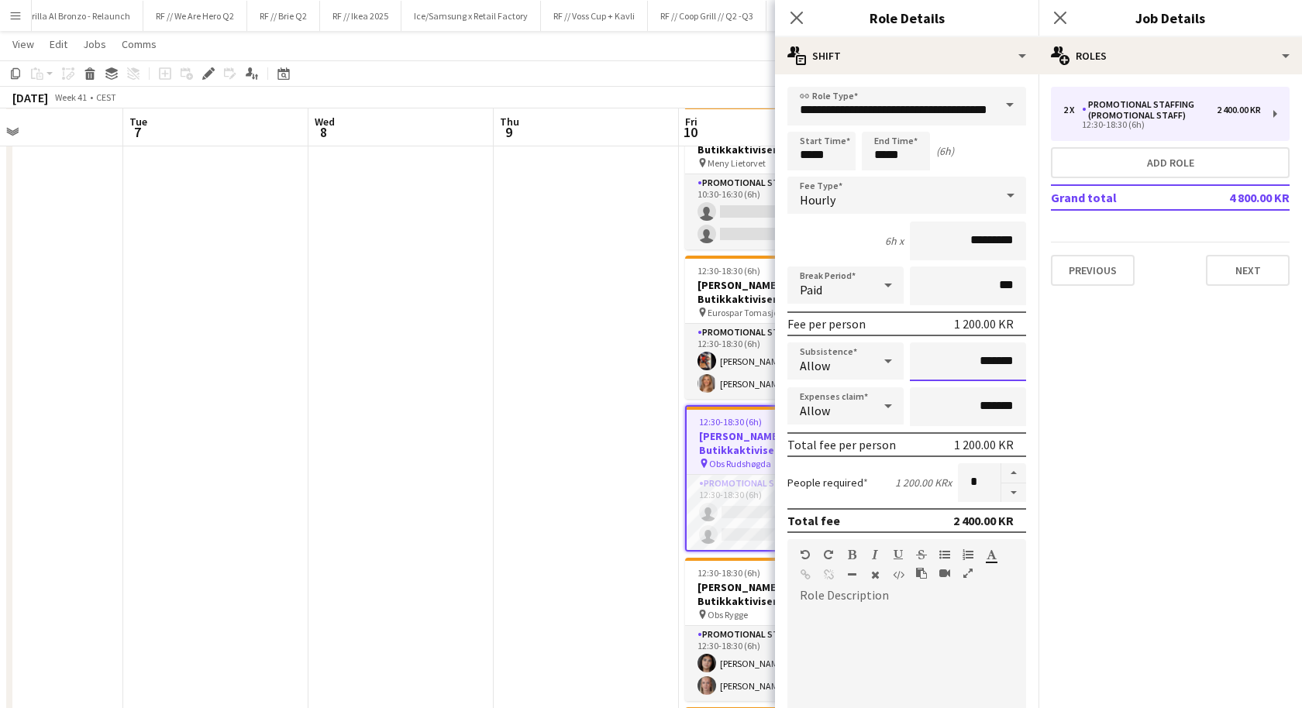
drag, startPoint x: 980, startPoint y: 359, endPoint x: 949, endPoint y: 357, distance: 31.8
click at [949, 357] on input "*******" at bounding box center [968, 362] width 116 height 39
type input "*********"
click at [601, 422] on app-date-cell at bounding box center [586, 567] width 185 height 935
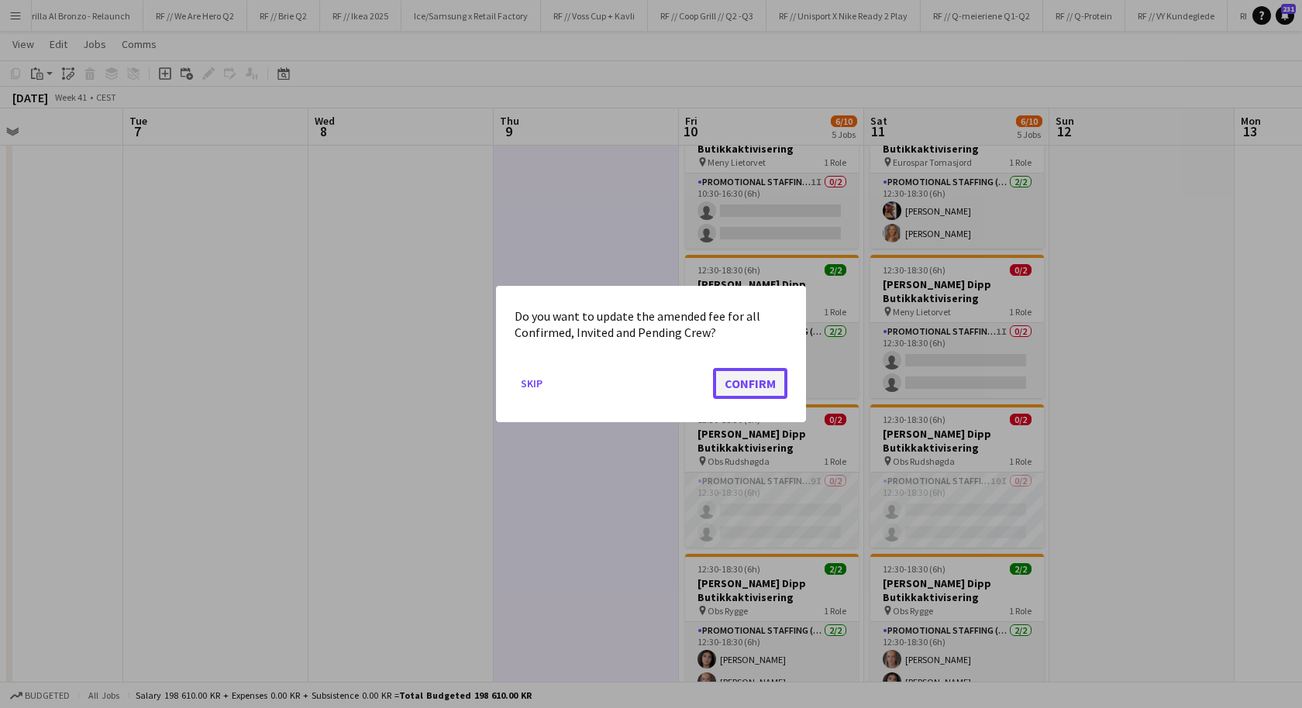
click at [749, 389] on button "Confirm" at bounding box center [750, 383] width 74 height 31
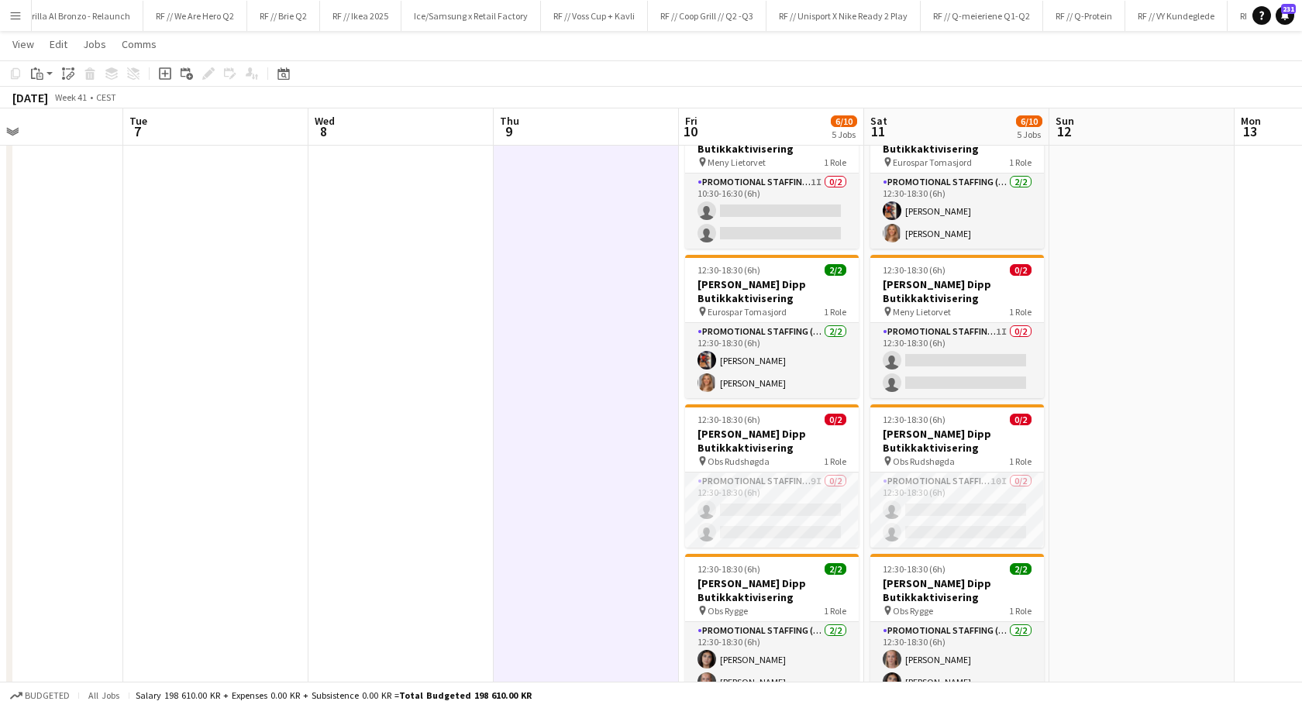
scroll to position [74, 0]
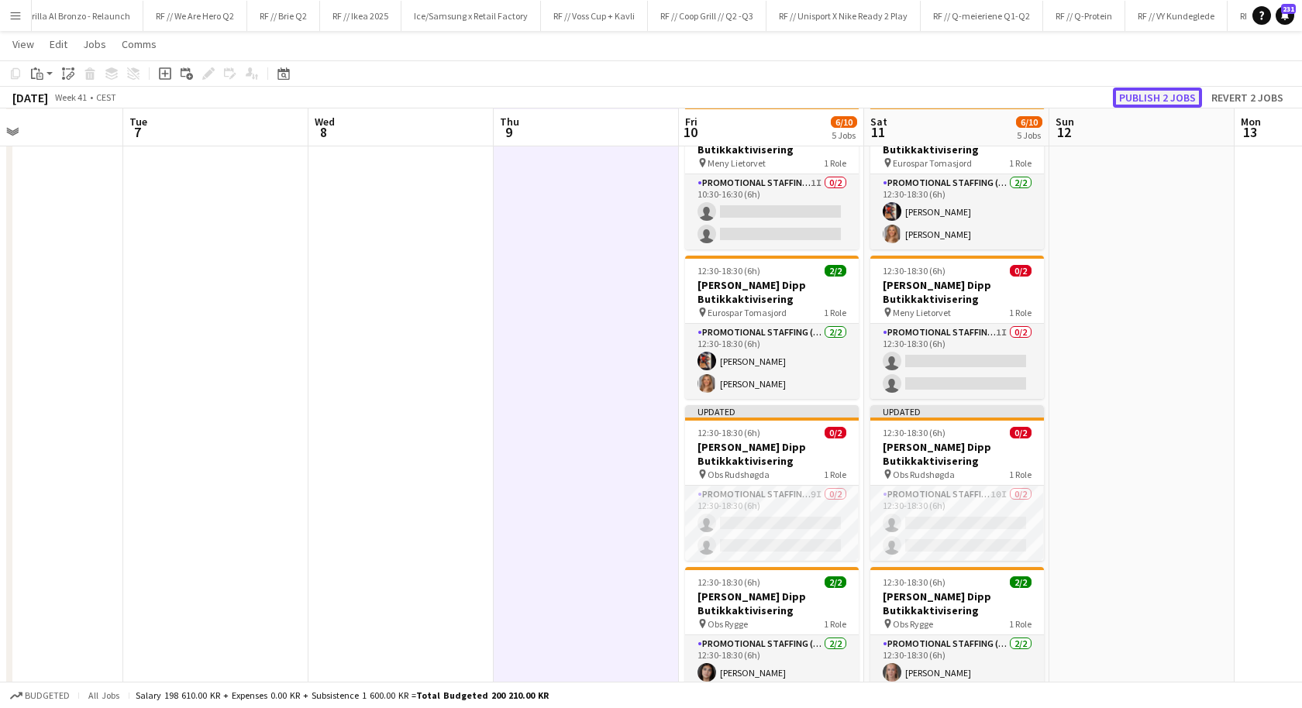
click at [1178, 96] on button "Publish 2 jobs" at bounding box center [1157, 98] width 89 height 20
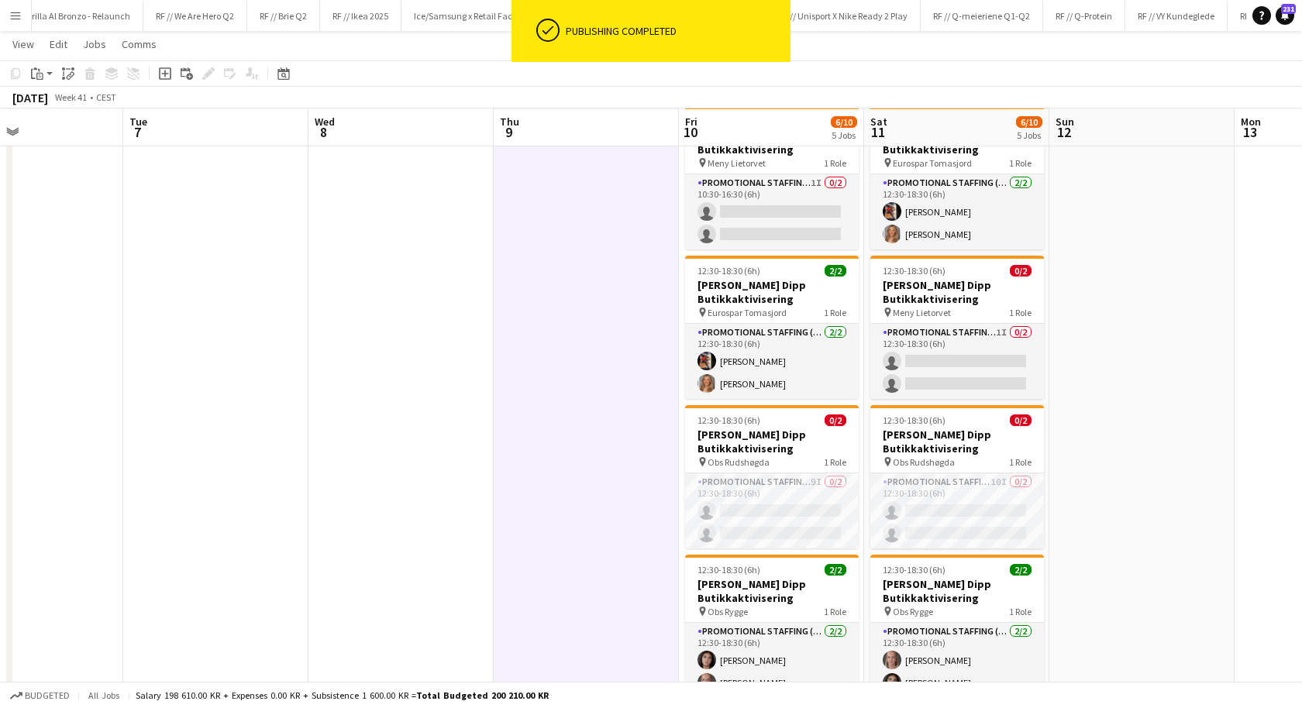
scroll to position [0, 0]
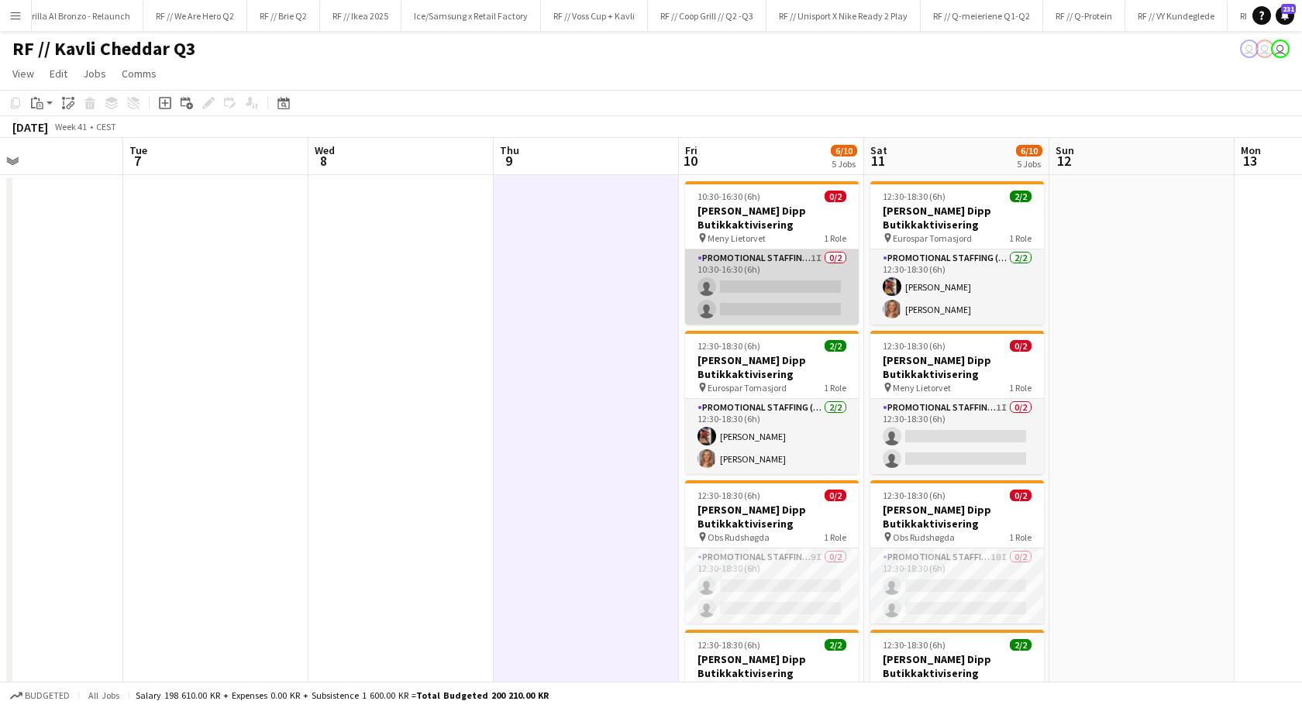
click at [758, 291] on app-card-role "Promotional Staffing (Promotional Staff) 1I 0/2 10:30-16:30 (6h) single-neutral…" at bounding box center [772, 287] width 174 height 75
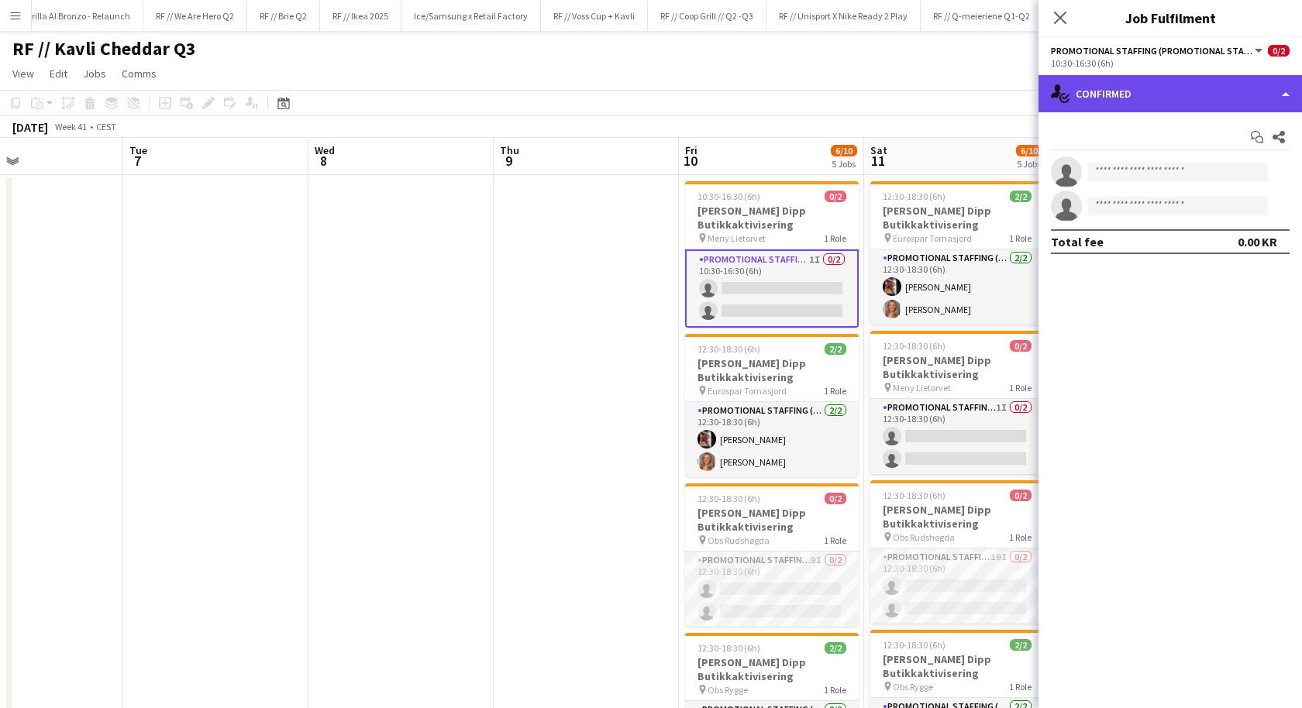
click at [1235, 96] on div "single-neutral-actions-check-2 Confirmed" at bounding box center [1171, 93] width 264 height 37
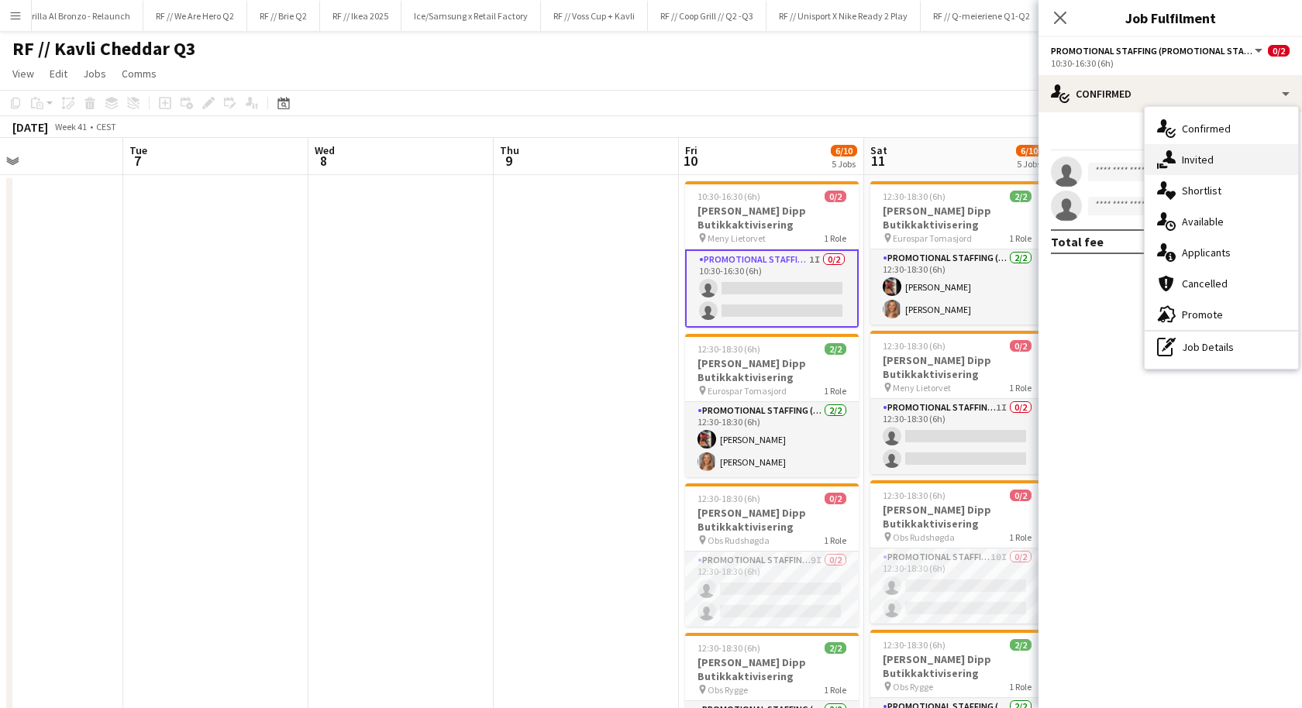
click at [1229, 164] on div "single-neutral-actions-share-1 Invited" at bounding box center [1221, 159] width 153 height 31
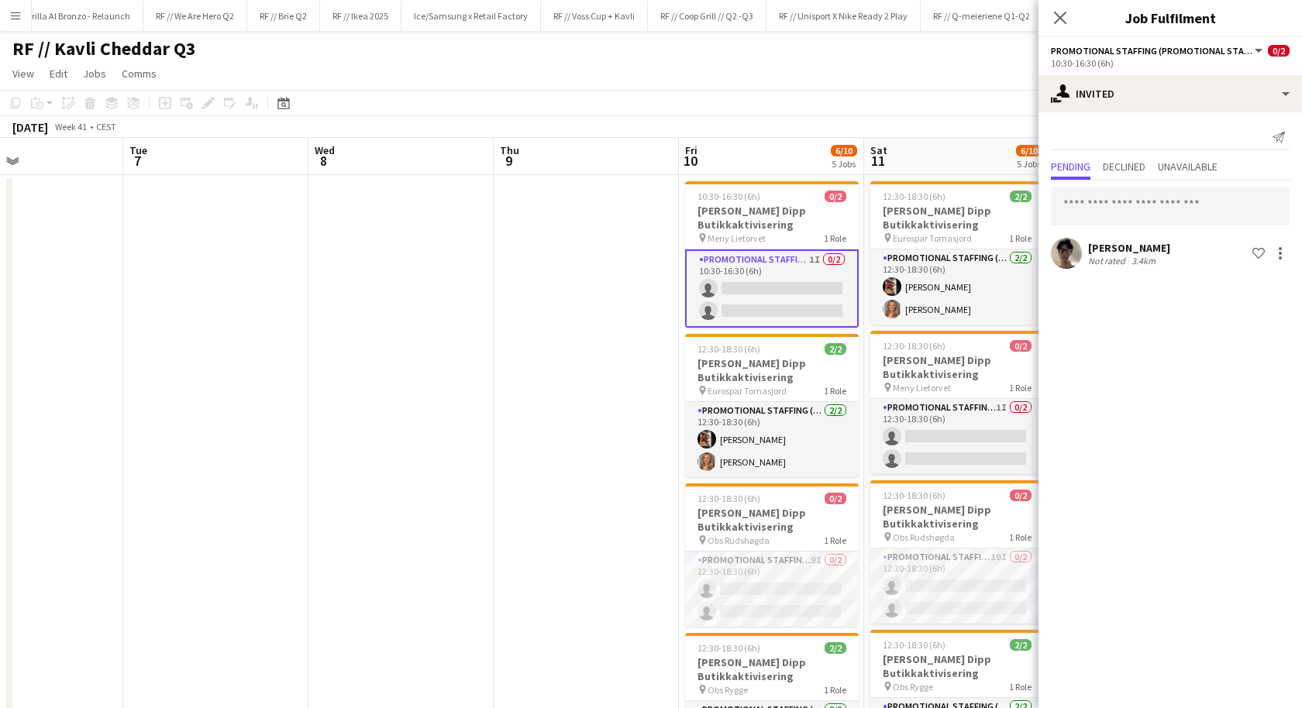
click at [1126, 259] on div "Not rated" at bounding box center [1108, 261] width 40 height 12
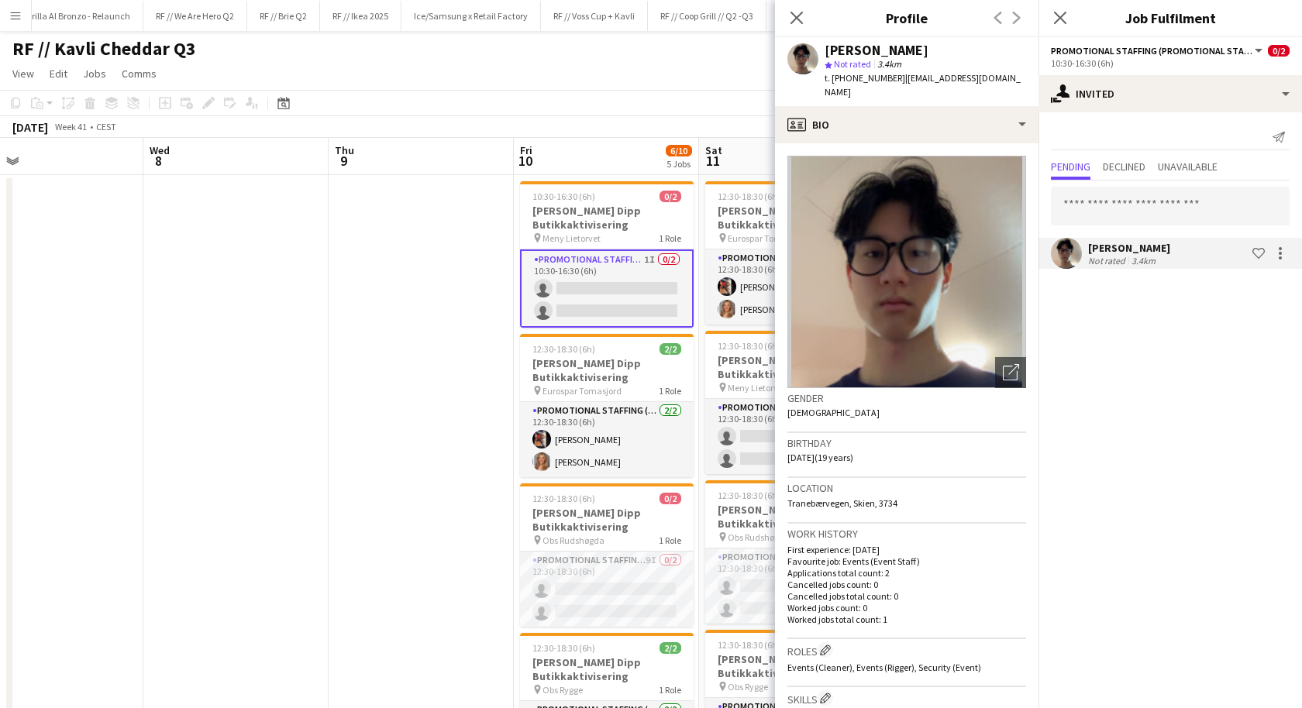
scroll to position [0, 611]
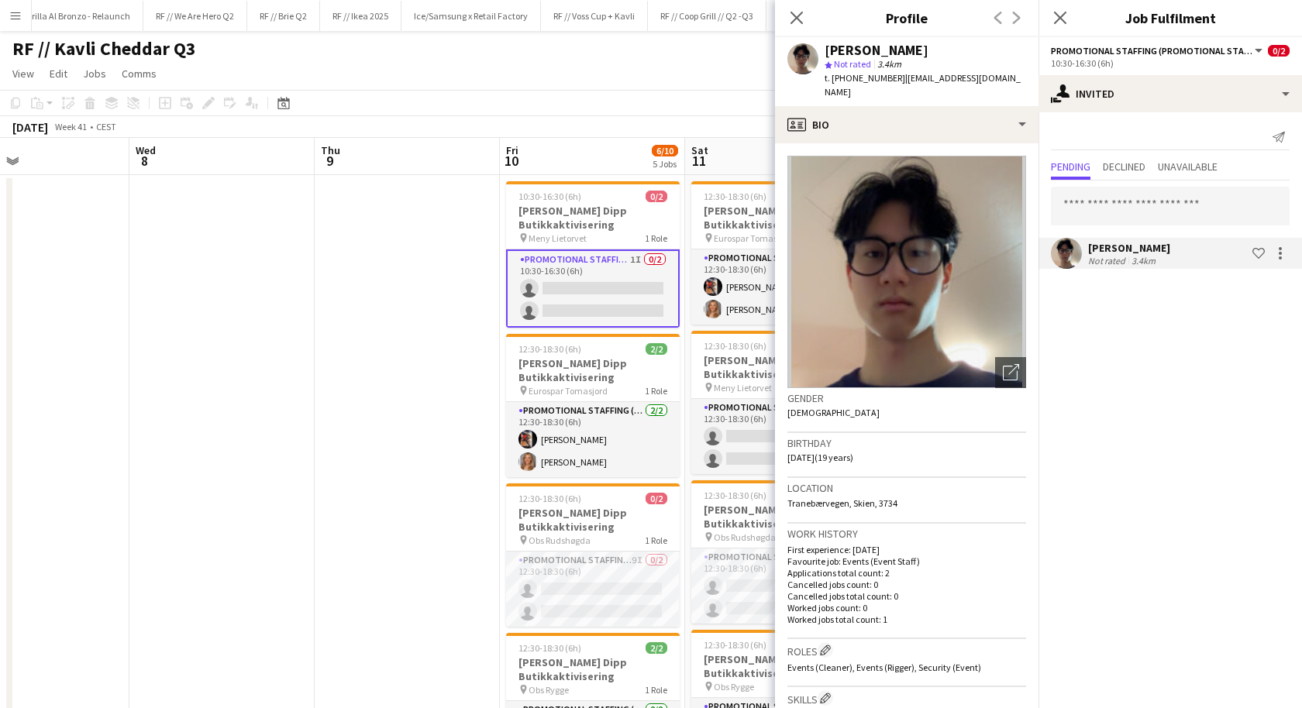
click at [444, 323] on app-date-cell at bounding box center [407, 642] width 185 height 935
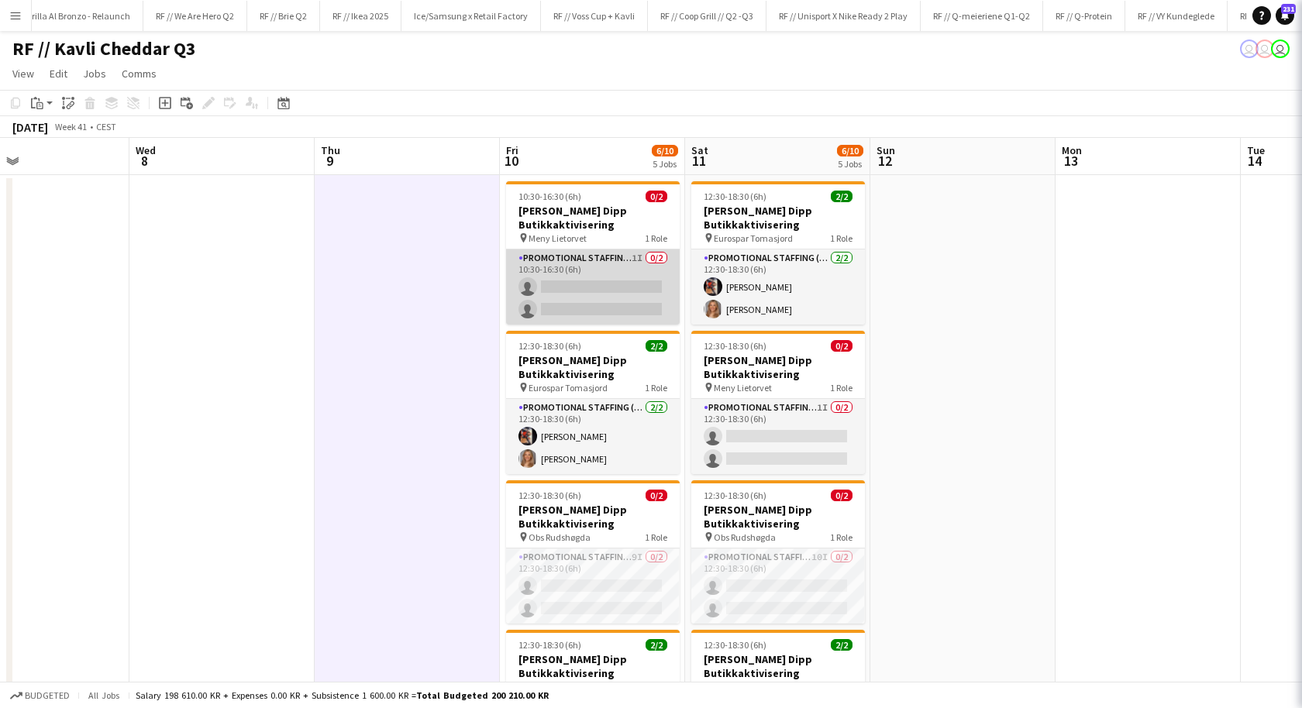
click at [592, 271] on app-card-role "Promotional Staffing (Promotional Staff) 1I 0/2 10:30-16:30 (6h) single-neutral…" at bounding box center [593, 287] width 174 height 75
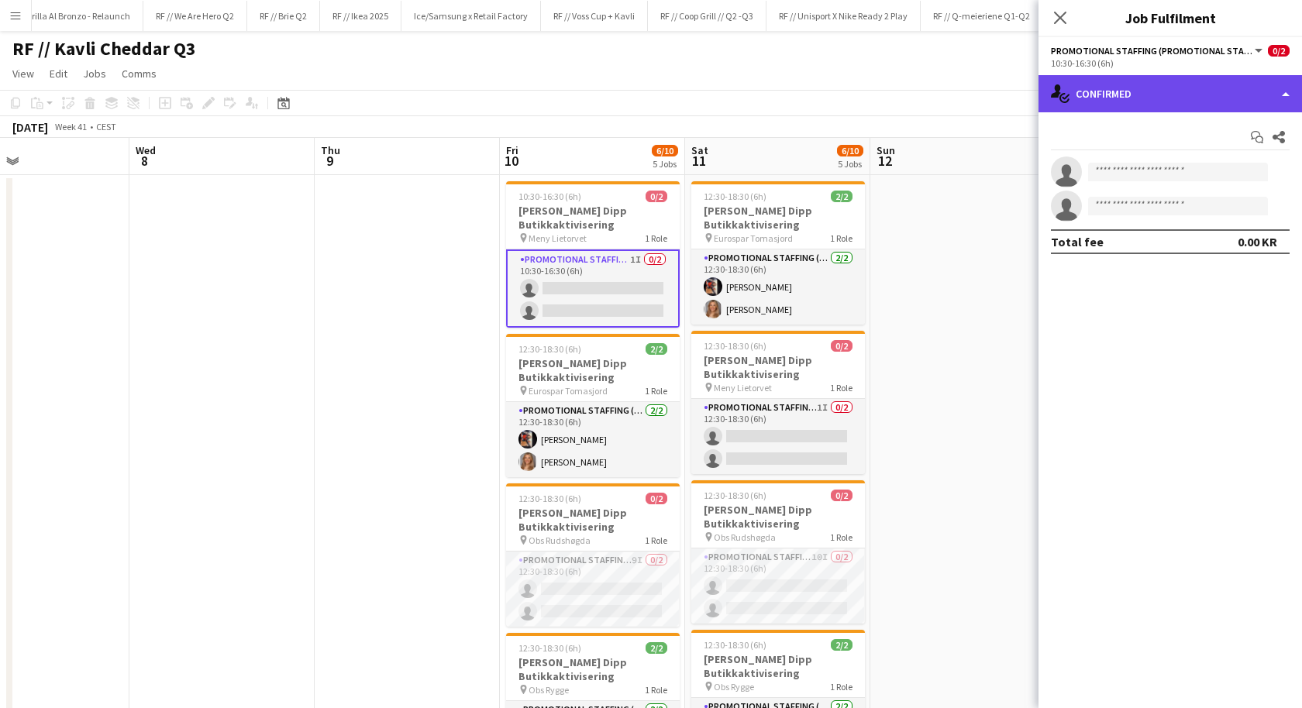
click at [1138, 96] on div "single-neutral-actions-check-2 Confirmed" at bounding box center [1171, 93] width 264 height 37
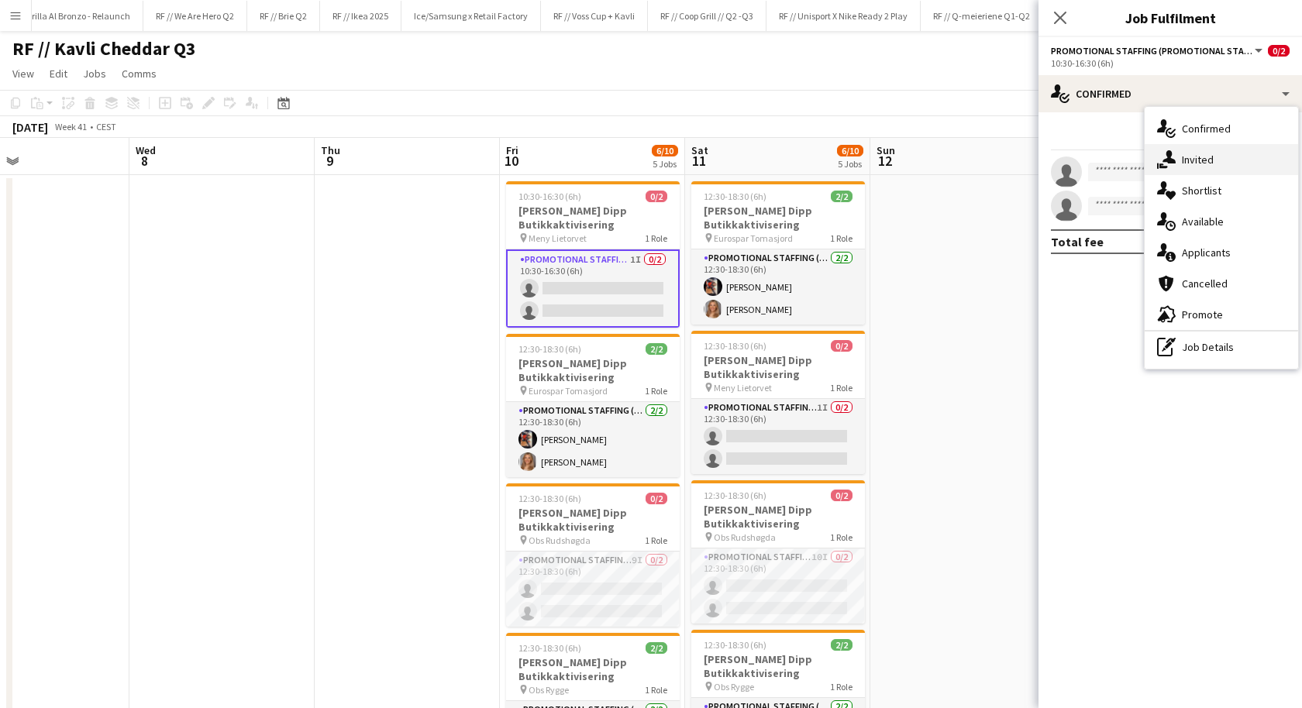
click at [1180, 151] on div "single-neutral-actions-share-1 Invited" at bounding box center [1221, 159] width 153 height 31
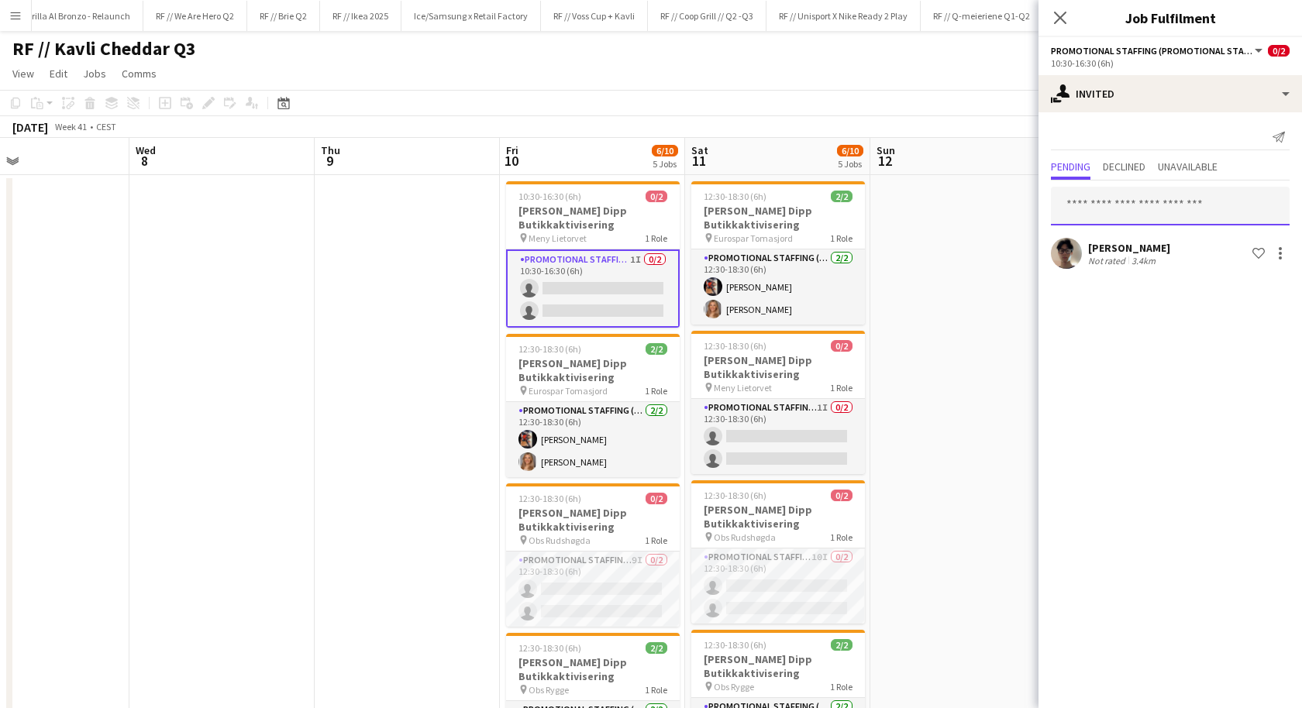
click at [1129, 201] on input "text" at bounding box center [1170, 206] width 239 height 39
type input "*"
click at [595, 283] on app-card-role "Promotional Staffing (Promotional Staff) 1I 0/2 10:30-16:30 (6h) single-neutral…" at bounding box center [593, 289] width 174 height 78
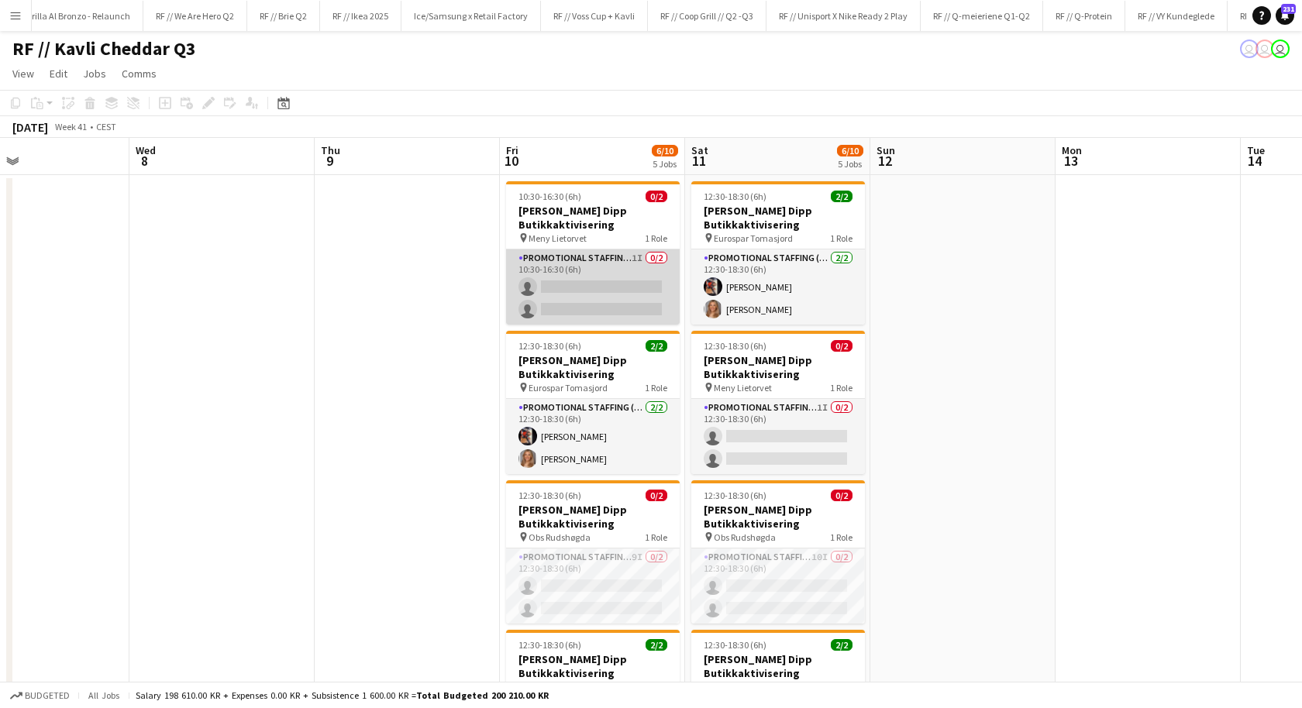
click at [595, 283] on app-card-role "Promotional Staffing (Promotional Staff) 1I 0/2 10:30-16:30 (6h) single-neutral…" at bounding box center [593, 287] width 174 height 75
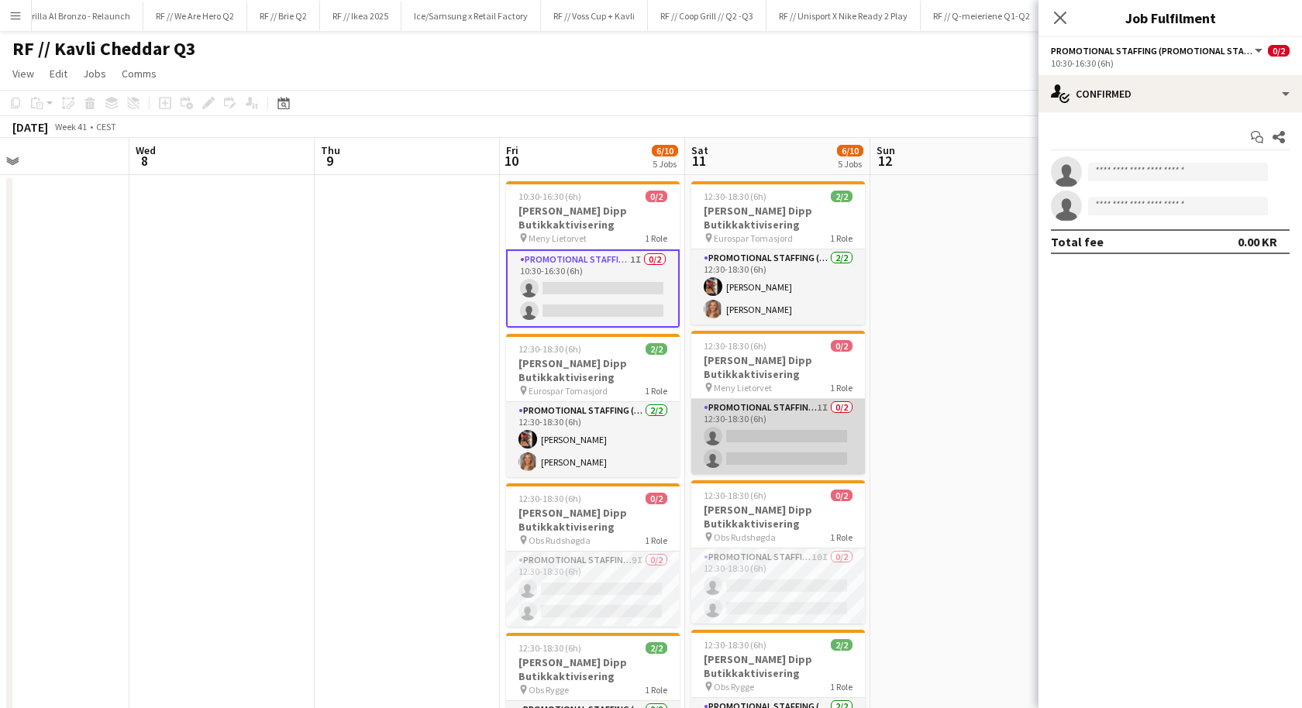
click at [791, 459] on app-card-role "Promotional Staffing (Promotional Staff) 1I 0/2 12:30-18:30 (6h) single-neutral…" at bounding box center [778, 436] width 174 height 75
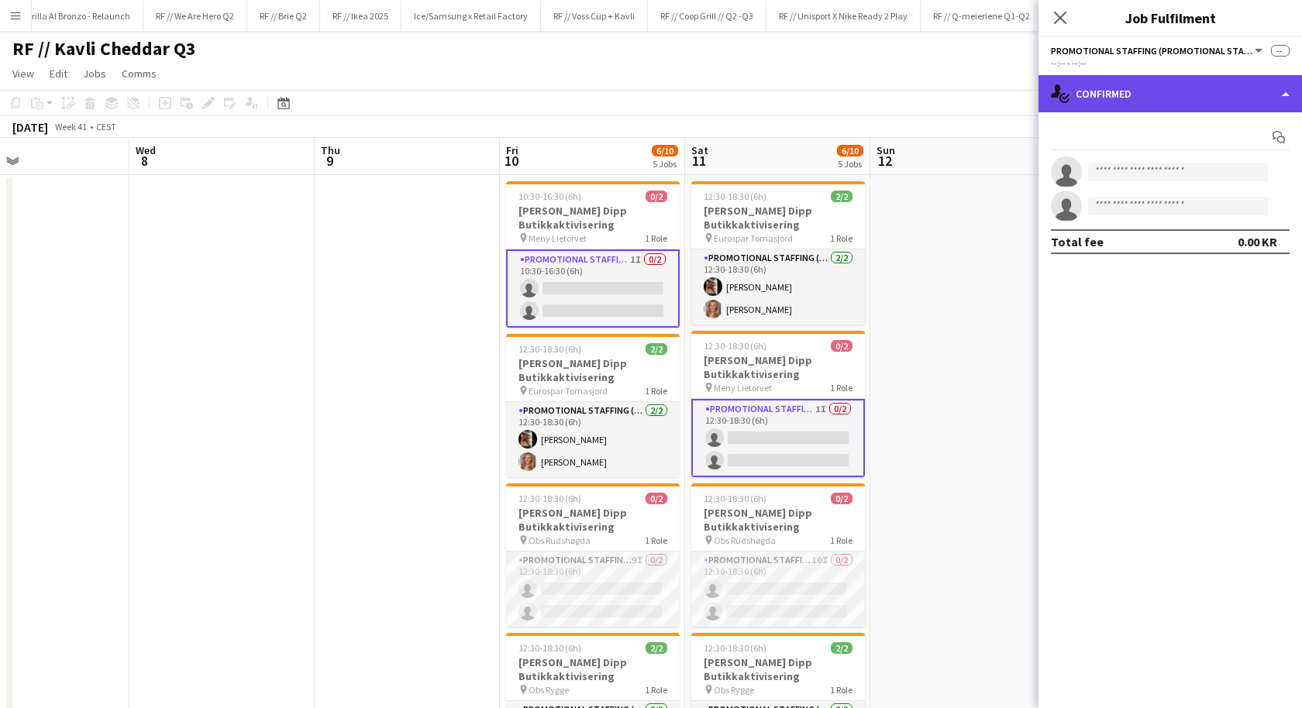
click at [1151, 102] on div "single-neutral-actions-check-2 Confirmed" at bounding box center [1171, 93] width 264 height 37
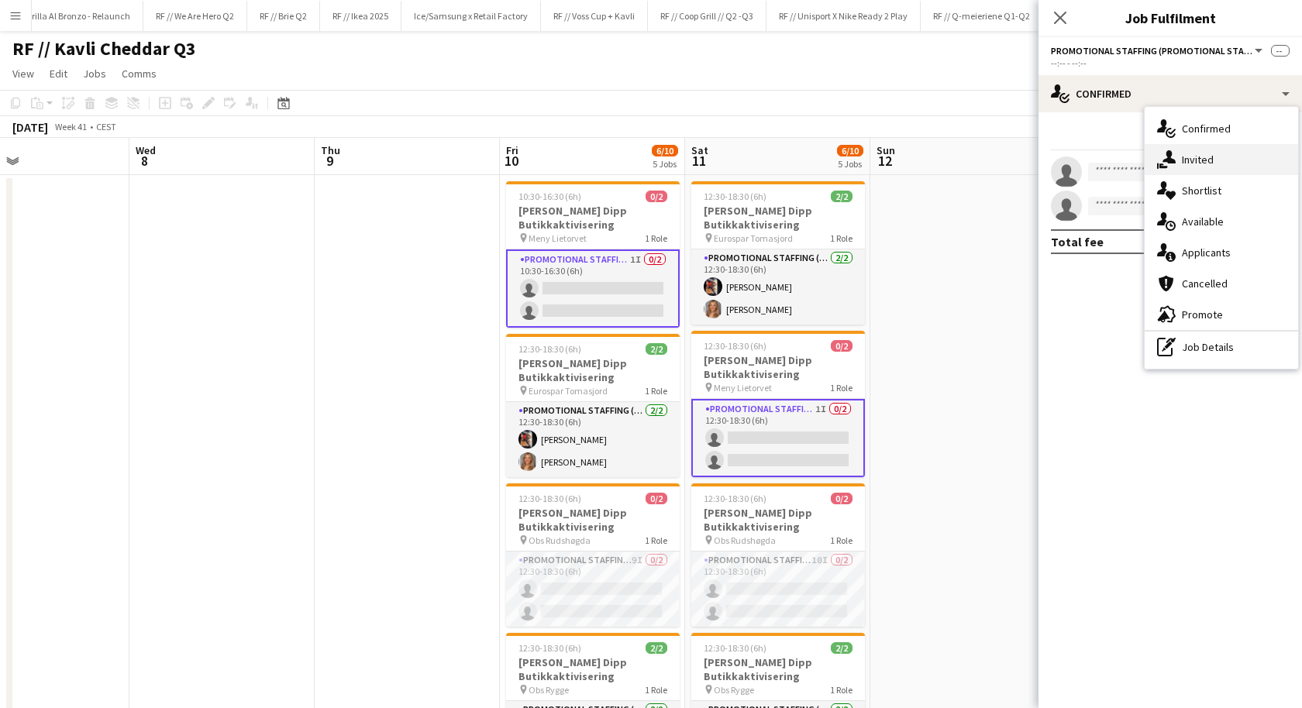
click at [1166, 147] on div "single-neutral-actions-share-1 Invited" at bounding box center [1221, 159] width 153 height 31
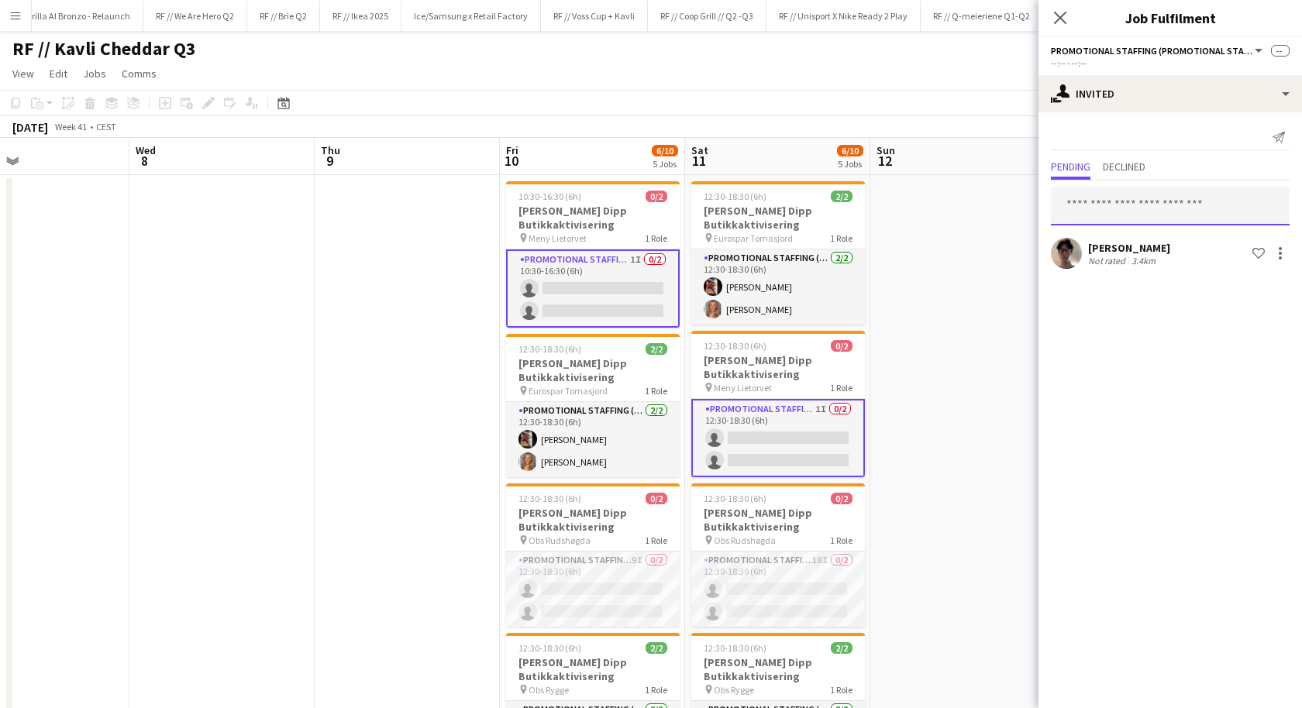
click at [1101, 195] on input "text" at bounding box center [1170, 206] width 239 height 39
paste input "**********"
type input "**********"
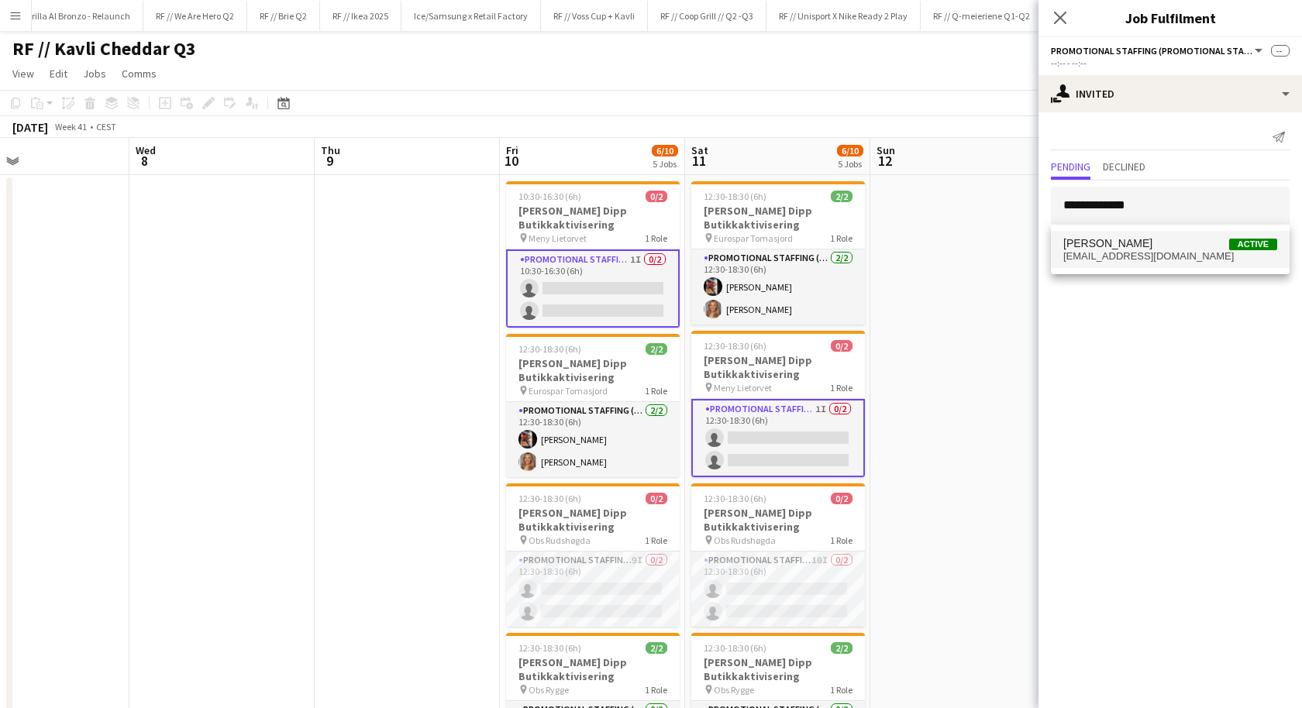
click at [1142, 257] on span "[EMAIL_ADDRESS][DOMAIN_NAME]" at bounding box center [1170, 256] width 214 height 12
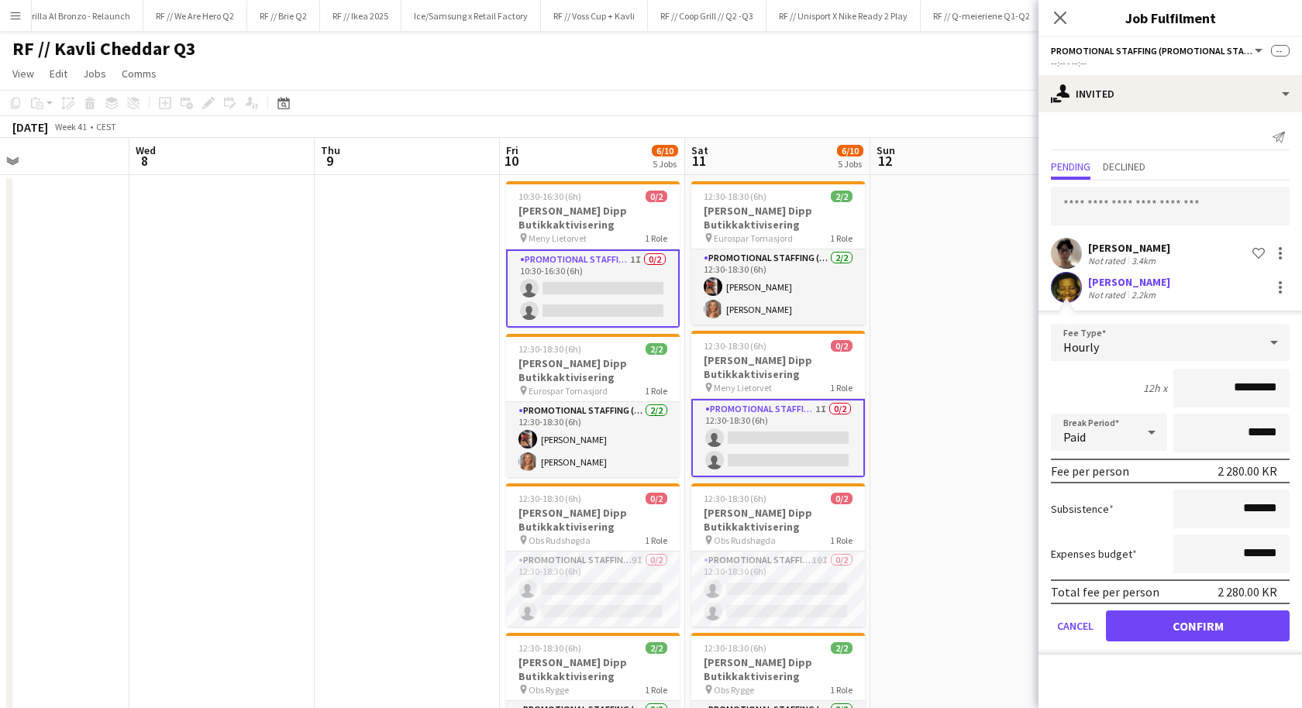
drag, startPoint x: 1244, startPoint y: 382, endPoint x: 1225, endPoint y: 382, distance: 19.4
click at [1225, 382] on input "*********" at bounding box center [1231, 388] width 116 height 39
type input "*********"
click at [1210, 625] on button "Confirm" at bounding box center [1198, 626] width 184 height 31
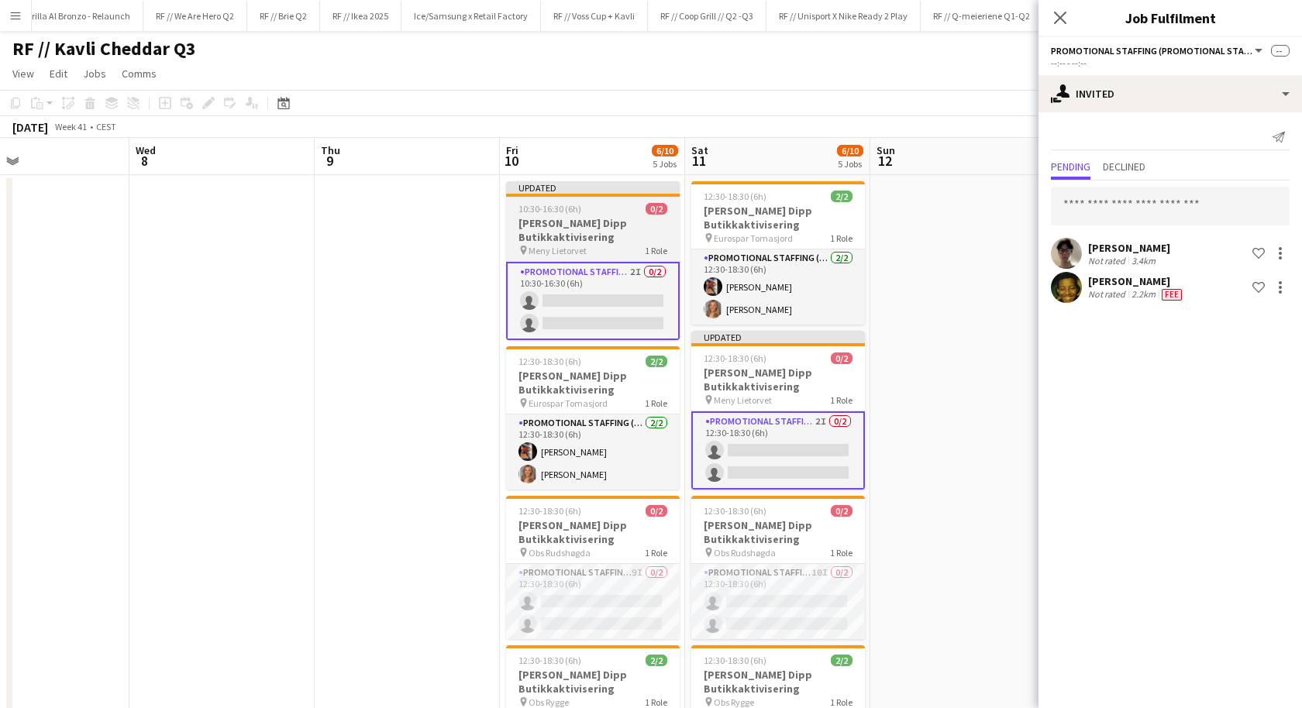
click at [591, 236] on h3 "[PERSON_NAME] Dipp Butikkaktivisering" at bounding box center [593, 230] width 174 height 28
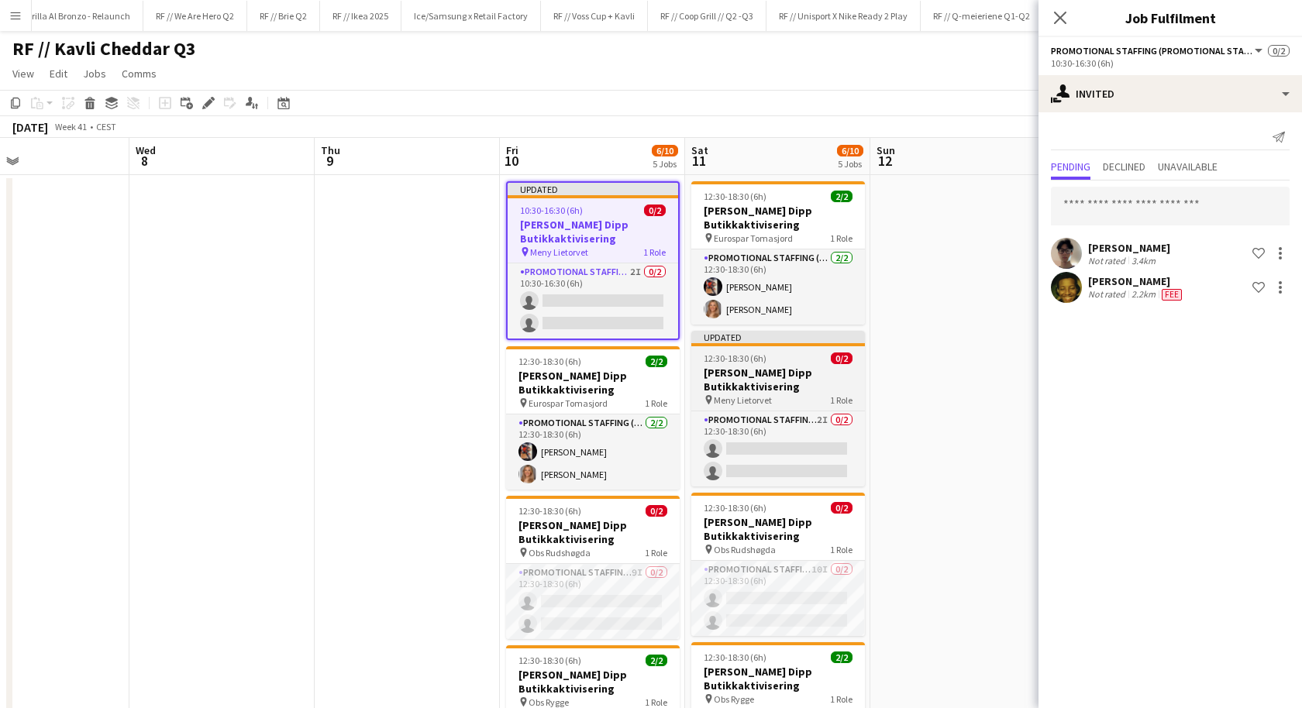
click at [737, 376] on h3 "[PERSON_NAME] Dipp Butikkaktivisering" at bounding box center [778, 380] width 174 height 28
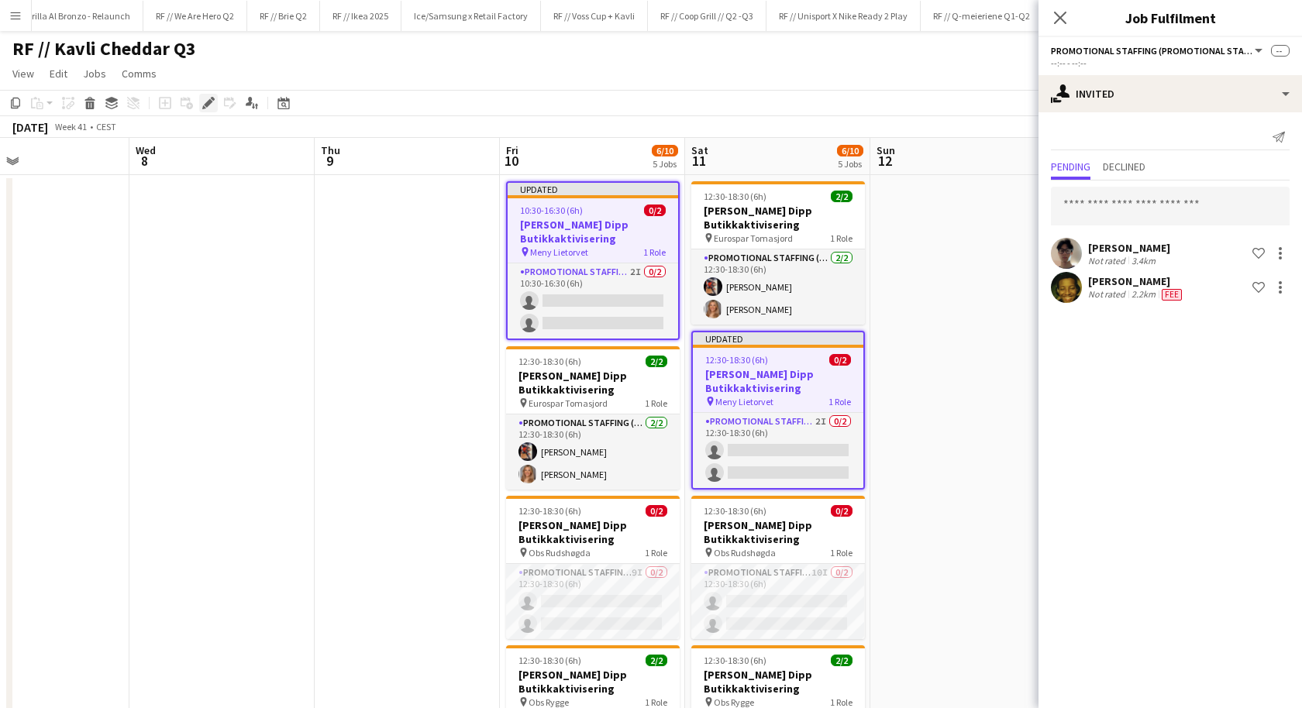
click at [214, 101] on div "Edit" at bounding box center [208, 103] width 19 height 19
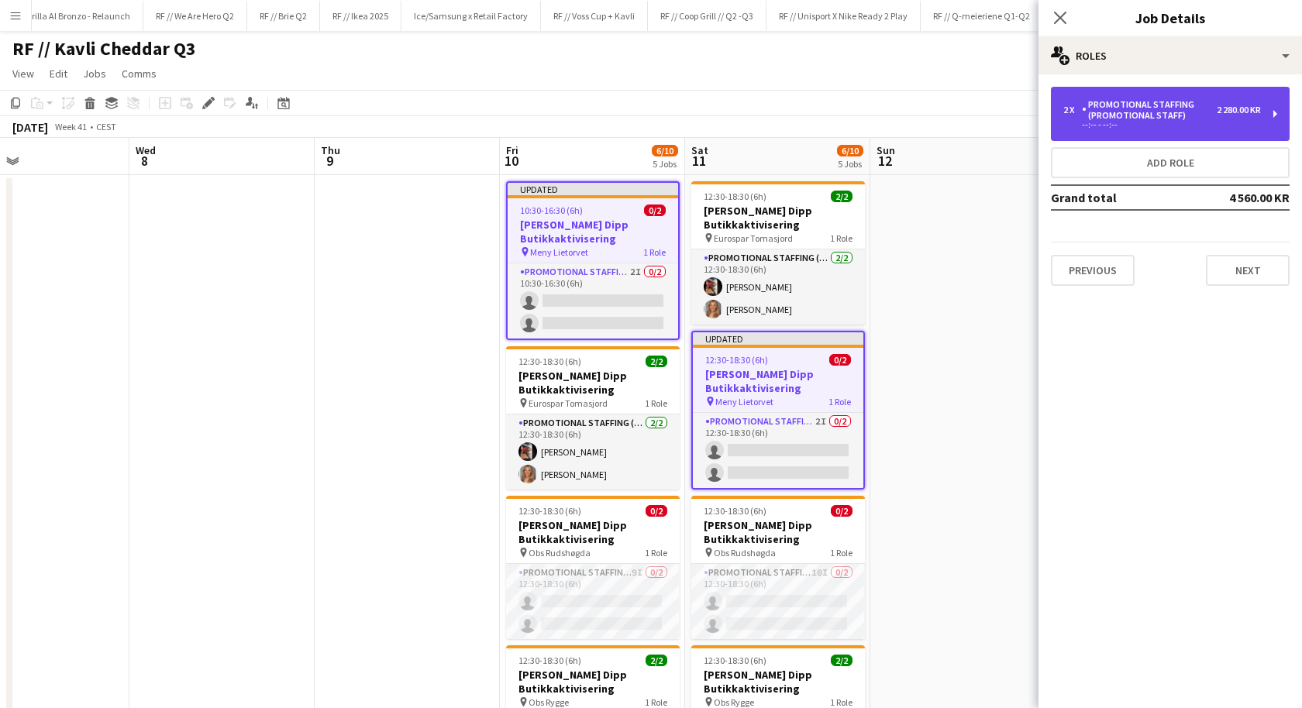
click at [1180, 109] on div "Promotional Staffing (Promotional Staff)" at bounding box center [1149, 110] width 135 height 22
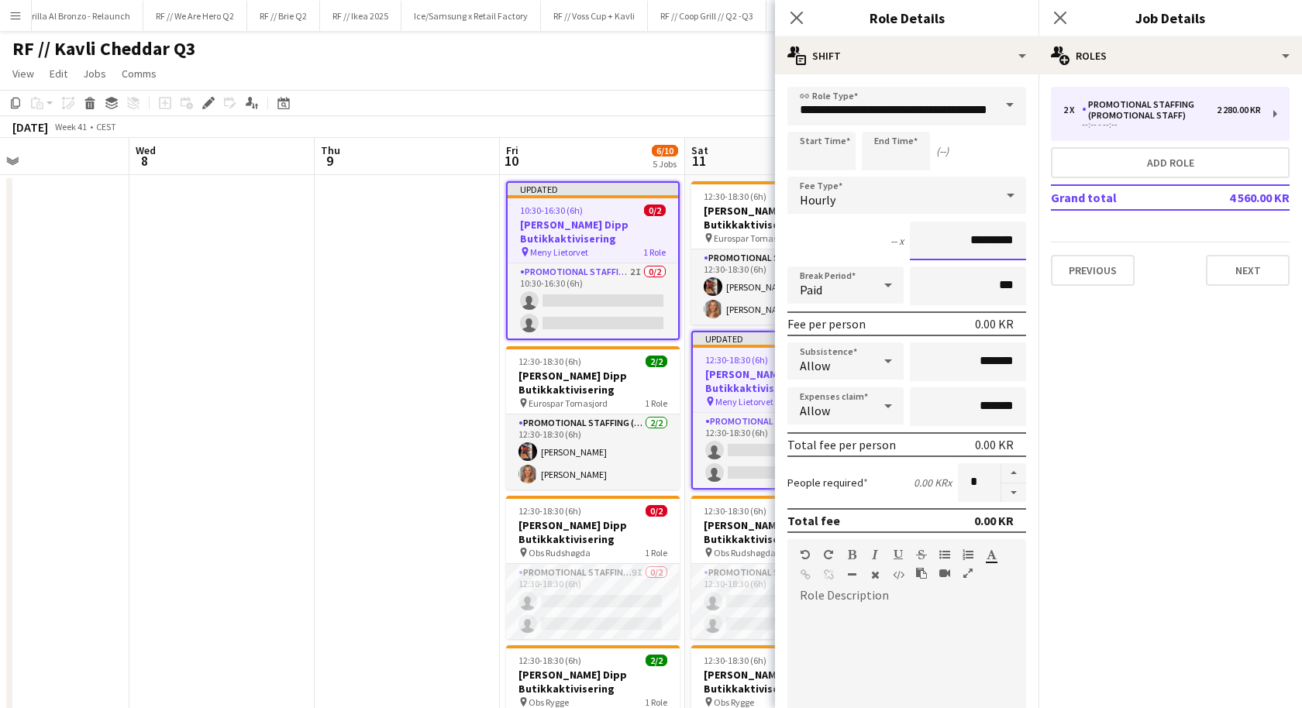
drag, startPoint x: 981, startPoint y: 239, endPoint x: 926, endPoint y: 239, distance: 55.0
click at [926, 239] on input "*********" at bounding box center [968, 241] width 116 height 39
type input "*********"
click at [938, 293] on input "***" at bounding box center [968, 286] width 116 height 39
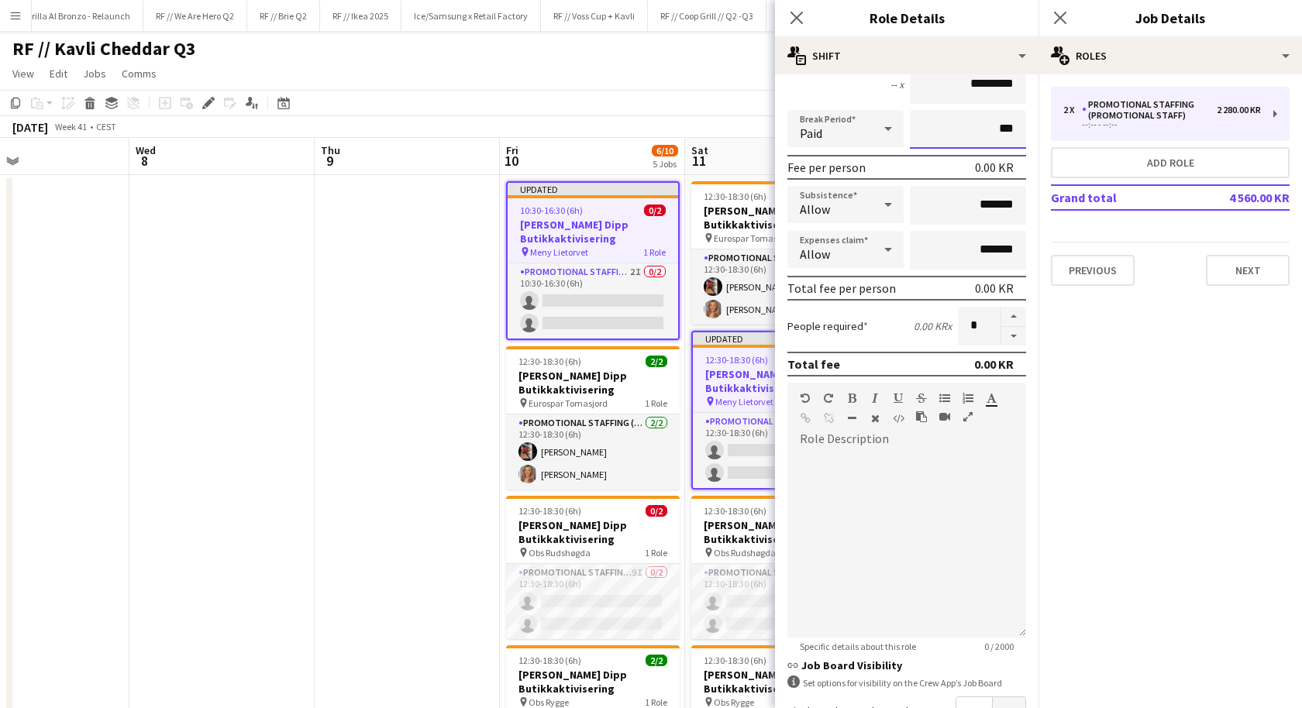
scroll to position [336, 0]
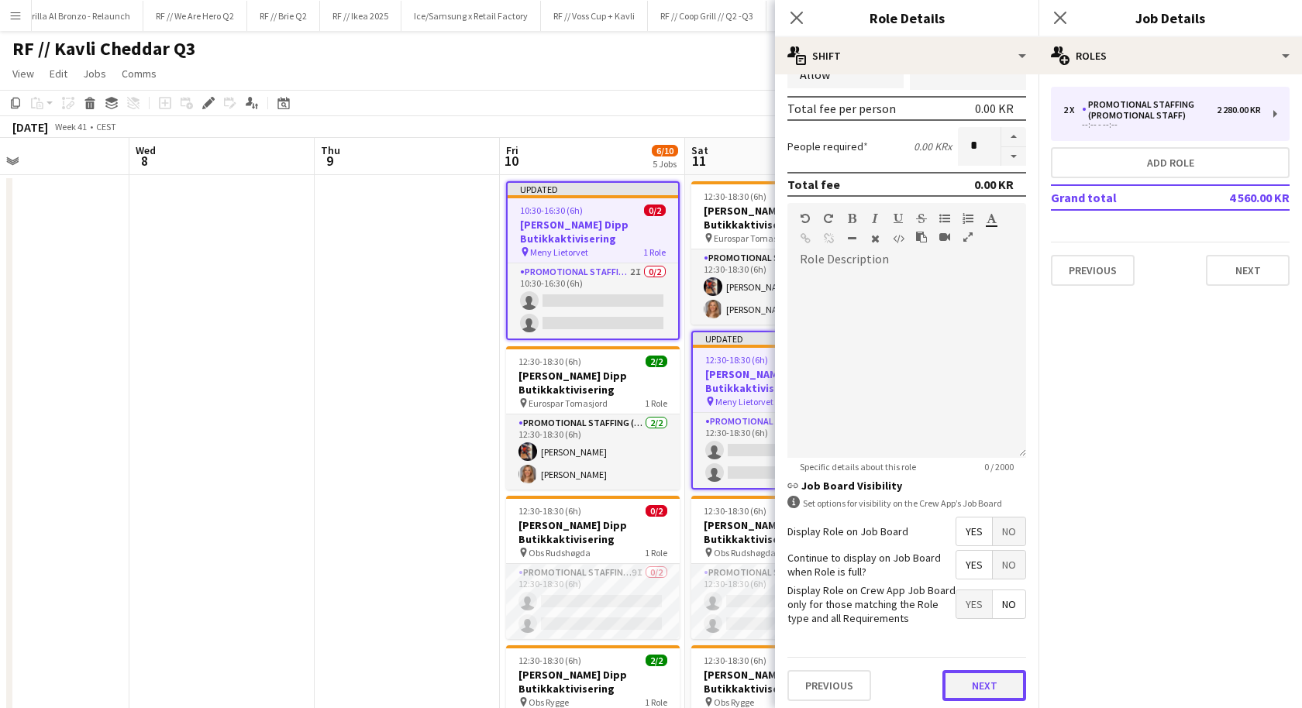
click at [970, 684] on button "Next" at bounding box center [984, 685] width 84 height 31
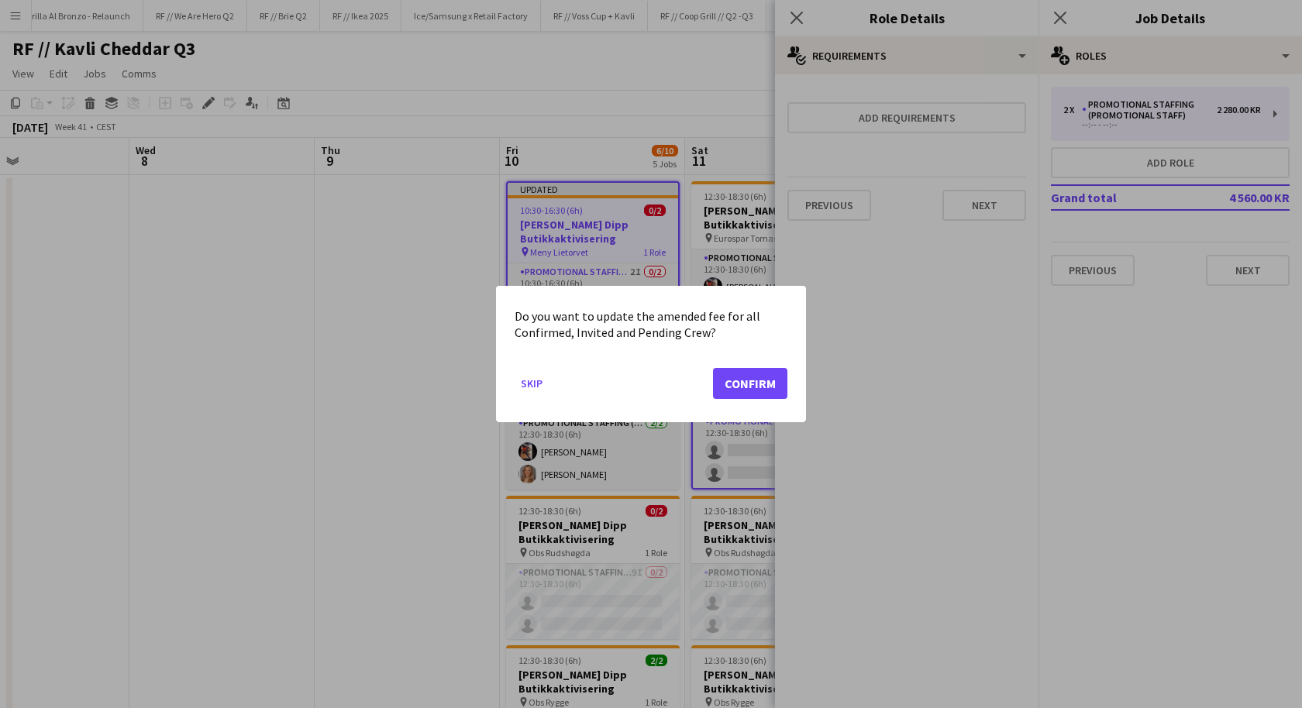
scroll to position [0, 0]
click at [732, 384] on button "Confirm" at bounding box center [750, 383] width 74 height 31
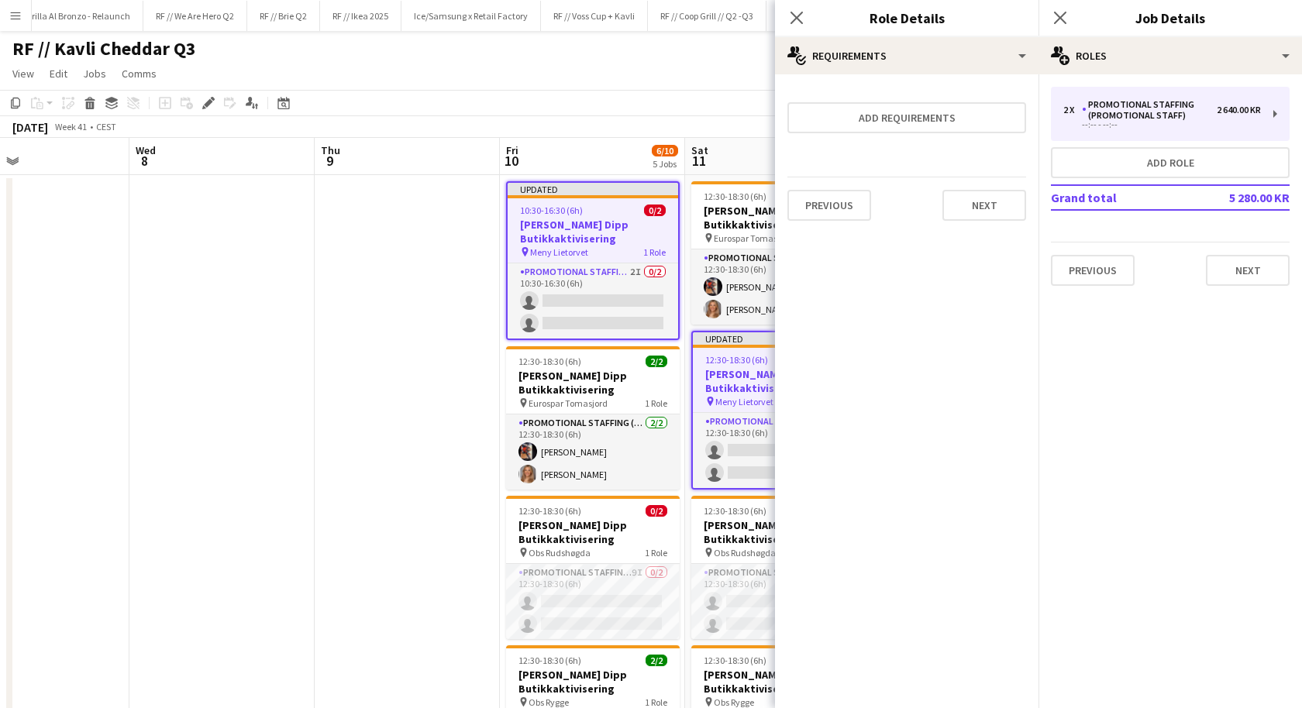
click at [467, 375] on app-date-cell at bounding box center [407, 642] width 185 height 935
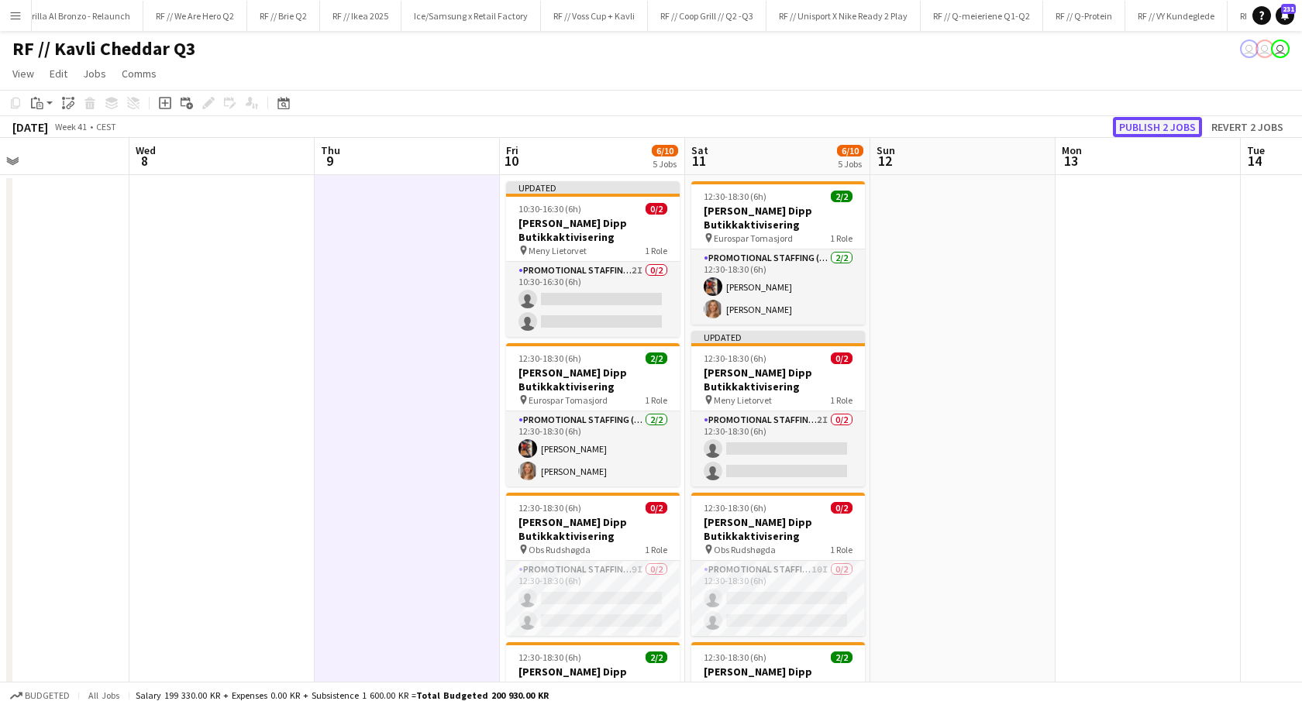
click at [1142, 124] on button "Publish 2 jobs" at bounding box center [1157, 127] width 89 height 20
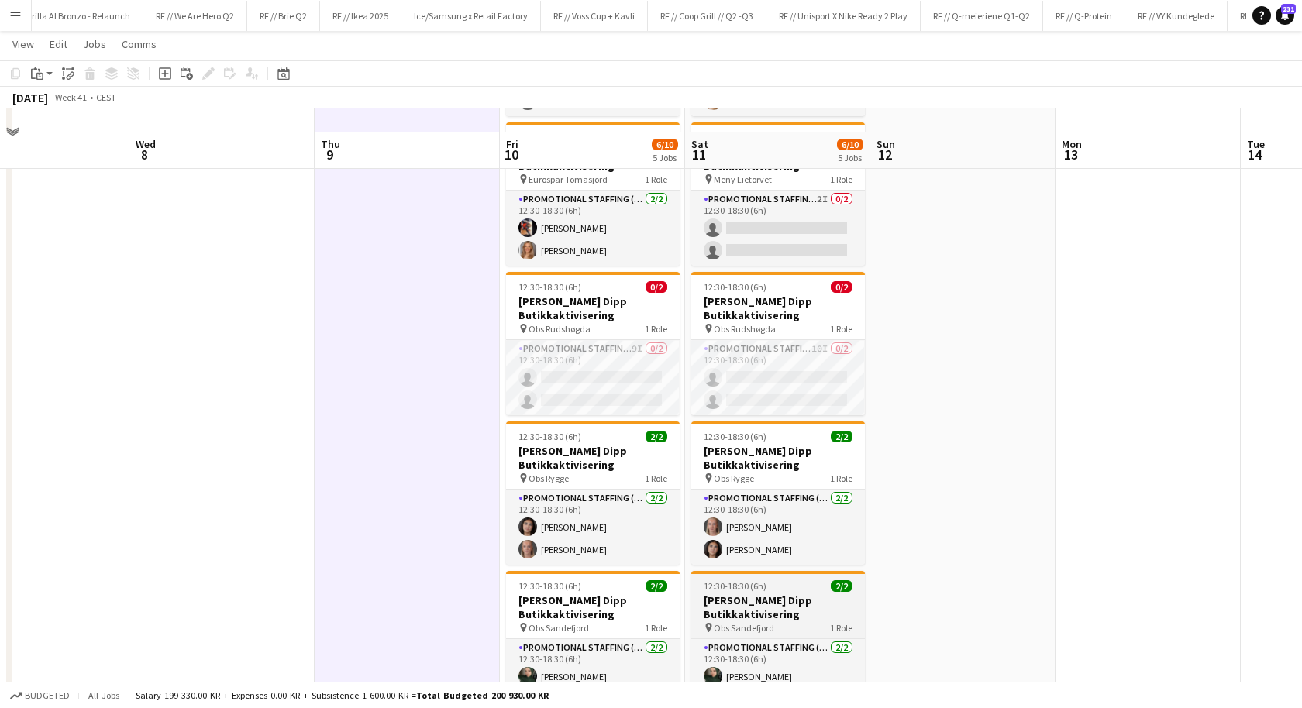
scroll to position [205, 0]
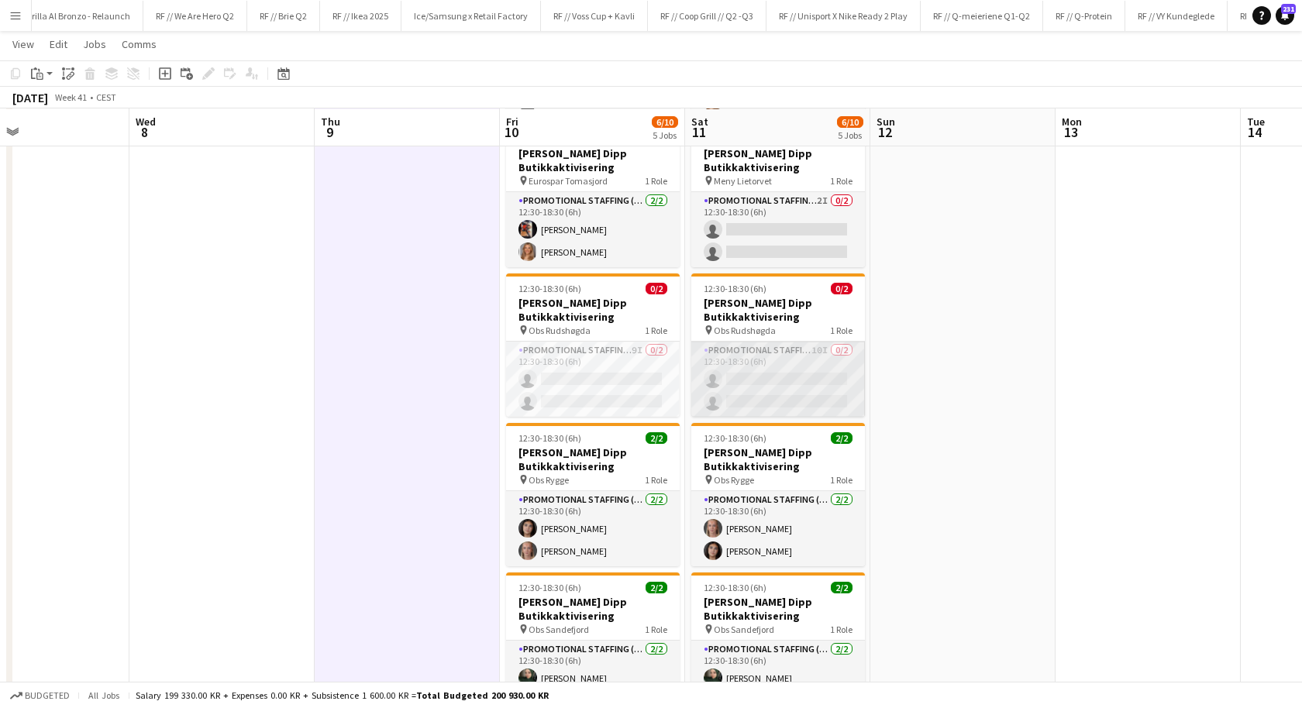
click at [798, 388] on app-card-role "Promotional Staffing (Promotional Staff) 10I 0/2 12:30-18:30 (6h) single-neutra…" at bounding box center [778, 379] width 174 height 75
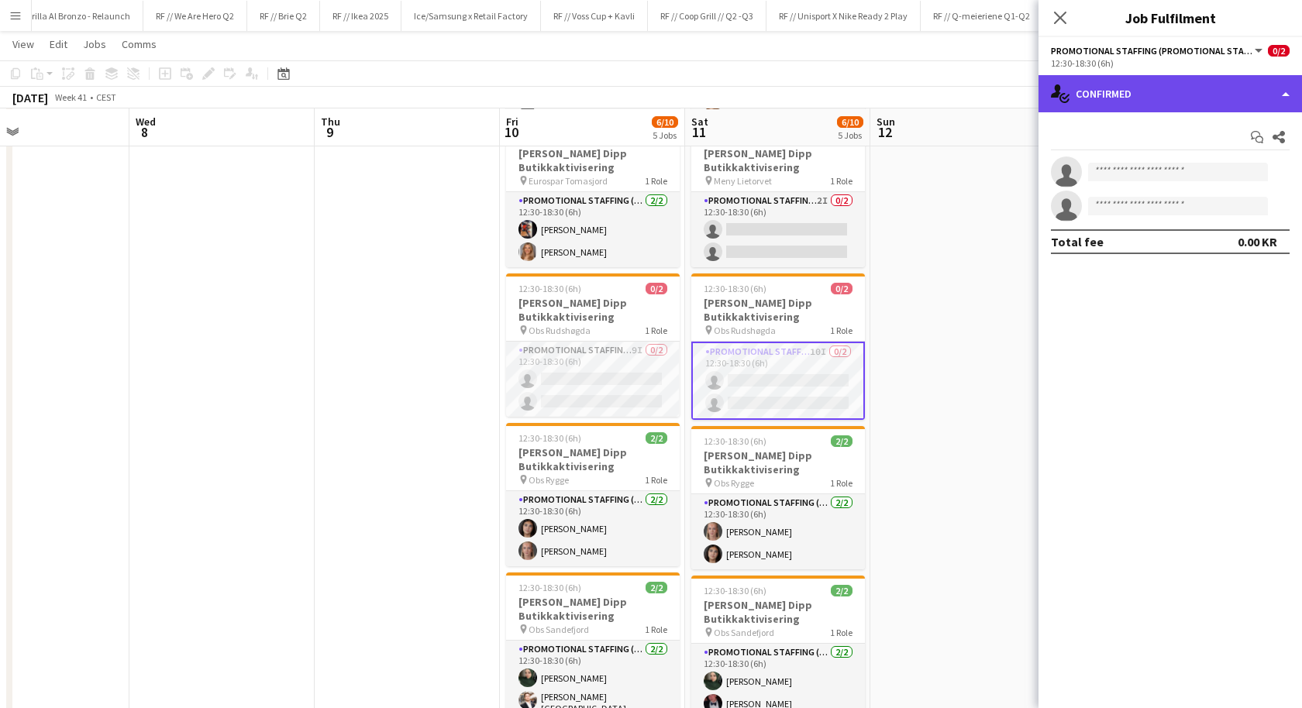
click at [1129, 98] on div "single-neutral-actions-check-2 Confirmed" at bounding box center [1171, 93] width 264 height 37
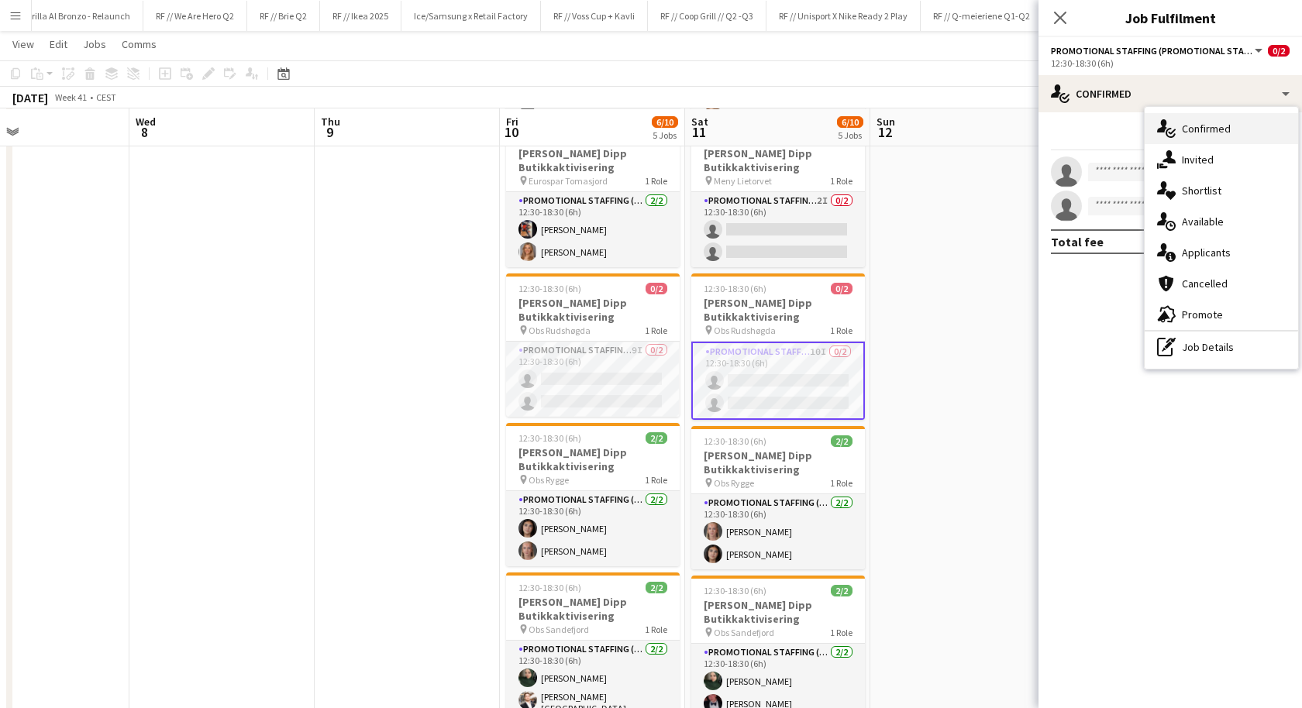
click at [1170, 132] on icon "single-neutral-actions-check-2" at bounding box center [1166, 128] width 19 height 19
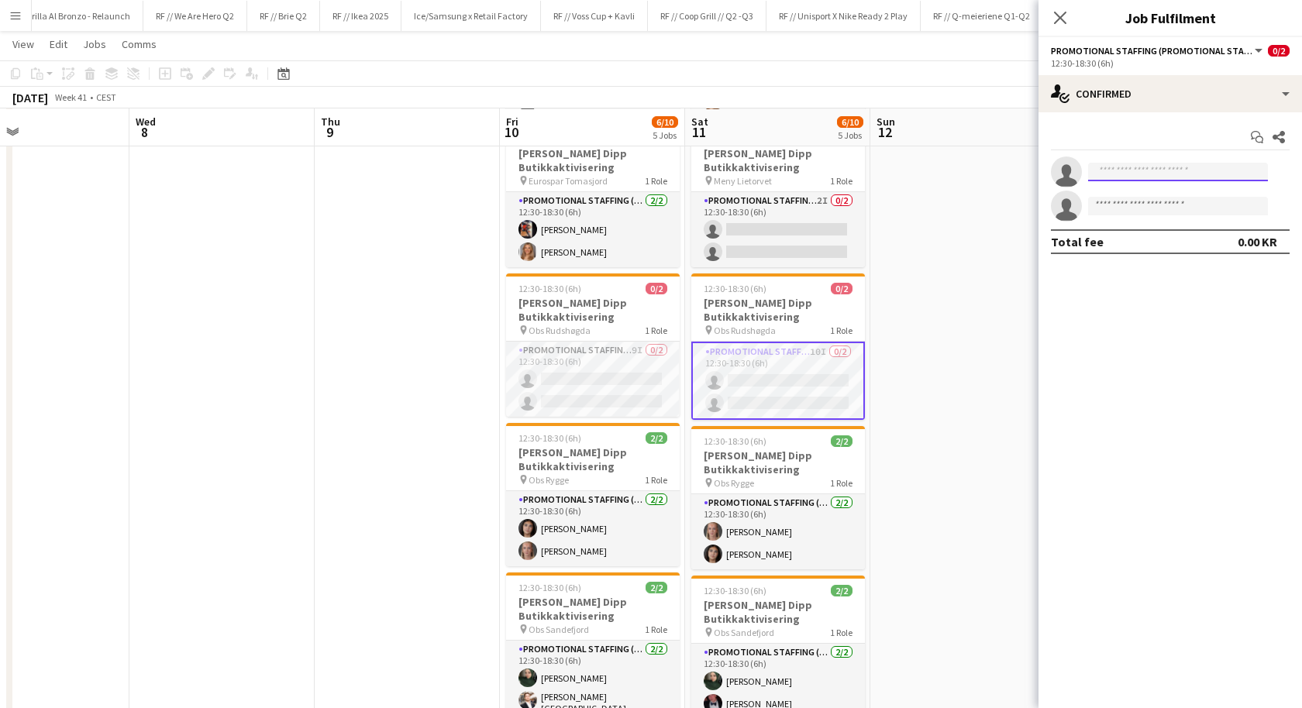
click at [1145, 165] on input at bounding box center [1178, 172] width 180 height 19
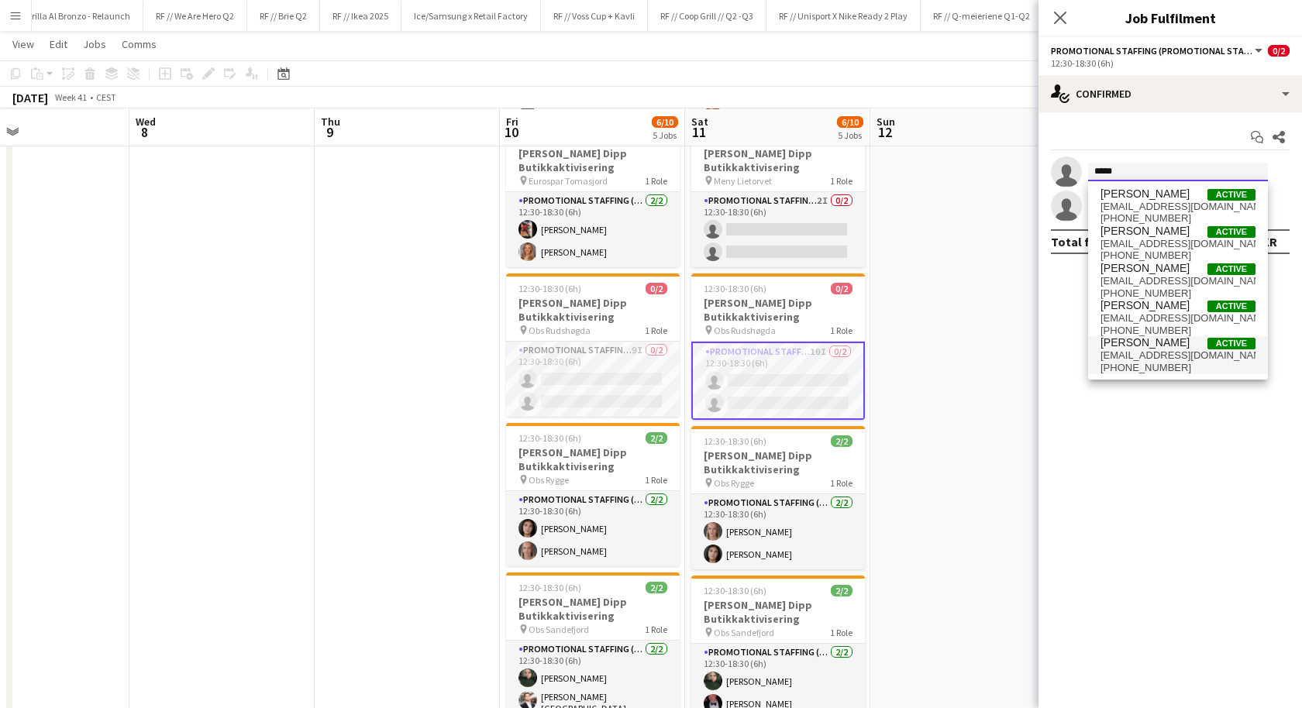
type input "*****"
click at [1147, 350] on span "[EMAIL_ADDRESS][DOMAIN_NAME]" at bounding box center [1178, 356] width 155 height 12
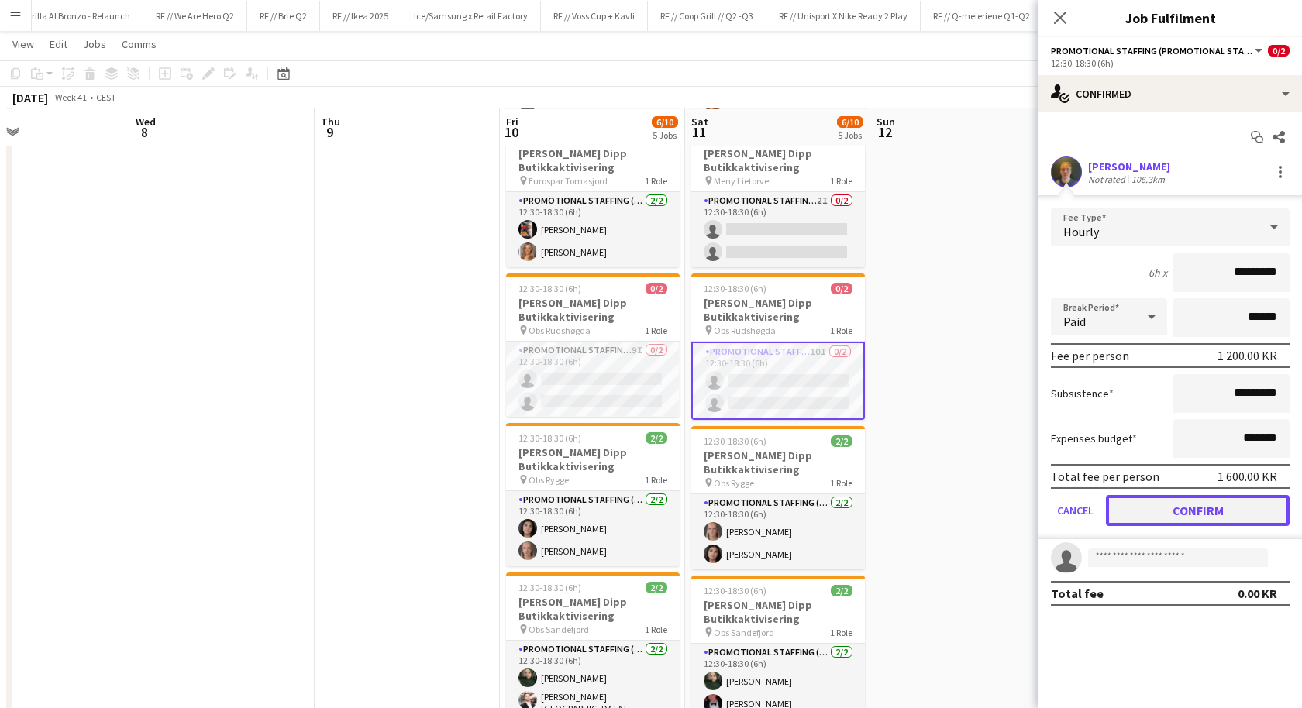
click at [1166, 510] on button "Confirm" at bounding box center [1198, 510] width 184 height 31
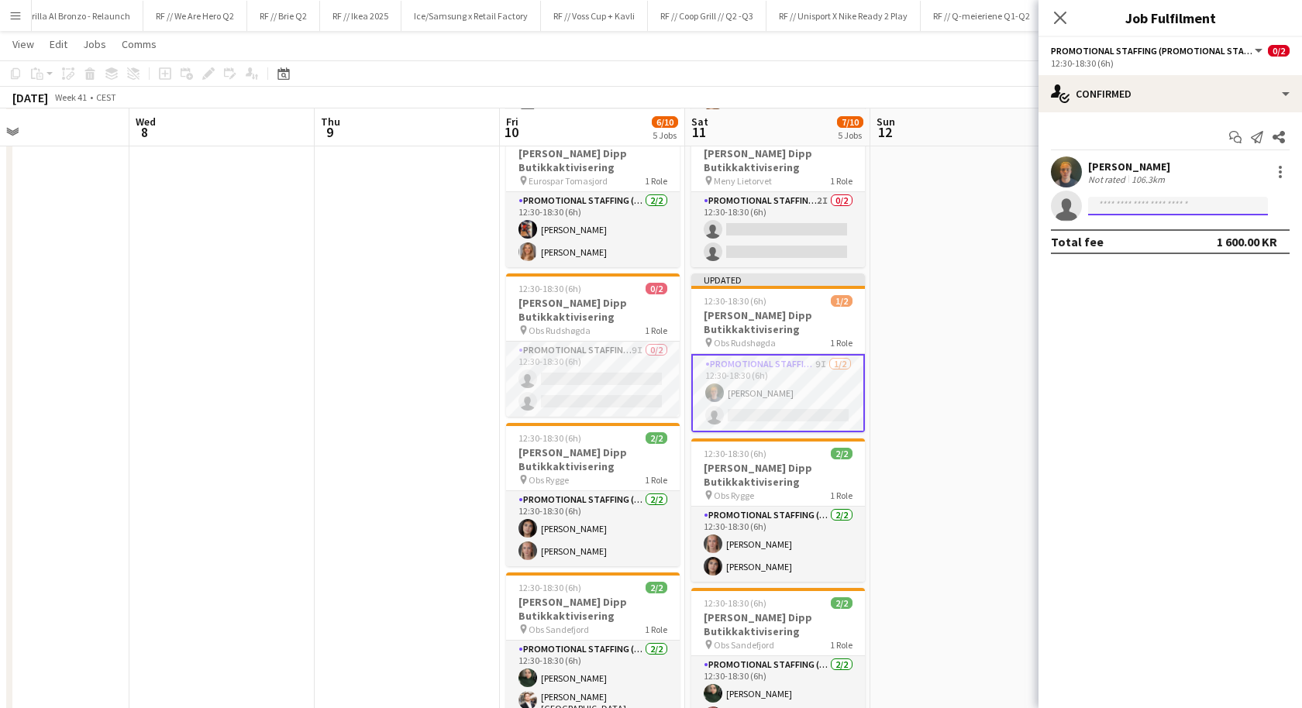
click at [1140, 205] on input at bounding box center [1178, 206] width 180 height 19
type input "******"
click at [1158, 240] on span "[EMAIL_ADDRESS][DOMAIN_NAME]" at bounding box center [1178, 241] width 155 height 12
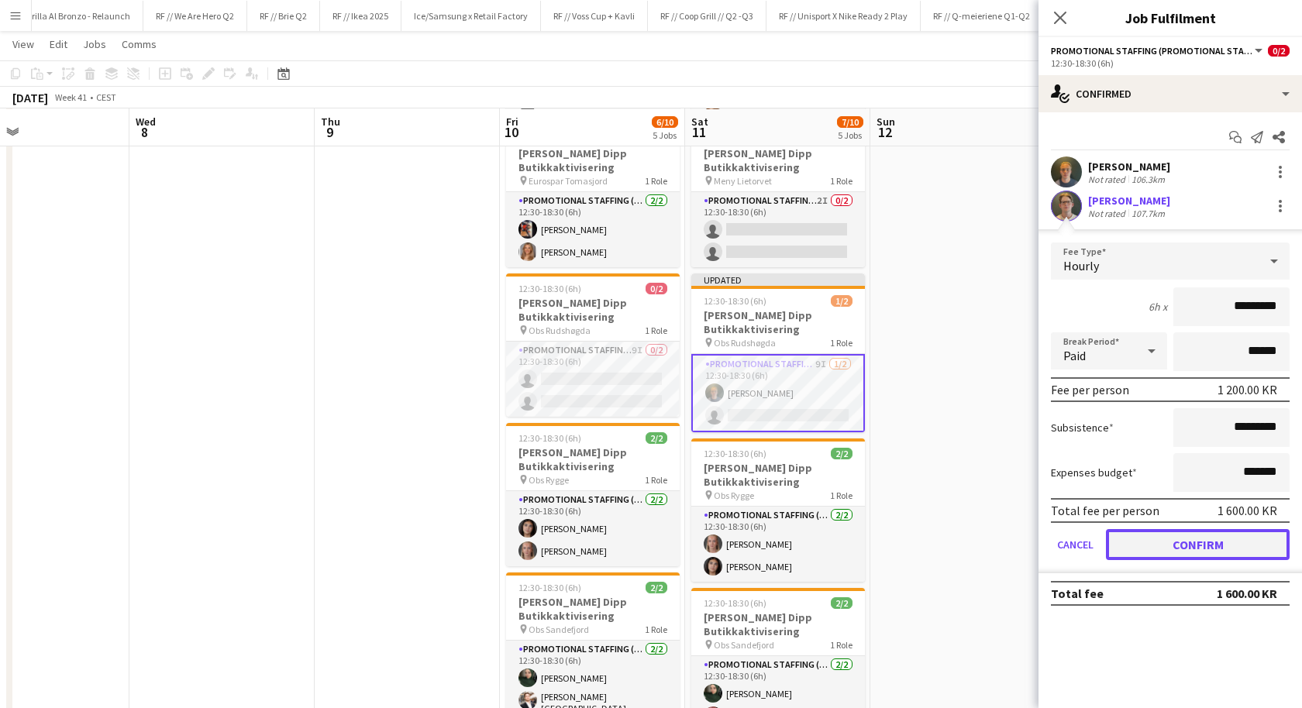
click at [1165, 546] on button "Confirm" at bounding box center [1198, 544] width 184 height 31
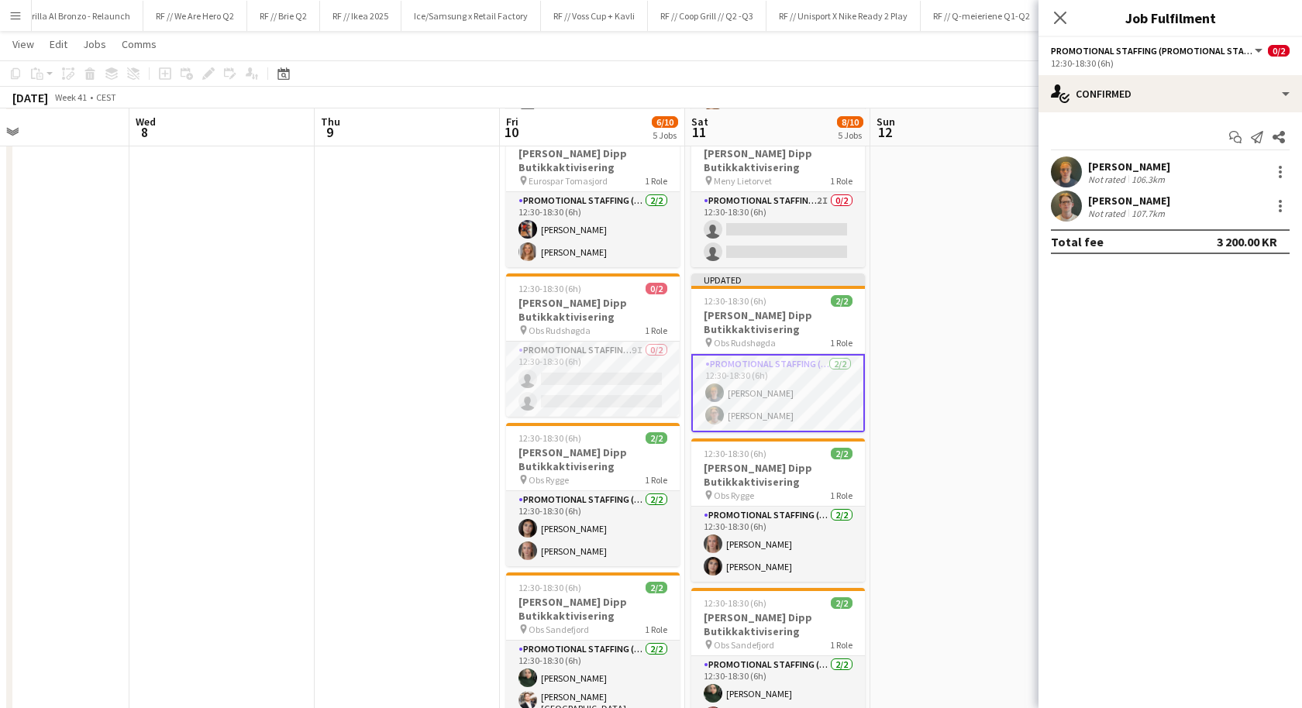
click at [957, 461] on app-date-cell at bounding box center [962, 435] width 185 height 935
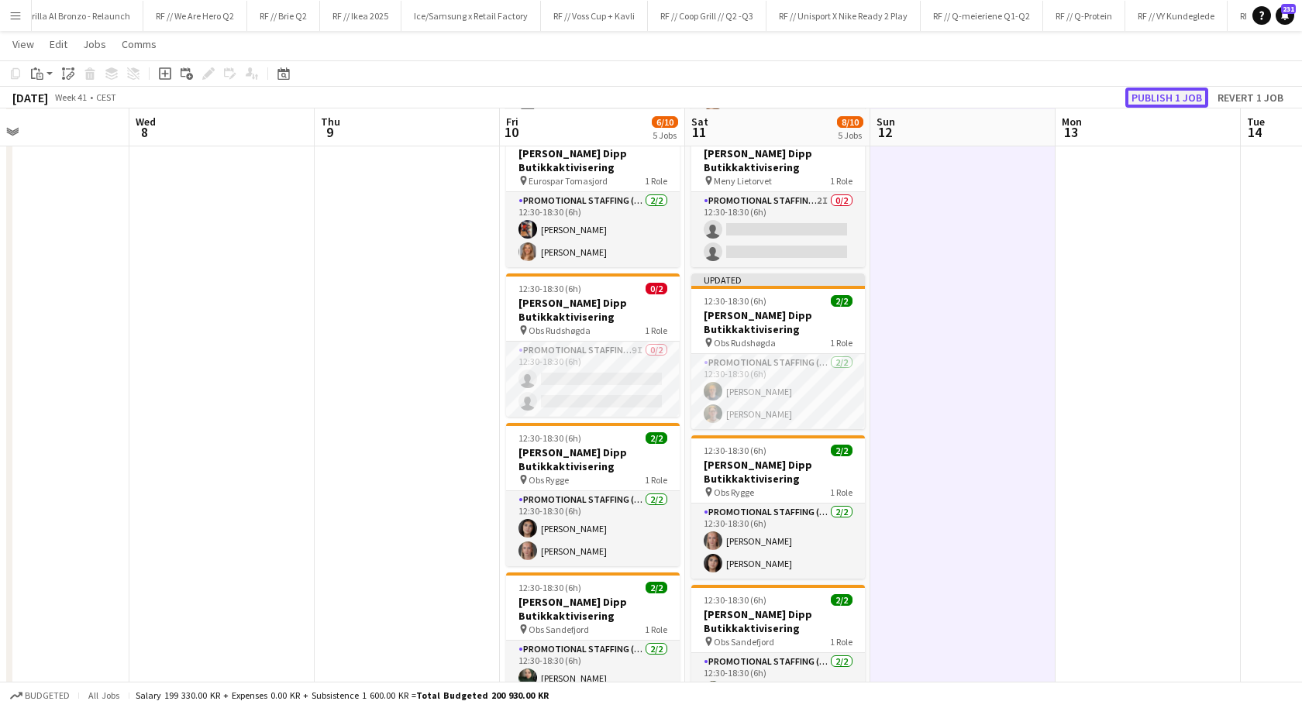
click at [1152, 88] on button "Publish 1 job" at bounding box center [1166, 98] width 83 height 20
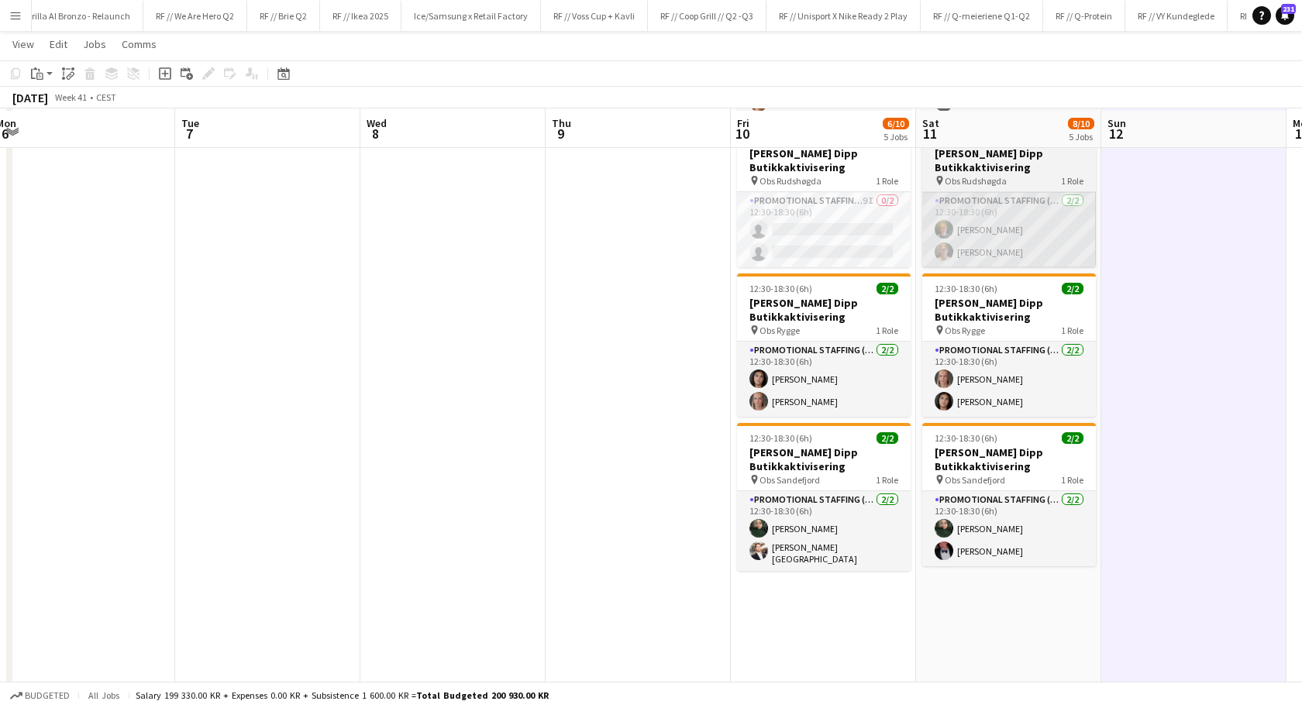
scroll to position [353, 0]
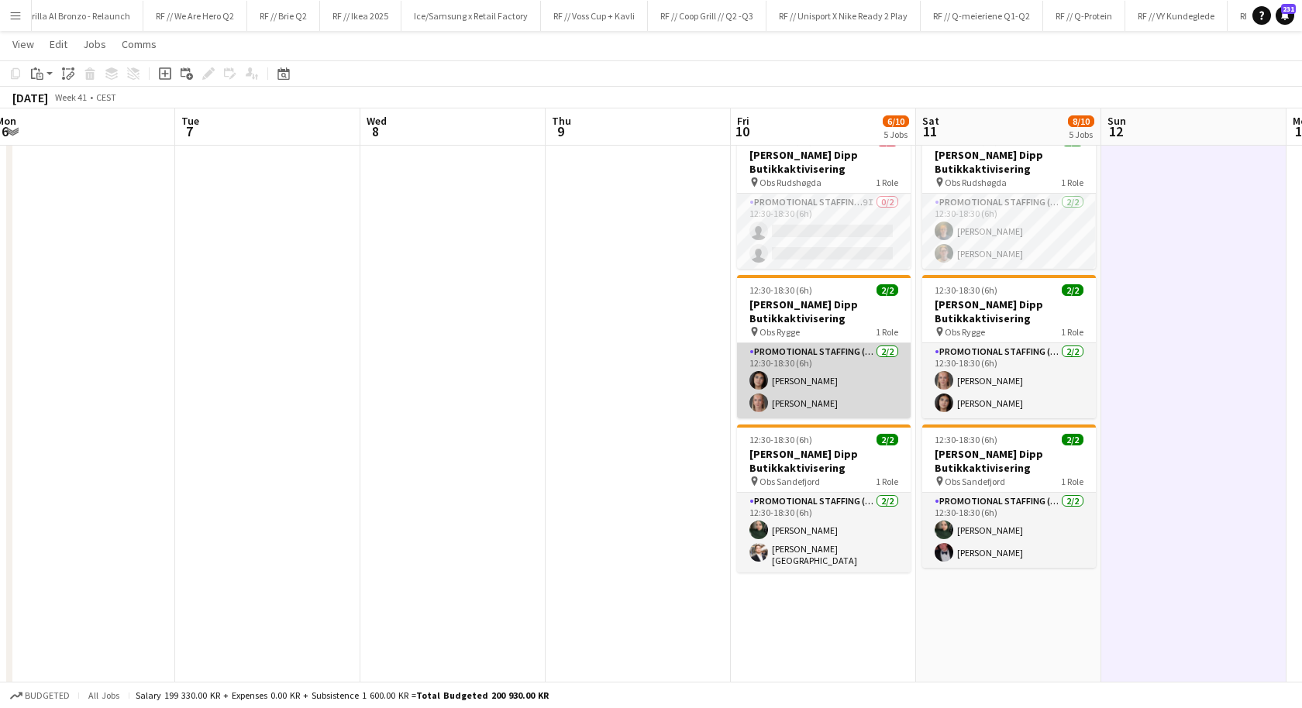
click at [818, 374] on app-card-role "Promotional Staffing (Promotional Staff) [DATE] 12:30-18:30 (6h) [PERSON_NAME] …" at bounding box center [824, 380] width 174 height 75
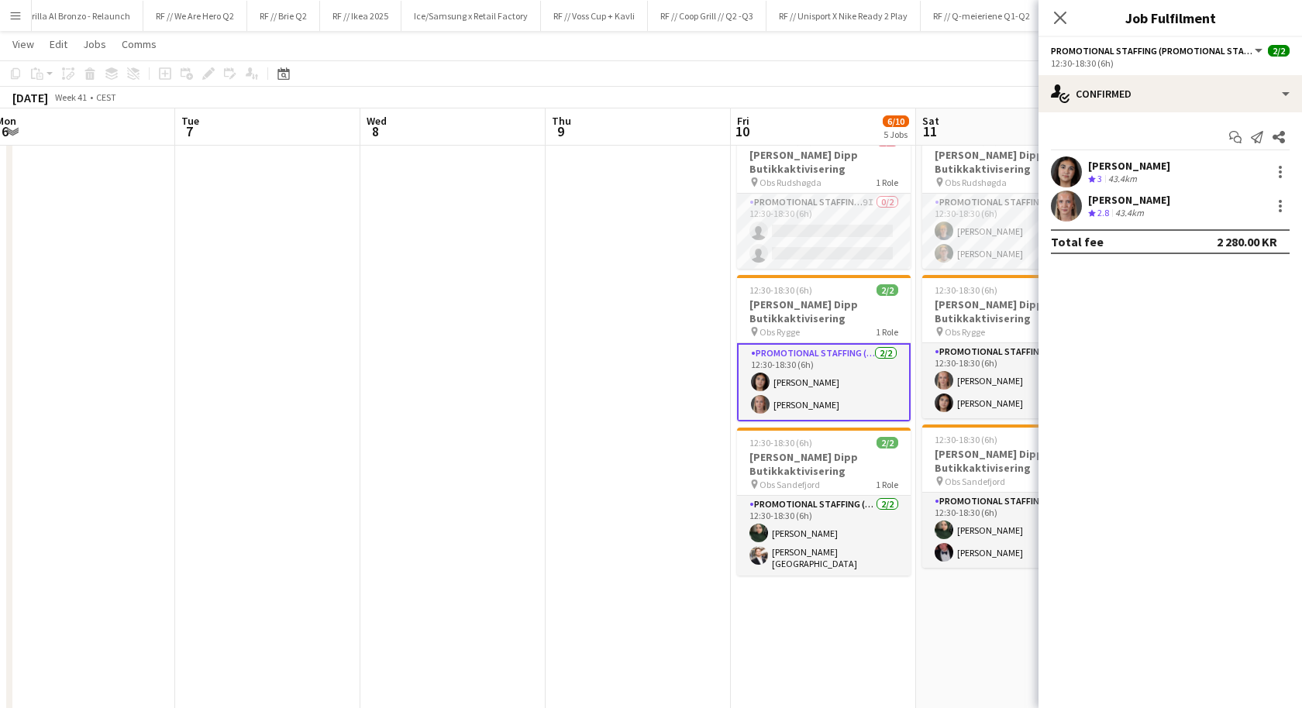
click at [1090, 167] on div "[PERSON_NAME]" at bounding box center [1129, 166] width 82 height 14
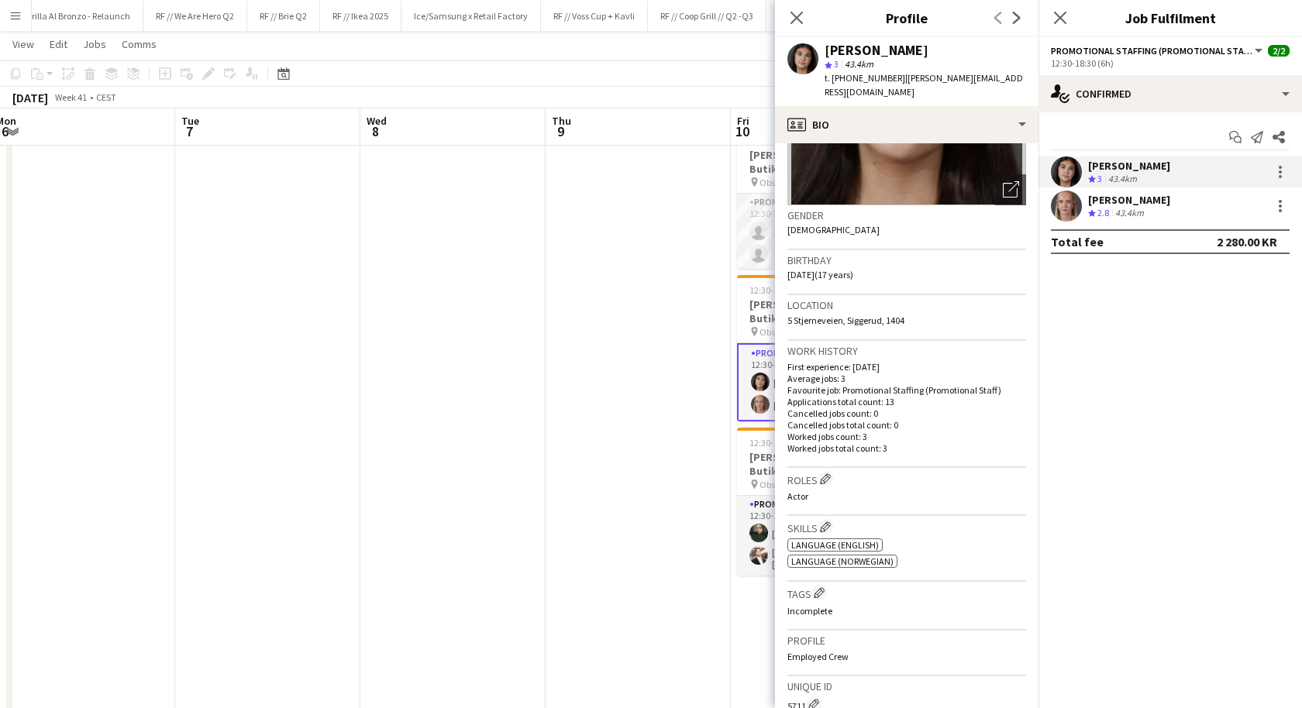
scroll to position [0, 0]
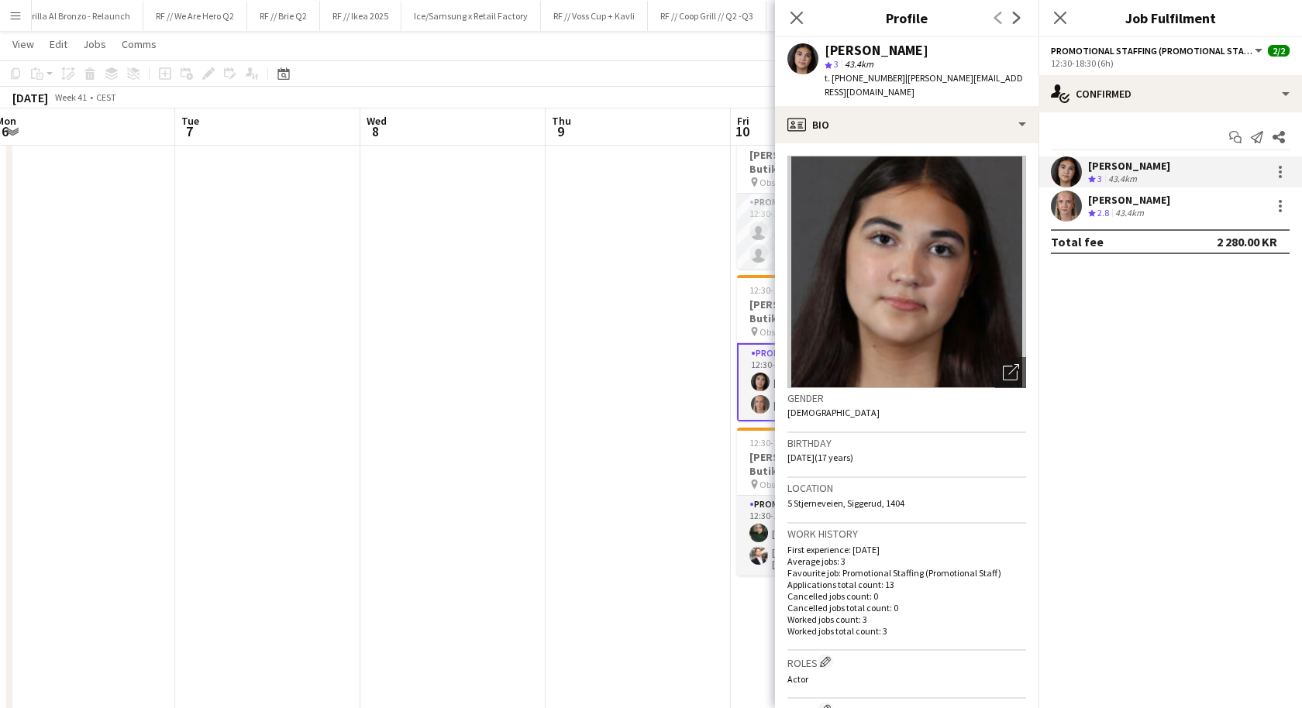
click at [1063, 199] on app-user-avatar at bounding box center [1066, 206] width 31 height 31
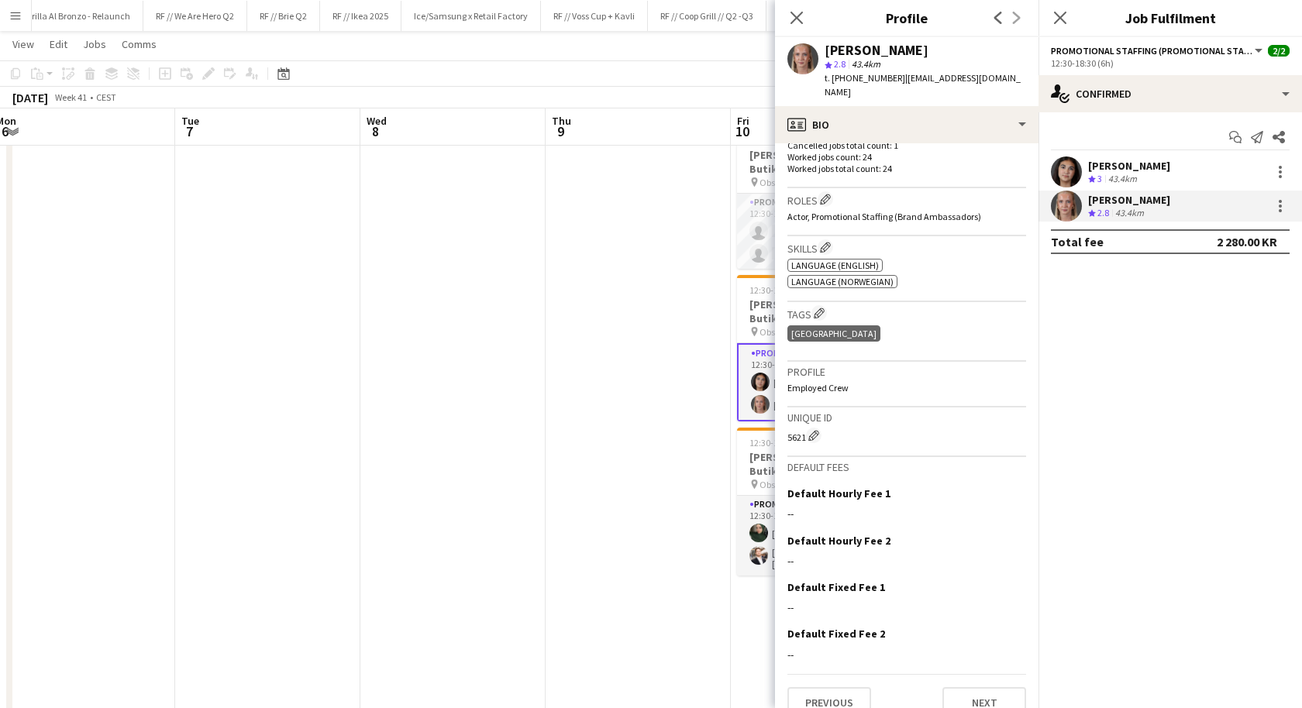
scroll to position [466, 0]
click at [600, 425] on app-date-cell at bounding box center [638, 287] width 185 height 935
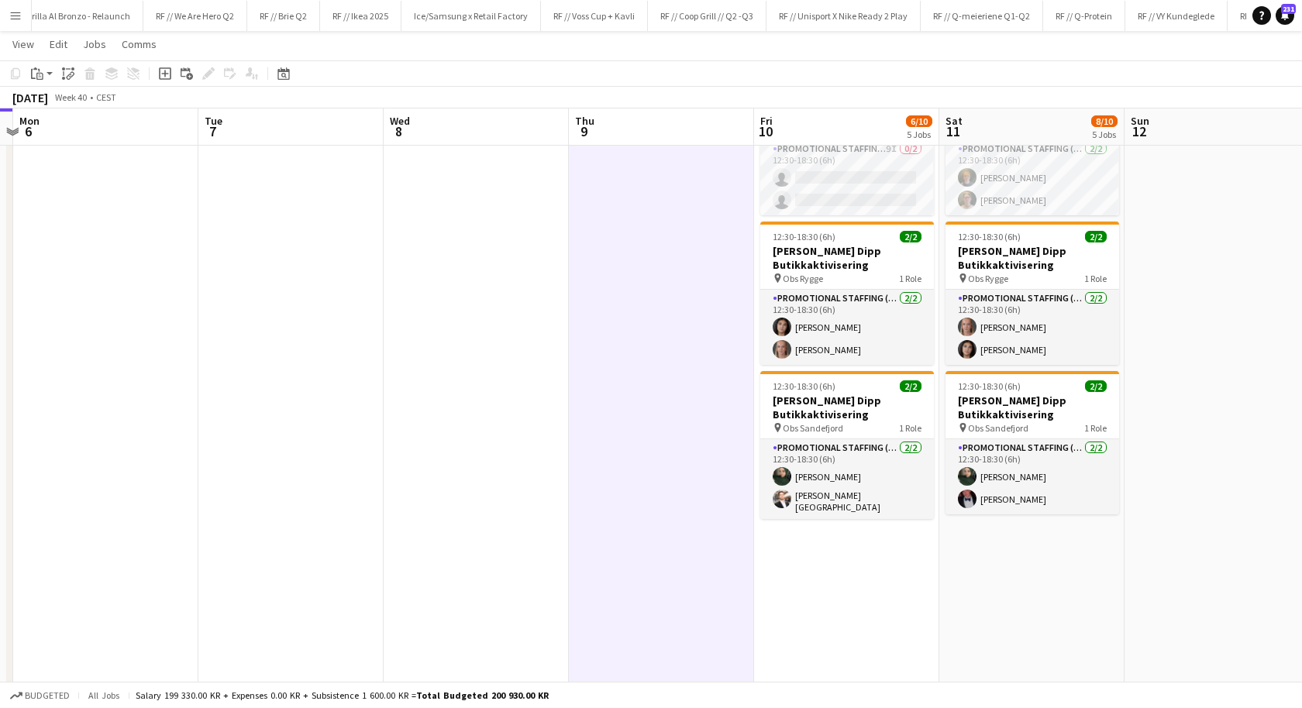
scroll to position [0, 735]
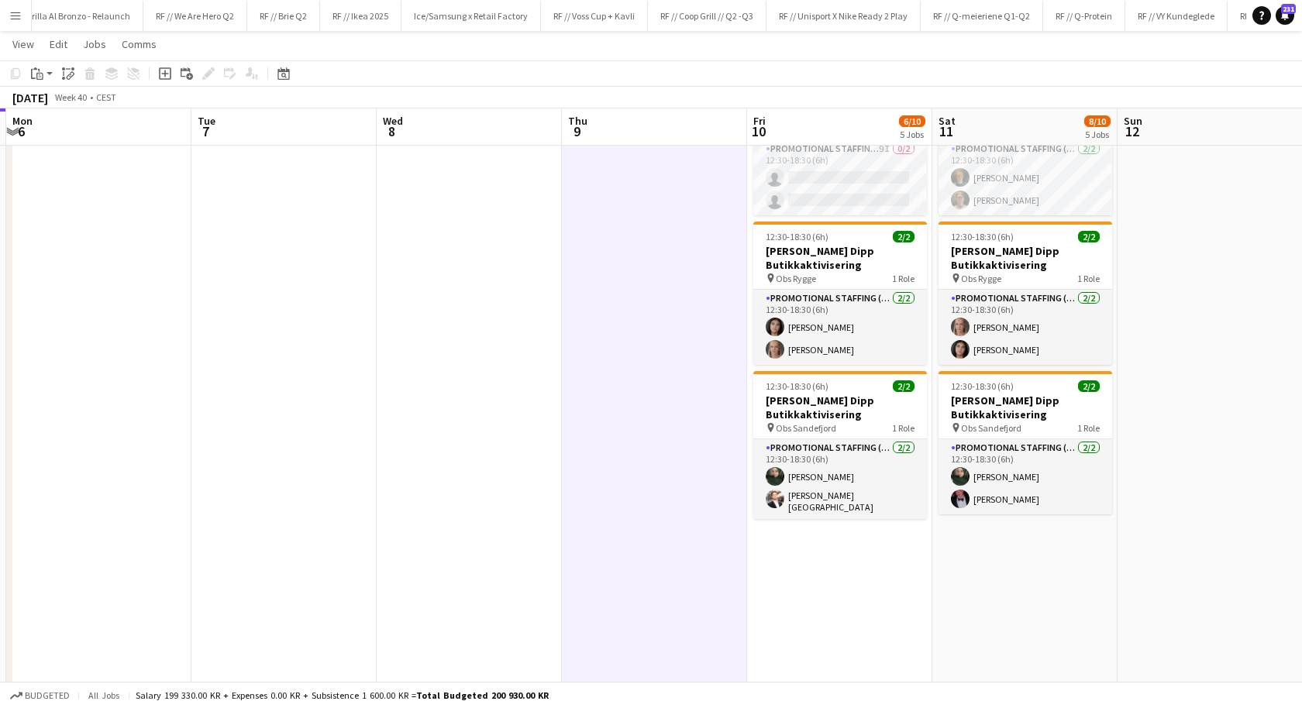
click at [708, 367] on app-date-cell at bounding box center [654, 234] width 185 height 935
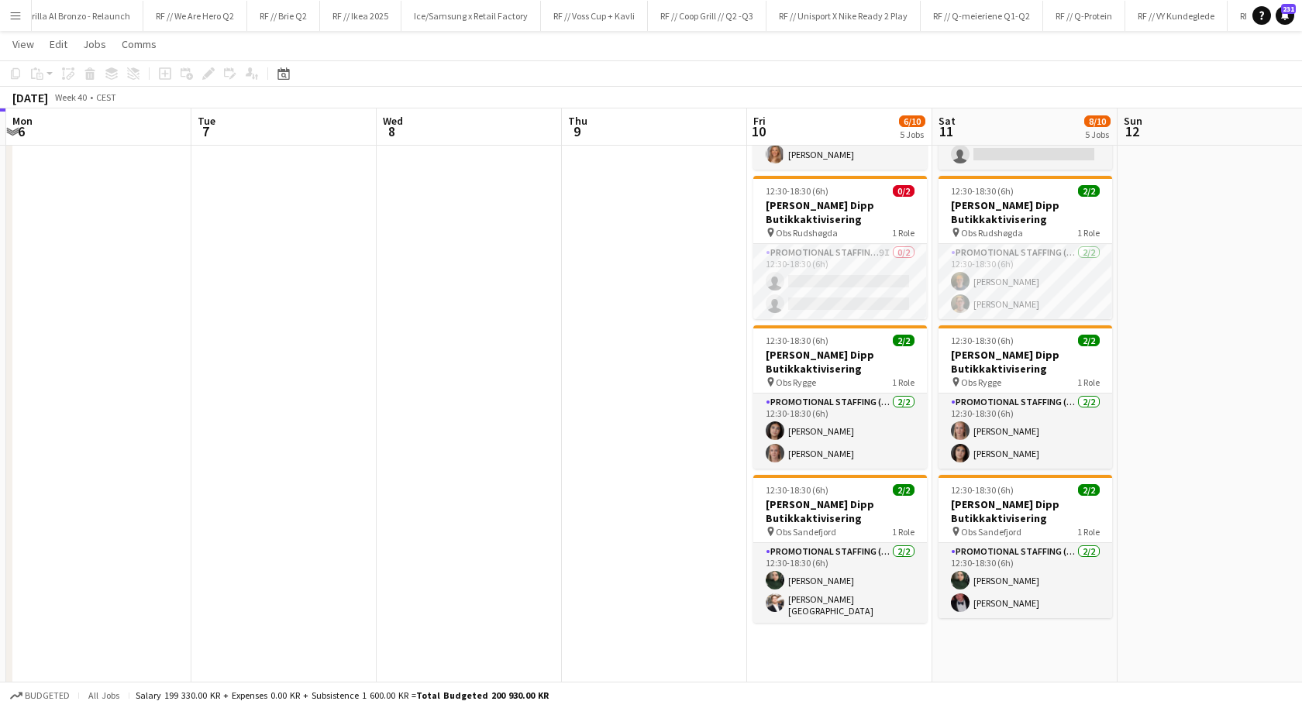
scroll to position [0, 0]
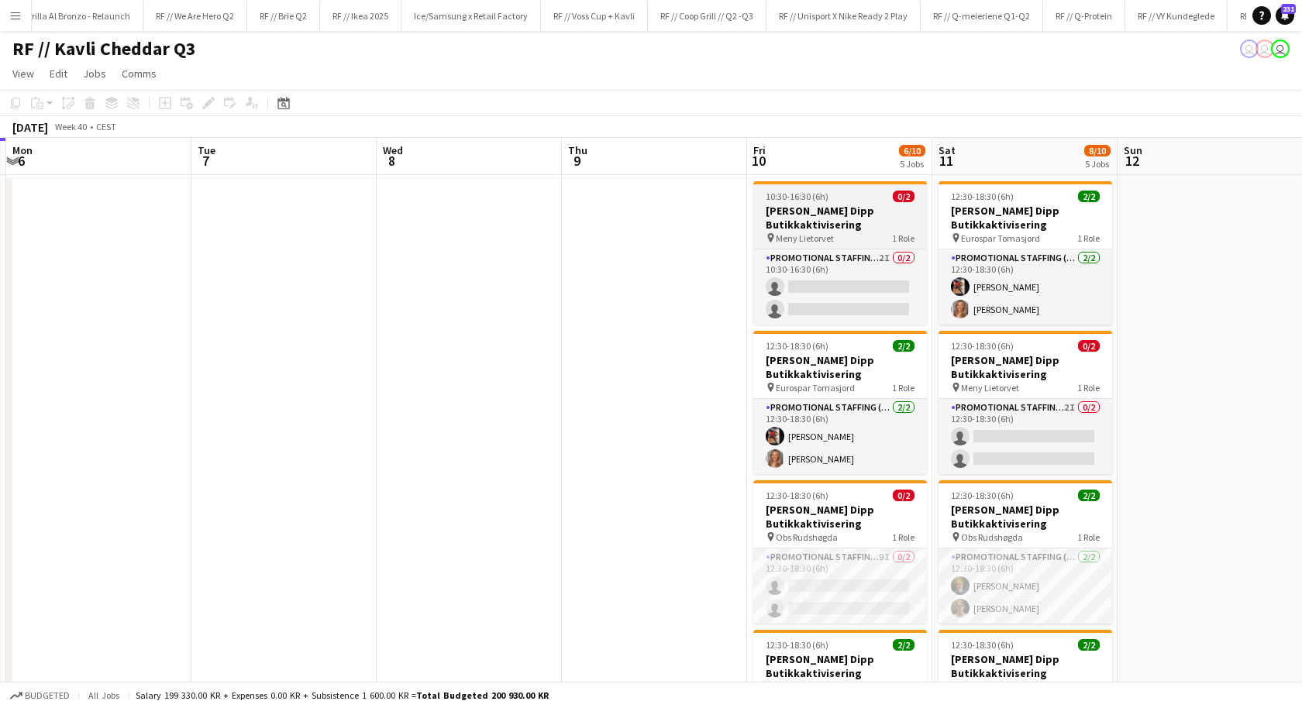
click at [804, 237] on span "Meny Lietorvet" at bounding box center [805, 239] width 58 height 12
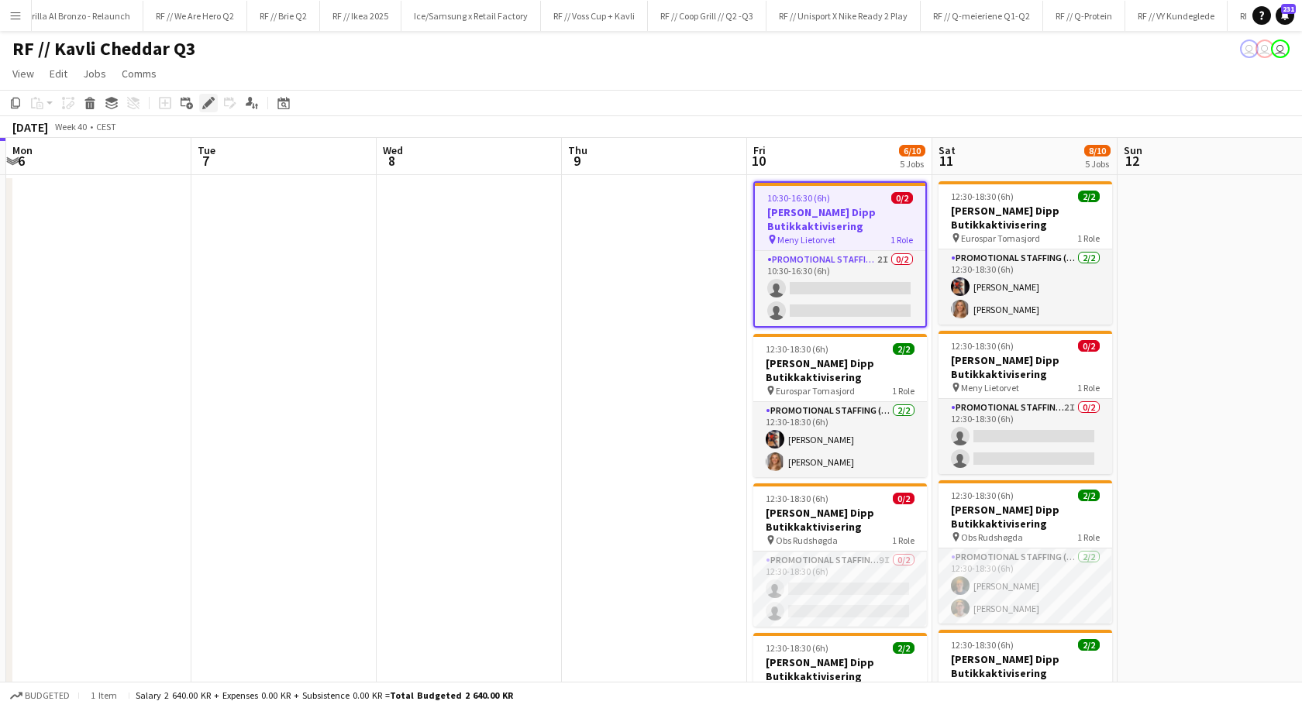
click at [210, 108] on icon "Edit" at bounding box center [208, 103] width 12 height 12
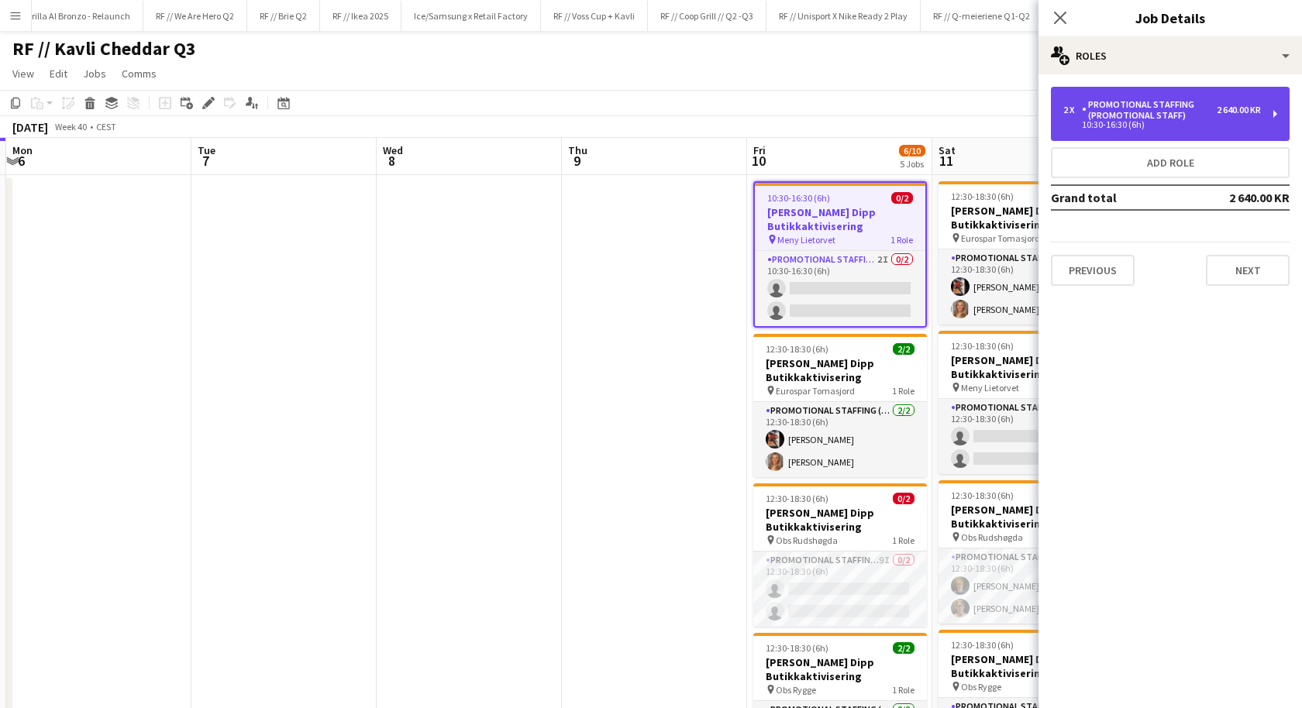
click at [1125, 122] on div "10:30-16:30 (6h)" at bounding box center [1162, 125] width 198 height 8
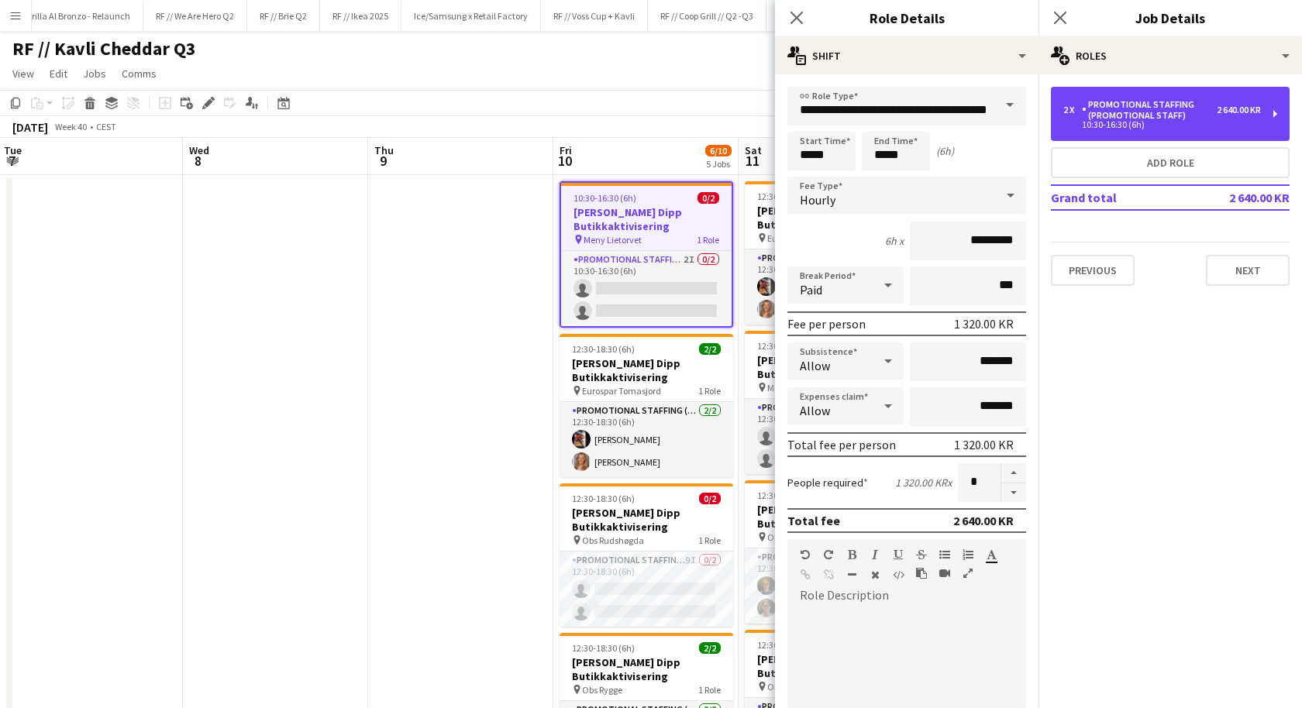
scroll to position [0, 560]
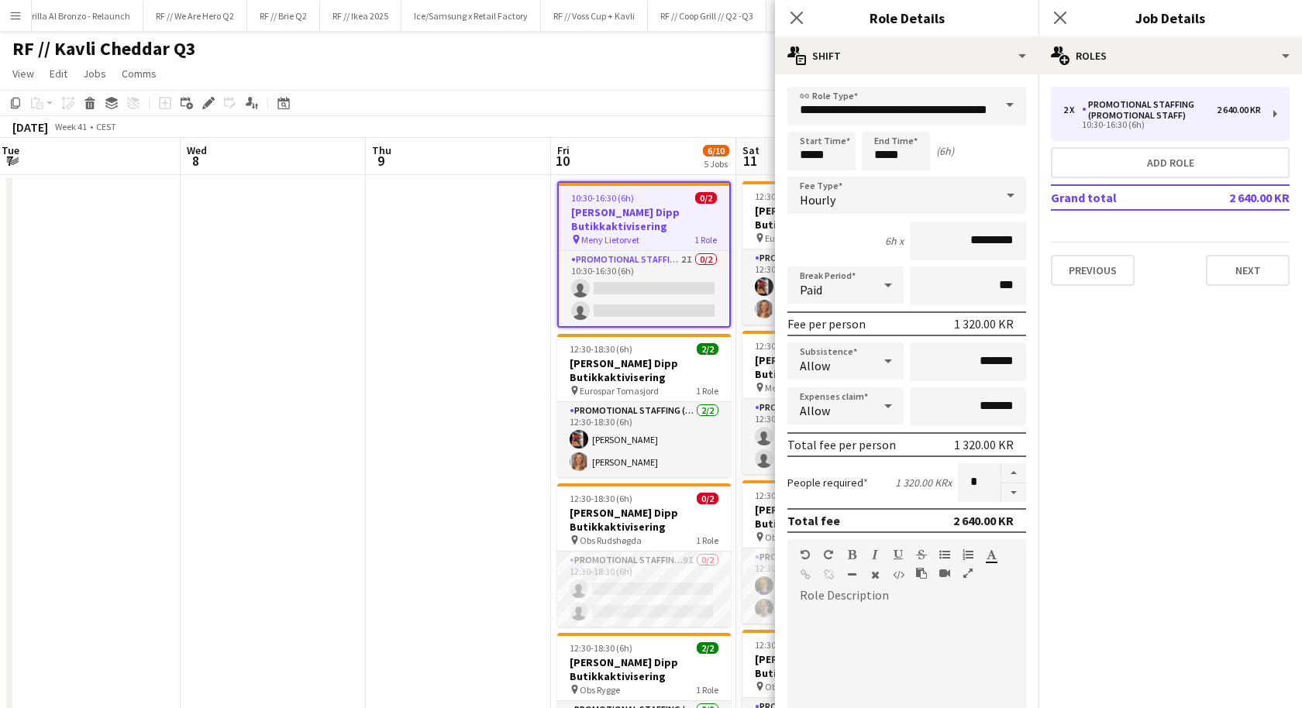
click at [447, 439] on app-date-cell at bounding box center [458, 642] width 185 height 935
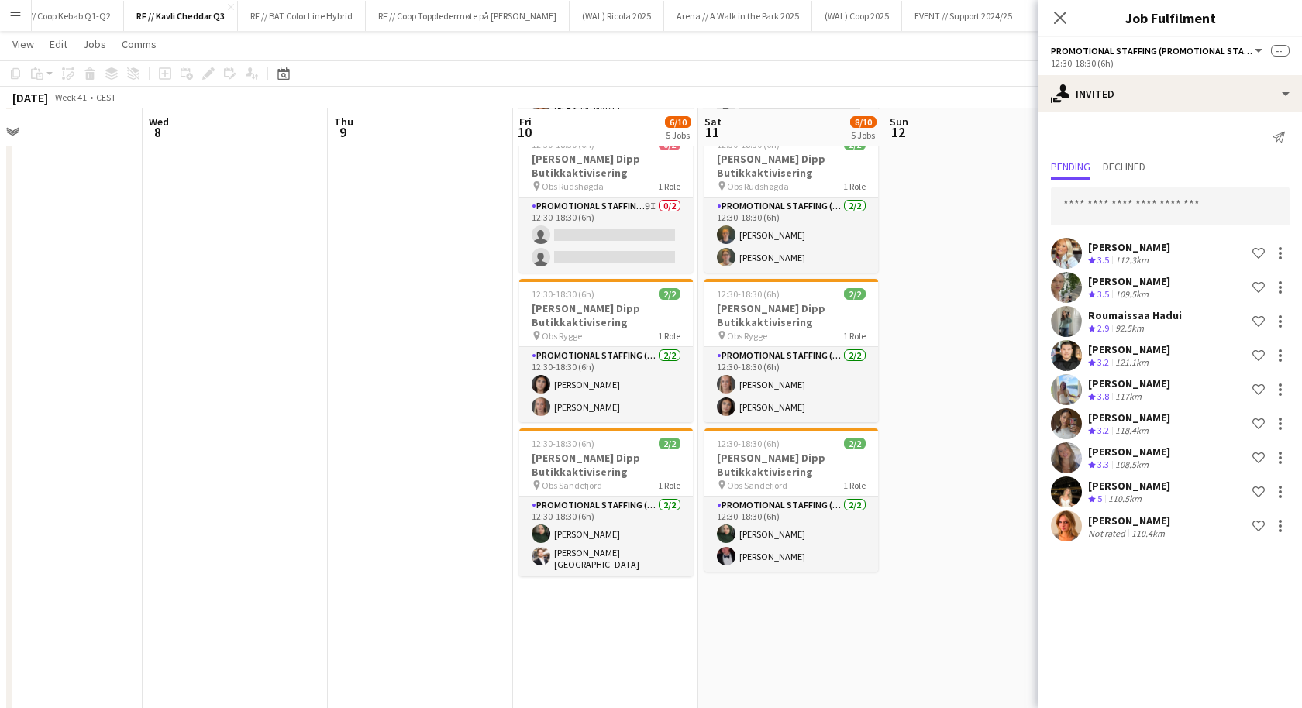
scroll to position [350, 0]
click at [450, 539] on app-date-cell at bounding box center [420, 290] width 185 height 935
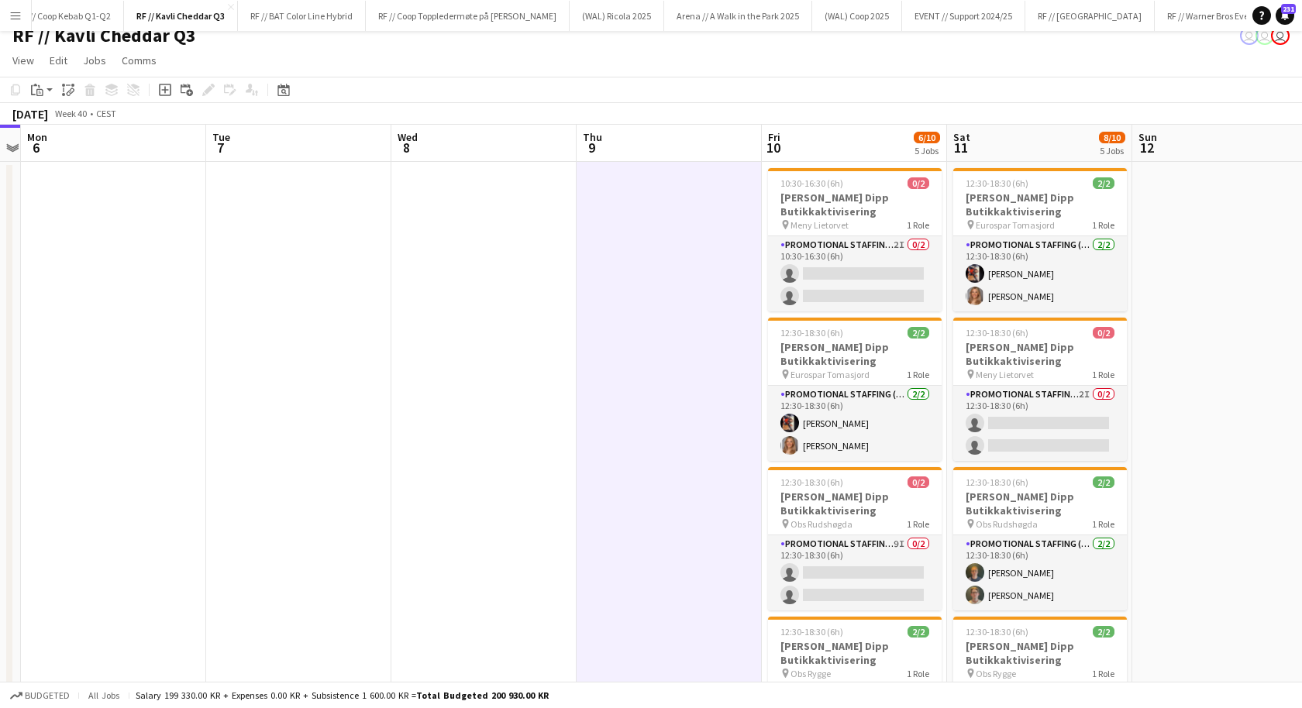
scroll to position [0, 0]
